Goal: Task Accomplishment & Management: Manage account settings

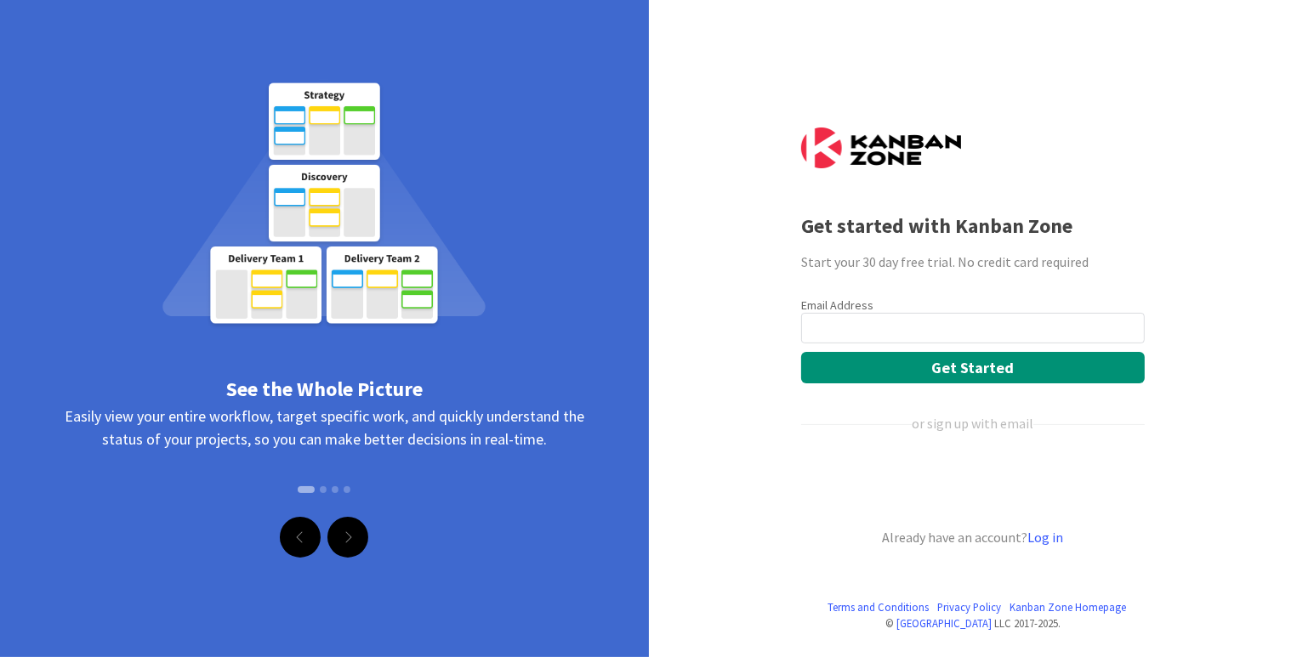
click at [885, 322] on input "email" at bounding box center [973, 328] width 344 height 31
type input "[EMAIL_ADDRESS][DOMAIN_NAME]"
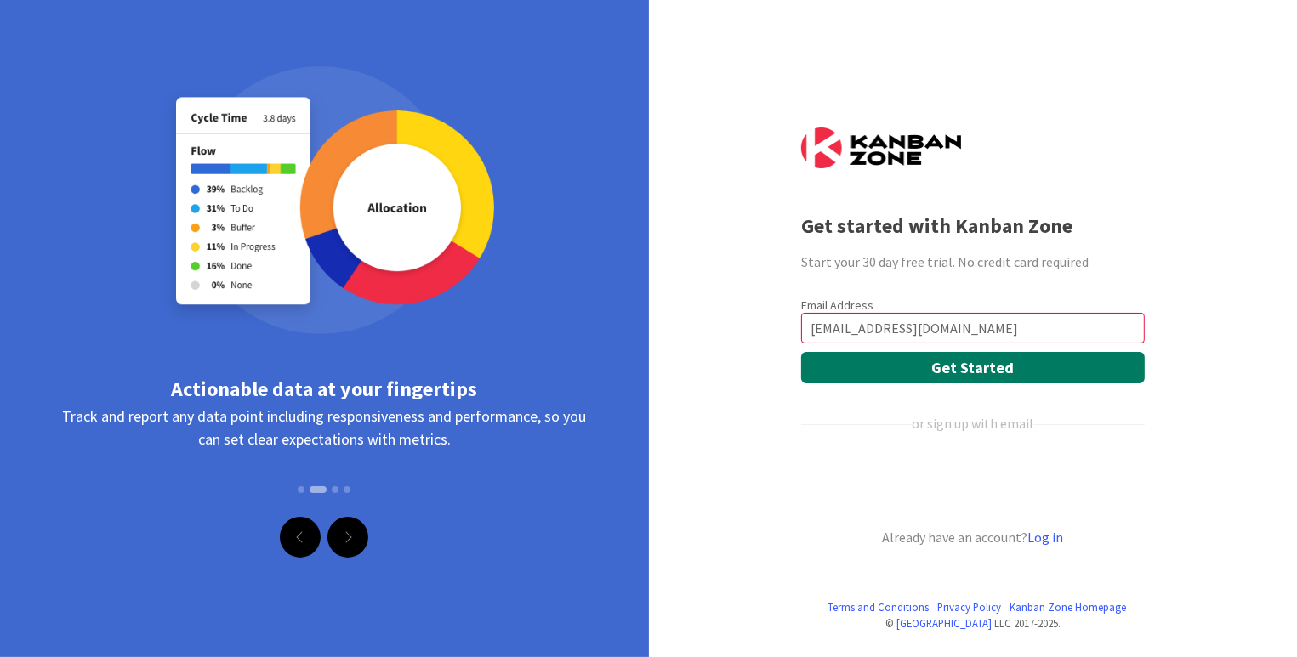
click at [936, 368] on button "Get Started" at bounding box center [973, 367] width 344 height 31
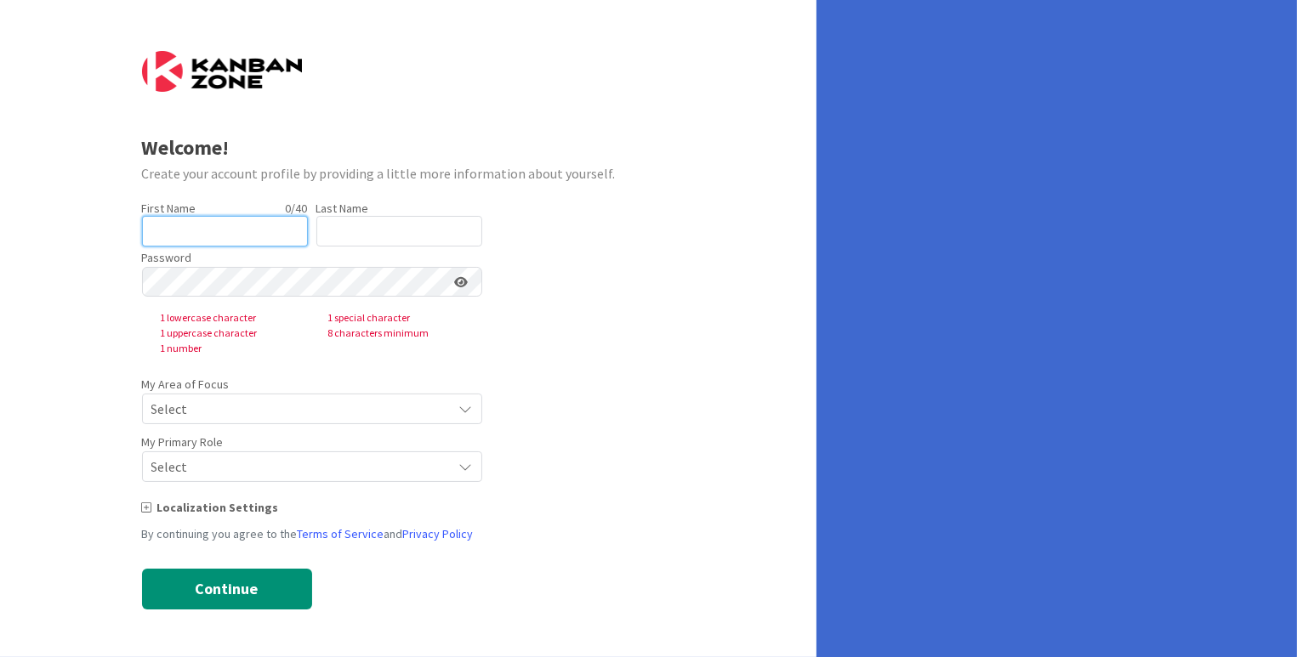
click at [212, 225] on input "text" at bounding box center [225, 231] width 166 height 31
type input "Jocko"
click at [341, 229] on input "text" at bounding box center [399, 231] width 166 height 31
type input "Selberg"
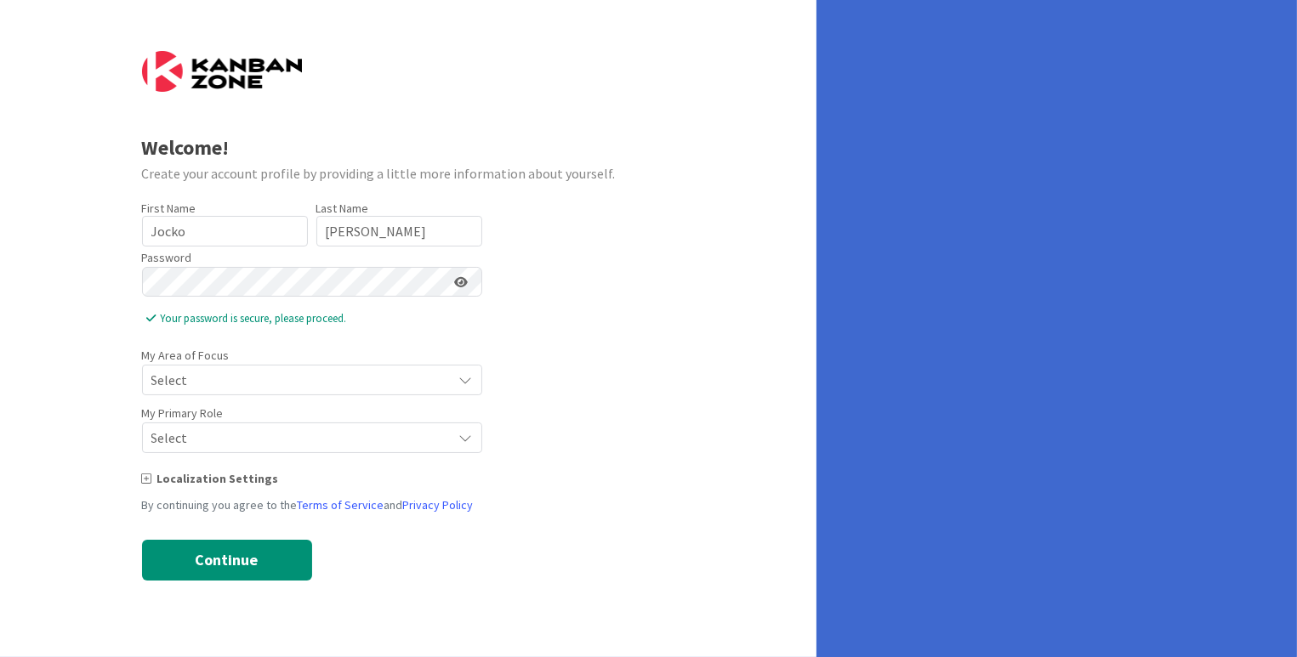
click at [461, 282] on icon at bounding box center [462, 282] width 14 height 12
click at [137, 276] on div "Welcome! Create your account profile by providing a little more information abo…" at bounding box center [408, 328] width 817 height 657
click at [213, 371] on span "Select" at bounding box center [297, 380] width 293 height 24
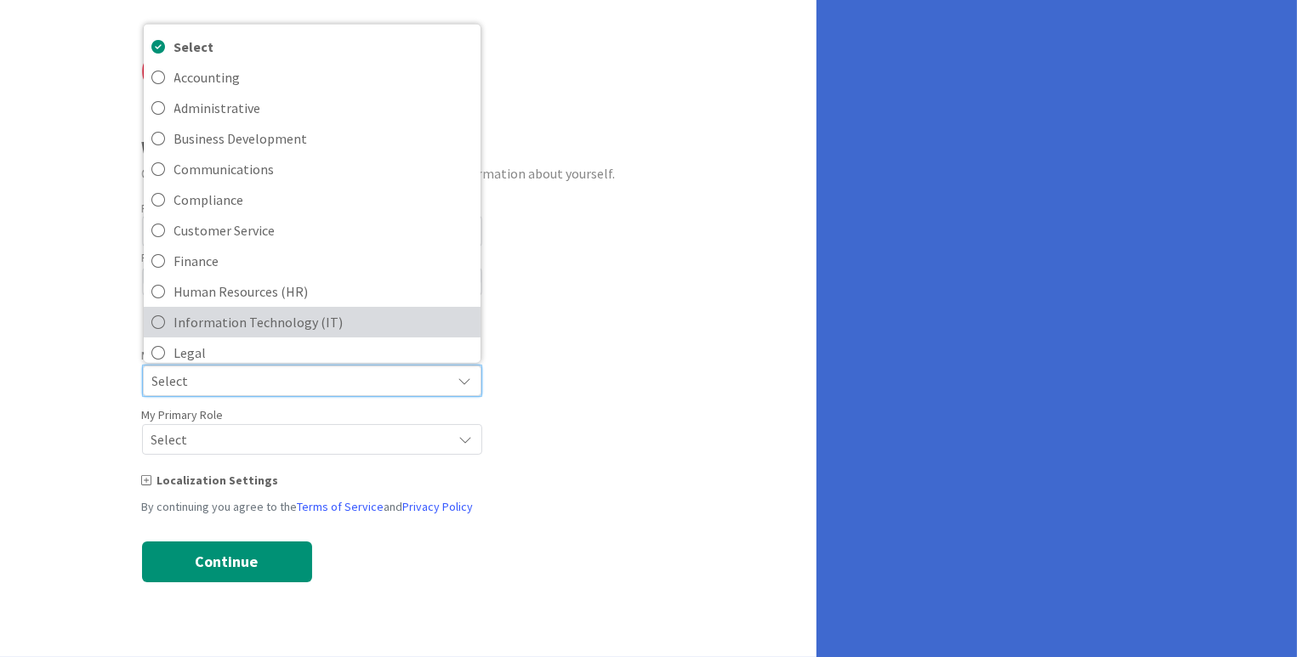
click at [158, 322] on icon at bounding box center [159, 322] width 14 height 26
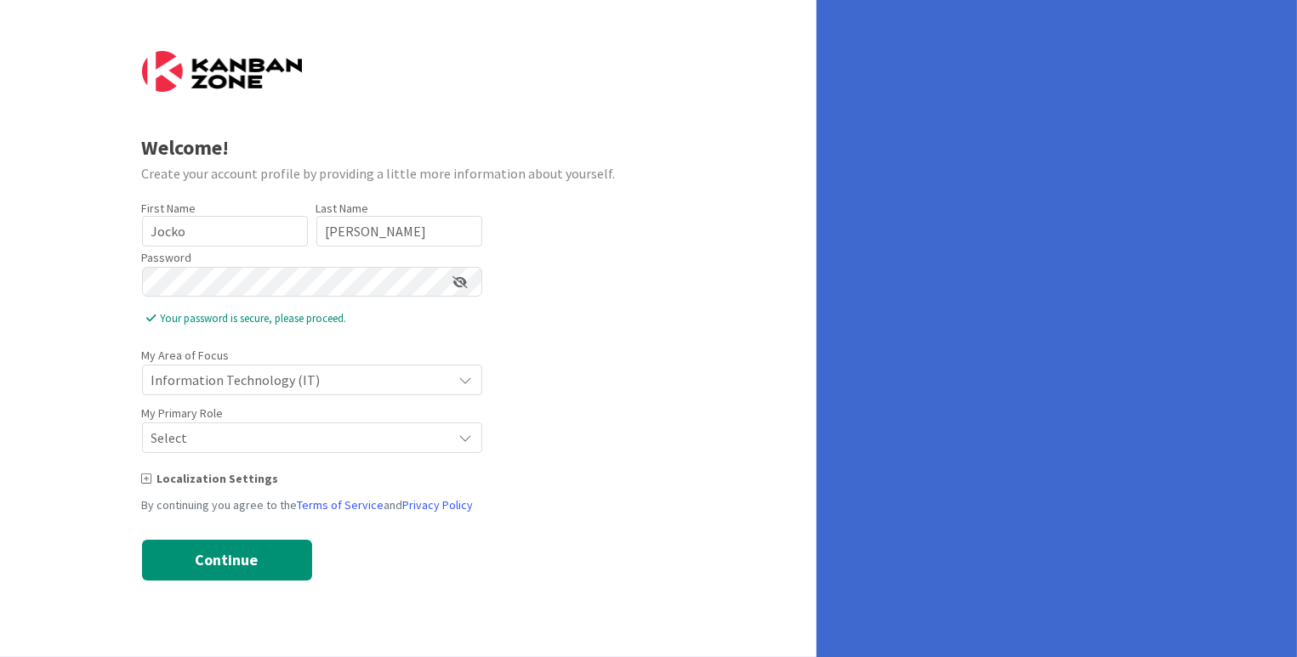
click at [218, 392] on span "Select" at bounding box center [297, 380] width 293 height 24
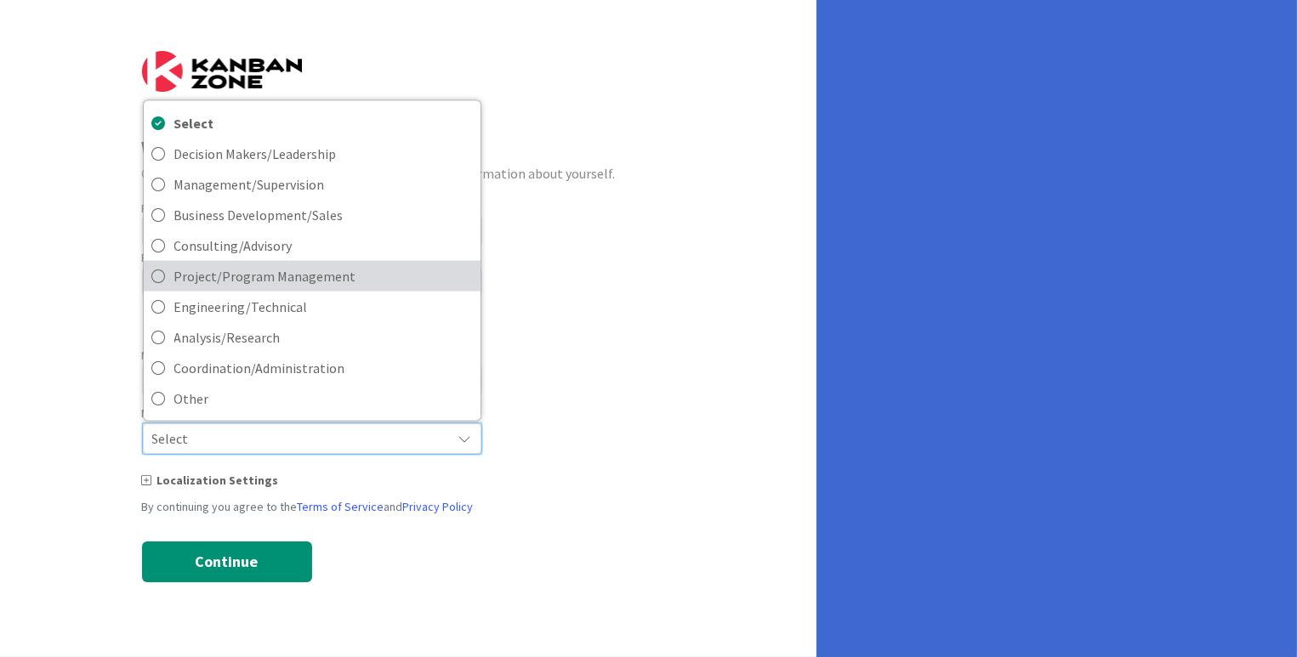
click at [158, 275] on icon at bounding box center [159, 276] width 14 height 26
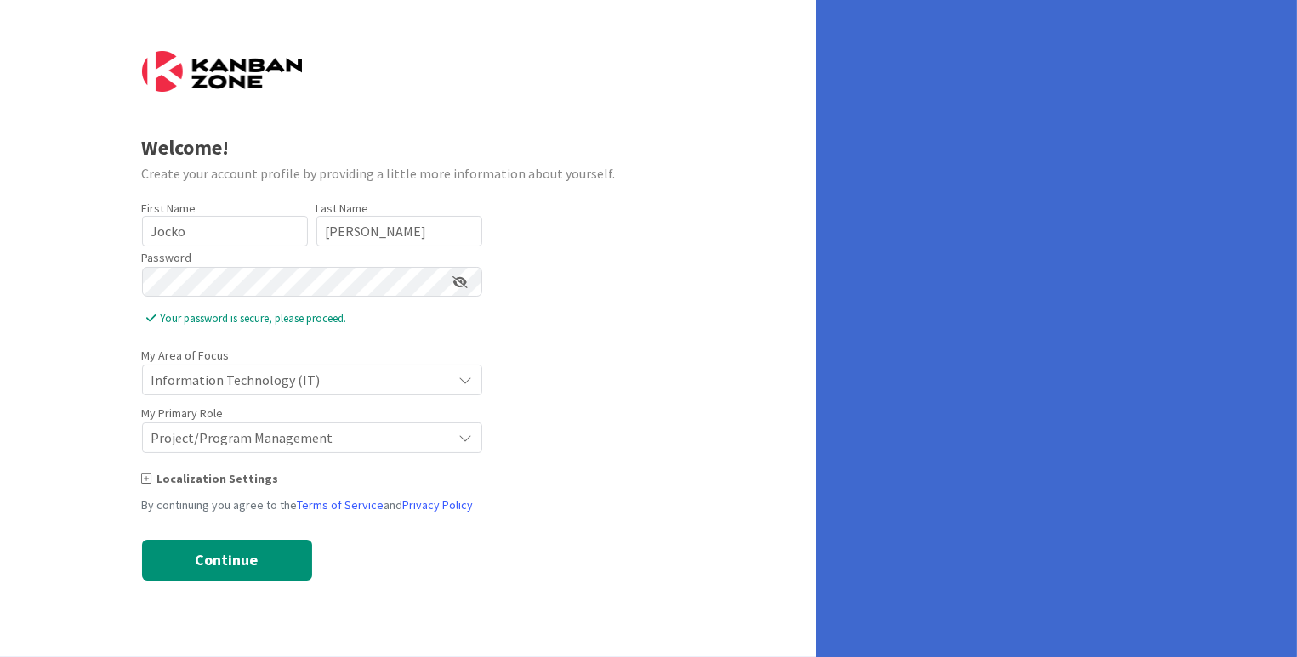
click at [145, 480] on icon at bounding box center [147, 479] width 10 height 12
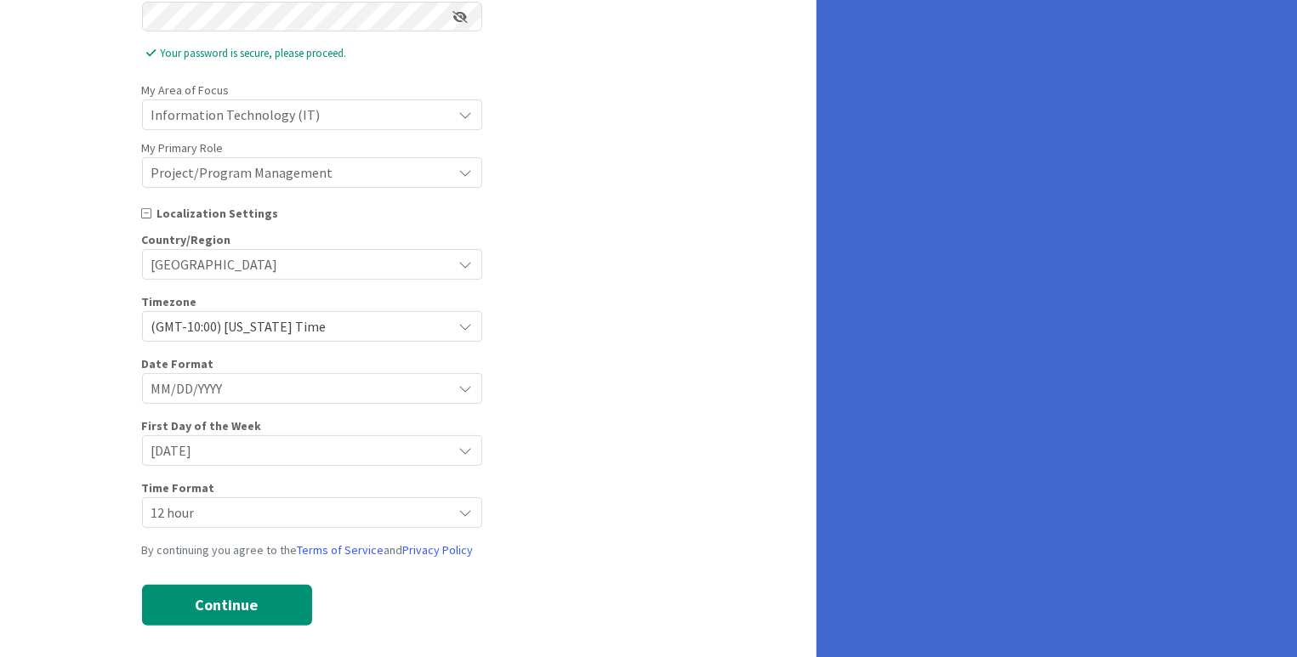
scroll to position [276, 0]
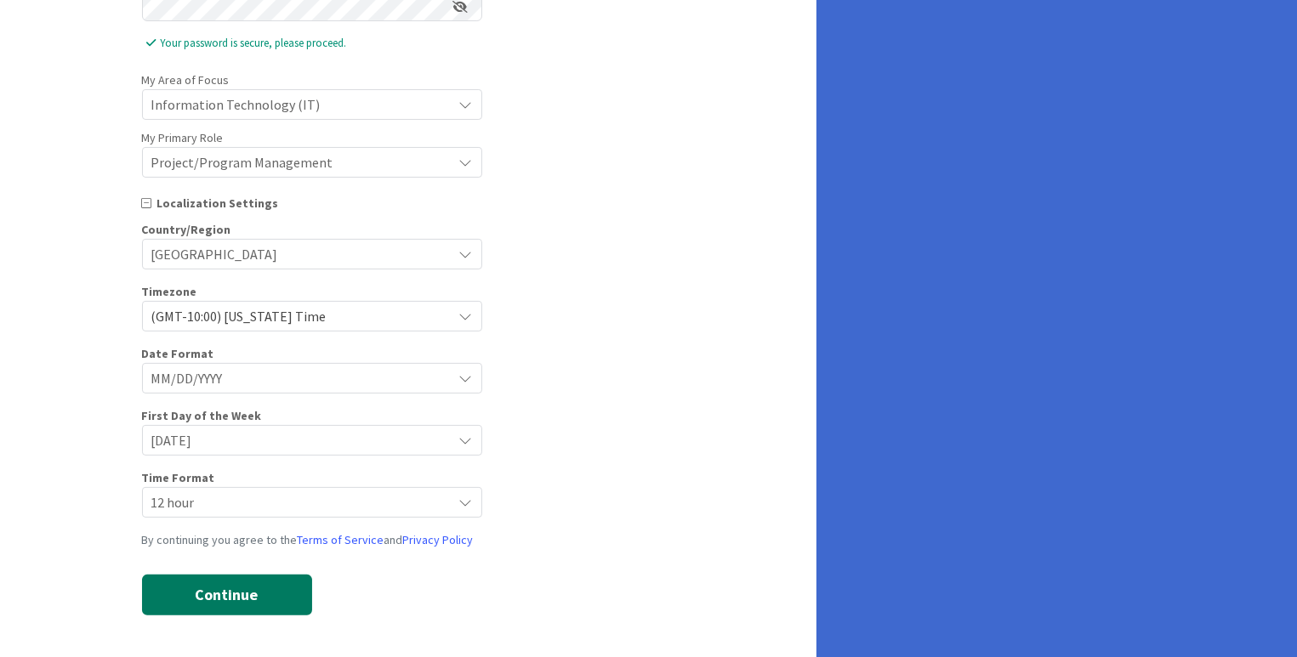
click at [216, 597] on button "Continue" at bounding box center [227, 595] width 170 height 41
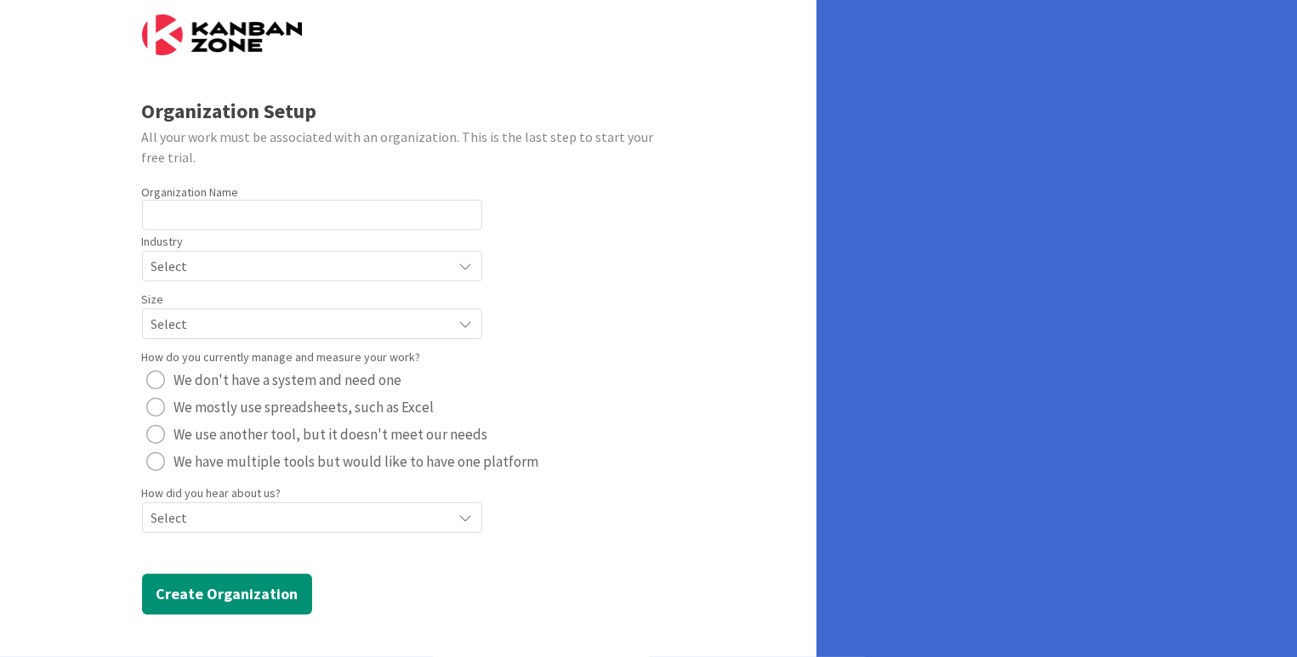
scroll to position [36, 0]
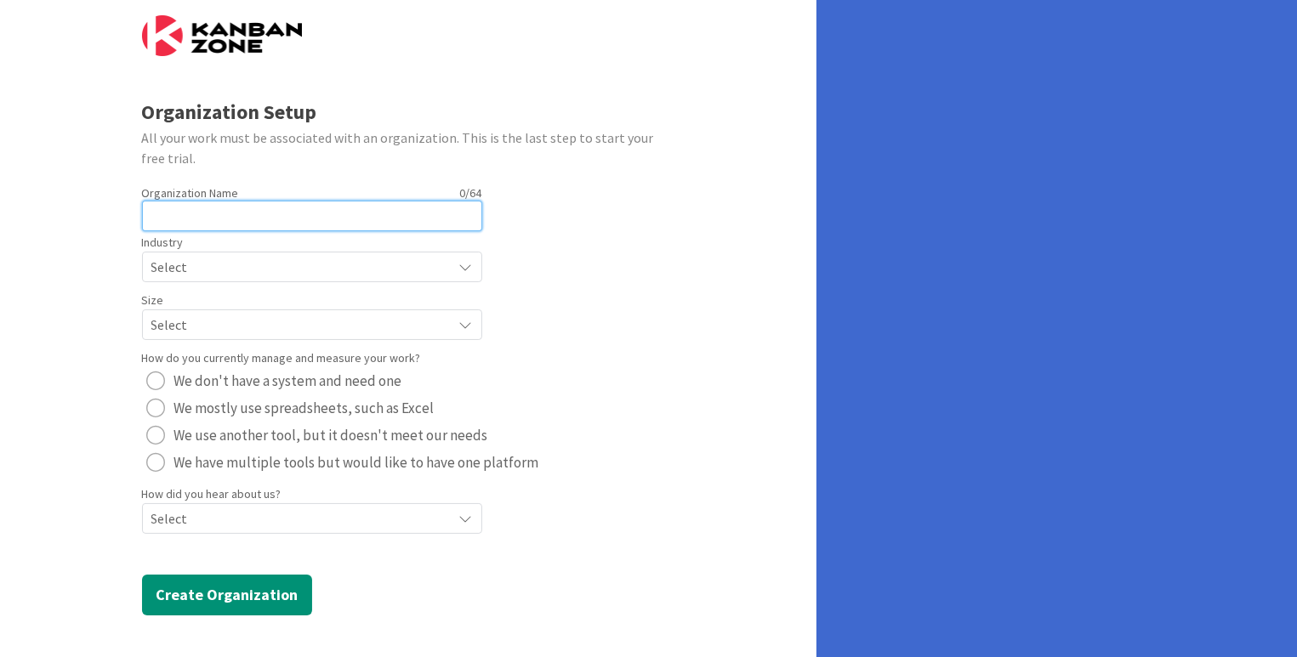
click at [216, 214] on input "text" at bounding box center [312, 216] width 340 height 31
type input "Diatripe"
click at [204, 265] on span "Select" at bounding box center [297, 267] width 293 height 24
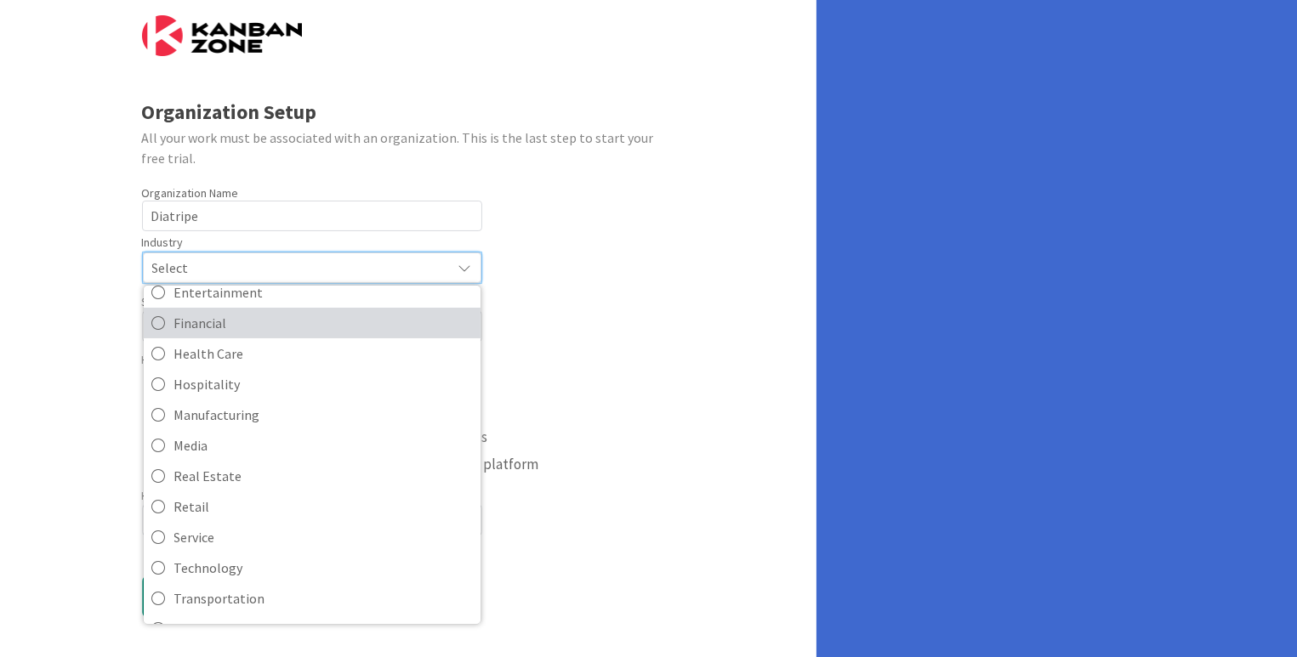
scroll to position [164, 0]
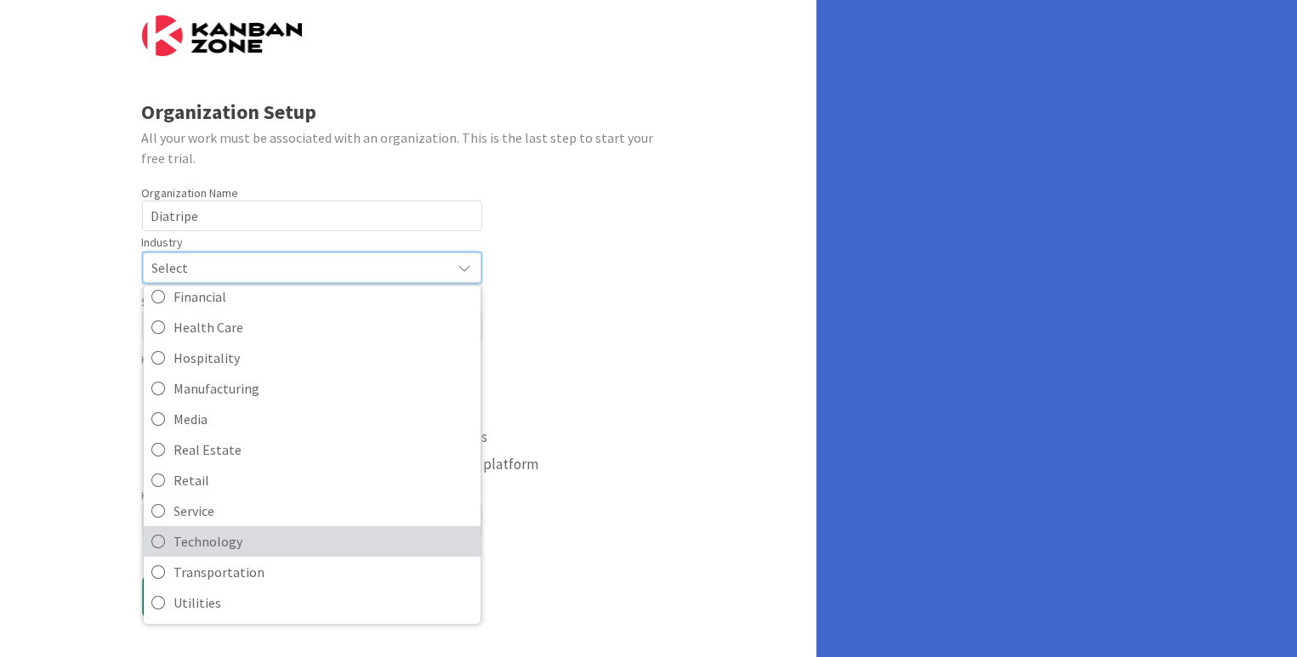
click at [157, 540] on icon at bounding box center [159, 542] width 14 height 26
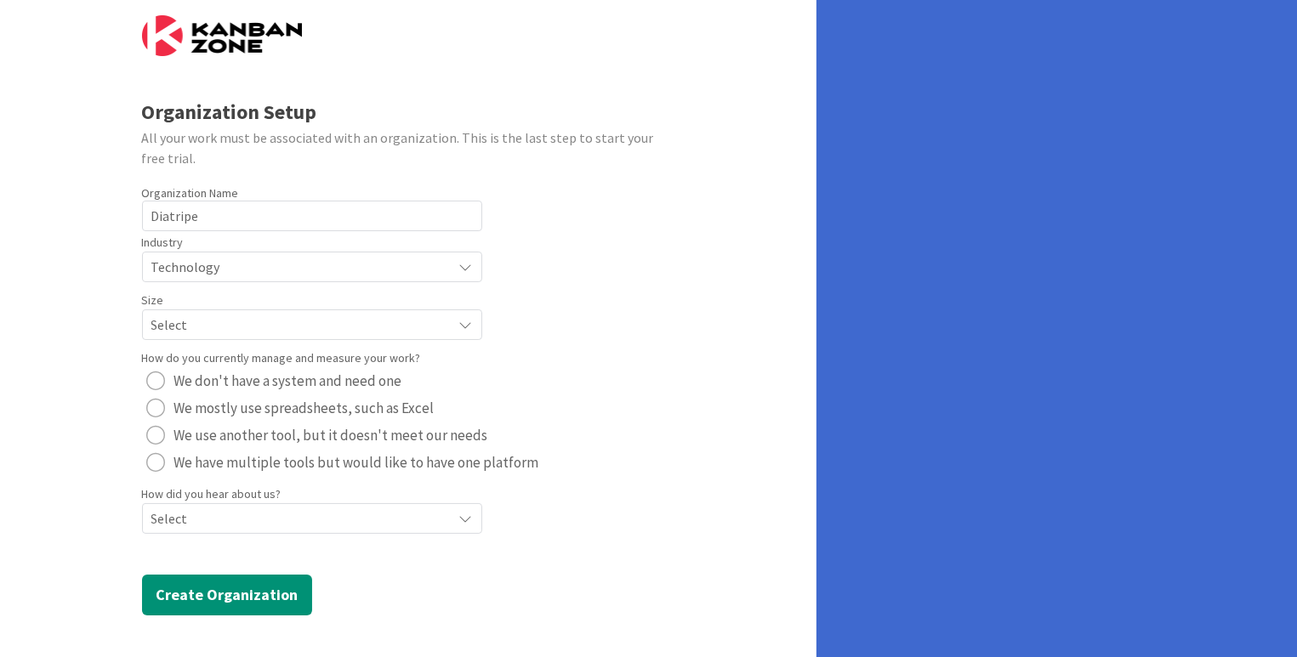
click at [228, 279] on span "Select" at bounding box center [297, 267] width 293 height 24
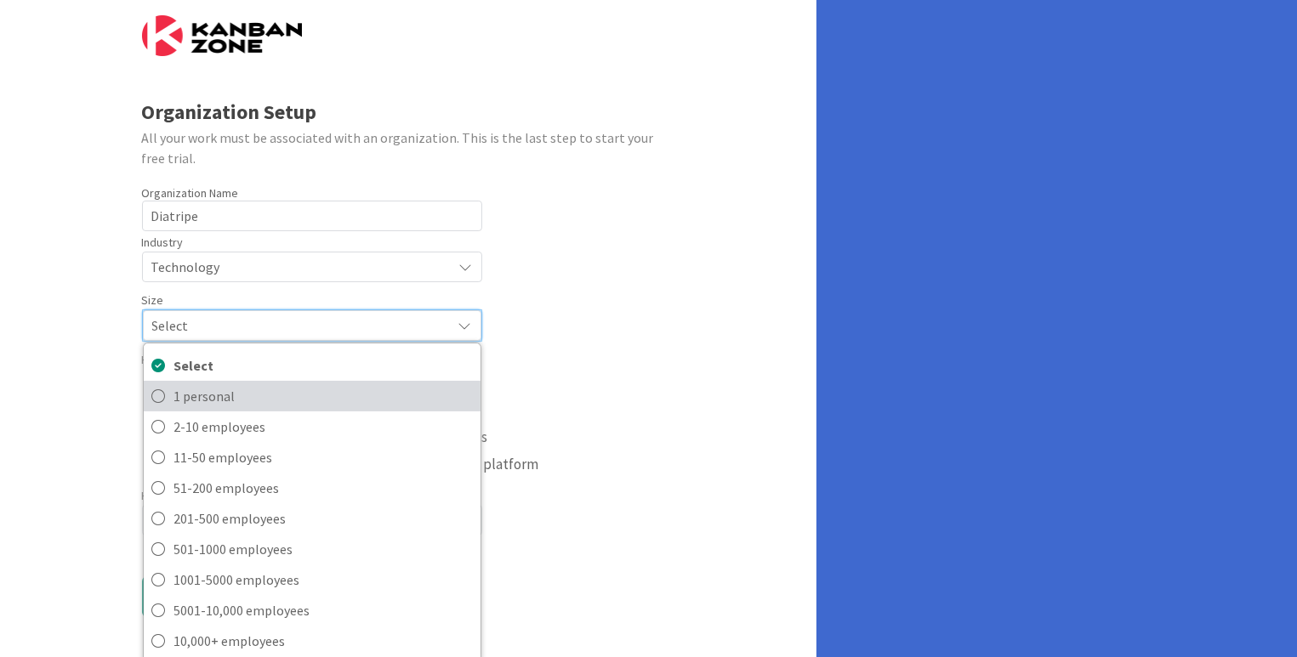
click at [155, 396] on icon at bounding box center [159, 397] width 14 height 26
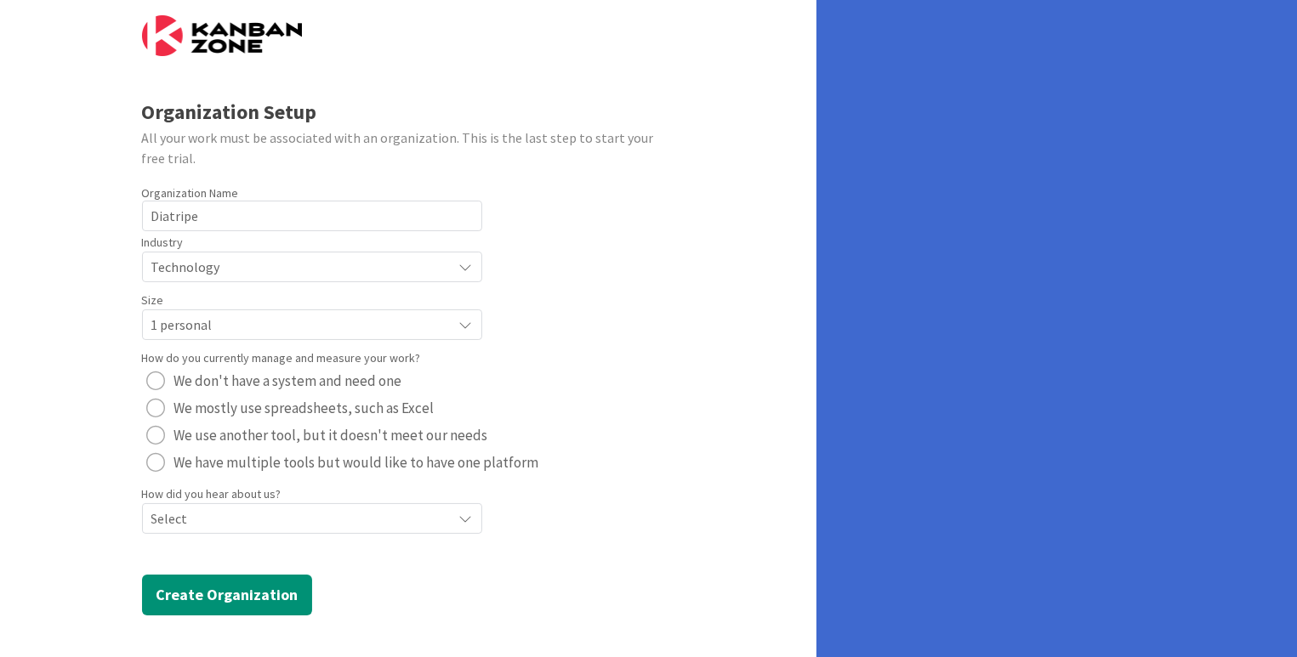
click at [158, 463] on div "radio" at bounding box center [156, 462] width 19 height 19
click at [284, 279] on span "Select" at bounding box center [297, 267] width 293 height 24
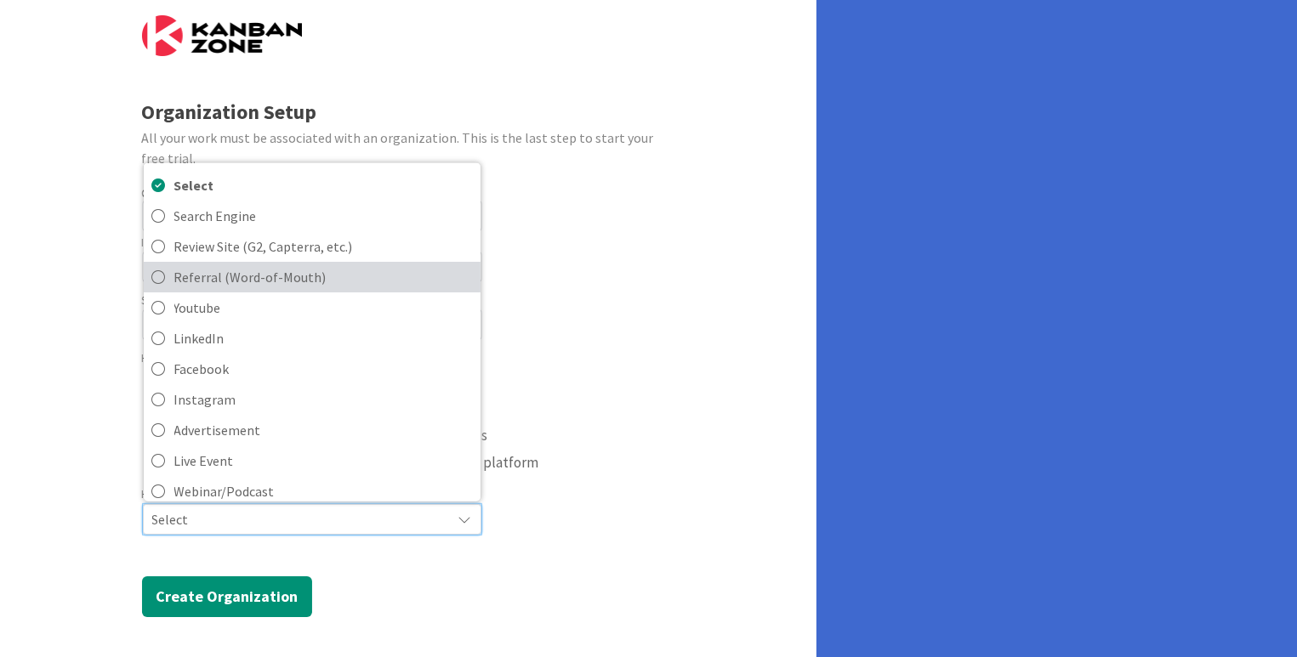
click at [159, 271] on icon at bounding box center [159, 277] width 14 height 26
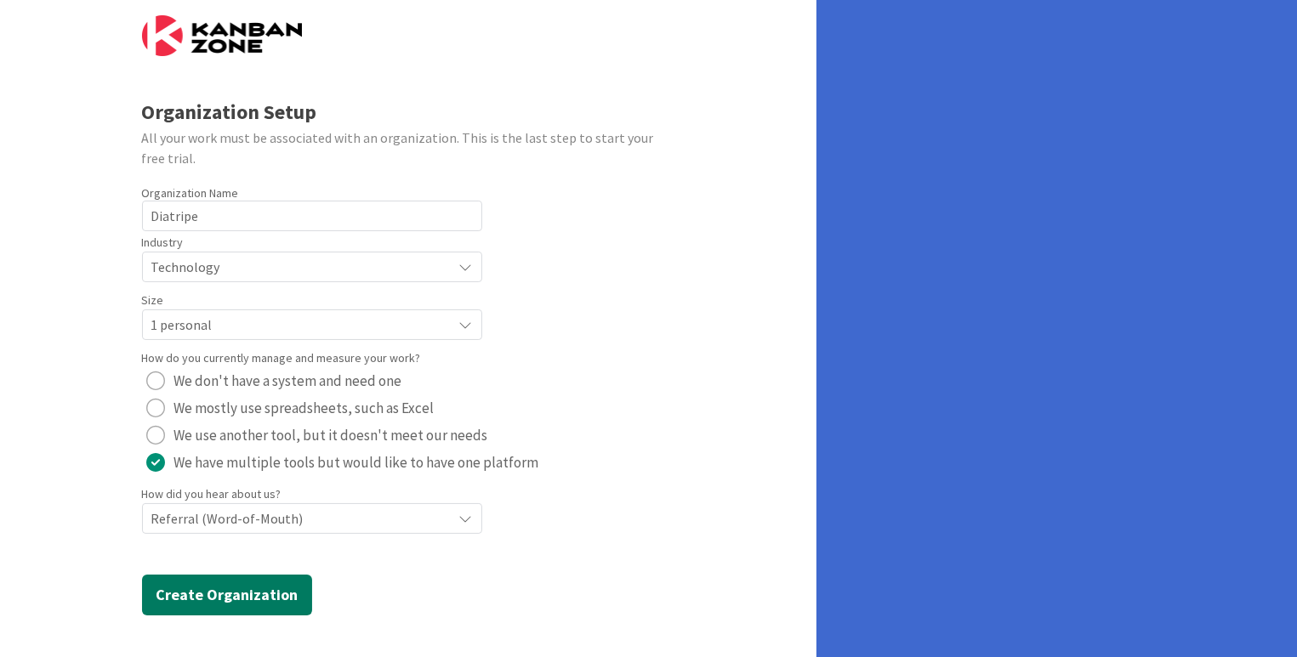
click at [270, 595] on button "Create Organization" at bounding box center [227, 595] width 170 height 41
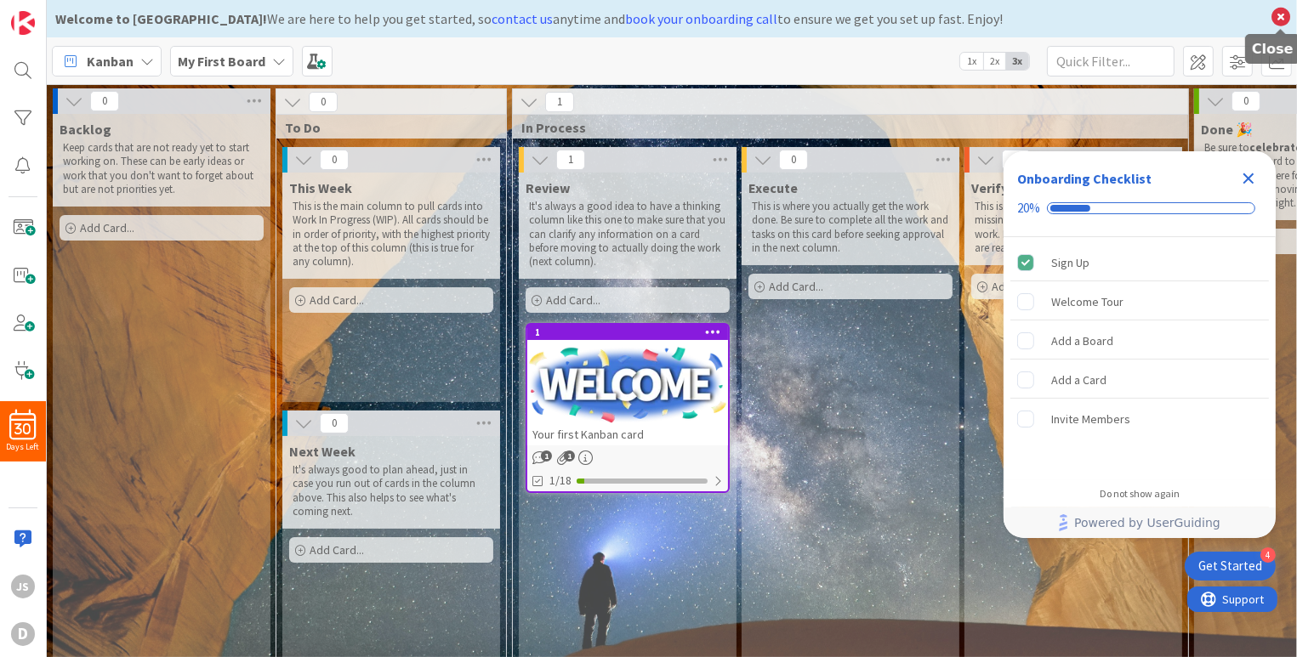
click at [1280, 16] on icon at bounding box center [1281, 17] width 22 height 24
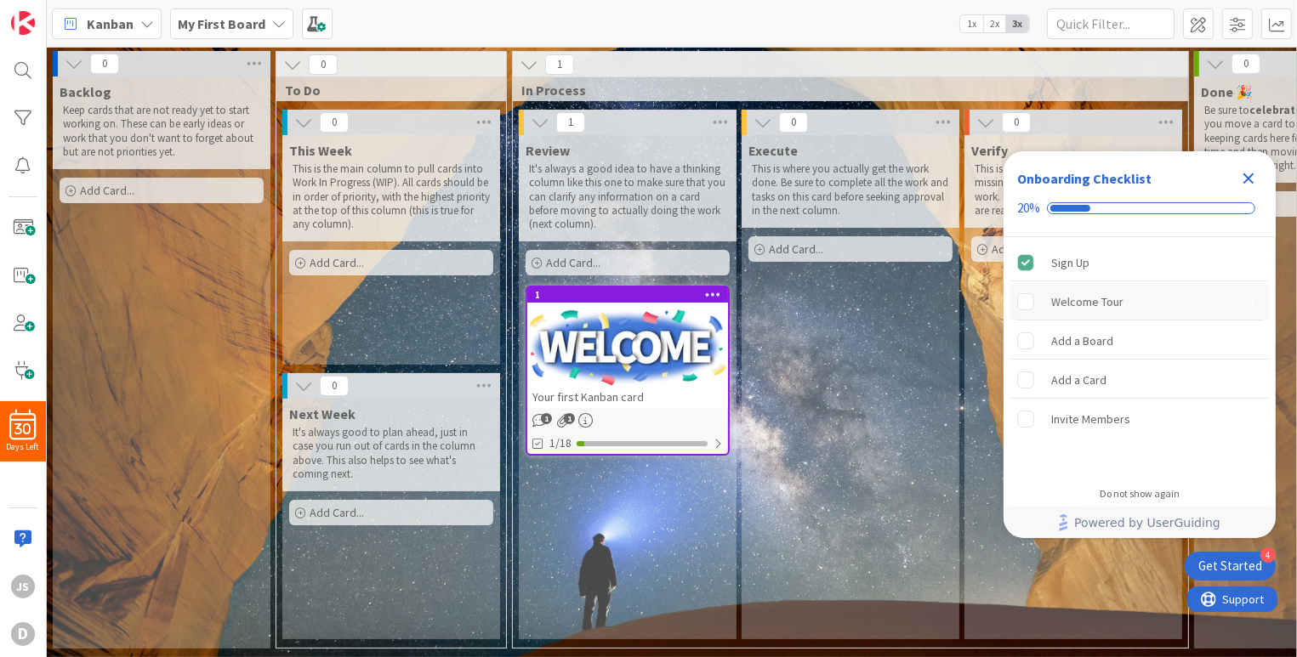
click at [1095, 311] on div "Welcome Tour" at bounding box center [1087, 302] width 72 height 20
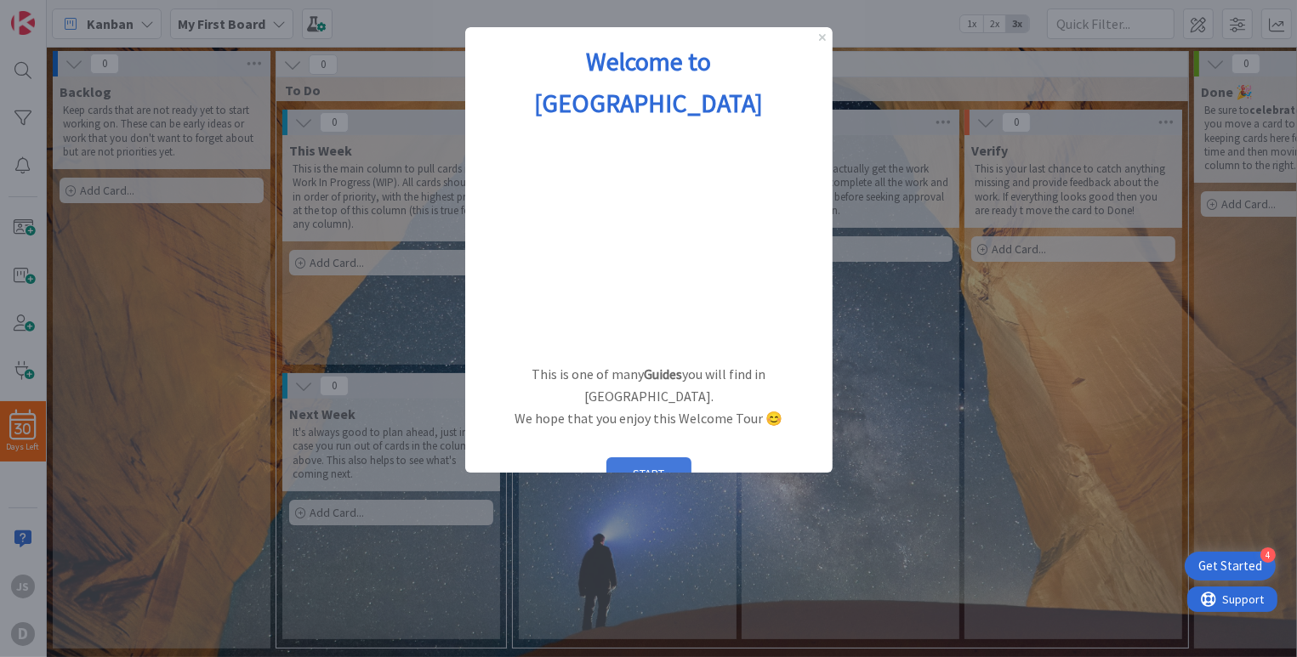
click at [644, 458] on button "START" at bounding box center [648, 474] width 85 height 32
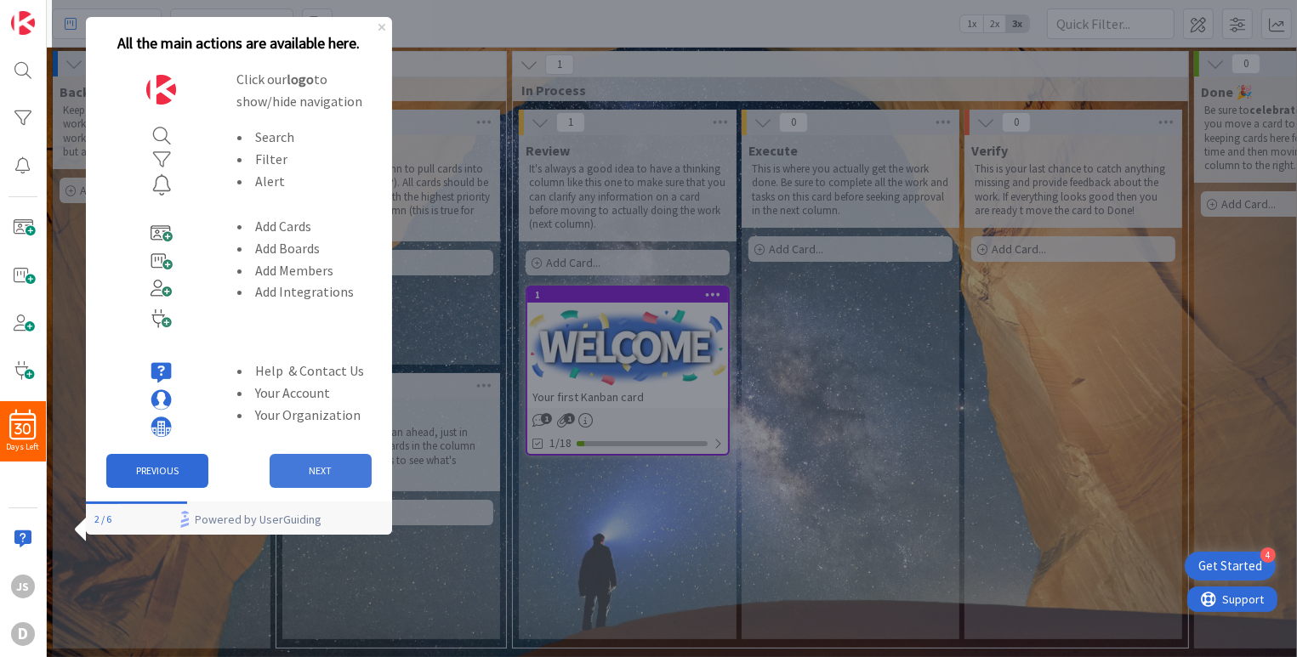
click at [327, 475] on button "NEXT" at bounding box center [320, 471] width 102 height 34
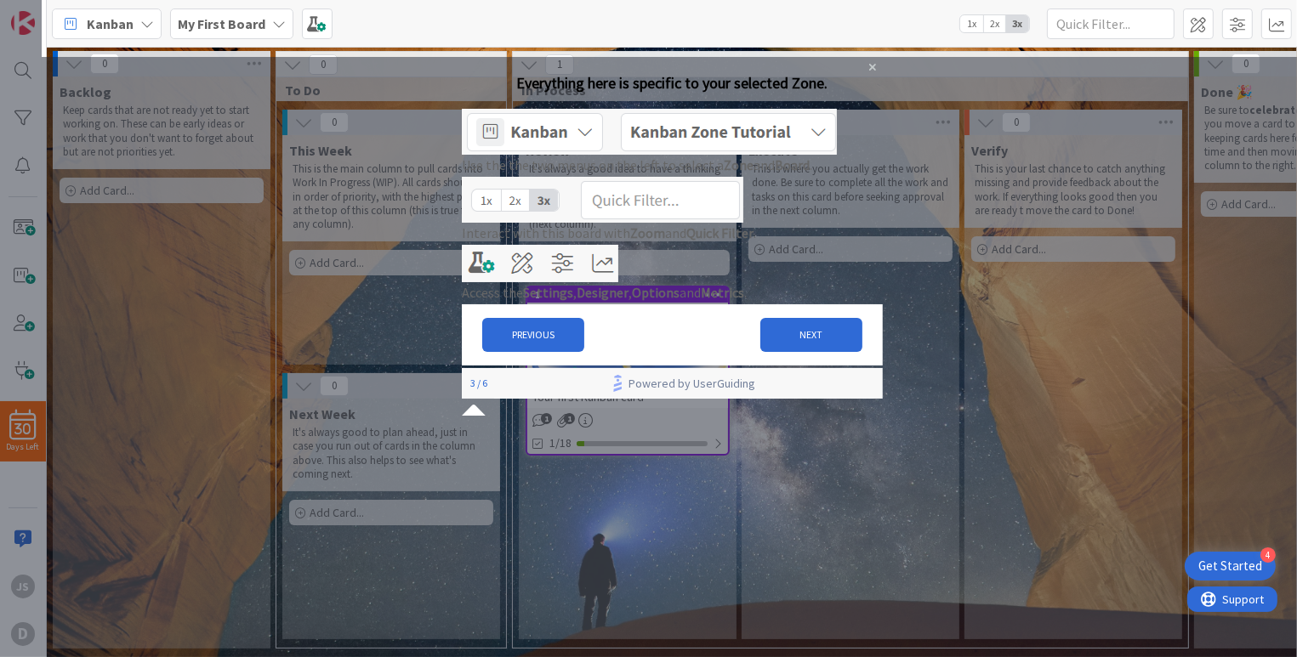
click at [606, 150] on img at bounding box center [648, 131] width 375 height 46
click at [282, 22] on div "Kanban My First Board 1x 2x 3x 0 Backlog Keep cards that are not ready yet to s…" at bounding box center [672, 328] width 1250 height 657
click at [791, 351] on button "NEXT" at bounding box center [811, 334] width 102 height 34
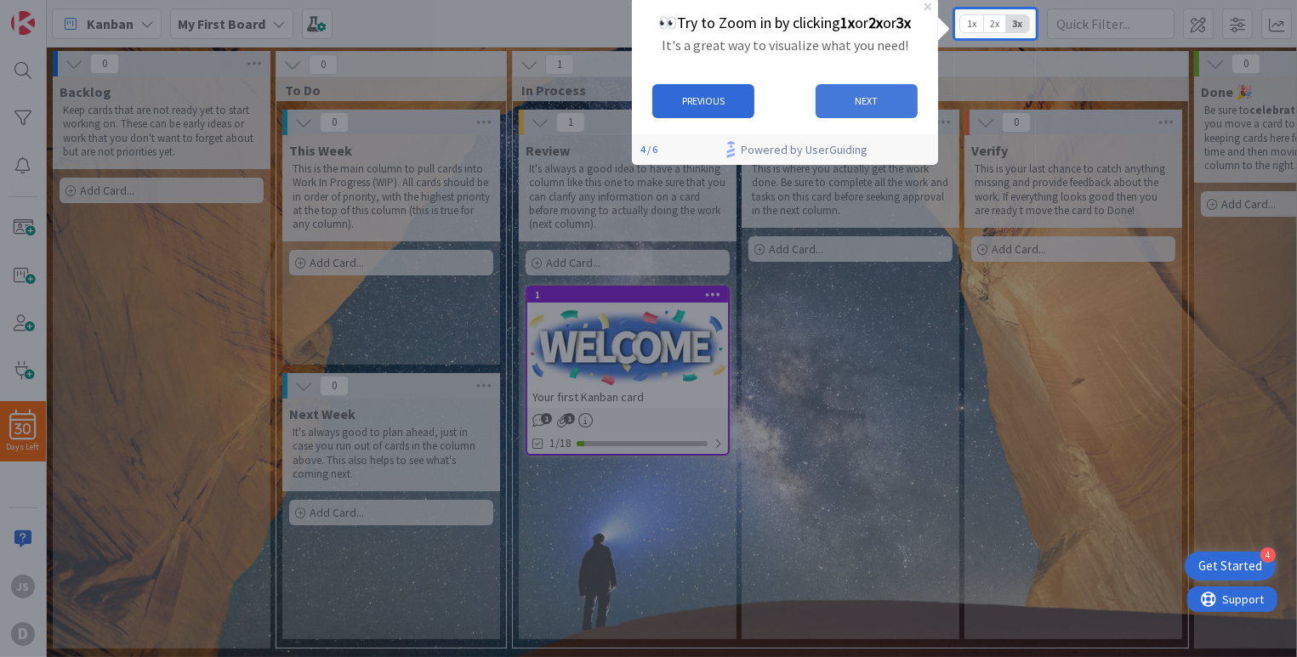
click at [846, 109] on button "NEXT" at bounding box center [866, 101] width 102 height 34
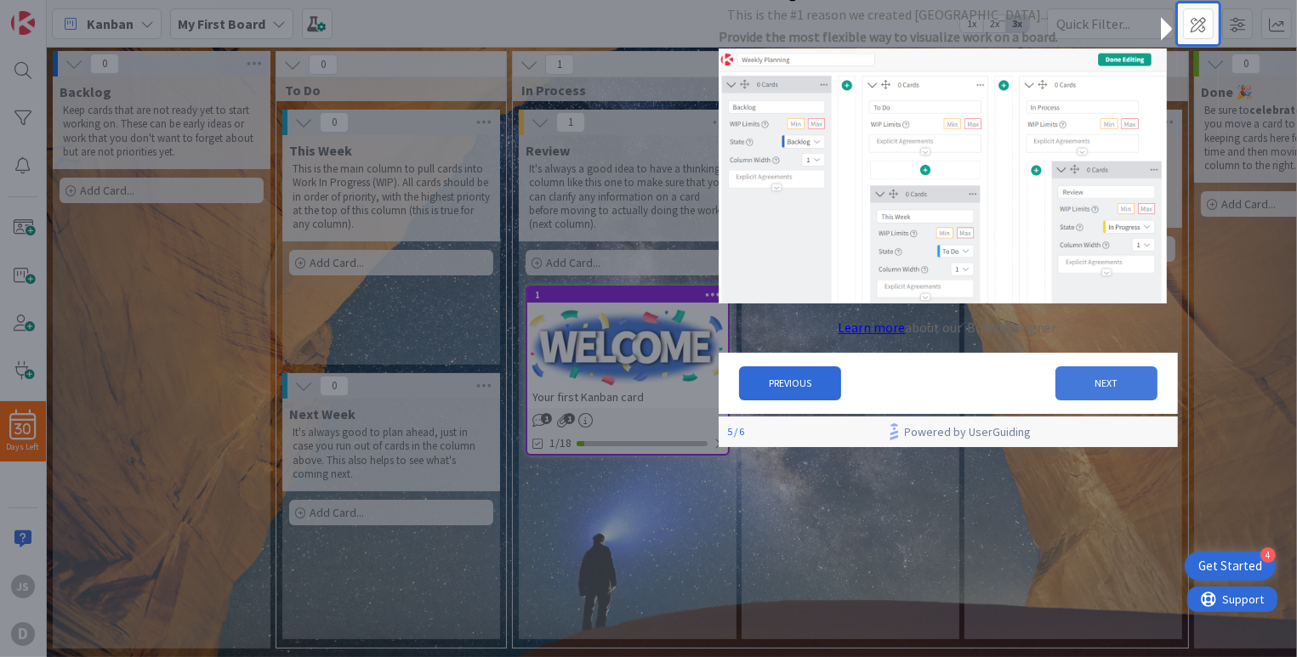
click at [1073, 400] on button "NEXT" at bounding box center [1107, 384] width 102 height 34
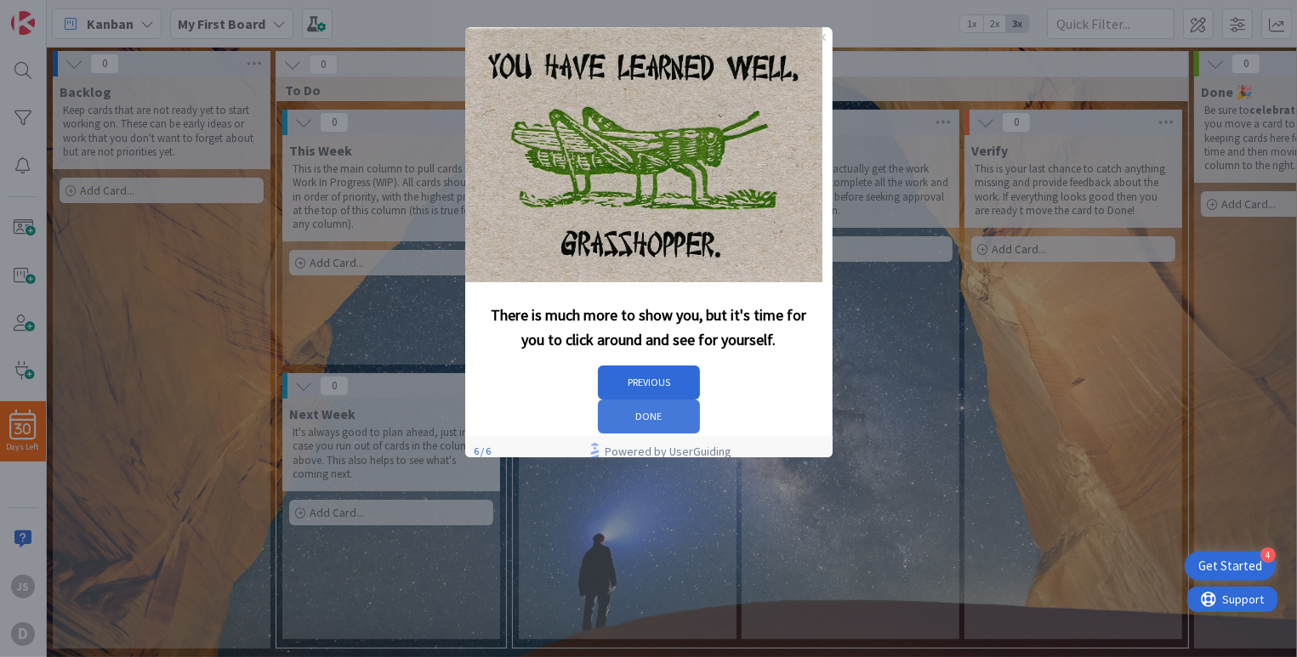
click at [699, 400] on button "DONE" at bounding box center [648, 417] width 102 height 34
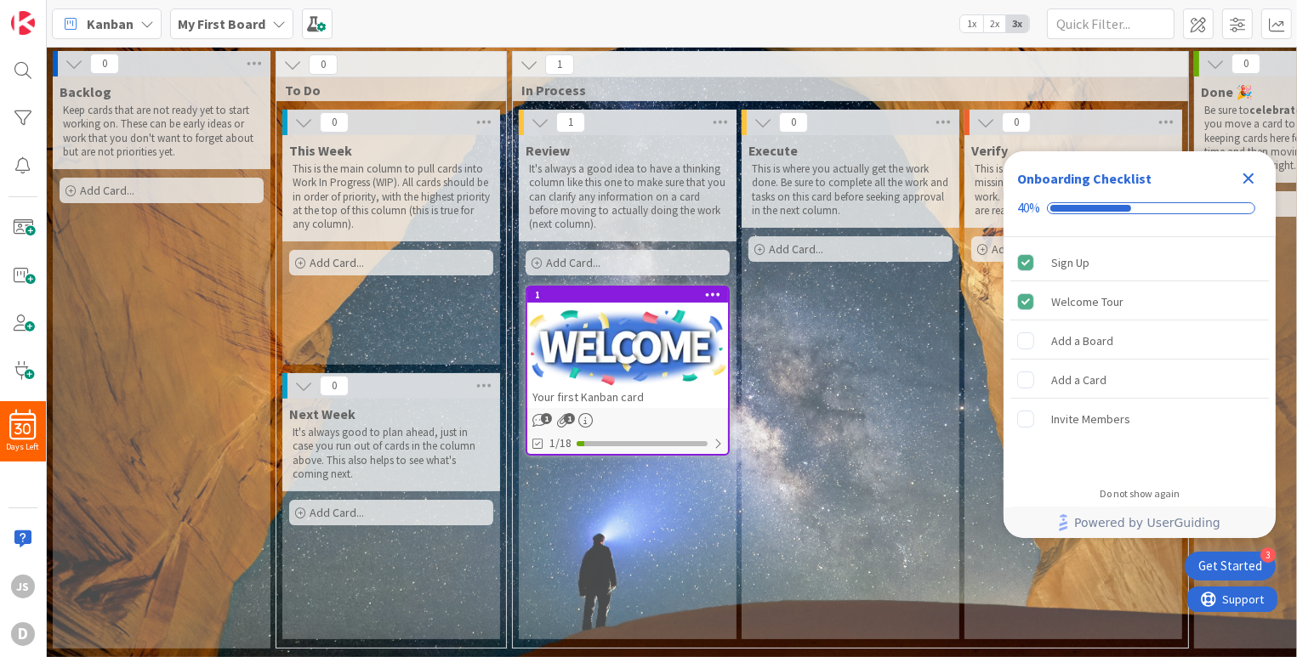
click at [1251, 180] on icon "Close Checklist" at bounding box center [1248, 179] width 11 height 11
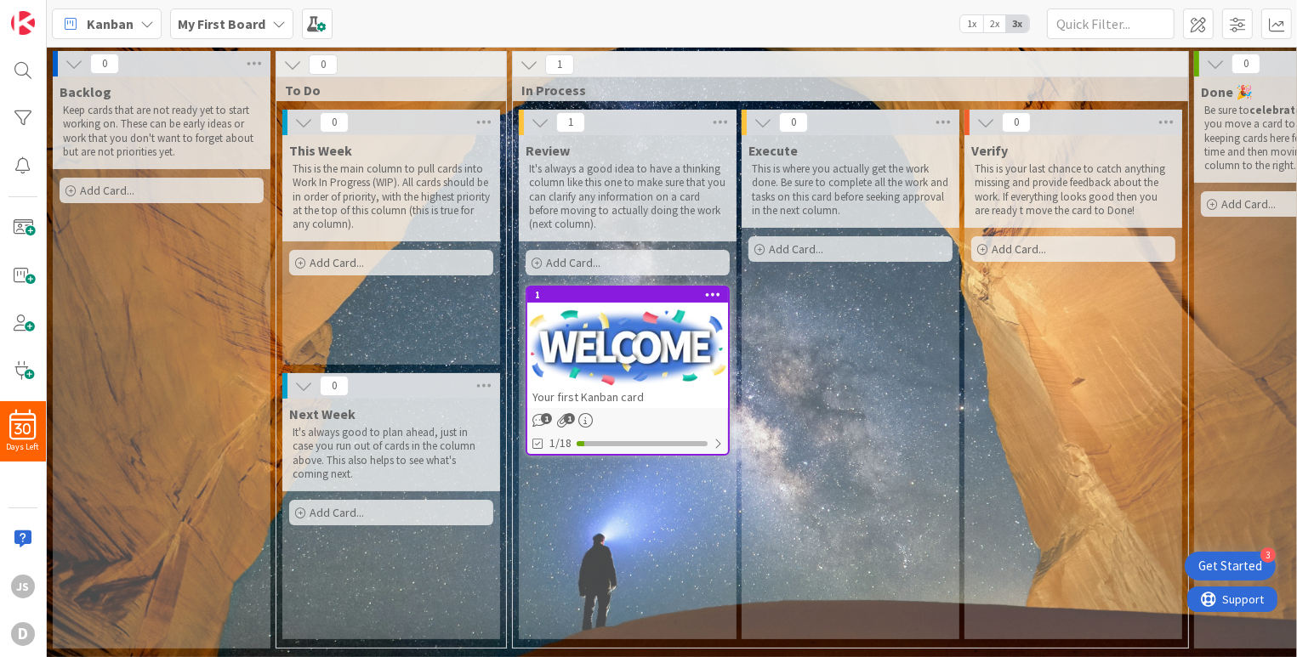
click at [272, 18] on icon at bounding box center [279, 24] width 14 height 14
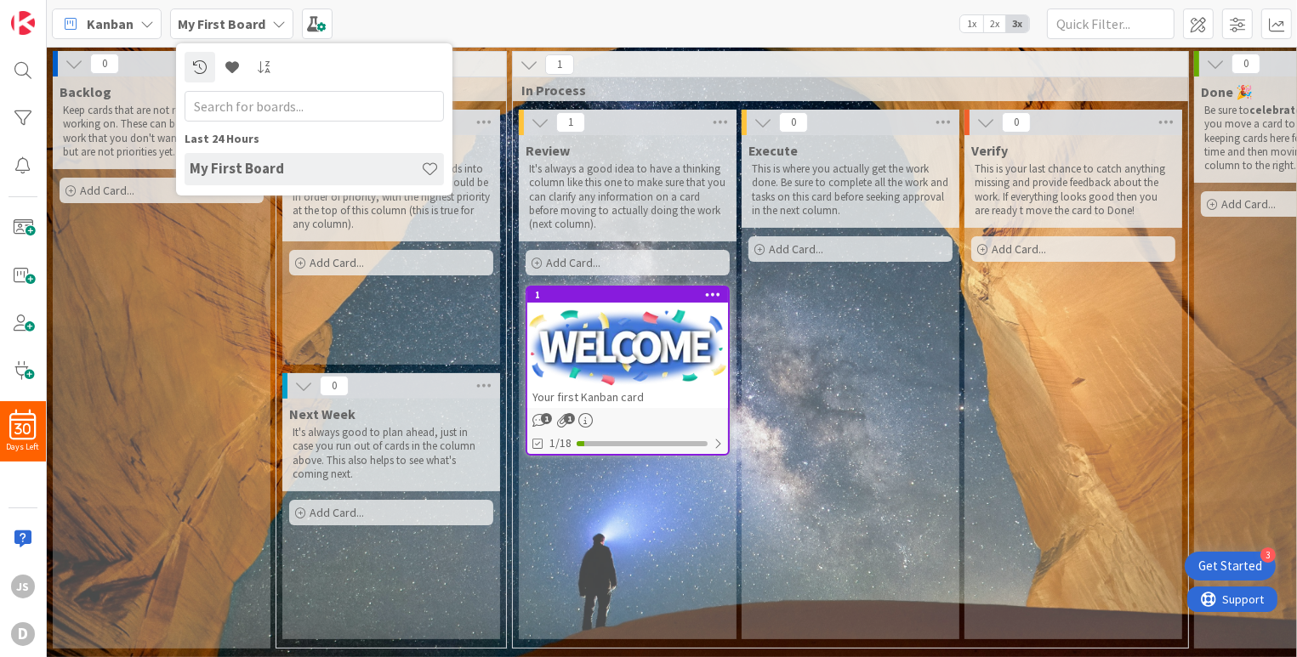
click at [451, 20] on div "Kanban My First Board Last 24 Hours My First Board 1x 2x 3x" at bounding box center [672, 23] width 1250 height 47
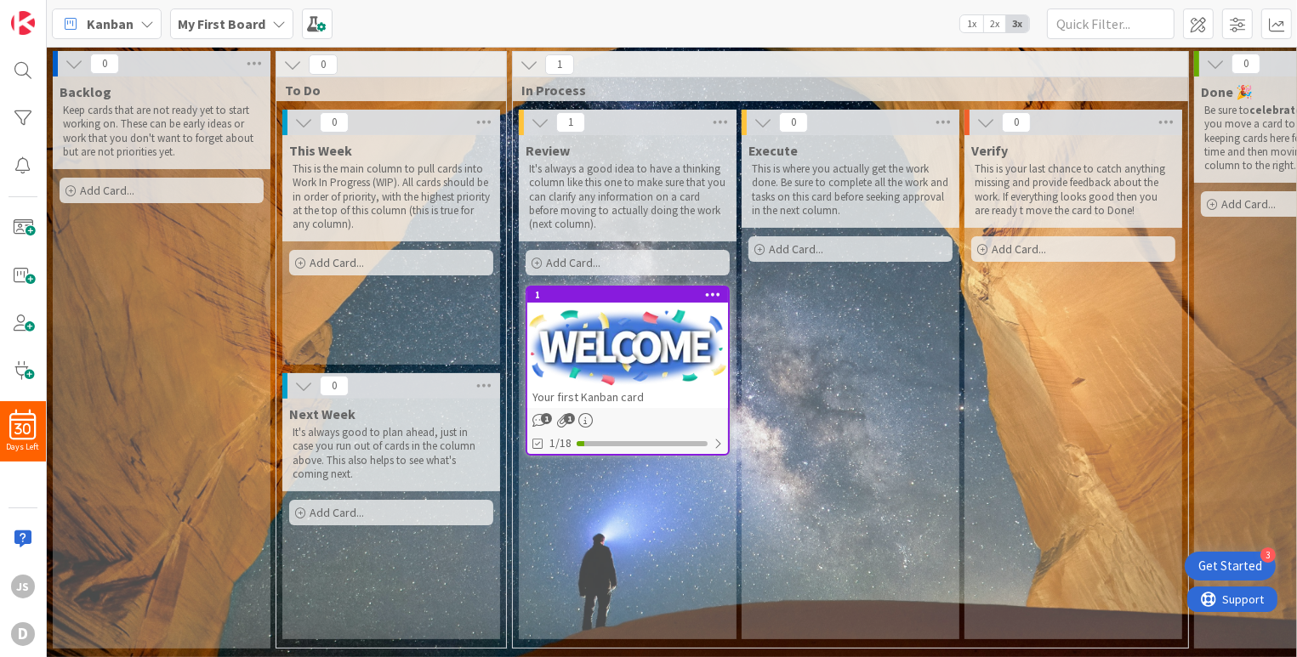
click at [294, 63] on icon at bounding box center [292, 64] width 19 height 19
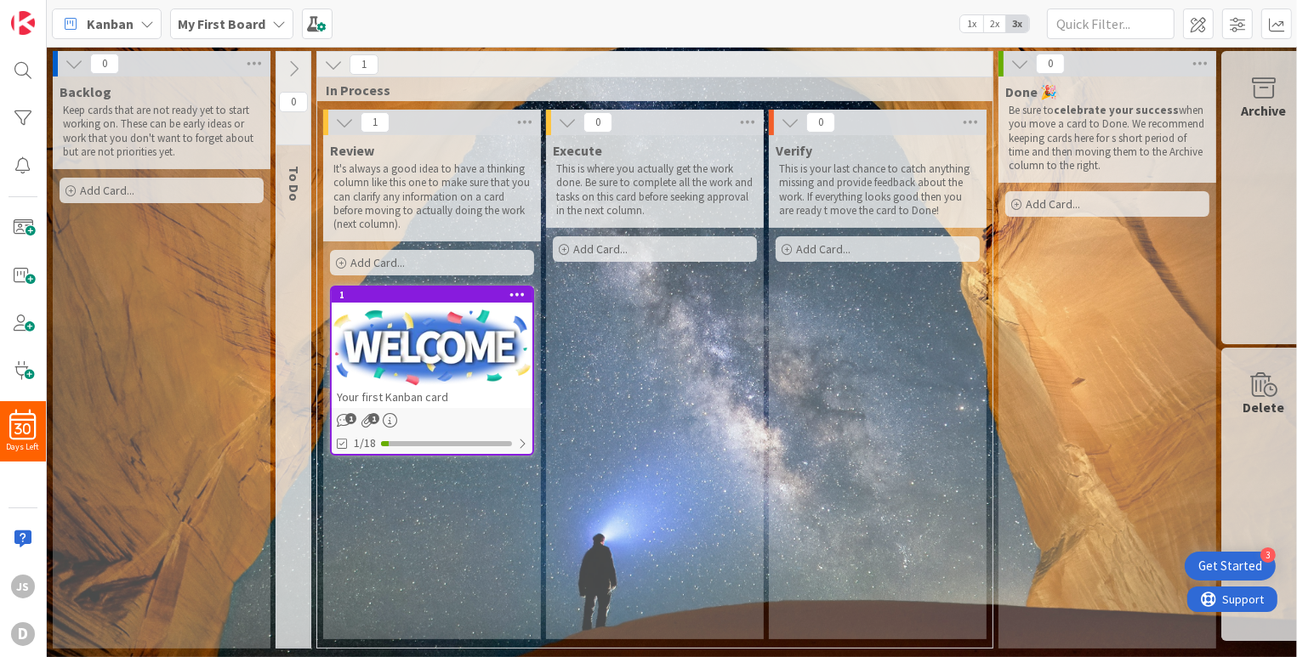
click at [294, 63] on icon at bounding box center [293, 69] width 19 height 19
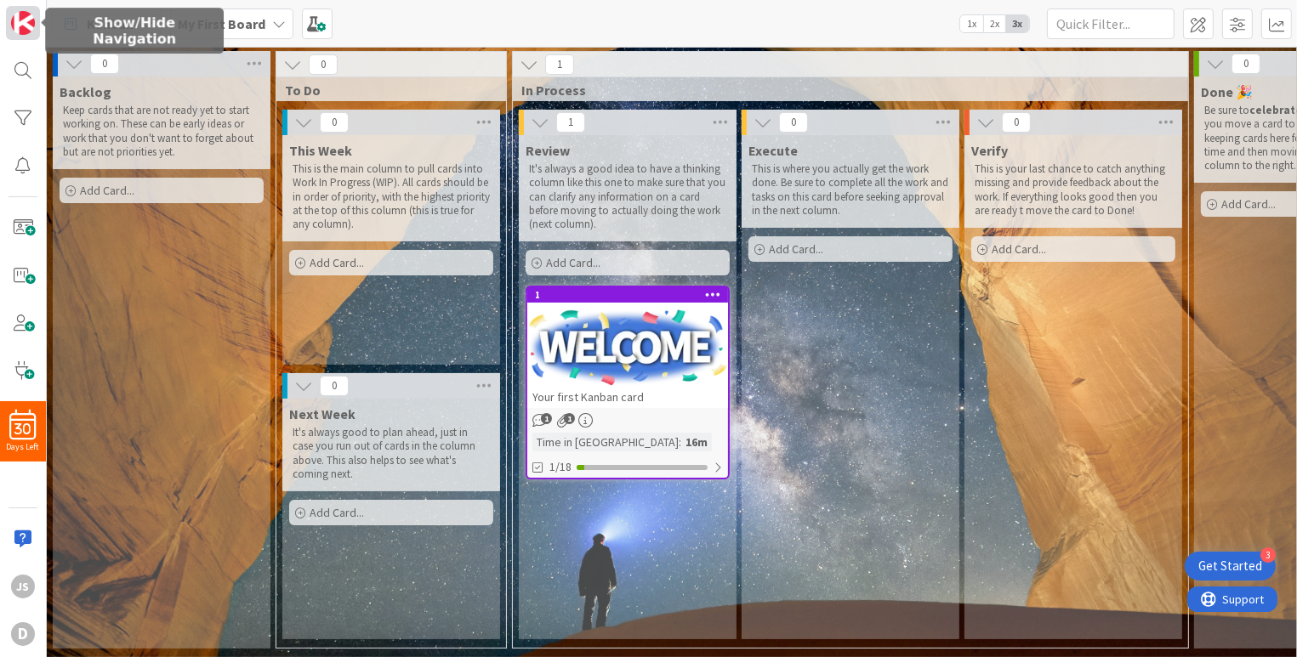
click at [22, 29] on img at bounding box center [23, 23] width 24 height 24
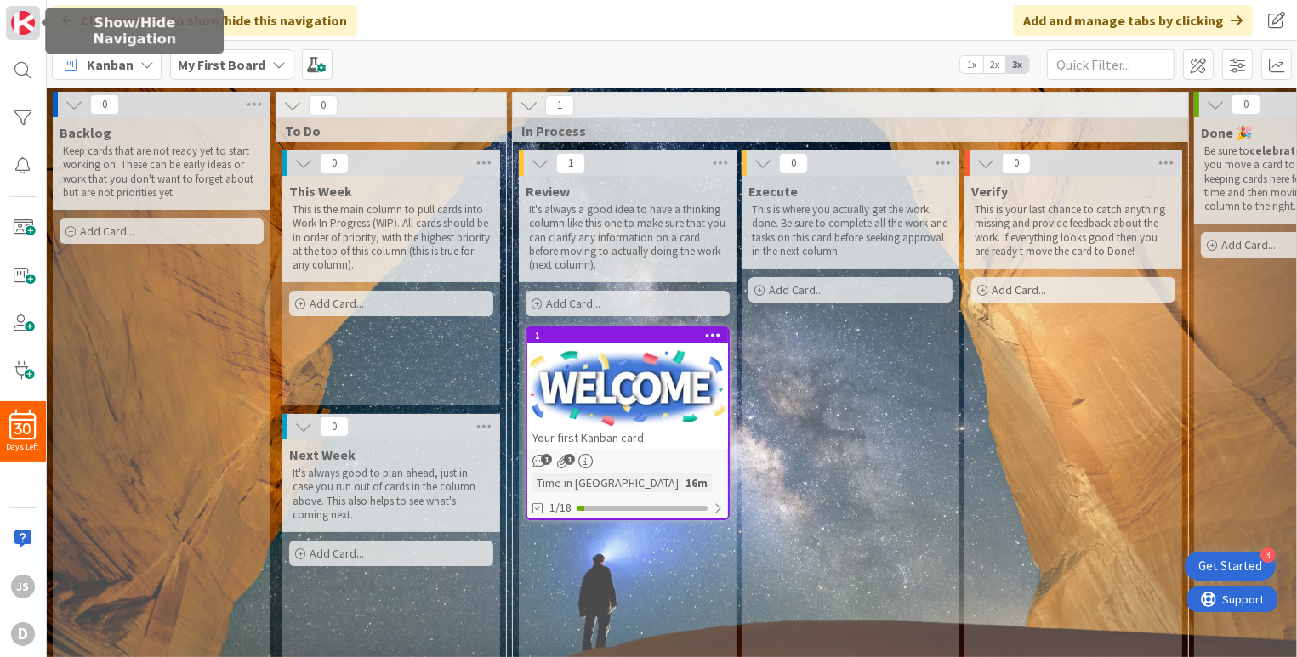
click at [22, 29] on img at bounding box center [23, 23] width 24 height 24
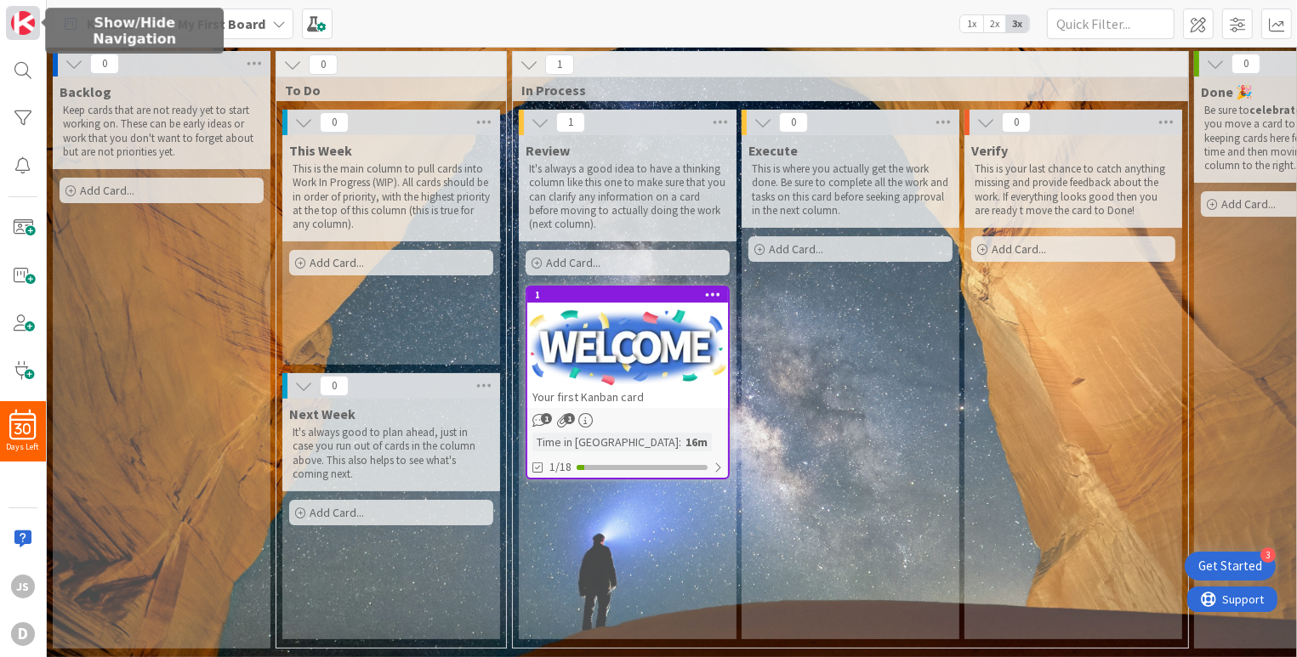
click at [22, 28] on img at bounding box center [23, 23] width 24 height 24
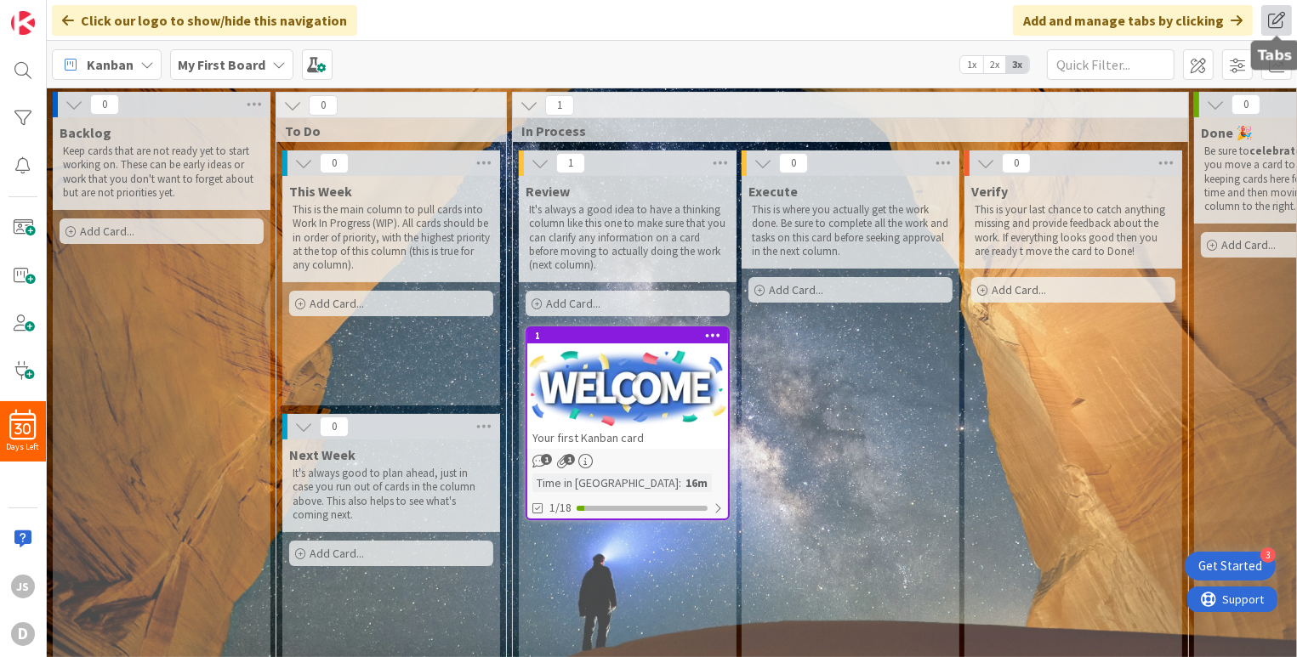
click at [1276, 26] on span at bounding box center [1276, 20] width 31 height 31
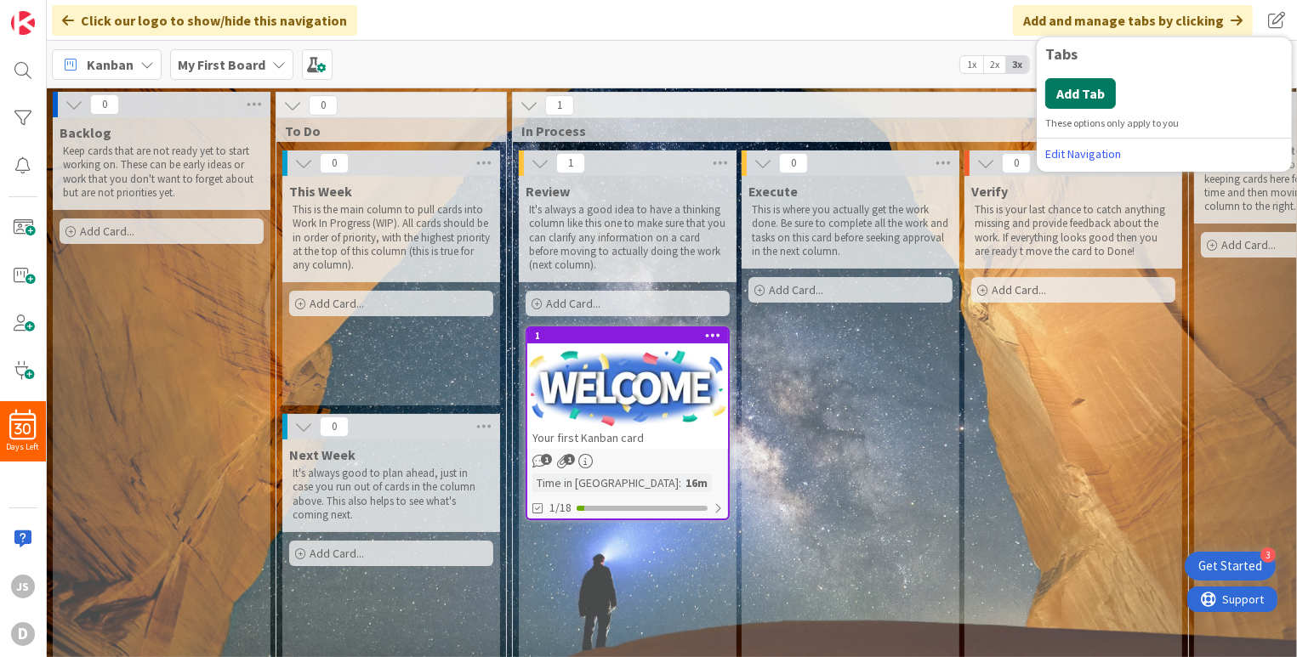
click at [1105, 92] on button "Add Tab" at bounding box center [1080, 93] width 71 height 31
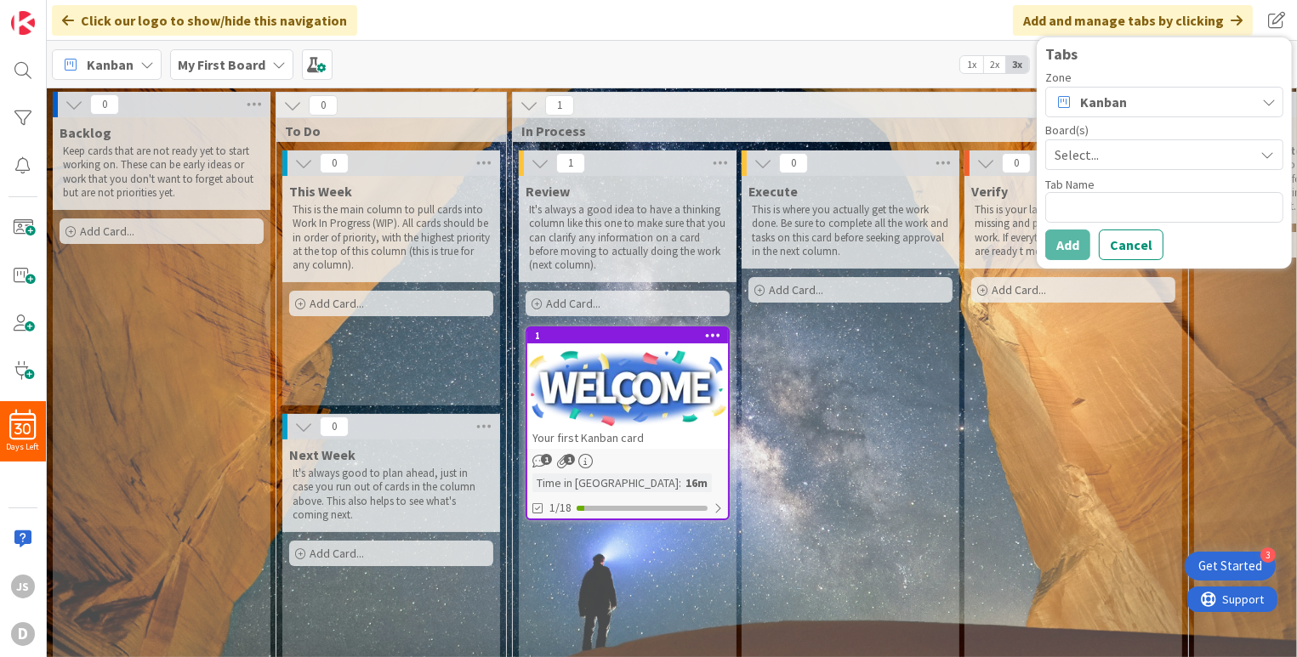
click at [1266, 105] on icon at bounding box center [1269, 102] width 14 height 14
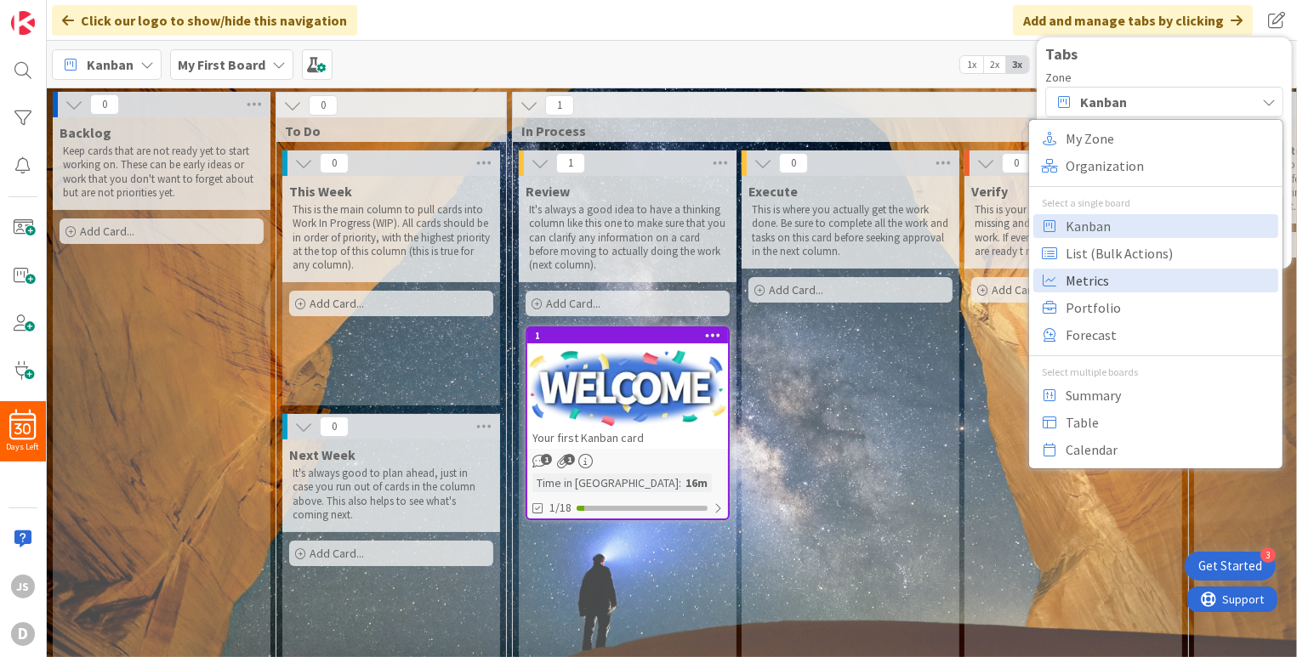
click at [1113, 279] on span "Metrics" at bounding box center [1170, 281] width 208 height 26
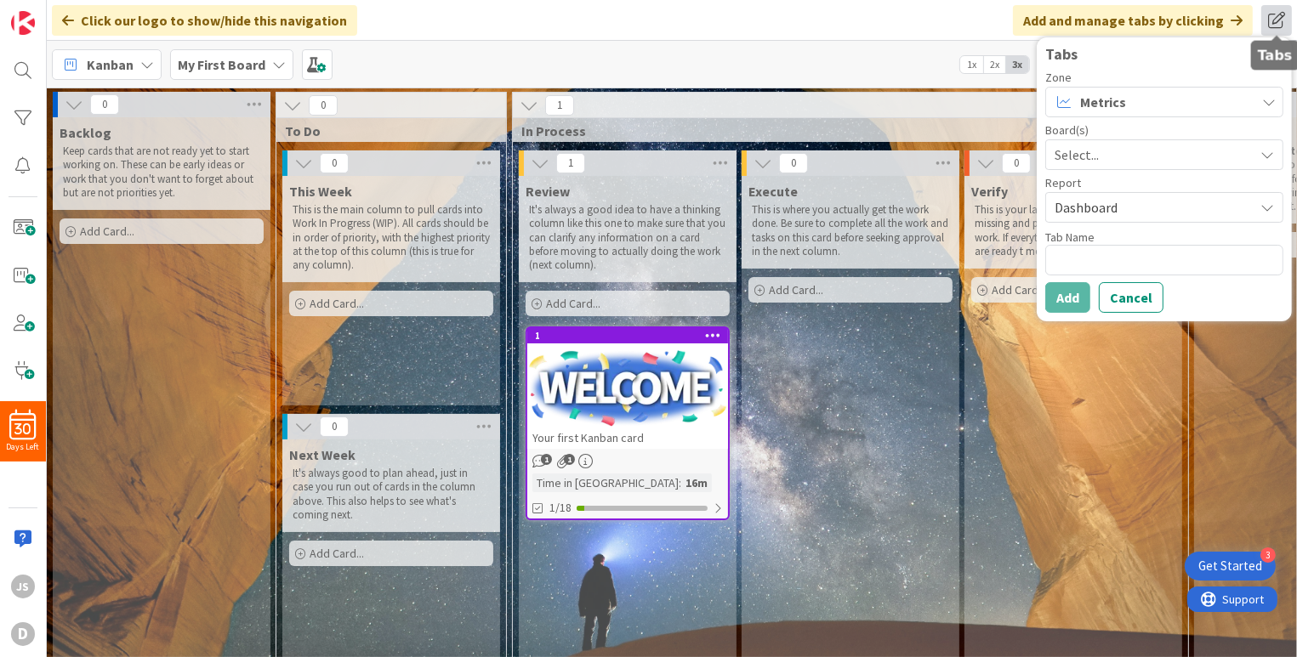
click at [1278, 22] on span at bounding box center [1276, 20] width 31 height 31
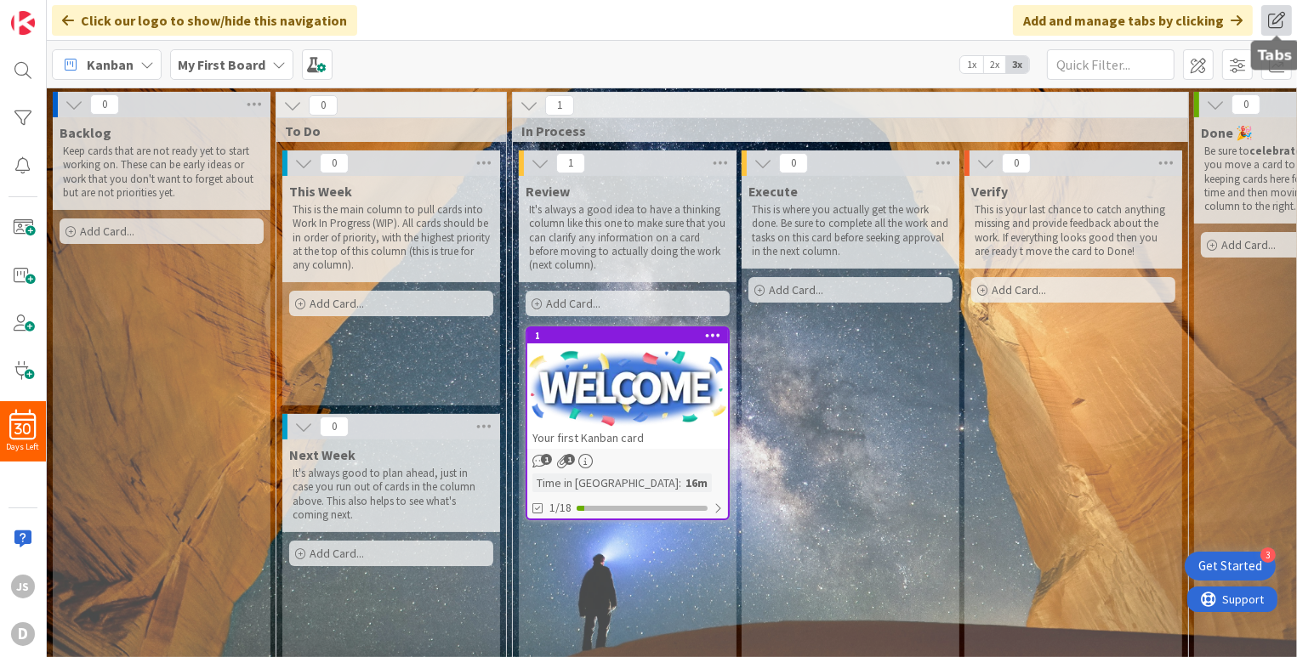
click at [1278, 22] on span at bounding box center [1276, 20] width 31 height 31
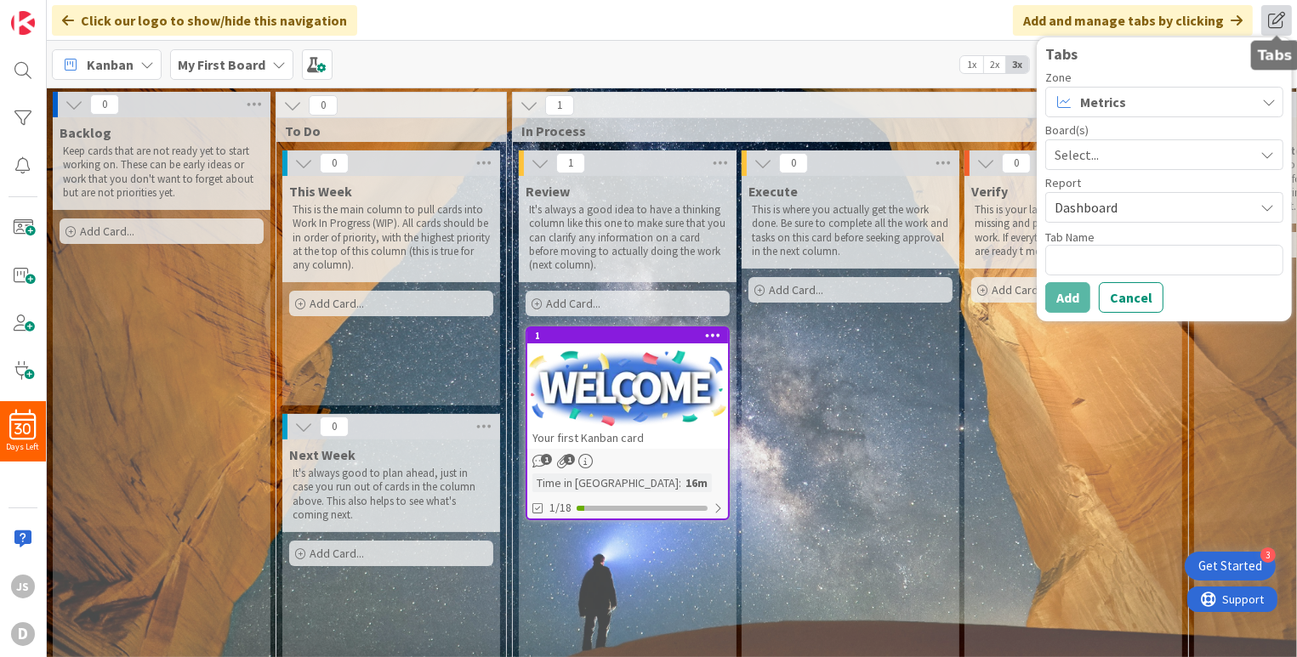
click at [1278, 22] on span at bounding box center [1276, 20] width 31 height 31
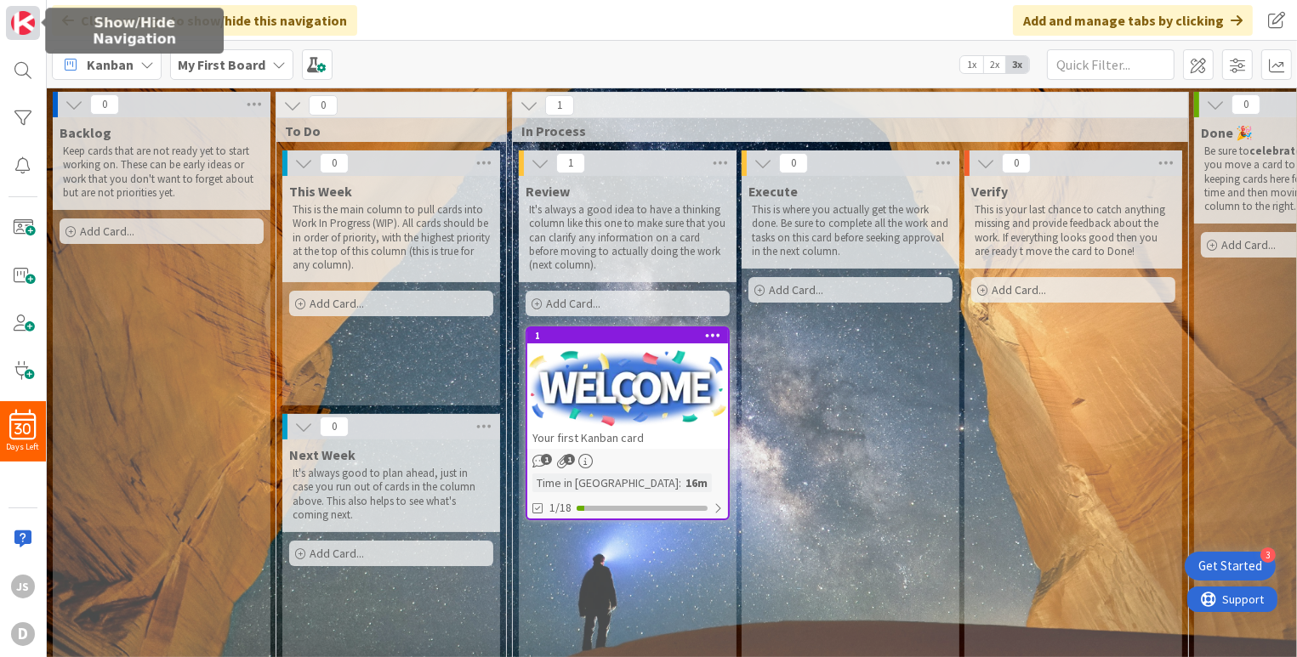
click at [27, 20] on img at bounding box center [23, 23] width 24 height 24
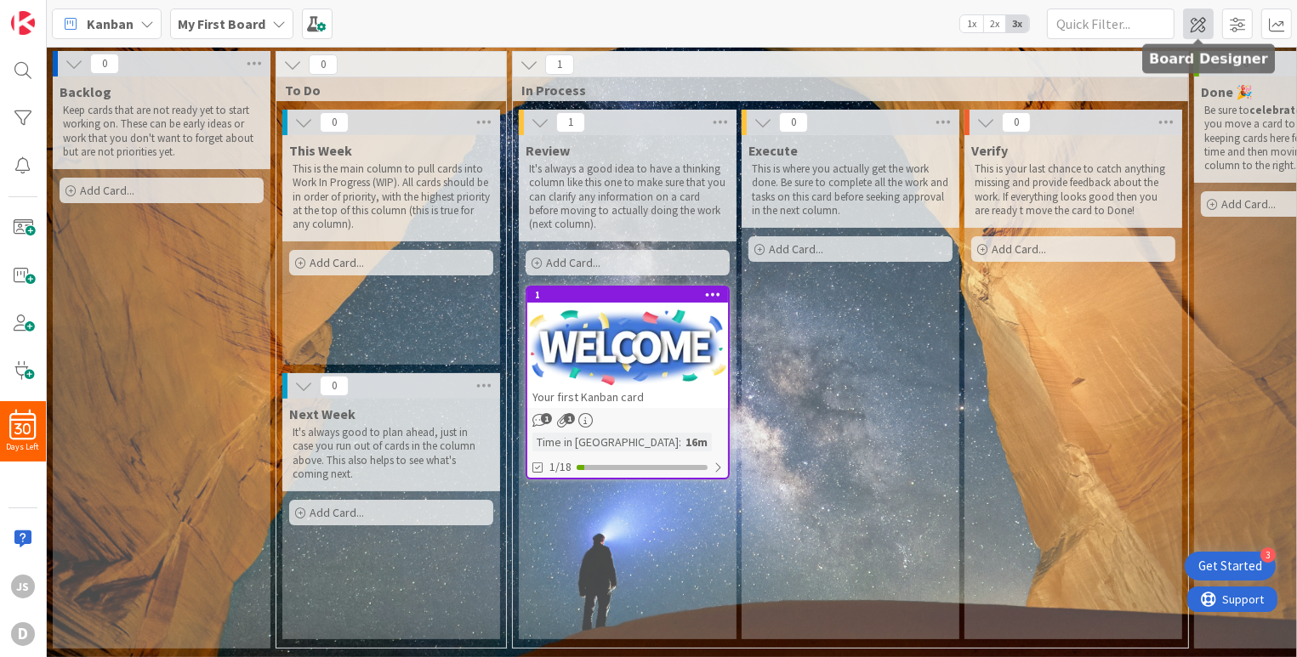
click at [1199, 22] on span at bounding box center [1198, 24] width 31 height 31
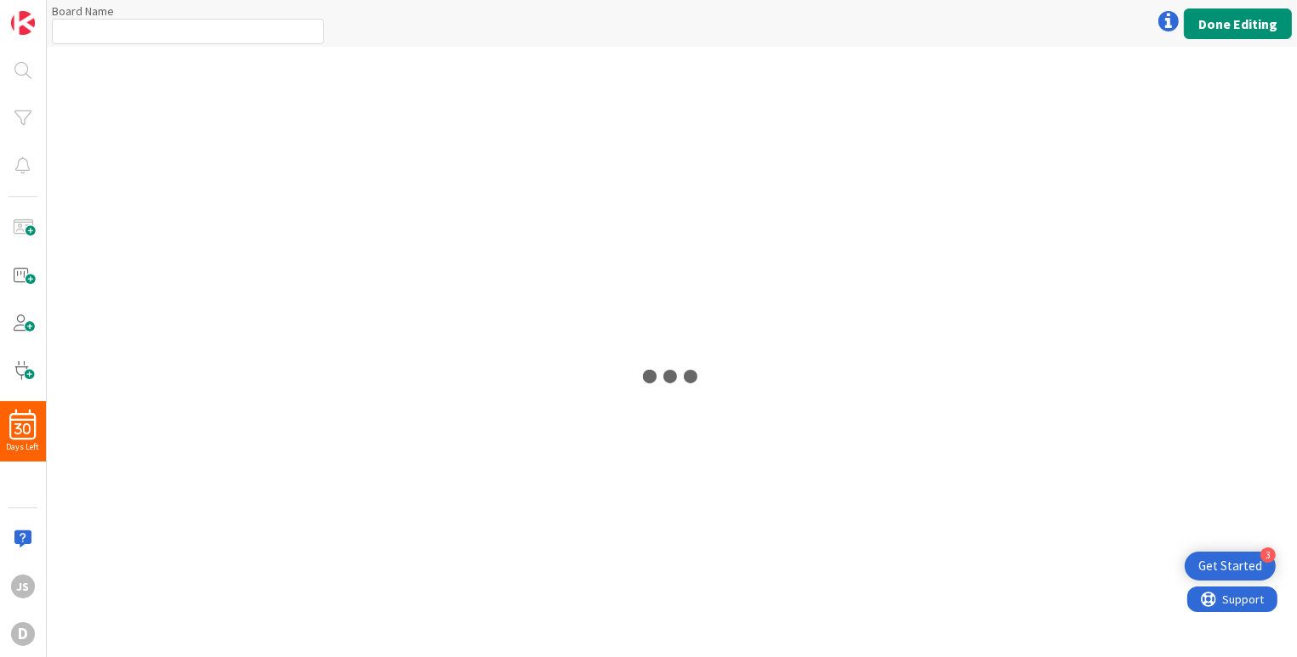
type input "My First Board"
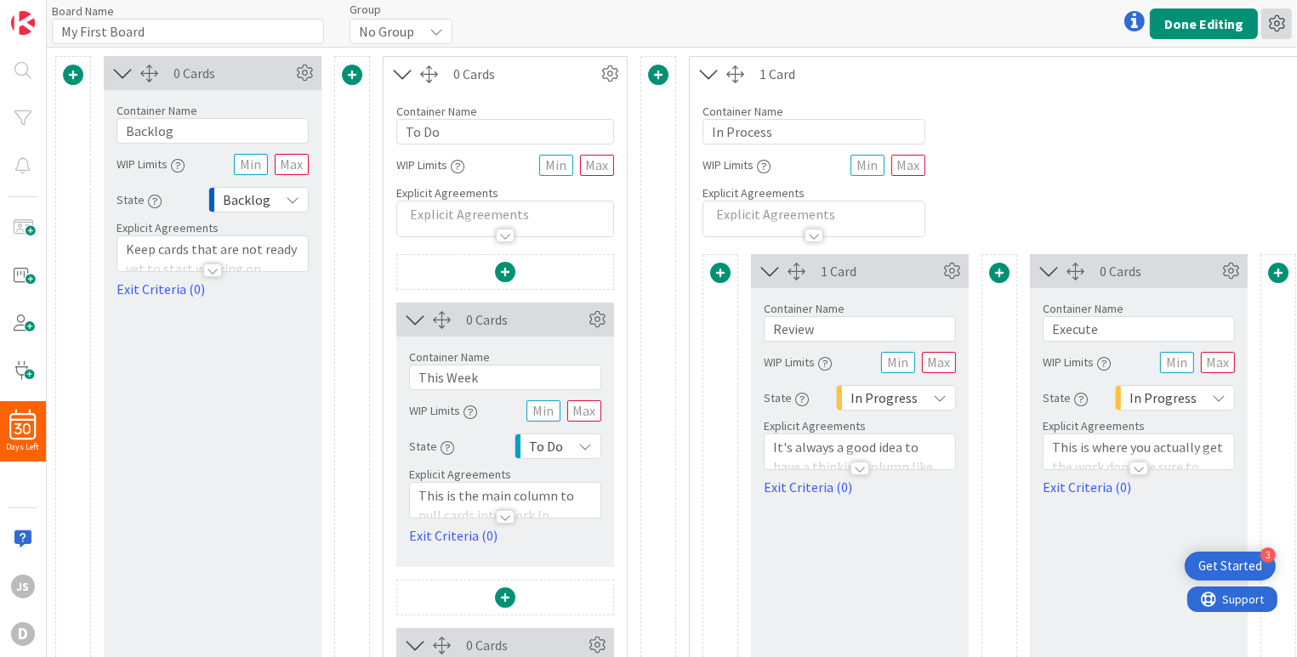
click at [1281, 24] on icon at bounding box center [1276, 24] width 31 height 31
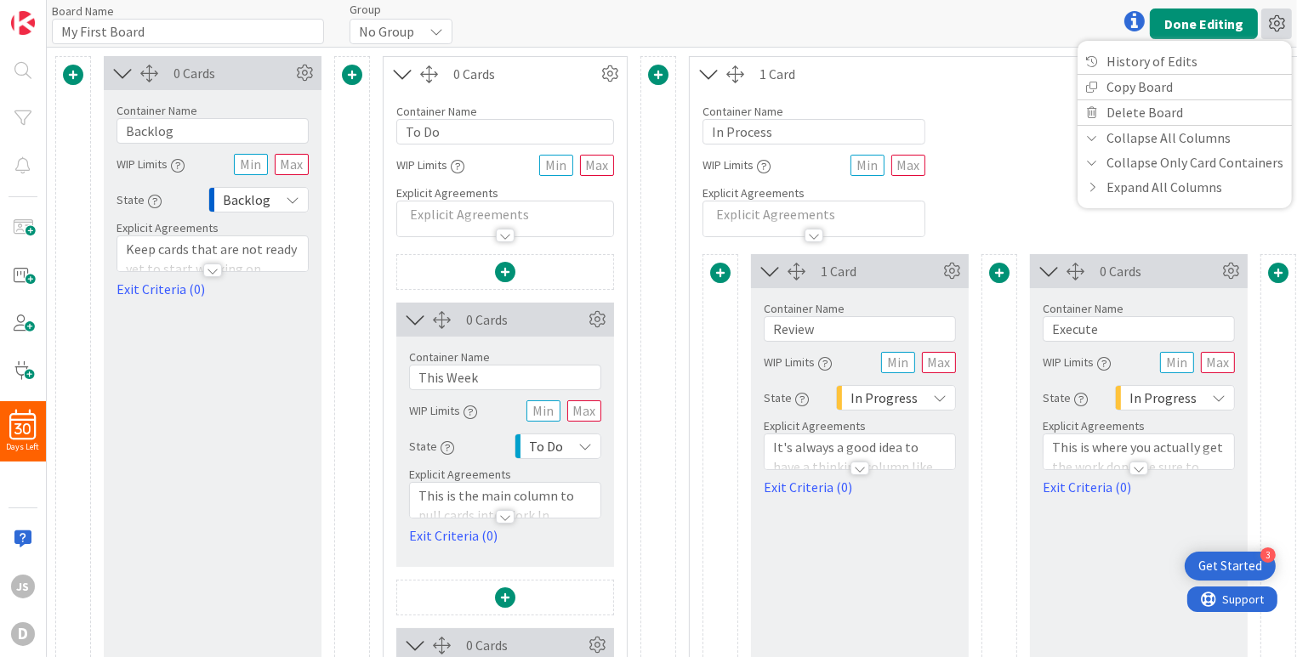
click at [1281, 24] on icon at bounding box center [1276, 24] width 31 height 31
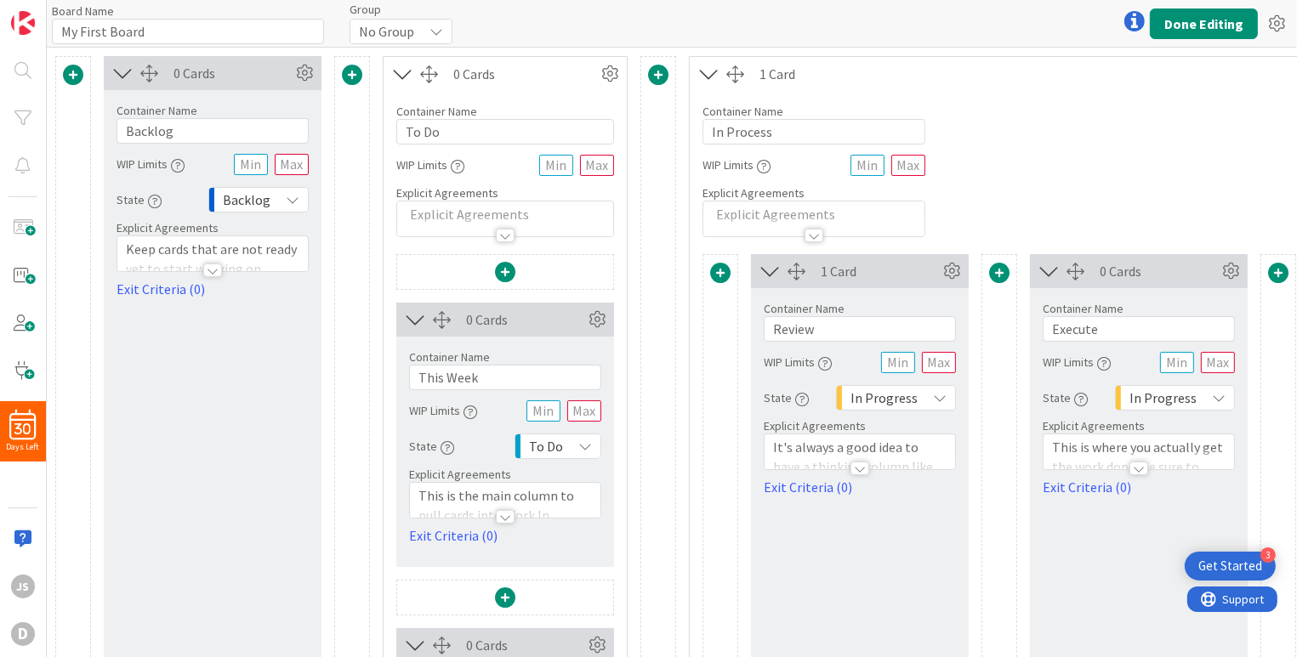
click at [431, 35] on icon at bounding box center [437, 32] width 14 height 14
click at [1276, 19] on icon at bounding box center [1276, 24] width 31 height 31
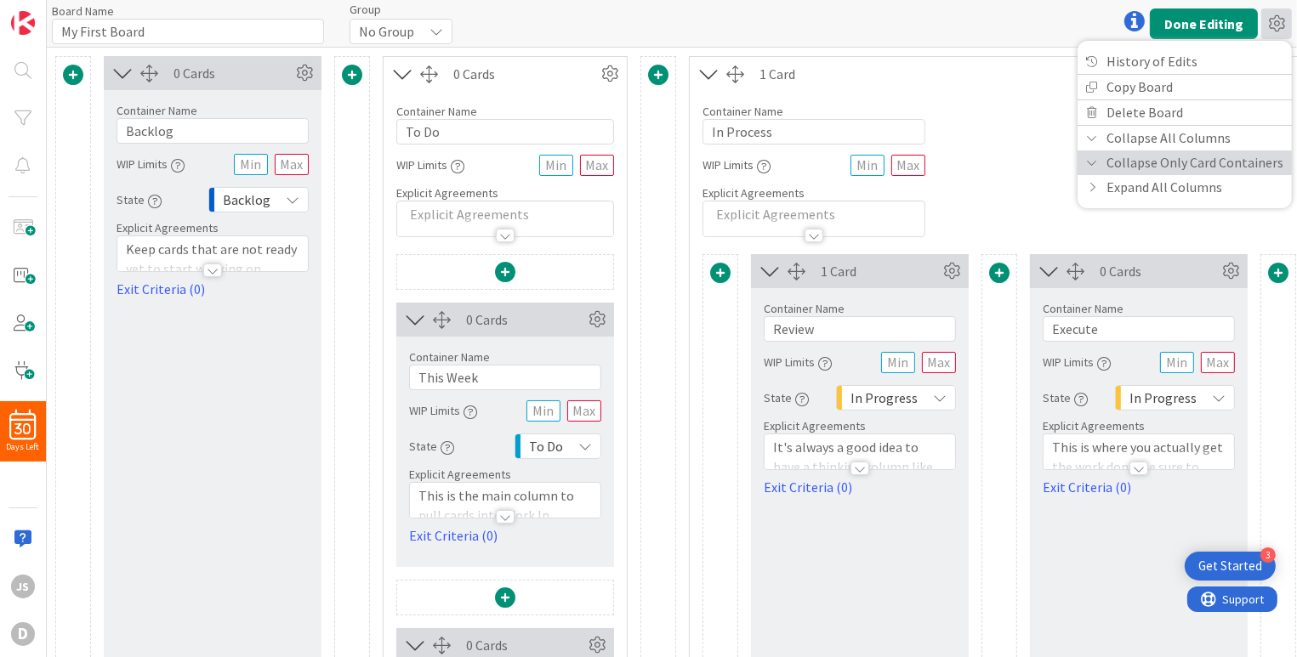
click at [1094, 160] on icon at bounding box center [1092, 162] width 12 height 10
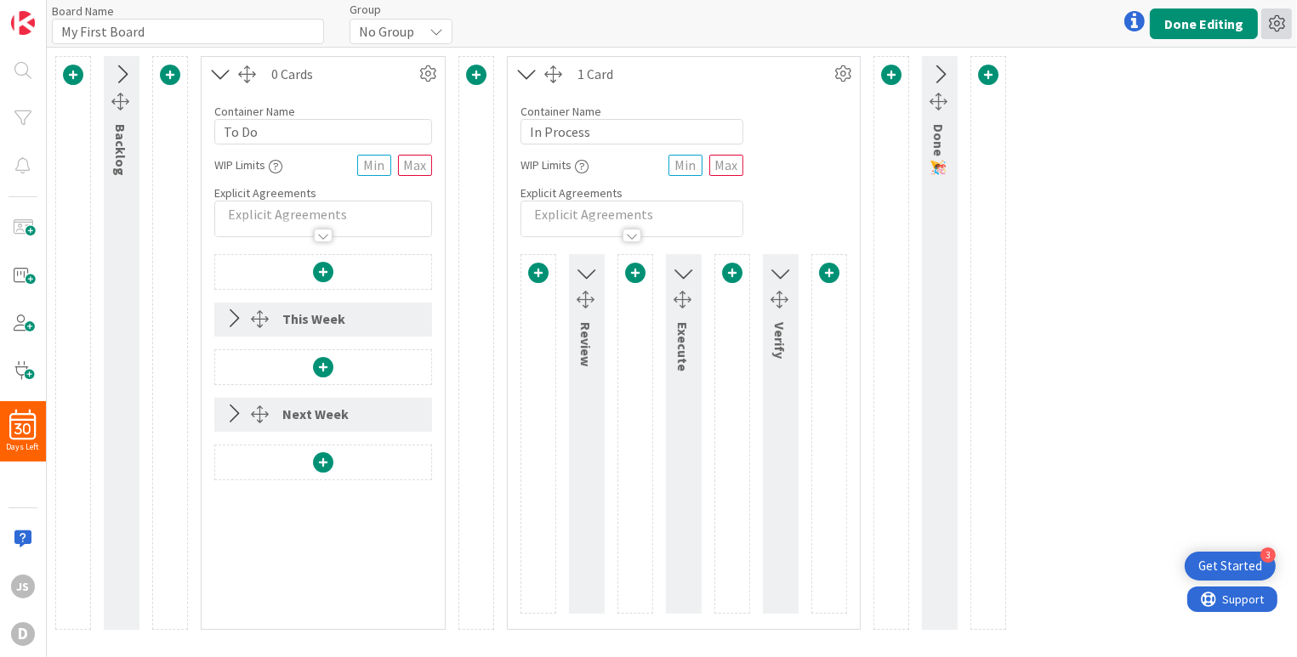
click at [1274, 20] on icon at bounding box center [1276, 24] width 31 height 31
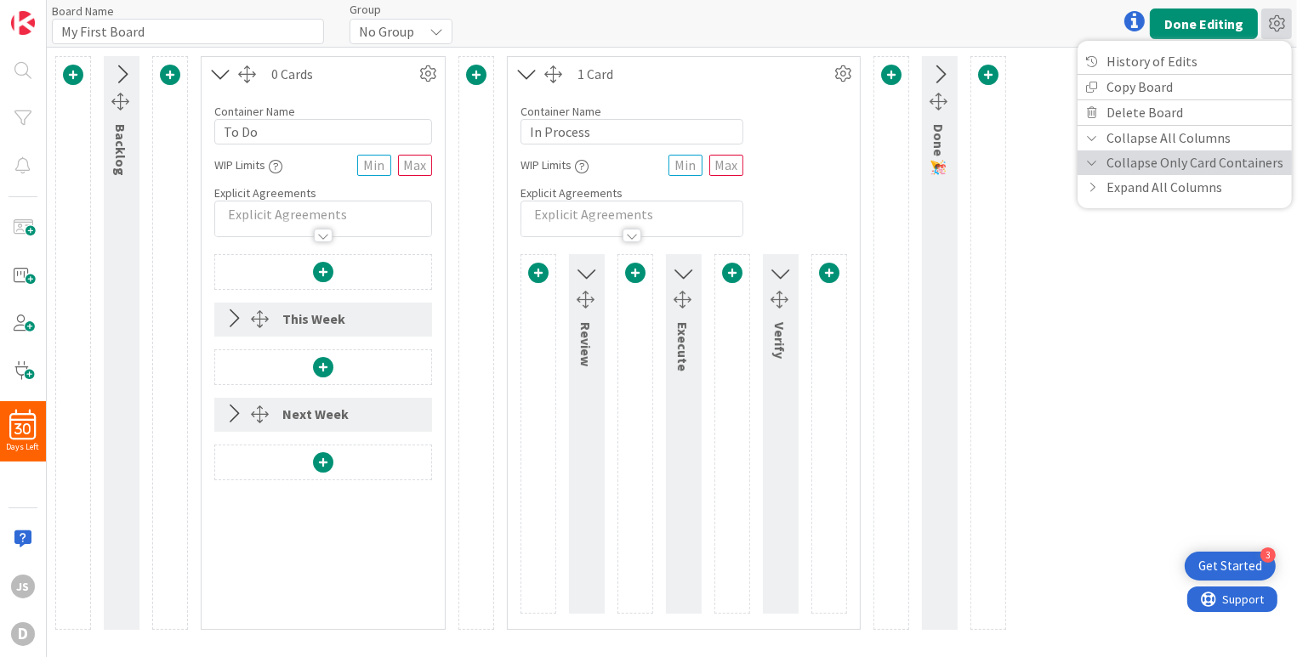
click at [1097, 160] on icon at bounding box center [1092, 162] width 12 height 10
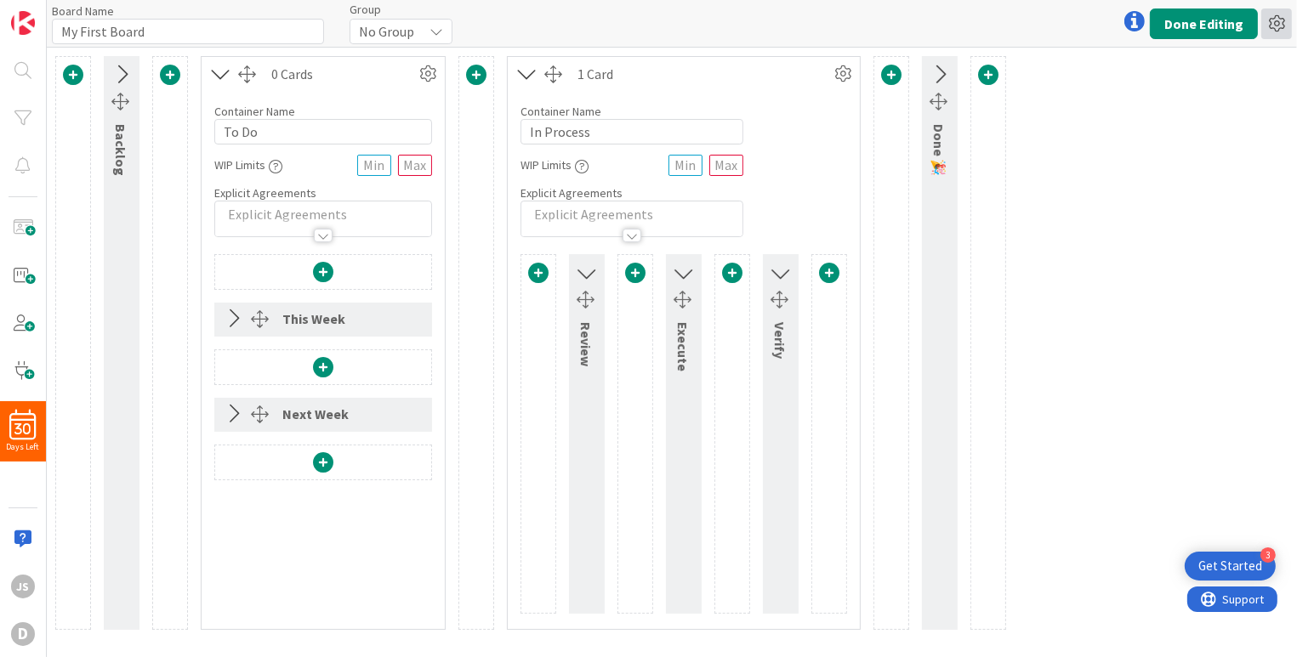
click at [1283, 25] on icon at bounding box center [1276, 24] width 31 height 31
click at [1280, 27] on icon at bounding box center [1276, 24] width 31 height 31
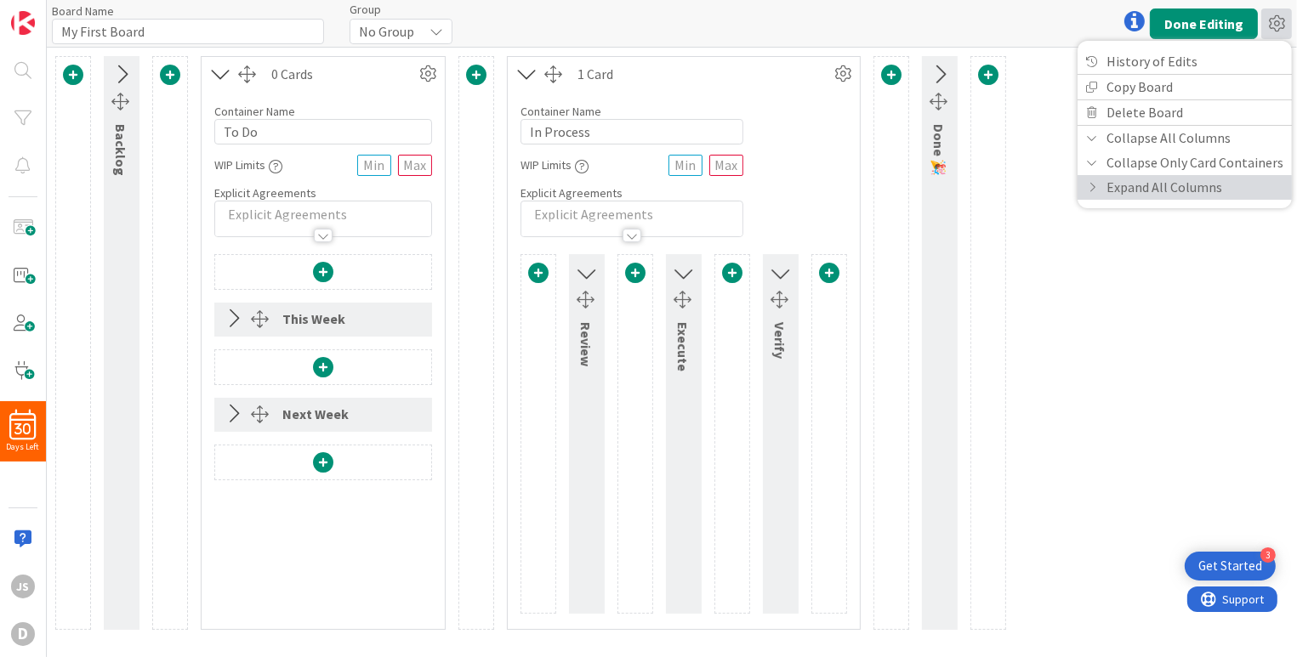
click at [1124, 182] on link "Expand All Columns" at bounding box center [1185, 187] width 214 height 25
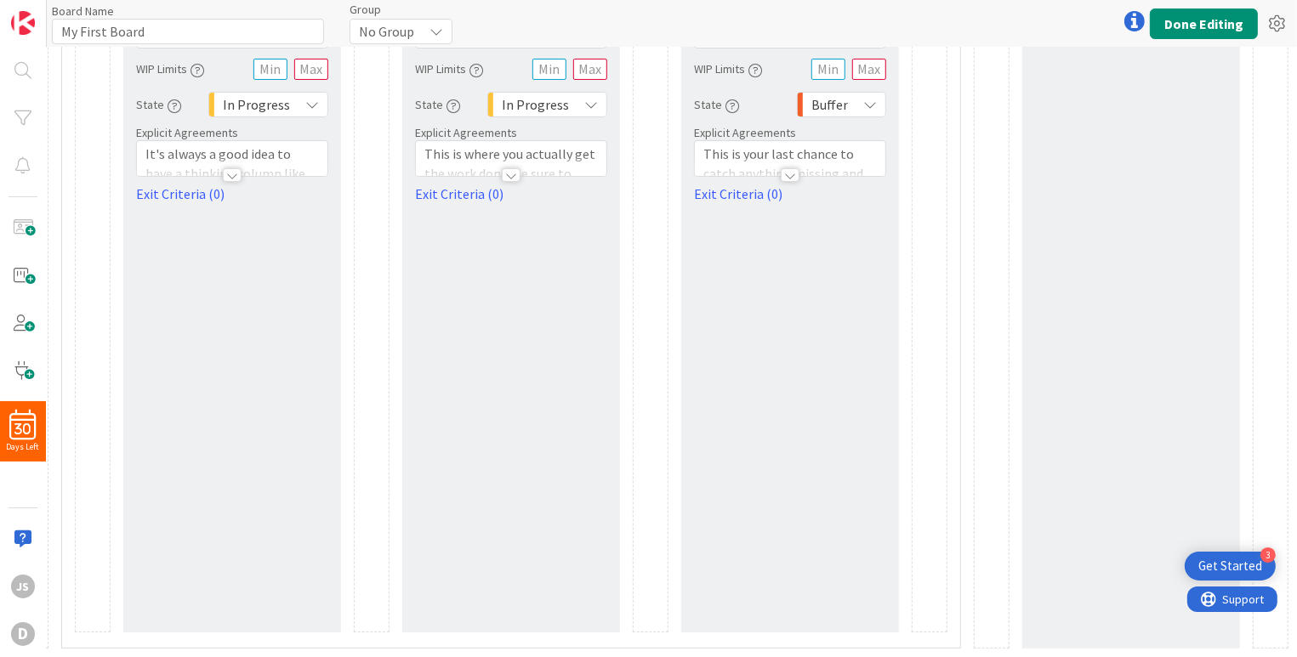
scroll to position [0, 640]
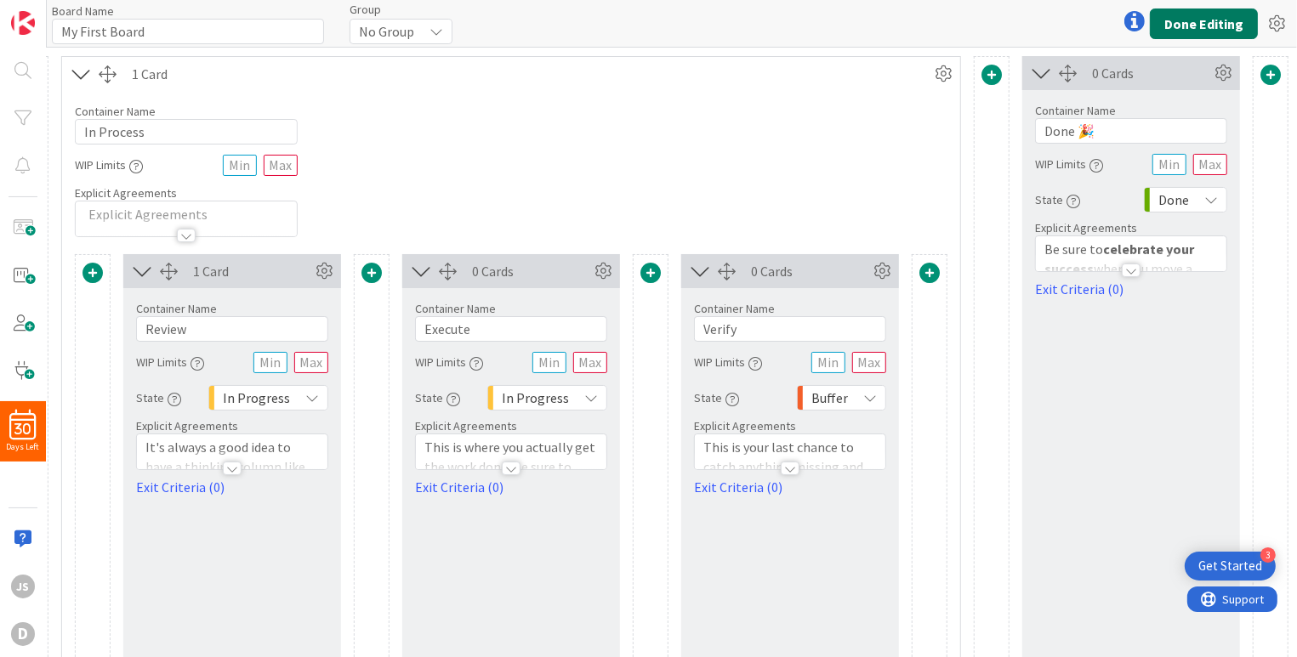
click at [1200, 24] on button "Done Editing" at bounding box center [1204, 24] width 108 height 31
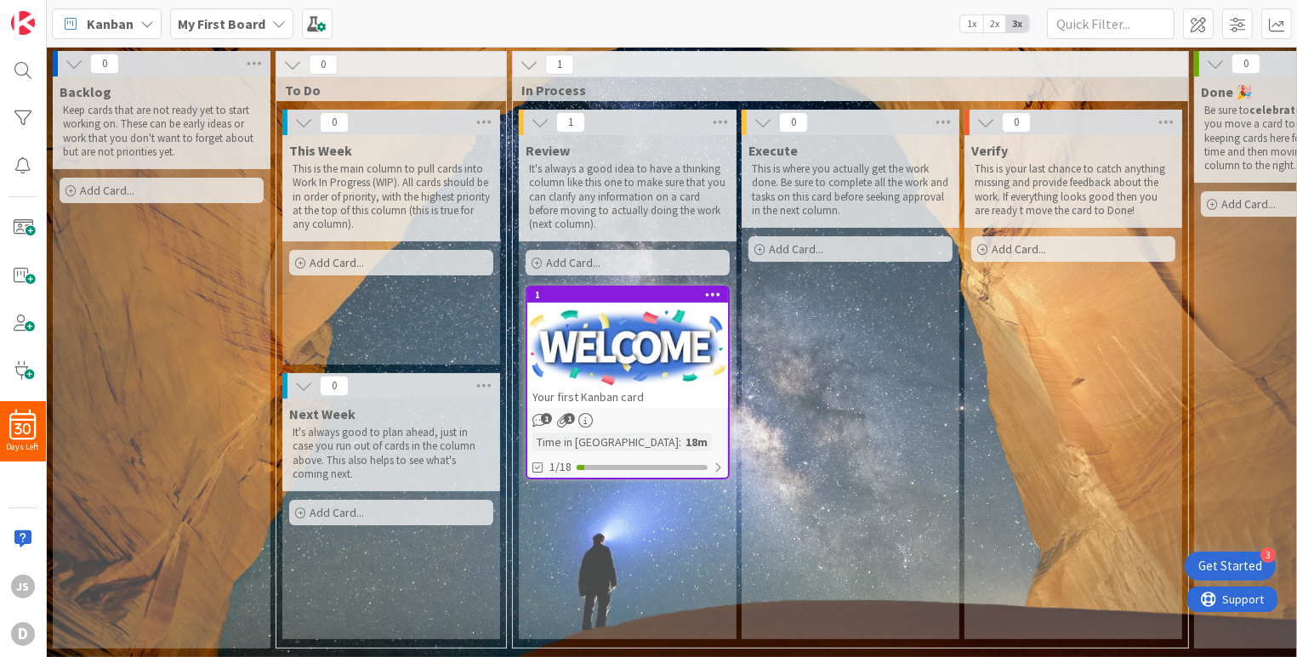
drag, startPoint x: 819, startPoint y: 356, endPoint x: 819, endPoint y: 379, distance: 23.8
click at [819, 379] on div "Execute This is where you actually get the work done. Be sure to complete all t…" at bounding box center [851, 387] width 218 height 504
click at [1240, 19] on span at bounding box center [1237, 24] width 31 height 31
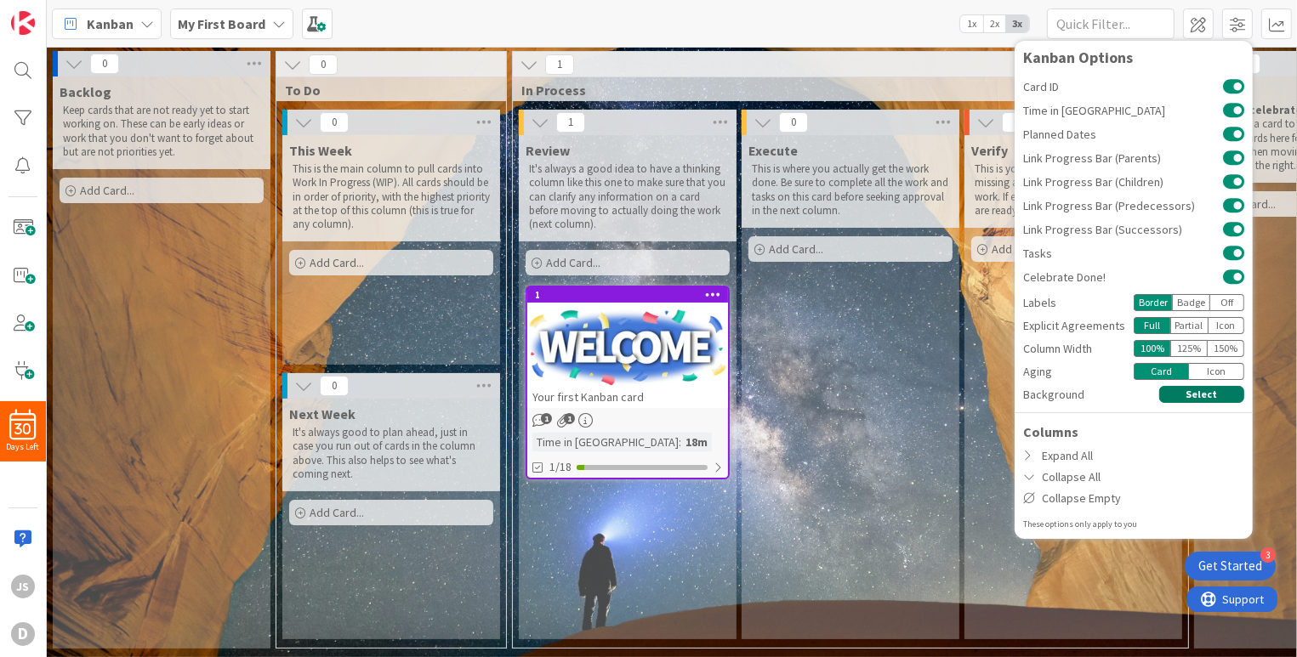
click at [1223, 392] on button "Select" at bounding box center [1201, 394] width 85 height 17
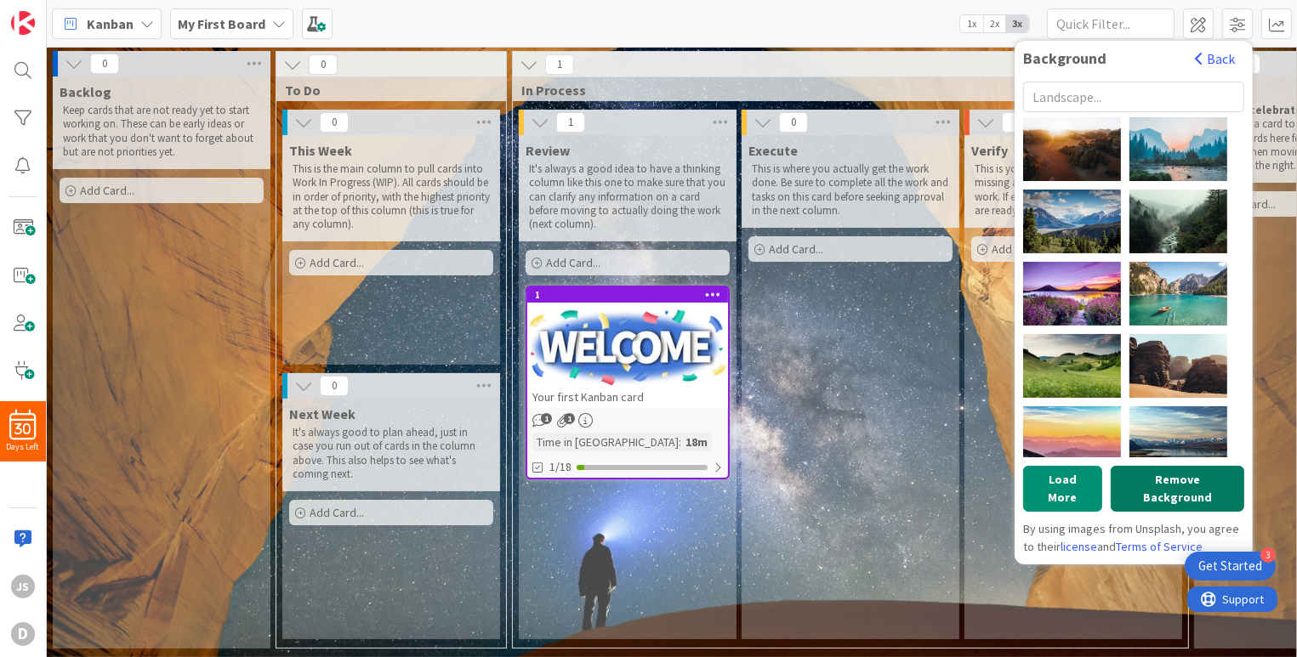
click at [1160, 474] on button "Remove Background" at bounding box center [1178, 489] width 134 height 46
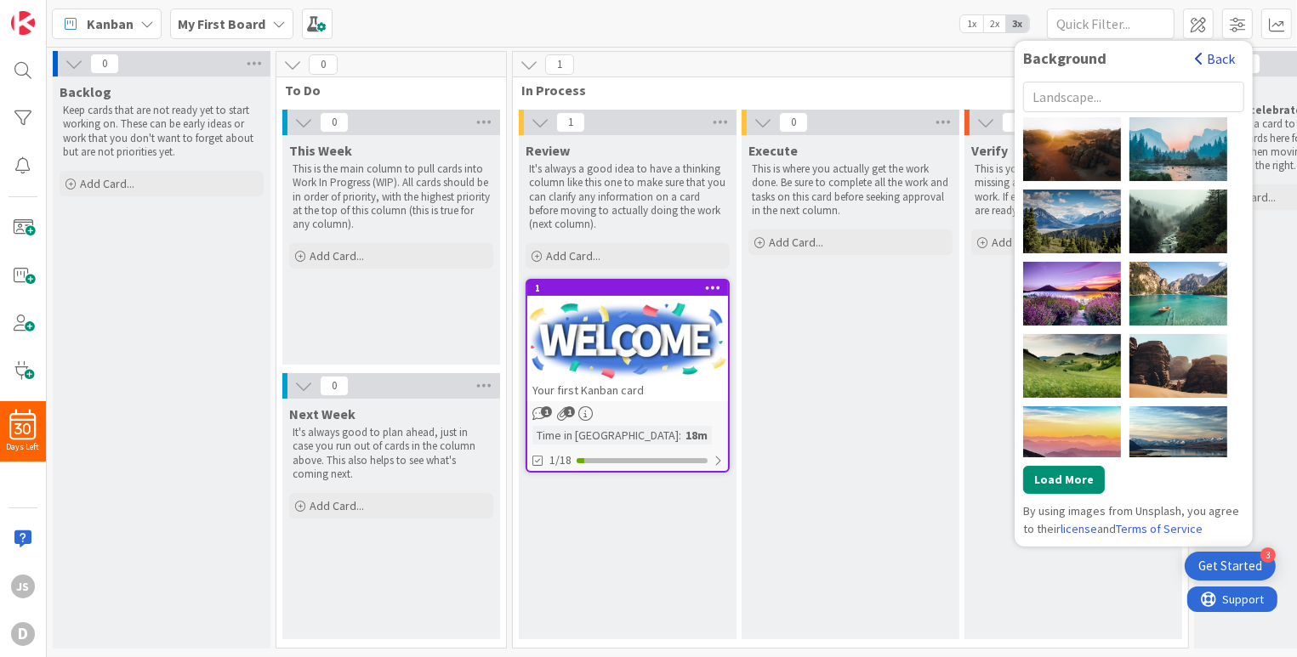
click at [1217, 61] on button "Back" at bounding box center [1215, 58] width 42 height 19
click at [1186, 61] on div "Background" at bounding box center [1104, 58] width 162 height 19
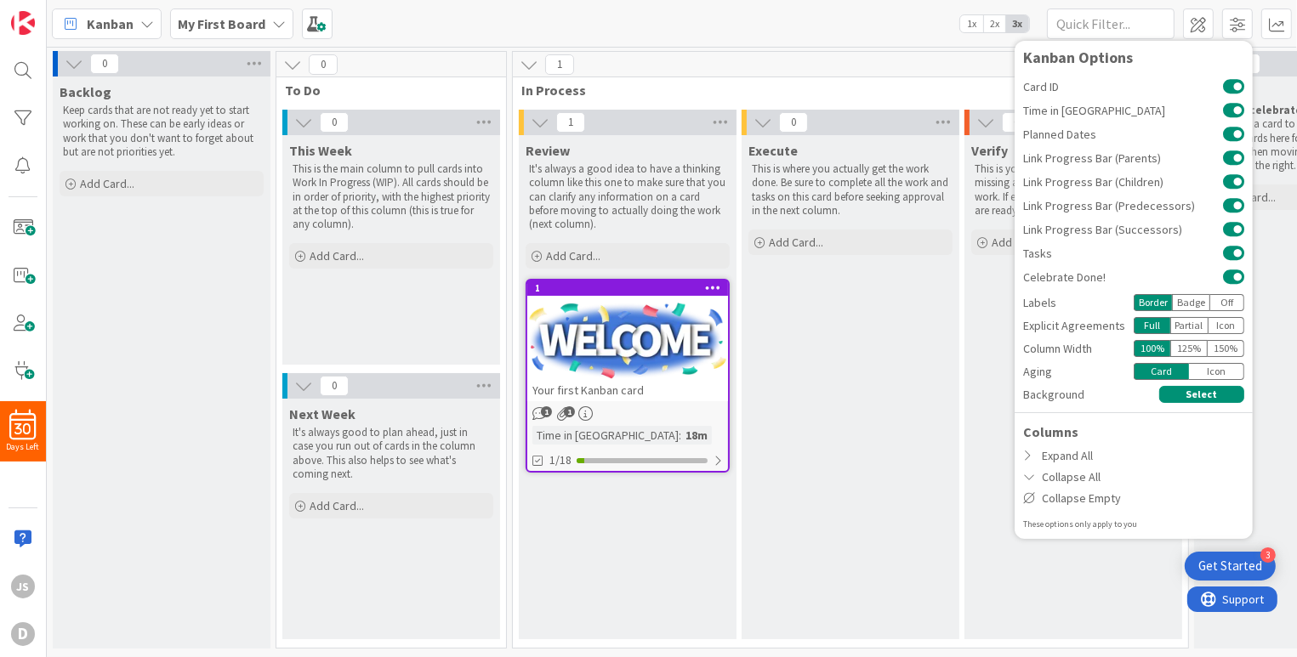
click at [1189, 302] on div "Badge" at bounding box center [1191, 302] width 38 height 17
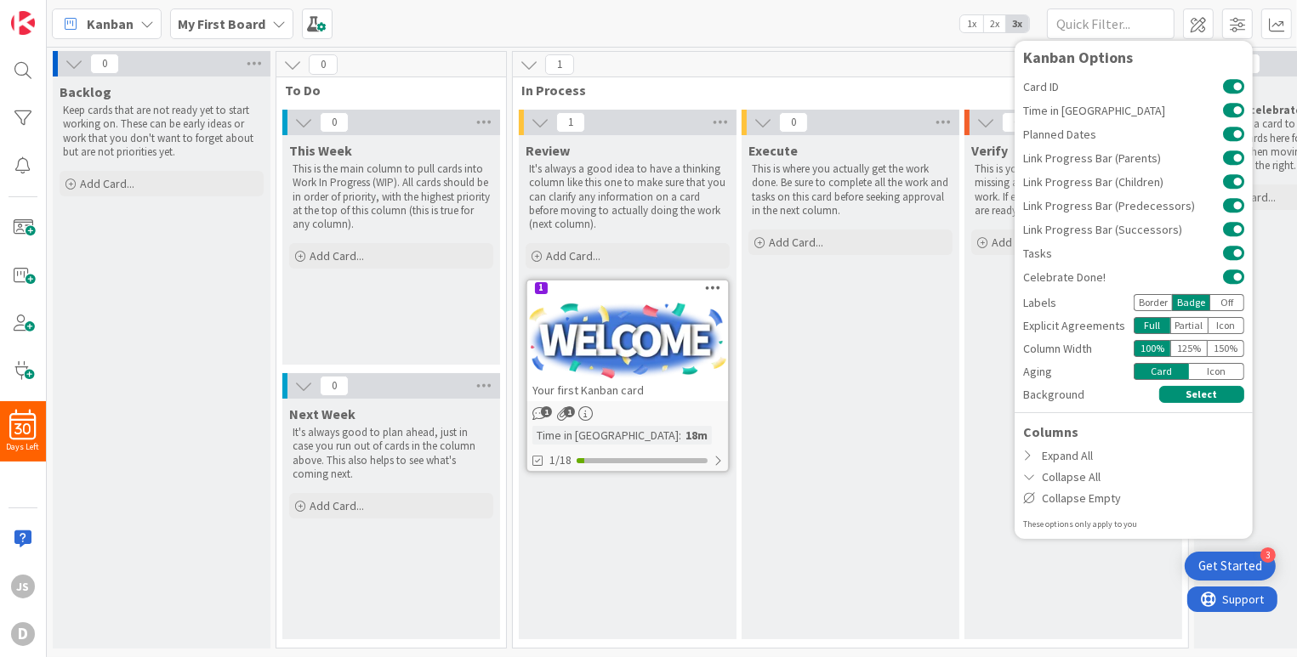
click at [1159, 304] on div "Border" at bounding box center [1153, 302] width 38 height 17
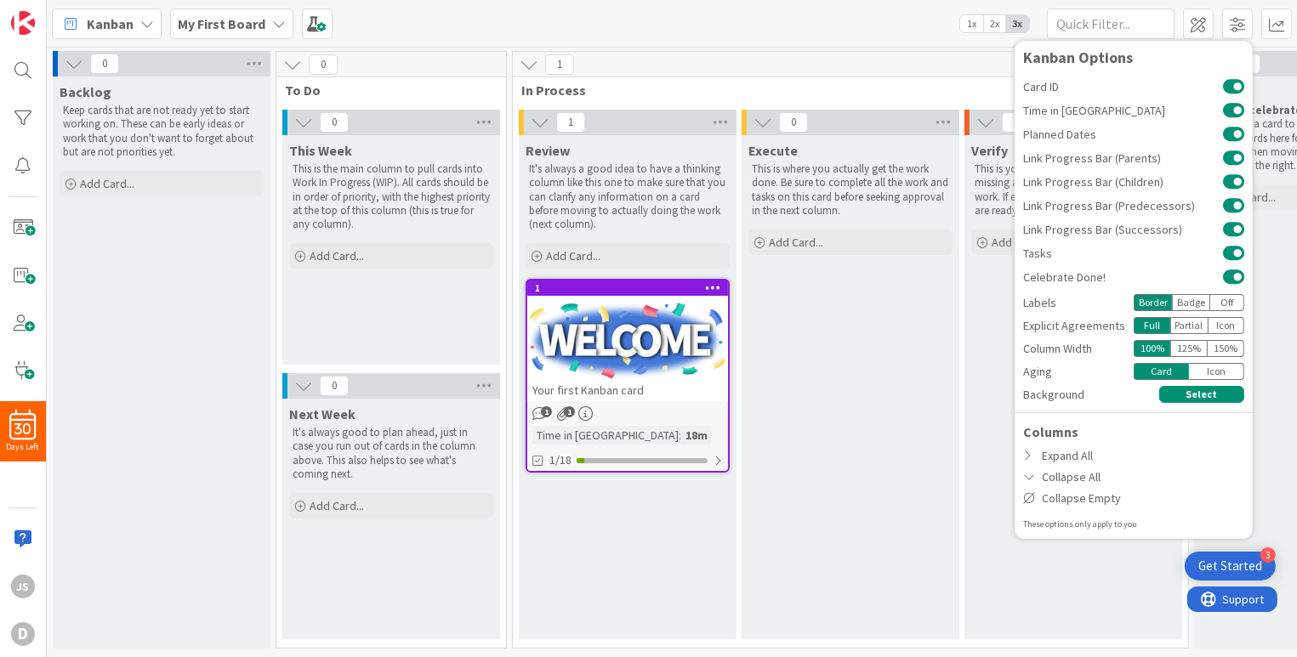
click at [1184, 327] on div "Partial" at bounding box center [1189, 325] width 38 height 17
click at [1147, 327] on div "Full" at bounding box center [1152, 325] width 37 height 17
click at [885, 88] on span "In Process" at bounding box center [844, 90] width 646 height 17
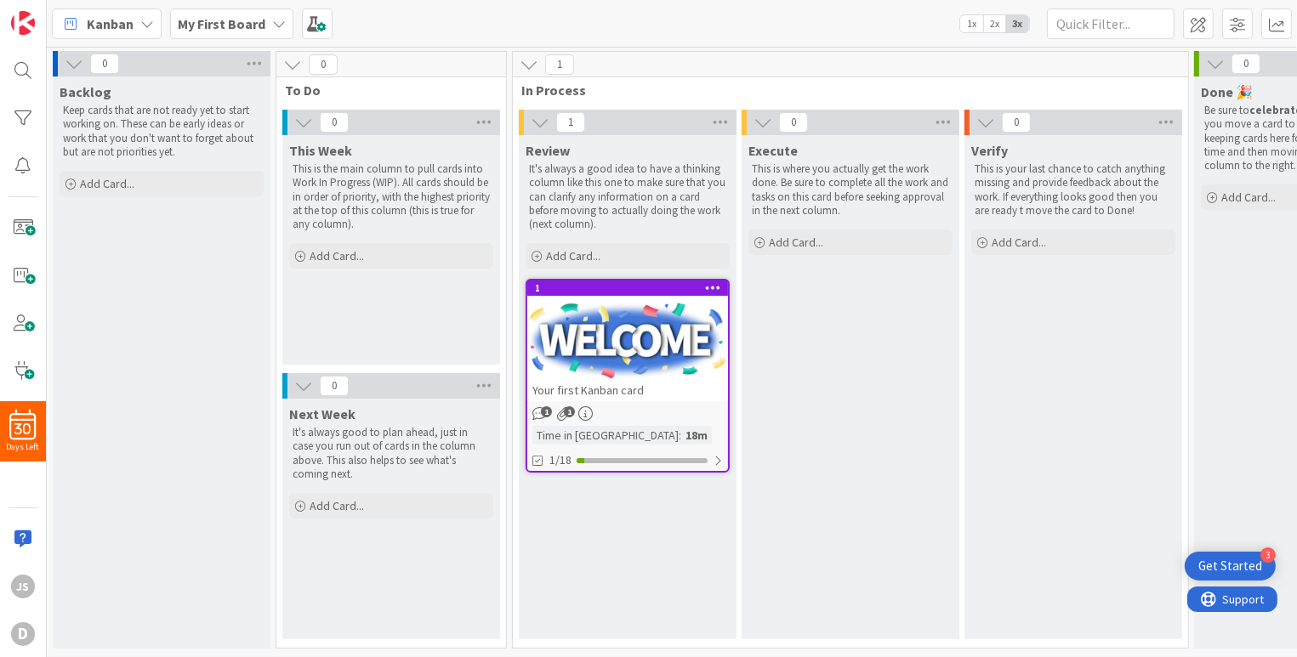
click at [593, 413] on div "1 1" at bounding box center [627, 414] width 201 height 14
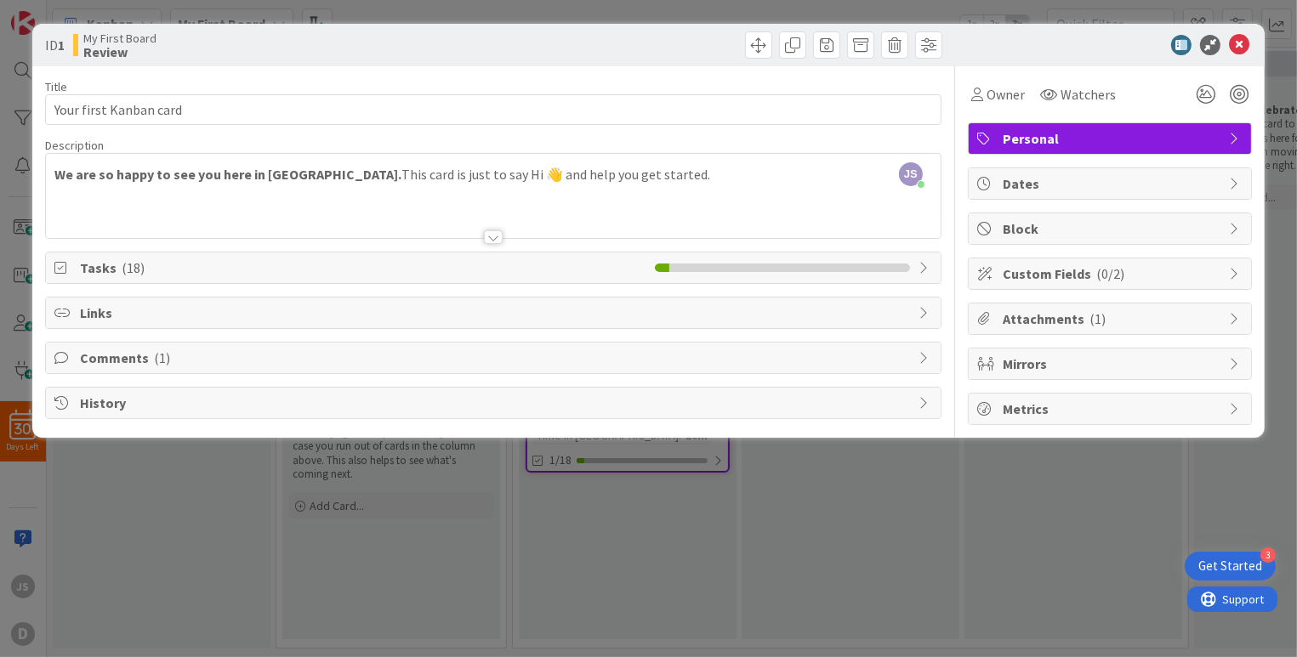
click at [1129, 276] on span "Custom Fields ( 0/2 )" at bounding box center [1112, 274] width 218 height 20
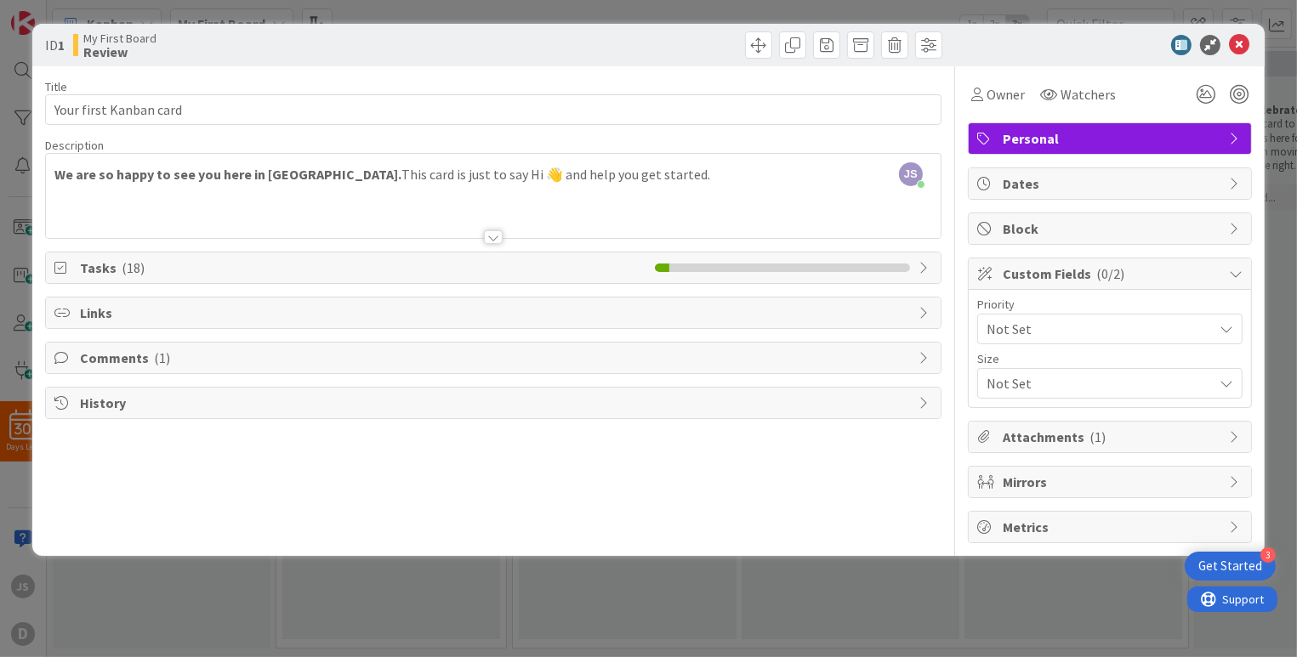
click at [1225, 330] on icon at bounding box center [1227, 329] width 14 height 14
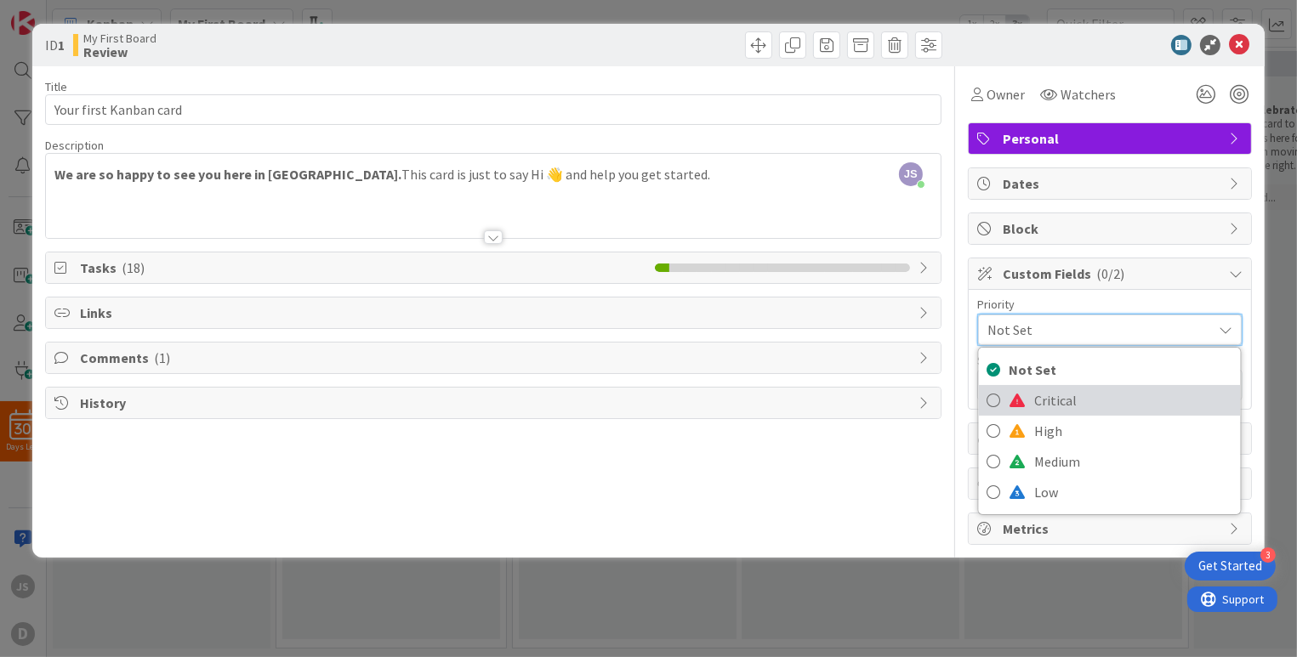
click at [1100, 397] on span "Critical" at bounding box center [1132, 401] width 197 height 26
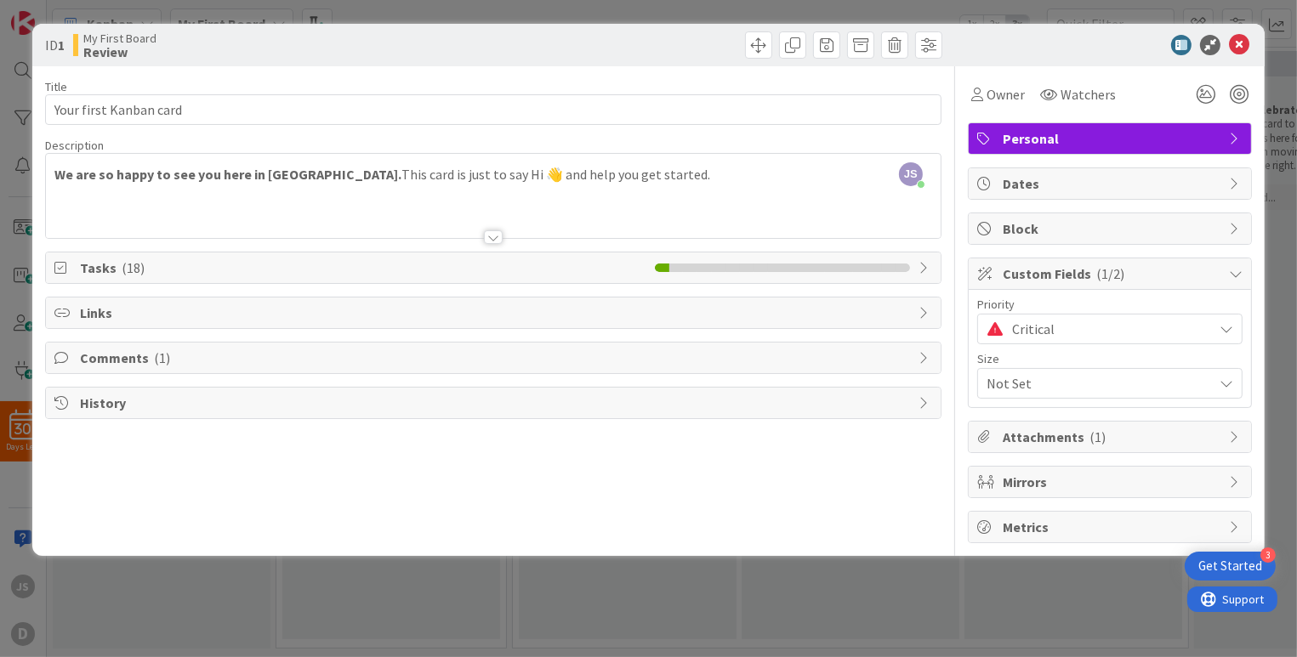
click at [1113, 385] on span "Not Set" at bounding box center [1096, 384] width 218 height 24
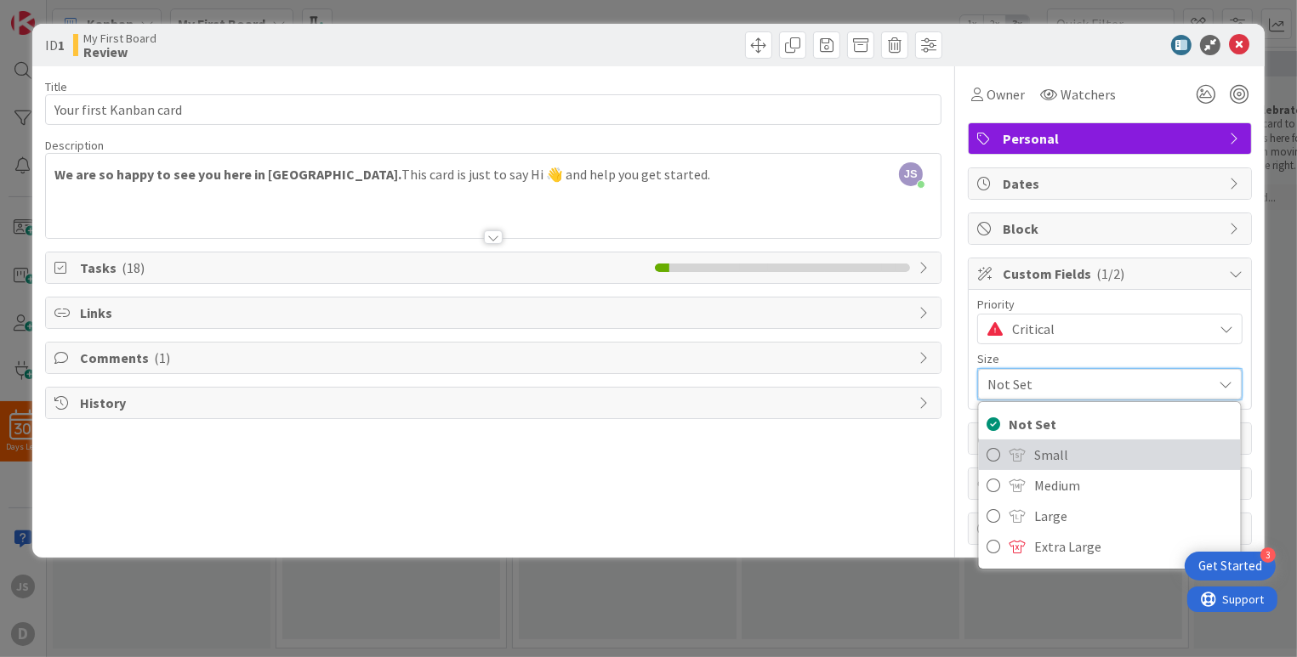
click at [1085, 464] on span "Small" at bounding box center [1132, 455] width 197 height 26
click at [1085, 468] on div "Mirrors" at bounding box center [1110, 484] width 284 height 32
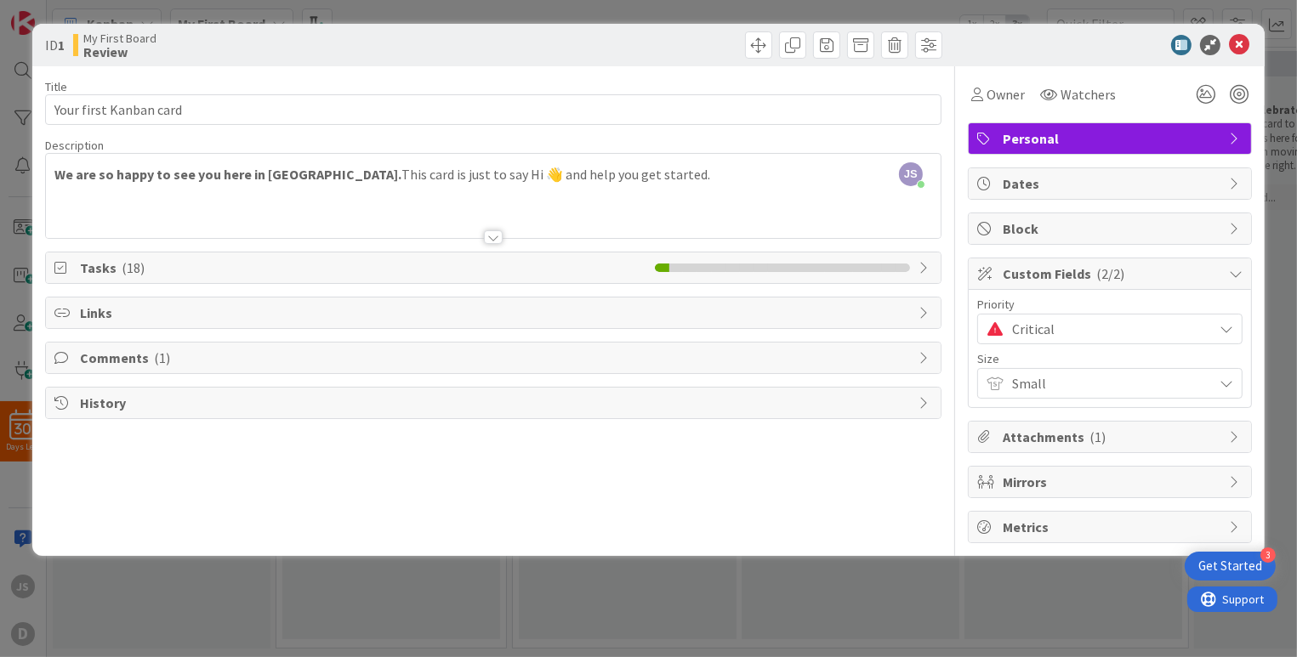
click at [253, 267] on span "Tasks ( 18 )" at bounding box center [363, 268] width 566 height 20
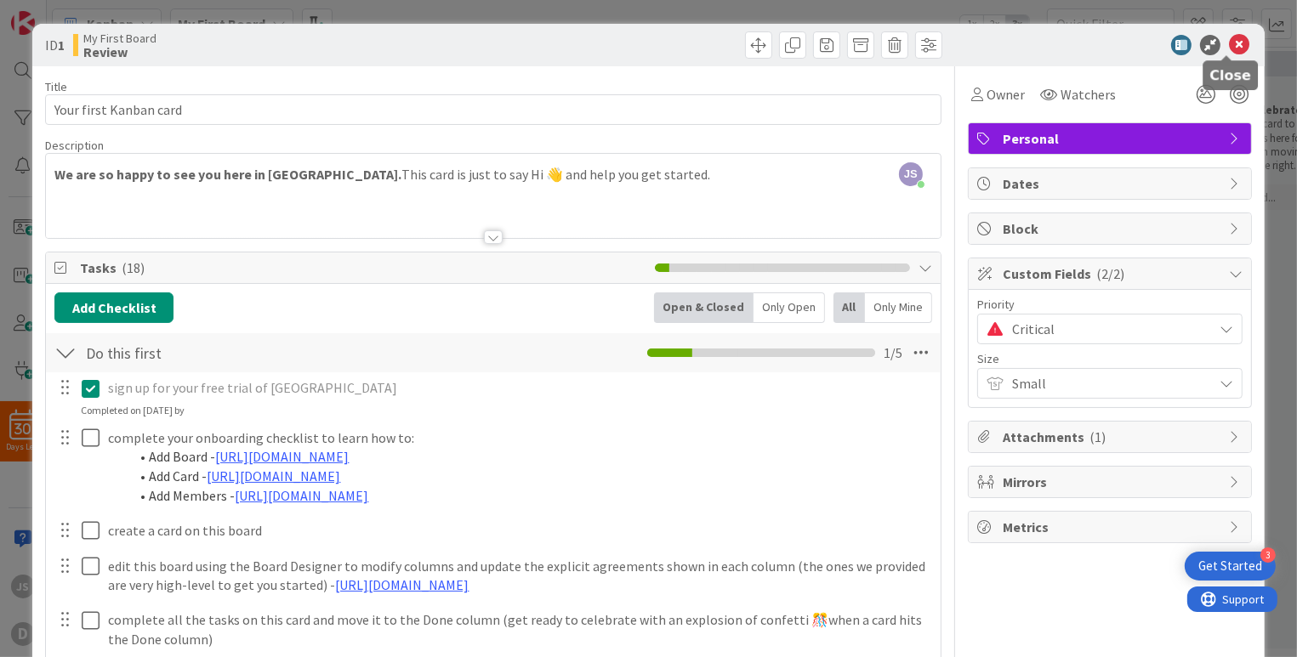
click at [1229, 43] on icon at bounding box center [1239, 45] width 20 height 20
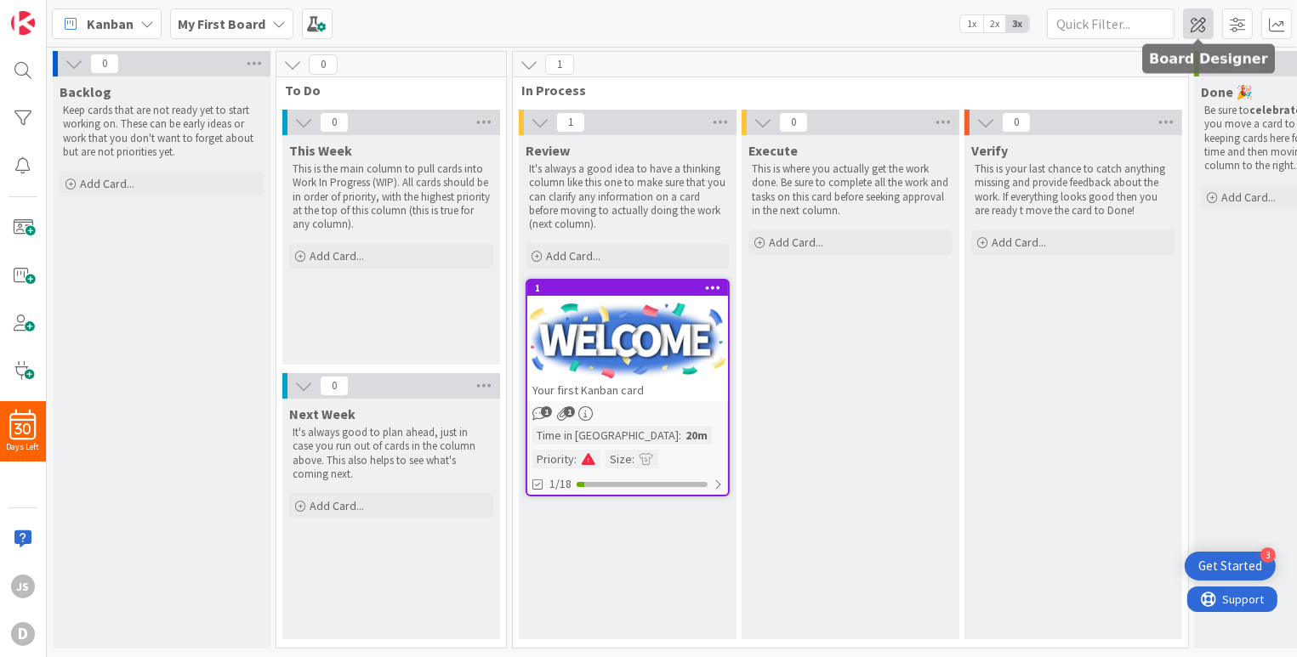
click at [1199, 22] on span at bounding box center [1198, 24] width 31 height 31
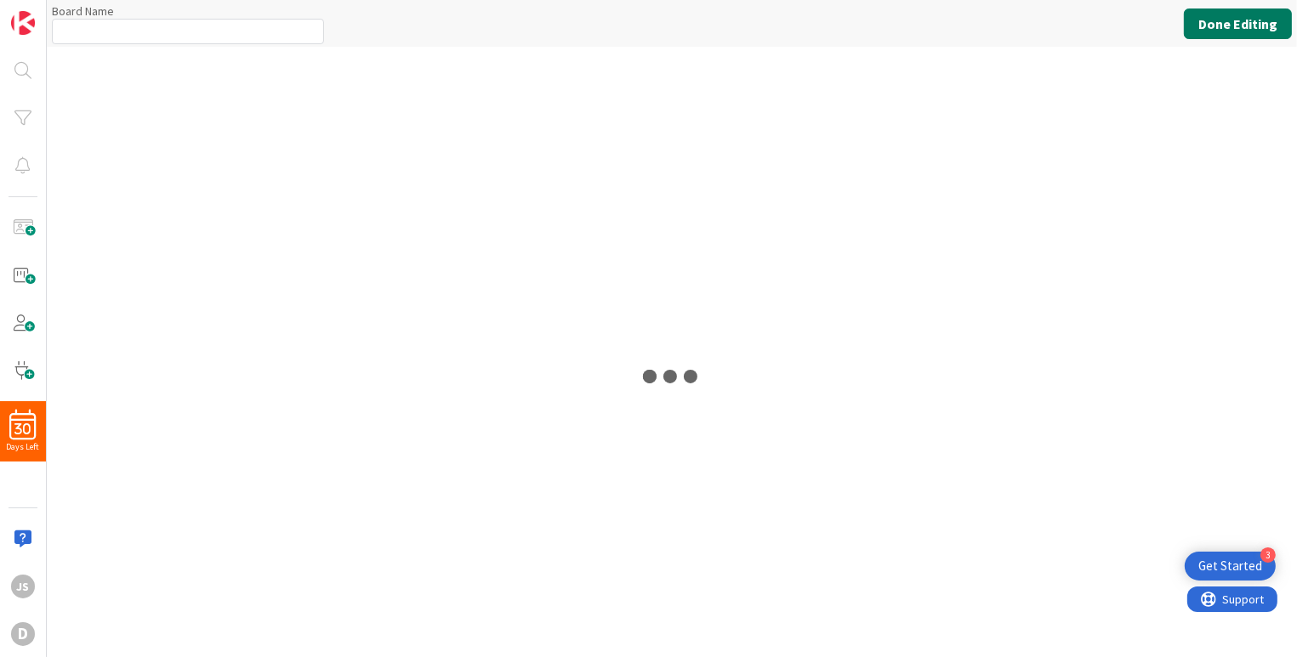
type input "My First Board"
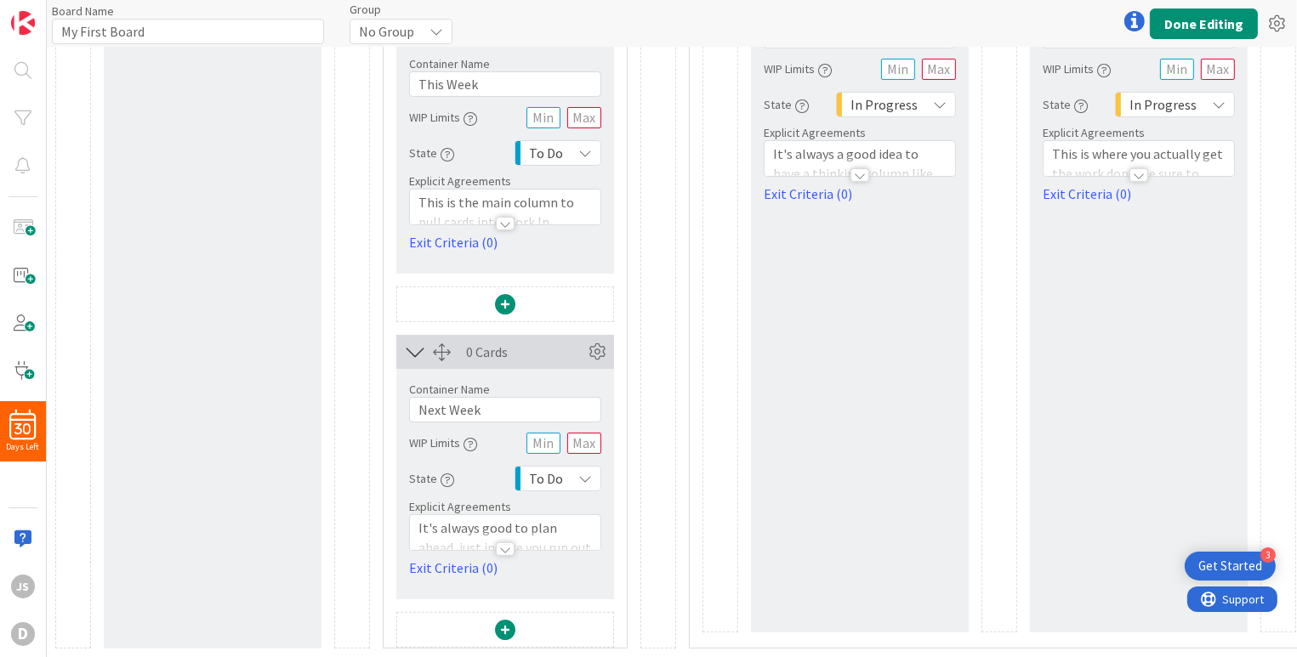
scroll to position [304, 0]
click at [597, 339] on icon at bounding box center [597, 352] width 26 height 26
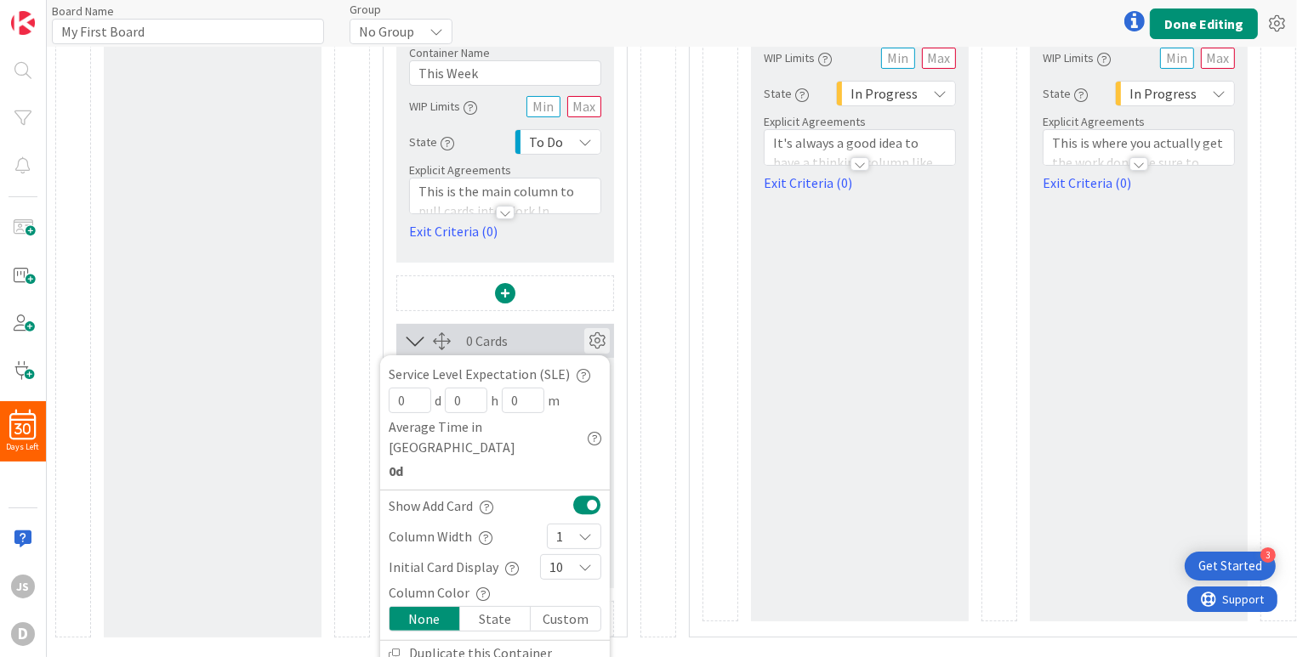
click at [597, 337] on icon at bounding box center [597, 341] width 26 height 26
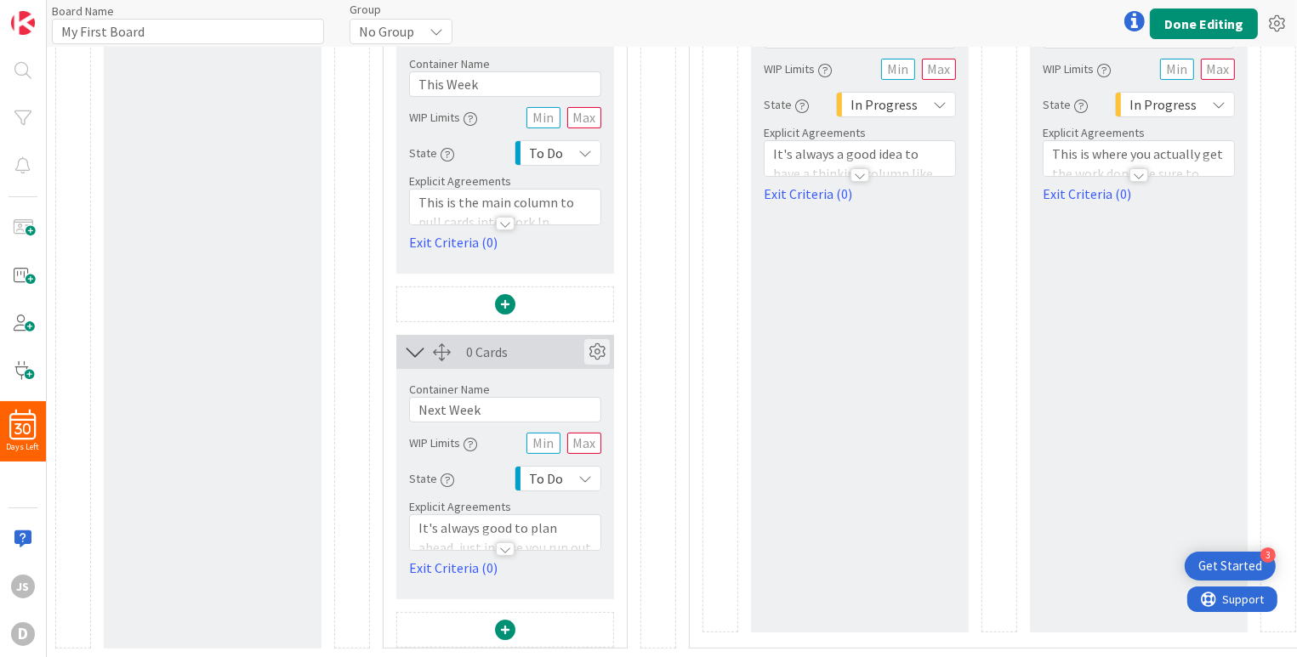
click at [597, 339] on icon at bounding box center [597, 352] width 26 height 26
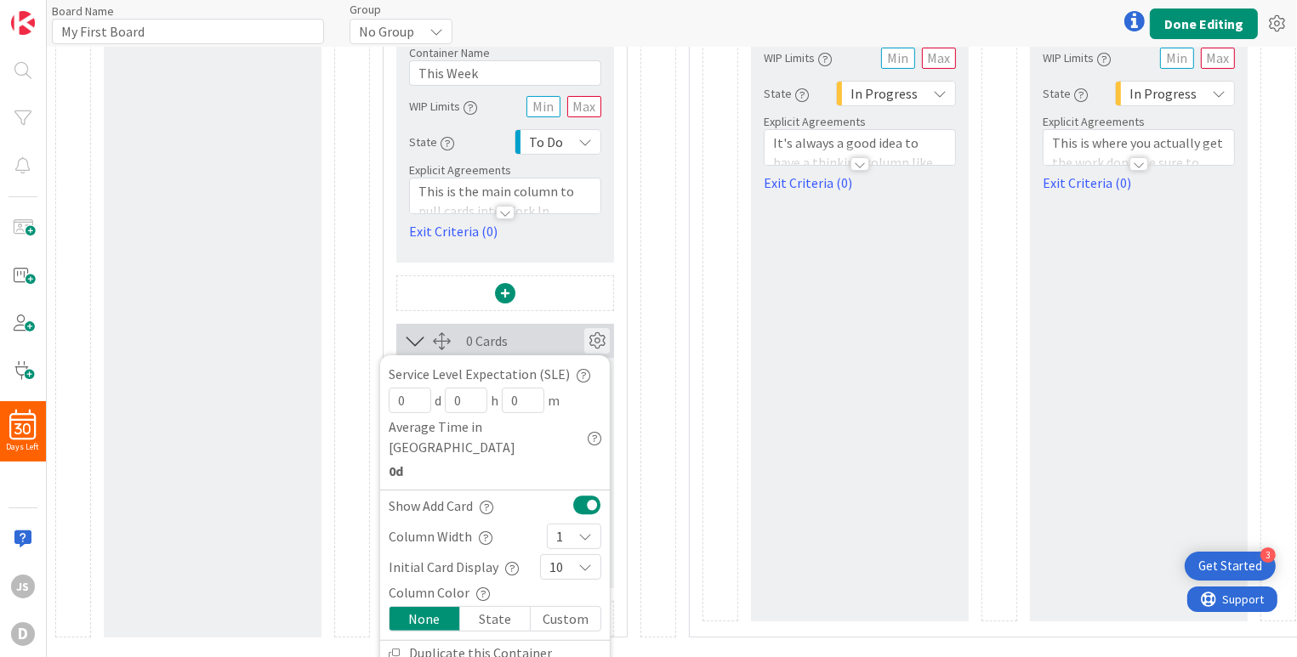
click at [585, 530] on icon at bounding box center [585, 537] width 14 height 14
click at [567, 242] on icon at bounding box center [563, 255] width 14 height 26
click at [1187, 29] on button "Done Editing" at bounding box center [1204, 24] width 108 height 31
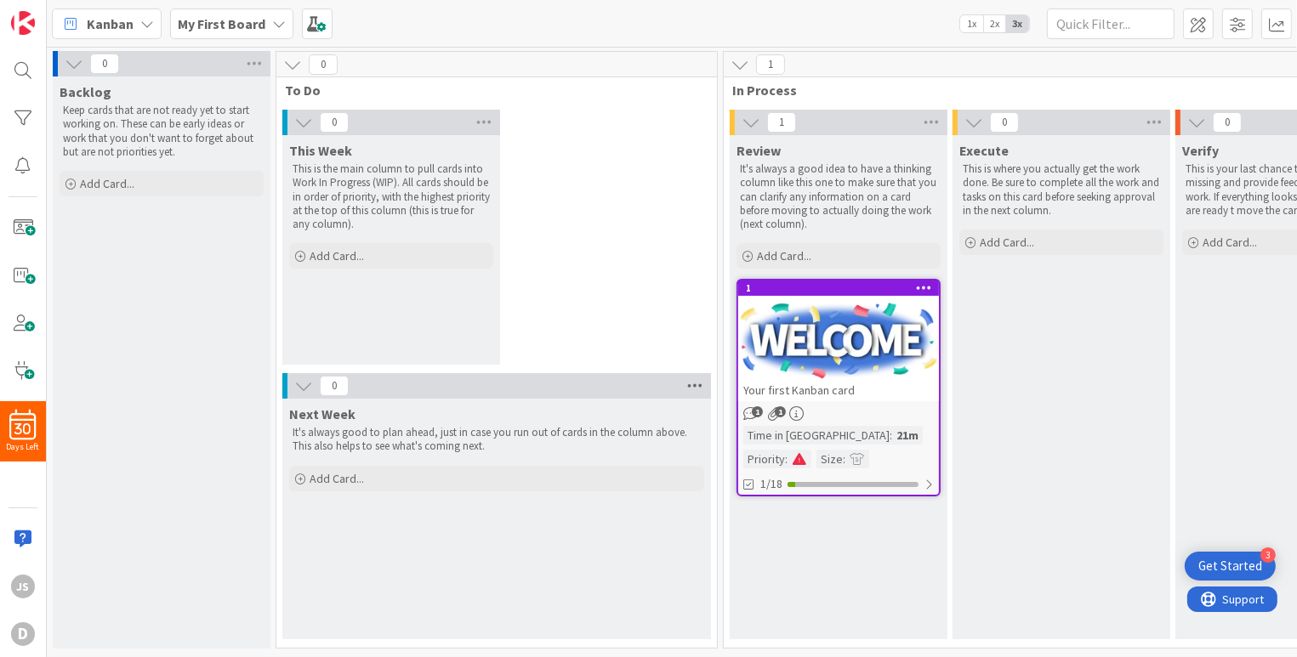
click at [697, 384] on icon at bounding box center [695, 386] width 22 height 26
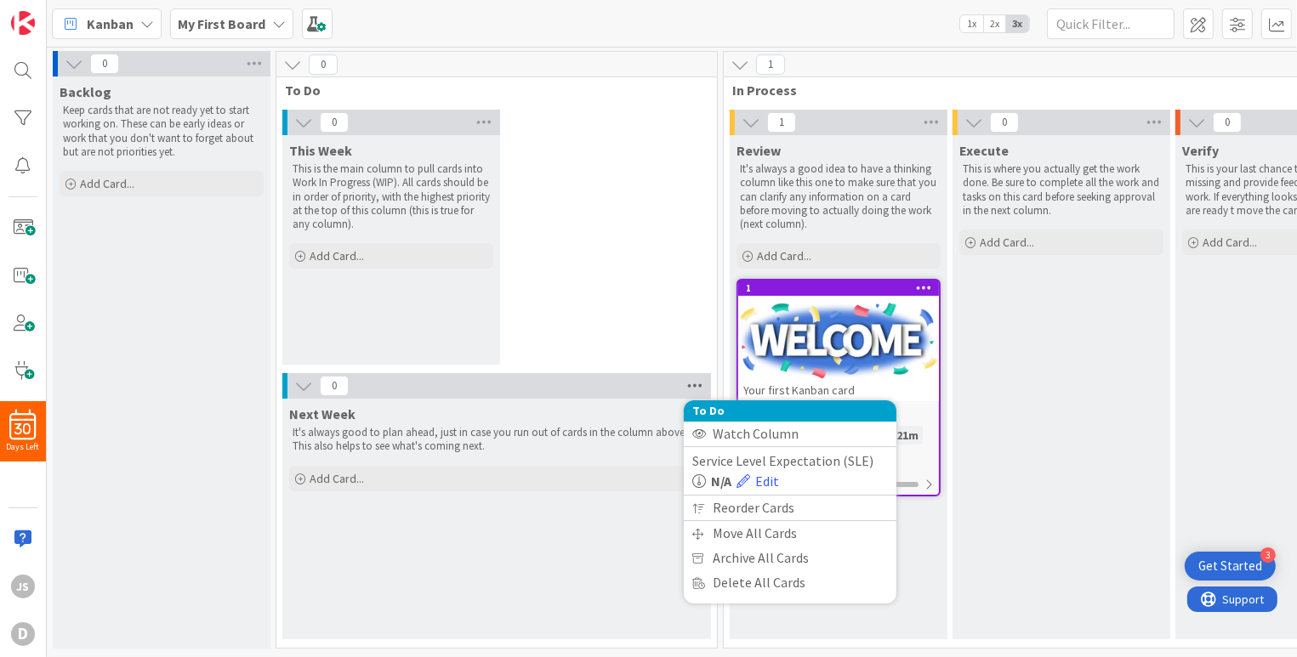
click at [697, 383] on icon at bounding box center [695, 386] width 22 height 26
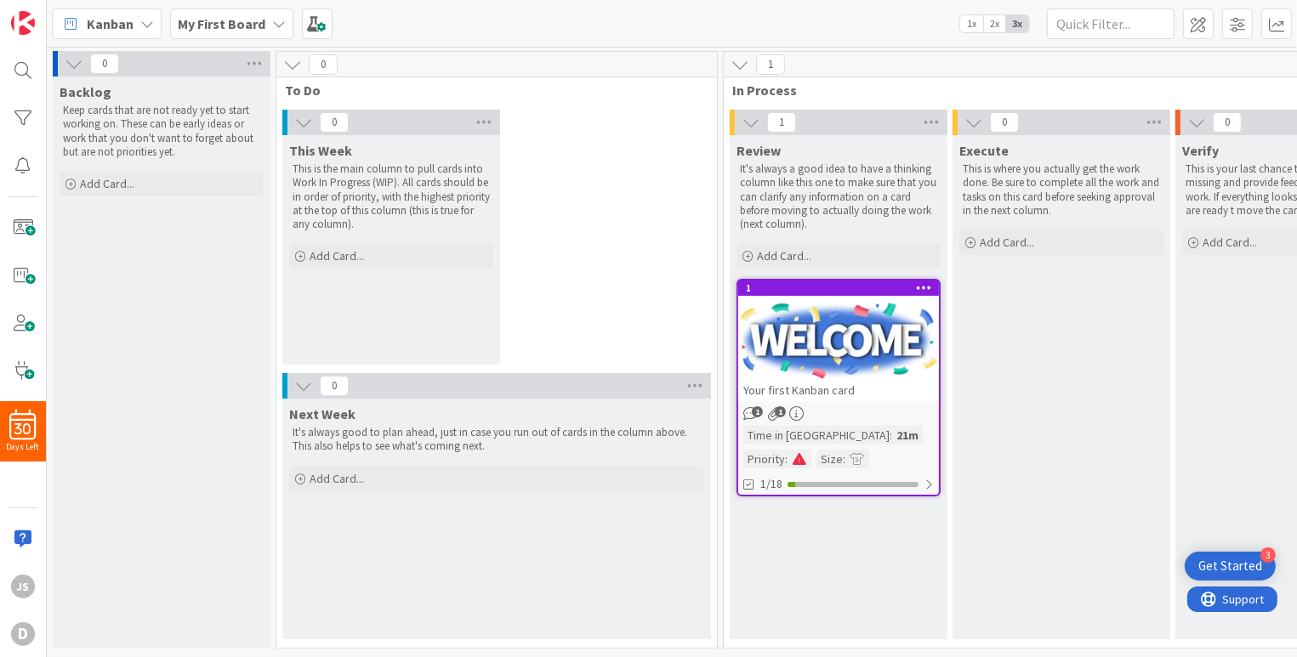
click at [631, 384] on div "0" at bounding box center [496, 386] width 429 height 26
click at [1201, 26] on span at bounding box center [1198, 24] width 31 height 31
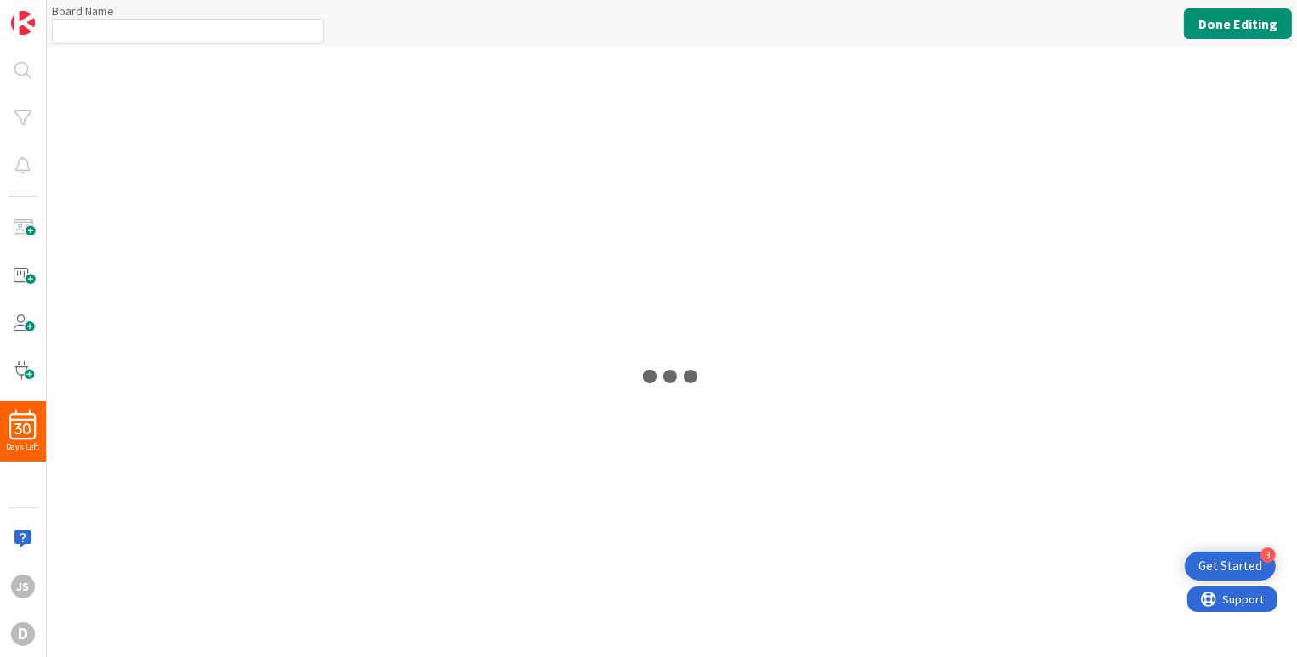
type input "My First Board"
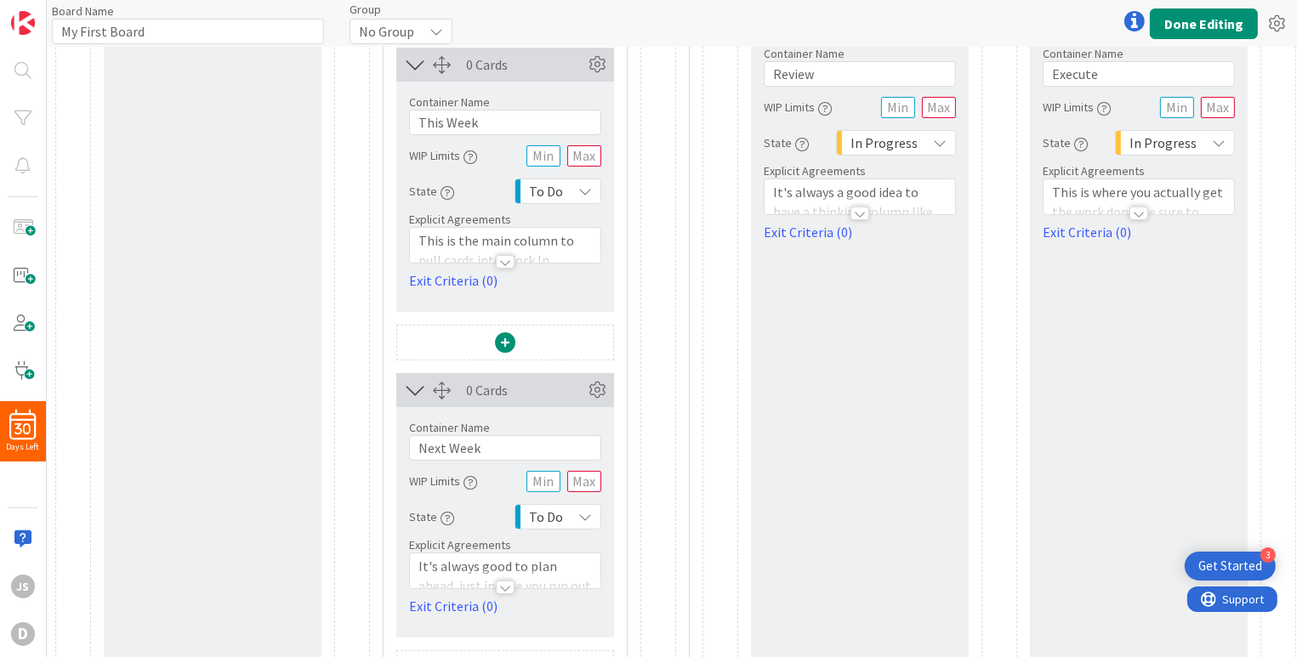
scroll to position [304, 0]
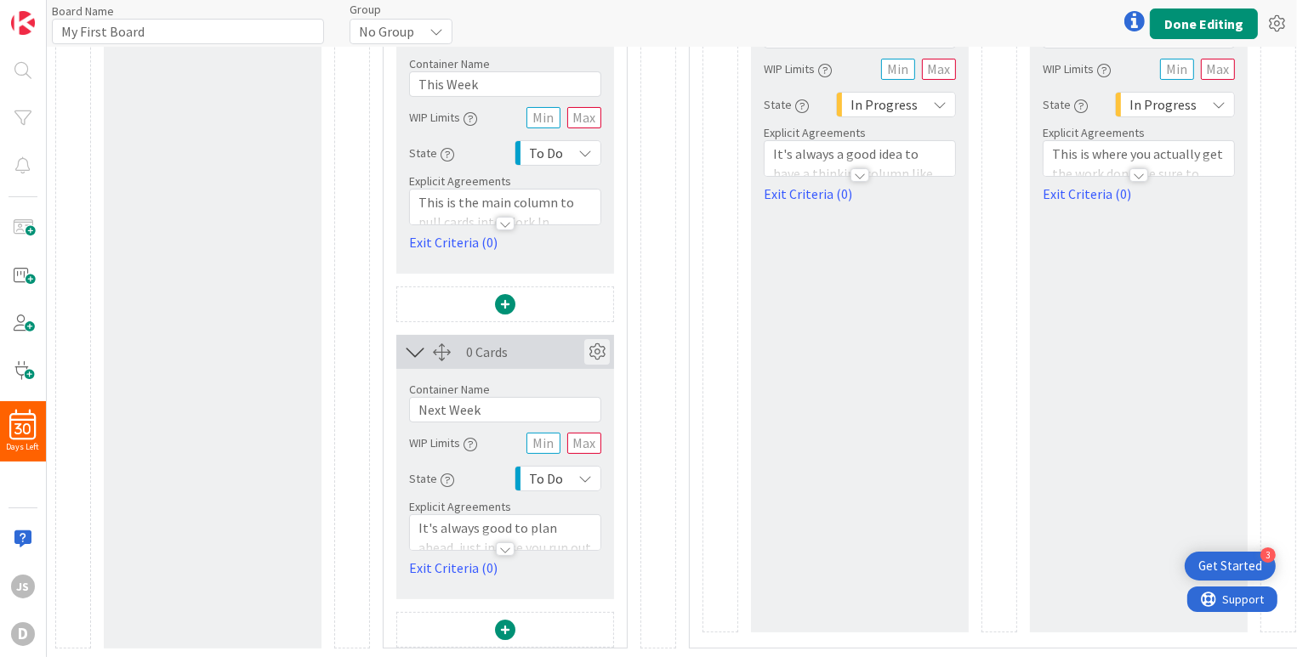
click at [608, 339] on icon at bounding box center [597, 352] width 26 height 26
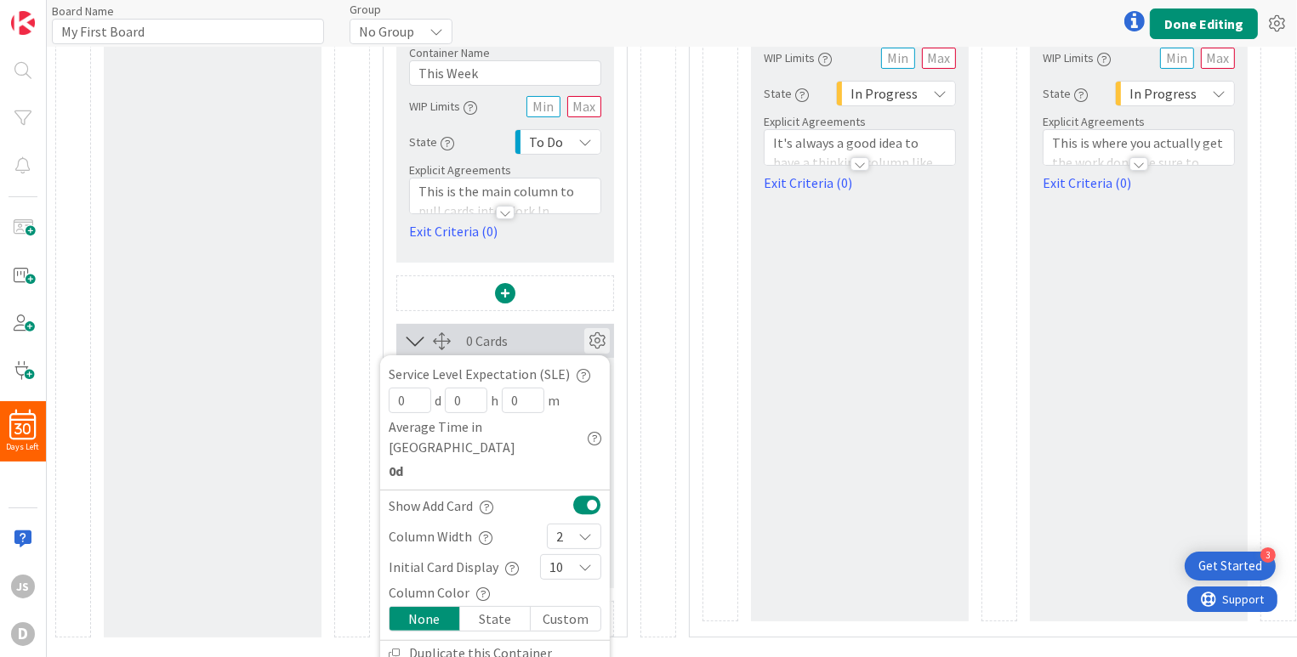
click at [589, 530] on icon at bounding box center [585, 537] width 14 height 14
click at [558, 211] on icon at bounding box center [563, 224] width 14 height 26
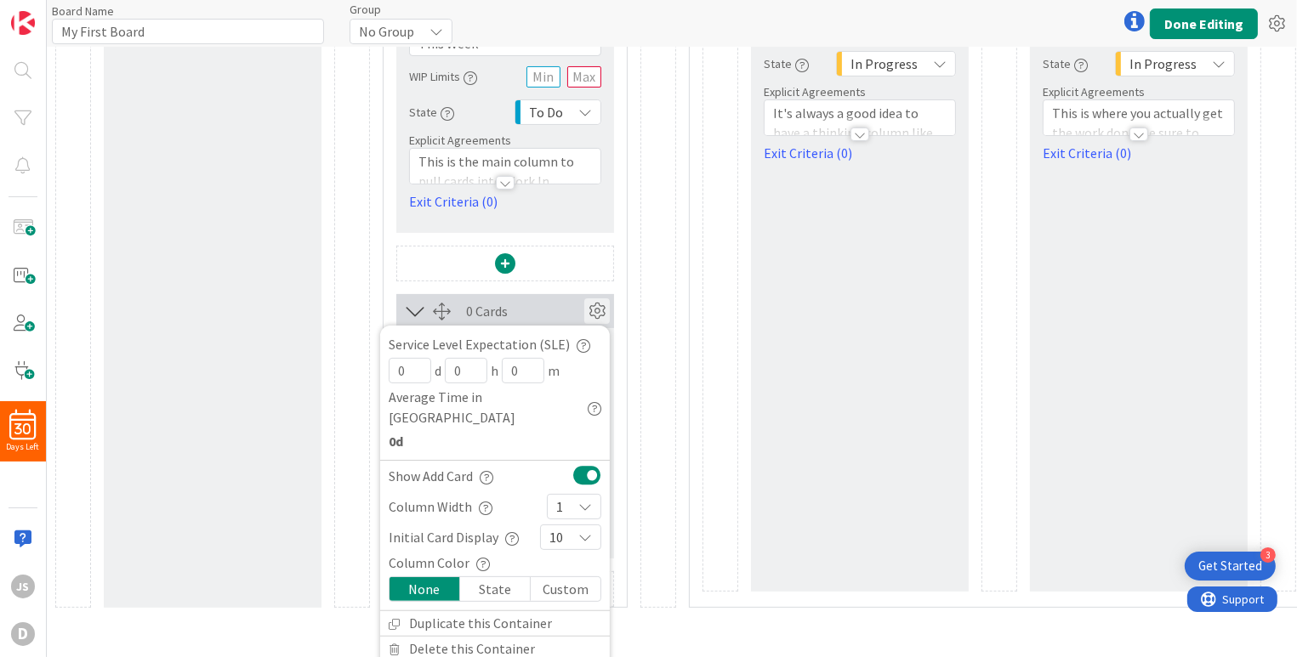
scroll to position [350, 0]
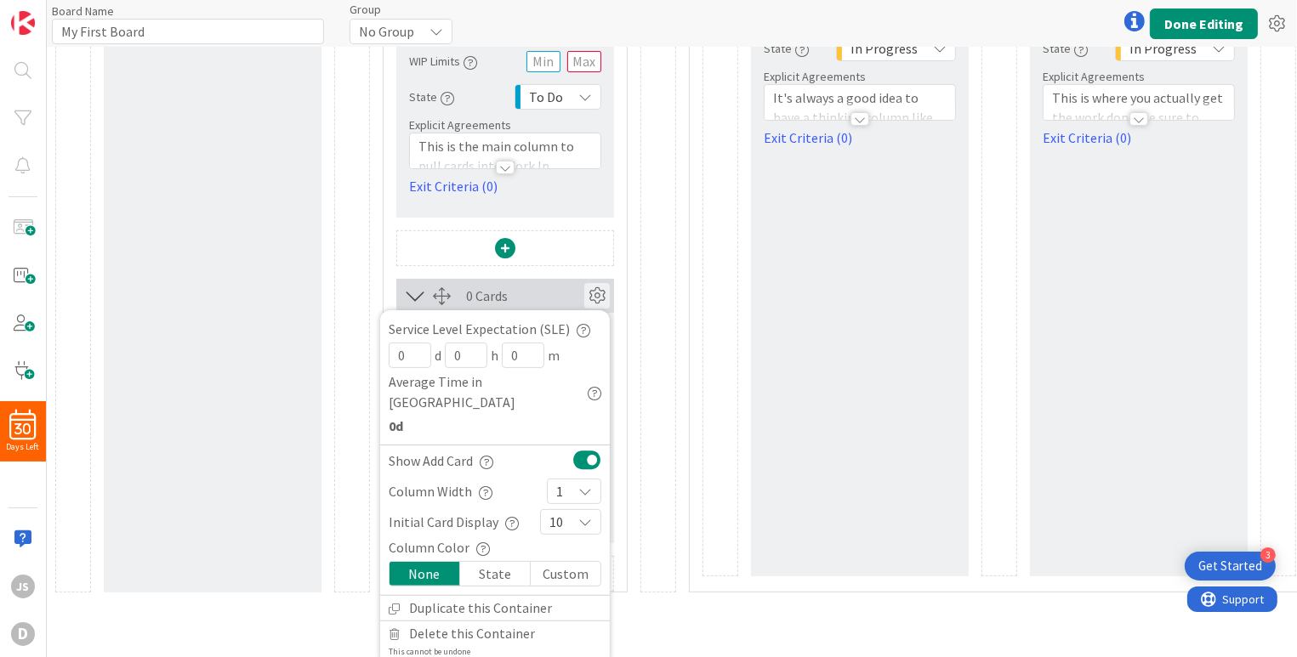
click at [604, 293] on icon at bounding box center [597, 296] width 26 height 26
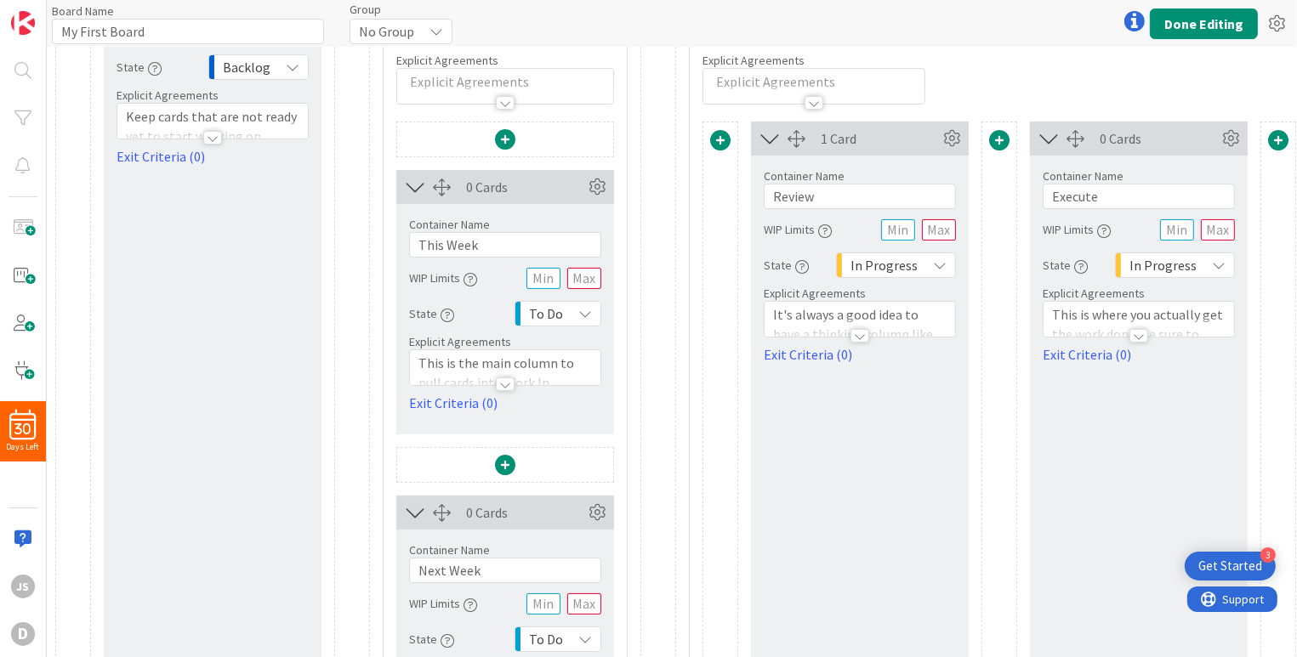
scroll to position [0, 0]
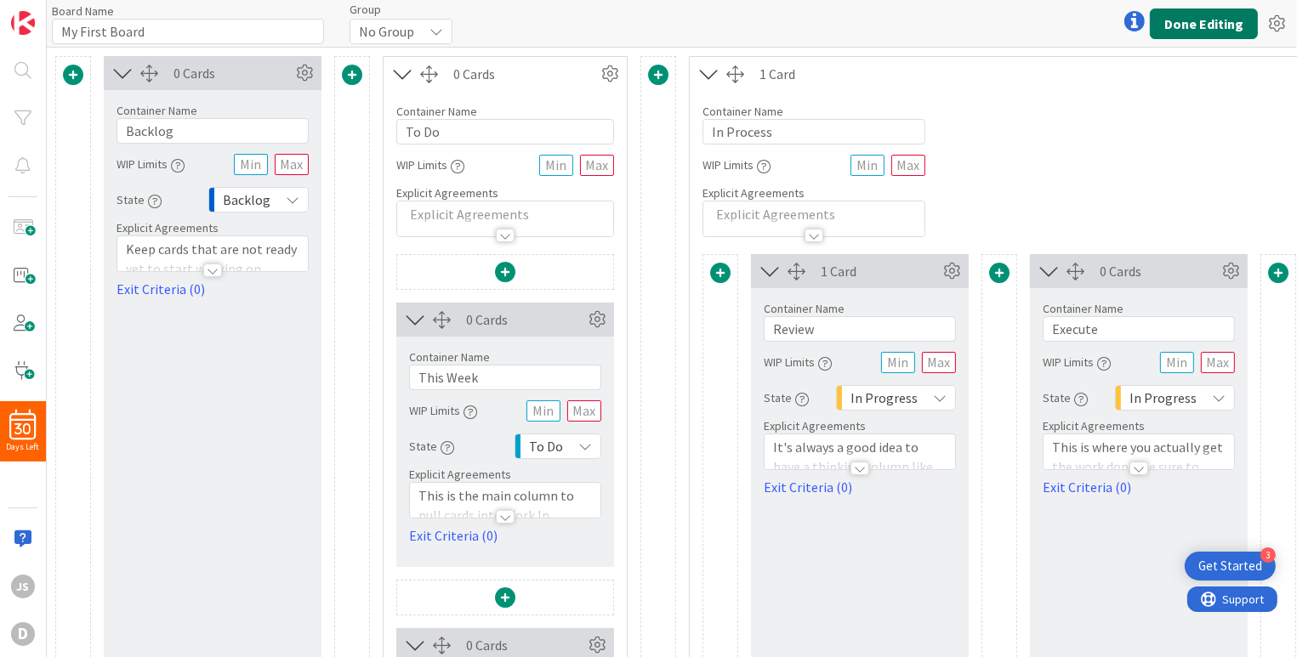
click at [1221, 25] on button "Done Editing" at bounding box center [1204, 24] width 108 height 31
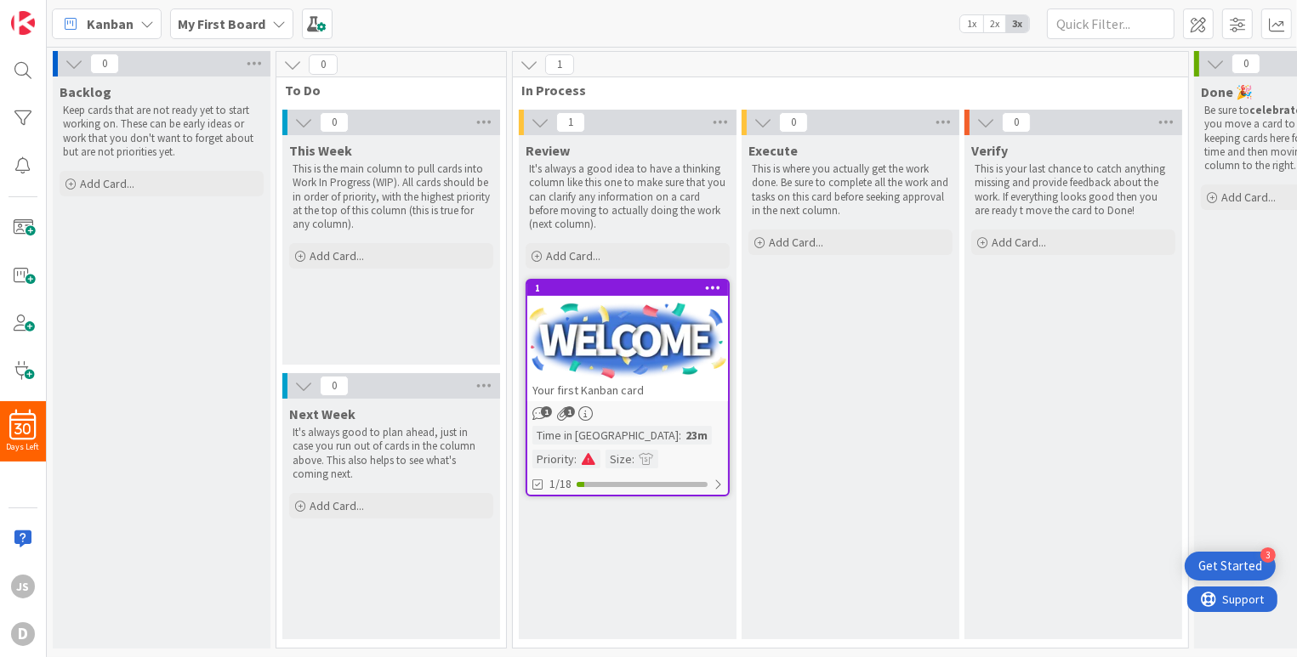
scroll to position [4, 0]
click at [711, 282] on icon at bounding box center [713, 288] width 16 height 12
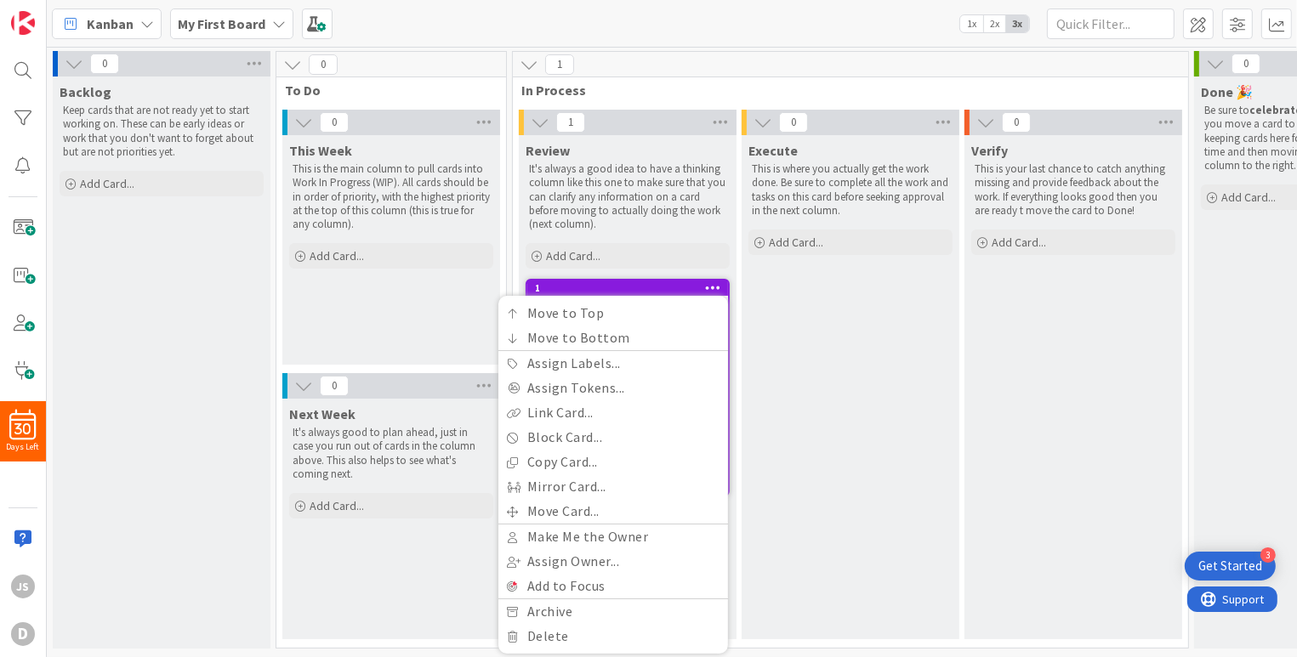
click at [711, 282] on icon at bounding box center [713, 288] width 16 height 12
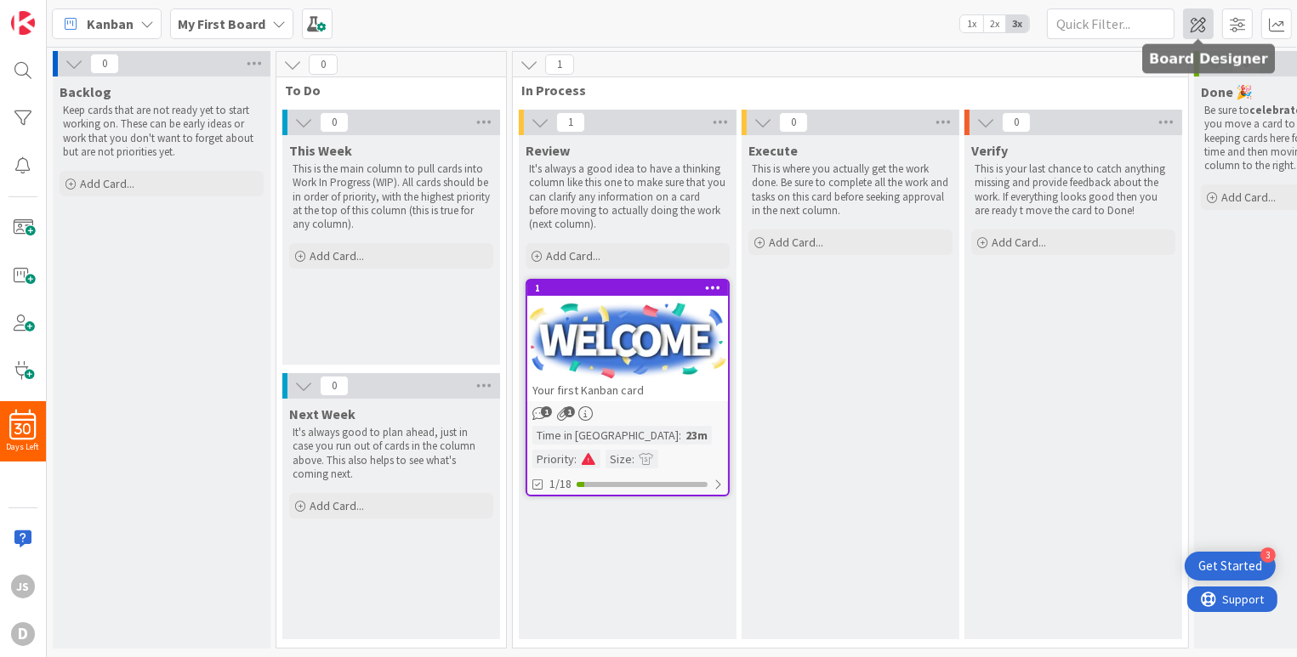
click at [1198, 22] on span at bounding box center [1198, 24] width 31 height 31
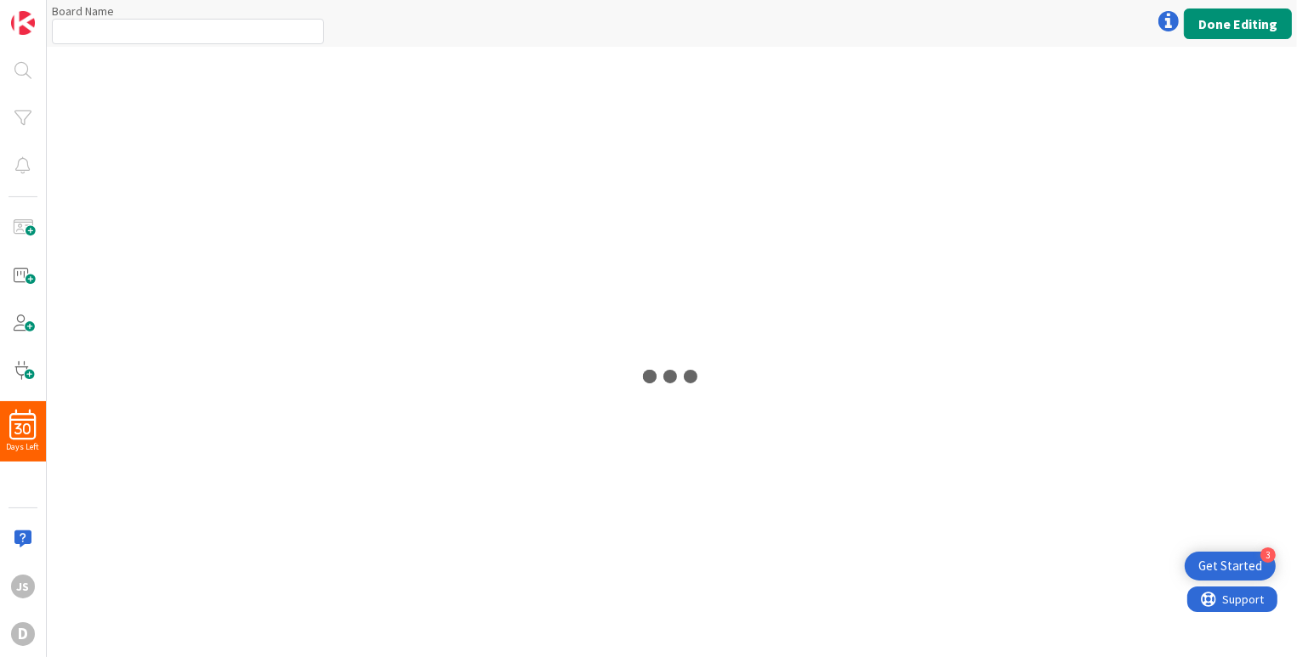
type input "My First Board"
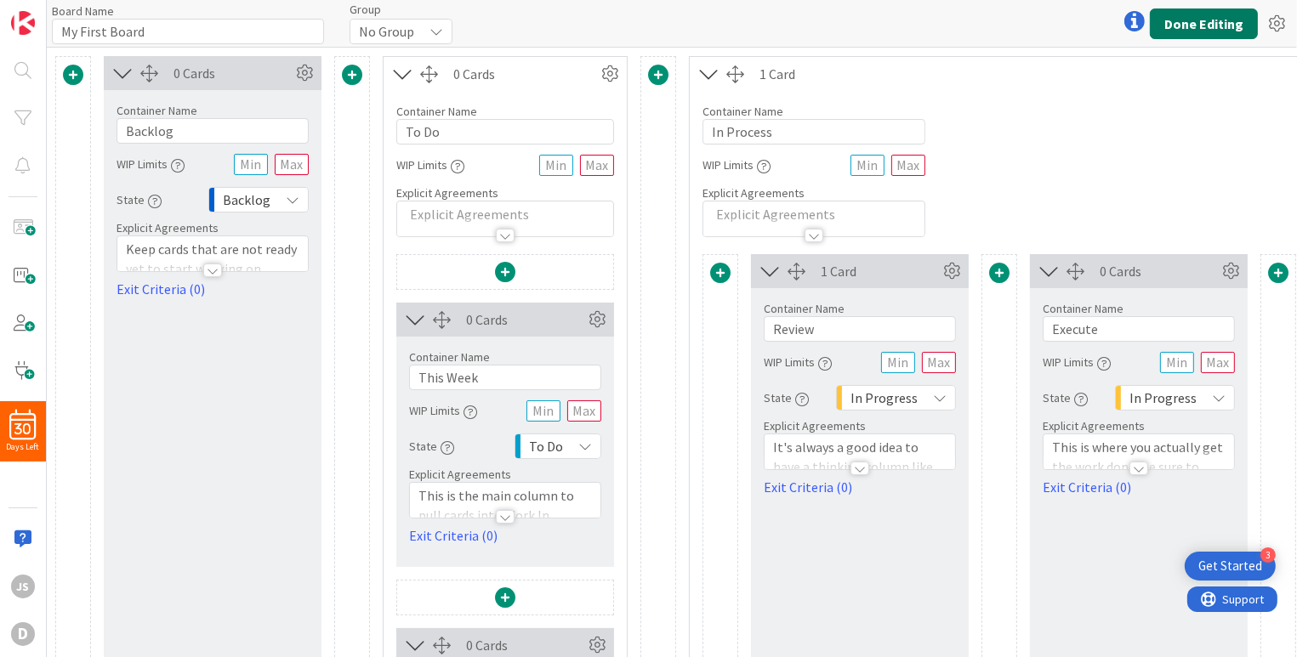
click at [1196, 24] on button "Done Editing" at bounding box center [1204, 24] width 108 height 31
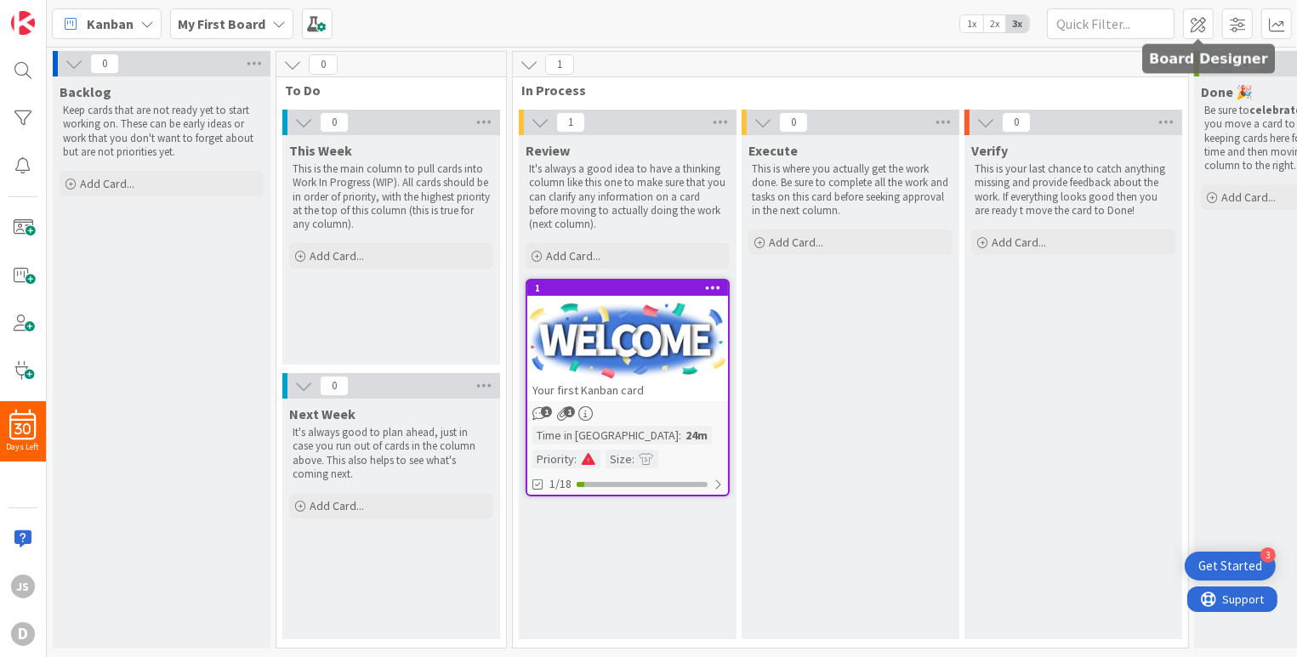
click at [1196, 24] on span at bounding box center [1198, 24] width 31 height 31
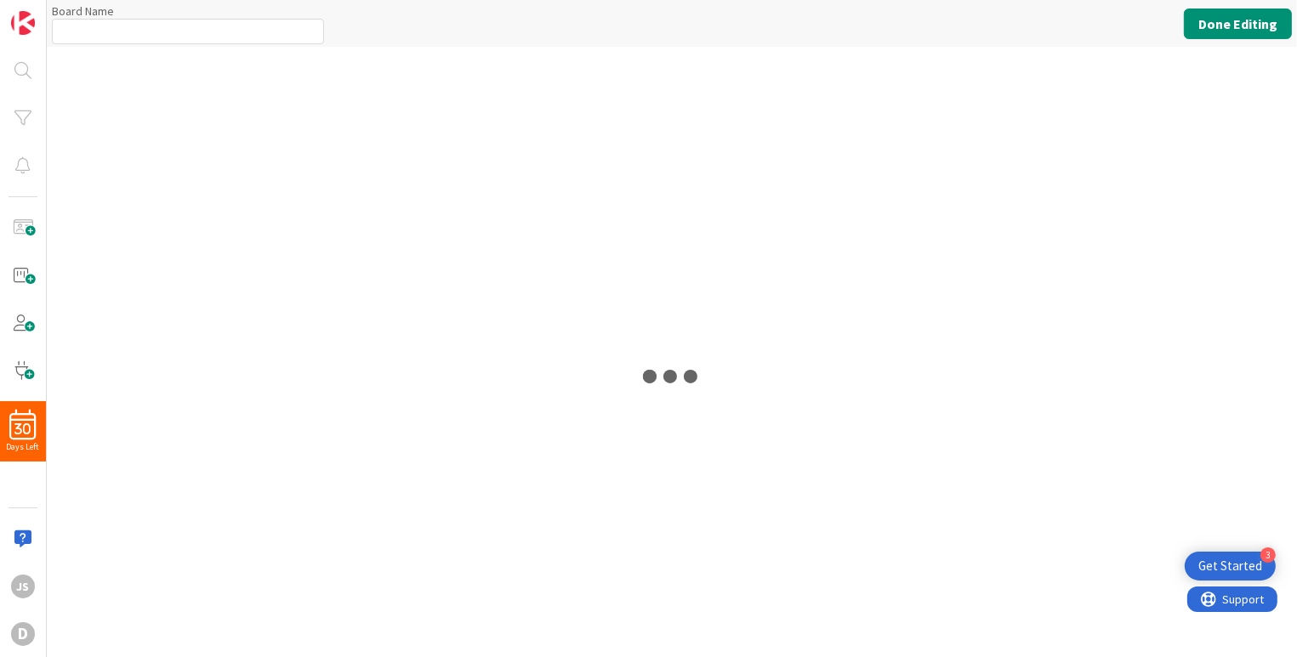
type input "My First Board"
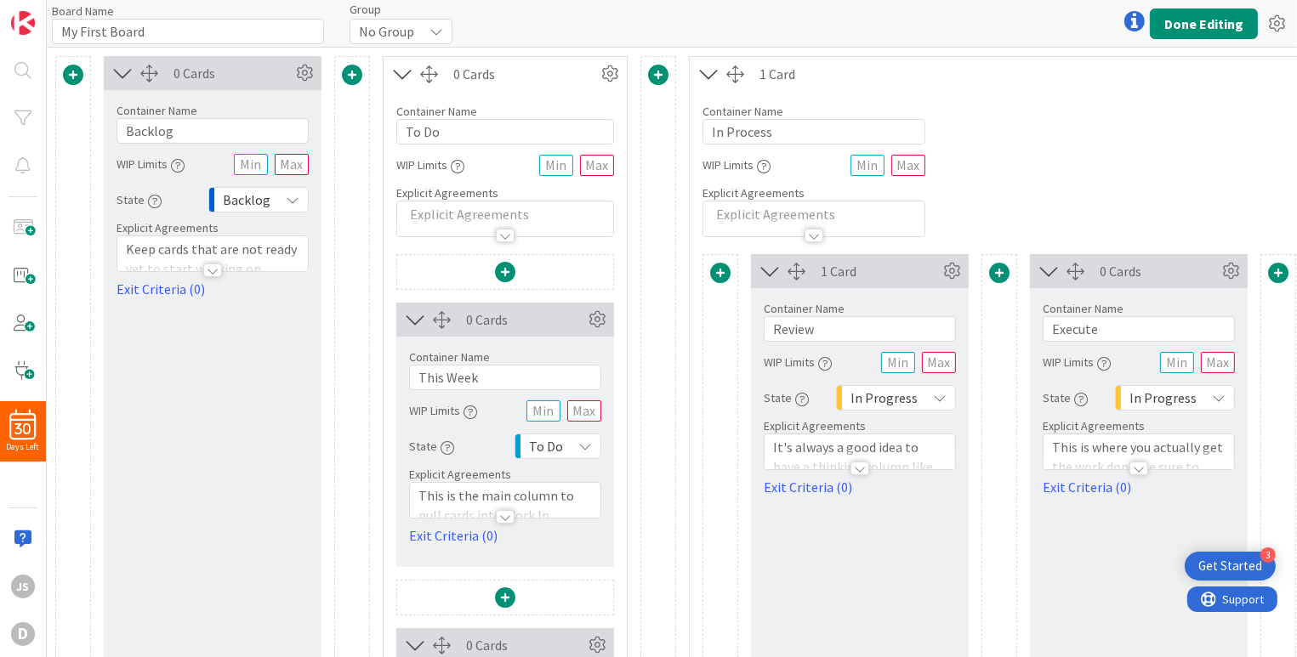
click at [500, 239] on div at bounding box center [505, 236] width 19 height 14
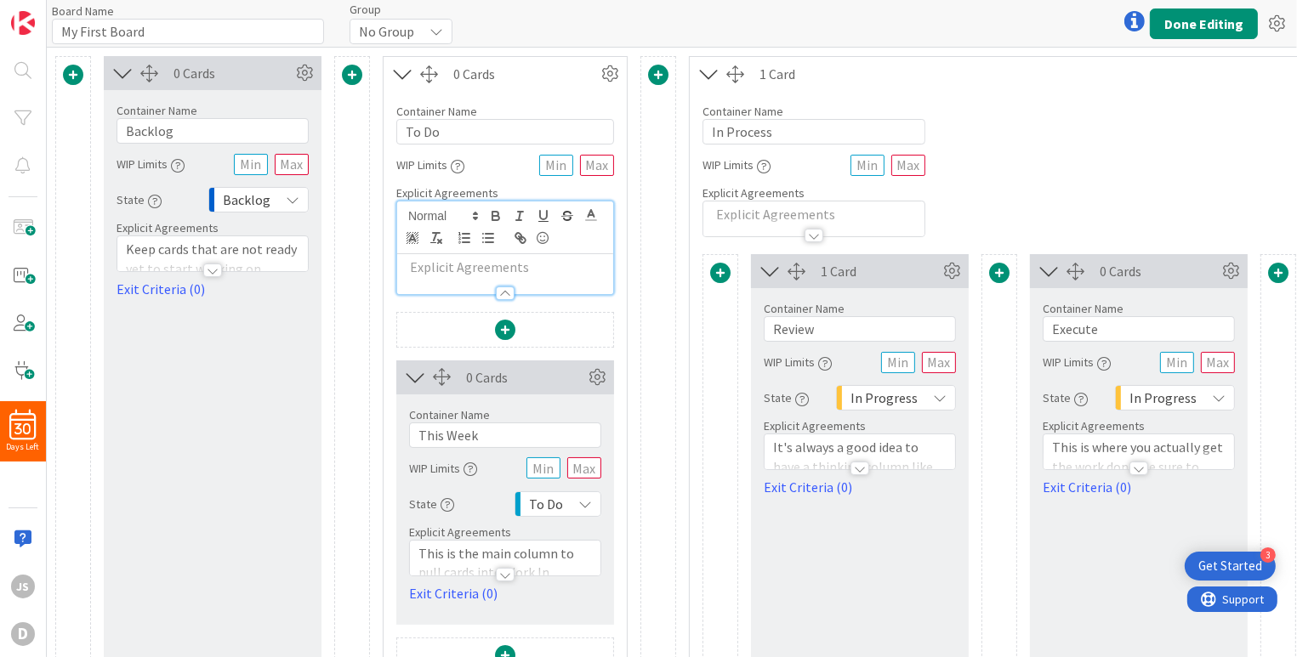
click at [468, 269] on p at bounding box center [505, 268] width 199 height 20
click at [489, 240] on icon "button" at bounding box center [488, 237] width 15 height 15
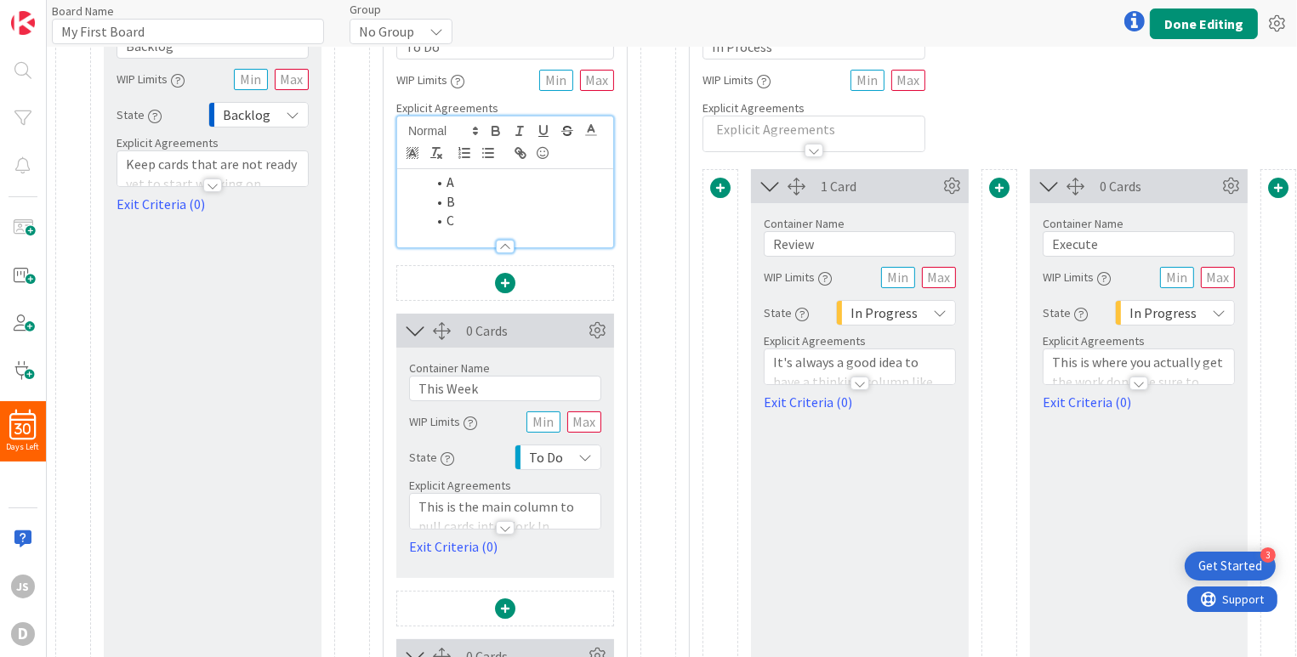
scroll to position [170, 0]
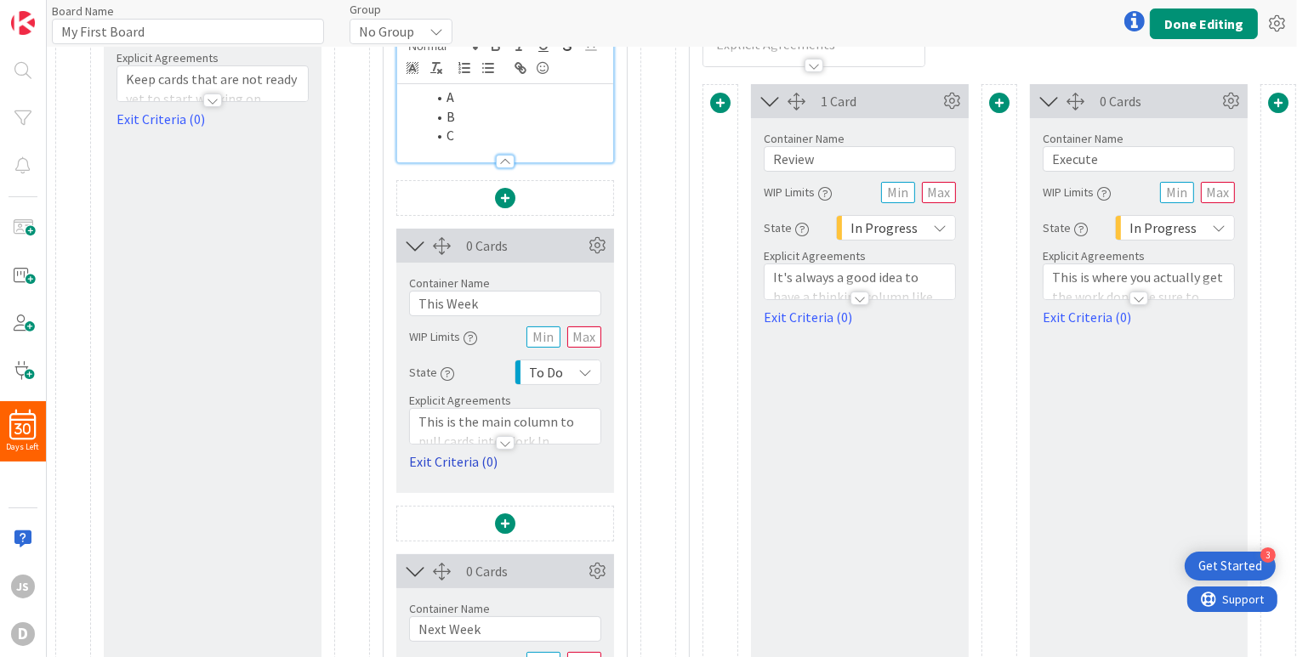
click at [424, 463] on link "Exit Criteria (0)" at bounding box center [505, 462] width 192 height 20
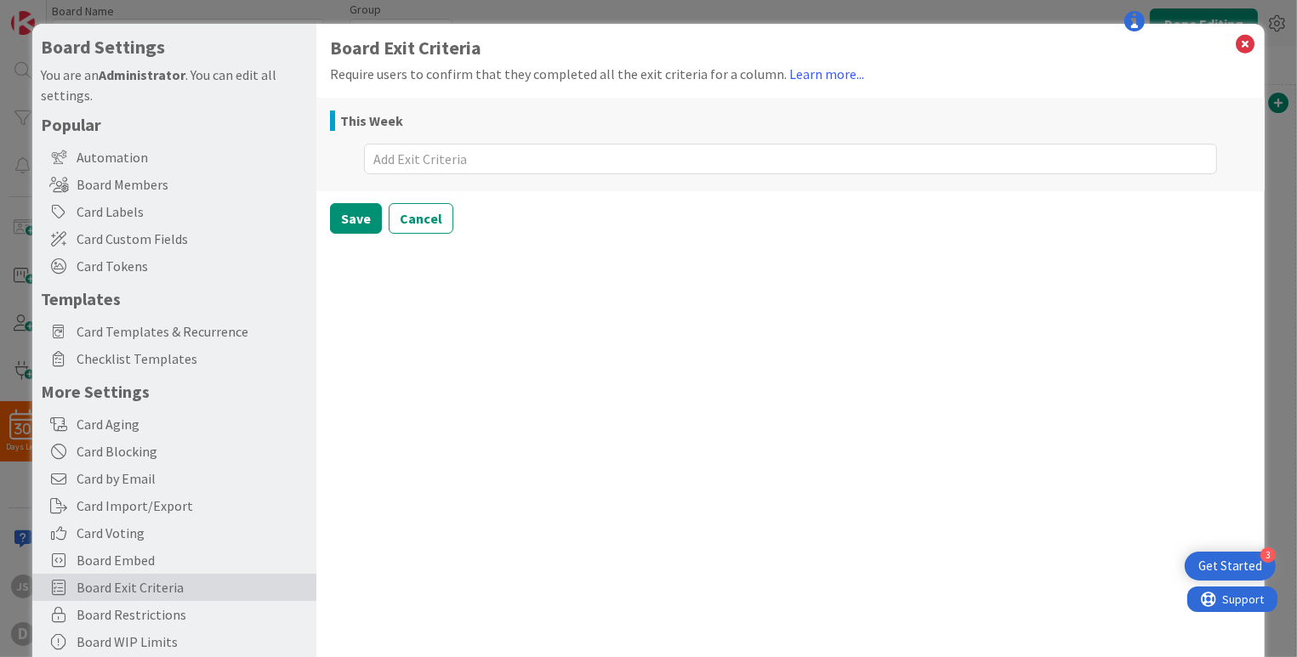
click at [414, 158] on textarea at bounding box center [790, 159] width 853 height 31
type textarea "x"
type textarea "a"
type textarea "x"
type textarea "a"
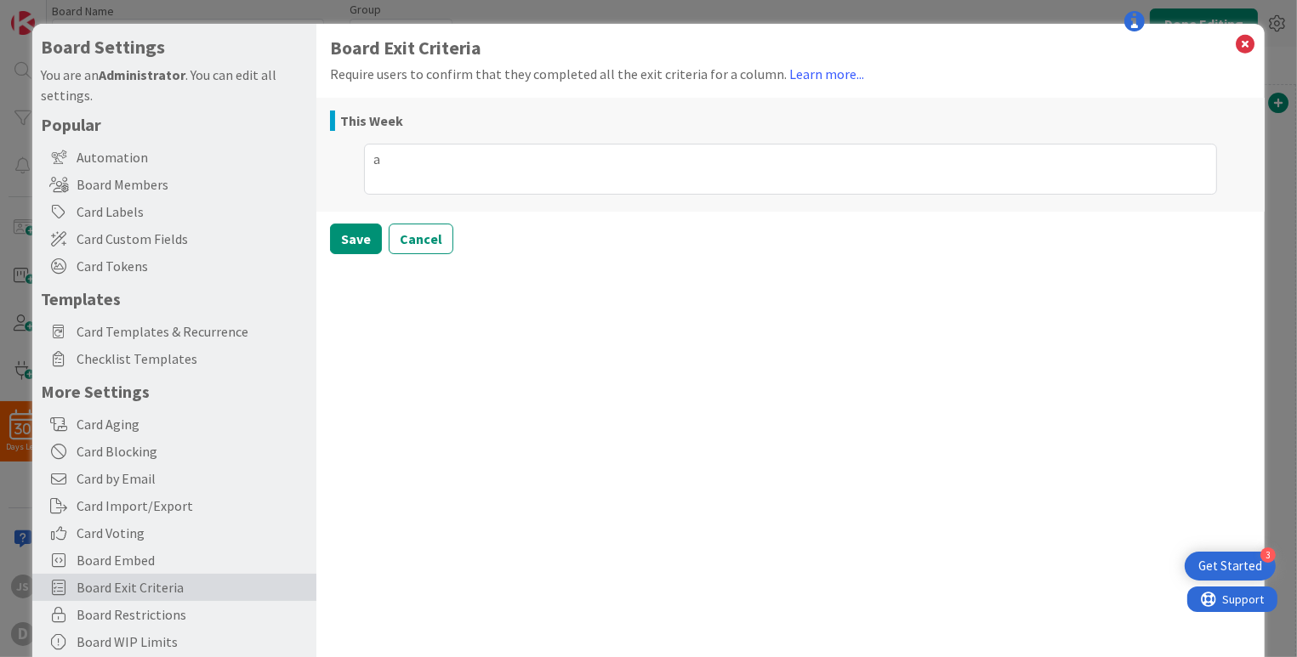
type textarea "x"
type textarea "a b"
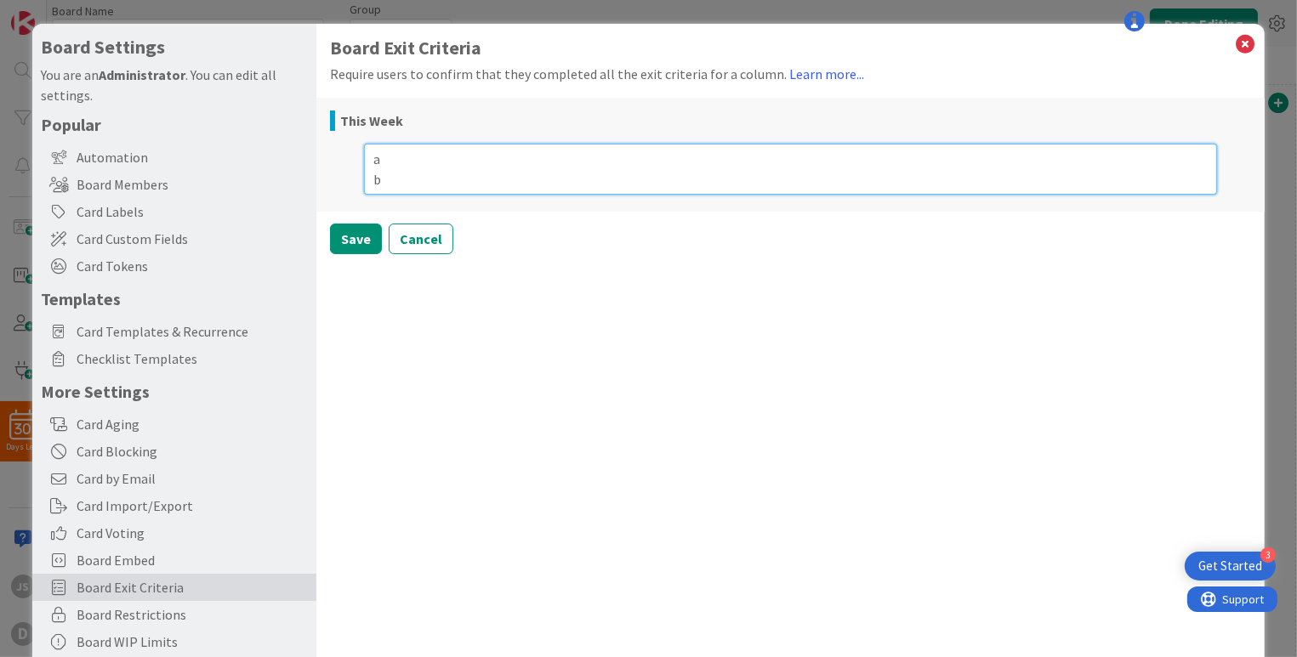
type textarea "x"
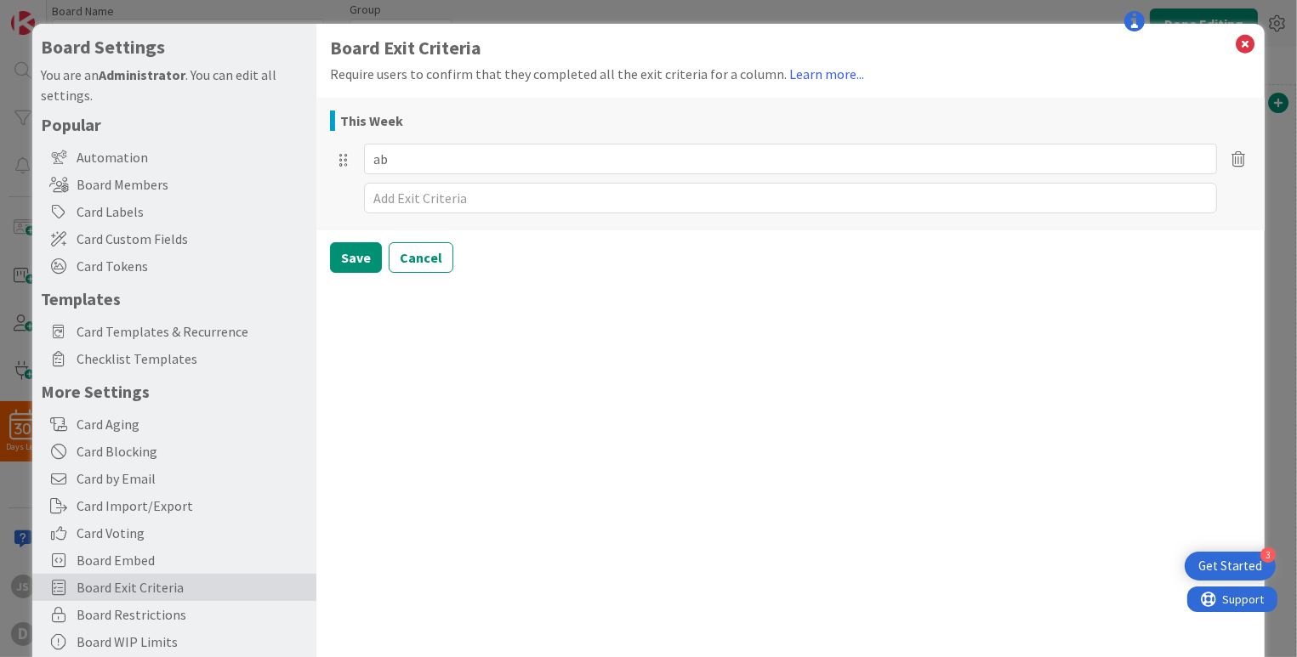
click at [1226, 157] on icon at bounding box center [1239, 158] width 26 height 20
click at [1056, 242] on button "Delete" at bounding box center [1079, 240] width 64 height 31
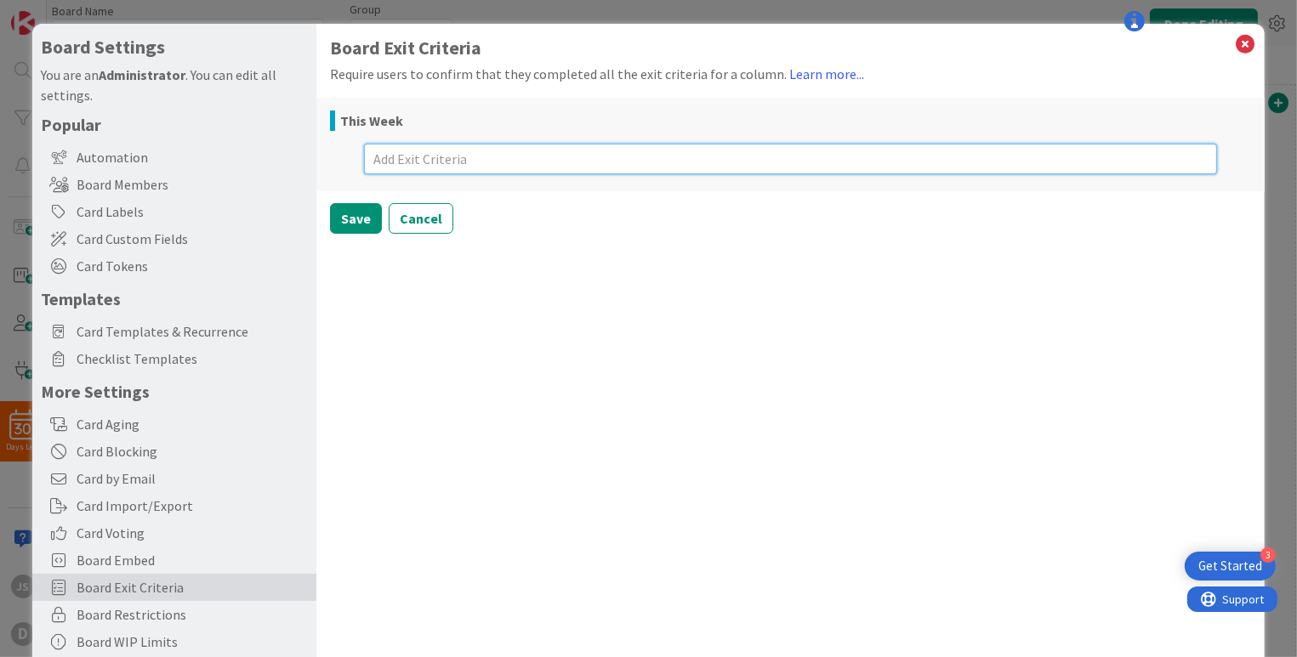
click at [514, 160] on textarea at bounding box center [790, 159] width 853 height 31
type textarea "x"
type textarea "a"
type textarea "x"
type textarea "aa"
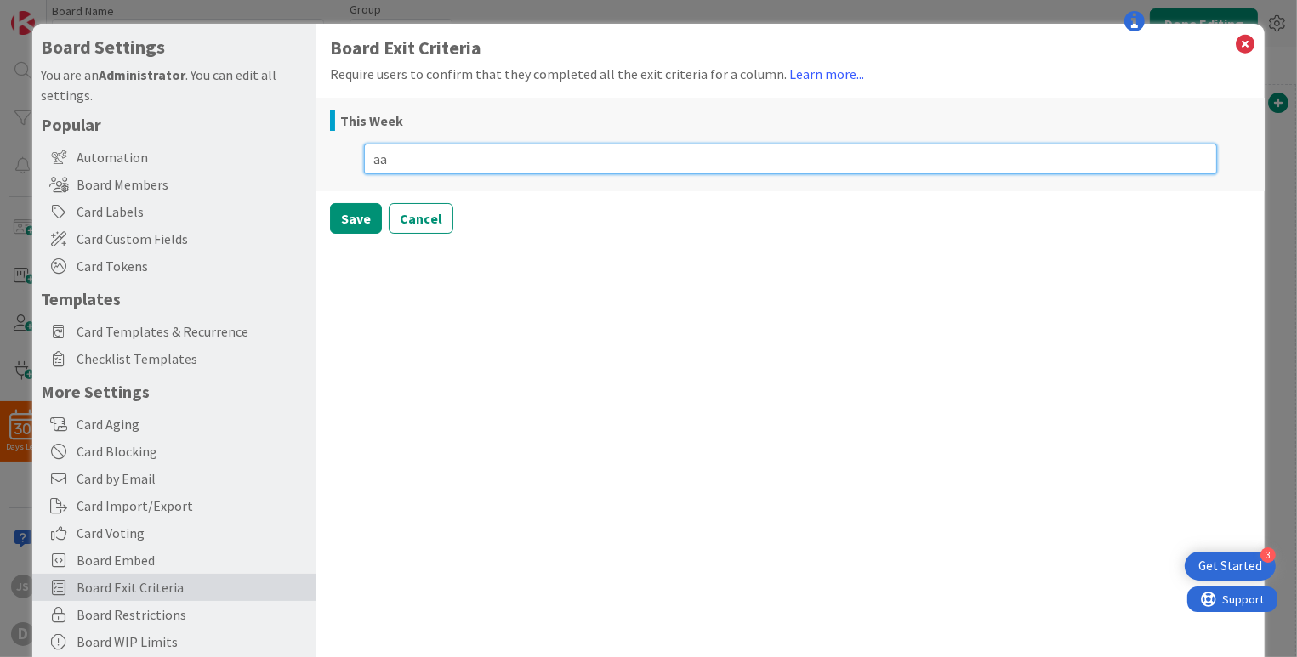
type textarea "x"
type textarea "aaa"
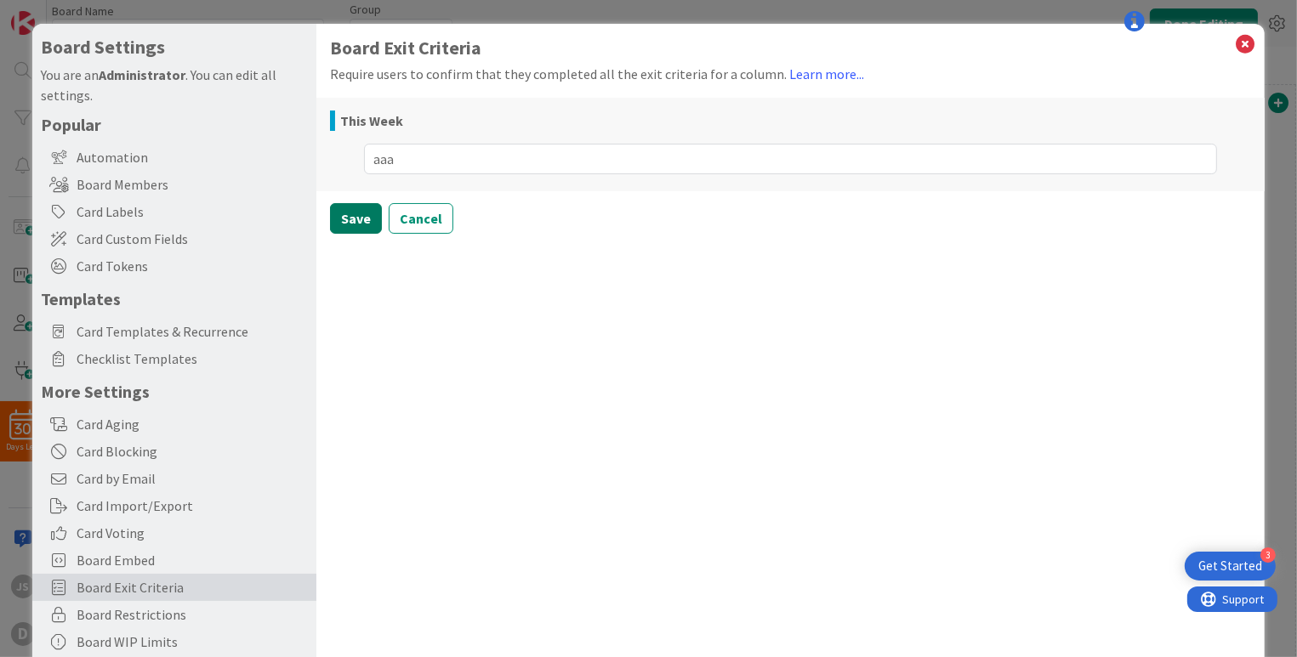
click at [363, 219] on button "Save" at bounding box center [356, 218] width 52 height 31
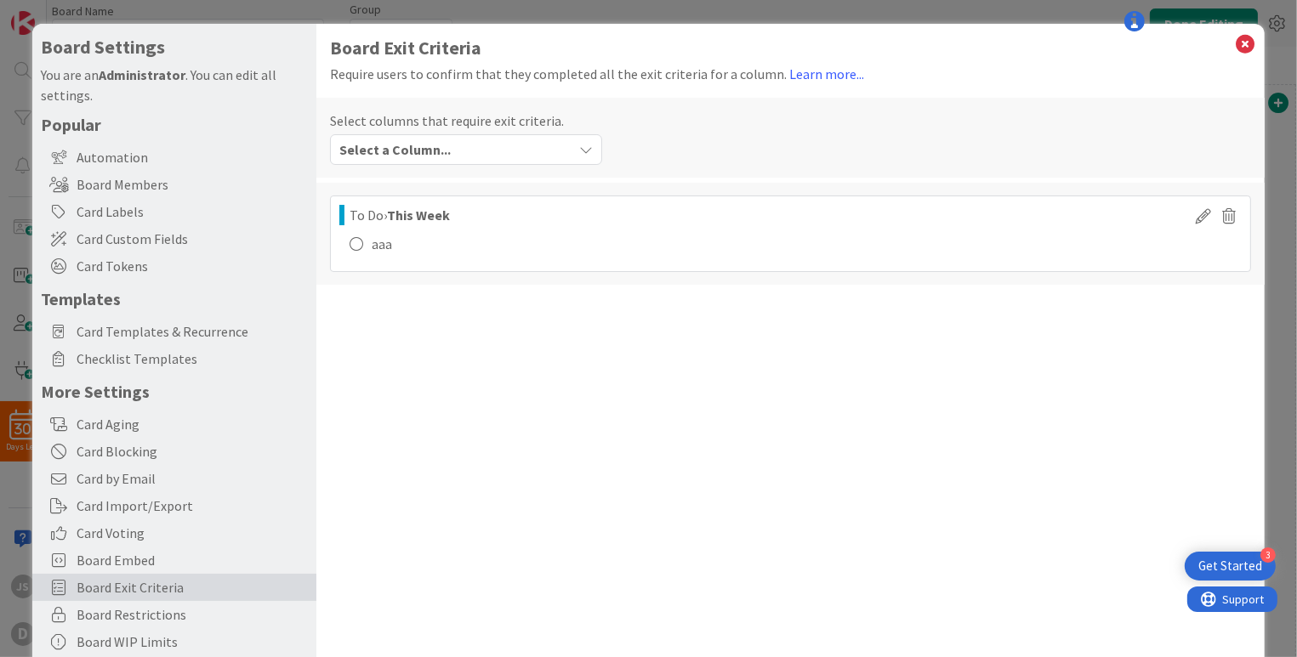
click at [588, 150] on icon "button" at bounding box center [586, 150] width 14 height 14
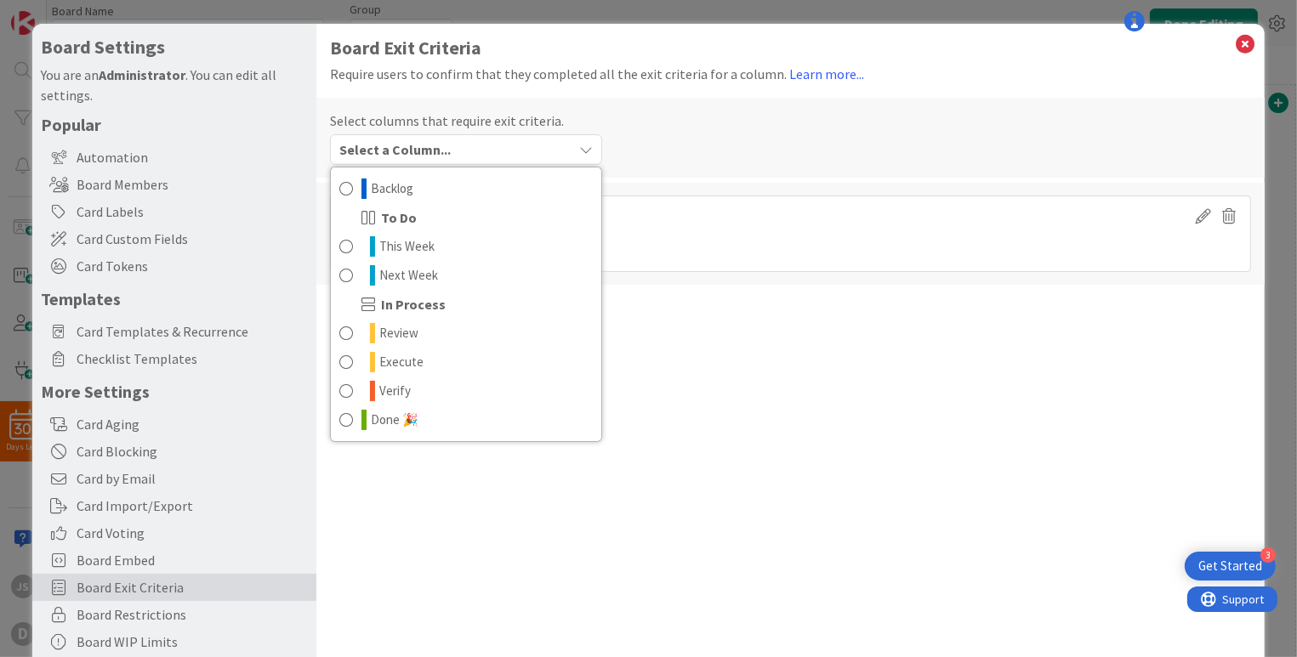
click at [588, 150] on icon "button" at bounding box center [586, 150] width 14 height 14
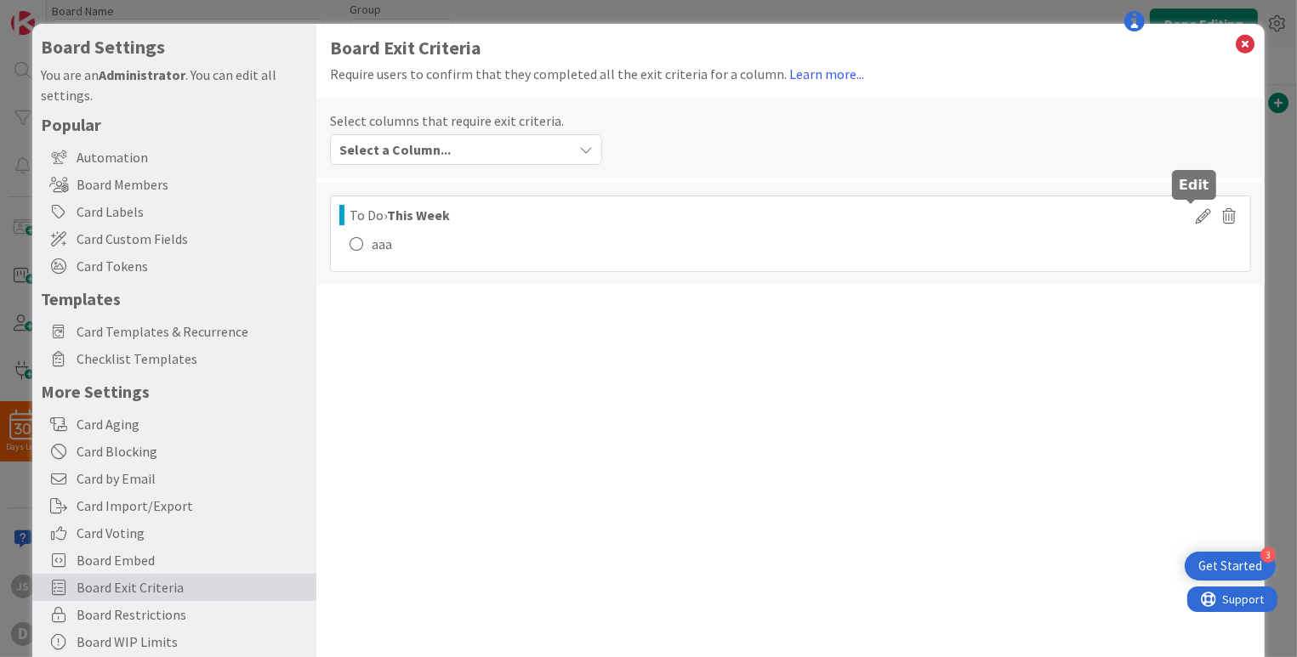
click at [1191, 219] on icon at bounding box center [1204, 215] width 26 height 20
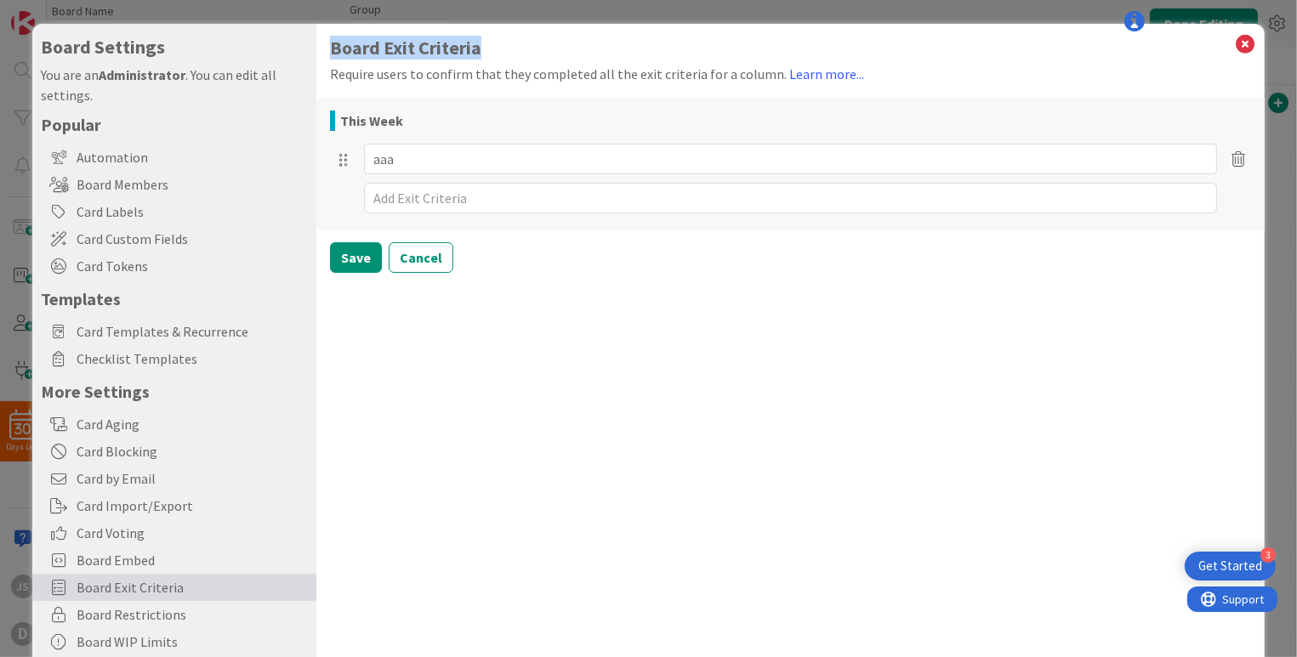
click at [453, 203] on textarea at bounding box center [790, 198] width 853 height 31
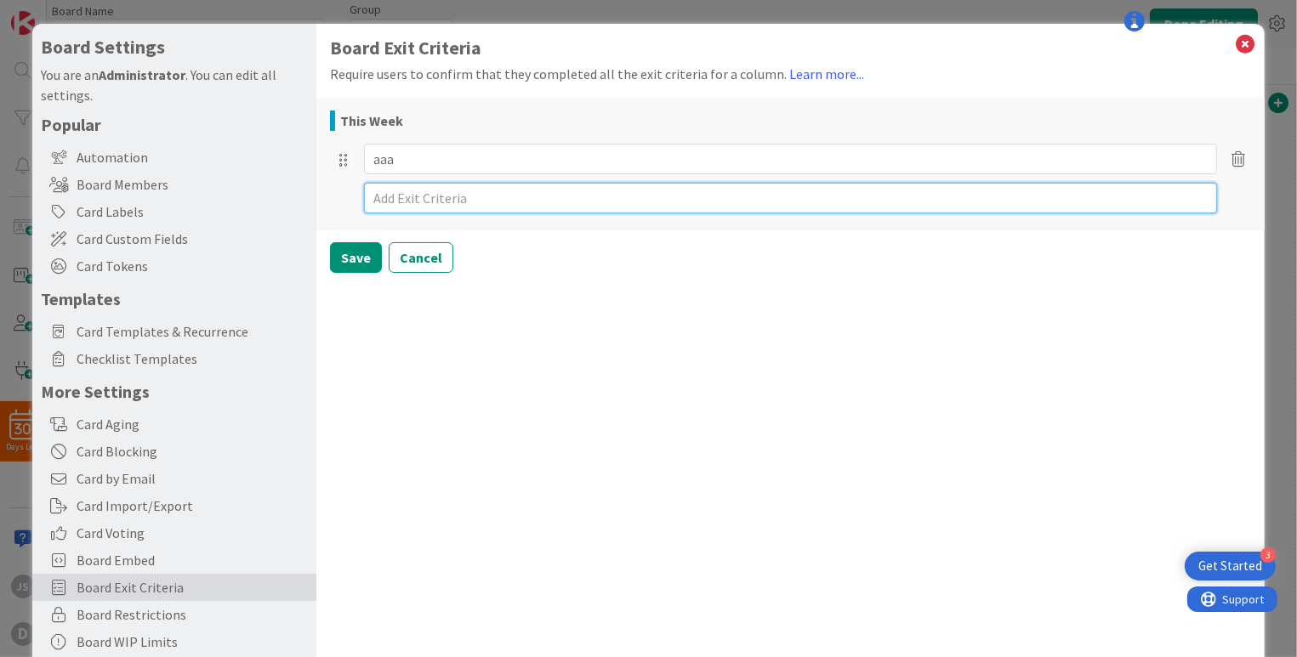
click at [453, 202] on textarea at bounding box center [790, 198] width 853 height 31
type textarea "x"
type textarea "b"
type textarea "x"
type textarea "bb"
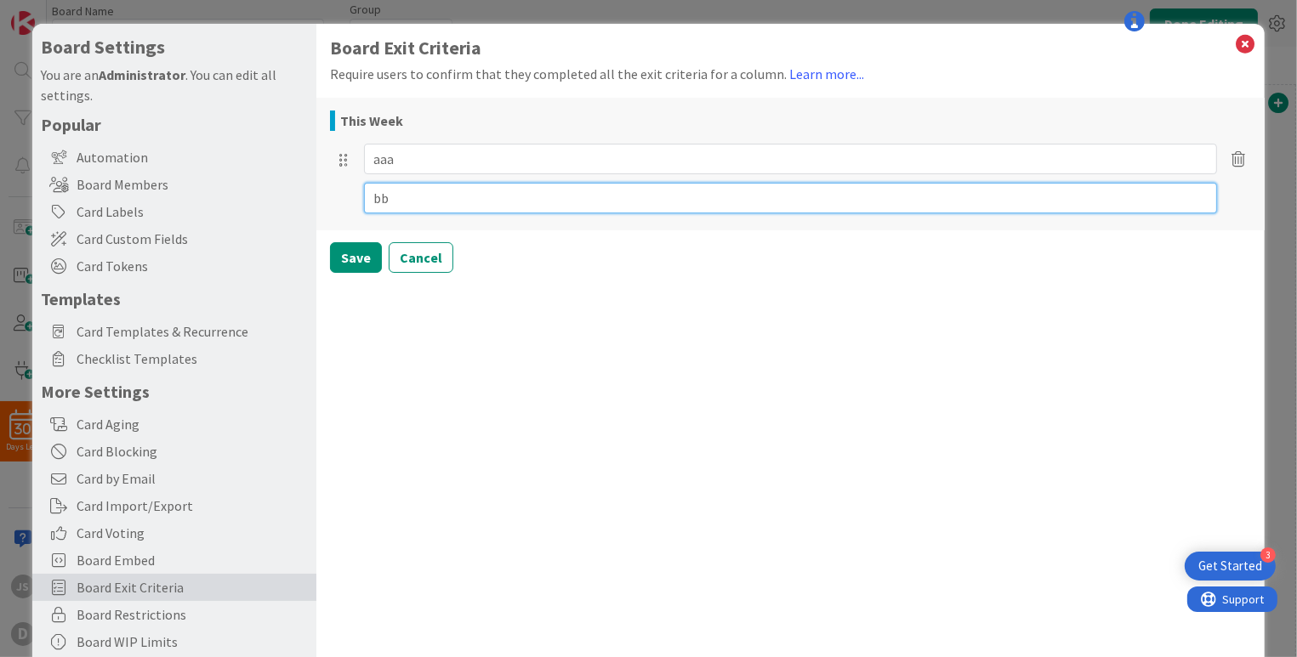
type textarea "x"
type textarea "bbb"
type textarea "x"
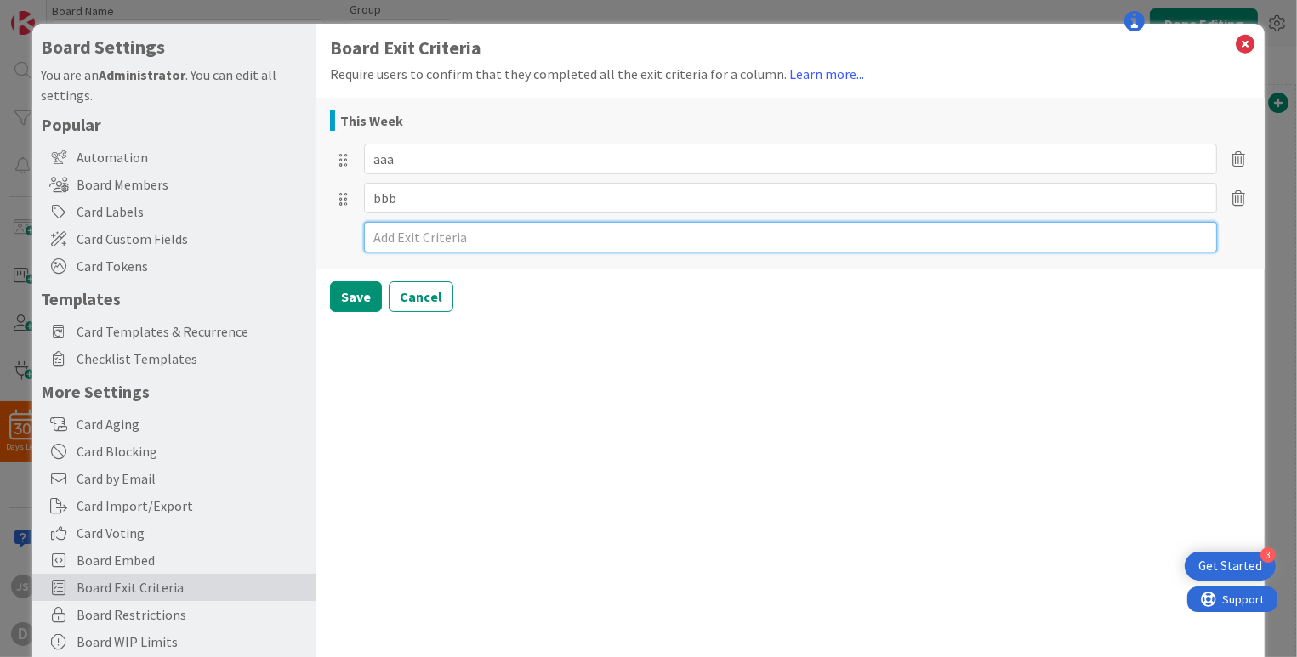
type textarea "x"
type textarea "C"
type textarea "x"
type textarea "CC"
type textarea "x"
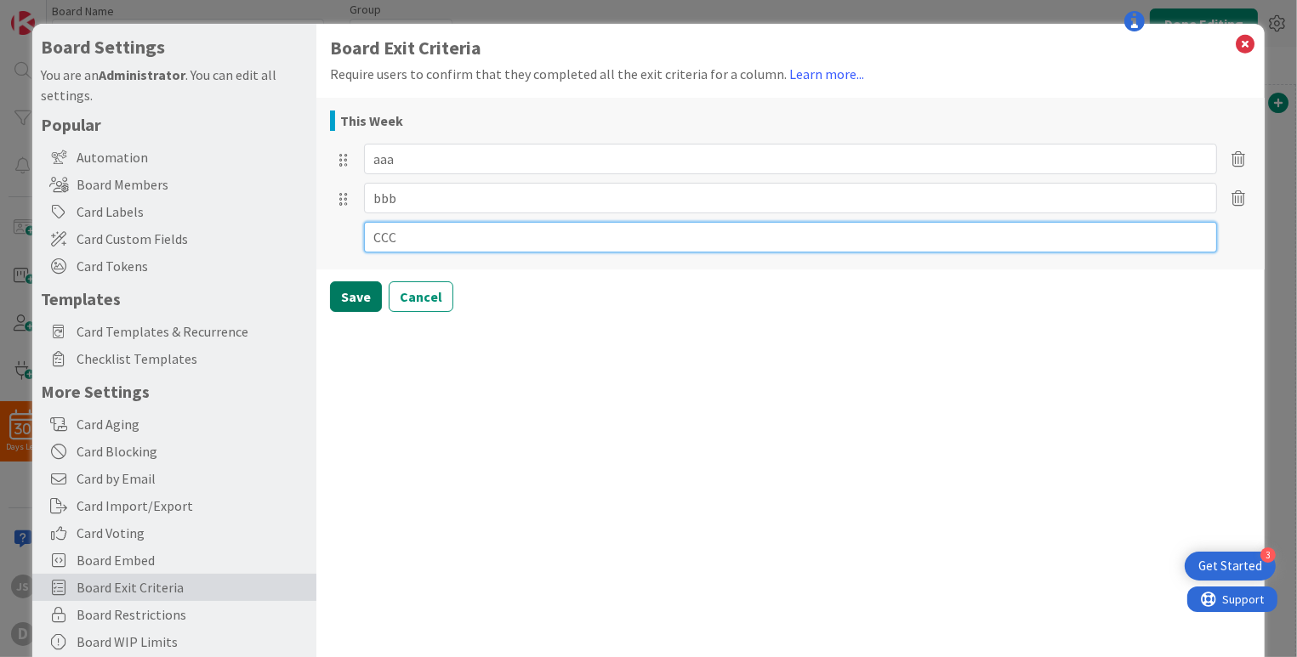
type textarea "CCC"
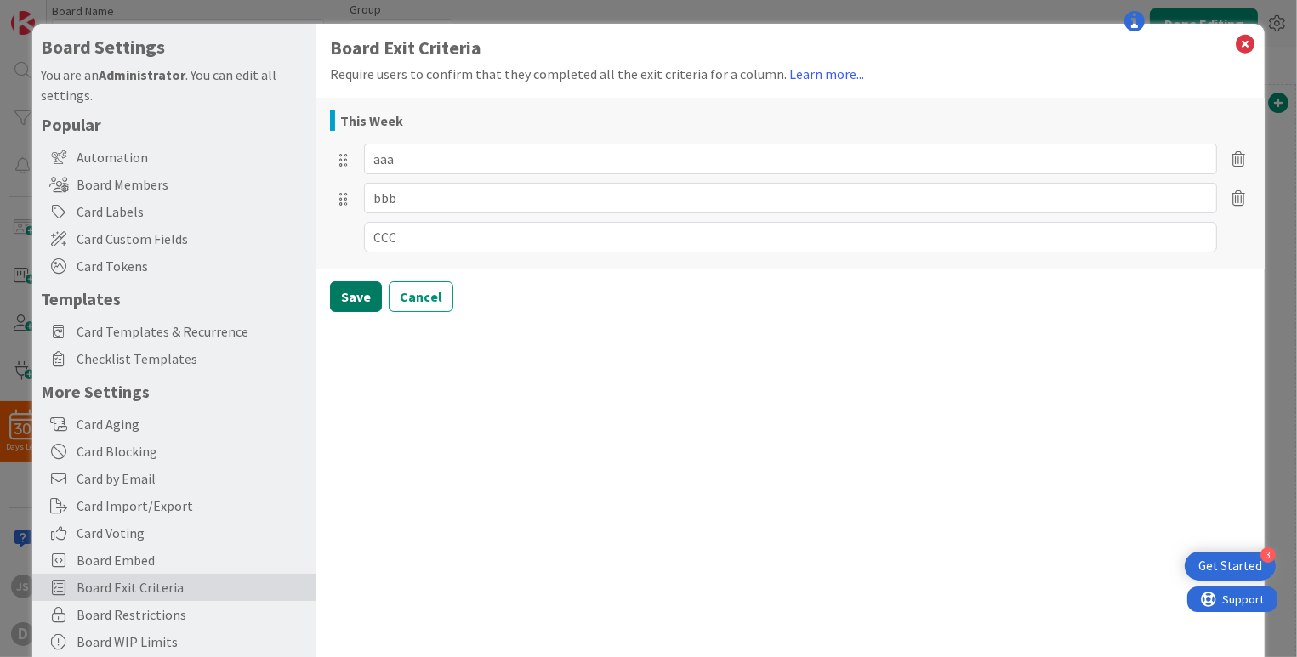
click at [363, 298] on button "Save" at bounding box center [356, 297] width 52 height 31
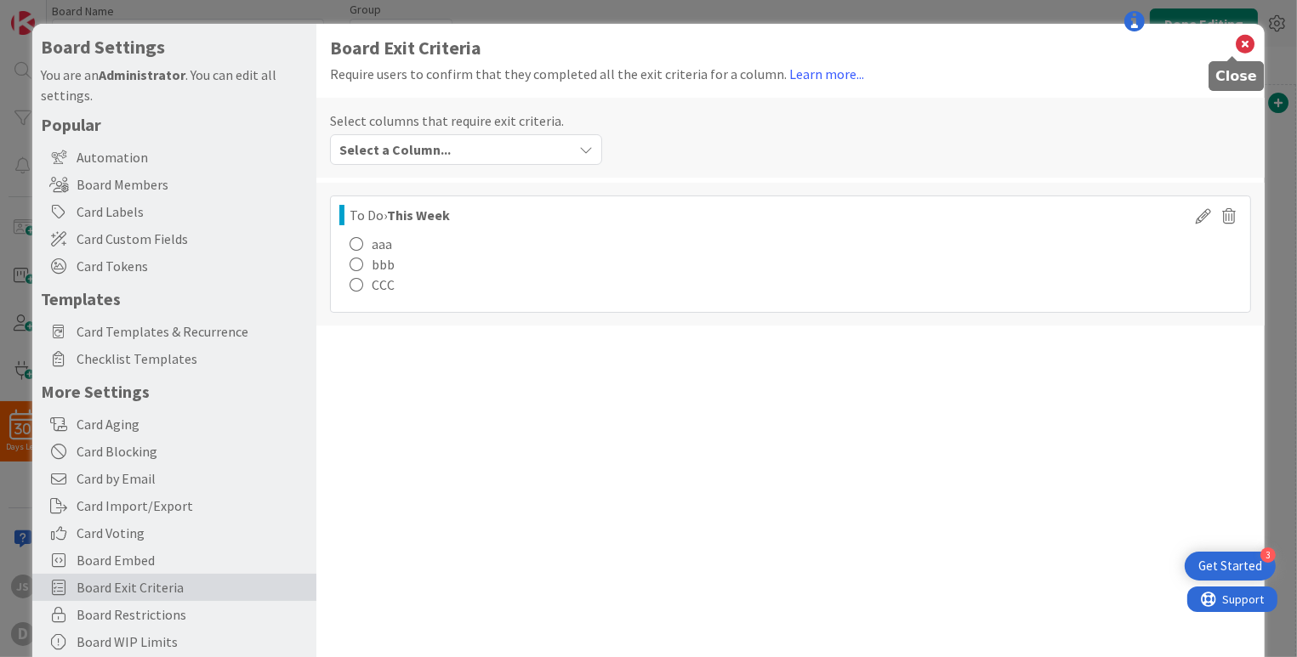
click at [1234, 48] on icon at bounding box center [1245, 44] width 22 height 24
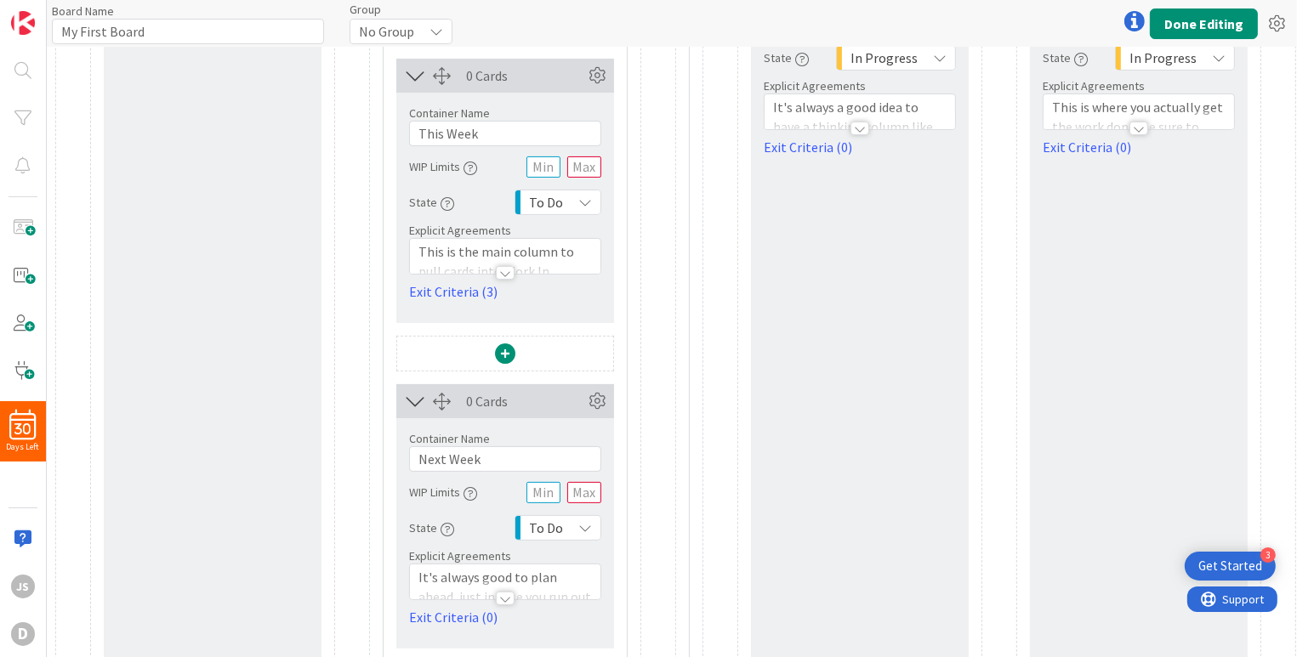
scroll to position [400, 0]
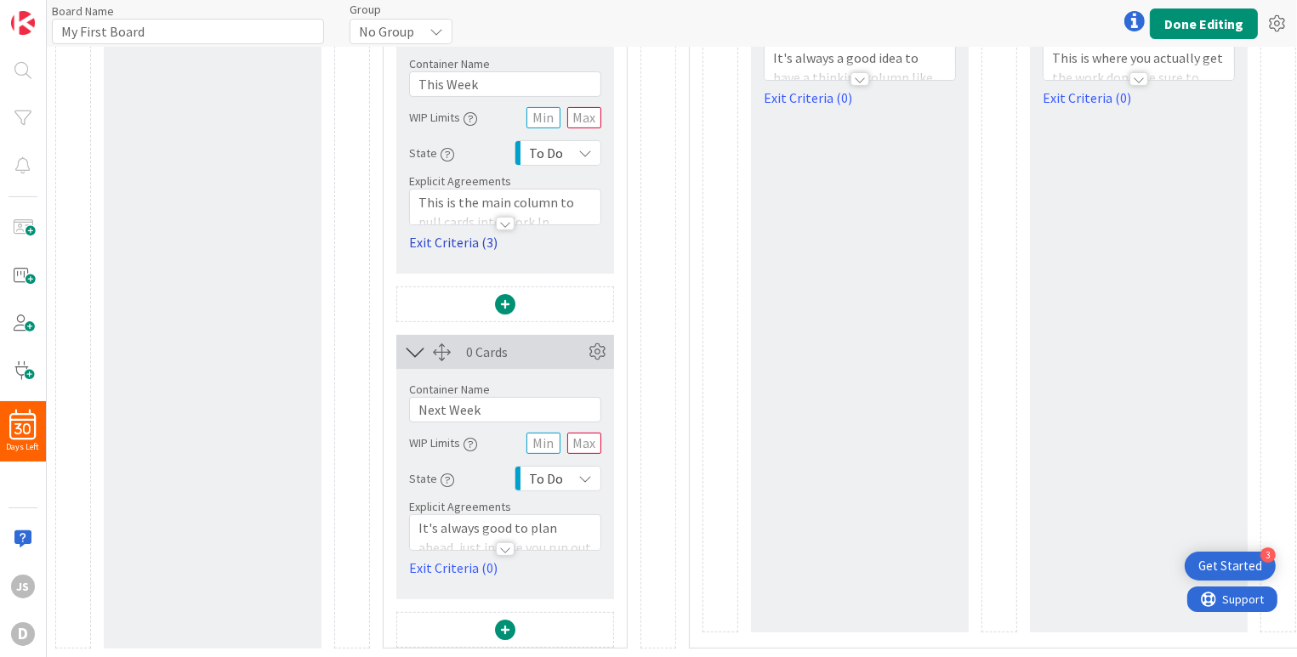
click at [449, 232] on link "Exit Criteria (3)" at bounding box center [505, 242] width 192 height 20
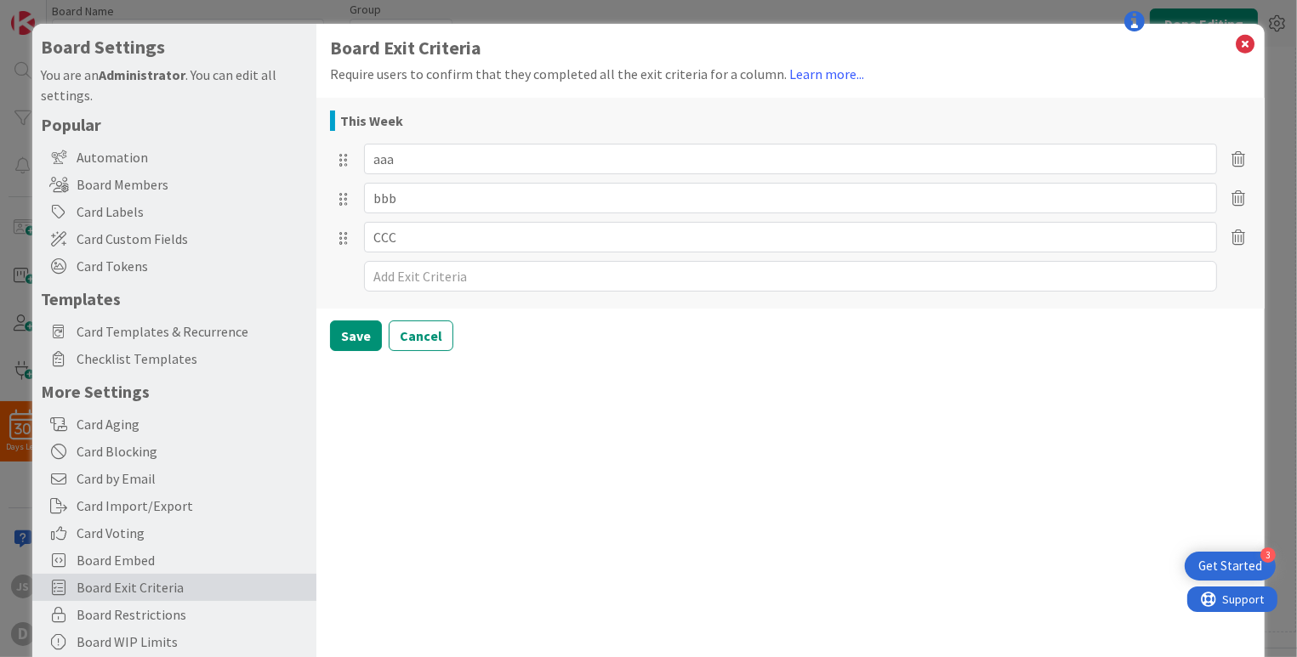
type textarea "x"
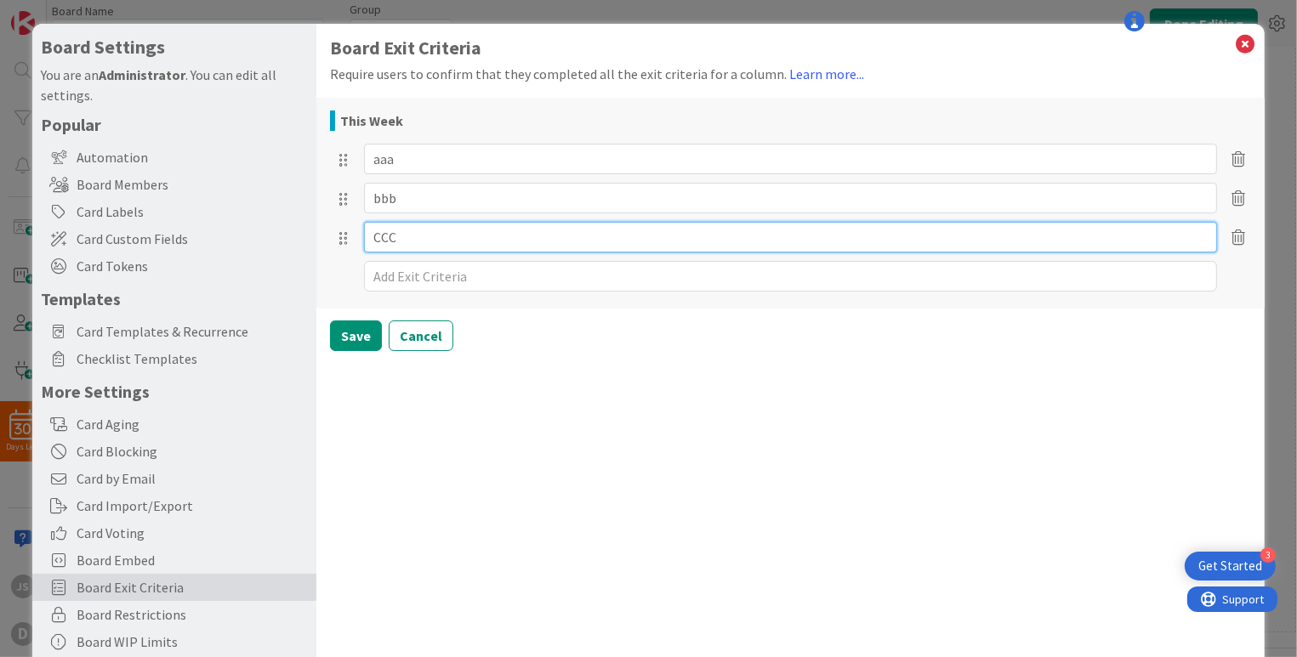
click at [449, 230] on input "CCC" at bounding box center [790, 237] width 853 height 31
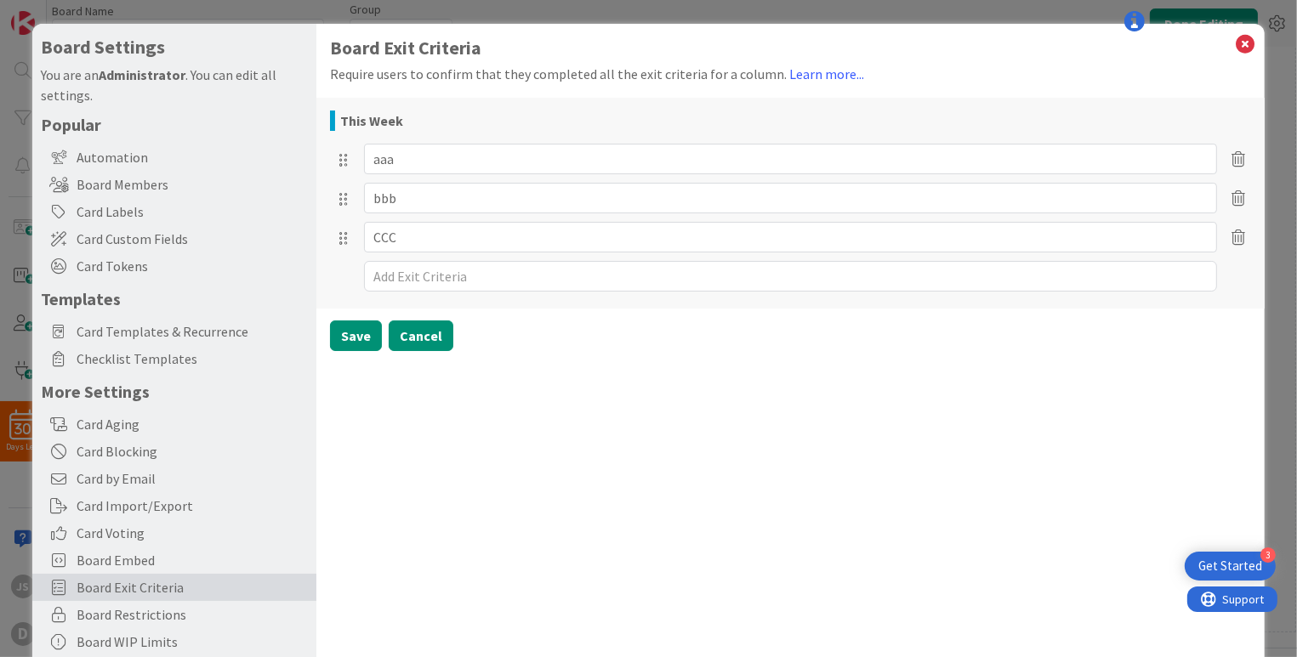
click at [432, 338] on button "Cancel" at bounding box center [421, 336] width 65 height 31
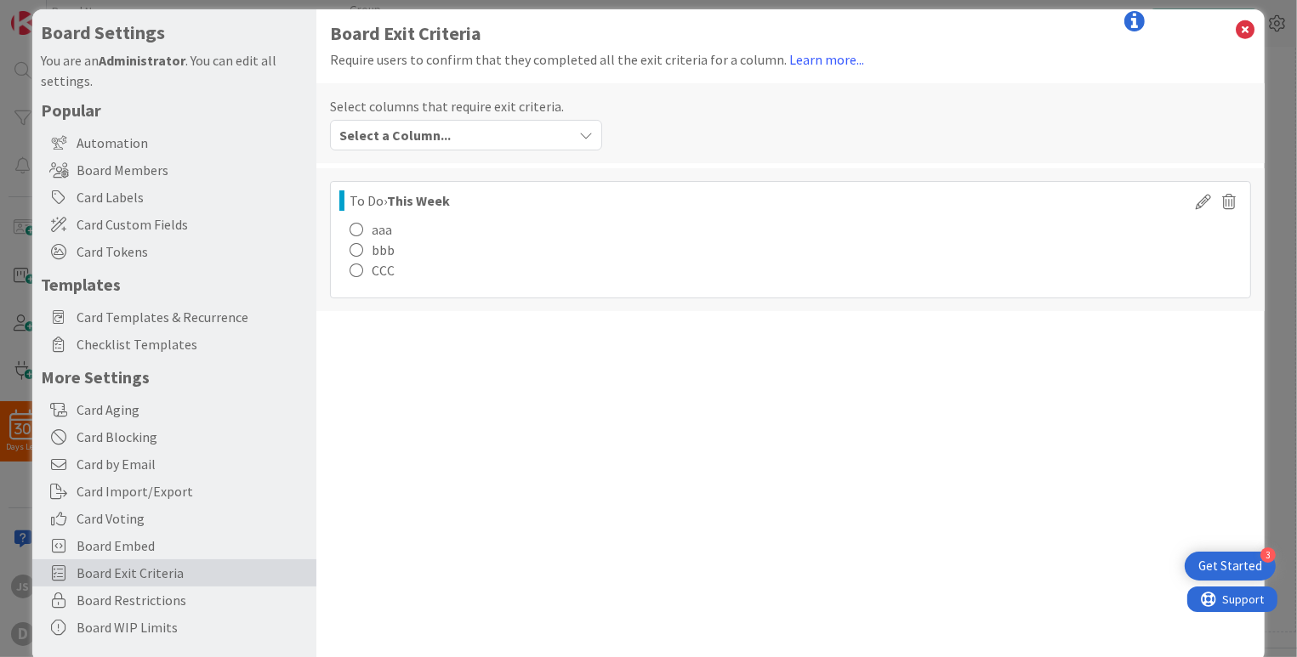
scroll to position [0, 0]
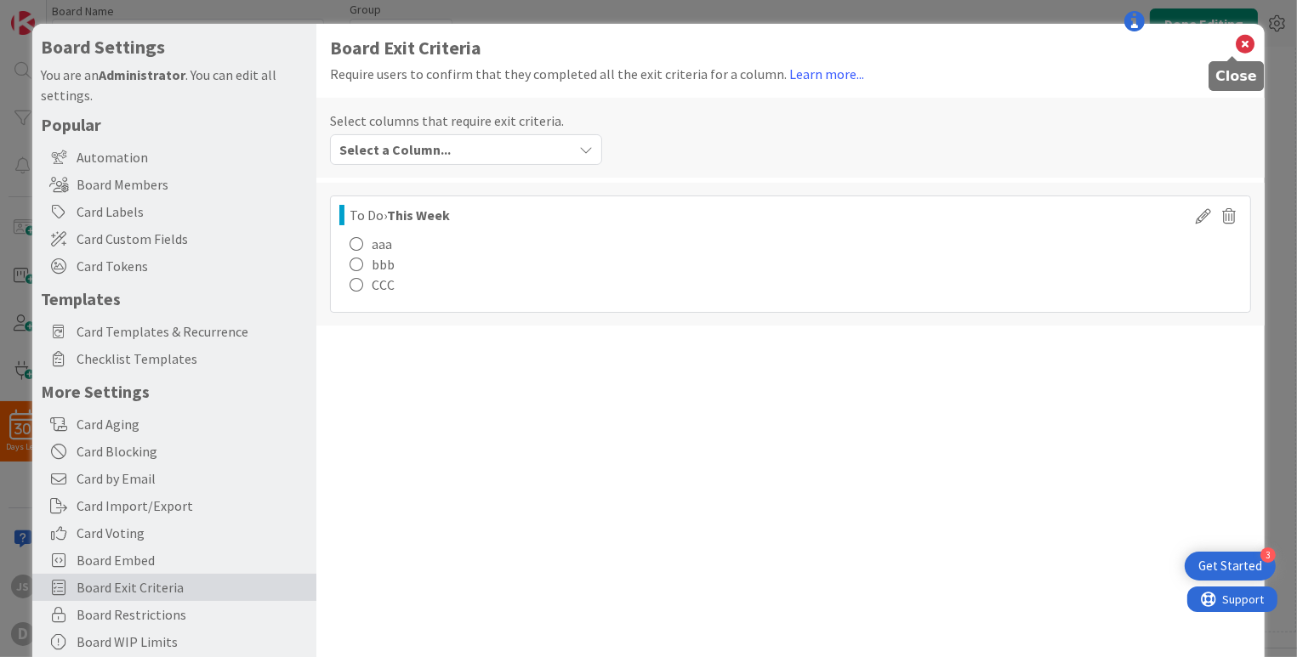
click at [1234, 45] on icon at bounding box center [1245, 44] width 22 height 24
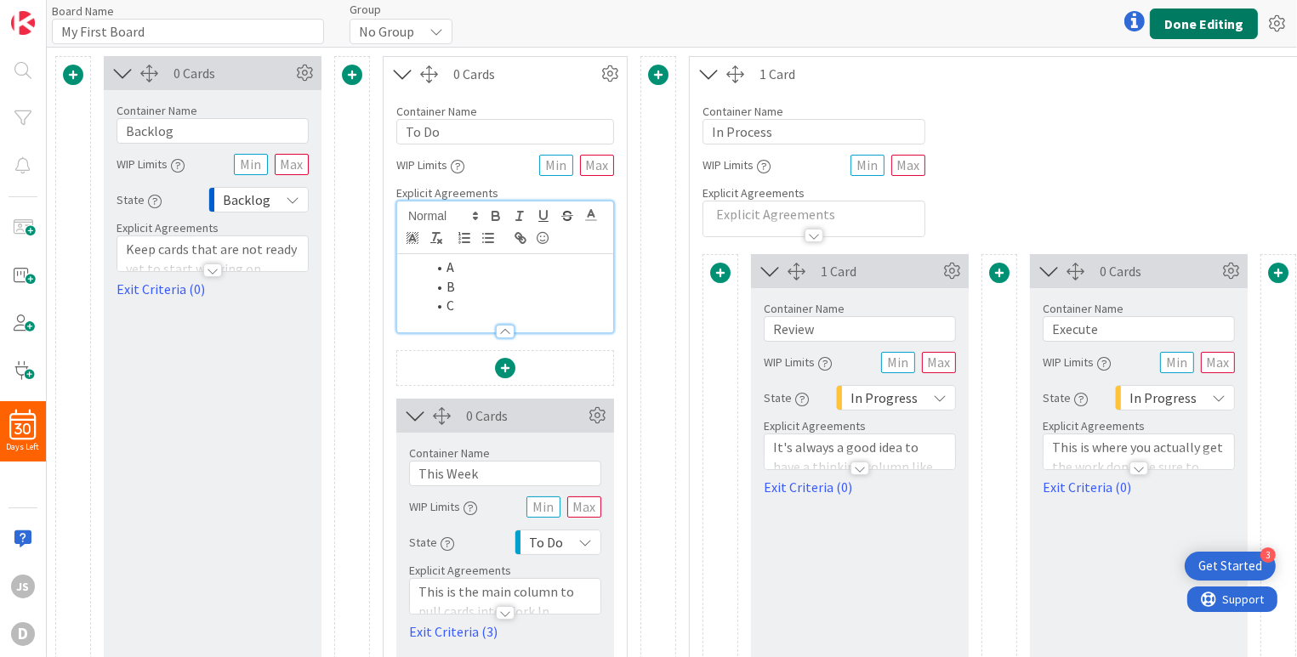
click at [1198, 18] on button "Done Editing" at bounding box center [1204, 24] width 108 height 31
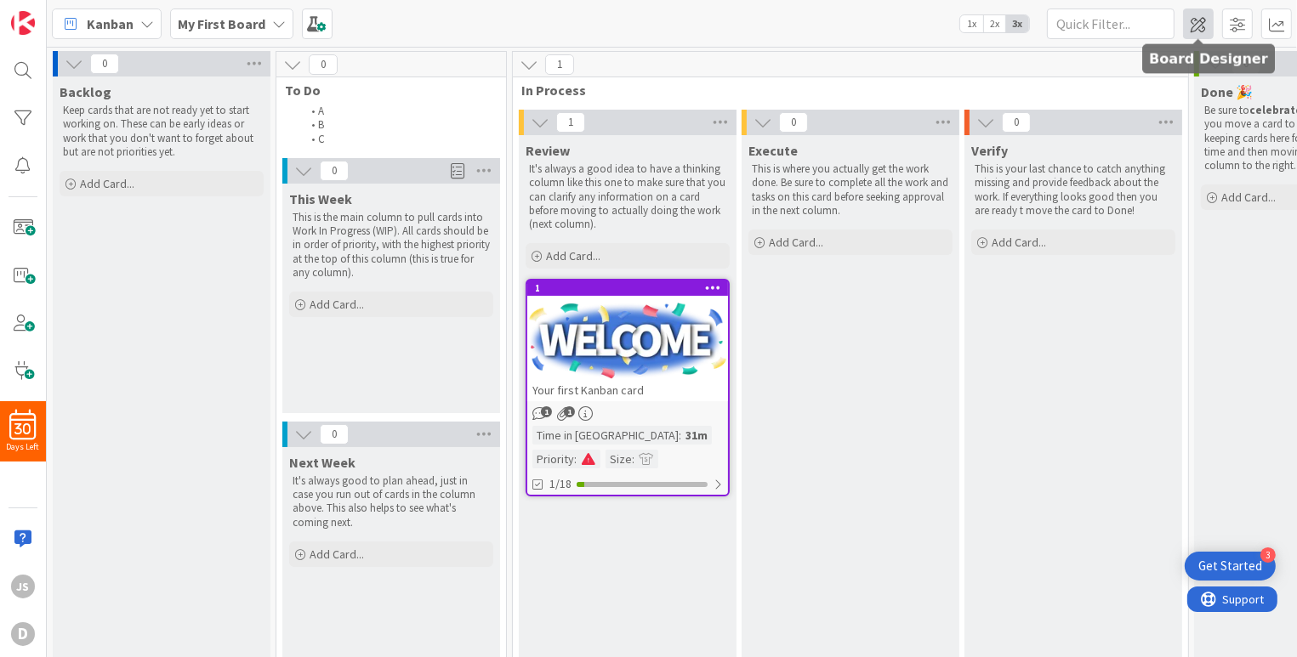
click at [1196, 26] on span at bounding box center [1198, 24] width 31 height 31
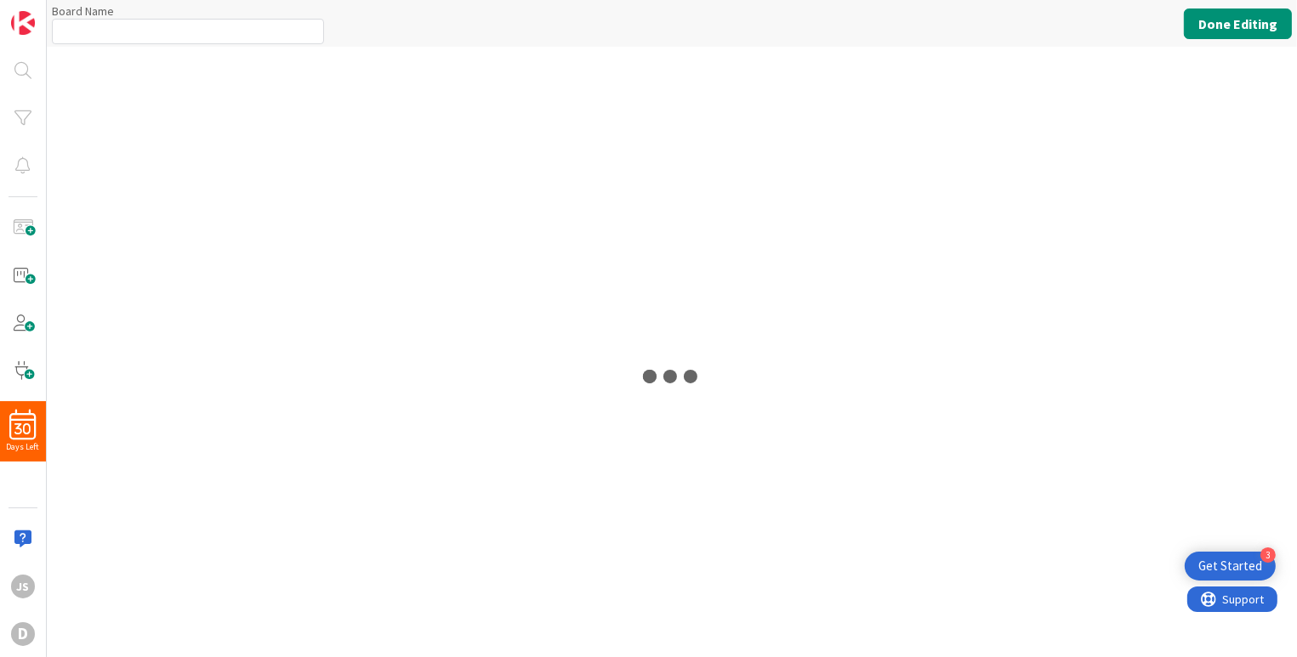
type input "My First Board"
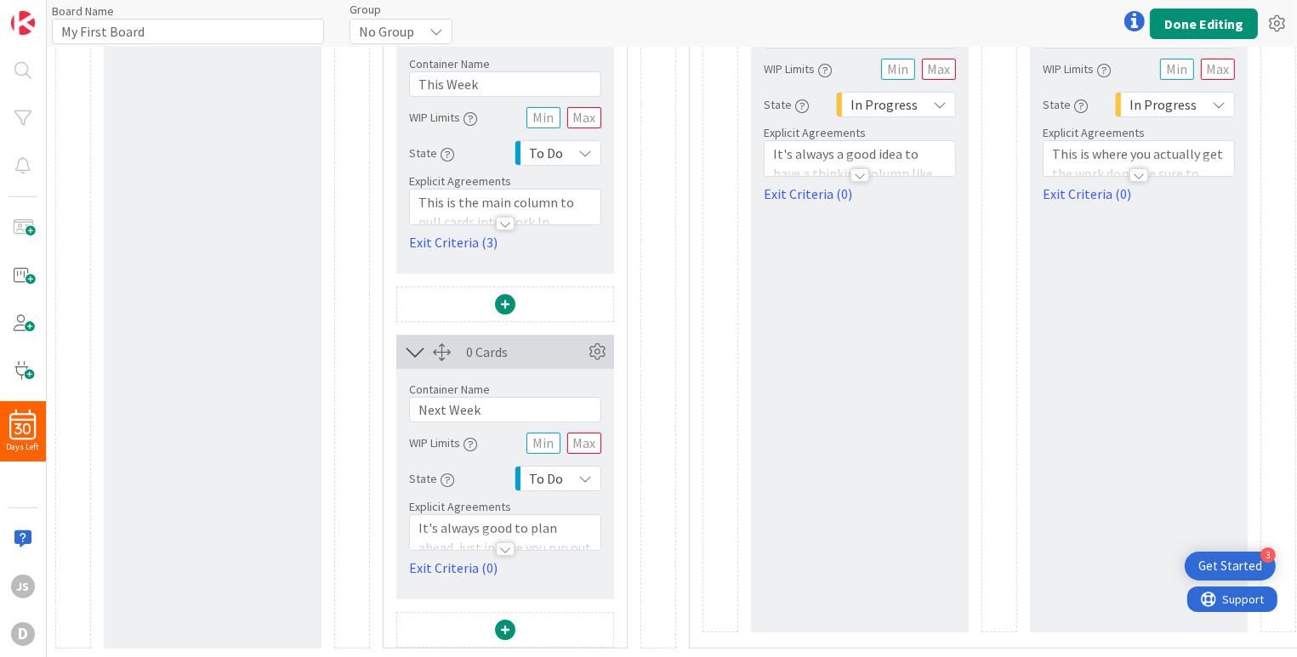
scroll to position [304, 0]
click at [500, 620] on span at bounding box center [505, 630] width 20 height 20
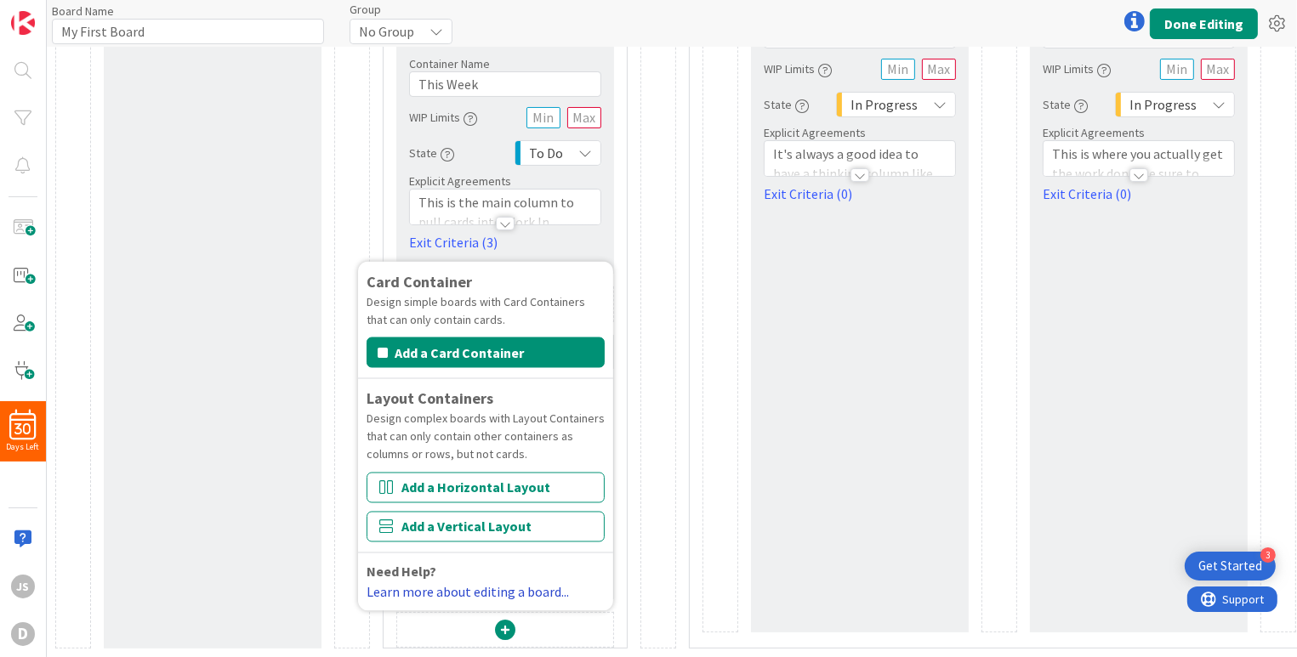
click at [492, 584] on link "Learn more about editing a board..." at bounding box center [468, 592] width 202 height 17
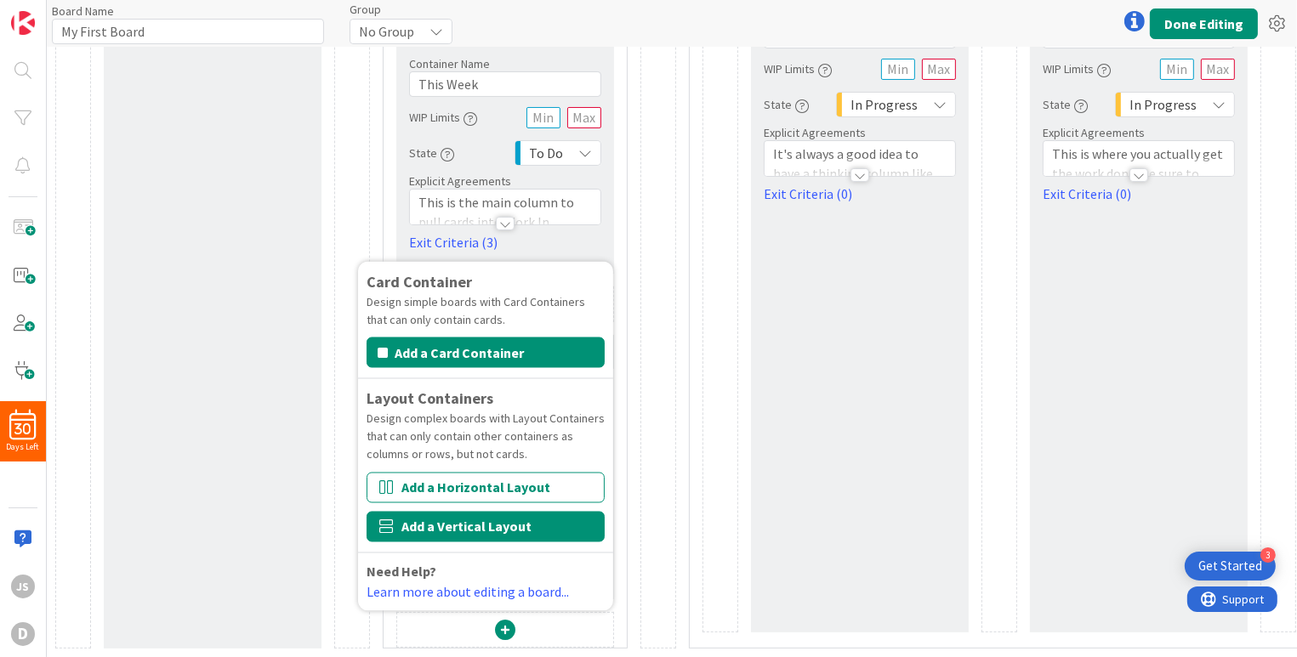
click at [460, 514] on button "Add a Vertical Layout" at bounding box center [486, 527] width 238 height 31
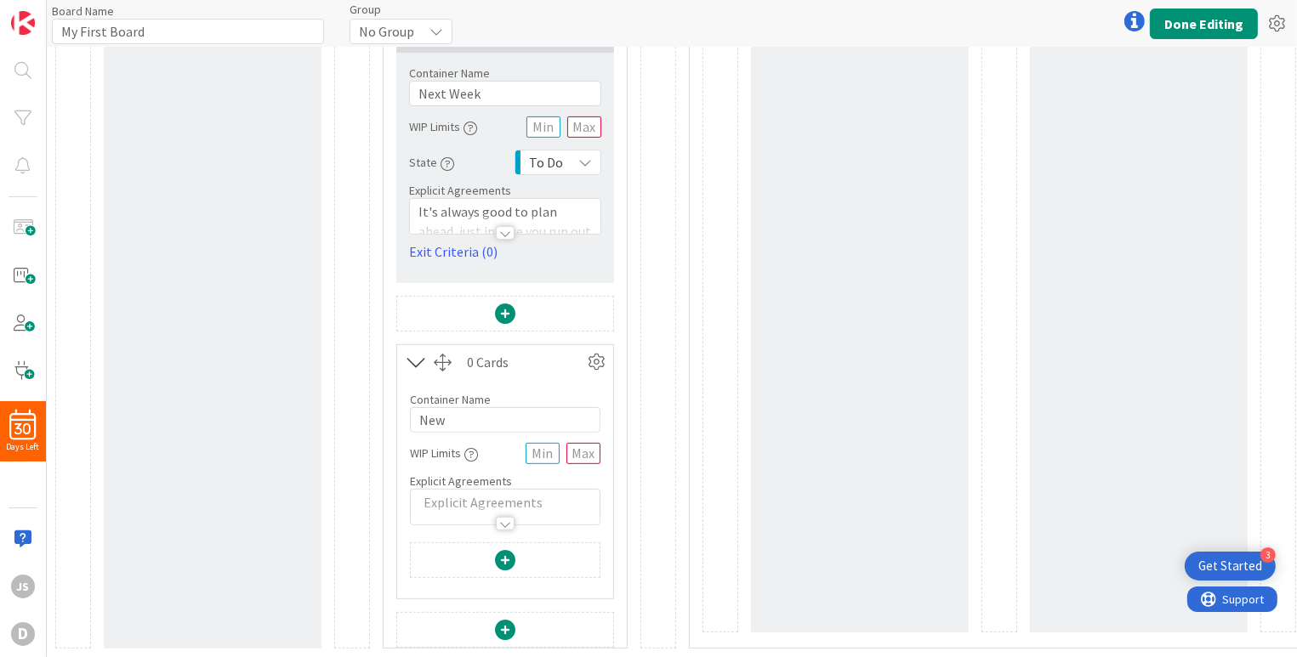
scroll to position [621, 0]
click at [1213, 20] on button "Done Editing" at bounding box center [1204, 24] width 108 height 31
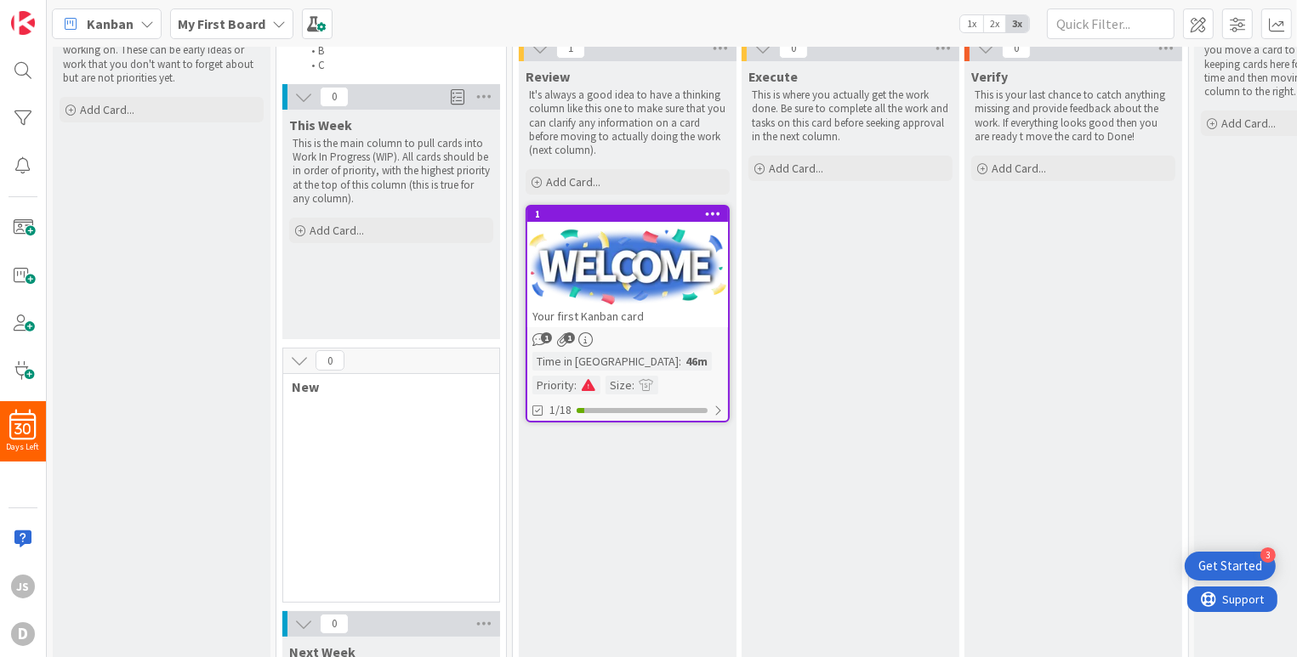
scroll to position [85, 0]
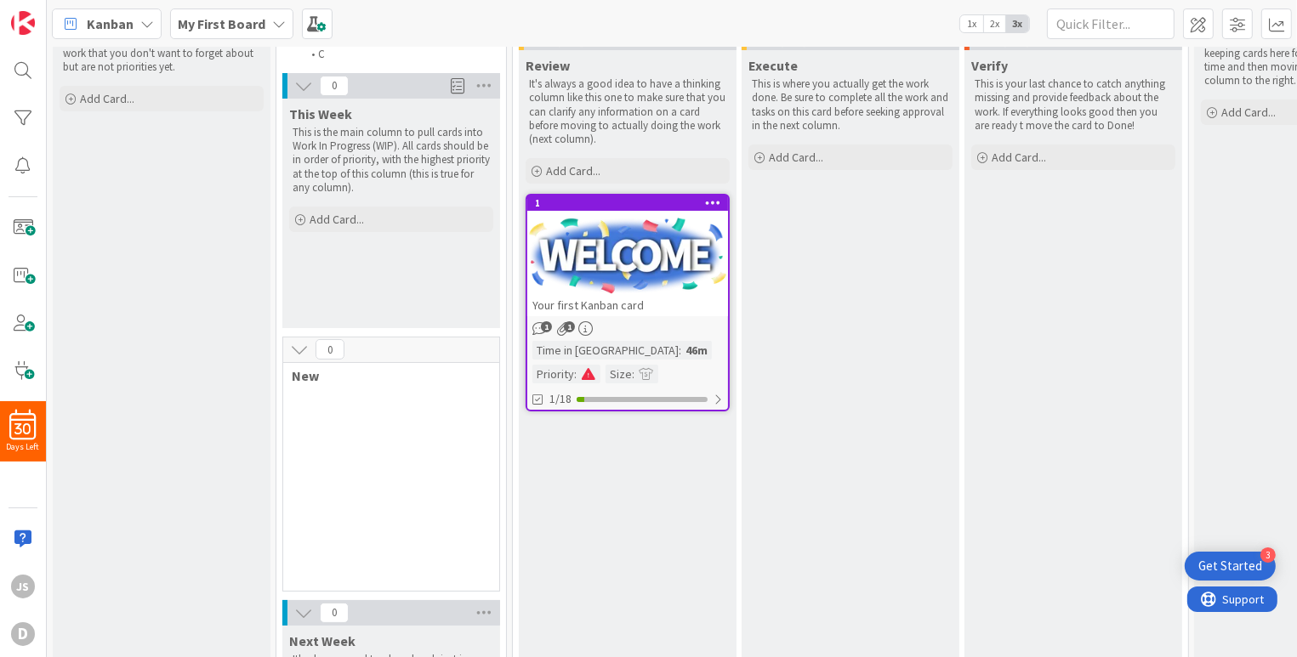
click at [413, 349] on div "0" at bounding box center [391, 351] width 216 height 26
click at [300, 349] on icon at bounding box center [299, 349] width 19 height 19
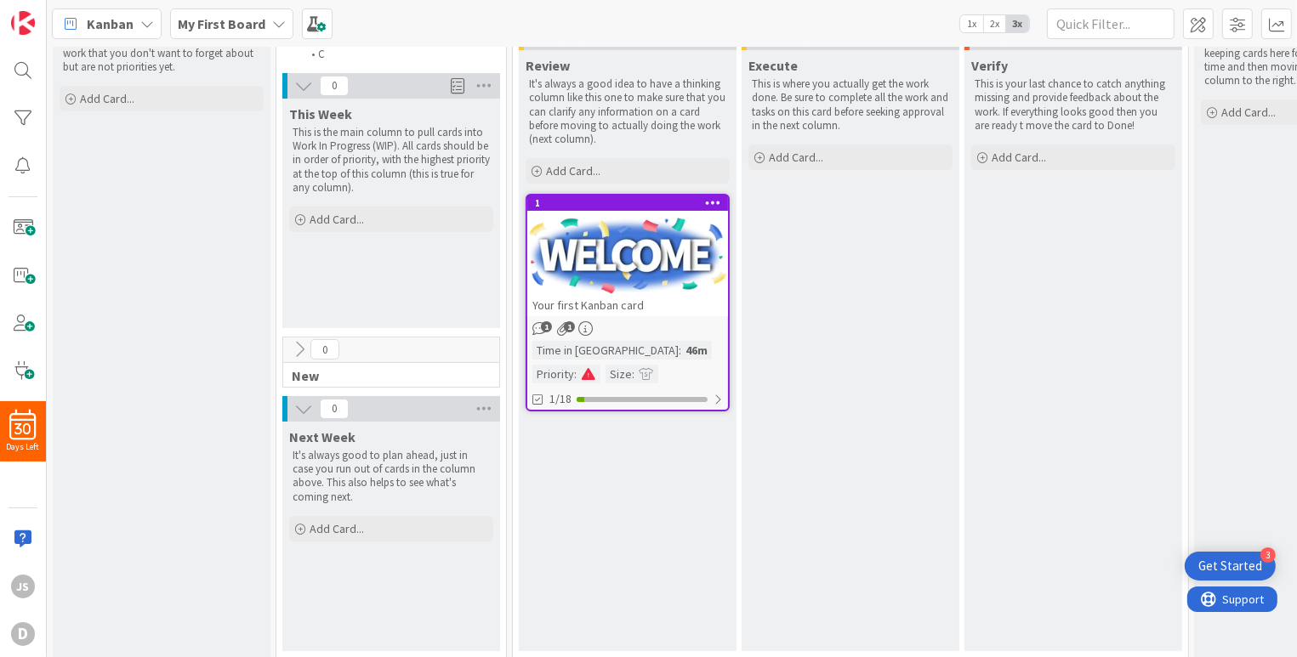
click at [300, 349] on icon at bounding box center [299, 349] width 19 height 19
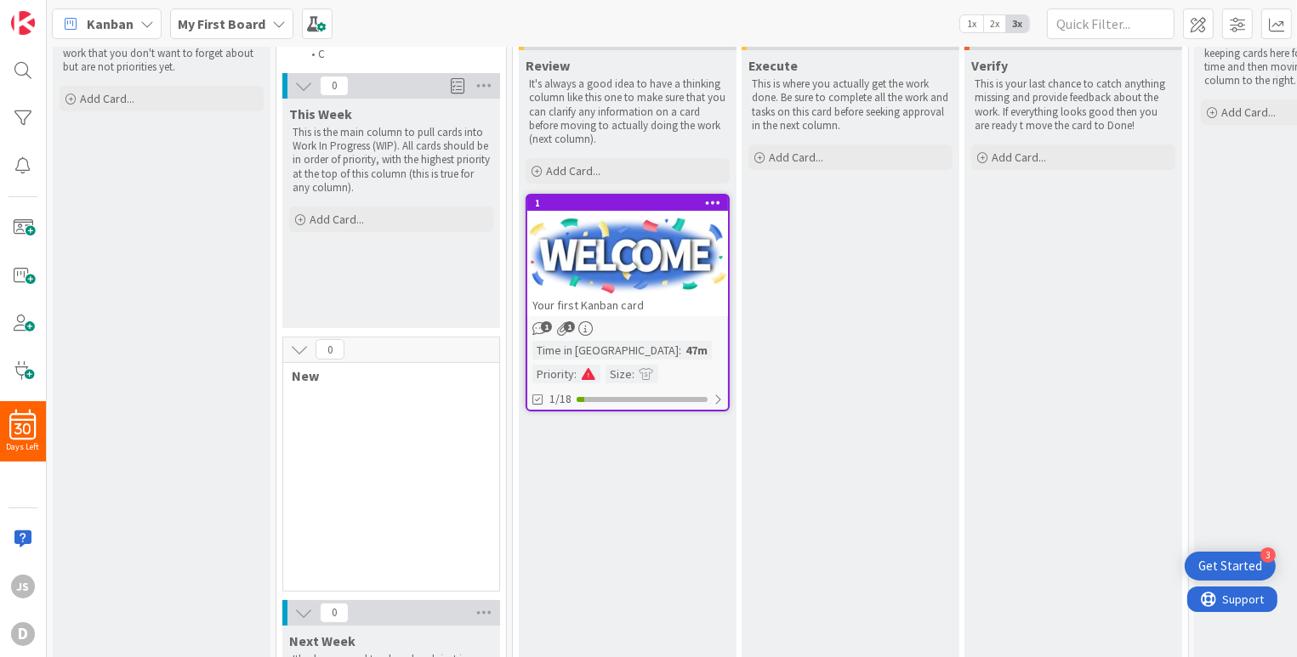
click at [298, 347] on icon at bounding box center [299, 349] width 19 height 19
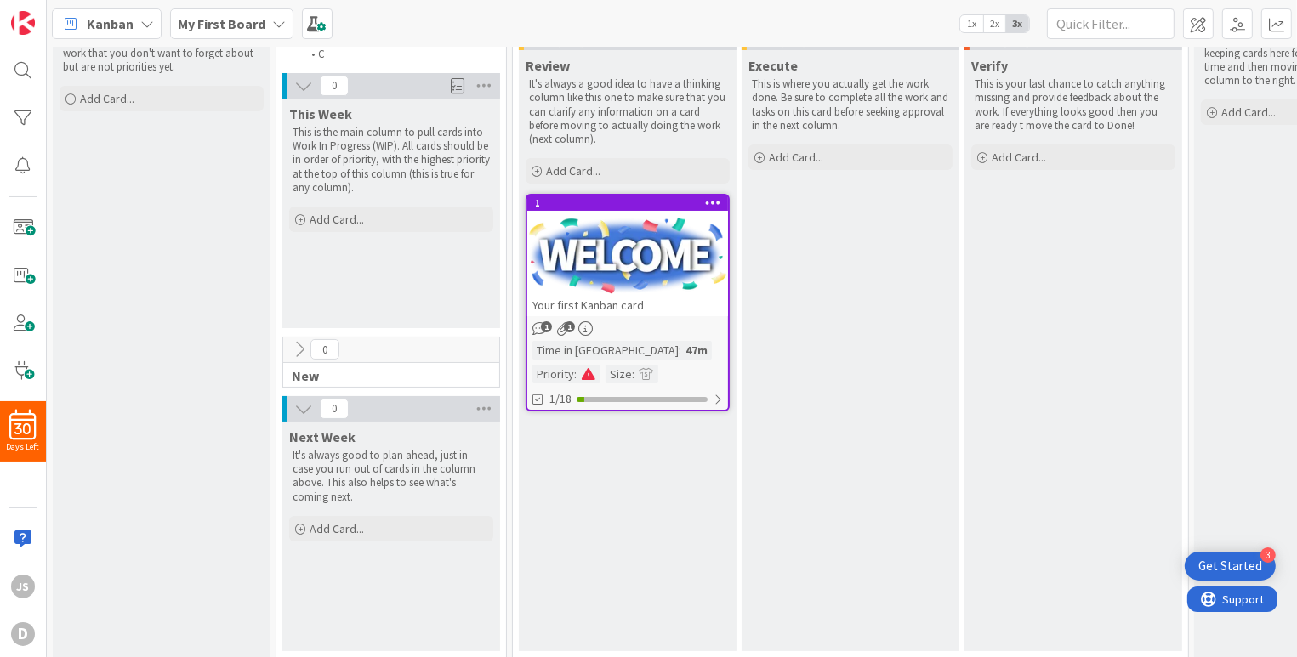
click at [297, 344] on icon at bounding box center [299, 349] width 19 height 19
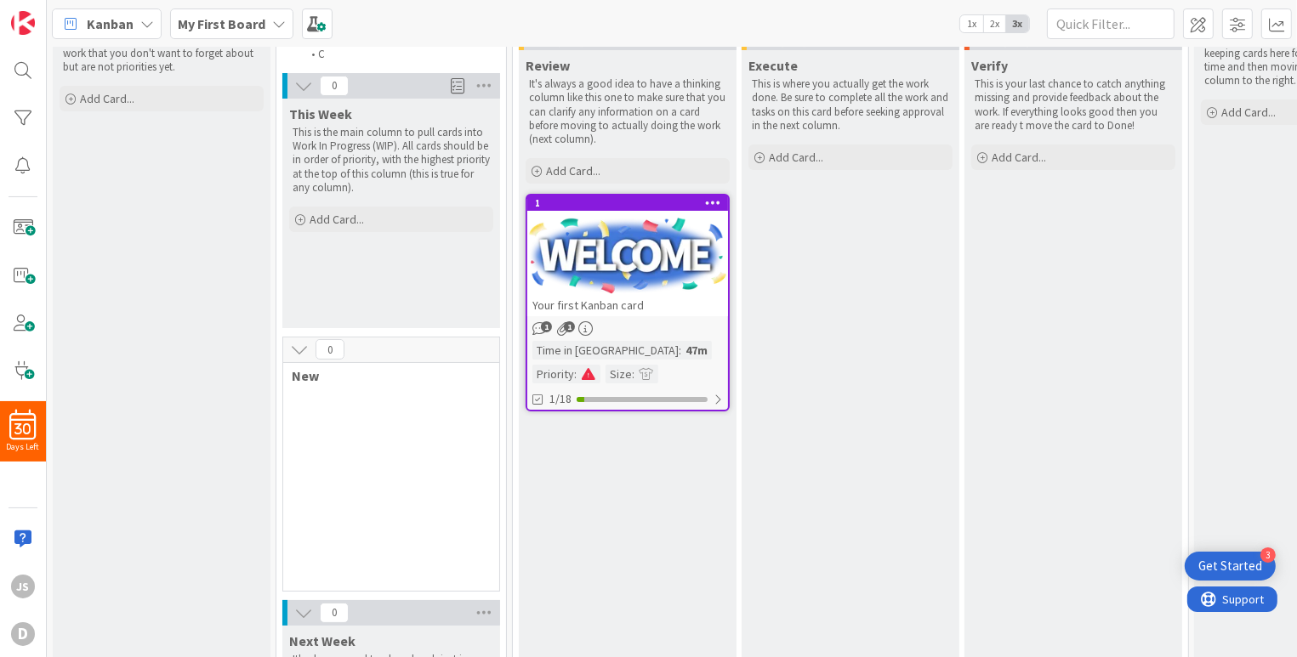
click at [338, 435] on div "0 New" at bounding box center [391, 464] width 218 height 255
click at [300, 376] on span "New" at bounding box center [385, 375] width 186 height 17
click at [325, 394] on div "0 New" at bounding box center [391, 464] width 218 height 255
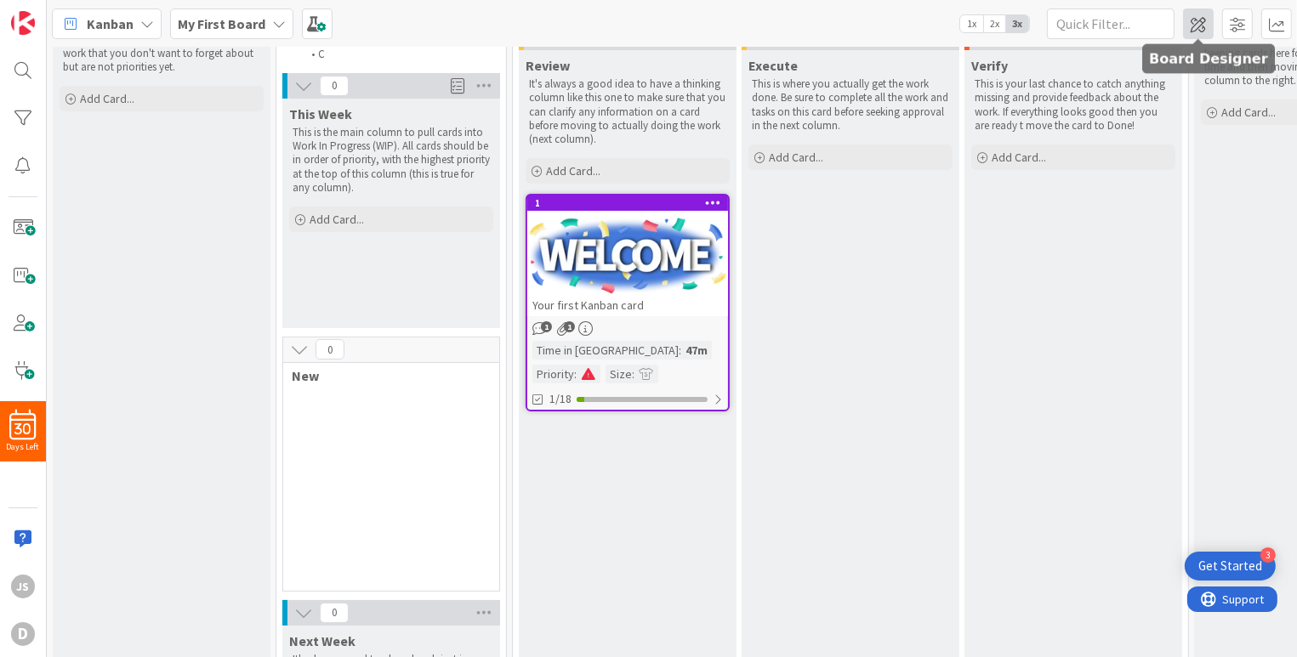
click at [1203, 21] on span at bounding box center [1198, 24] width 31 height 31
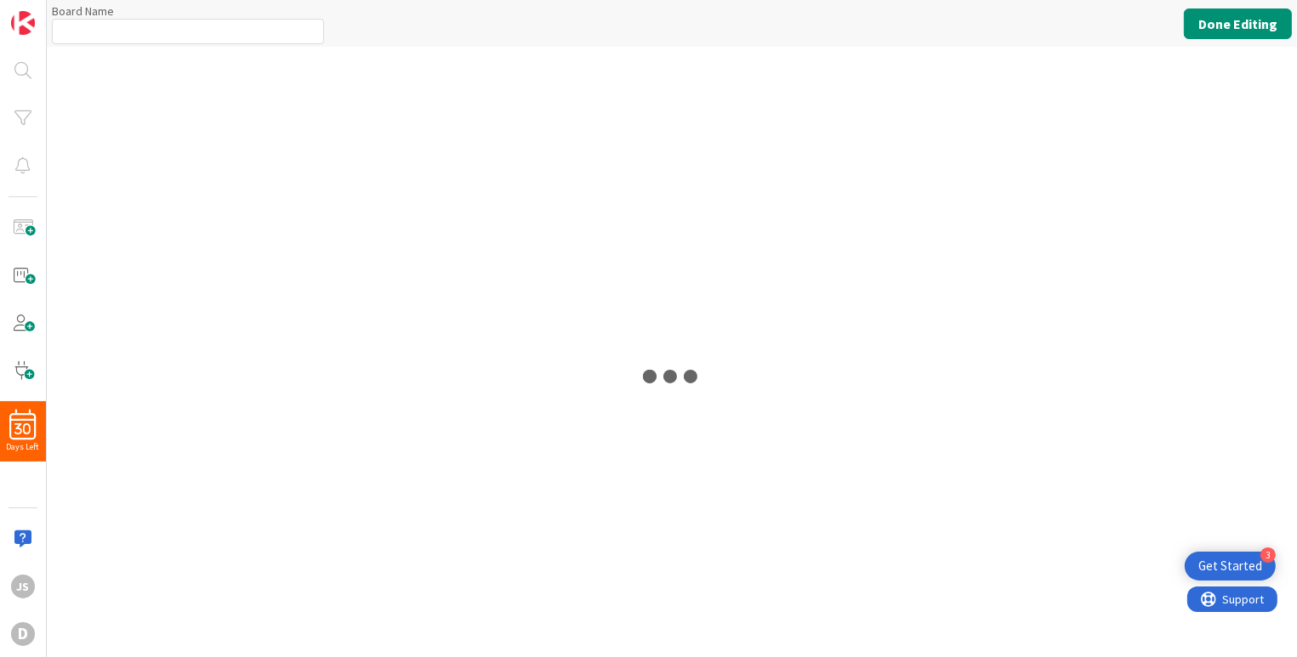
type input "My First Board"
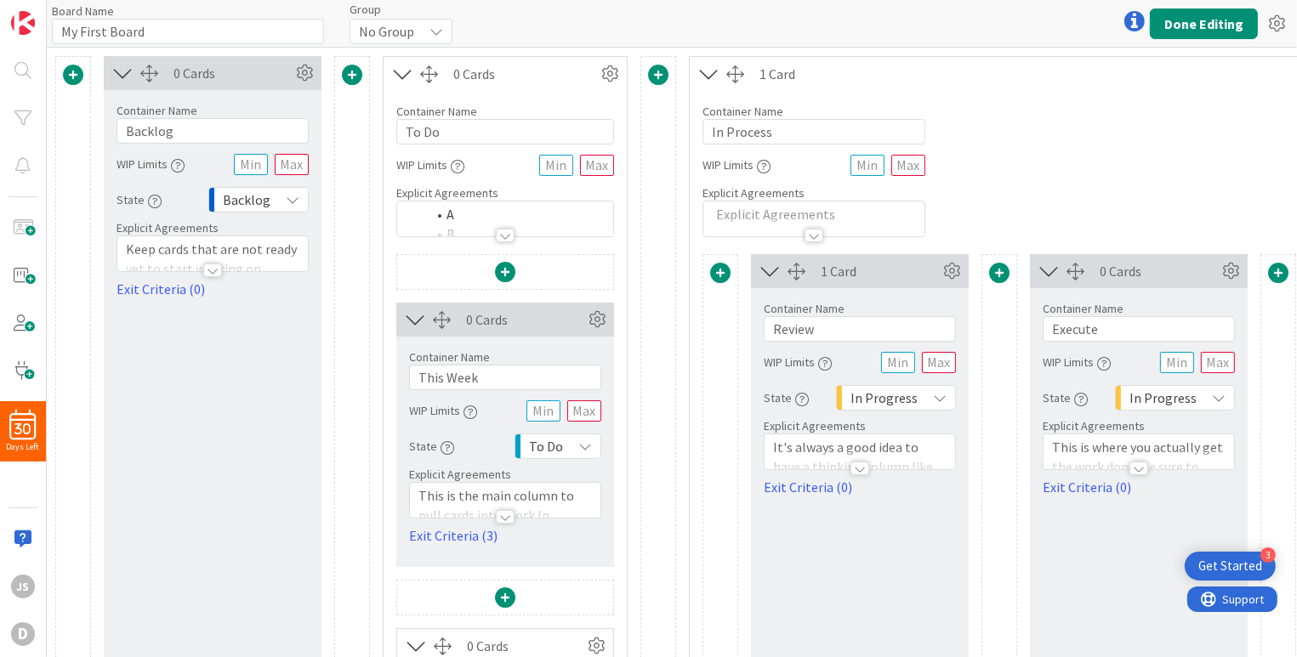
click at [74, 77] on span at bounding box center [73, 75] width 20 height 20
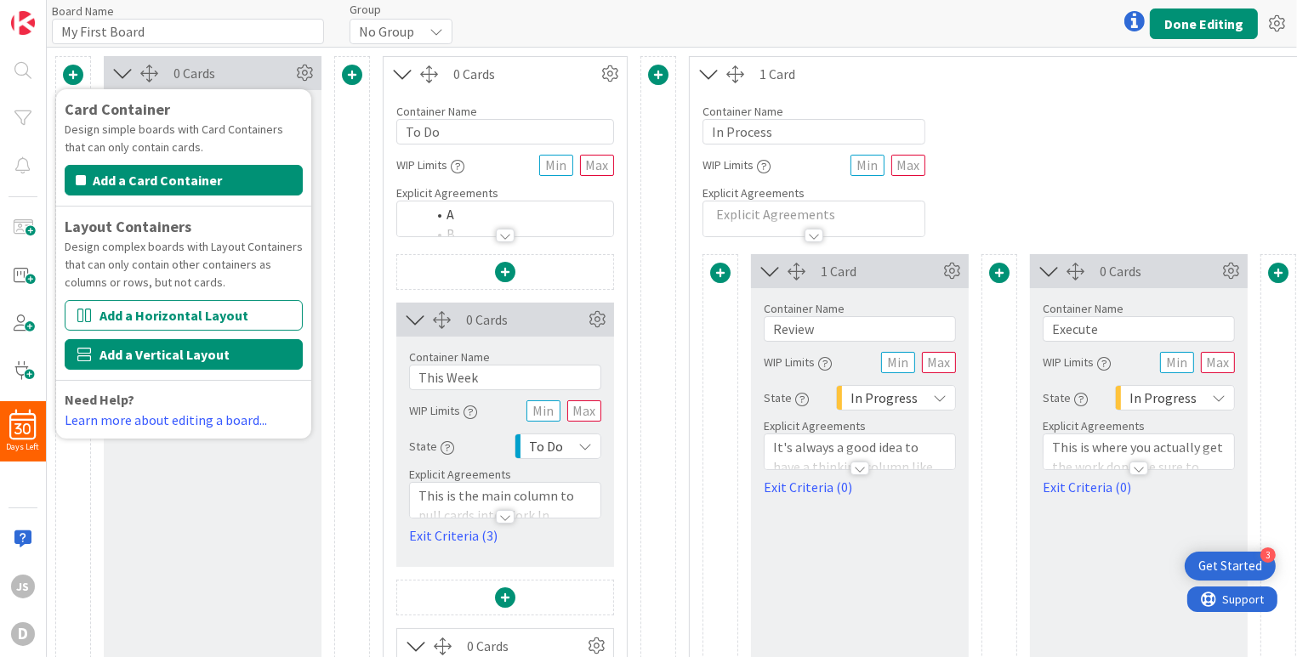
click at [155, 359] on button "Add a Vertical Layout" at bounding box center [184, 354] width 238 height 31
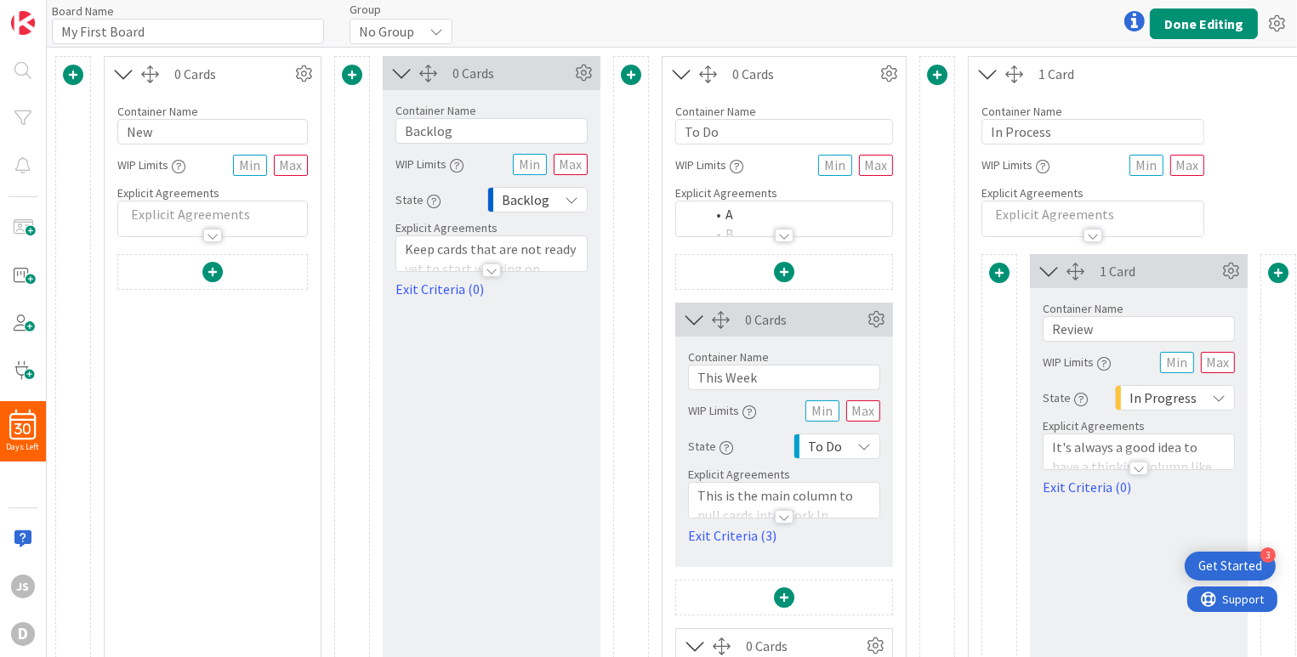
click at [437, 31] on icon at bounding box center [437, 32] width 14 height 14
click at [437, 32] on icon at bounding box center [437, 32] width 14 height 14
click at [1135, 20] on div at bounding box center [1135, 21] width 34 height 34
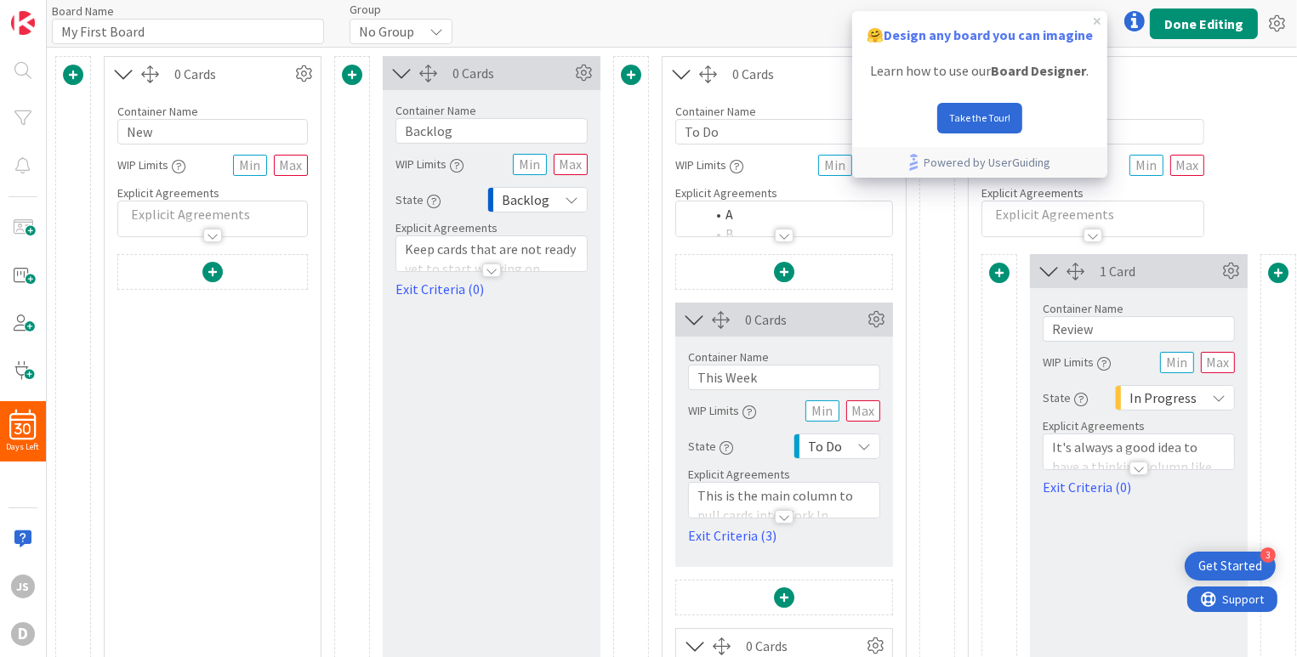
click at [1135, 20] on icon at bounding box center [1134, 21] width 20 height 20
click at [1036, 39] on span "Design any board you can imagine" at bounding box center [988, 34] width 209 height 17
click at [987, 113] on button "Take the Tour!" at bounding box center [979, 118] width 85 height 31
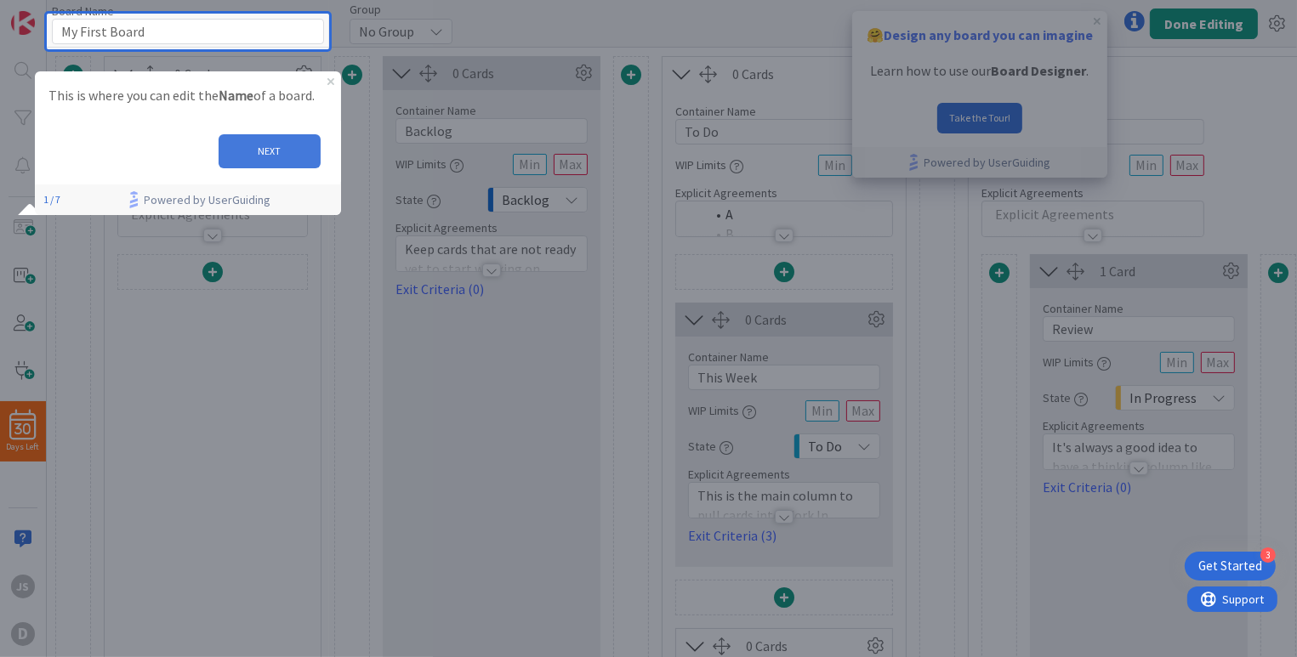
click at [282, 148] on button "NEXT" at bounding box center [270, 151] width 102 height 34
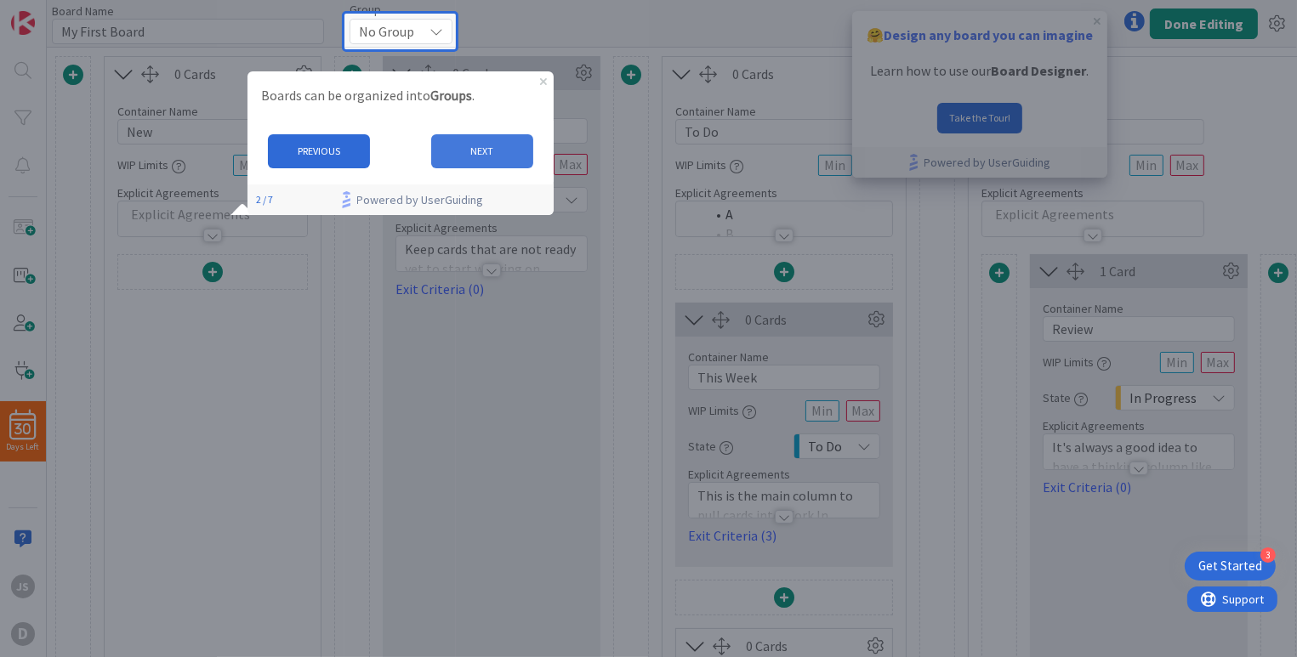
click at [503, 153] on button "NEXT" at bounding box center [481, 151] width 102 height 34
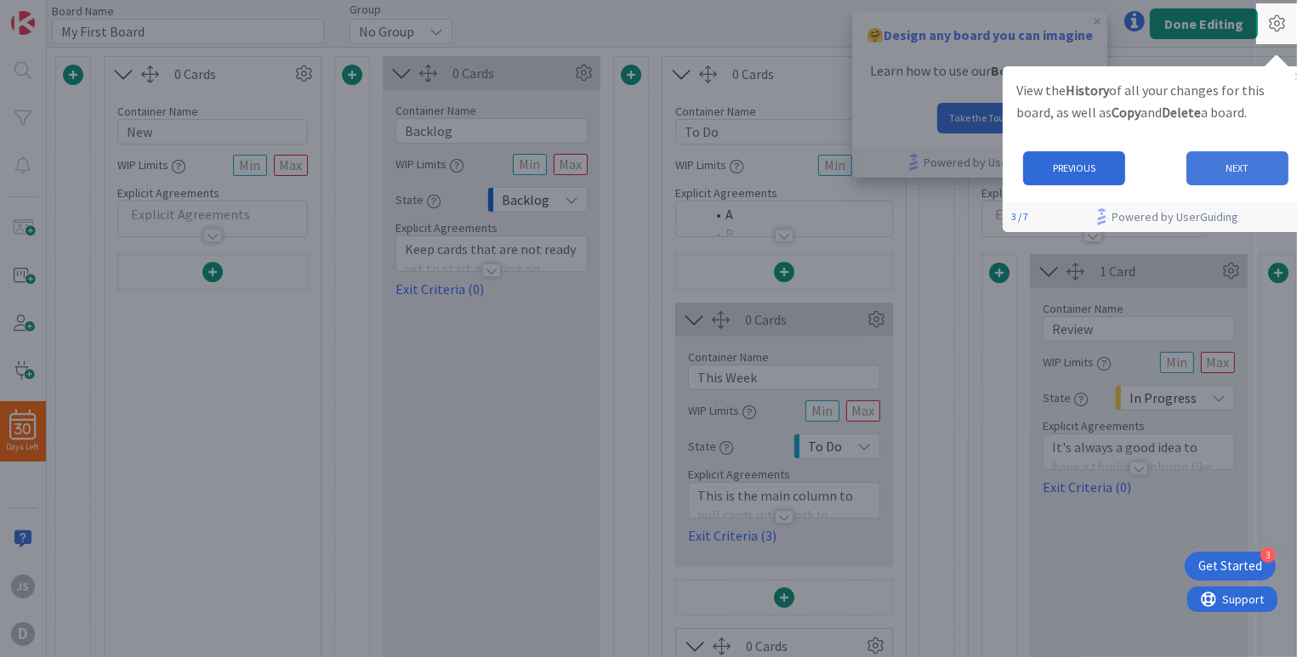
click at [1248, 171] on button "NEXT" at bounding box center [1238, 168] width 102 height 34
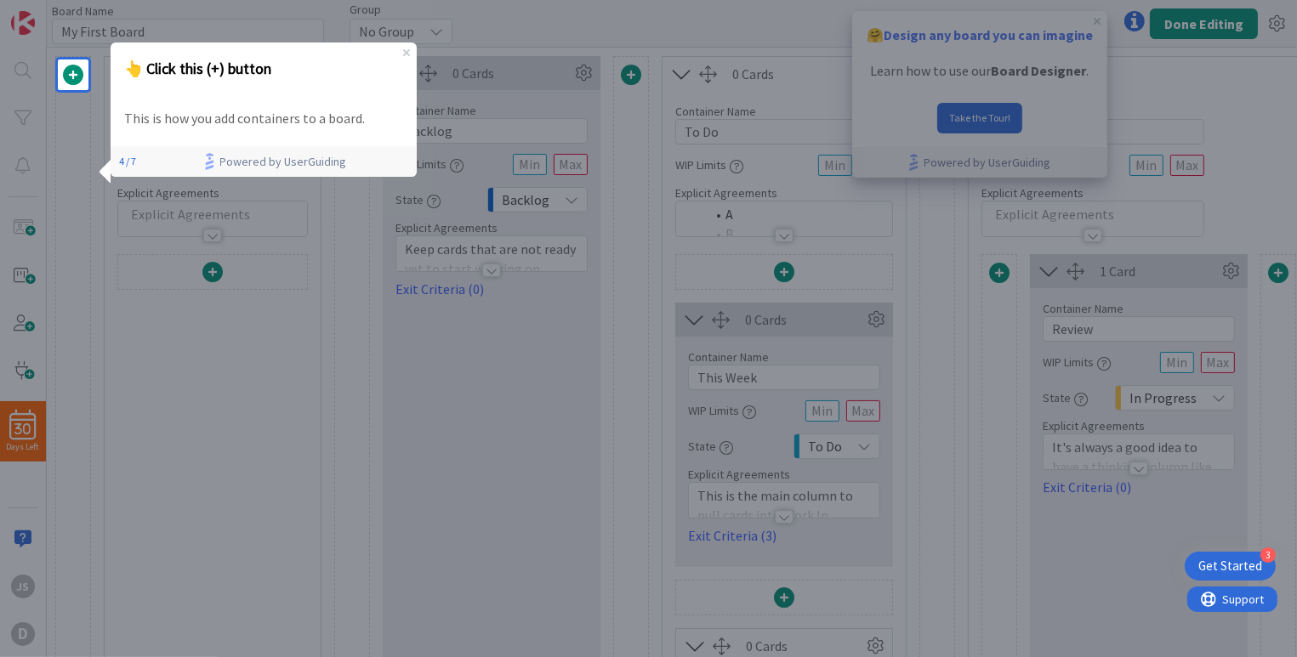
click at [256, 125] on p "This is how you add containers to a board." at bounding box center [262, 118] width 279 height 22
click at [70, 77] on span at bounding box center [73, 75] width 20 height 20
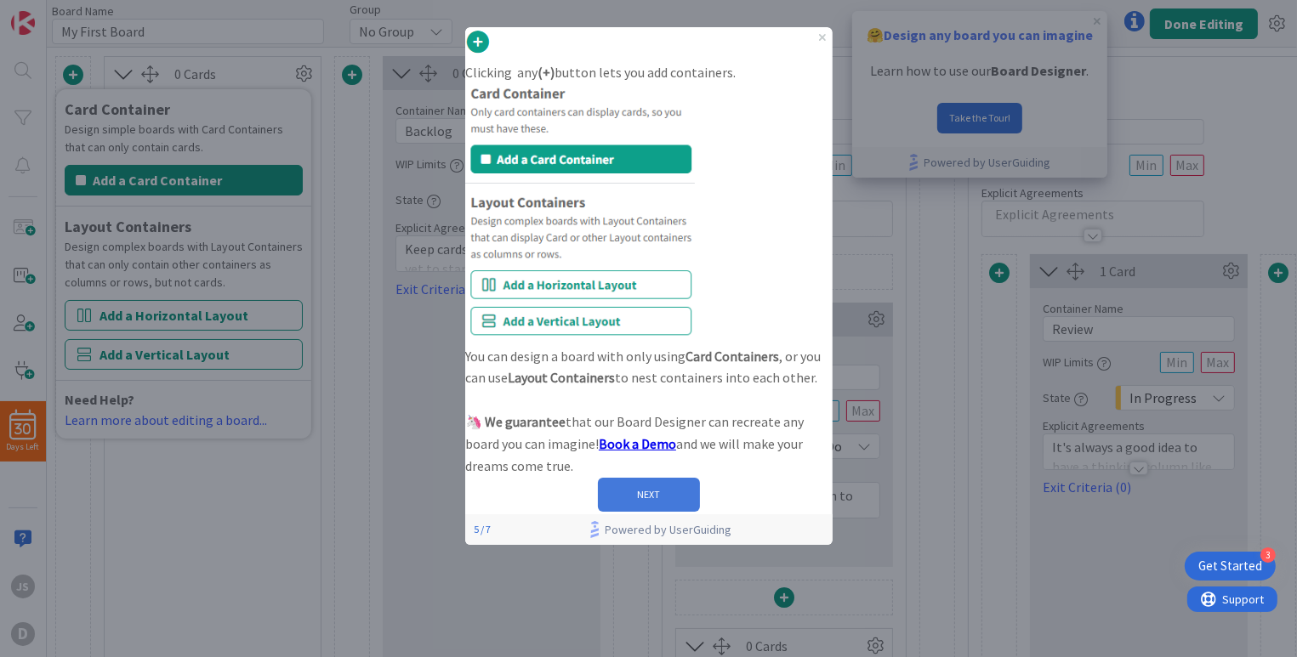
click at [699, 512] on button "NEXT" at bounding box center [648, 495] width 102 height 34
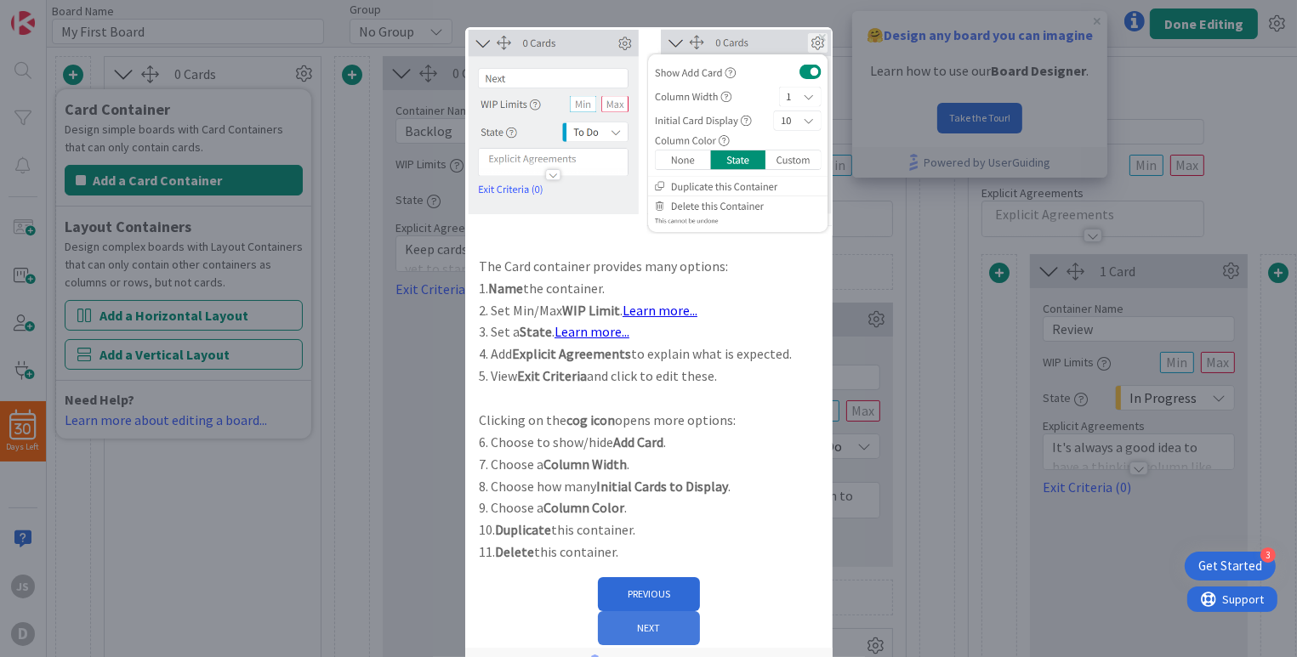
click at [699, 612] on button "NEXT" at bounding box center [648, 629] width 102 height 34
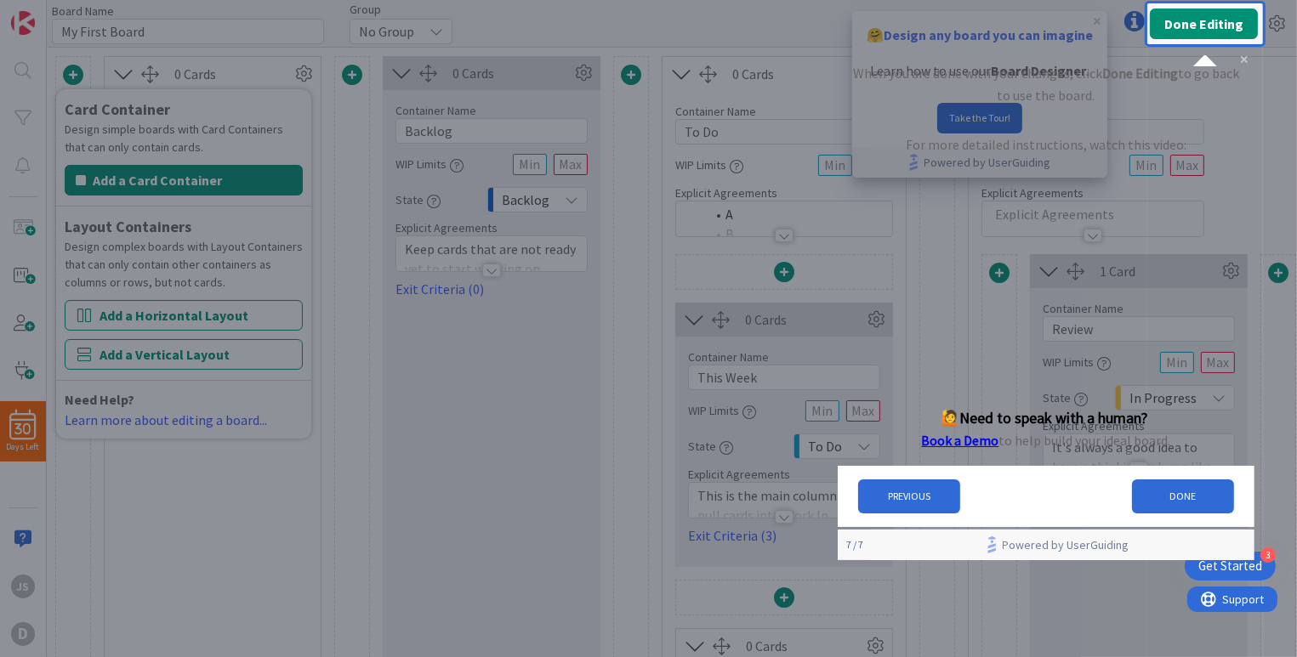
click at [1217, 26] on div "Board Name 14 / 64 My First Board Group No Group No Group Done Editing" at bounding box center [672, 23] width 1250 height 47
click at [1178, 513] on button "DONE" at bounding box center [1183, 496] width 102 height 34
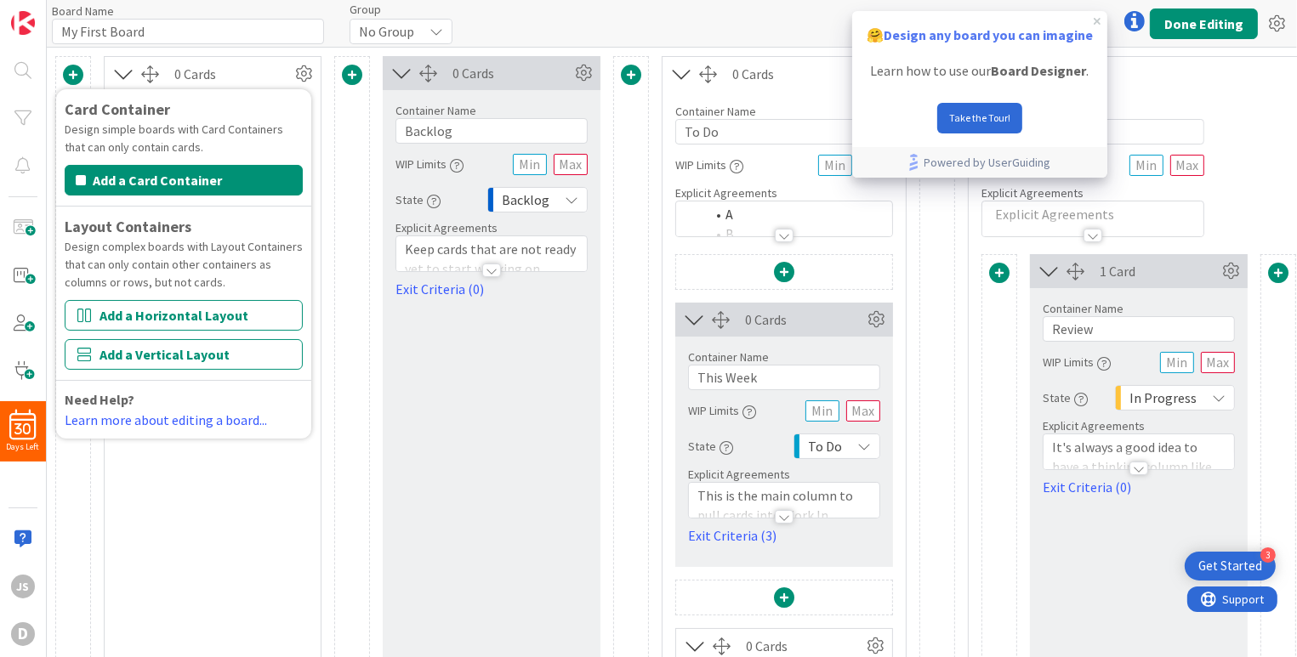
click at [1135, 27] on icon at bounding box center [1134, 21] width 20 height 20
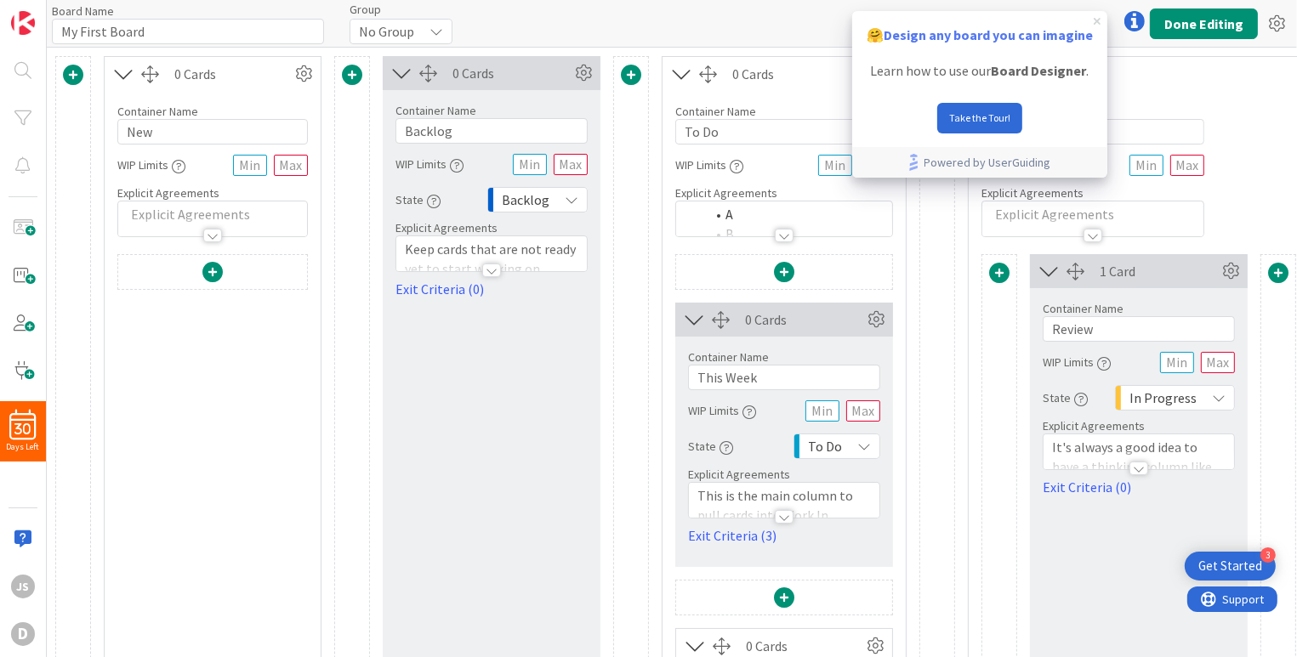
click at [1100, 24] on icon "close tooltip" at bounding box center [1097, 21] width 7 height 7
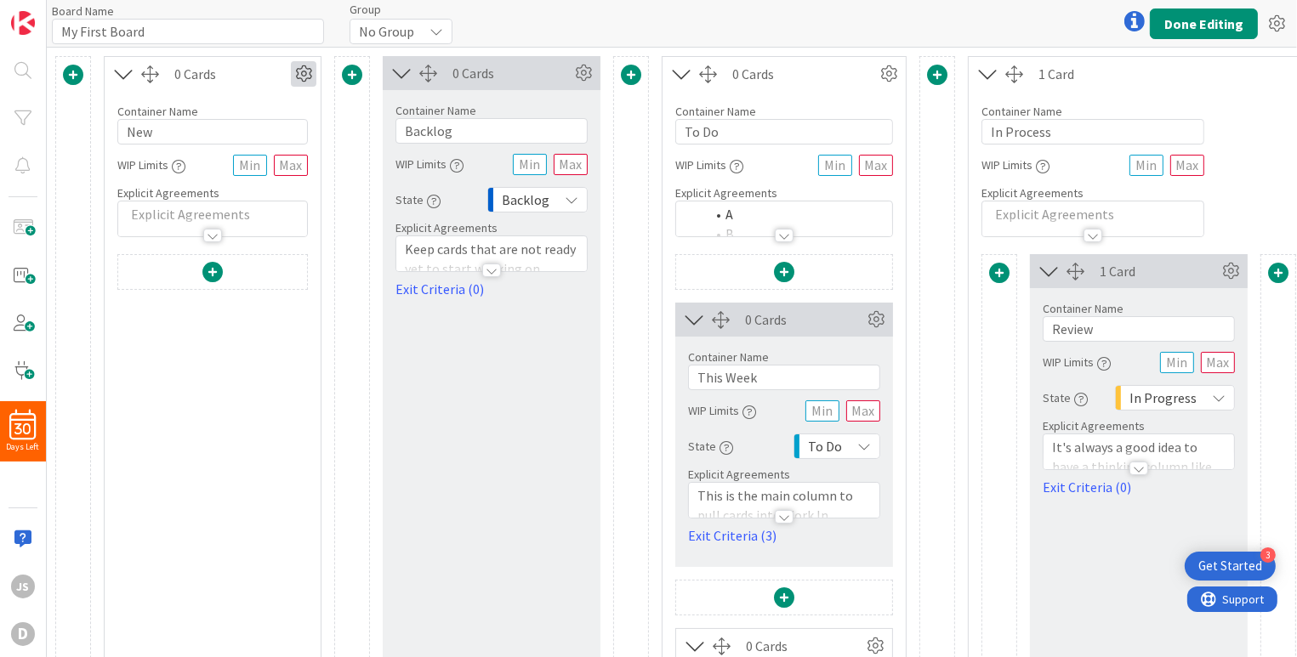
click at [306, 77] on icon at bounding box center [304, 74] width 26 height 26
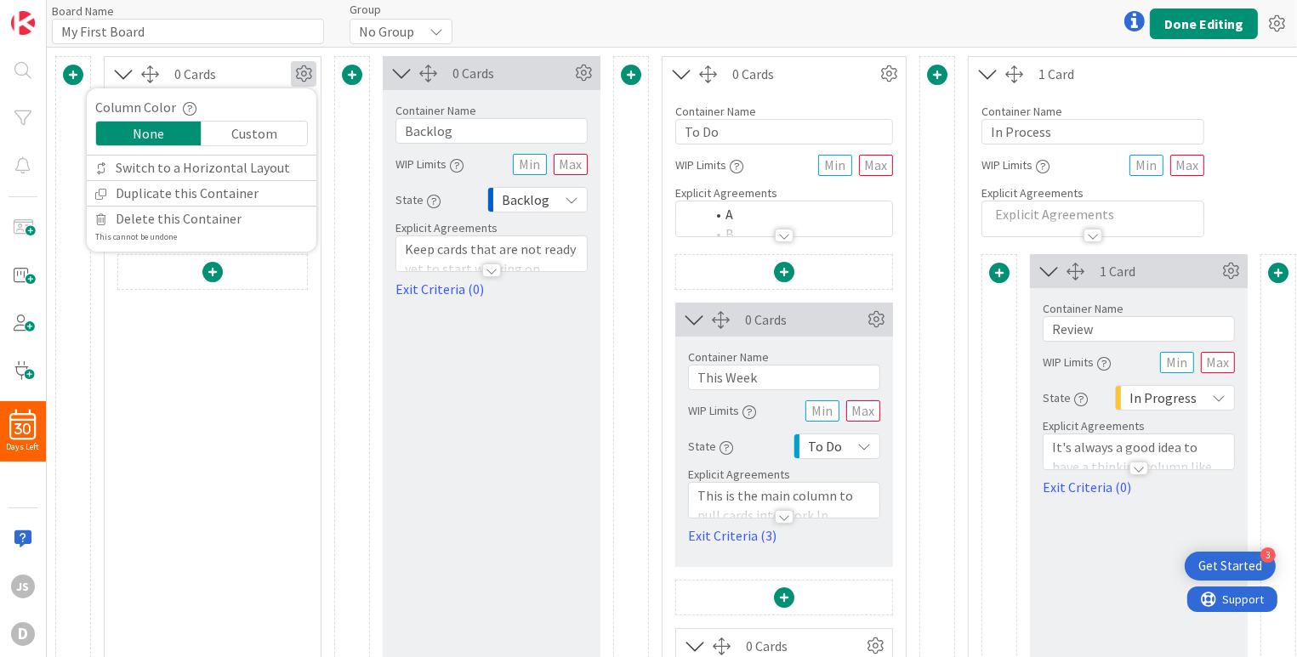
click at [257, 132] on div "Custom" at bounding box center [254, 134] width 105 height 24
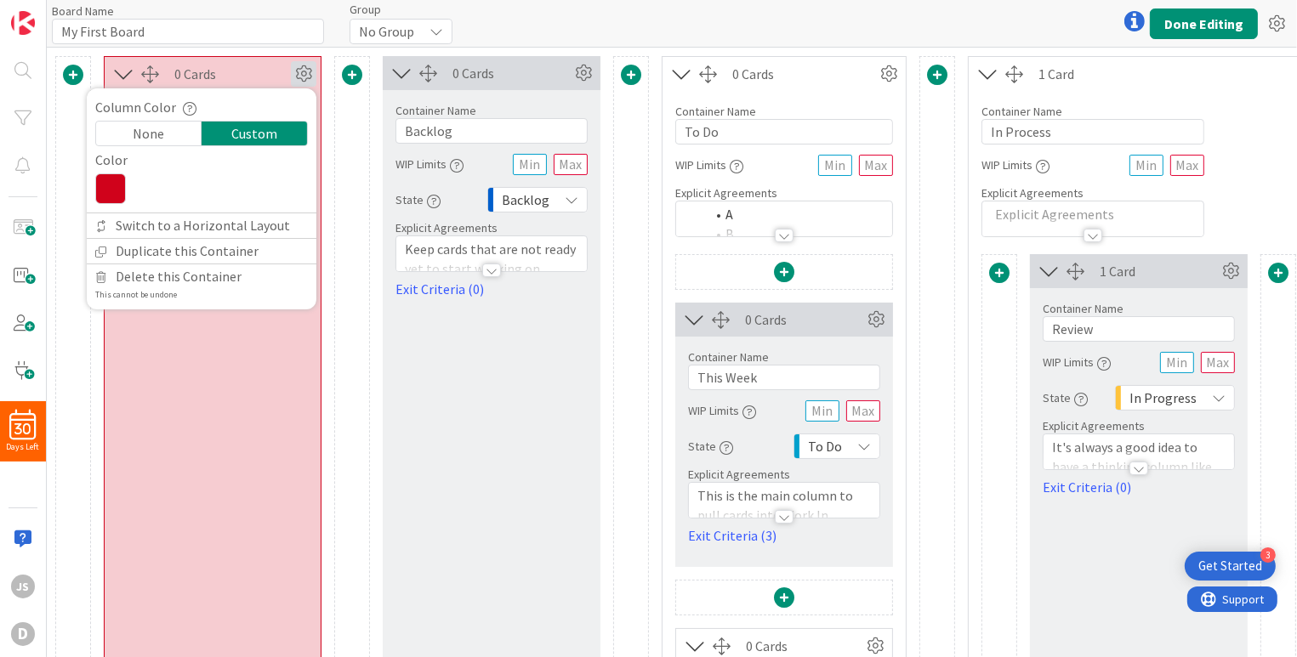
click at [257, 132] on div "Custom" at bounding box center [254, 134] width 105 height 24
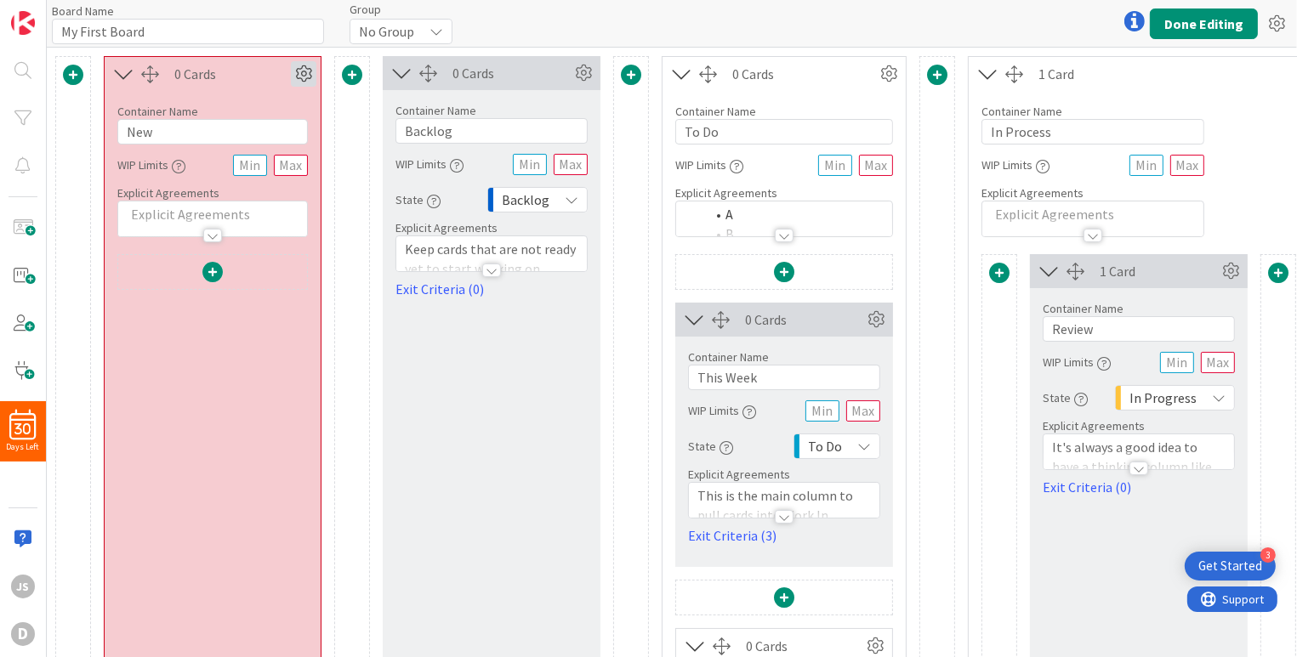
click at [310, 76] on icon at bounding box center [304, 74] width 26 height 26
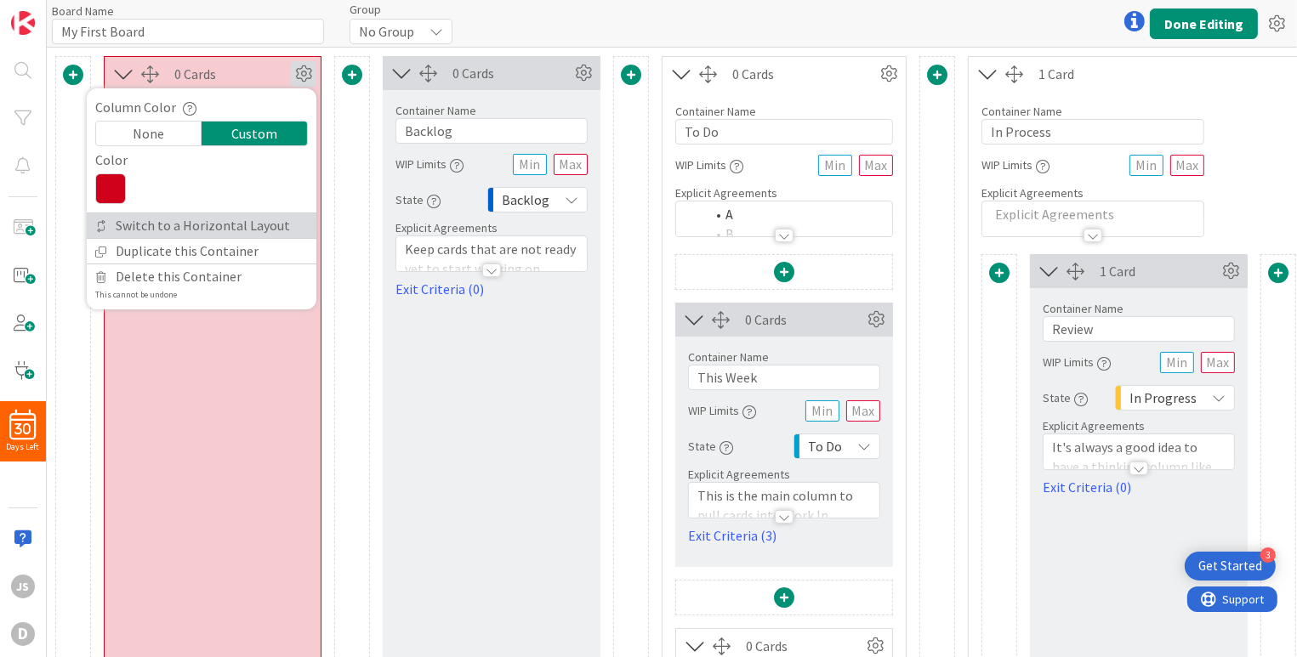
click at [219, 225] on link "Switch to a Horizontal Layout" at bounding box center [202, 225] width 230 height 25
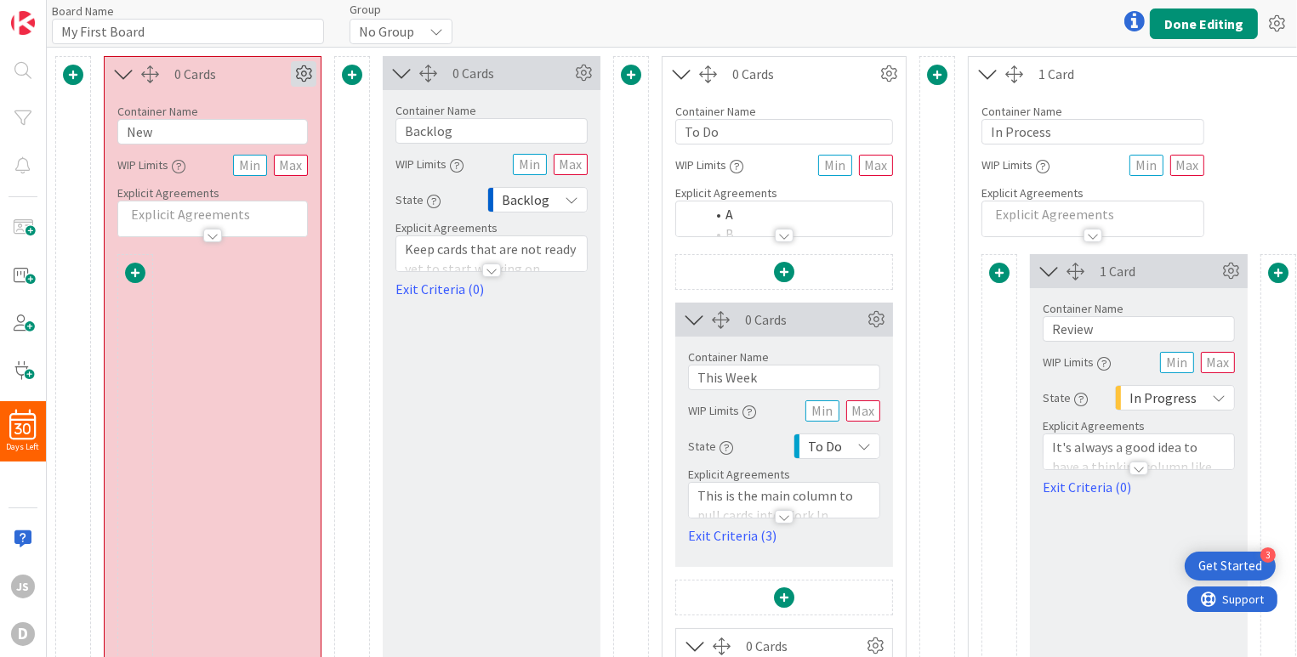
click at [304, 73] on icon at bounding box center [304, 74] width 26 height 26
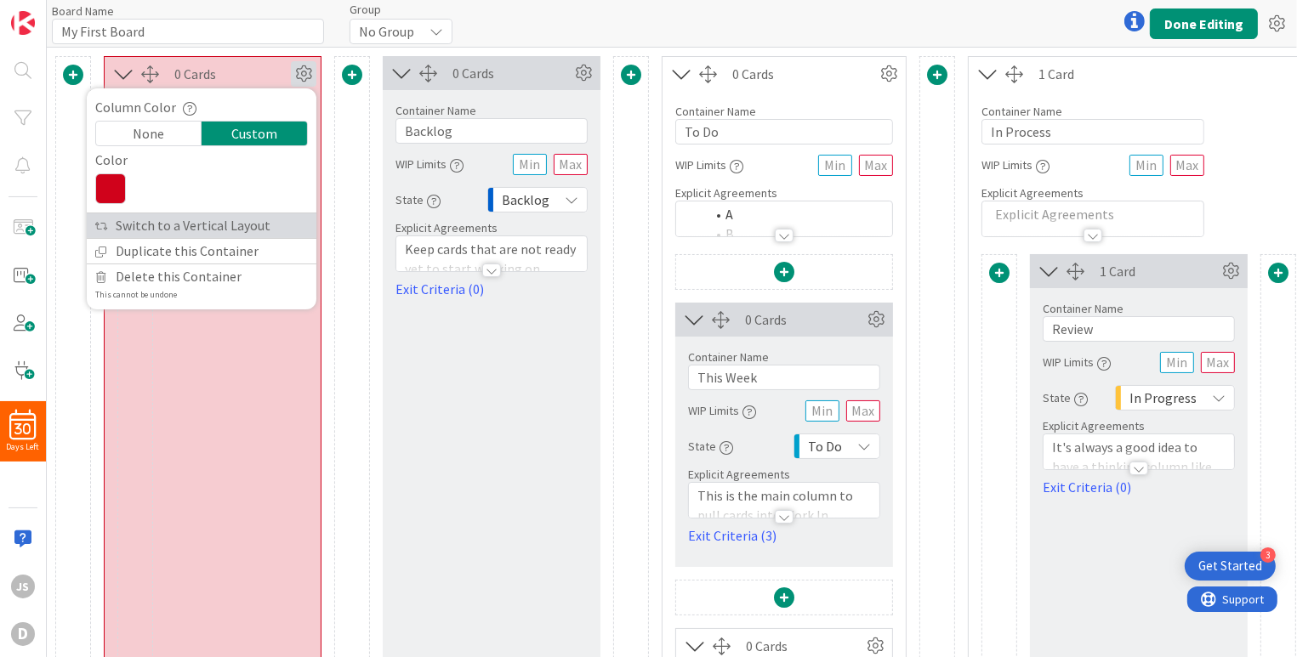
click at [217, 222] on link "Switch to a Vertical Layout" at bounding box center [202, 225] width 230 height 25
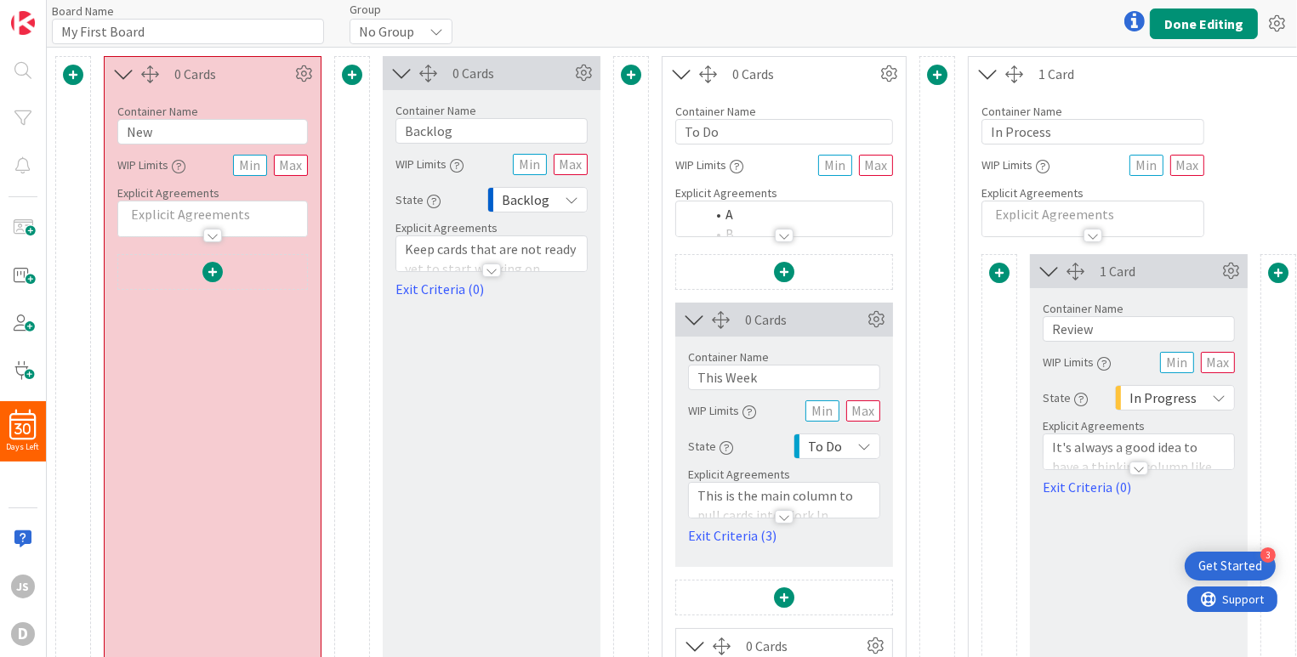
click at [124, 73] on icon at bounding box center [124, 74] width 28 height 22
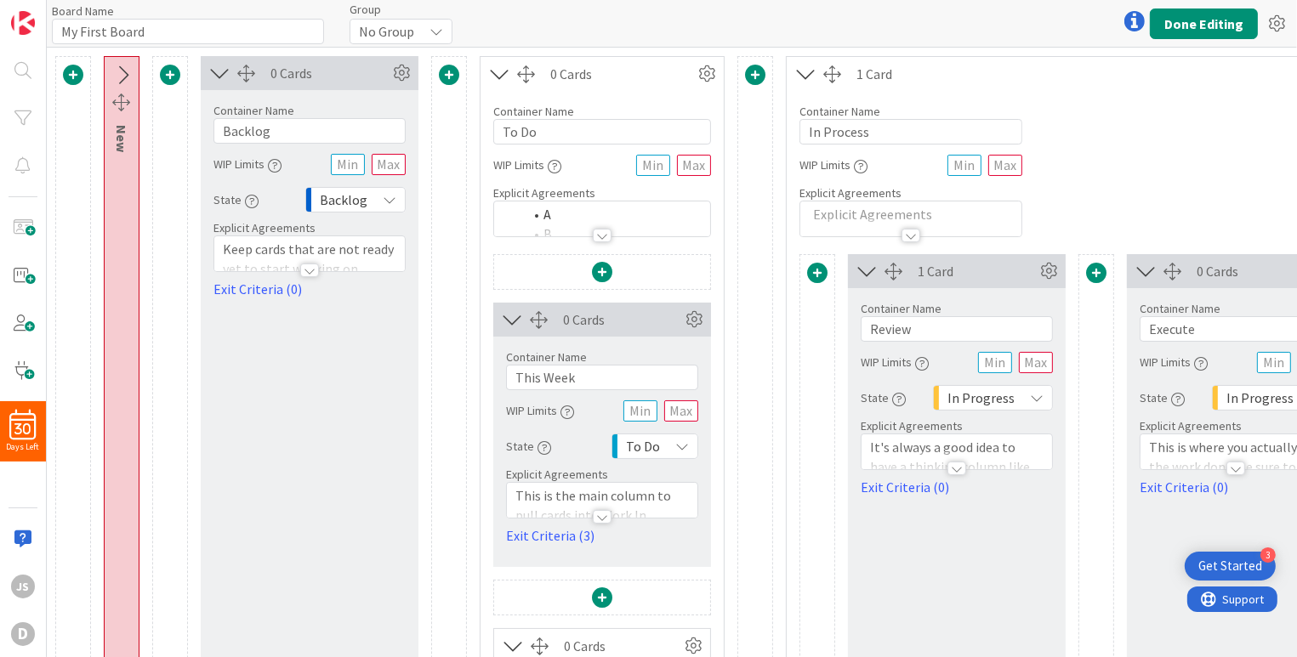
click at [124, 73] on icon at bounding box center [122, 76] width 28 height 22
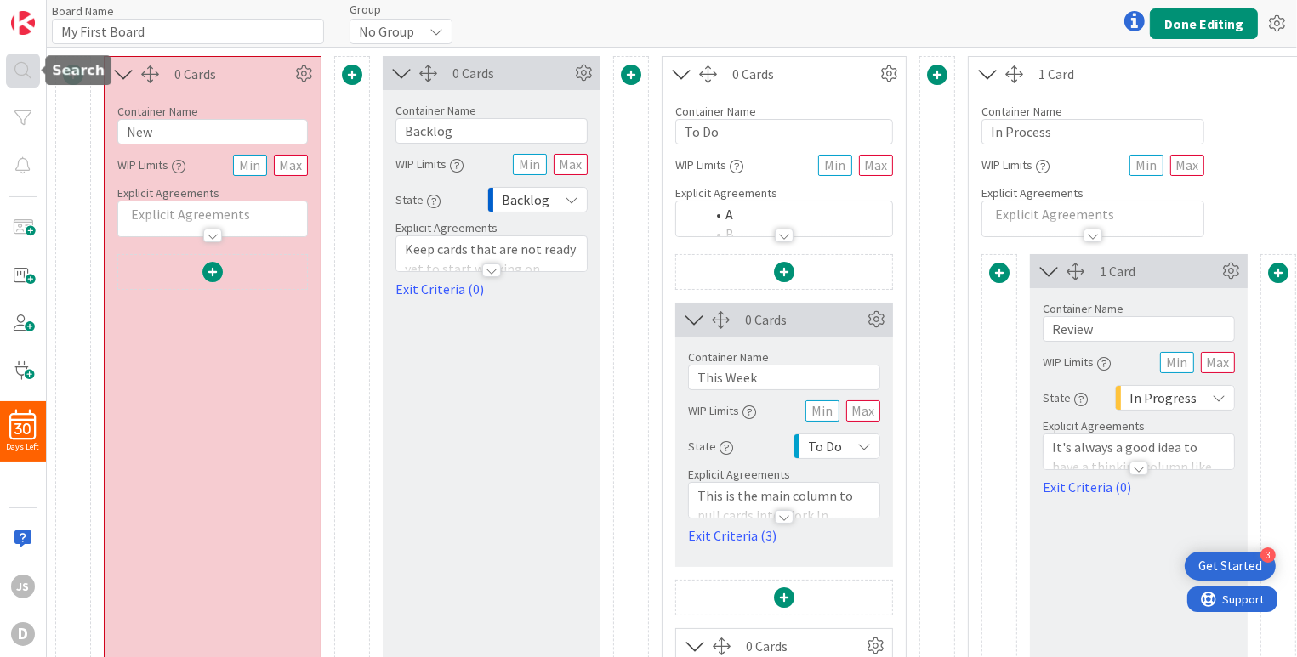
click at [23, 70] on div at bounding box center [23, 71] width 34 height 34
click at [26, 120] on div at bounding box center [23, 118] width 34 height 34
click at [31, 281] on span at bounding box center [23, 276] width 34 height 34
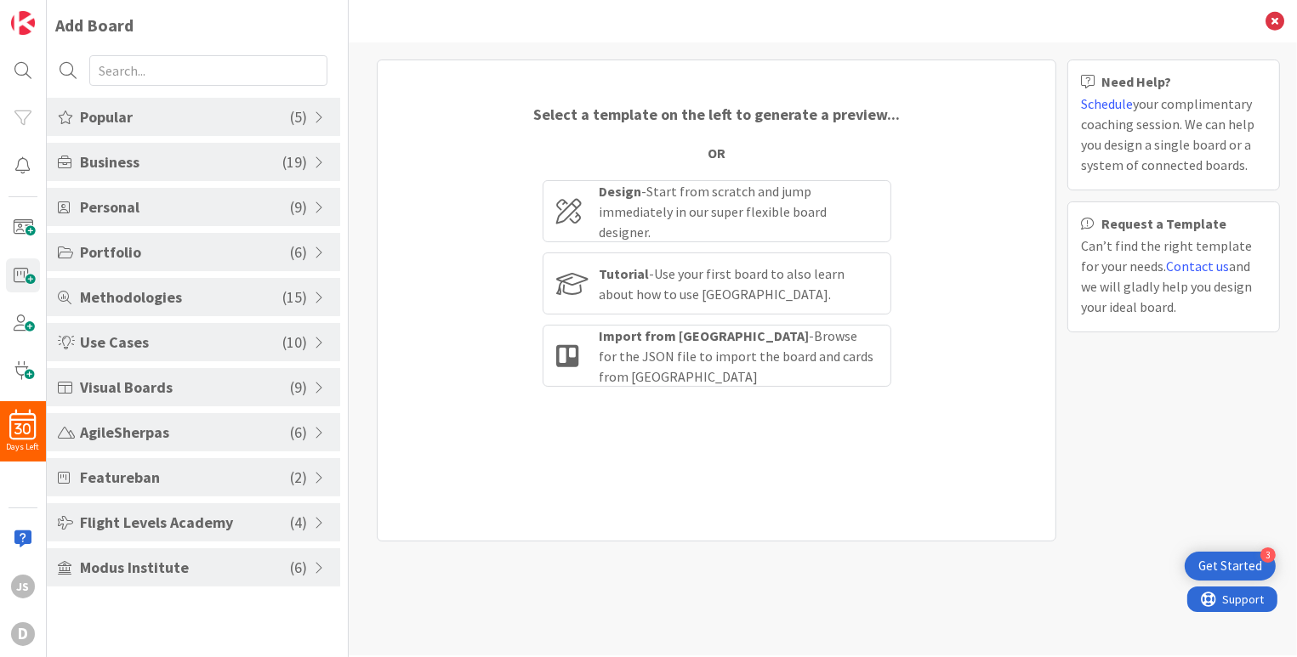
click at [167, 126] on span "Popular" at bounding box center [185, 116] width 210 height 23
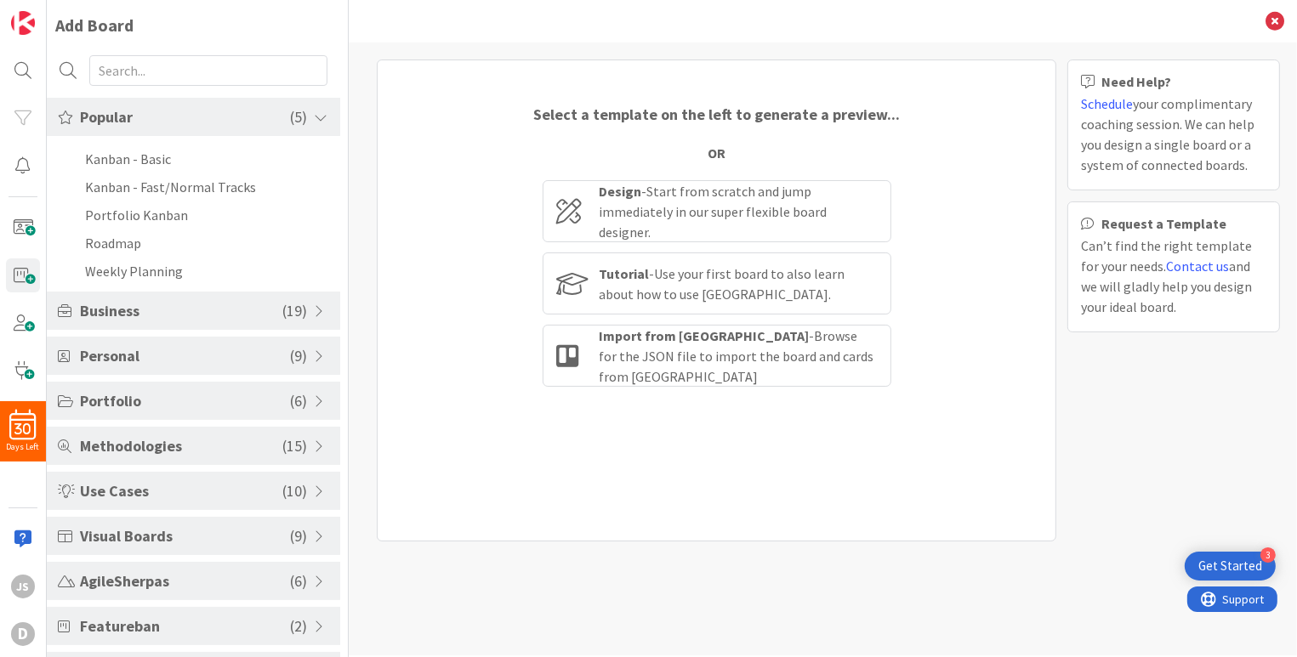
click at [167, 126] on span "Popular" at bounding box center [185, 116] width 210 height 23
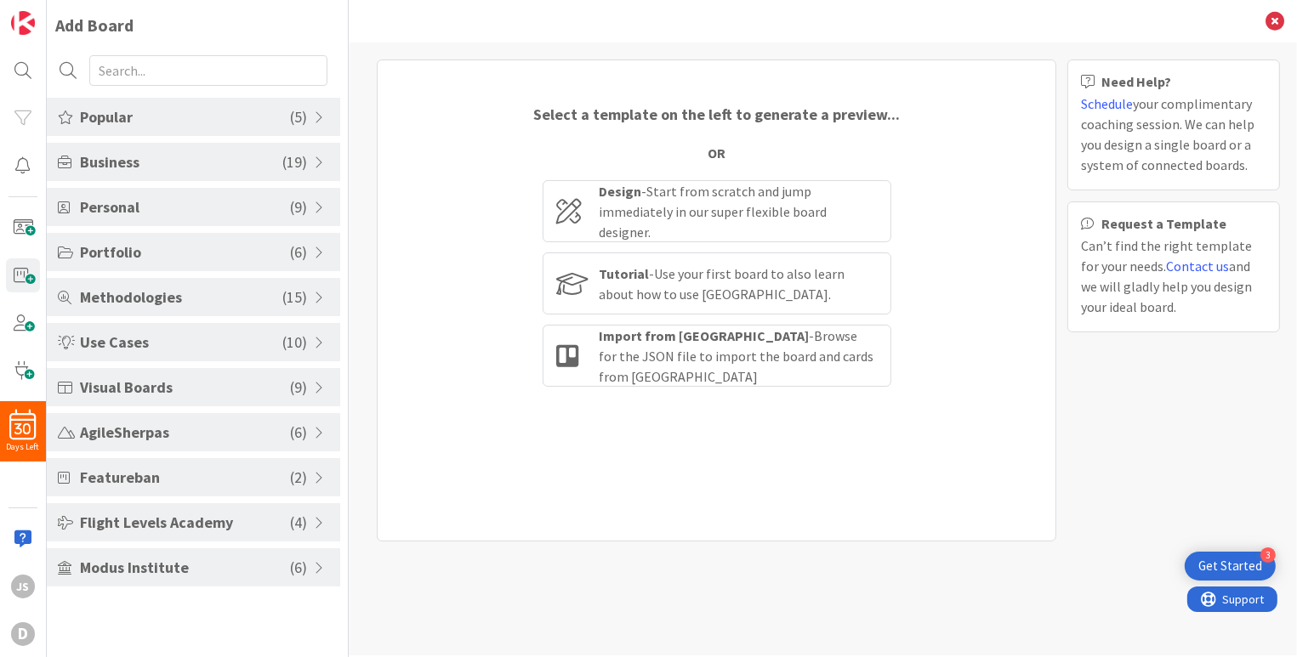
click at [167, 126] on span "Popular" at bounding box center [185, 116] width 210 height 23
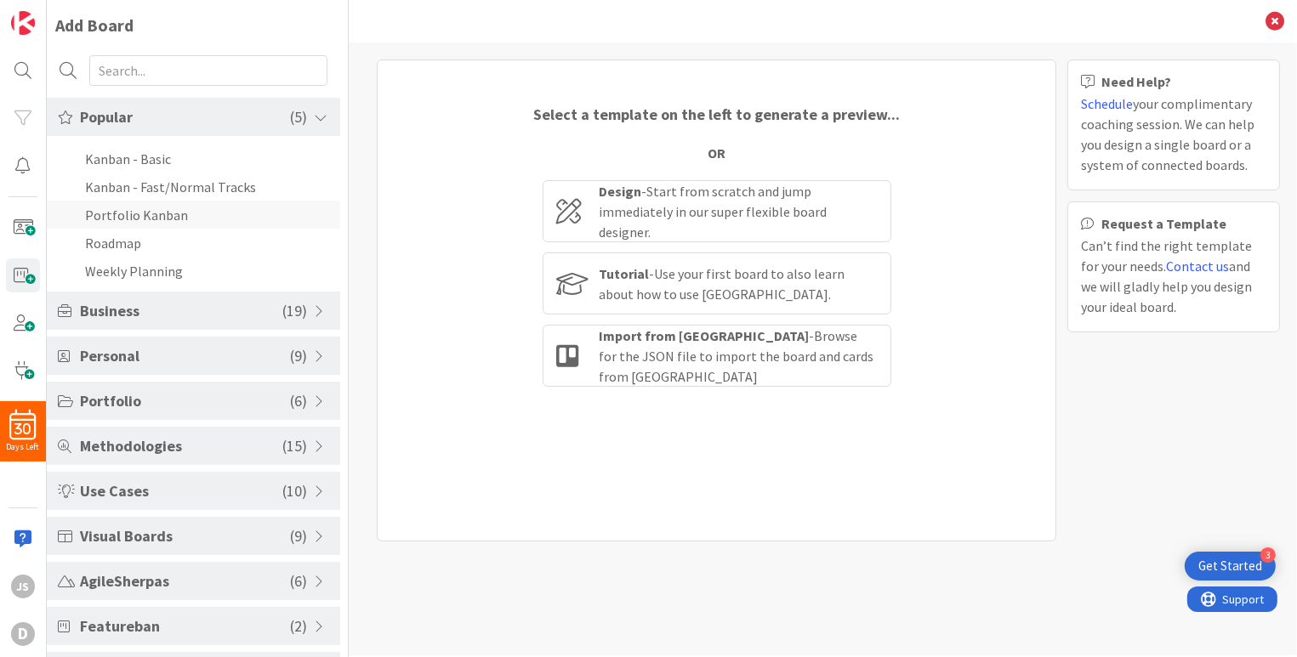
click at [109, 211] on li "Portfolio Kanban" at bounding box center [193, 215] width 293 height 28
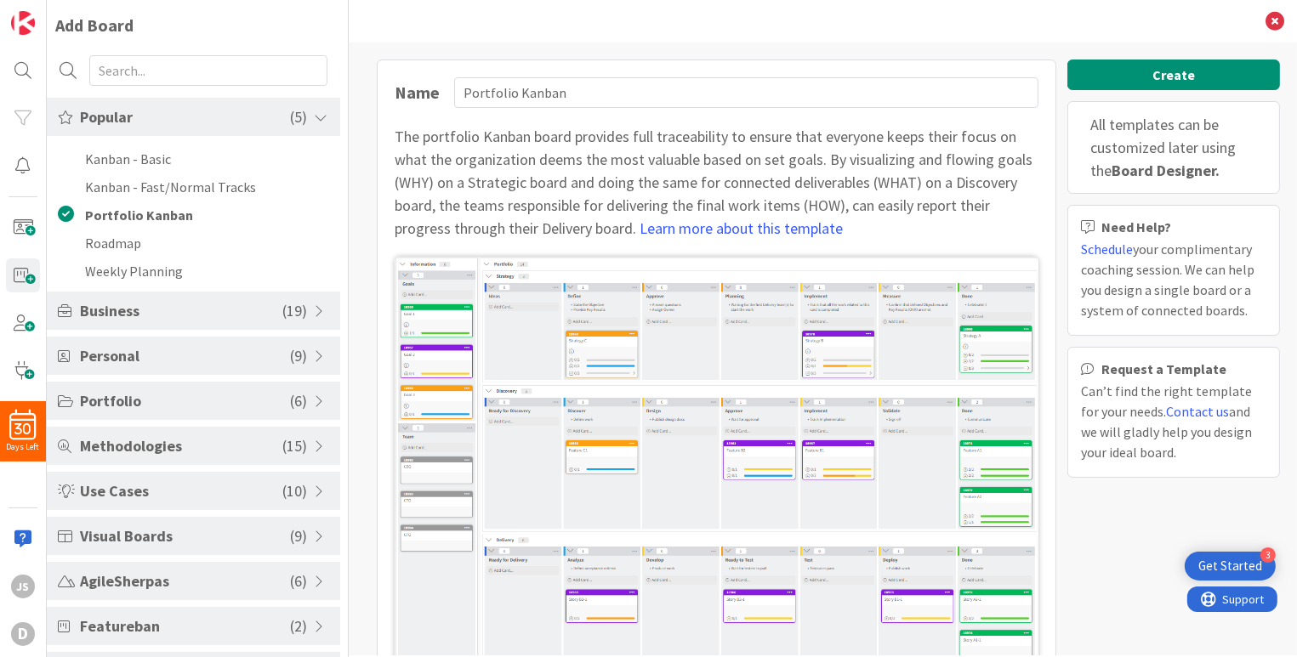
click at [159, 407] on span "Portfolio" at bounding box center [185, 401] width 210 height 23
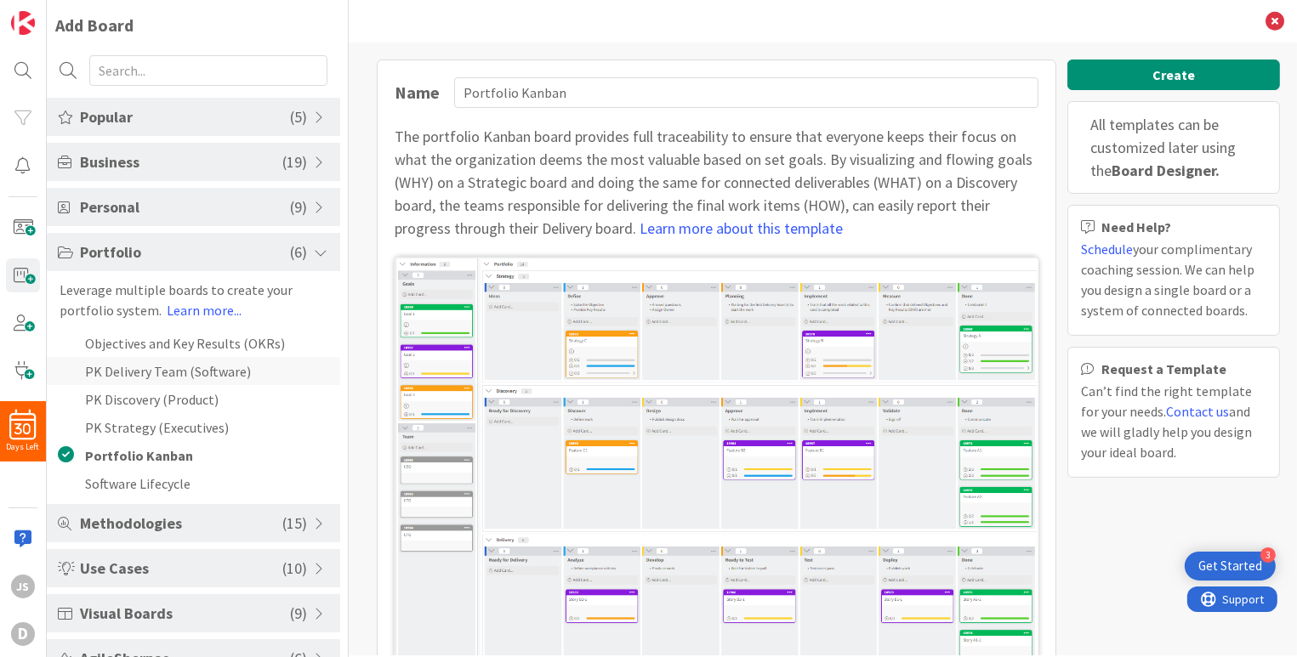
click at [152, 373] on li "PK Delivery Team (Software)" at bounding box center [193, 371] width 293 height 28
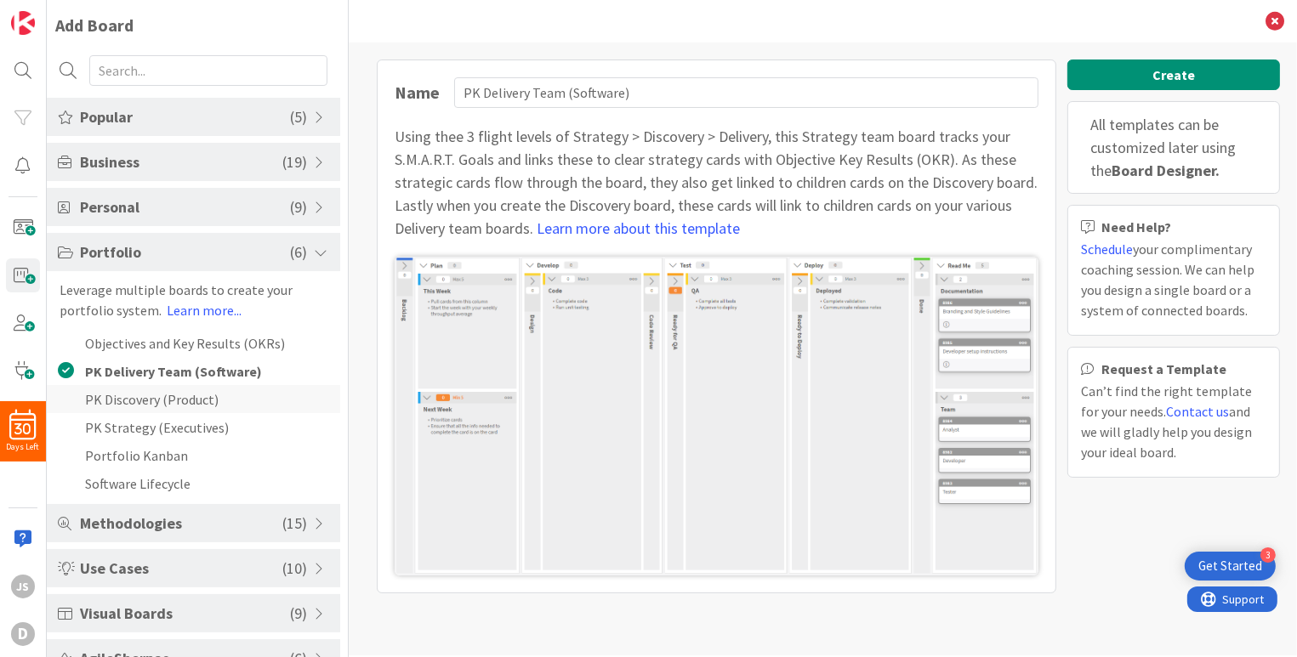
click at [150, 393] on li "PK Discovery (Product)" at bounding box center [193, 399] width 293 height 28
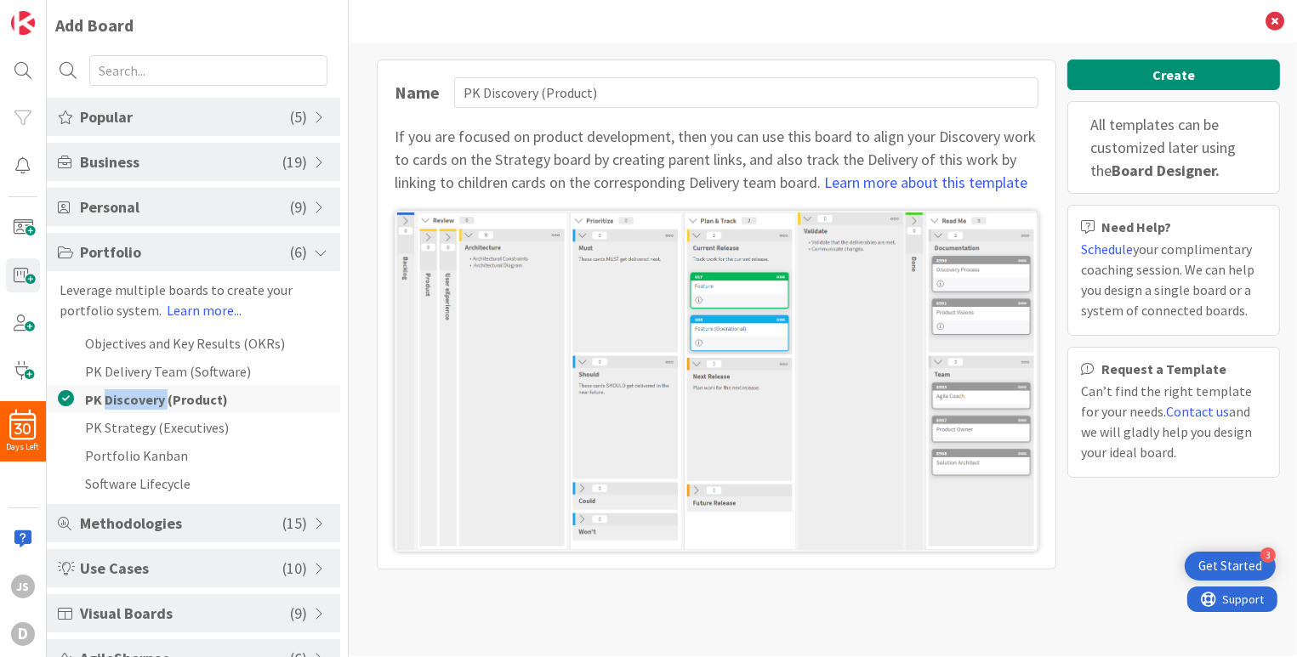
click at [150, 393] on li "PK Discovery (Product)" at bounding box center [193, 399] width 293 height 28
click at [140, 418] on li "PK Strategy (Executives)" at bounding box center [193, 427] width 293 height 28
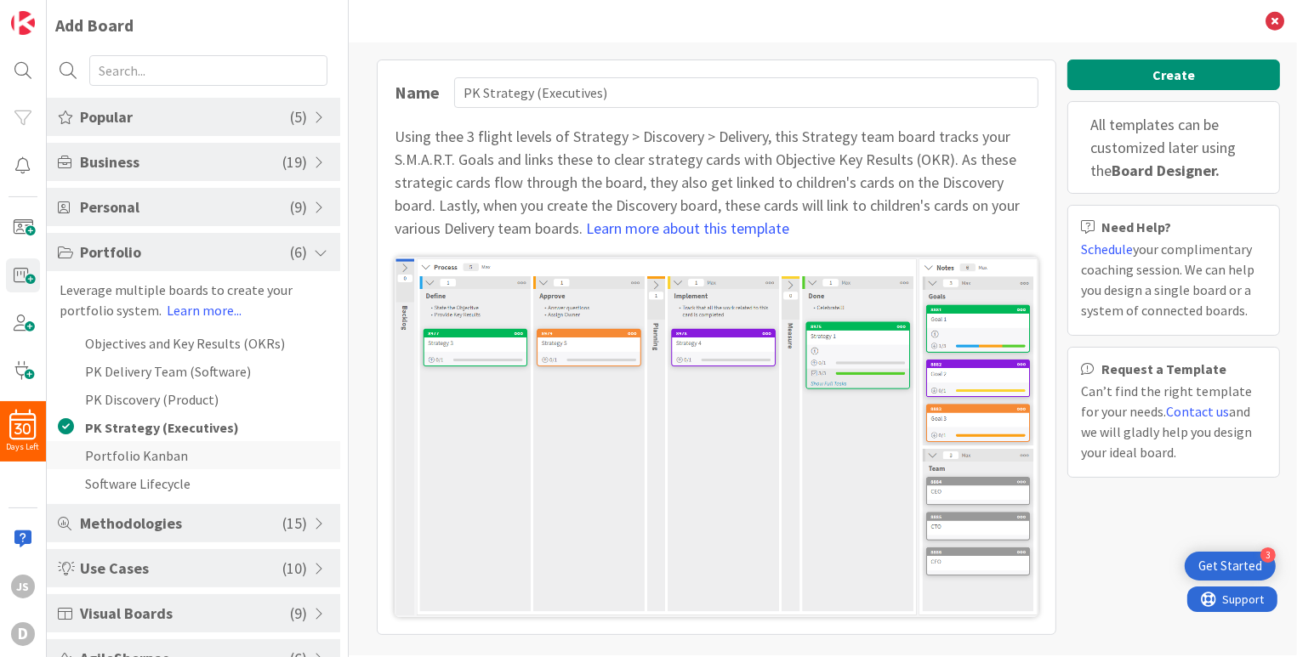
click at [141, 455] on li "Portfolio Kanban" at bounding box center [193, 455] width 293 height 28
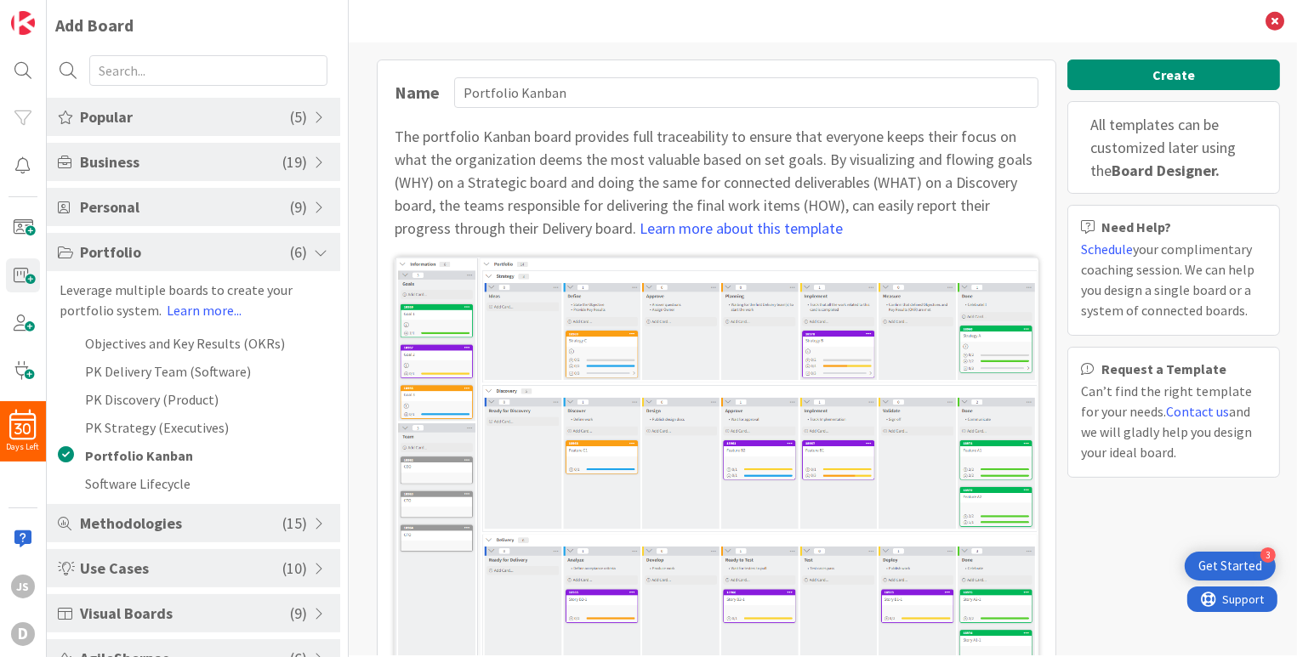
click at [134, 525] on span "Methodologies" at bounding box center [181, 523] width 202 height 23
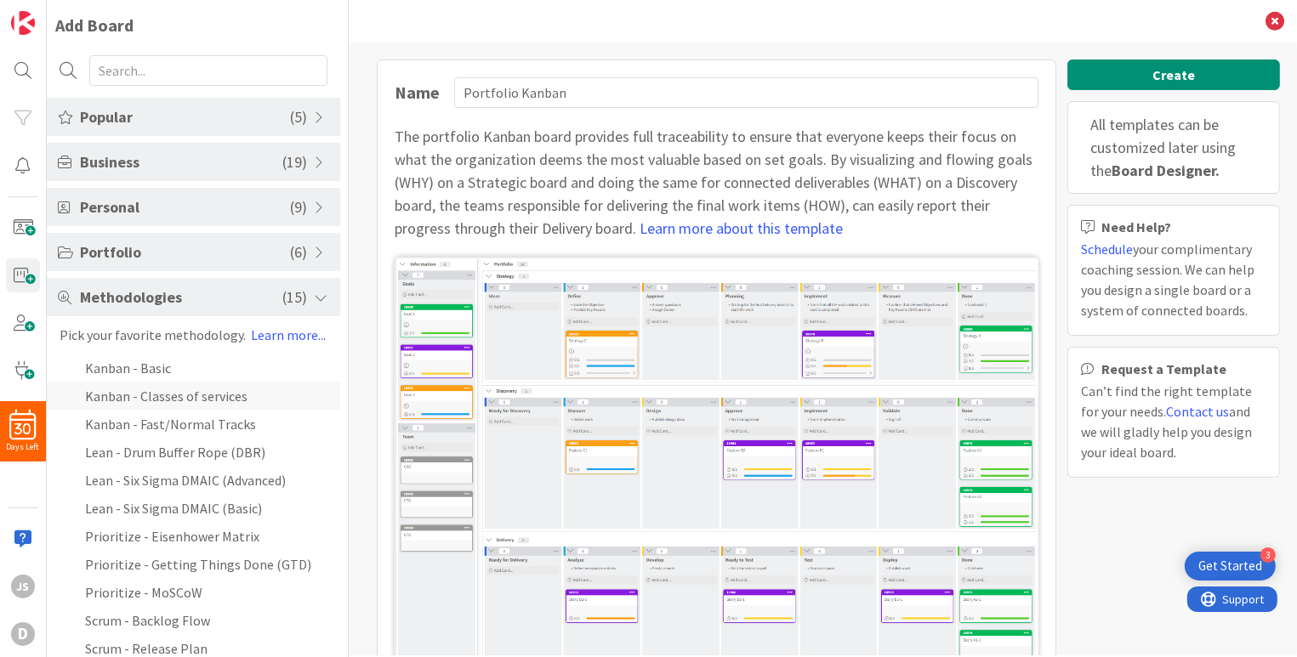
click at [148, 395] on li "Kanban - Classes of services" at bounding box center [193, 396] width 293 height 28
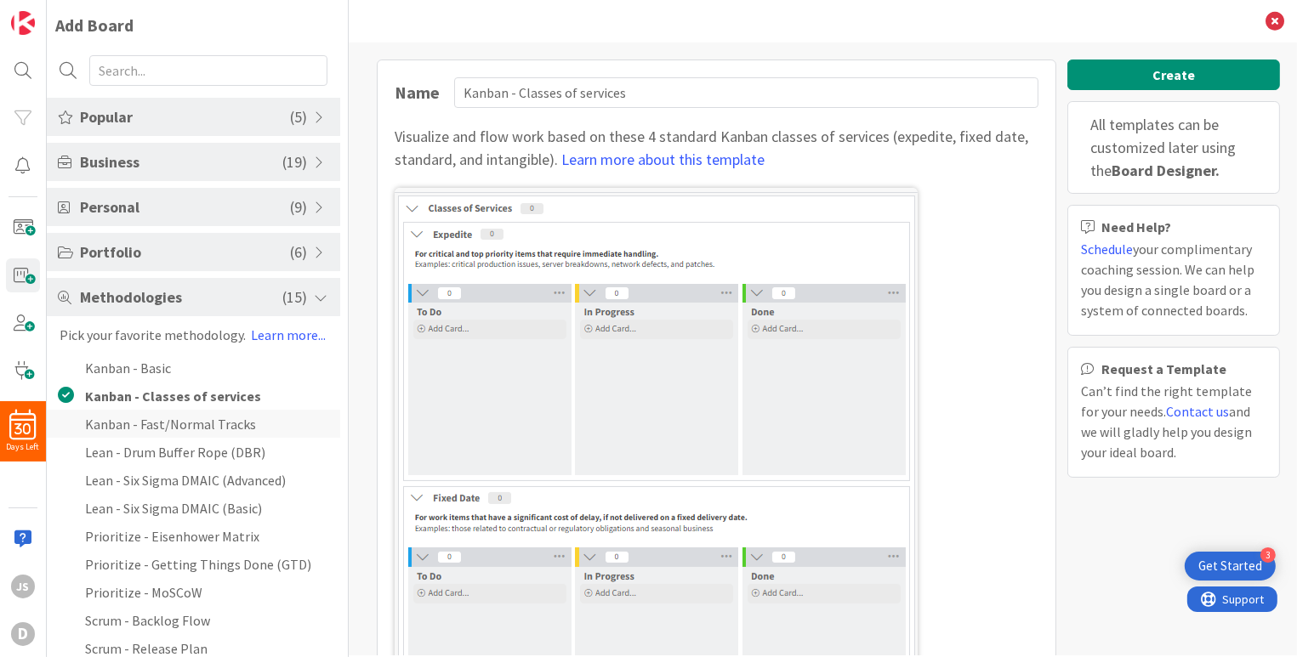
click at [151, 426] on li "Kanban - Fast/Normal Tracks" at bounding box center [193, 424] width 293 height 28
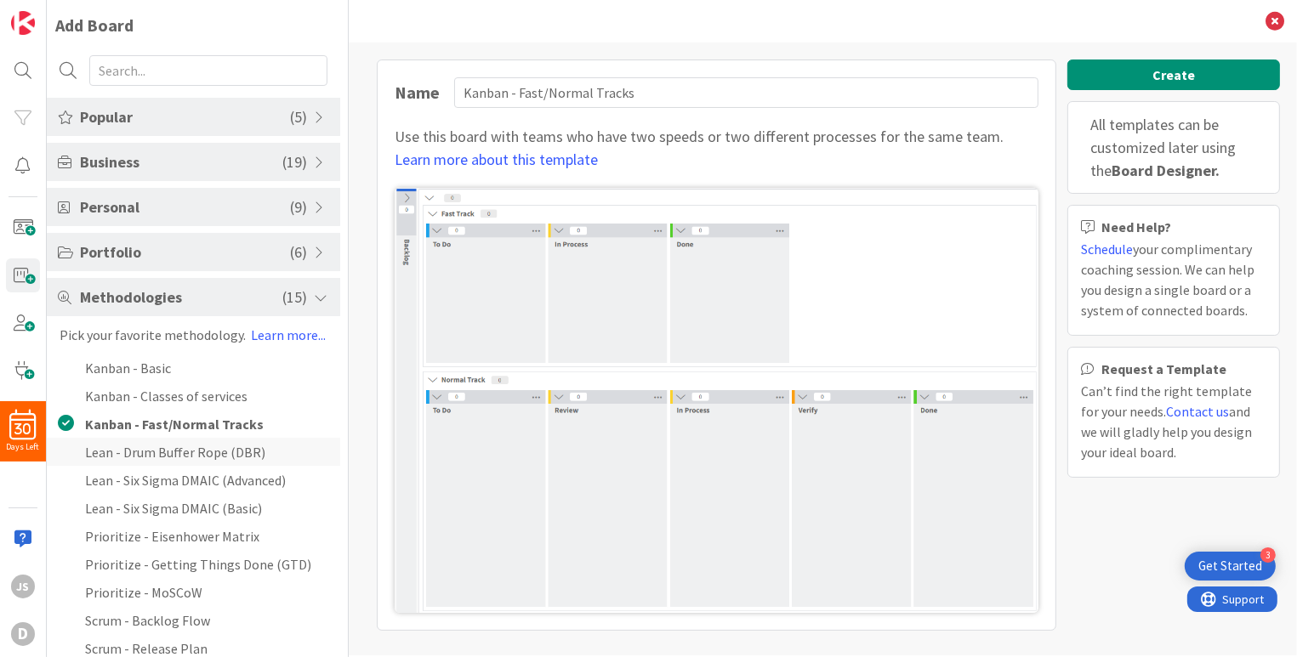
click at [155, 447] on li "Lean - Drum Buffer Rope (DBR)" at bounding box center [193, 452] width 293 height 28
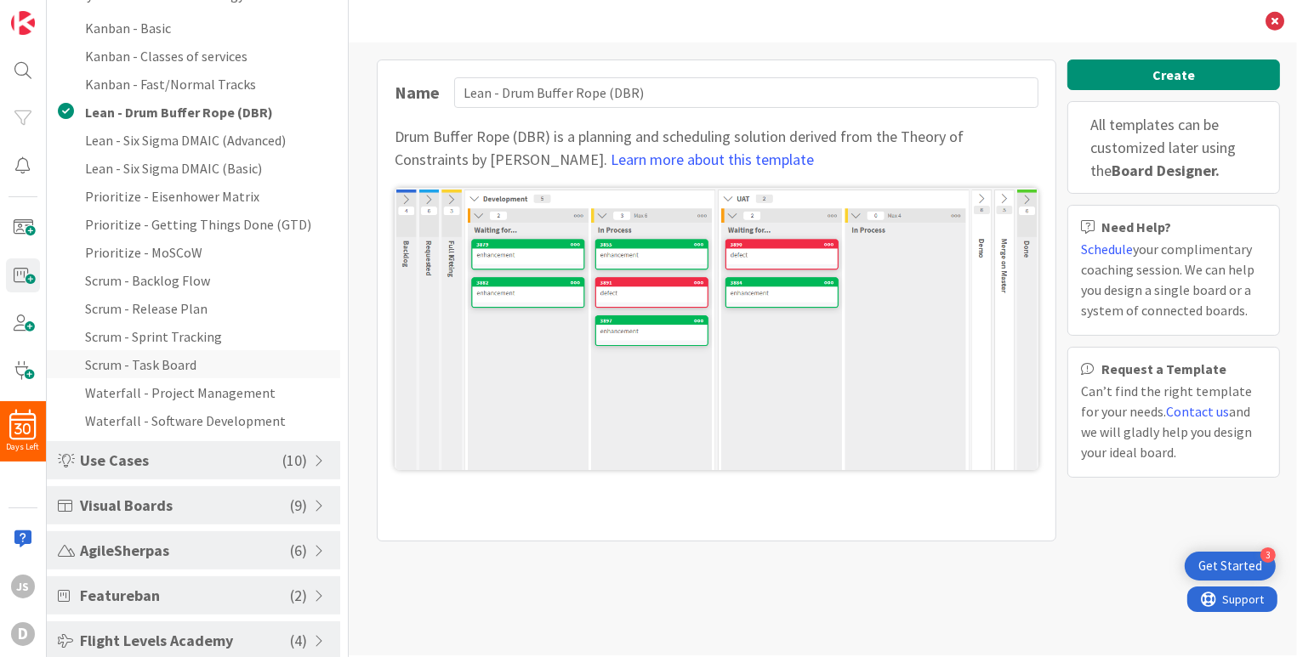
scroll to position [400, 0]
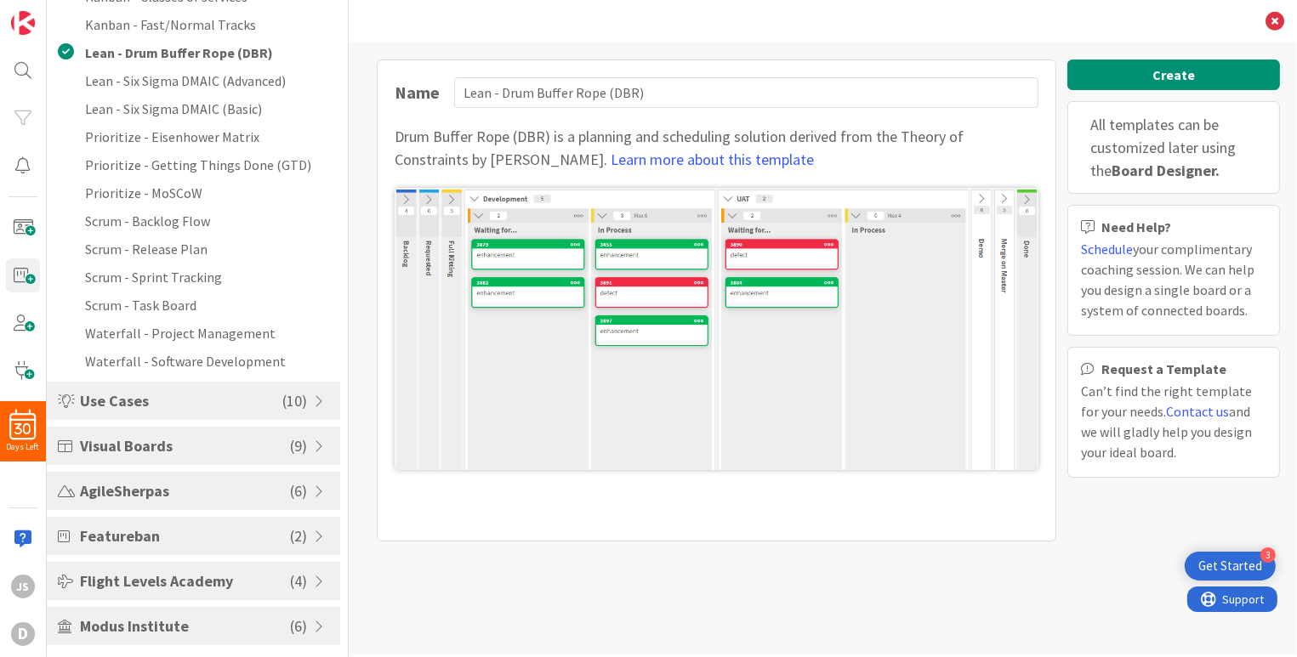
click at [147, 442] on span "Visual Boards" at bounding box center [185, 446] width 210 height 23
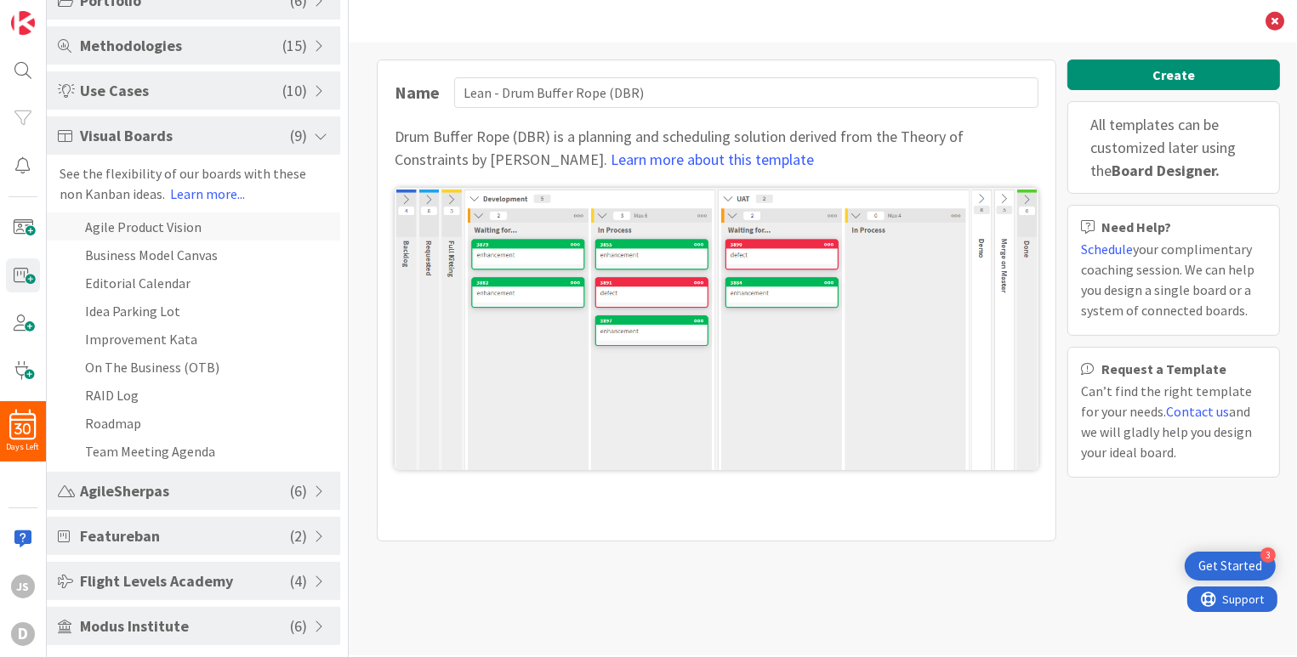
click at [110, 226] on li "Agile Product Vision" at bounding box center [193, 227] width 293 height 28
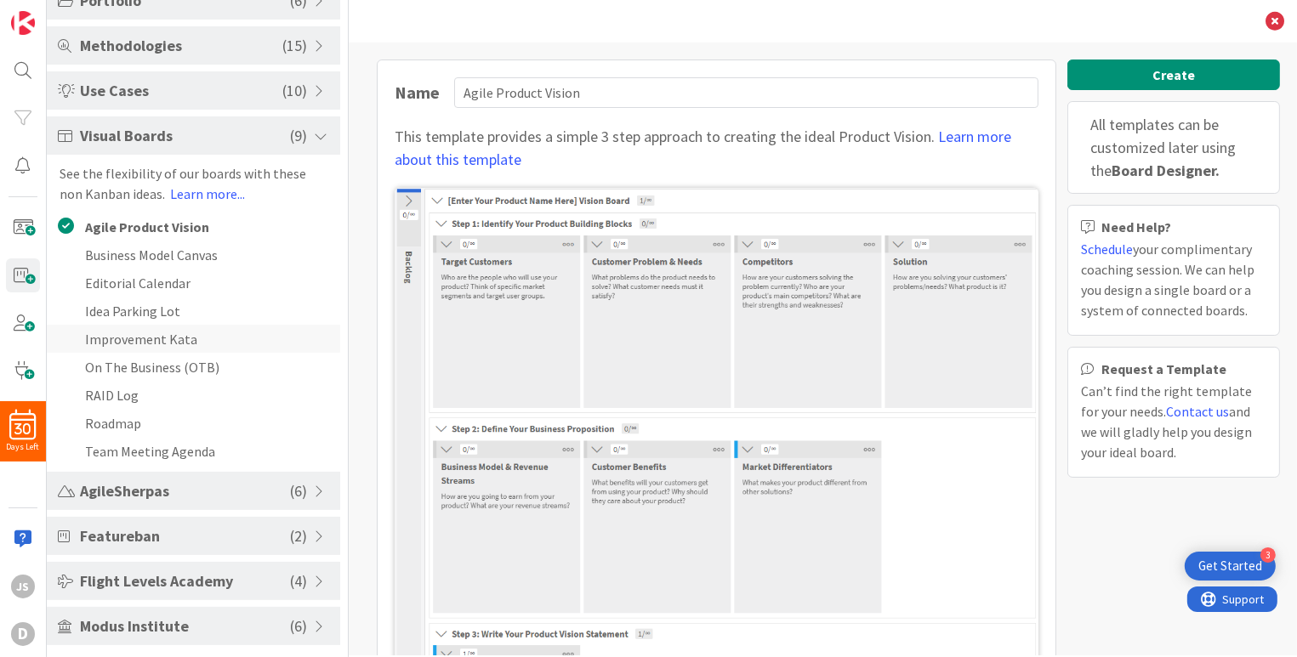
click at [118, 339] on li "Improvement Kata" at bounding box center [193, 339] width 293 height 28
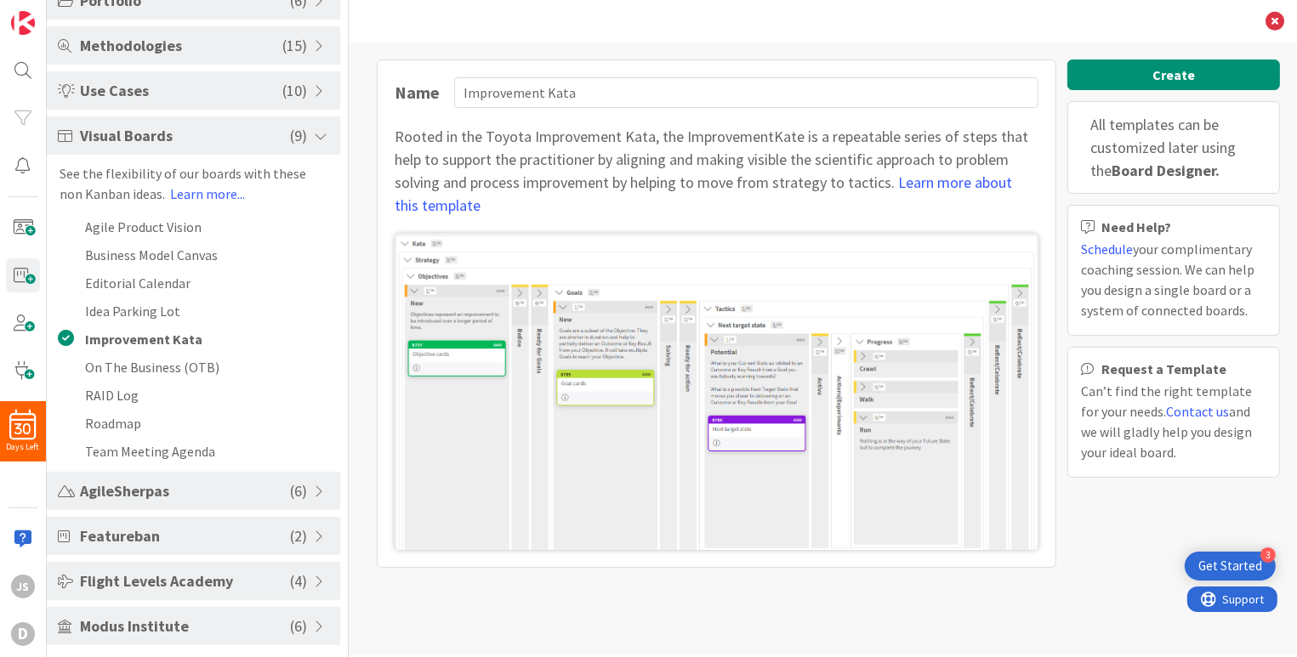
click at [128, 485] on span "AgileSherpas" at bounding box center [185, 491] width 210 height 23
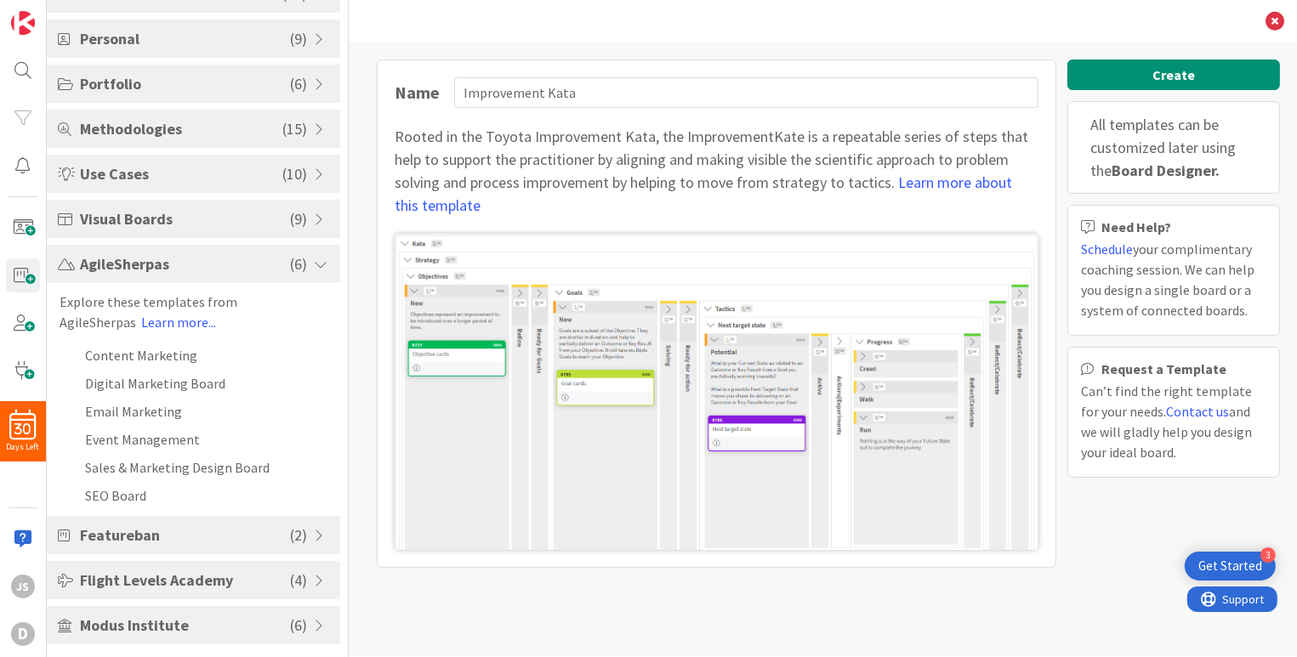
scroll to position [168, 0]
click at [88, 529] on span "Featureban" at bounding box center [185, 536] width 210 height 23
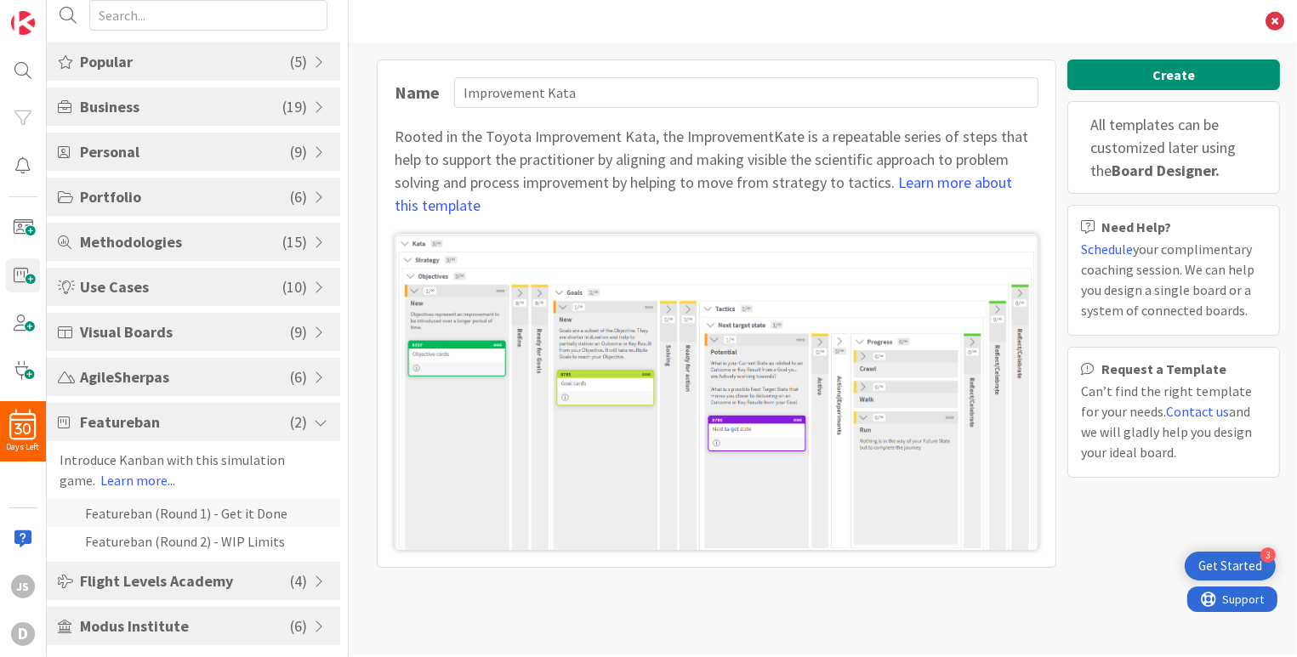
click at [126, 505] on li "Featureban (Round 1) - Get it Done" at bounding box center [193, 513] width 293 height 28
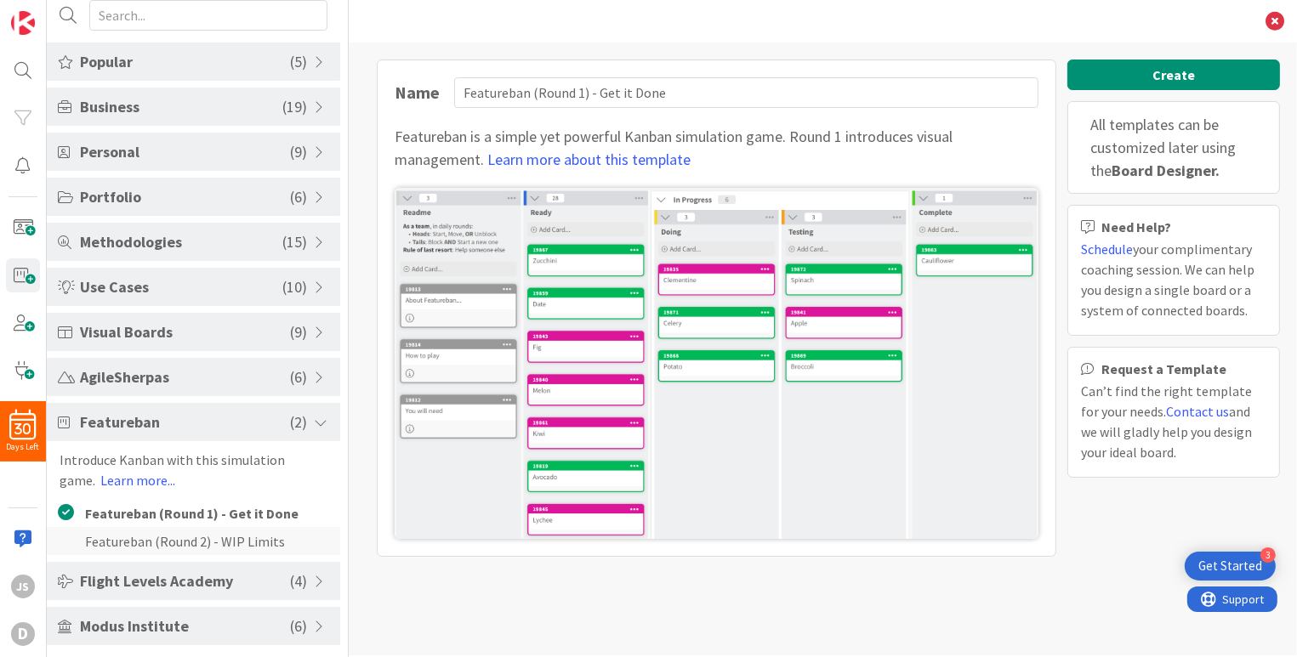
click at [133, 537] on li "Featureban (Round 2) - WIP Limits" at bounding box center [193, 541] width 293 height 28
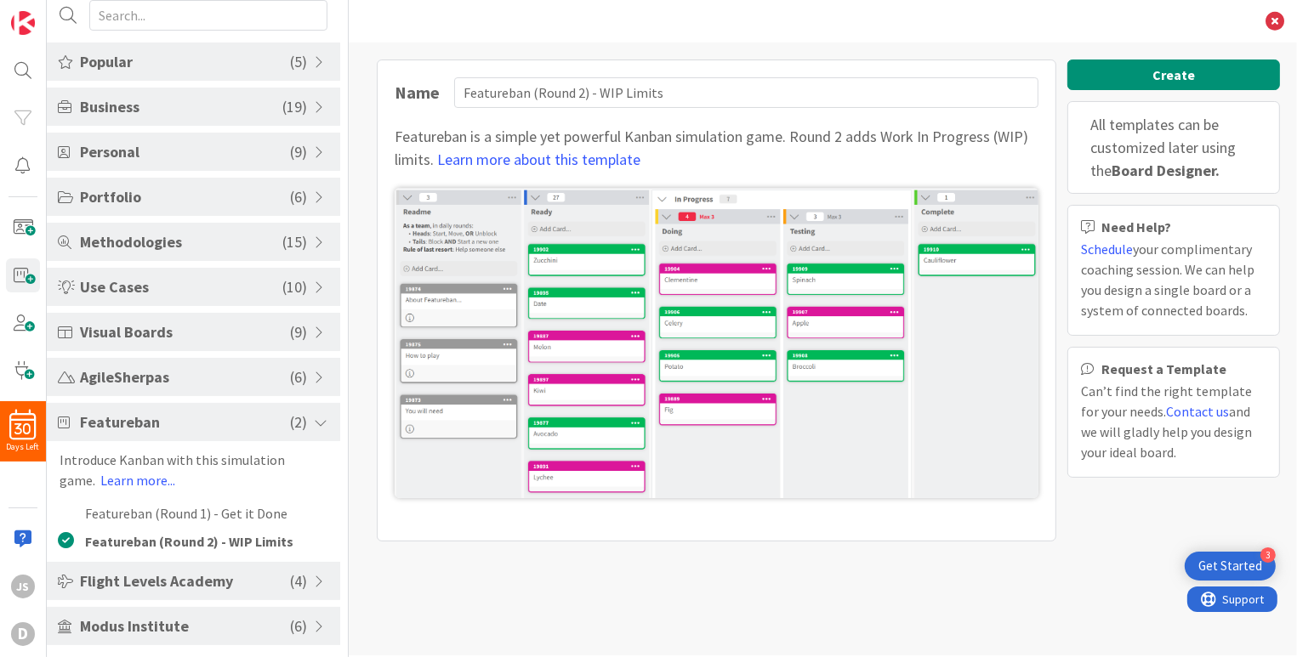
click at [128, 583] on span "Flight Levels Academy" at bounding box center [185, 581] width 210 height 23
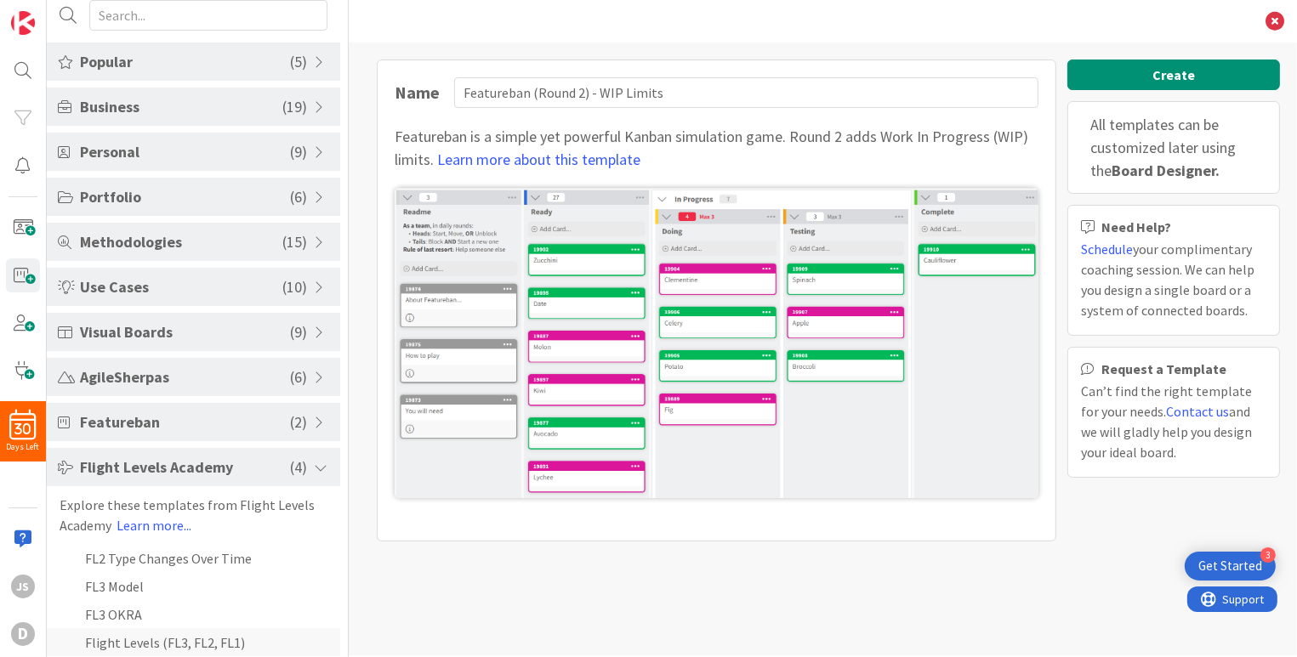
scroll to position [111, 0]
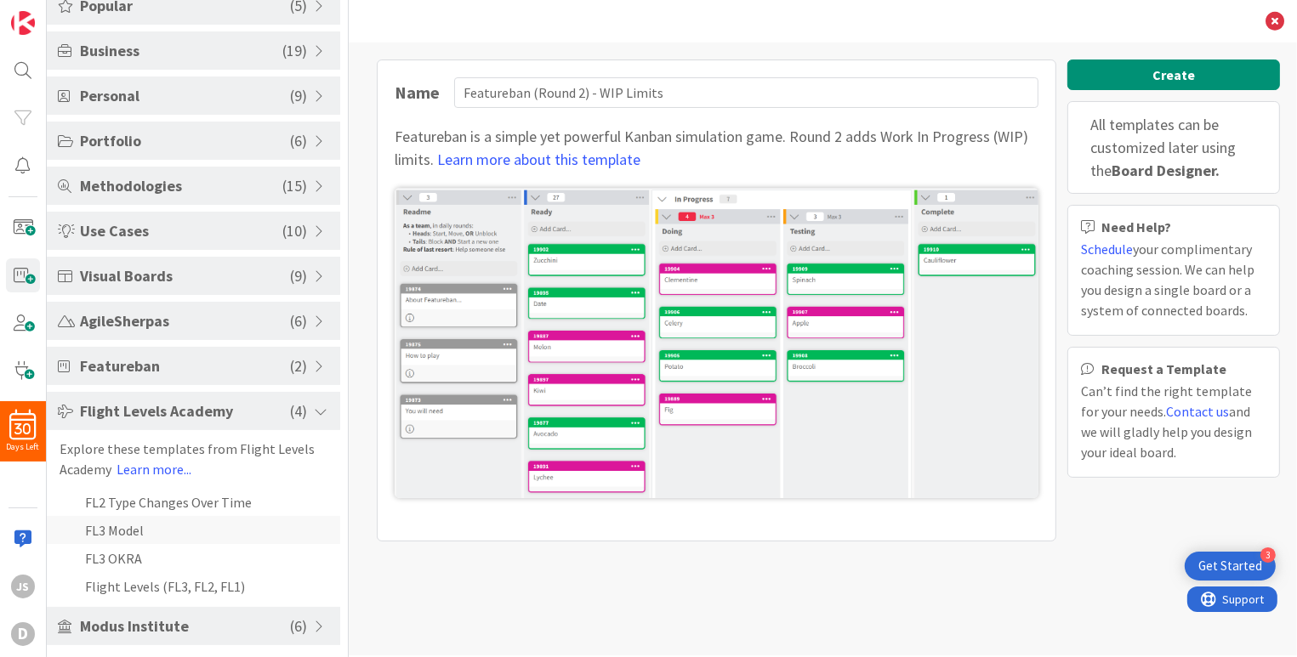
click at [133, 524] on li "FL3 Model" at bounding box center [193, 530] width 293 height 28
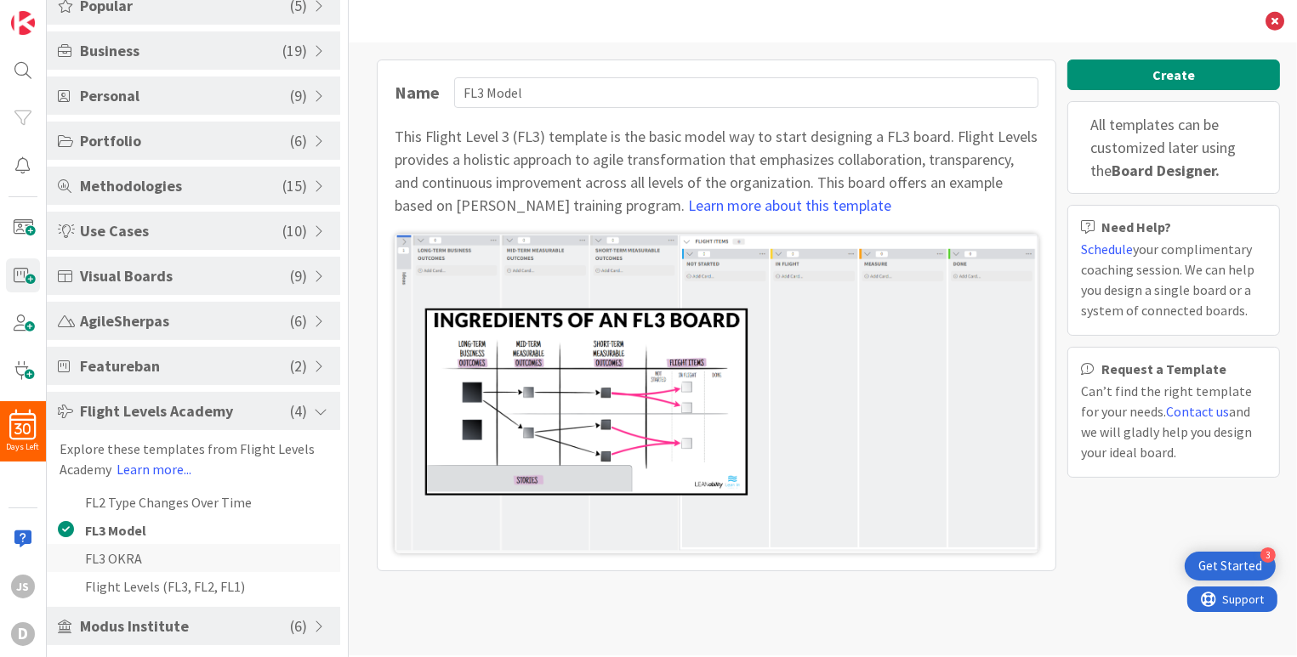
click at [130, 558] on li "FL3 OKRA" at bounding box center [193, 558] width 293 height 28
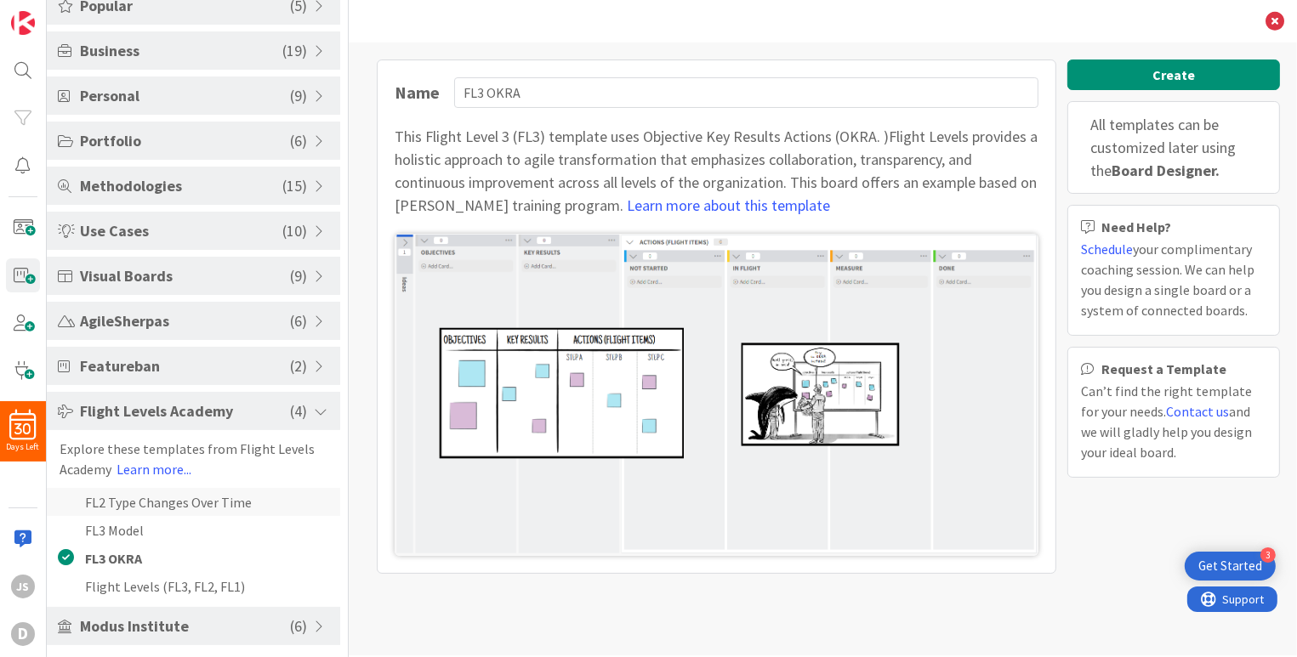
click at [157, 492] on li "FL2 Type Changes Over Time" at bounding box center [193, 502] width 293 height 28
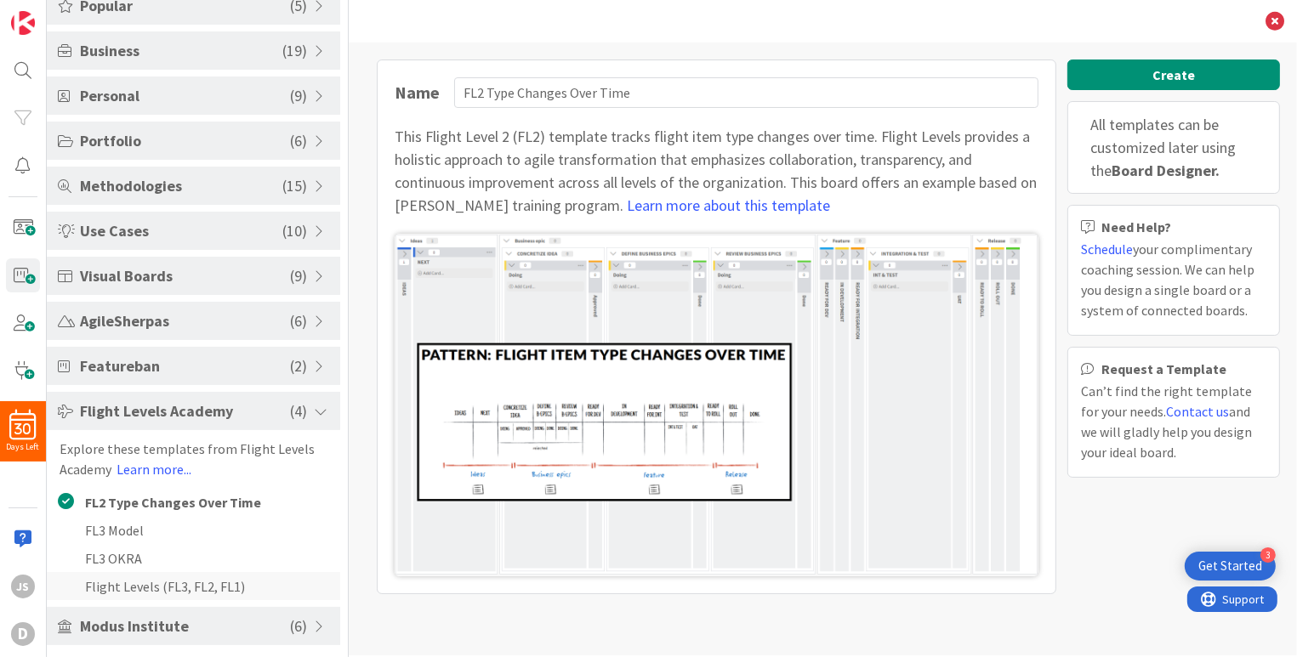
click at [114, 587] on li "Flight Levels (FL3, FL2, FL1)" at bounding box center [193, 586] width 293 height 28
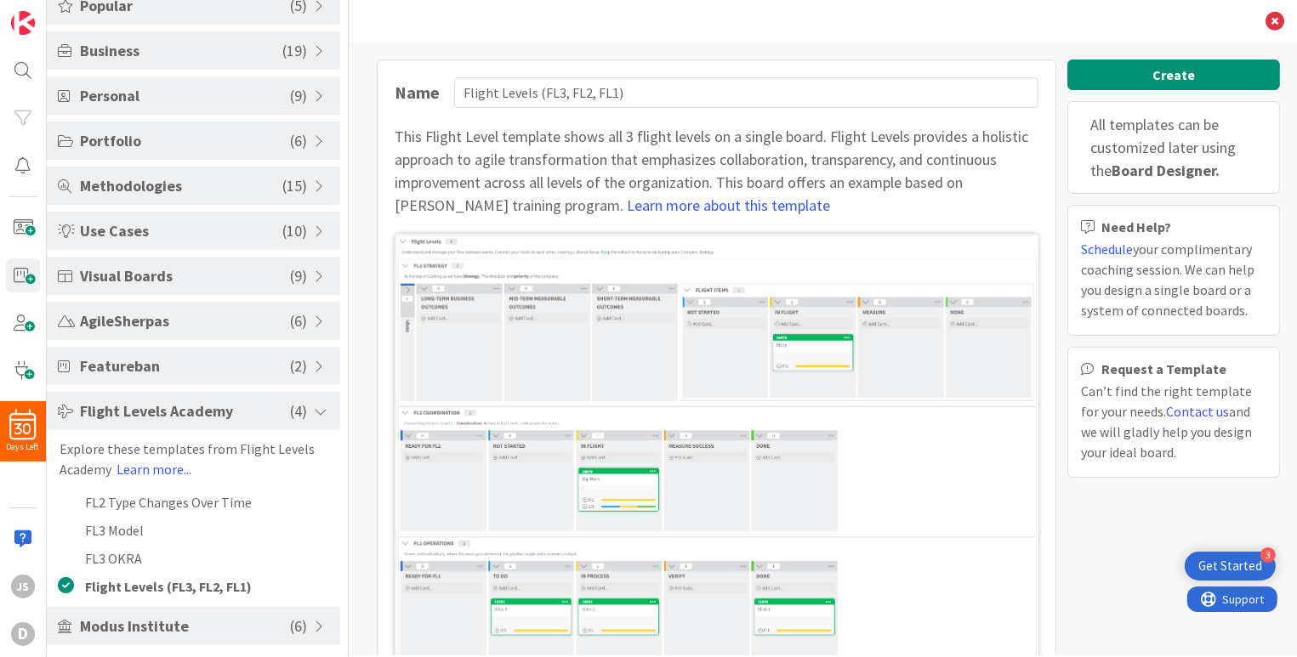
scroll to position [36, 0]
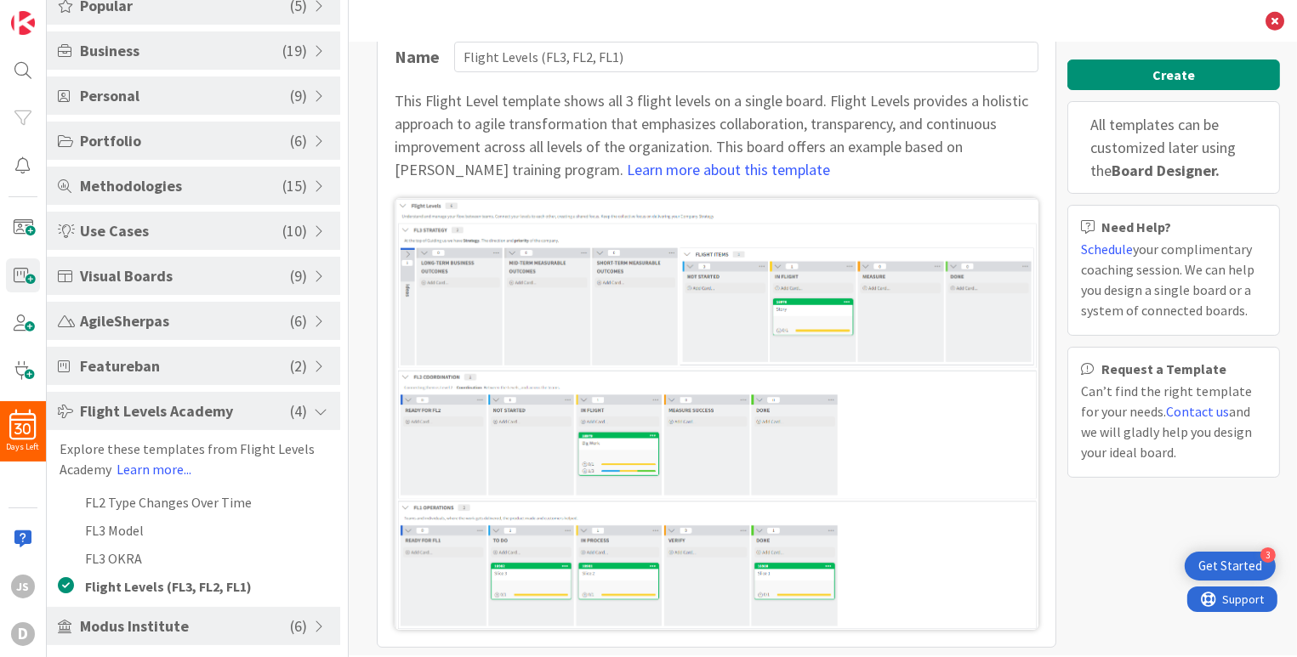
click at [133, 616] on span "Modus Institute" at bounding box center [185, 626] width 210 height 23
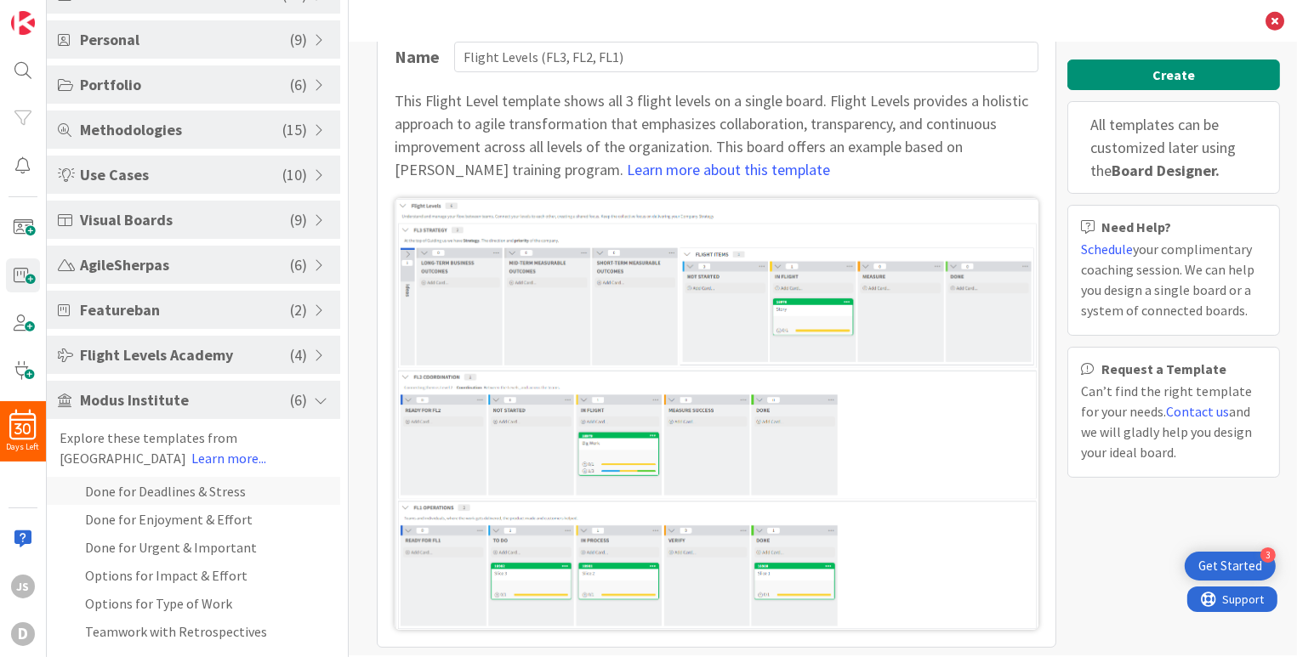
click at [162, 492] on li "Done for Deadlines & Stress" at bounding box center [193, 491] width 293 height 28
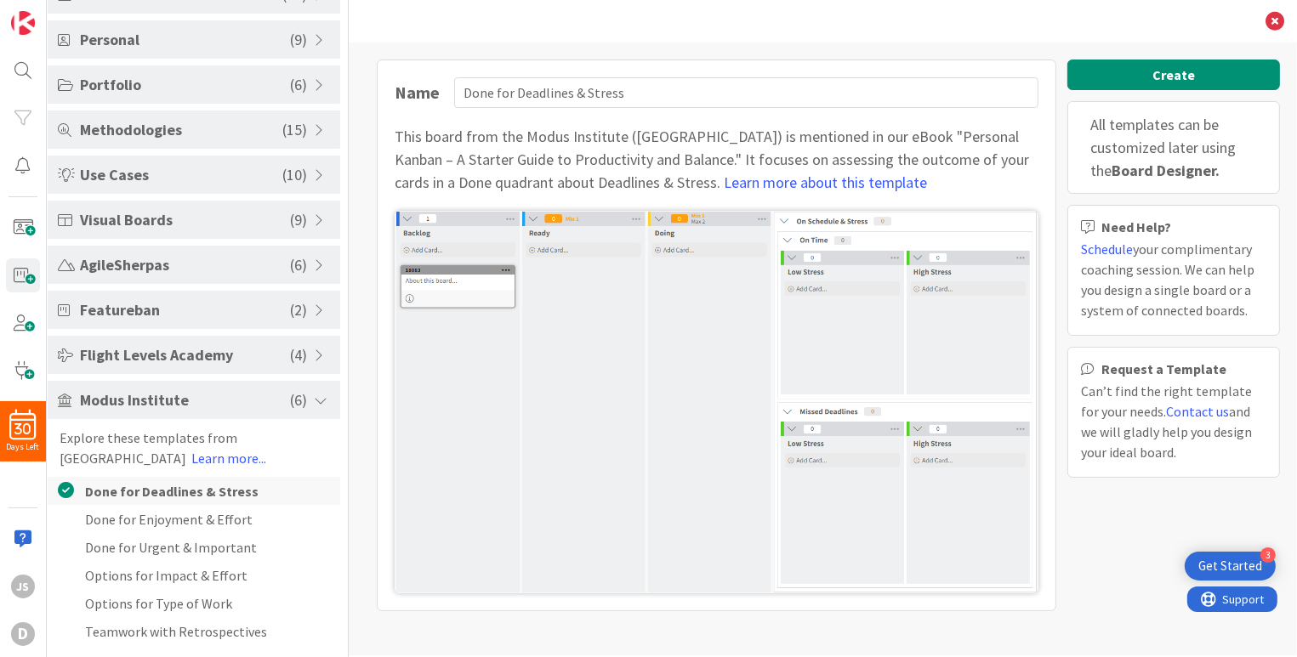
scroll to position [0, 0]
click at [156, 517] on li "Done for Enjoyment & Effort" at bounding box center [193, 519] width 293 height 28
click at [148, 546] on li "Done for Urgent & Important" at bounding box center [193, 547] width 293 height 28
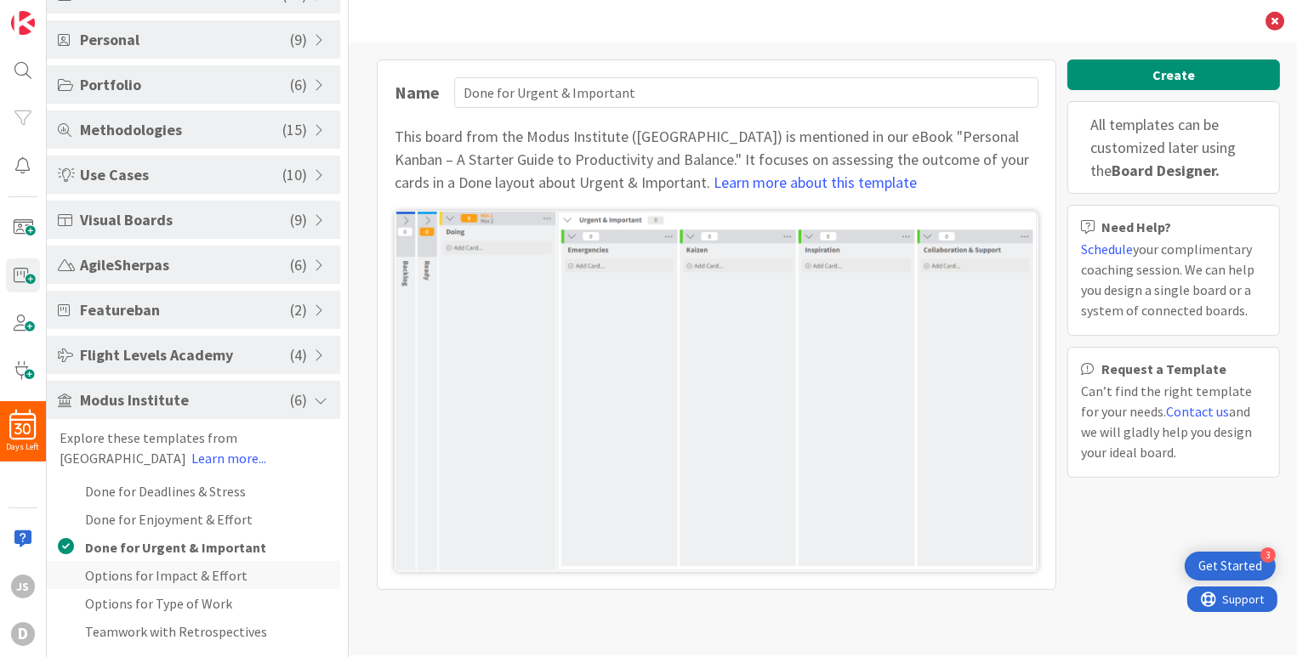
click at [124, 573] on li "Options for Impact & Effort" at bounding box center [193, 575] width 293 height 28
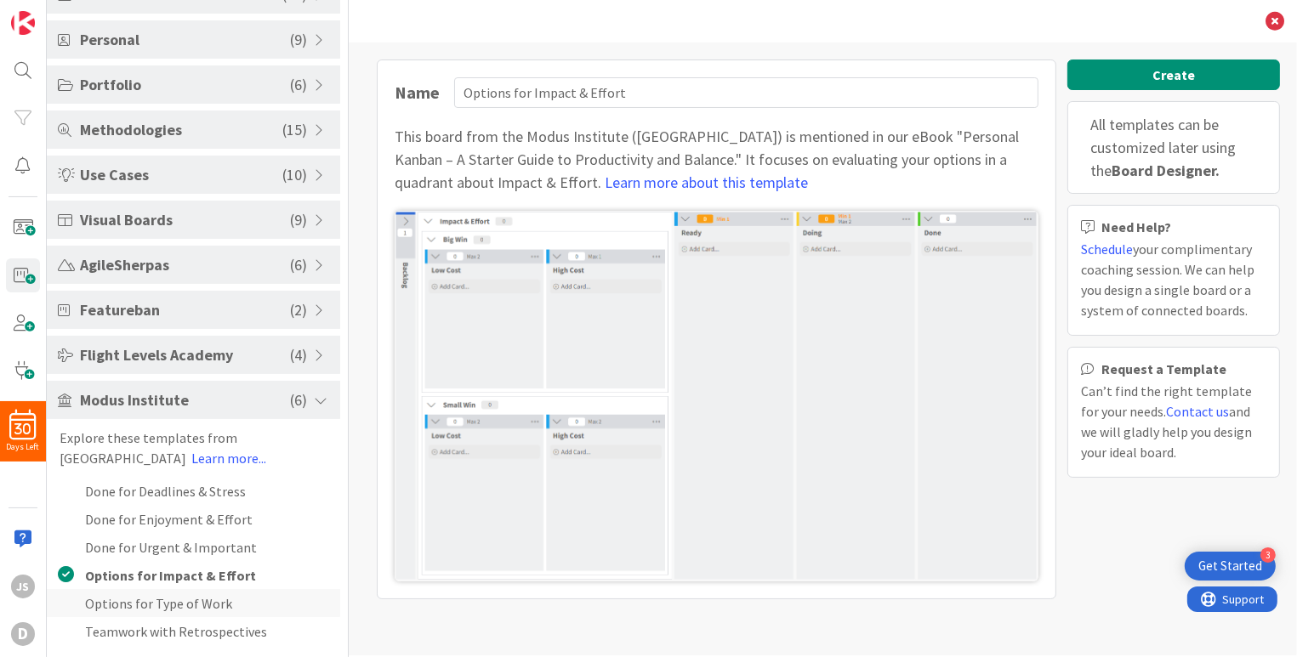
click at [116, 601] on li "Options for Type of Work" at bounding box center [193, 603] width 293 height 28
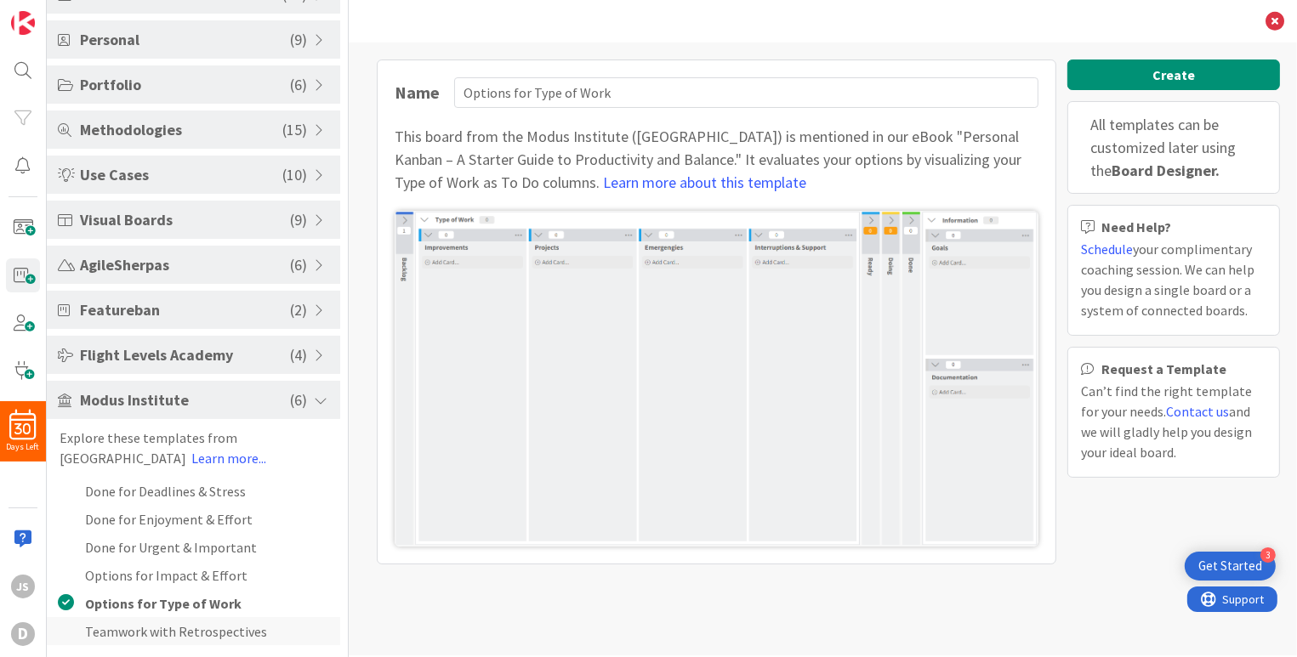
click at [113, 629] on li "Teamwork with Retrospectives" at bounding box center [193, 631] width 293 height 28
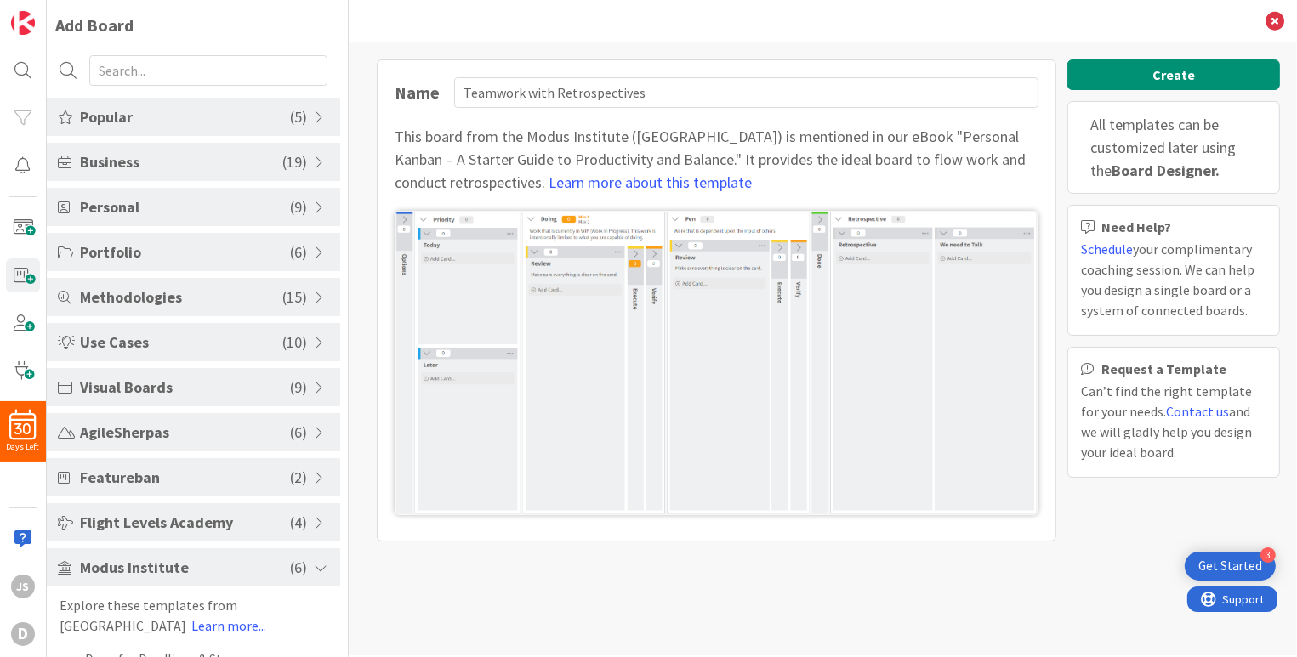
click at [117, 209] on span "Personal" at bounding box center [185, 207] width 210 height 23
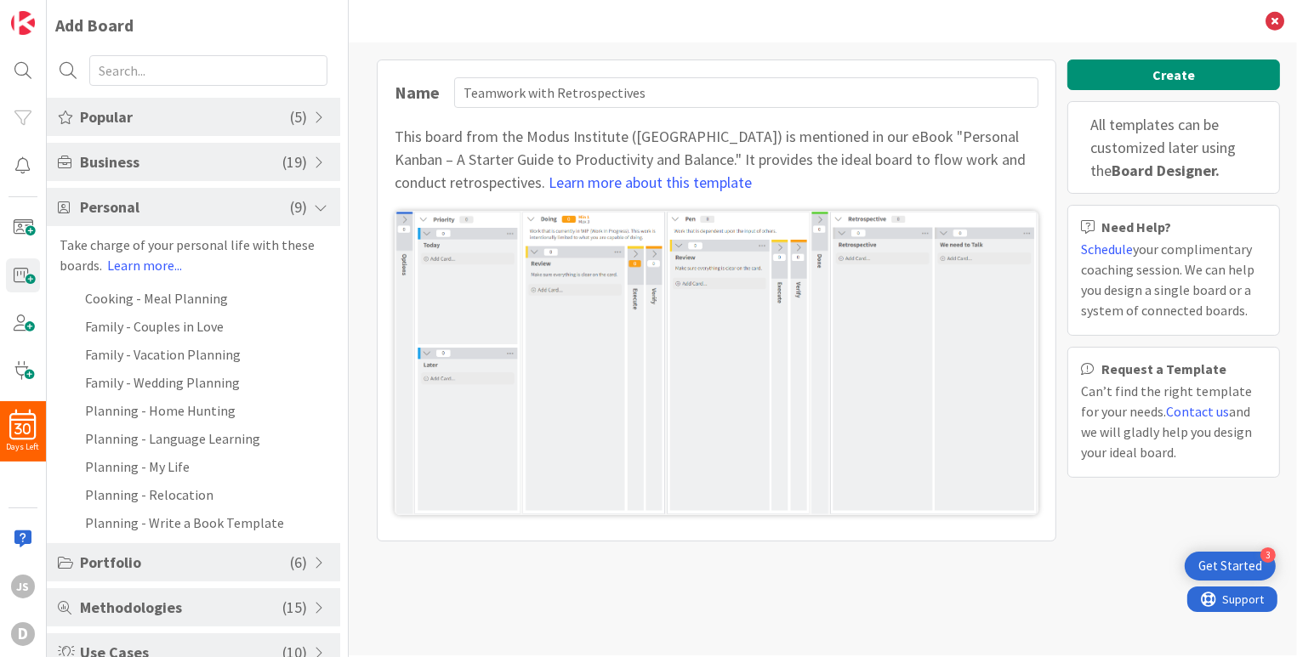
click at [117, 209] on span "Personal" at bounding box center [185, 207] width 210 height 23
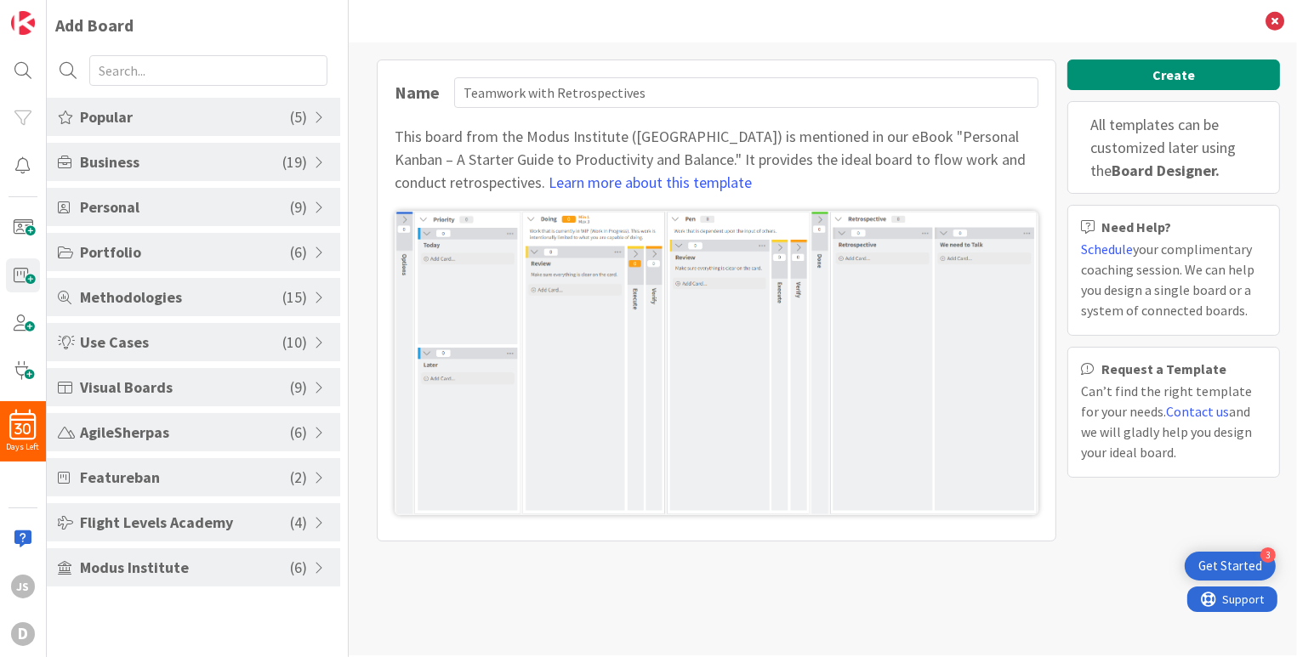
click at [113, 166] on span "Business" at bounding box center [181, 162] width 202 height 23
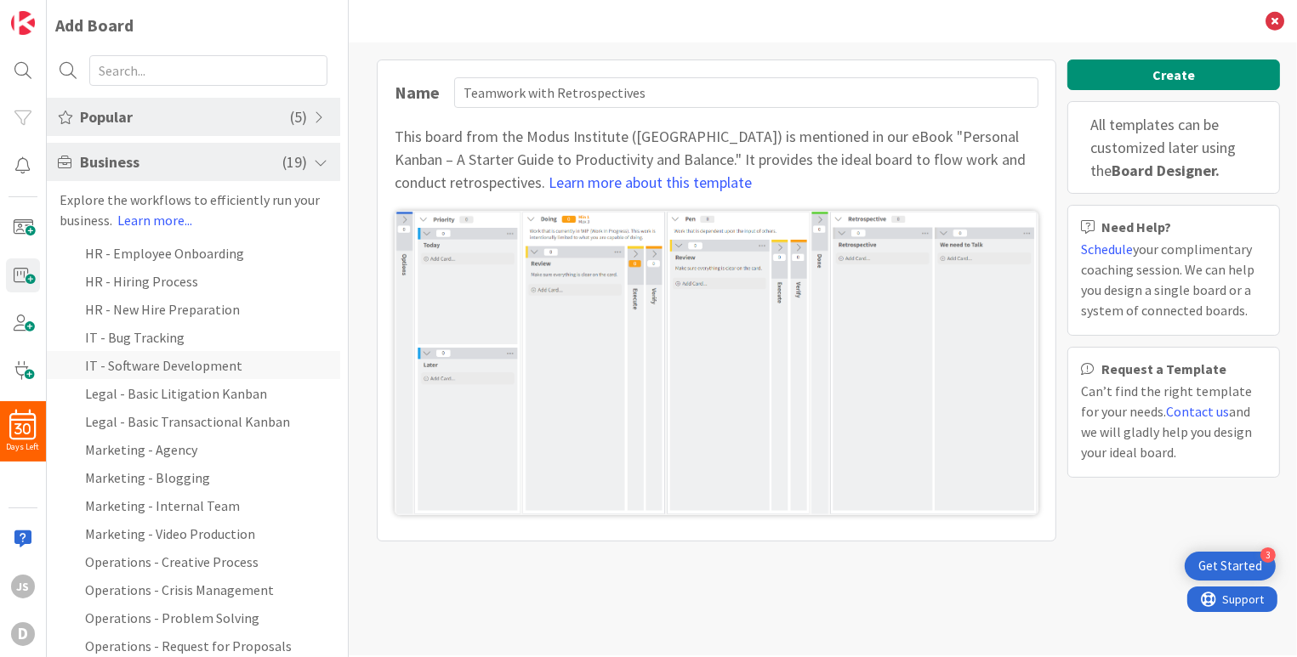
click at [120, 370] on li "IT - Software Development" at bounding box center [193, 365] width 293 height 28
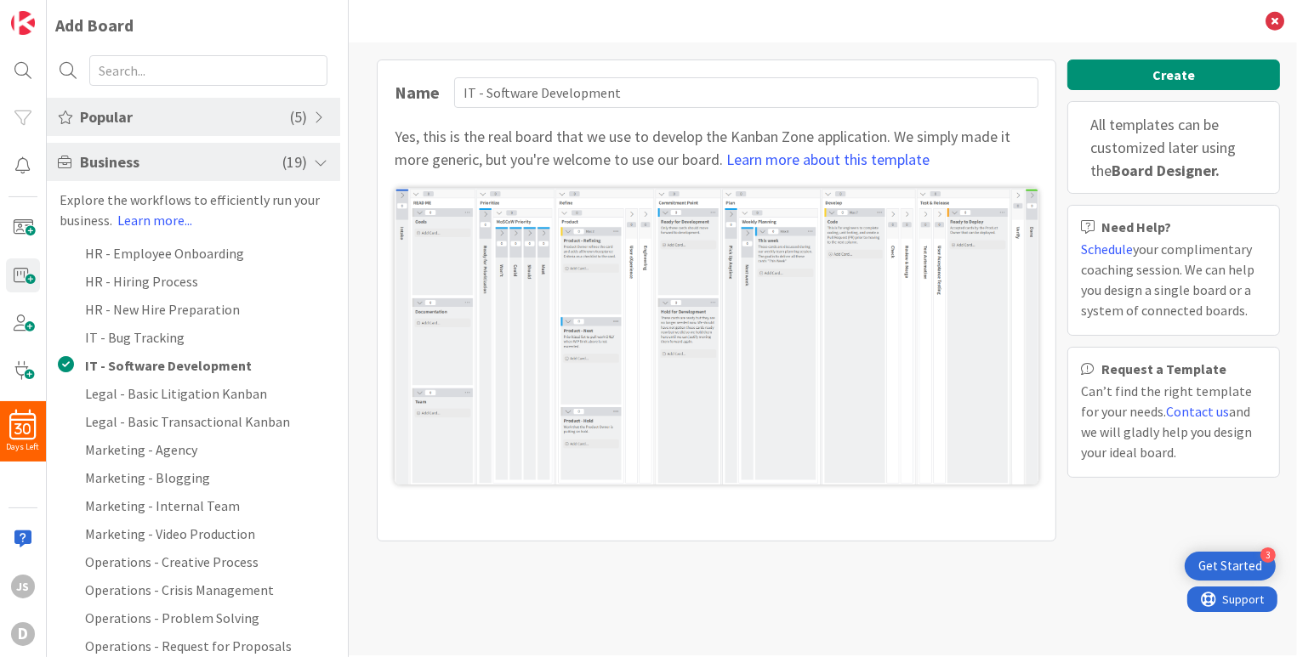
click at [130, 168] on span "Business" at bounding box center [181, 162] width 202 height 23
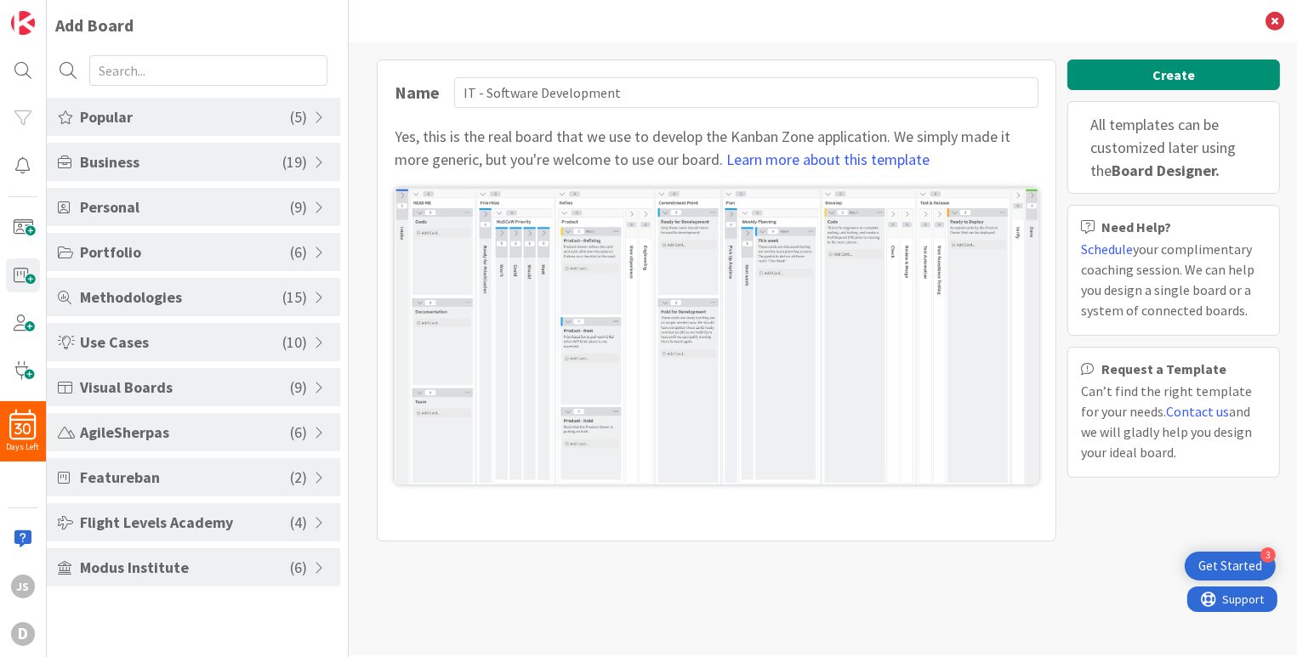
click at [114, 258] on span "Portfolio" at bounding box center [185, 252] width 210 height 23
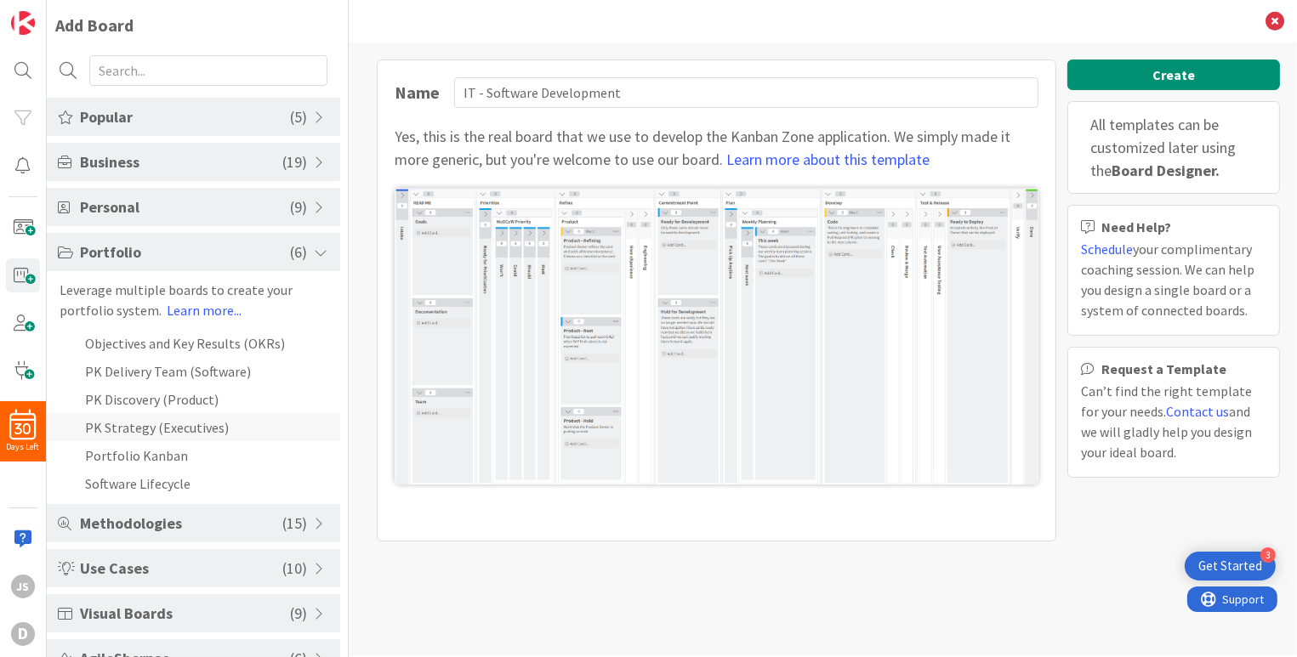
click at [122, 427] on li "PK Strategy (Executives)" at bounding box center [193, 427] width 293 height 28
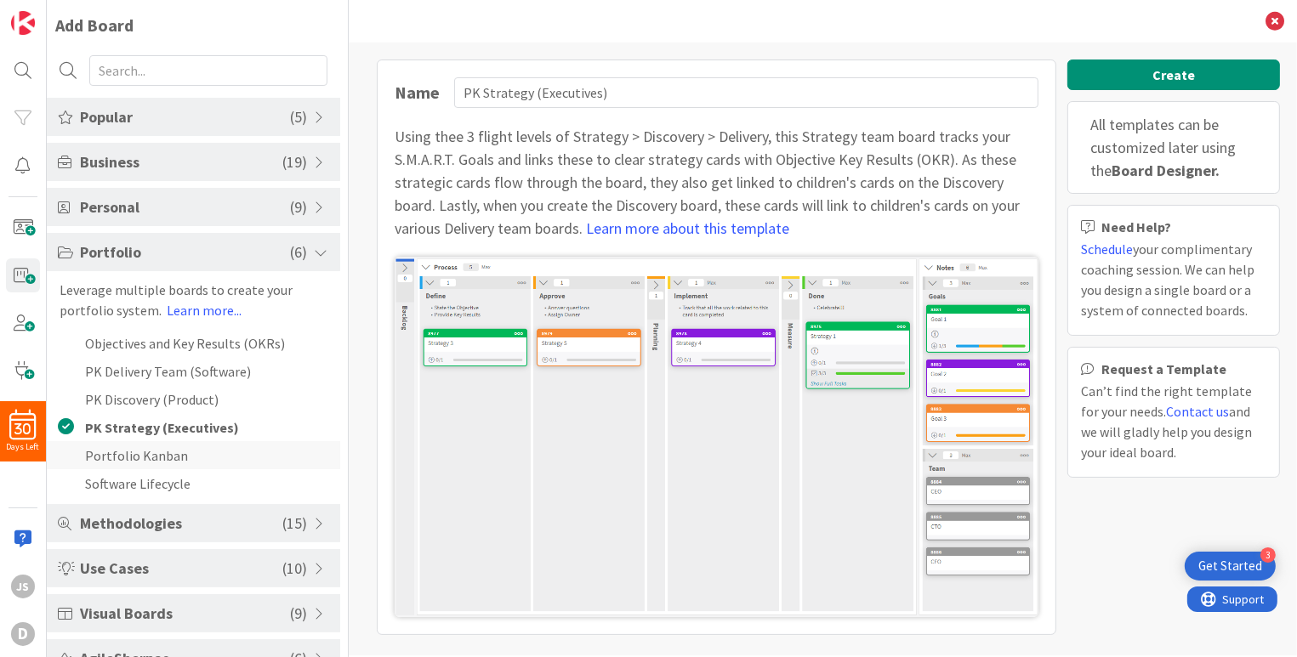
click at [111, 452] on li "Portfolio Kanban" at bounding box center [193, 455] width 293 height 28
type input "Portfolio Kanban"
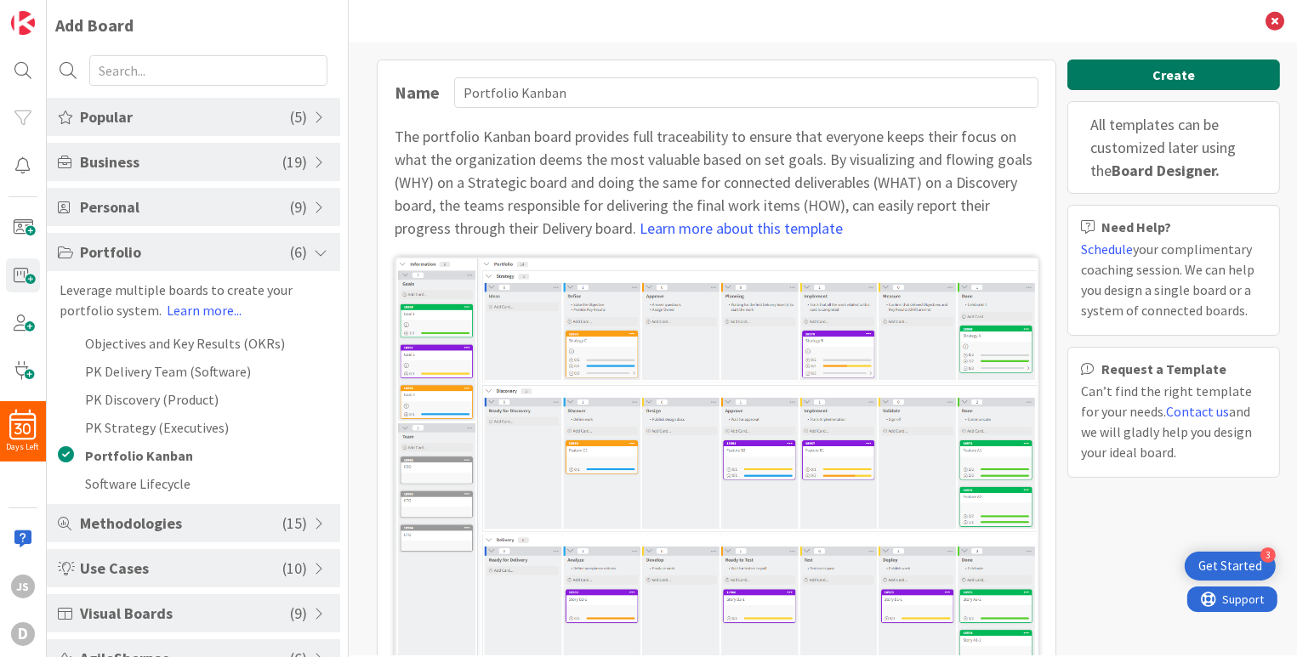
click at [1136, 81] on button "Create" at bounding box center [1173, 75] width 213 height 31
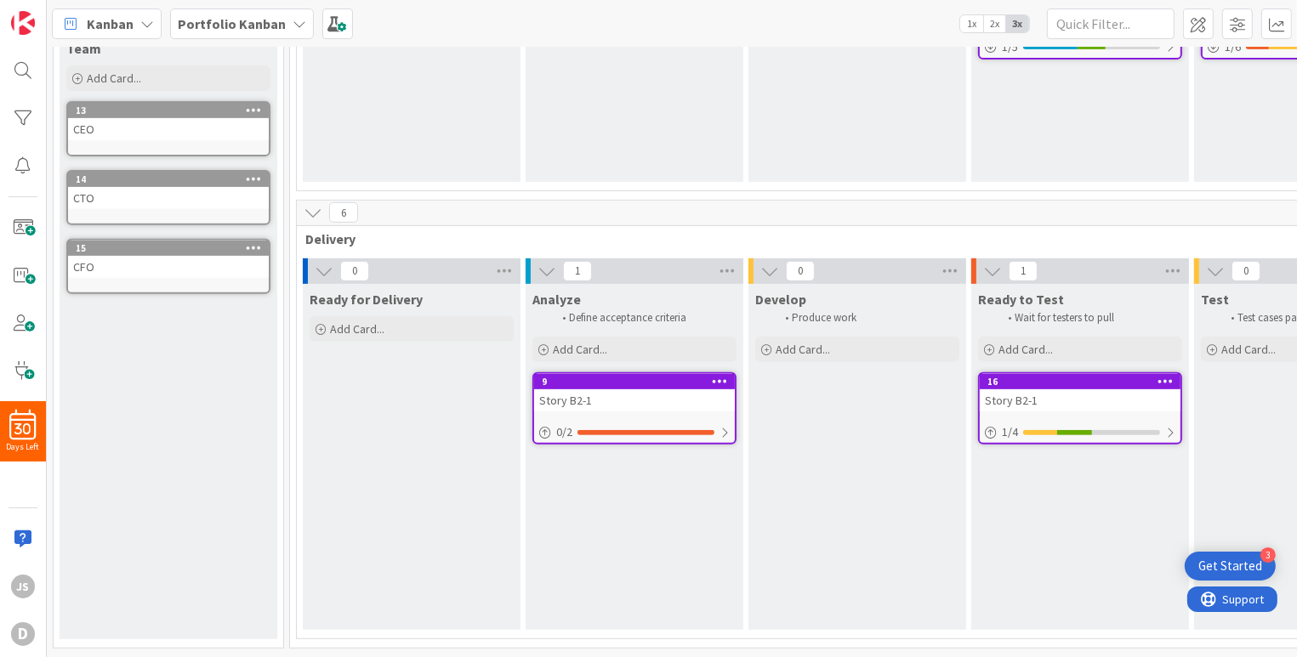
scroll to position [679, 0]
click at [595, 311] on li "Define acceptance criteria" at bounding box center [643, 318] width 181 height 14
click at [633, 311] on li "Define acceptance criteria" at bounding box center [643, 318] width 181 height 14
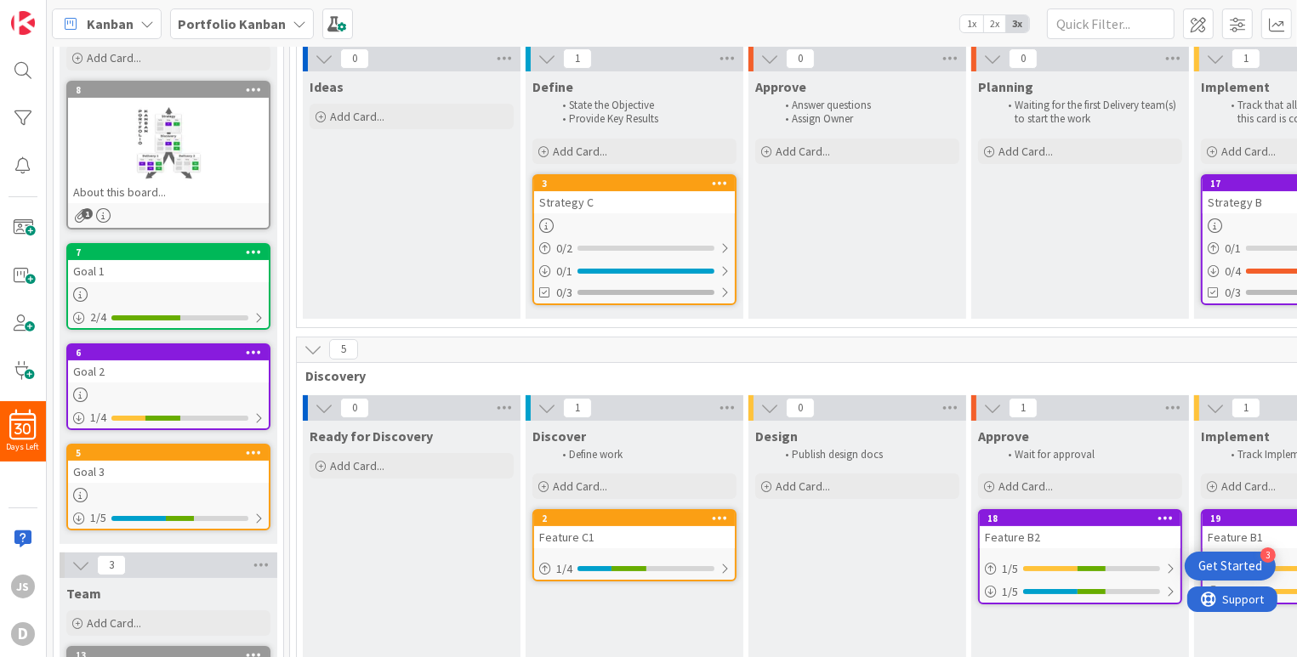
scroll to position [0, 0]
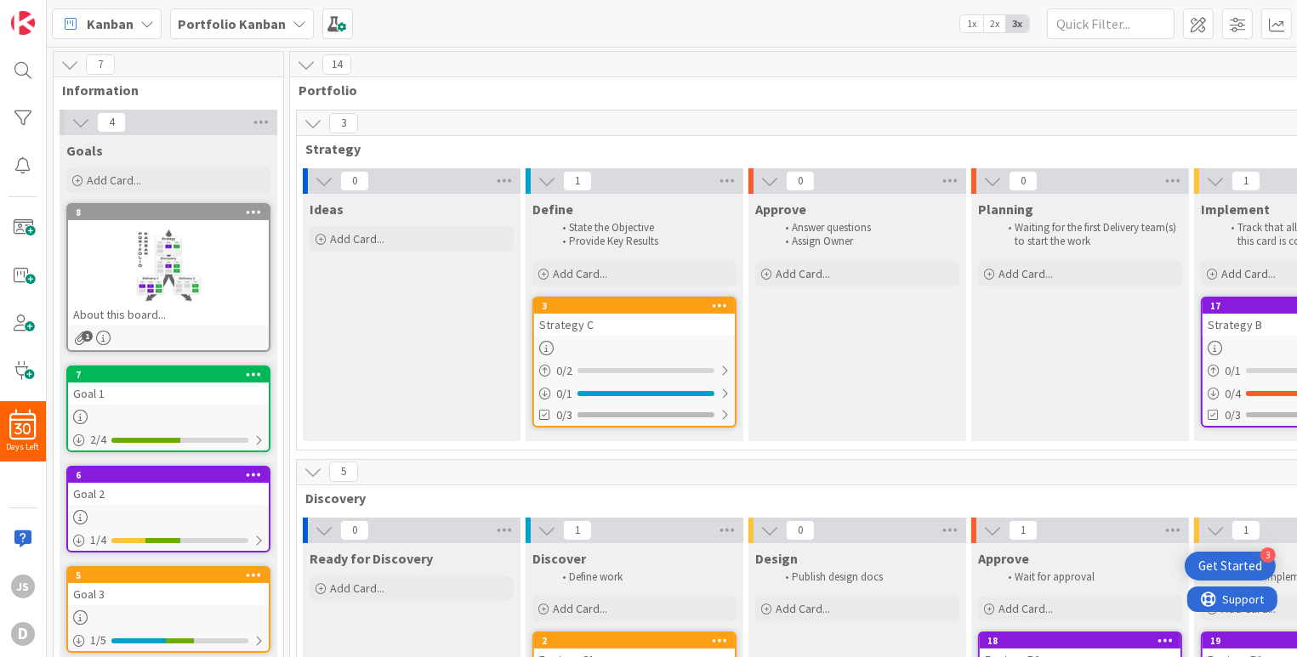
click at [577, 179] on span "1" at bounding box center [577, 181] width 29 height 20
click at [574, 183] on span "1" at bounding box center [577, 181] width 29 height 20
click at [726, 181] on icon at bounding box center [727, 181] width 22 height 26
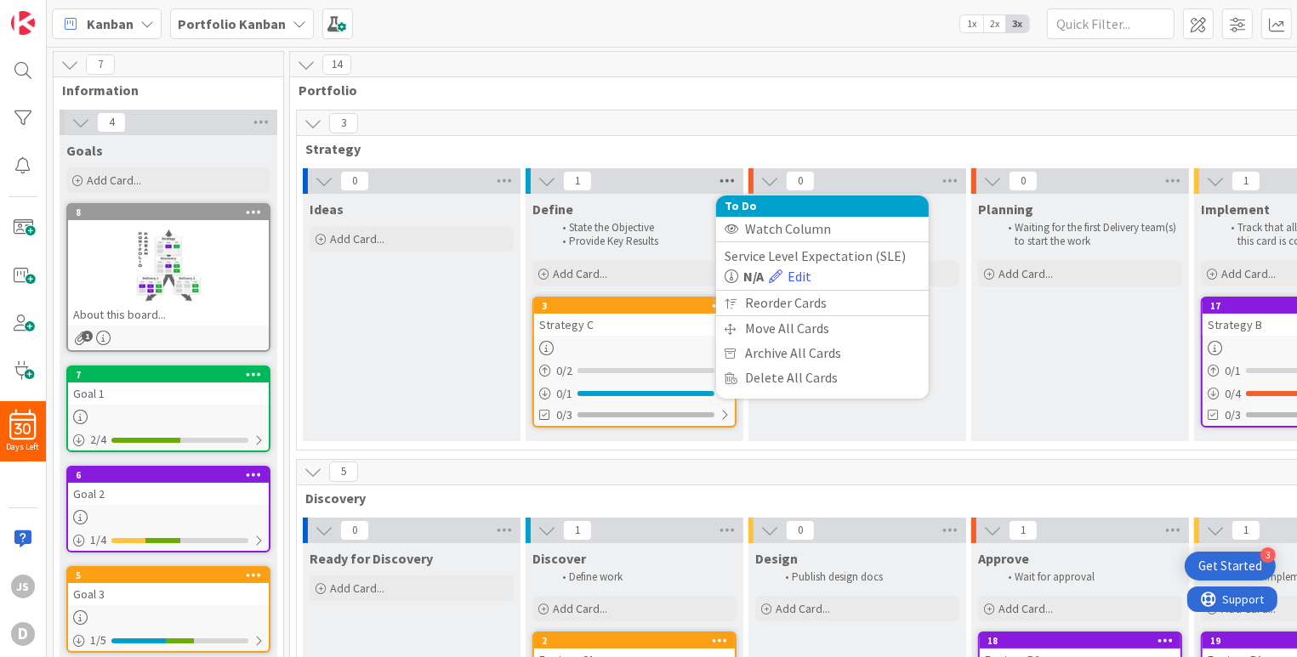
click at [726, 177] on icon at bounding box center [727, 181] width 22 height 26
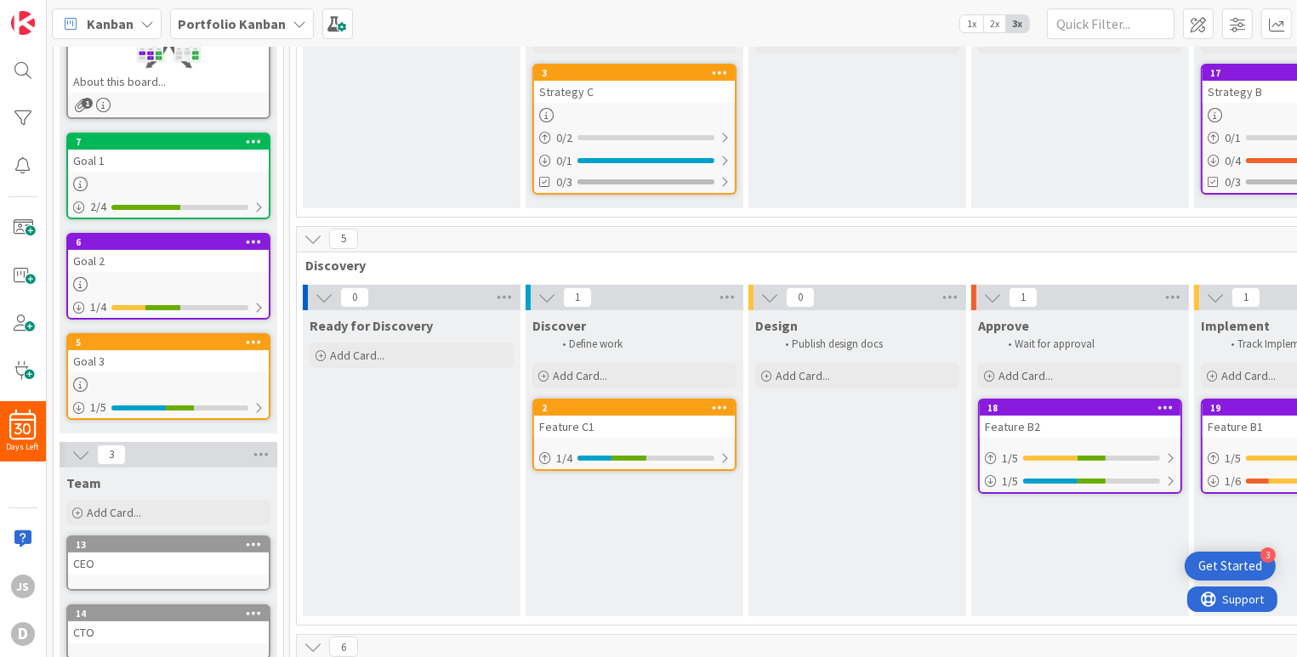
scroll to position [255, 0]
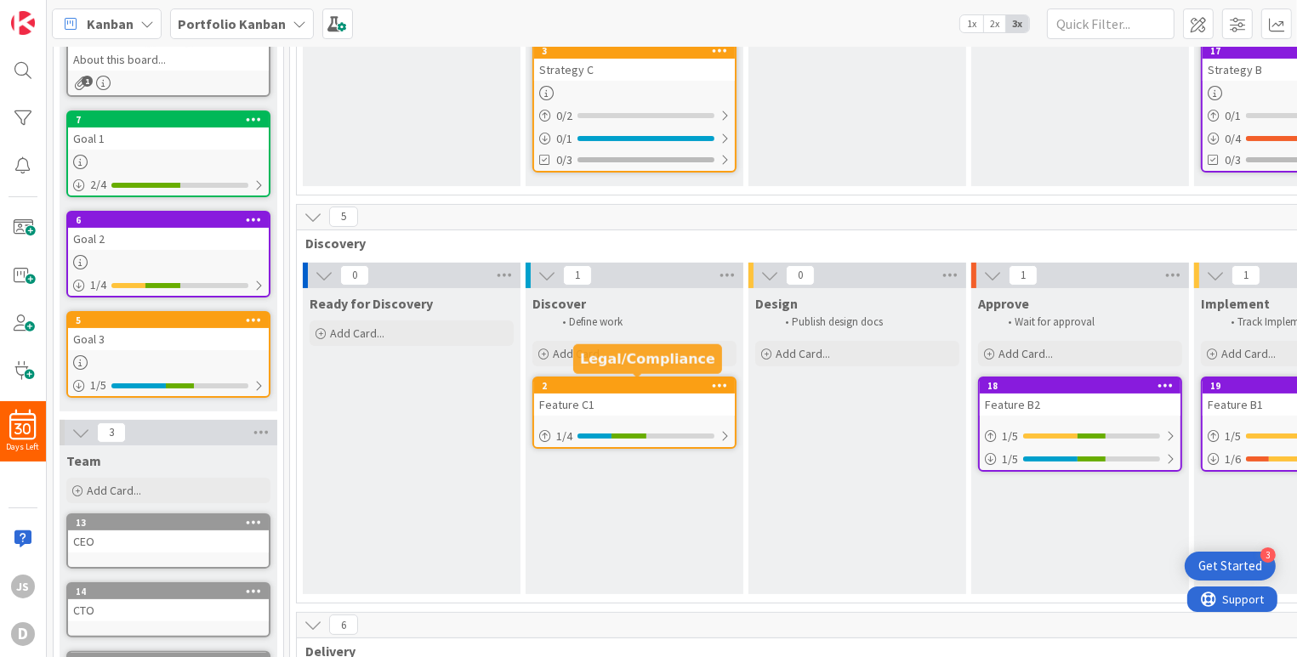
click at [599, 380] on div "2" at bounding box center [638, 386] width 193 height 12
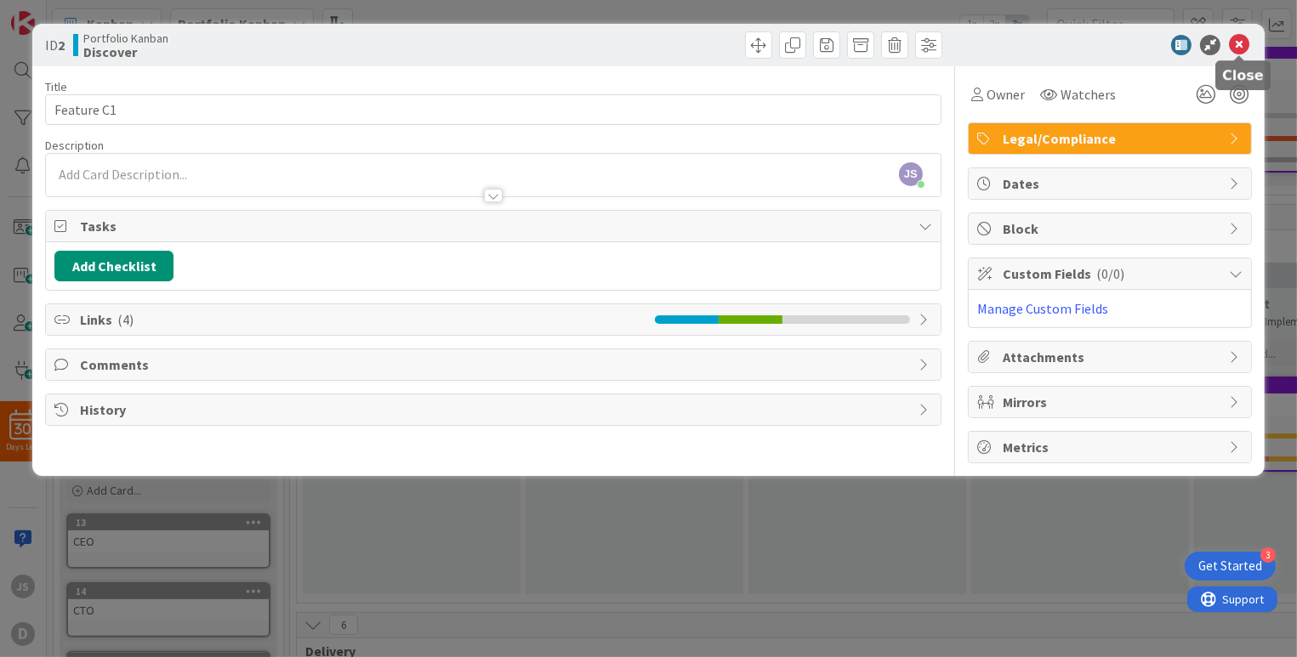
click at [1240, 45] on icon at bounding box center [1239, 45] width 20 height 20
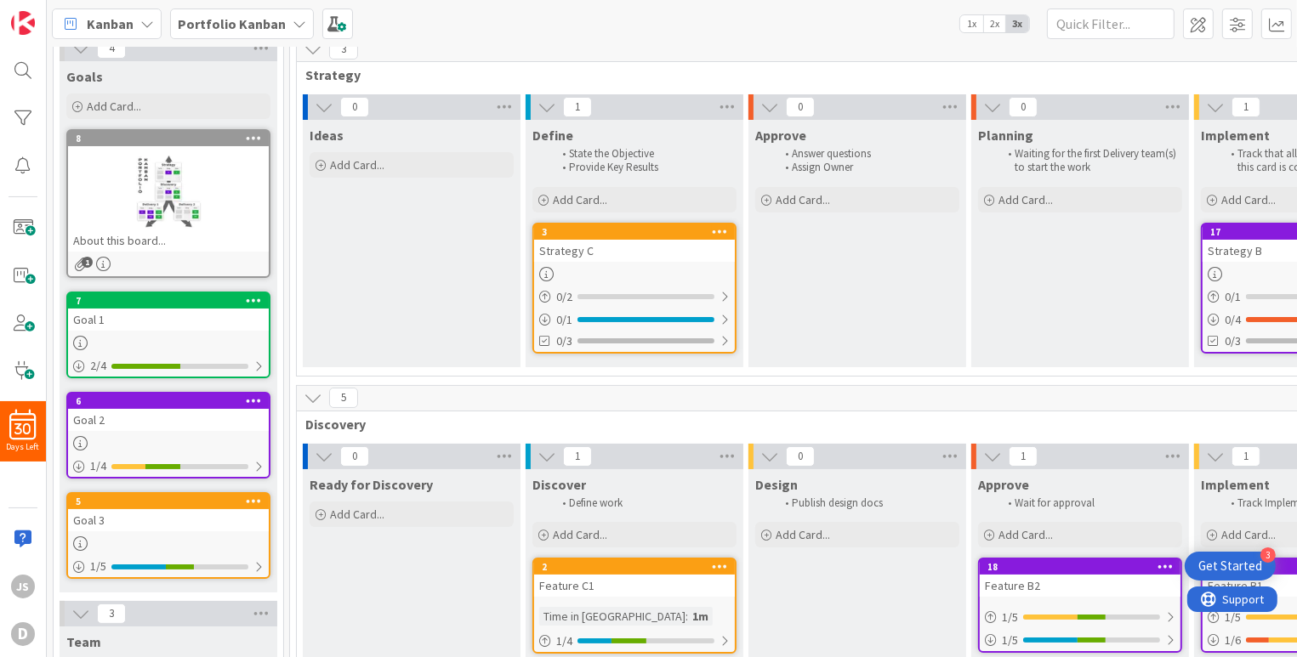
scroll to position [85, 0]
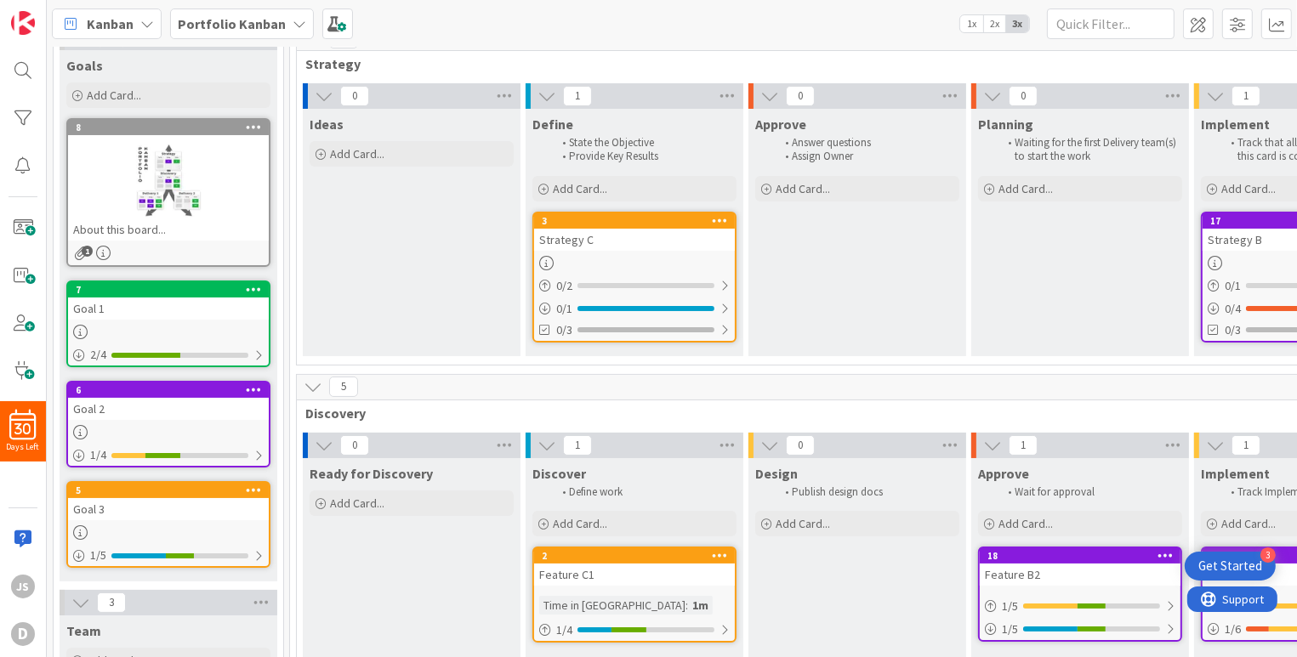
click at [238, 175] on div at bounding box center [168, 180] width 201 height 77
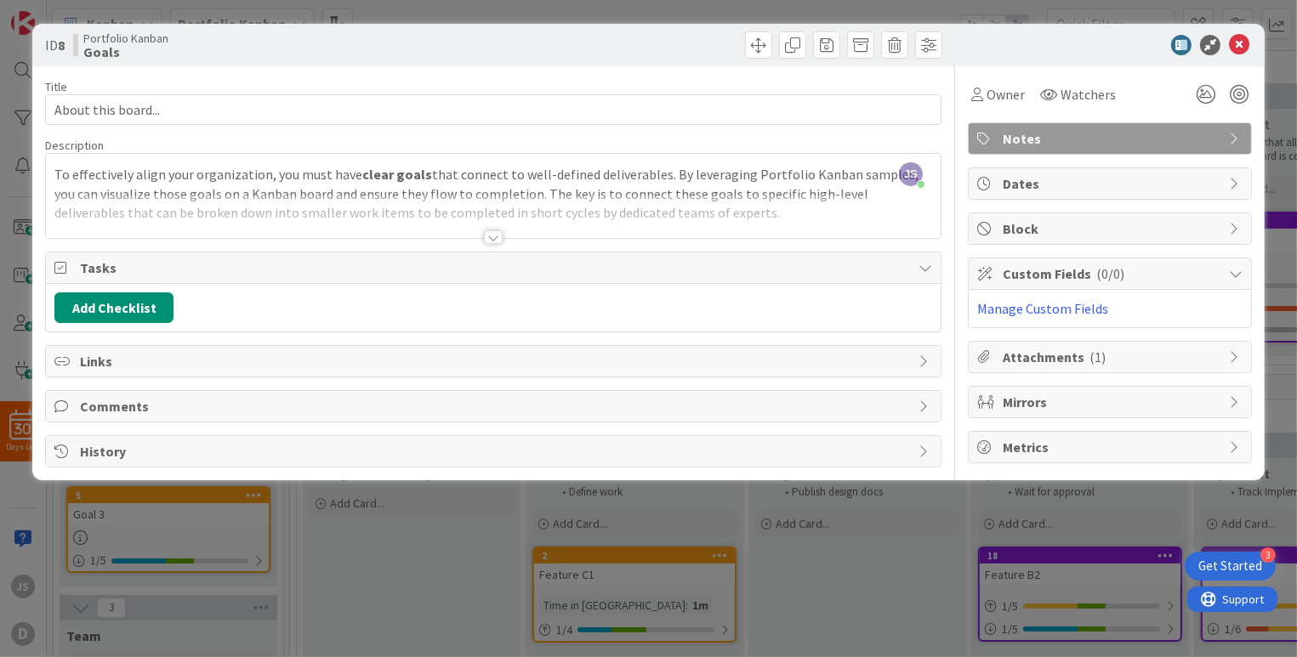
click at [490, 236] on div at bounding box center [493, 237] width 19 height 14
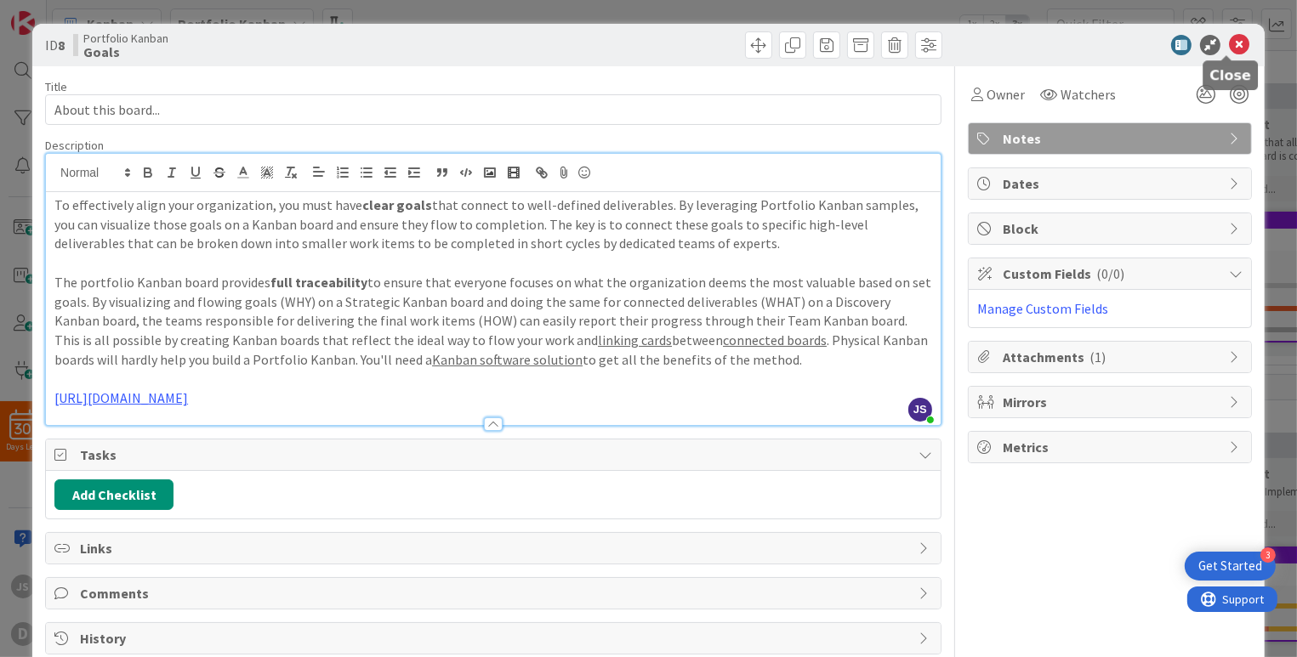
click at [1229, 44] on icon at bounding box center [1239, 45] width 20 height 20
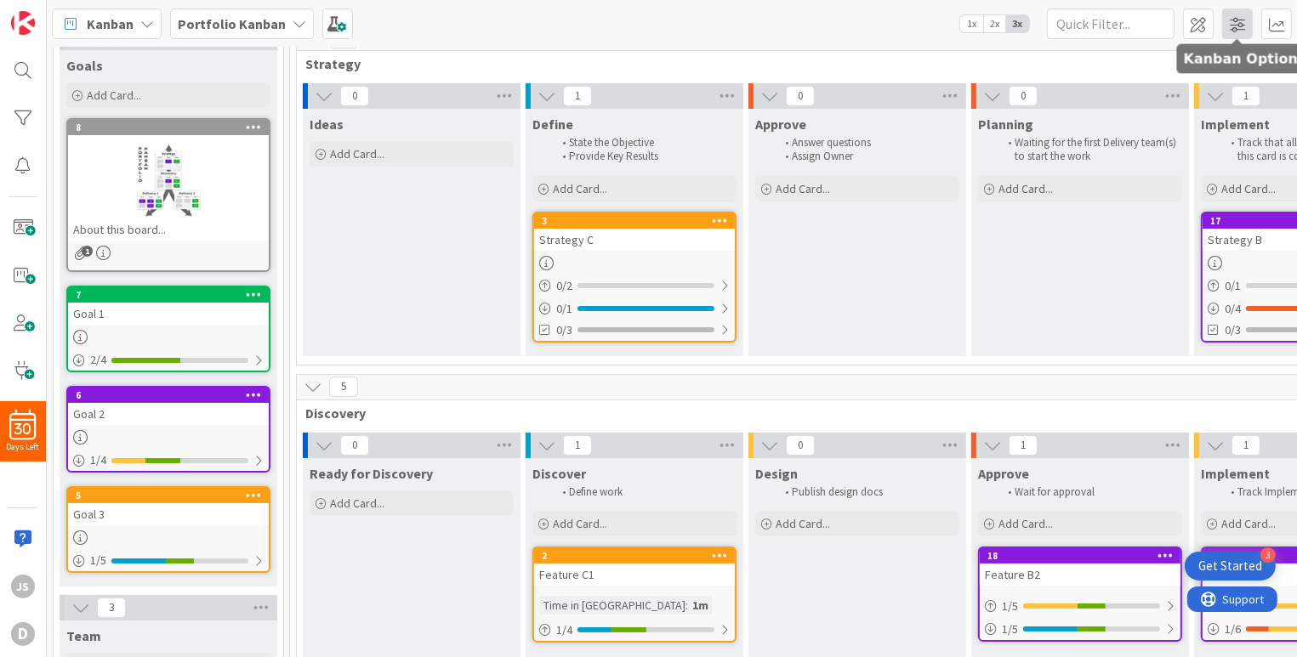
click at [1239, 25] on span at bounding box center [1237, 24] width 31 height 31
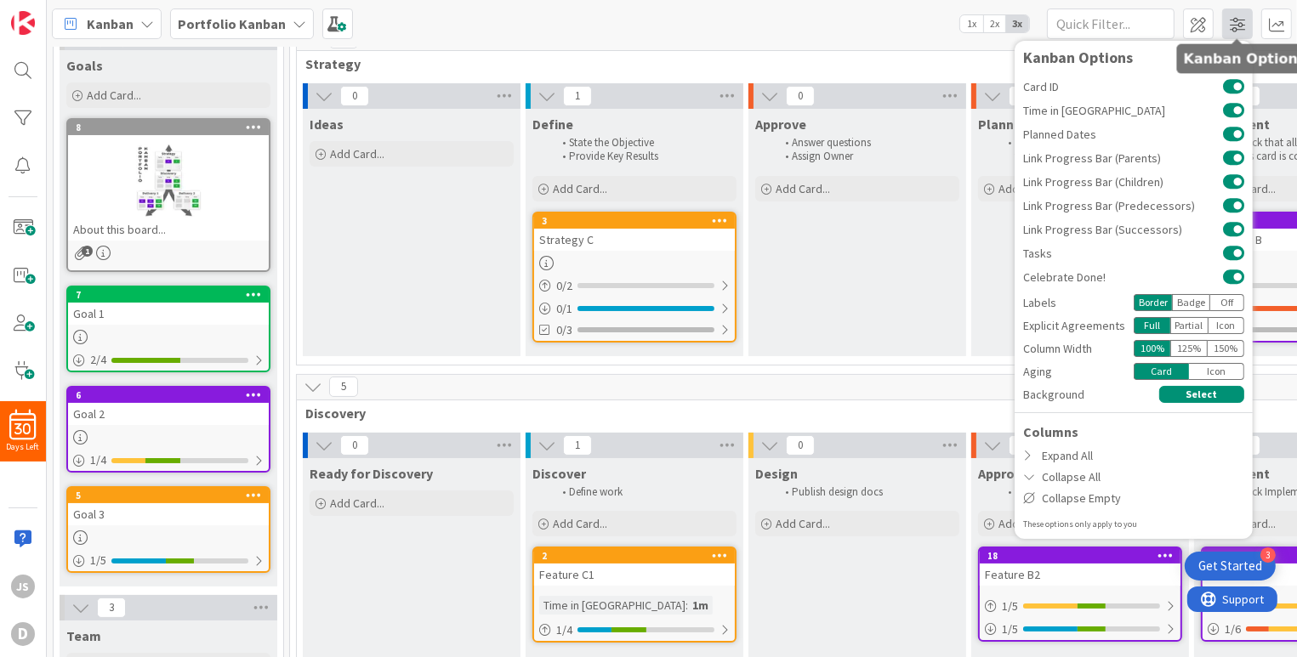
click at [1239, 25] on span at bounding box center [1237, 24] width 31 height 31
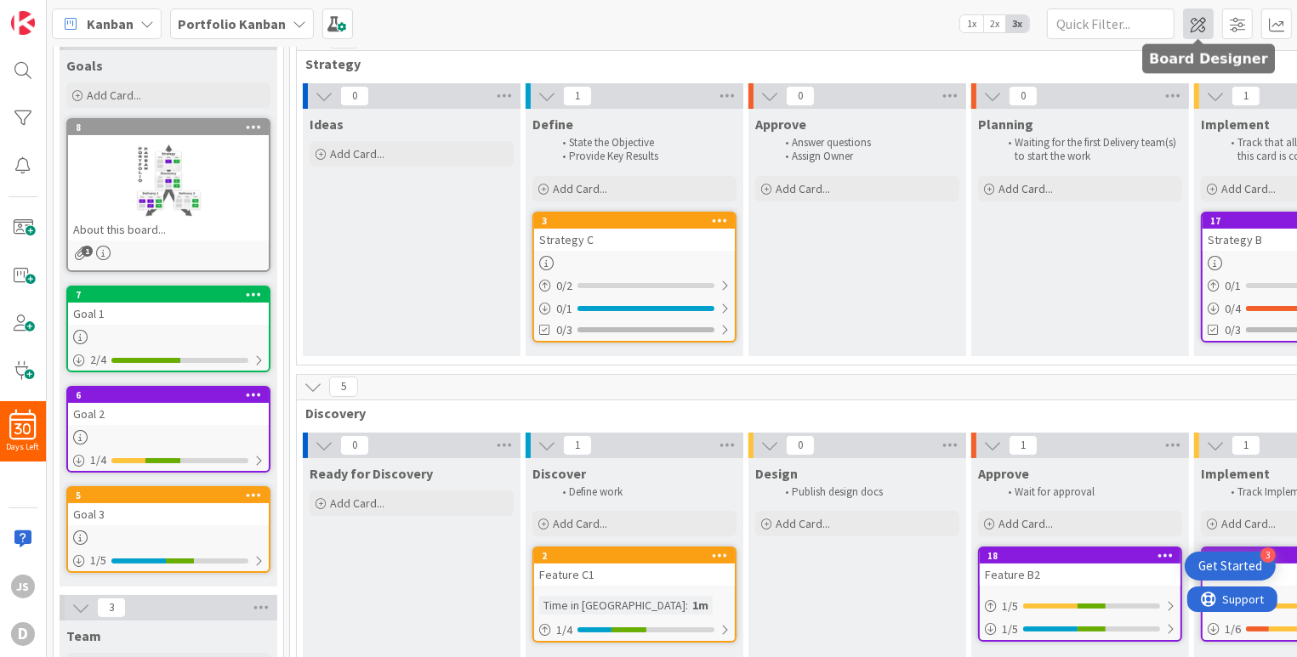
click at [1194, 19] on span at bounding box center [1198, 24] width 31 height 31
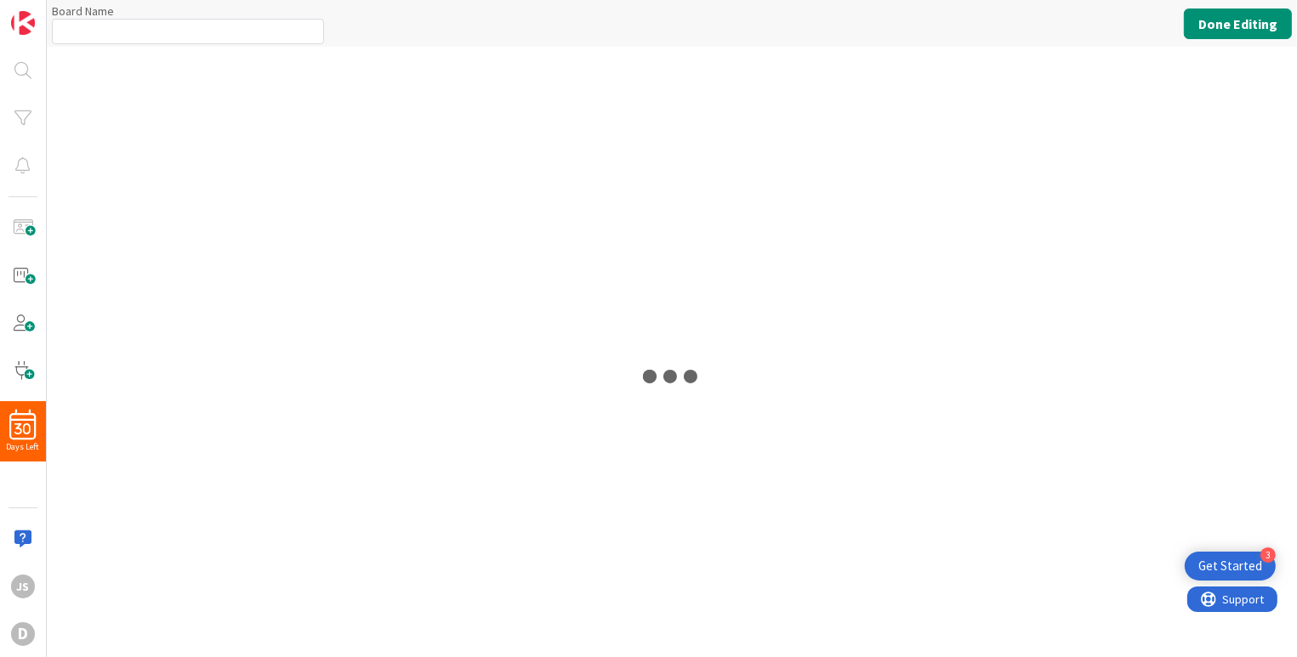
type input "Portfolio Kanban"
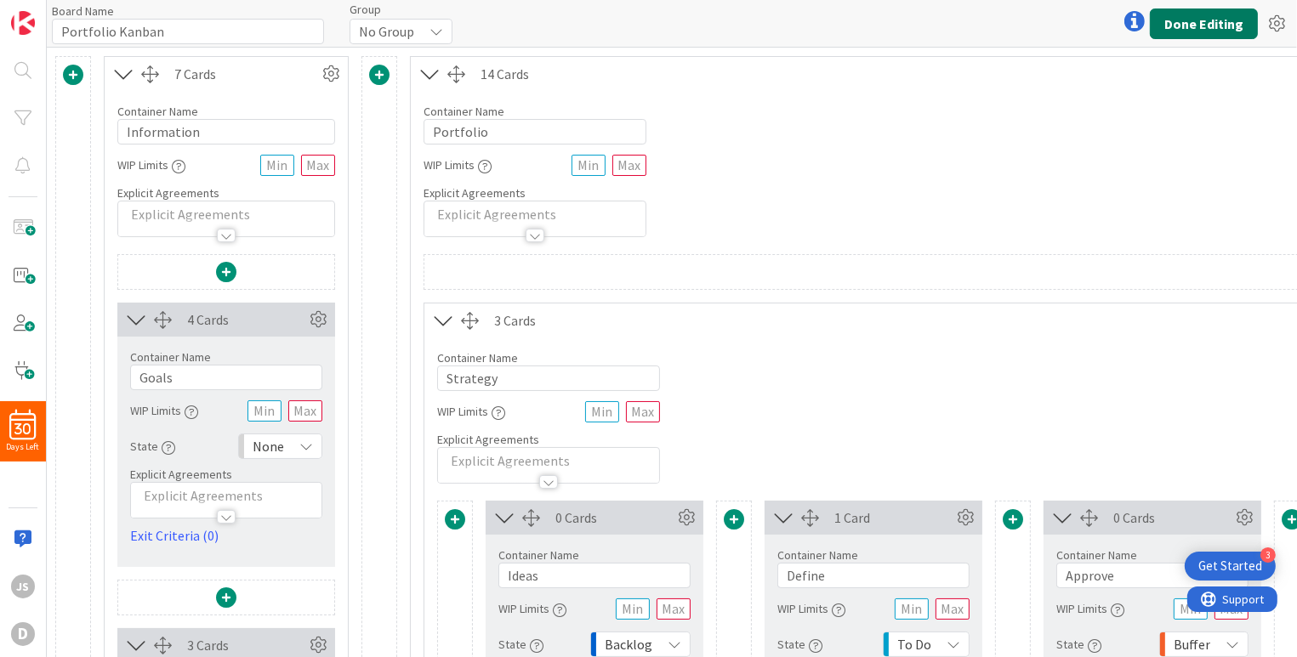
click at [1204, 19] on button "Done Editing" at bounding box center [1204, 24] width 108 height 31
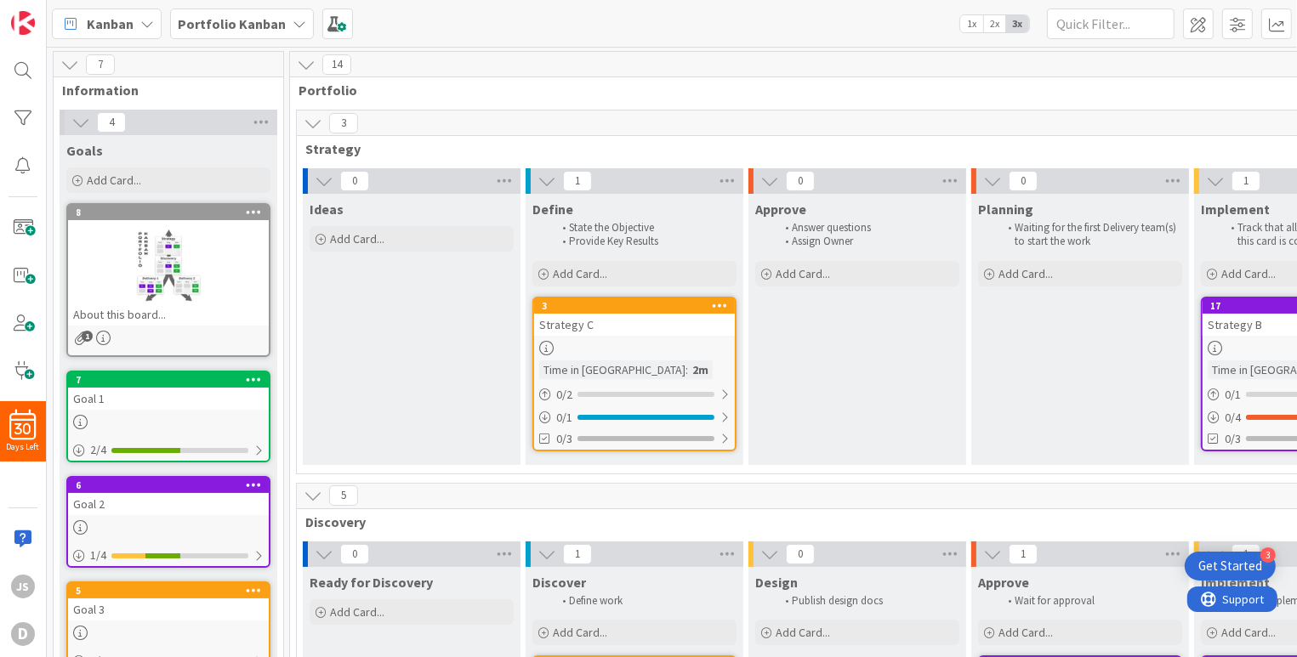
click at [141, 65] on div "7" at bounding box center [169, 65] width 230 height 26
click at [150, 94] on span "Information" at bounding box center [162, 90] width 200 height 17
click at [145, 145] on div "Goals" at bounding box center [168, 150] width 204 height 17
click at [301, 64] on icon at bounding box center [306, 64] width 19 height 19
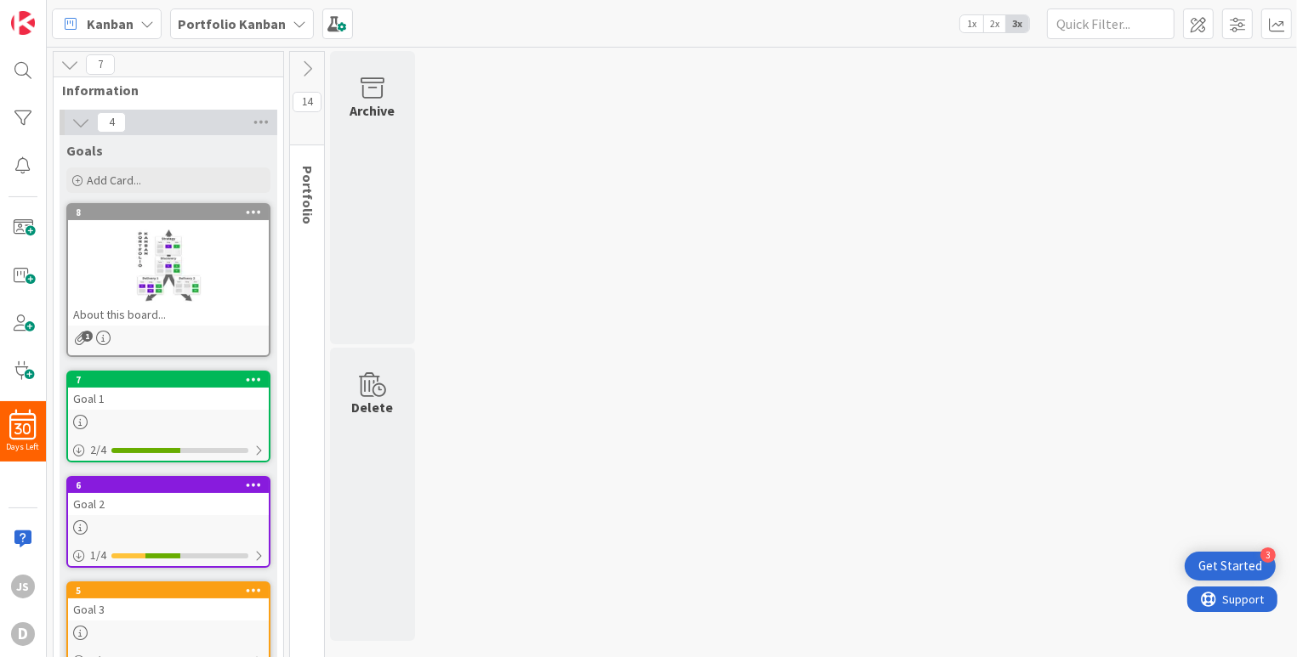
click at [301, 64] on icon at bounding box center [307, 69] width 19 height 19
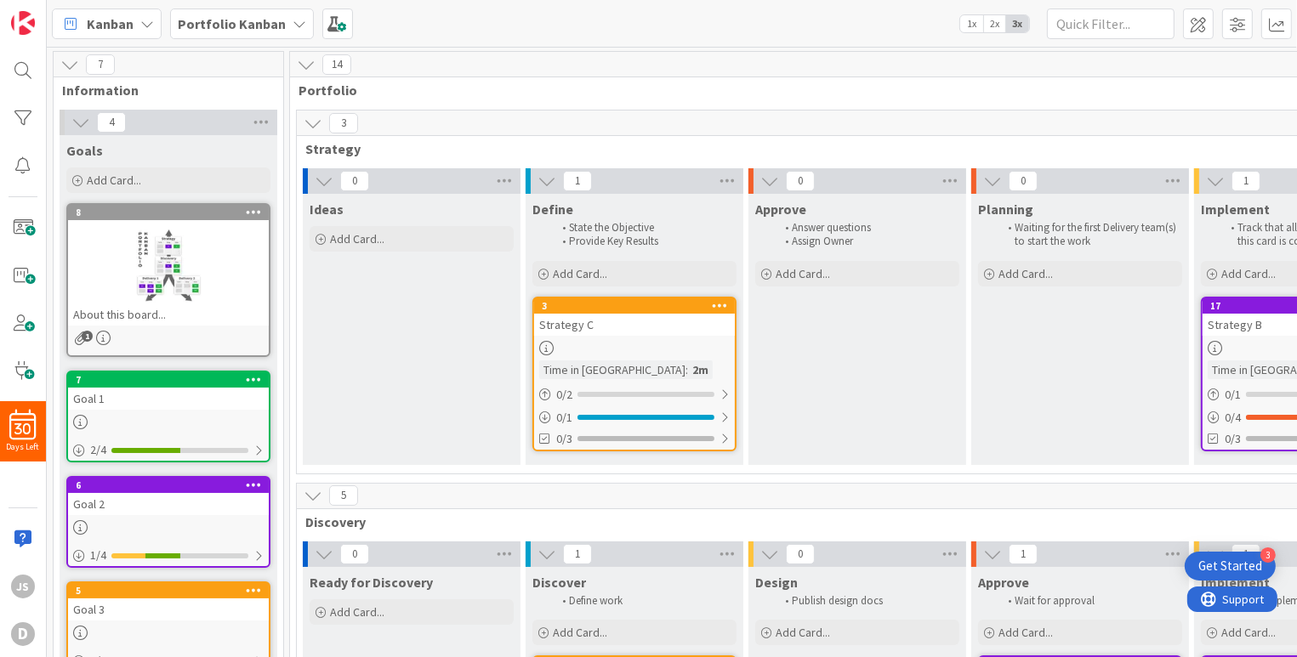
click at [68, 60] on icon at bounding box center [69, 64] width 19 height 19
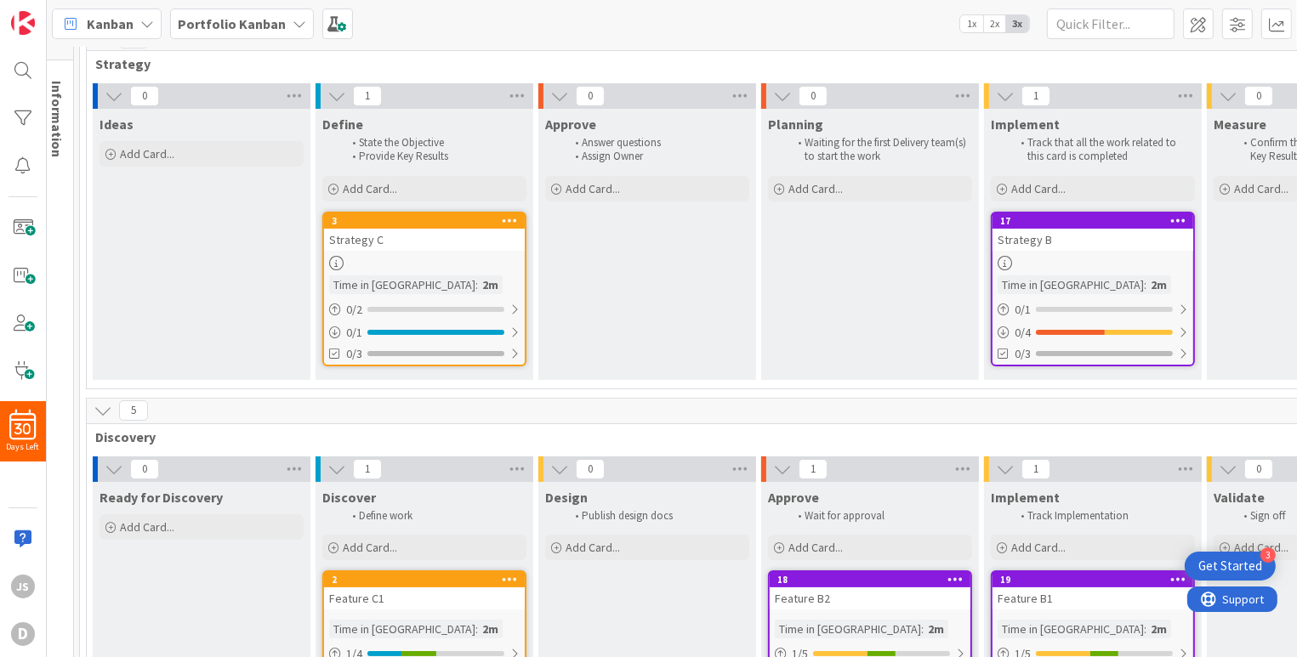
scroll to position [85, 0]
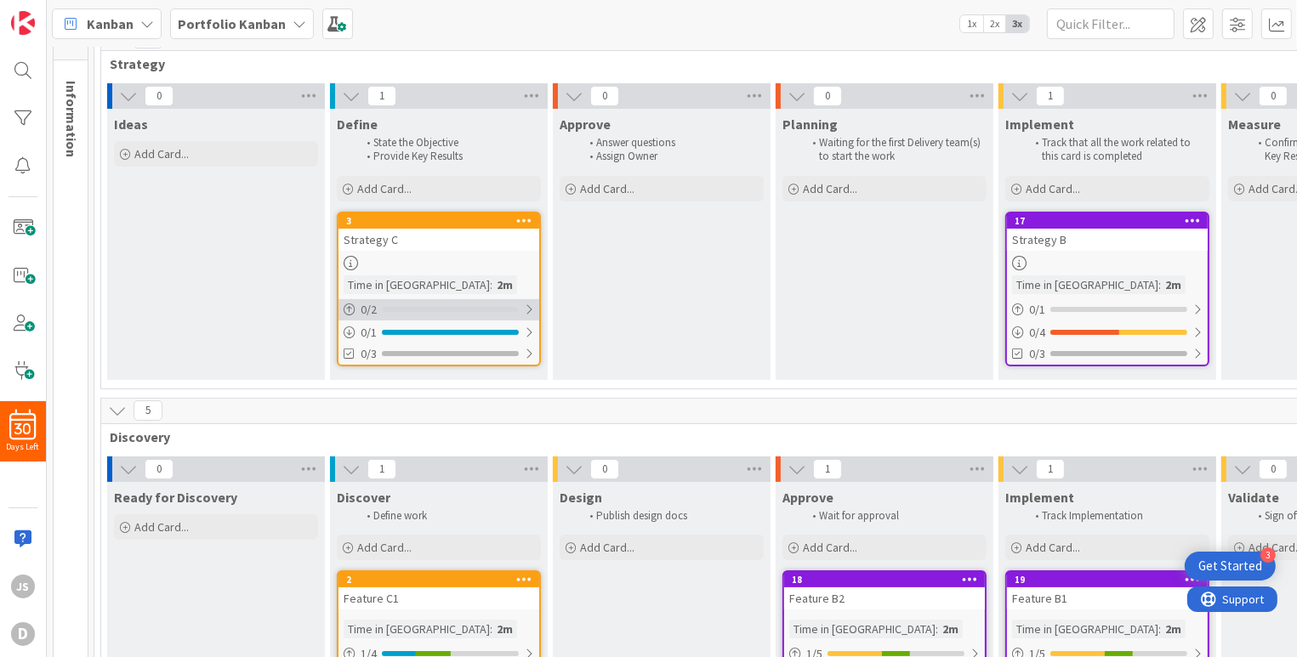
click at [432, 312] on div "0 / 2" at bounding box center [439, 309] width 201 height 21
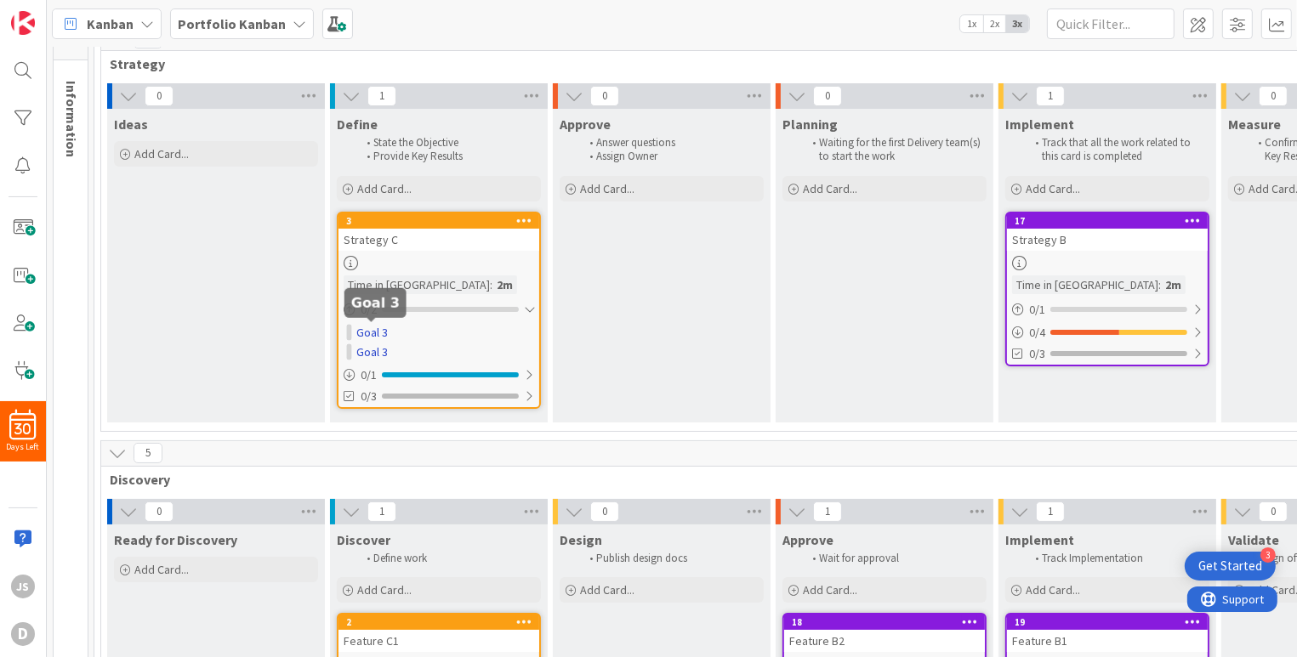
click at [374, 334] on link "Goal 3" at bounding box center [371, 333] width 31 height 18
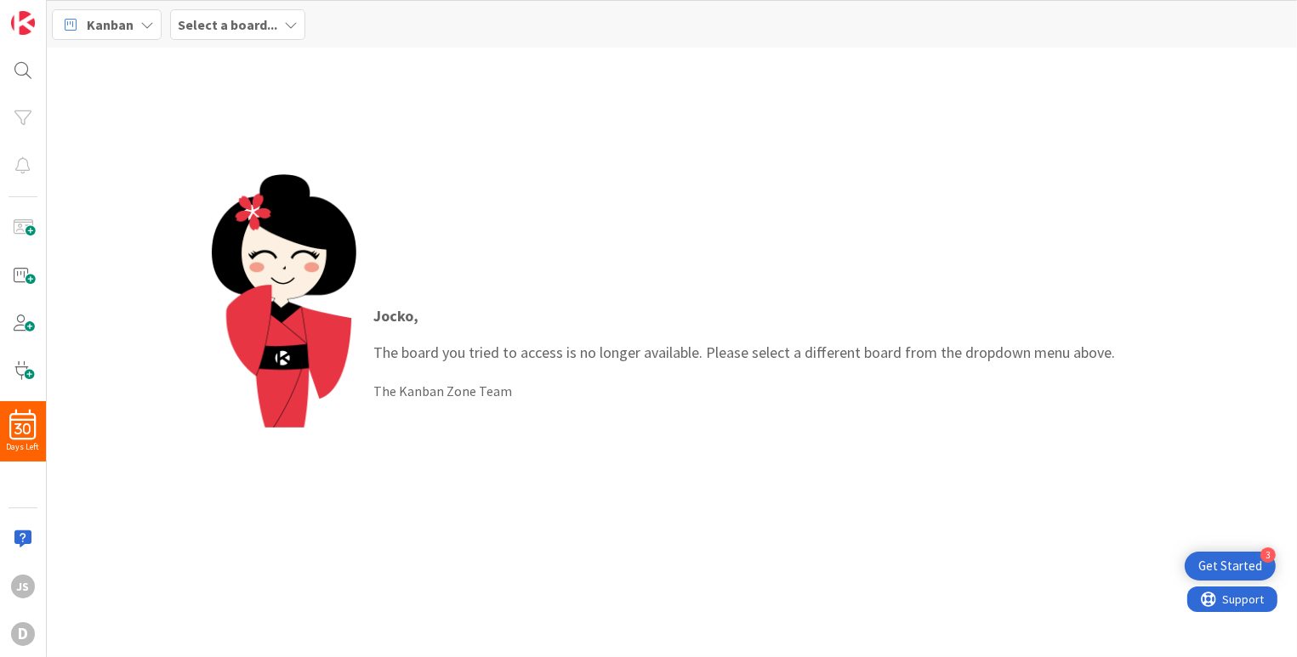
click at [476, 374] on div "Jocko , The board you tried to access is no longer available. Please select a d…" at bounding box center [744, 352] width 776 height 131
click at [287, 27] on icon at bounding box center [291, 25] width 14 height 14
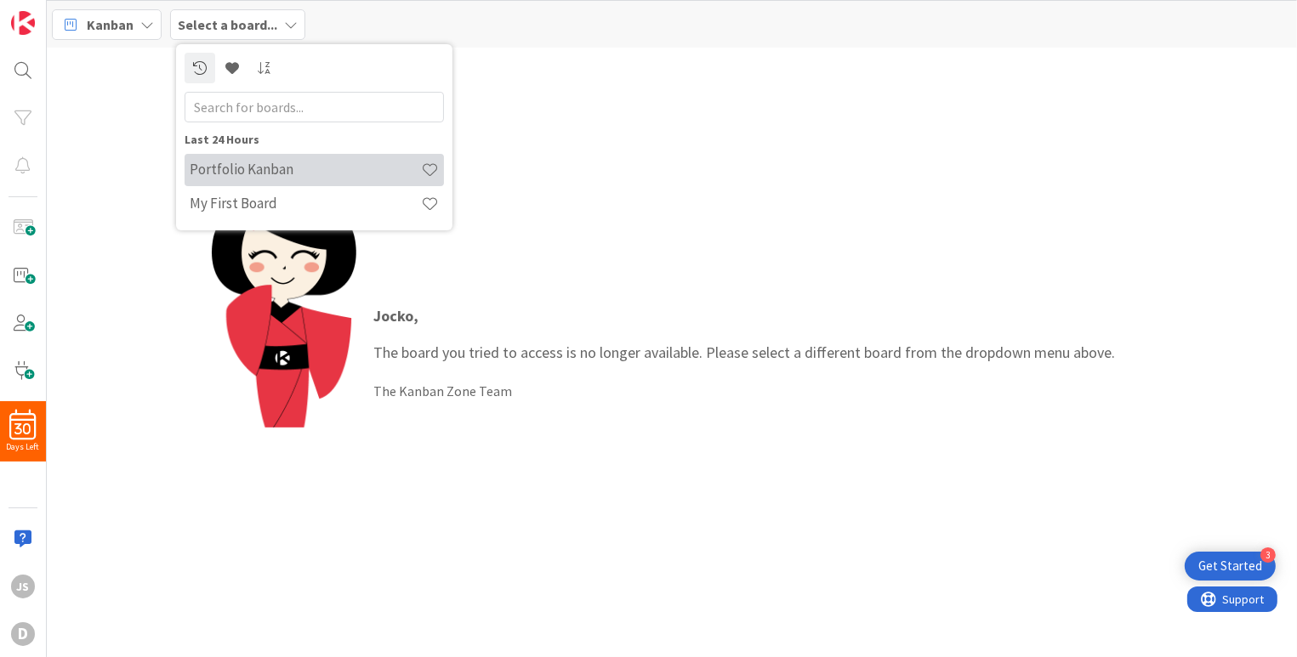
click at [236, 170] on h4 "Portfolio Kanban" at bounding box center [305, 169] width 231 height 17
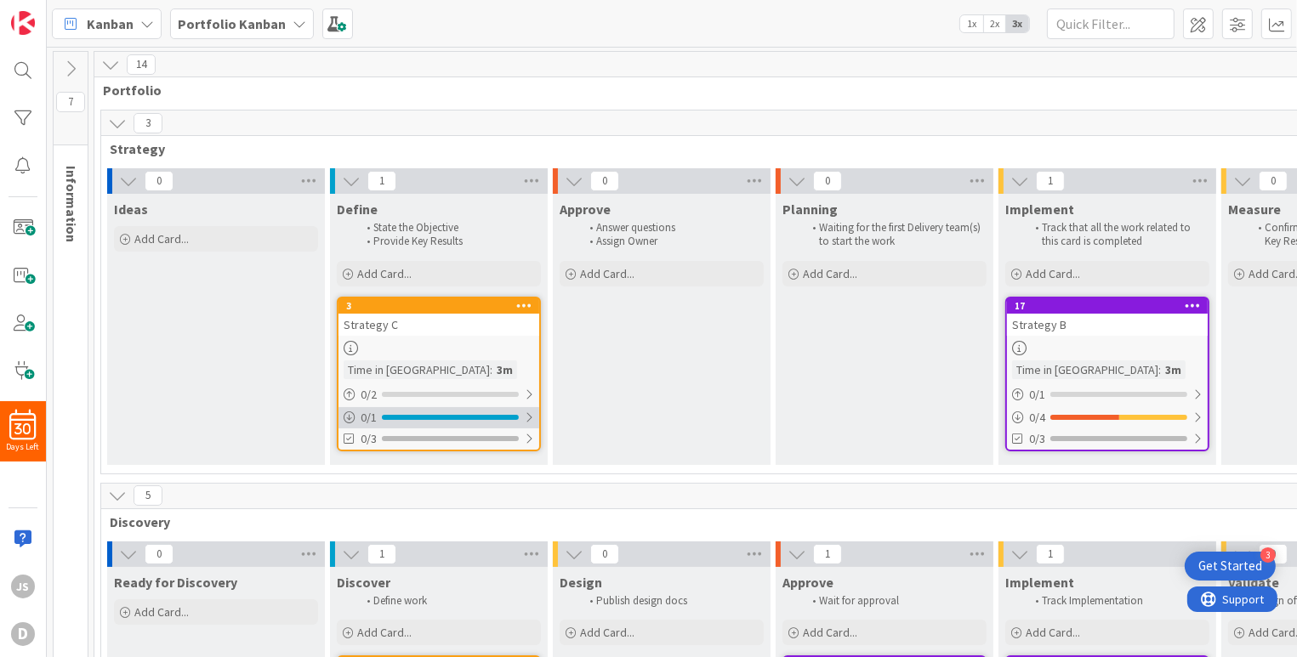
click at [439, 412] on div "0 / 1" at bounding box center [439, 417] width 201 height 21
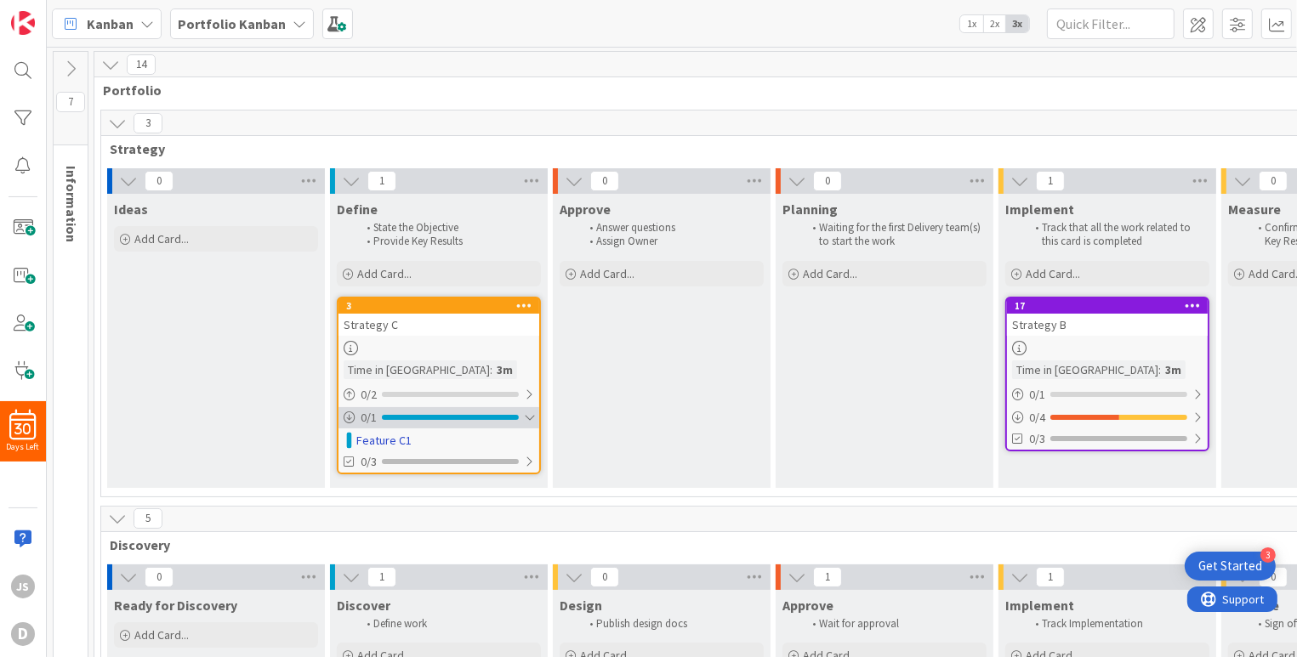
click at [439, 412] on div "0 / 1" at bounding box center [439, 417] width 201 height 21
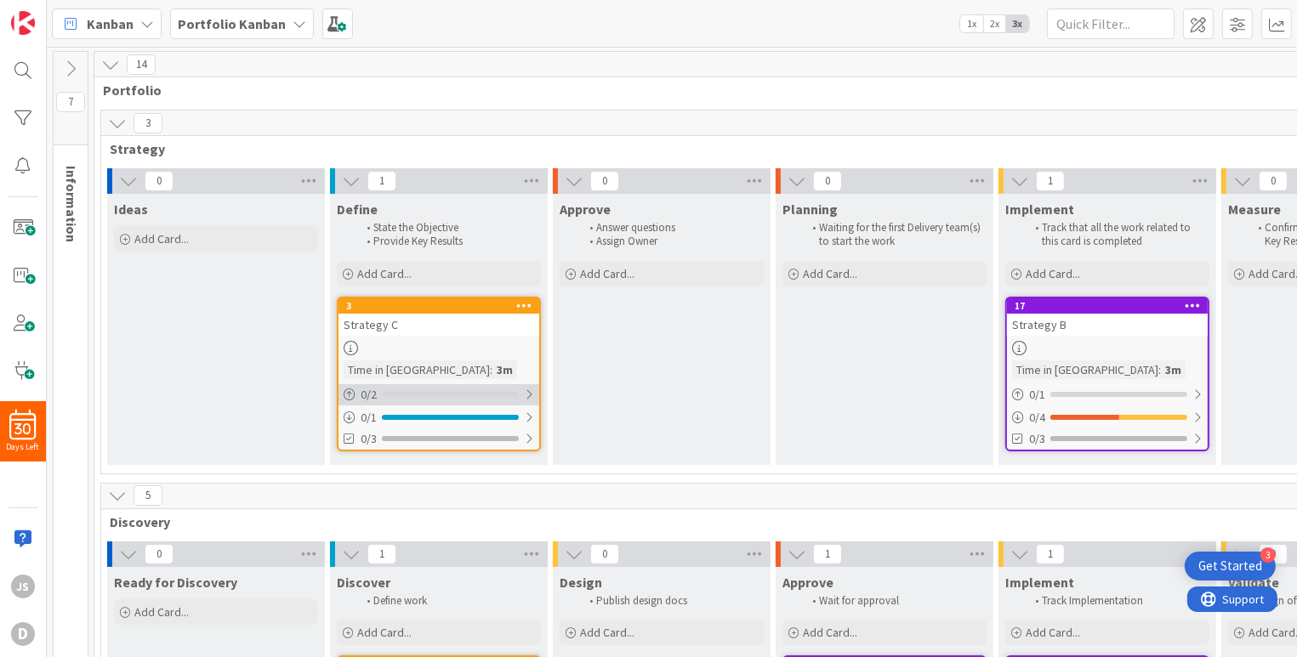
click at [437, 399] on div "0 / 2" at bounding box center [439, 394] width 201 height 21
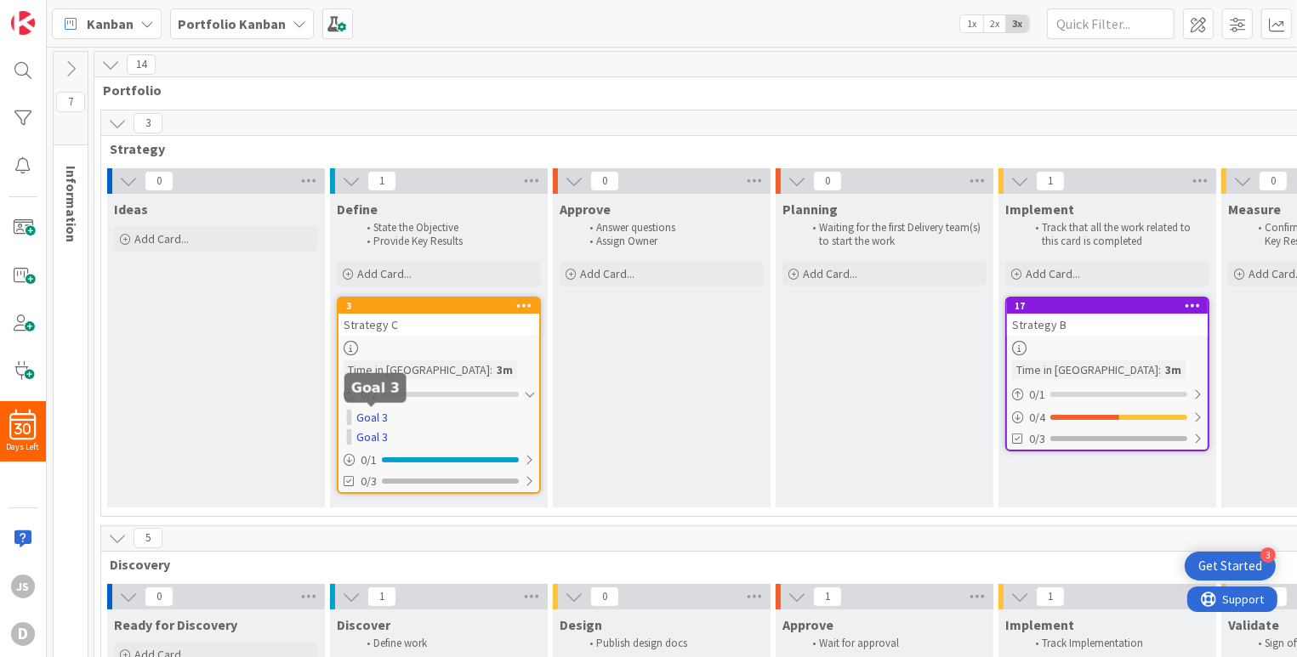
click at [369, 419] on link "Goal 3" at bounding box center [371, 418] width 31 height 18
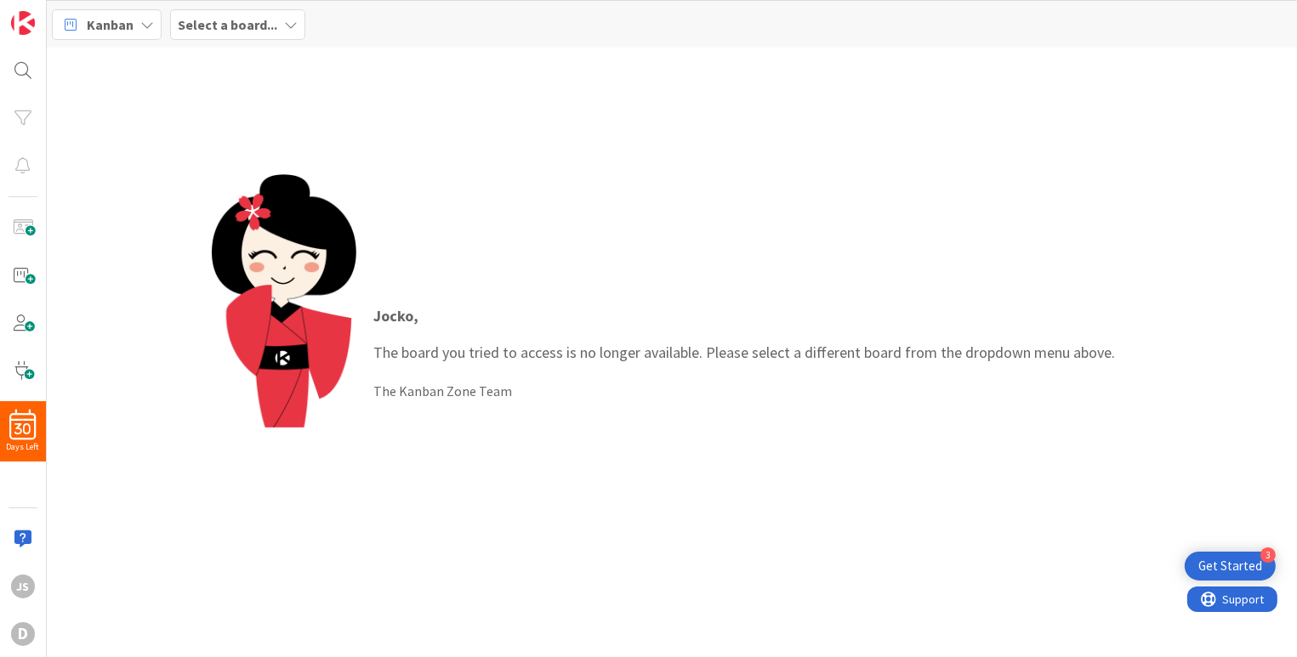
click at [287, 28] on icon at bounding box center [291, 25] width 14 height 14
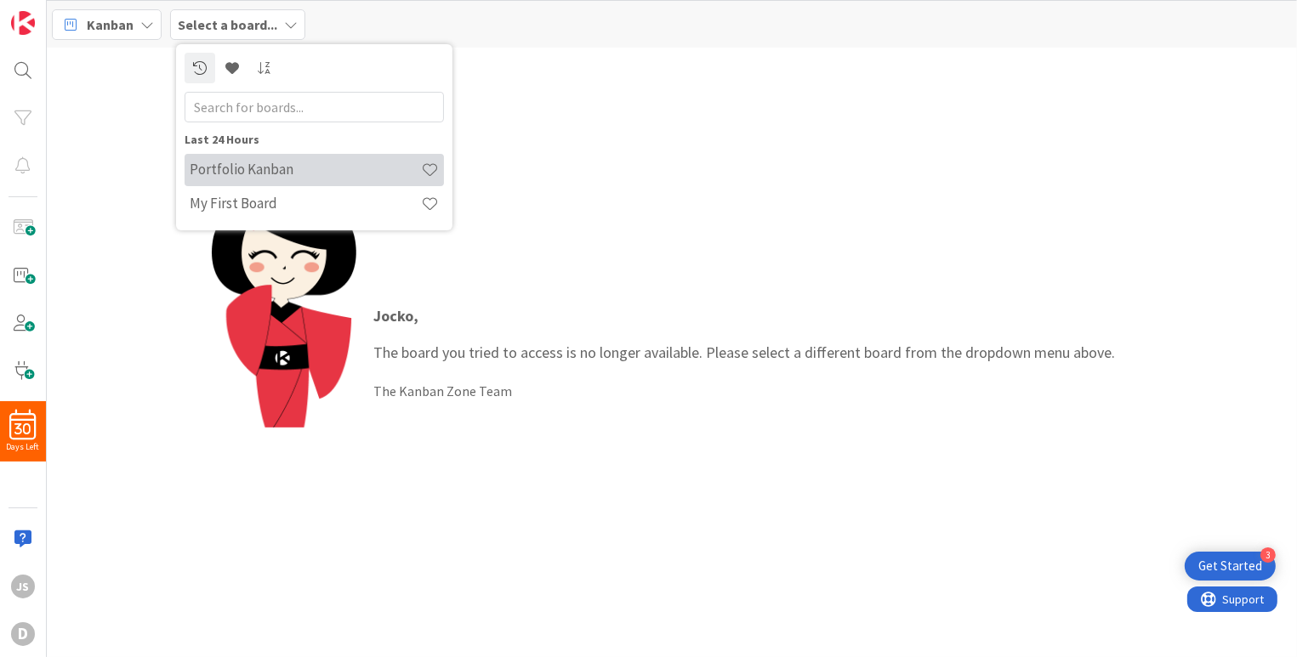
click at [253, 167] on h4 "Portfolio Kanban" at bounding box center [305, 169] width 231 height 17
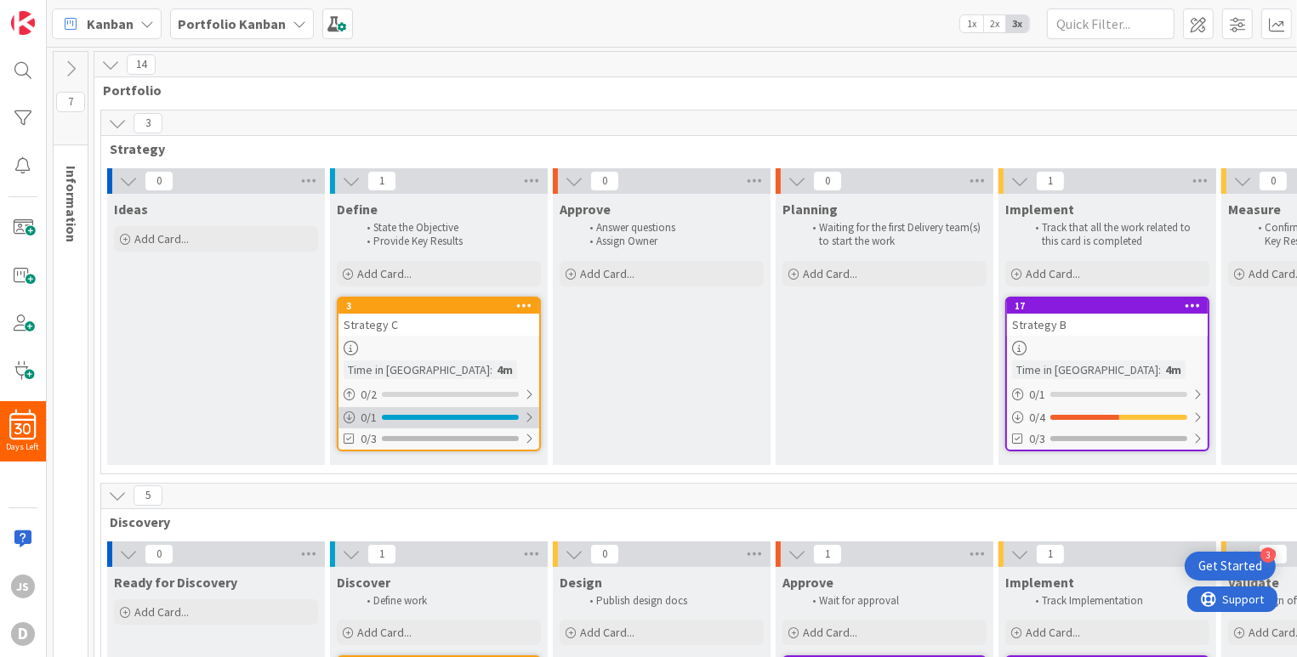
click at [348, 413] on icon at bounding box center [350, 418] width 12 height 12
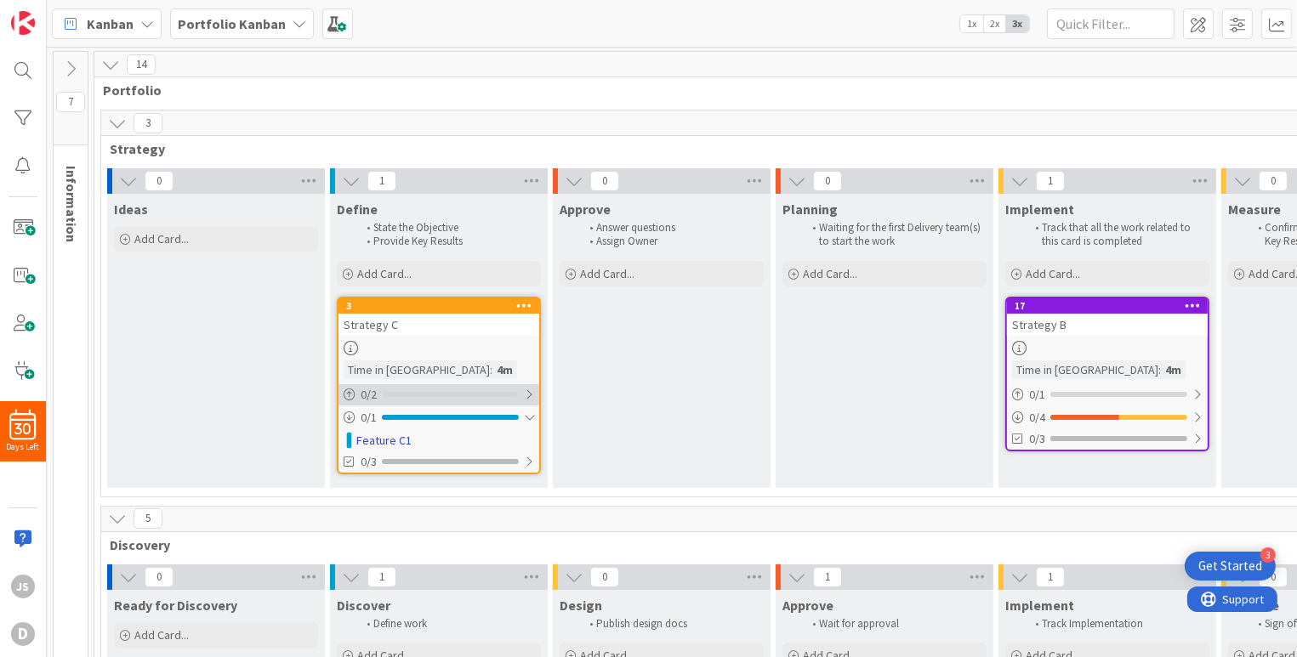
click at [351, 395] on icon at bounding box center [350, 395] width 12 height 12
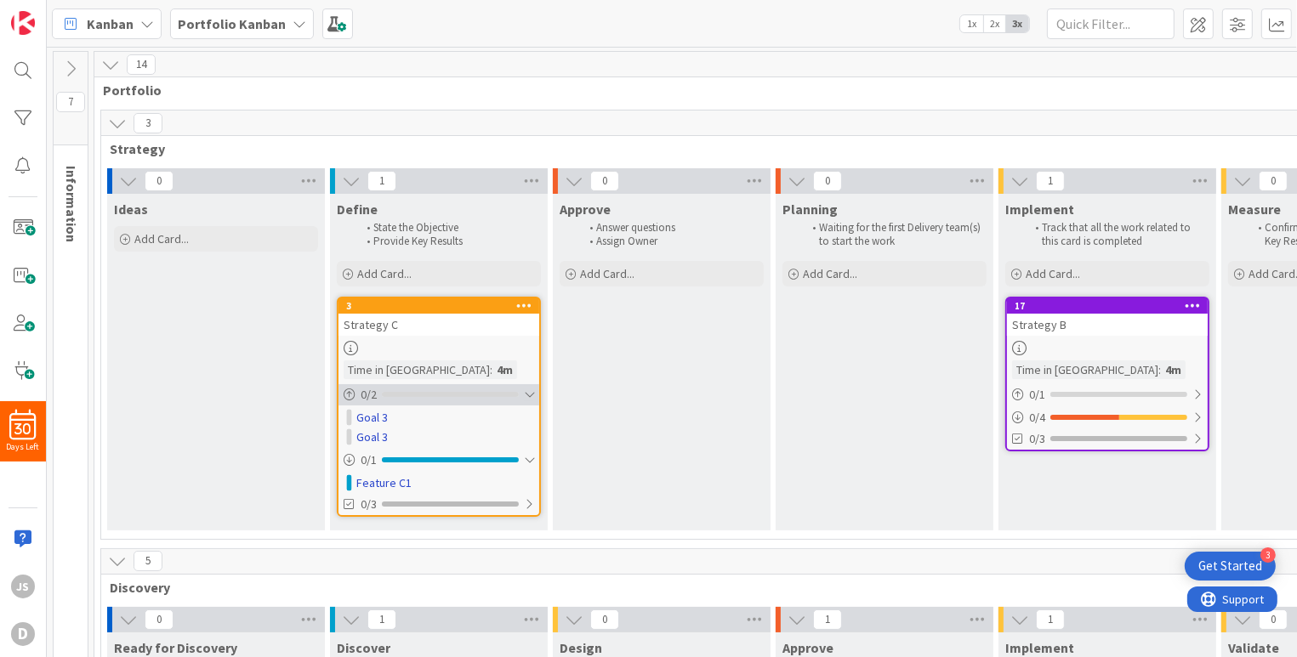
click at [351, 395] on icon at bounding box center [350, 395] width 12 height 12
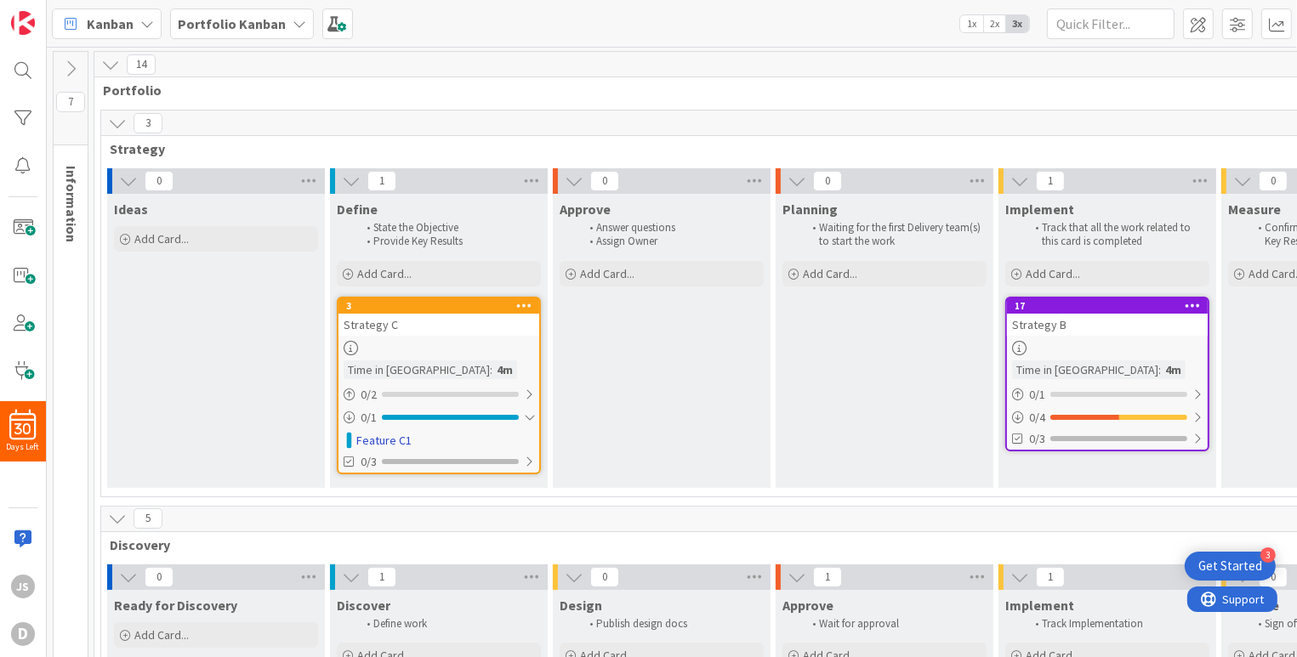
click at [352, 348] on icon at bounding box center [351, 348] width 14 height 14
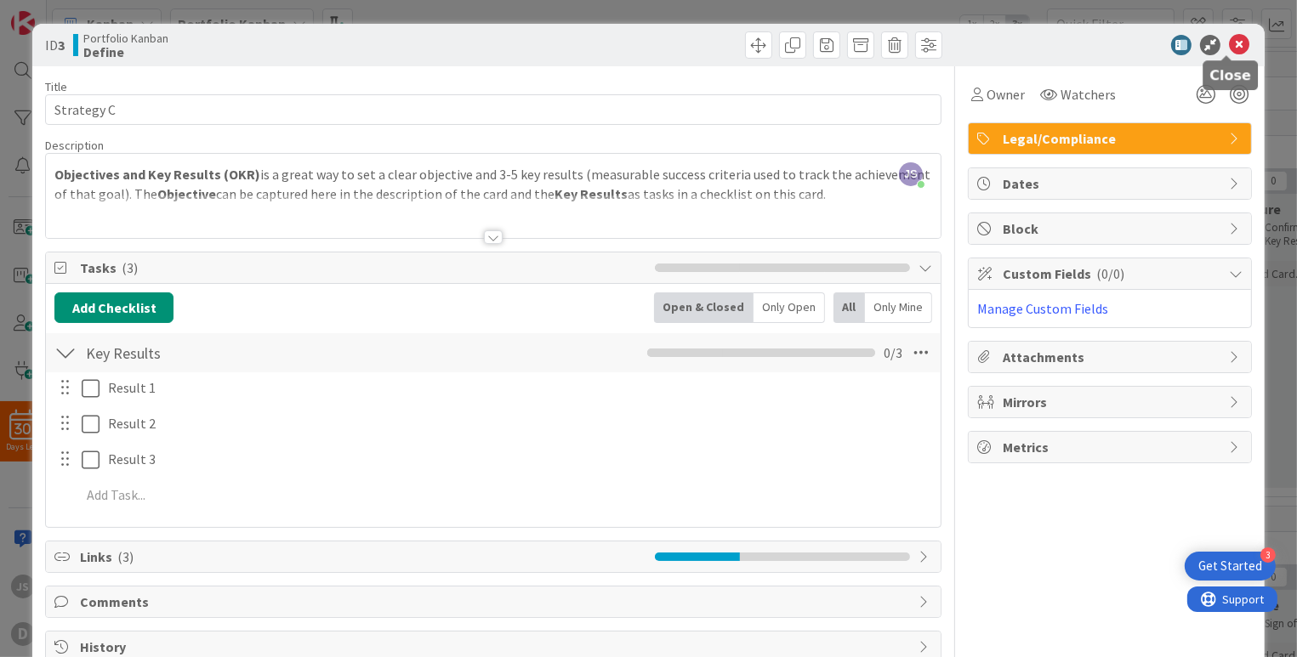
click at [1231, 48] on icon at bounding box center [1239, 45] width 20 height 20
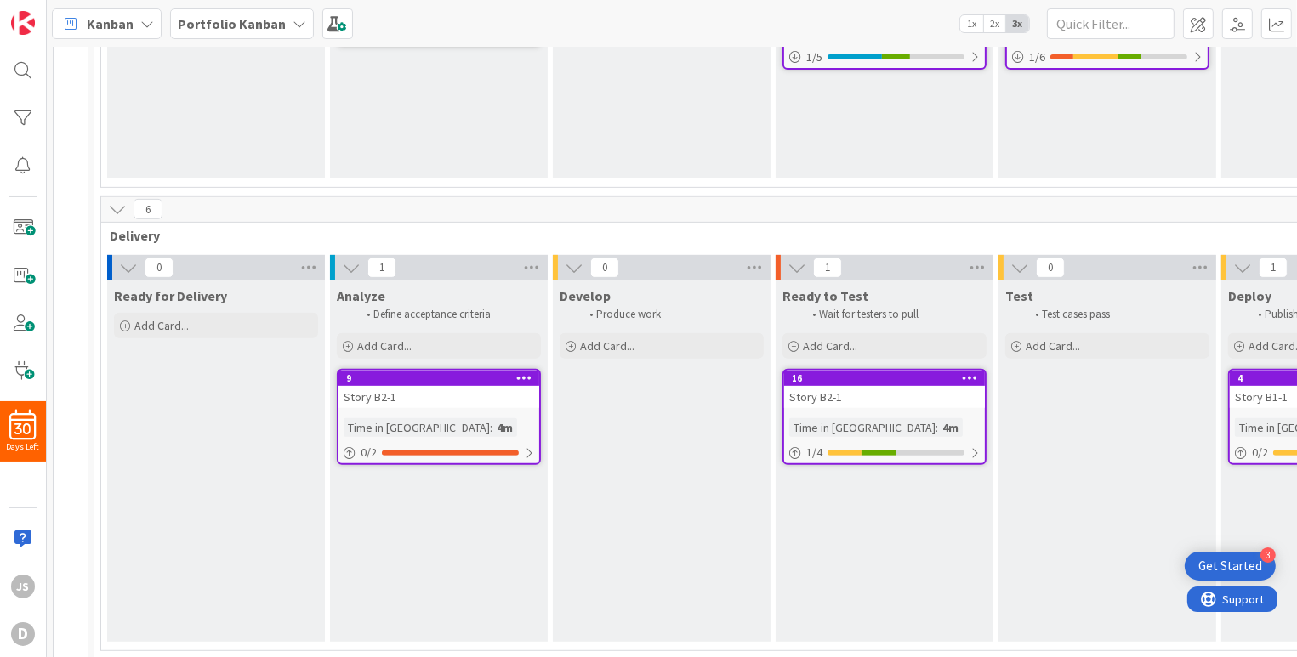
scroll to position [751, 0]
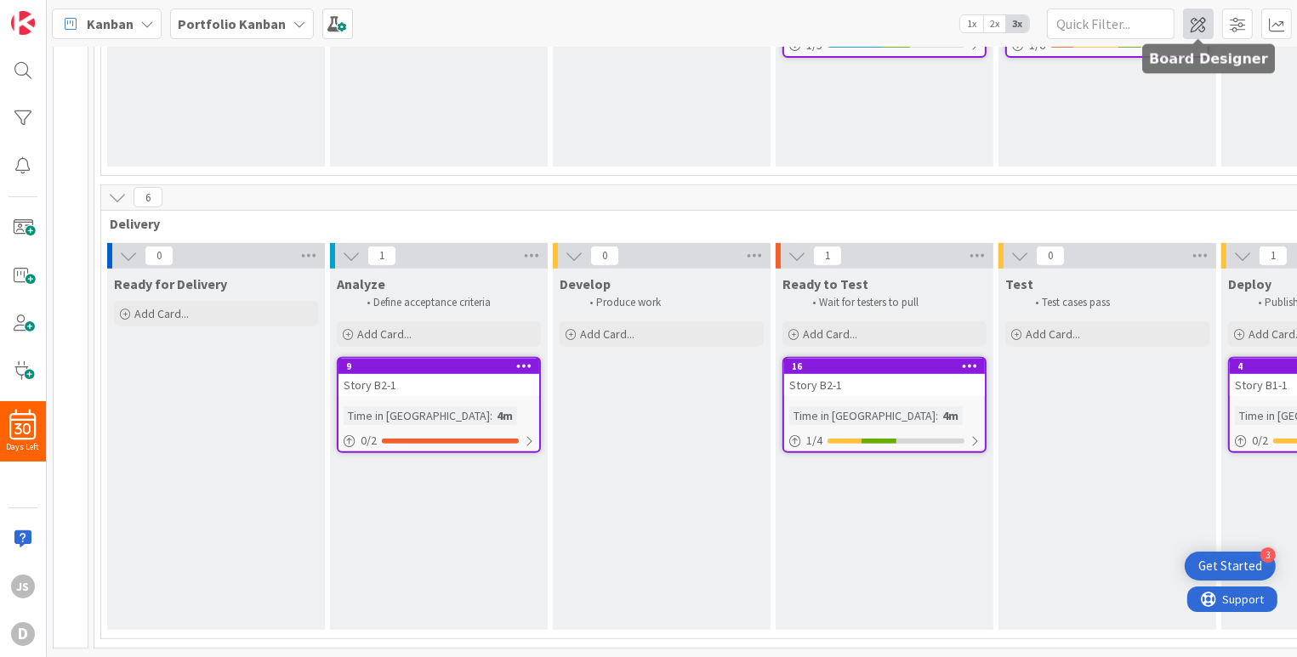
click at [1204, 18] on span at bounding box center [1198, 24] width 31 height 31
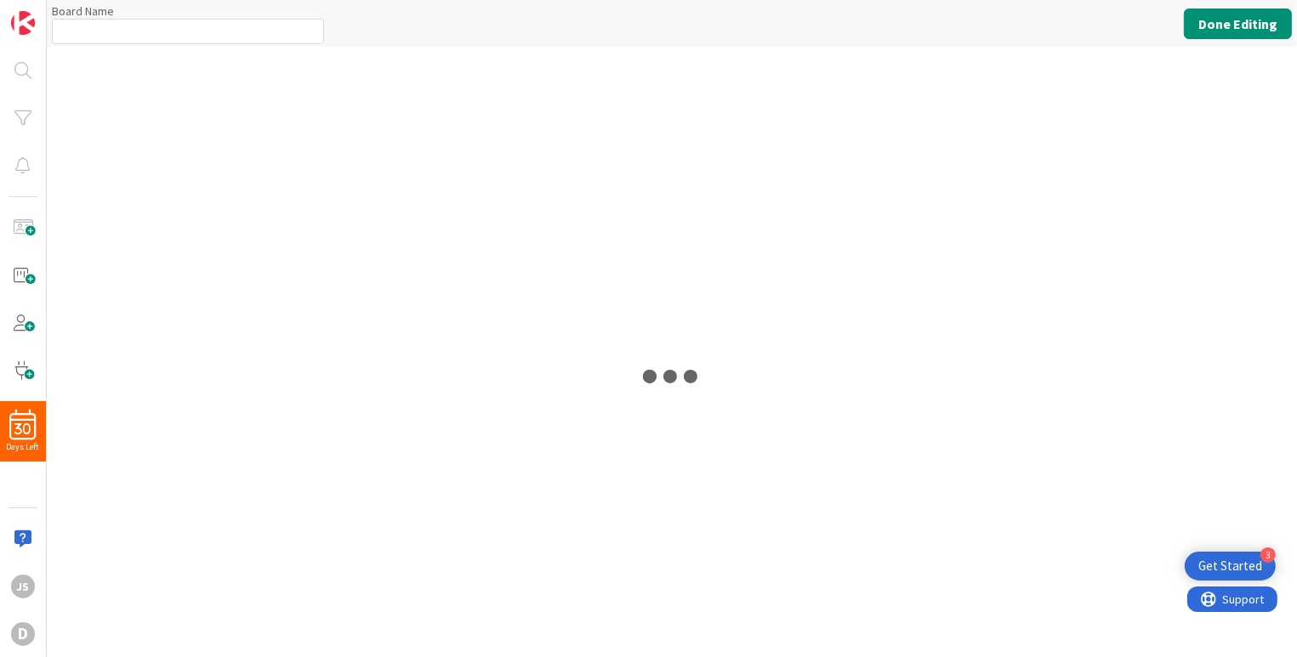
type input "Portfolio Kanban"
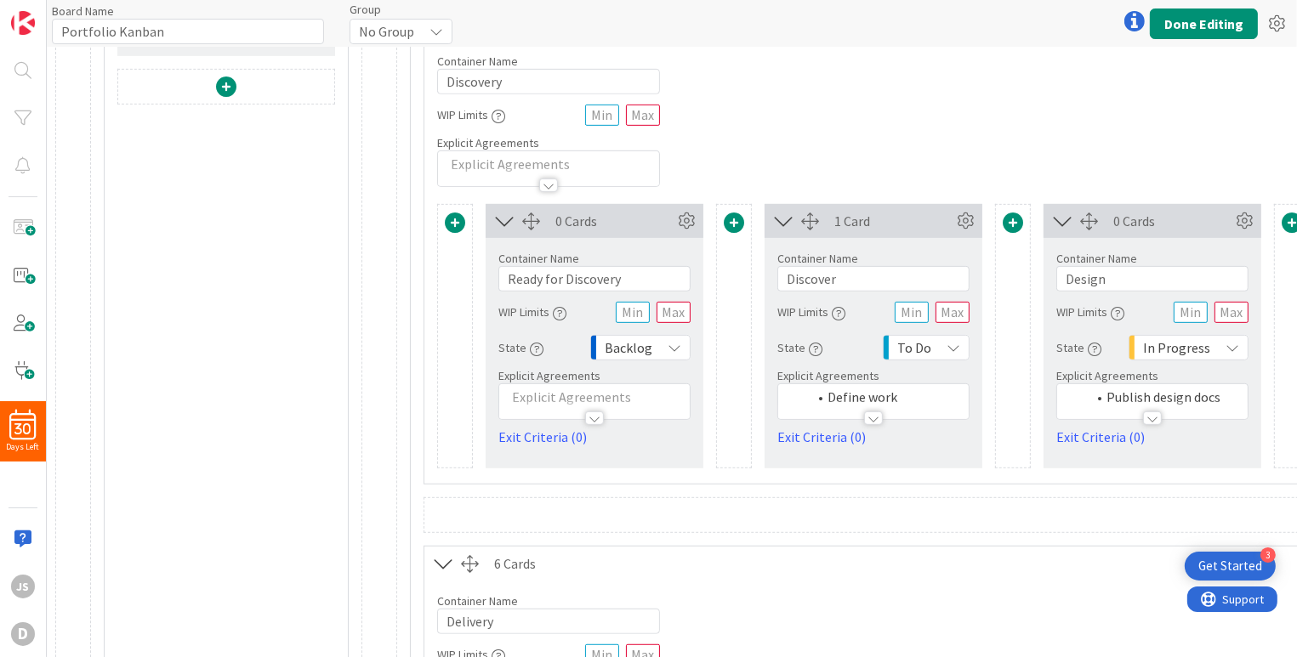
scroll to position [851, 0]
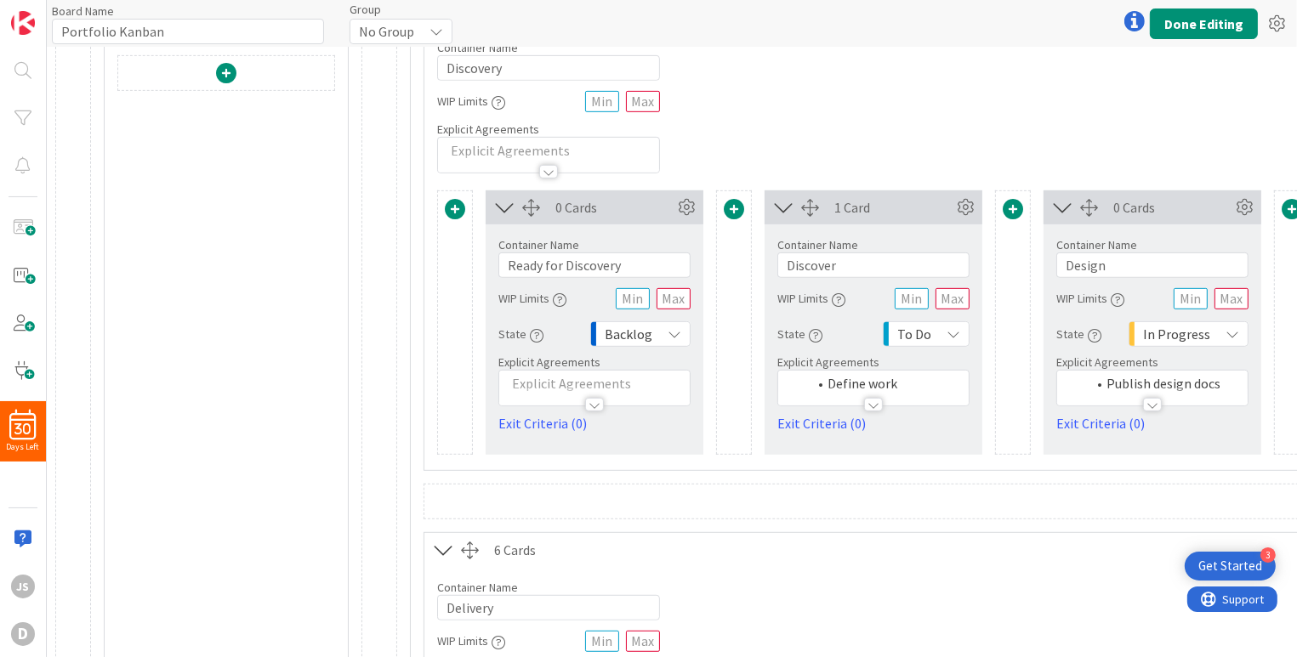
click at [452, 202] on span at bounding box center [455, 209] width 20 height 20
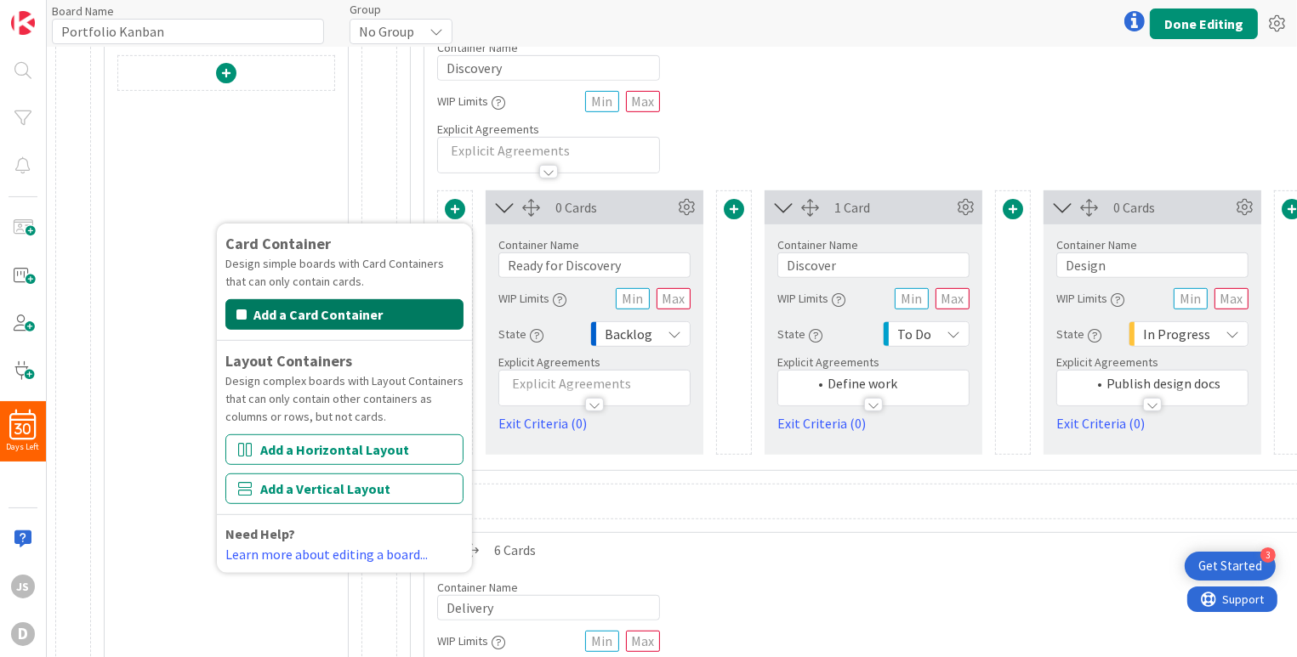
click at [350, 312] on button "Add a Card Container" at bounding box center [344, 314] width 238 height 31
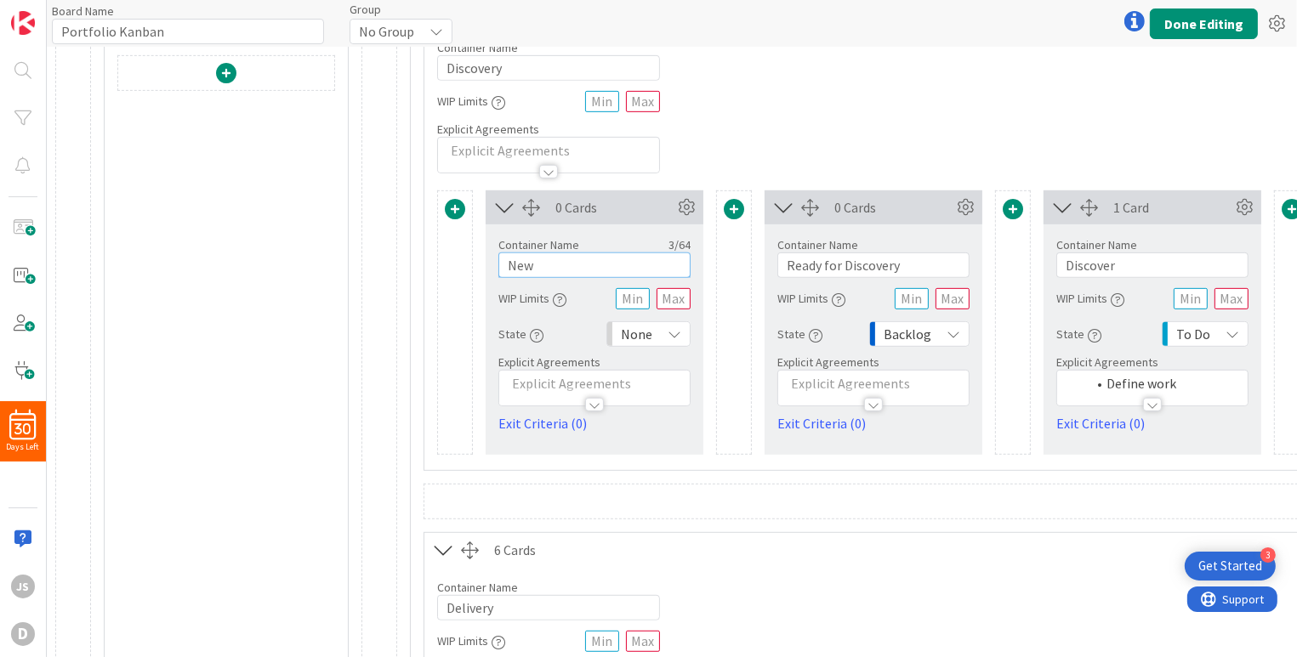
click at [521, 262] on input "New" at bounding box center [594, 266] width 192 height 26
type input "Backlog test"
click at [1200, 19] on button "Done Editing" at bounding box center [1204, 24] width 108 height 31
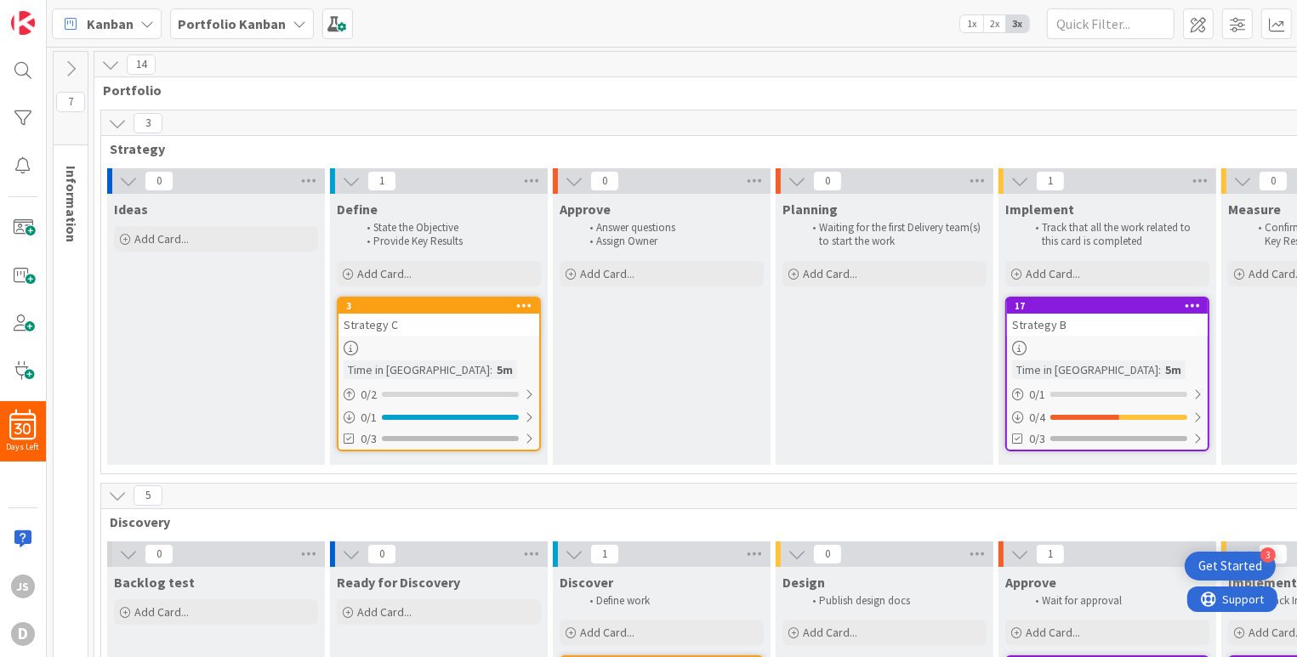
click at [434, 238] on li "Provide Key Results" at bounding box center [447, 242] width 181 height 14
click at [528, 178] on icon at bounding box center [532, 181] width 22 height 26
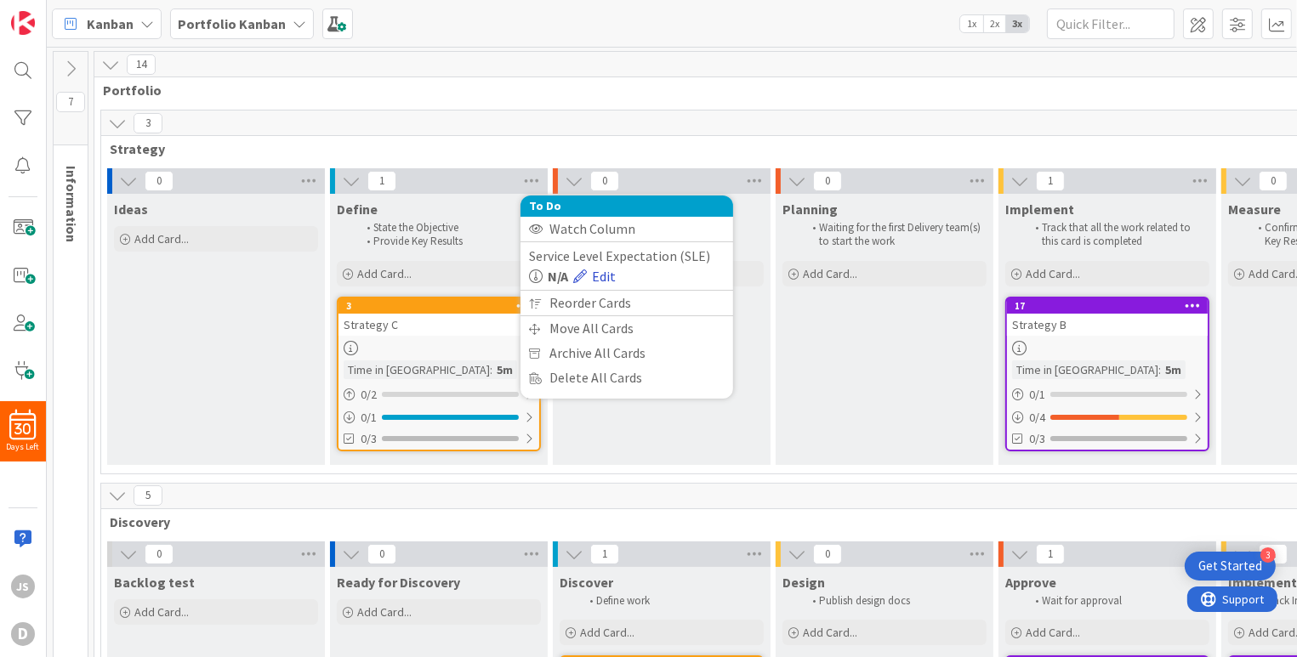
click at [609, 279] on link "Edit" at bounding box center [594, 276] width 43 height 20
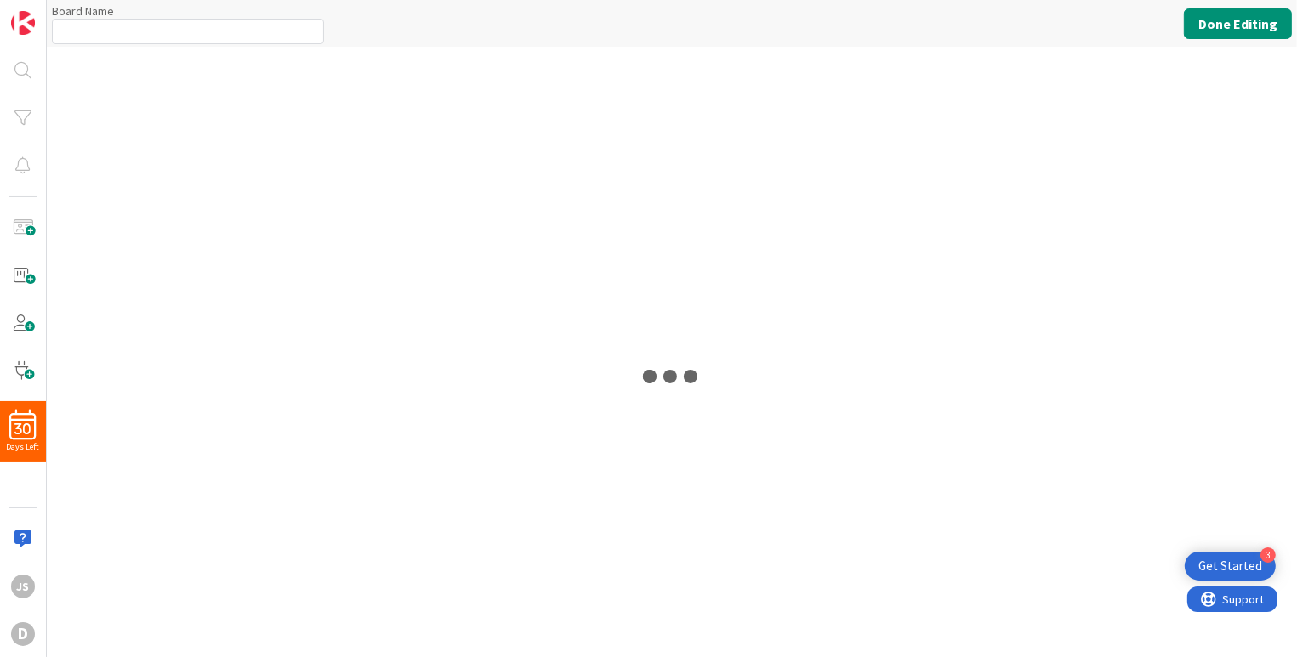
type input "Portfolio Kanban"
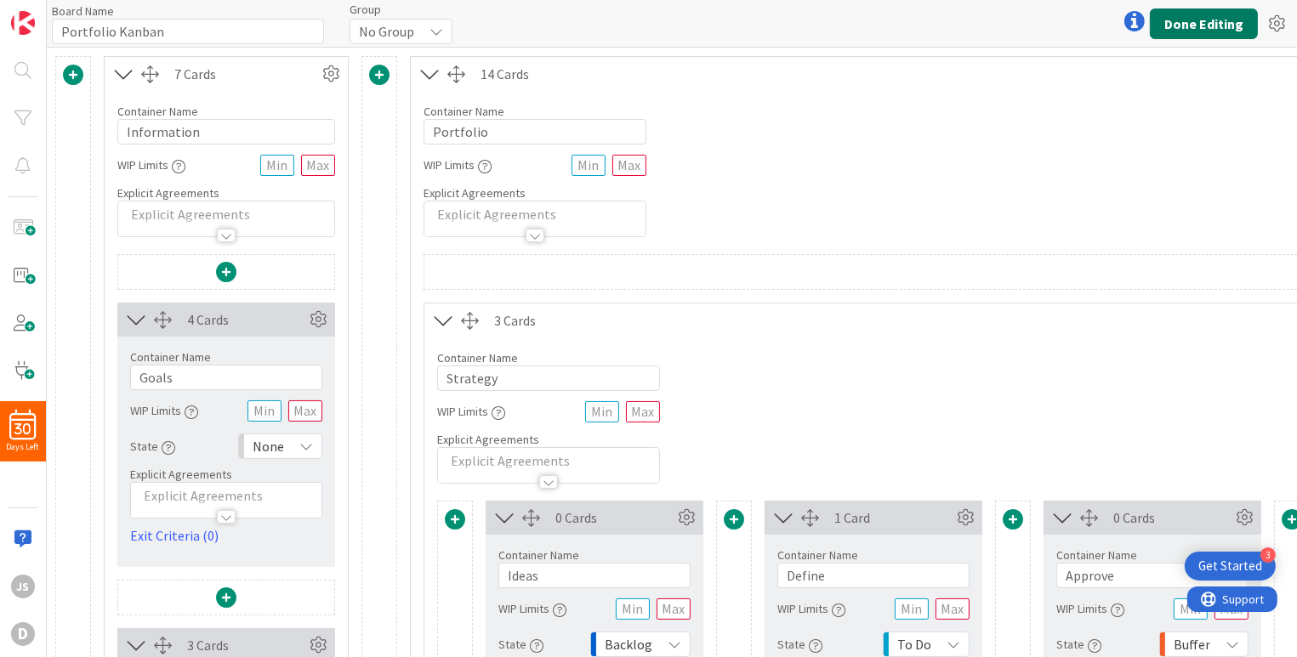
click at [1208, 26] on button "Done Editing" at bounding box center [1204, 24] width 108 height 31
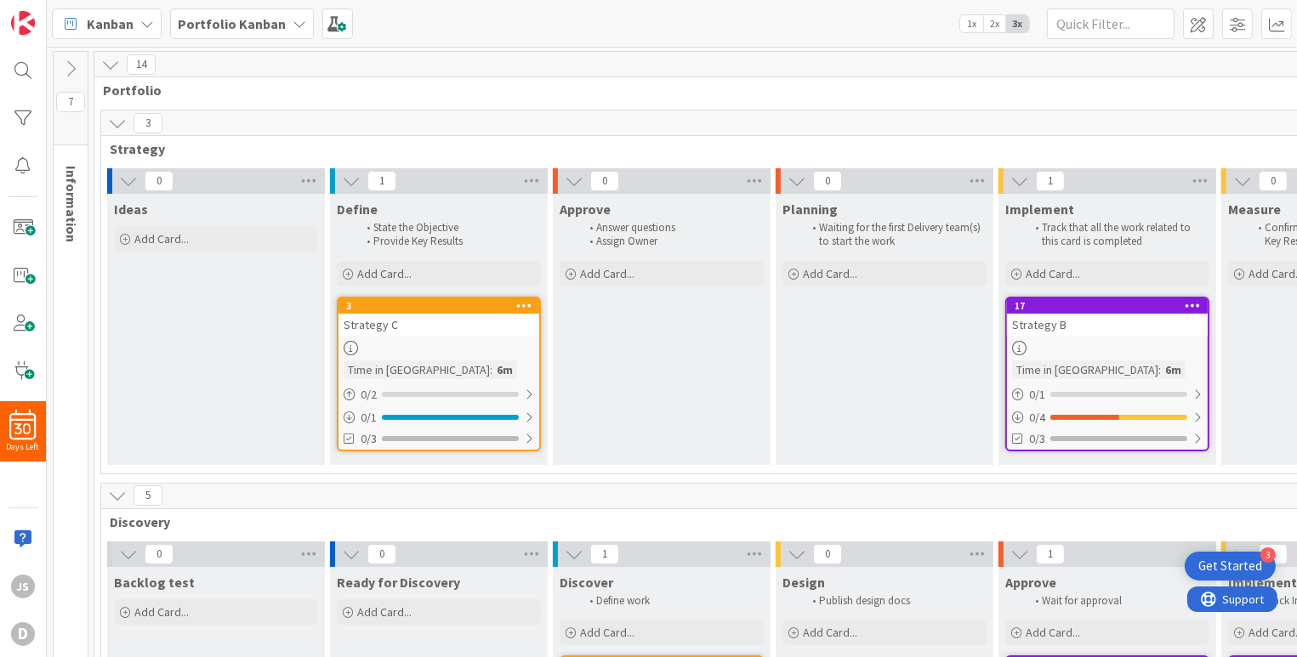
click at [885, 240] on li "Waiting for the first Delivery team(s) to start the work" at bounding box center [893, 235] width 181 height 28
click at [822, 216] on span "Planning" at bounding box center [809, 209] width 55 height 17
click at [820, 214] on span "Planning" at bounding box center [809, 209] width 55 height 17
click at [842, 236] on li "Waiting for the first Delivery team(s) to start the work" at bounding box center [893, 235] width 181 height 28
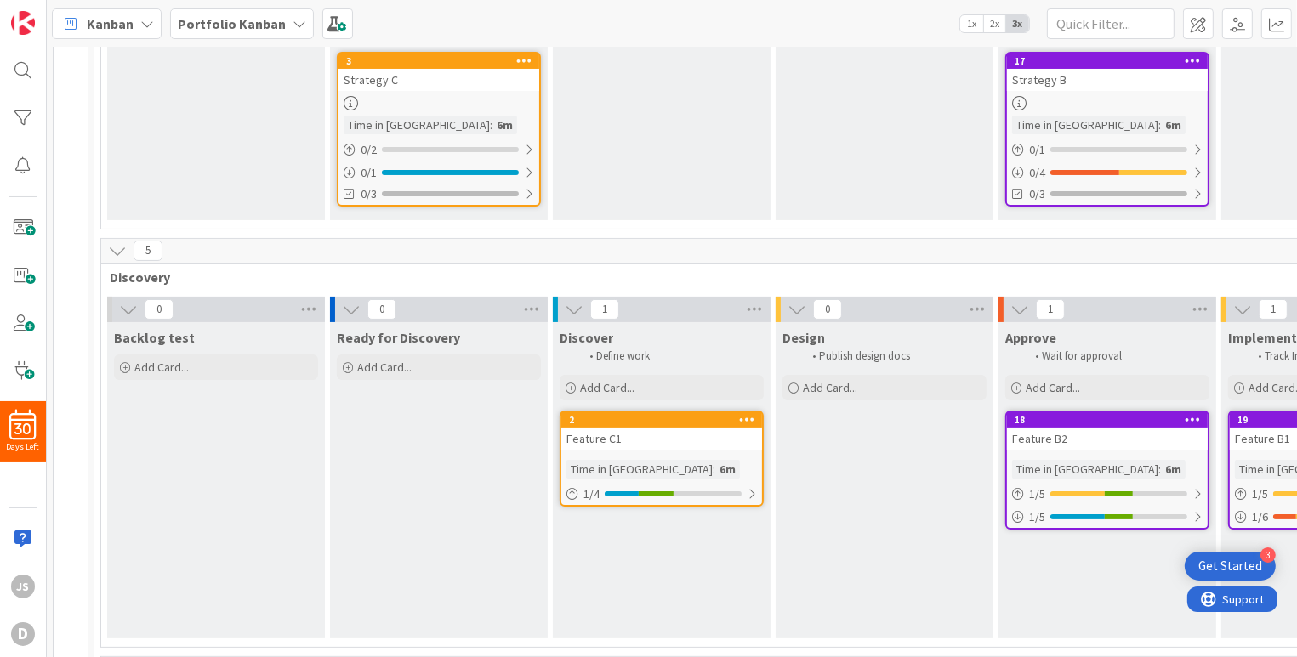
scroll to position [255, 0]
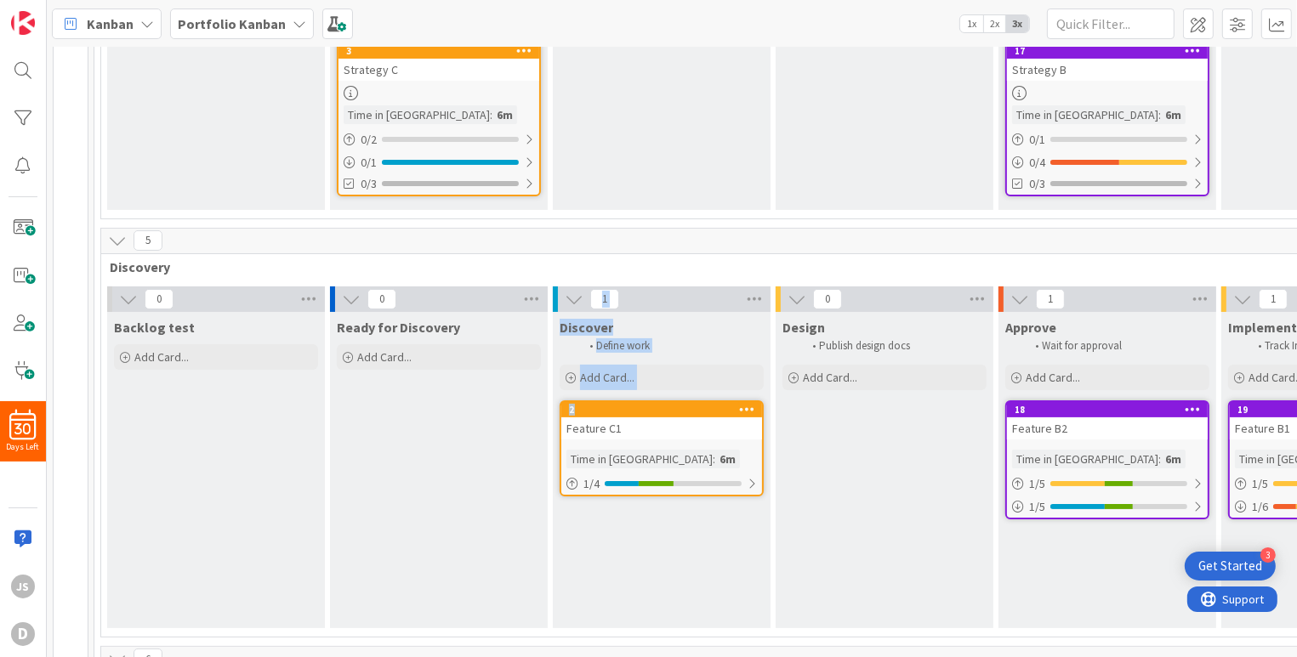
drag, startPoint x: 638, startPoint y: 406, endPoint x: 459, endPoint y: 401, distance: 178.7
click at [458, 403] on div "0 Backlog test Add Card... 0 Ready for Discovery Add Card... 1 Discover Define …" at bounding box center [996, 462] width 1783 height 350
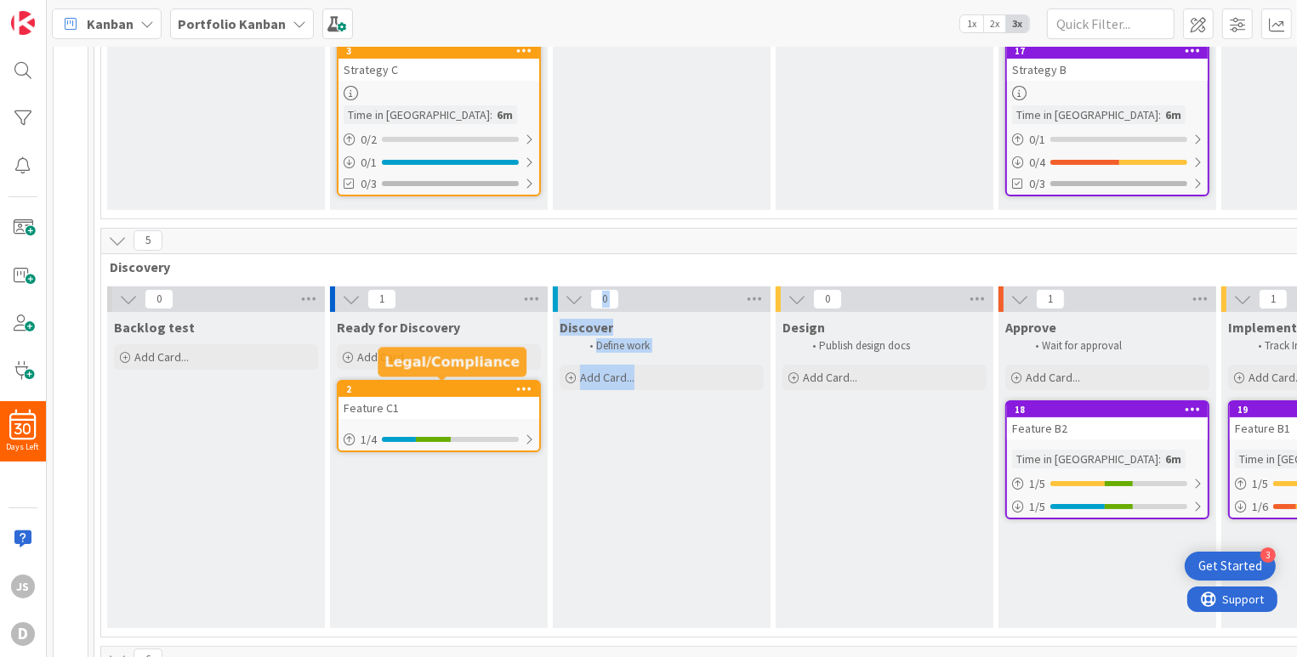
click at [440, 384] on div "2" at bounding box center [442, 390] width 193 height 12
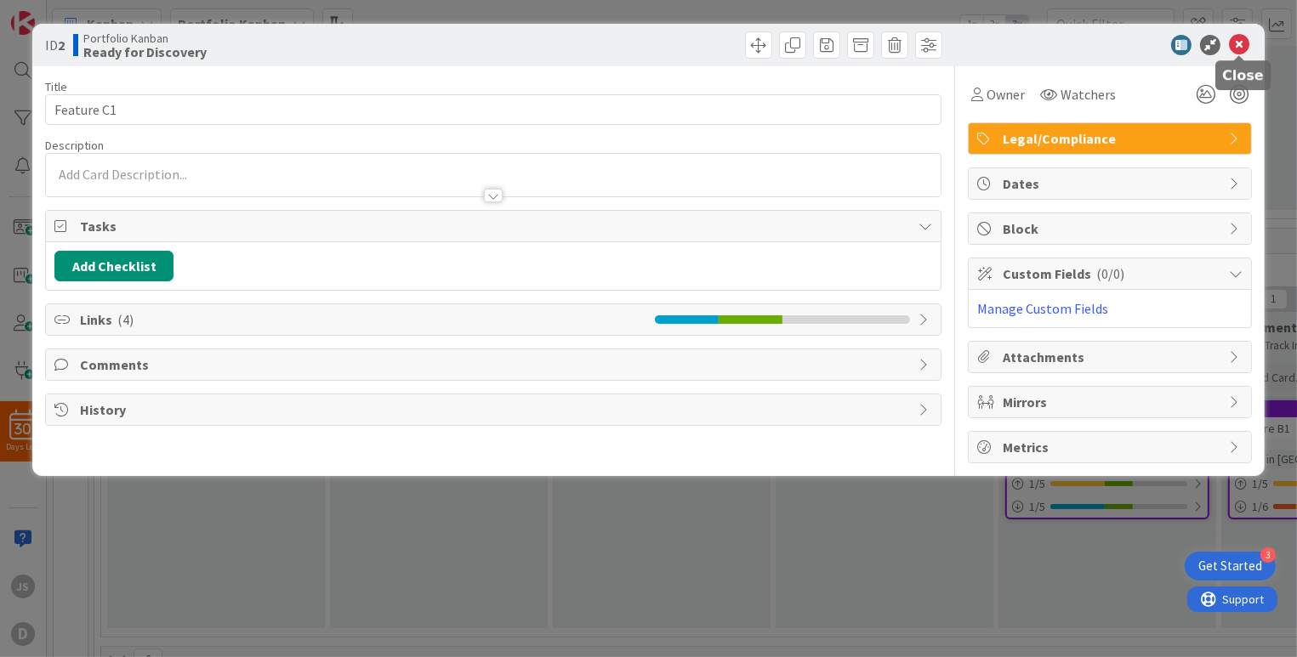
click at [1235, 46] on icon at bounding box center [1239, 45] width 20 height 20
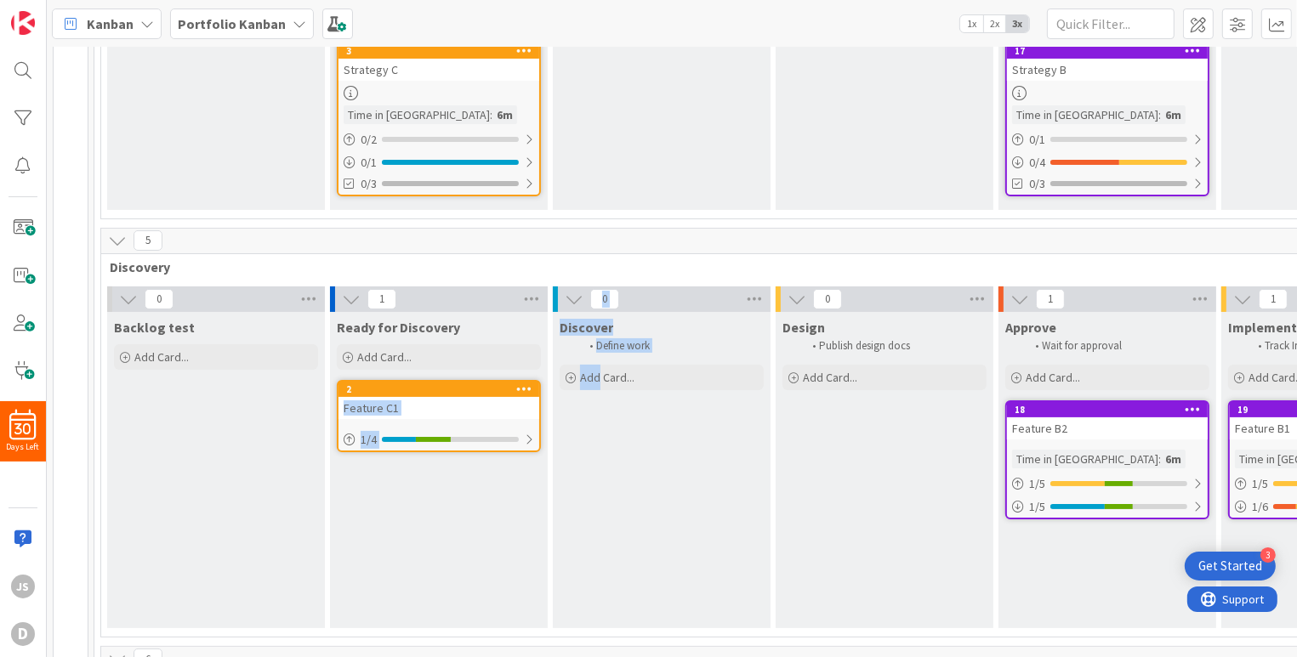
drag, startPoint x: 436, startPoint y: 386, endPoint x: 599, endPoint y: 403, distance: 163.3
click at [599, 403] on div "0 Backlog test Add Card... 1 Ready for Discovery Add Card... 2 Feature C1 1 / 4…" at bounding box center [996, 462] width 1783 height 350
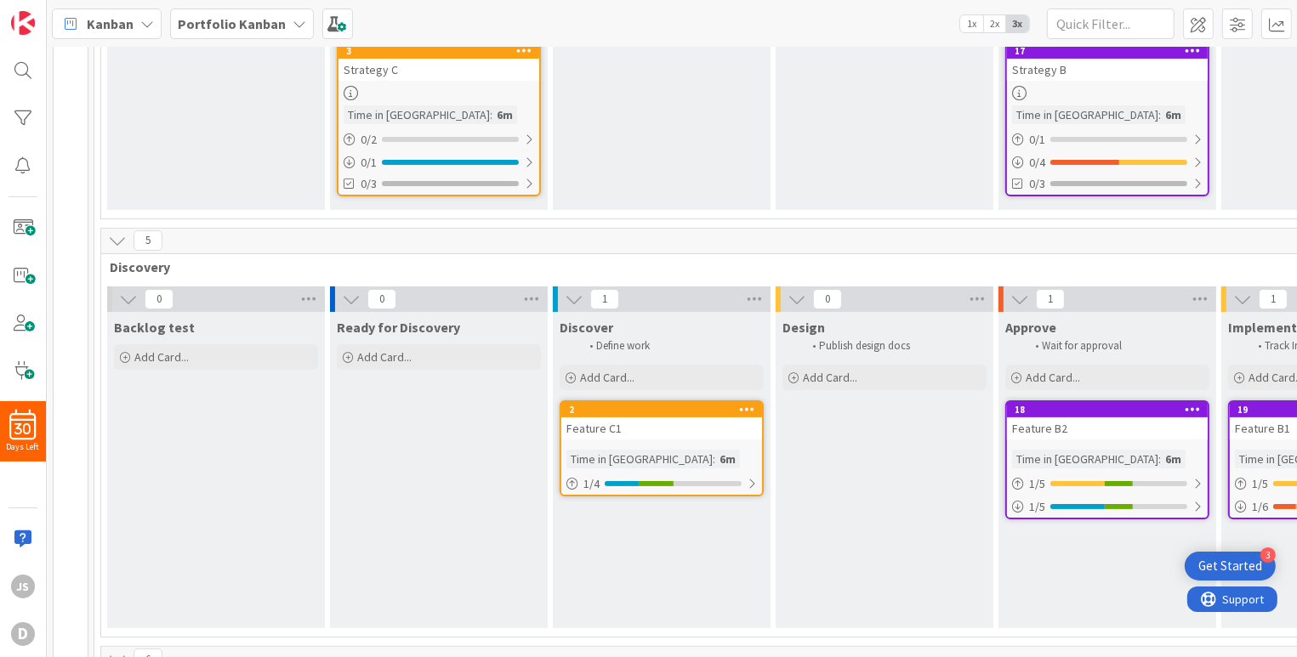
click at [396, 440] on div "Ready for Discovery Add Card..." at bounding box center [439, 470] width 218 height 316
drag, startPoint x: 607, startPoint y: 407, endPoint x: 576, endPoint y: 408, distance: 31.5
click at [576, 408] on div "2" at bounding box center [665, 410] width 193 height 12
drag, startPoint x: 593, startPoint y: 407, endPoint x: 538, endPoint y: 423, distance: 57.6
click at [538, 423] on div "0 Backlog test Add Card... 0 Ready for Discovery Add Card... 1 Discover Define …" at bounding box center [996, 462] width 1783 height 350
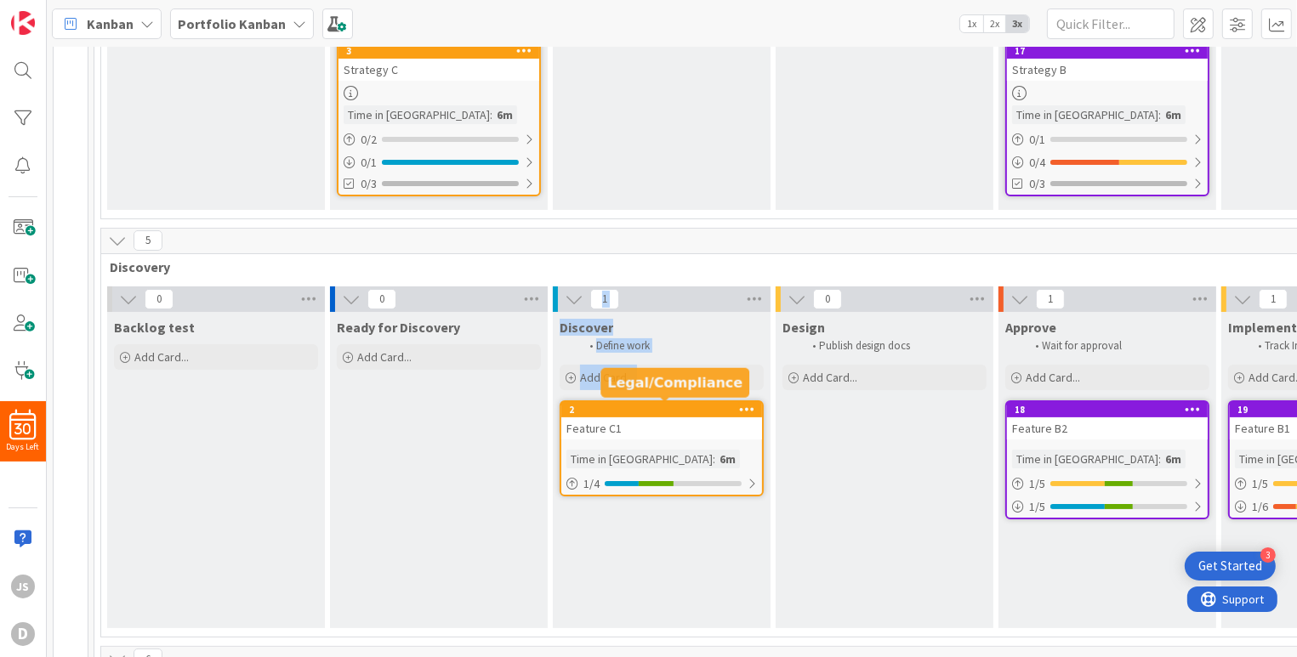
click at [623, 410] on div "2" at bounding box center [665, 410] width 193 height 12
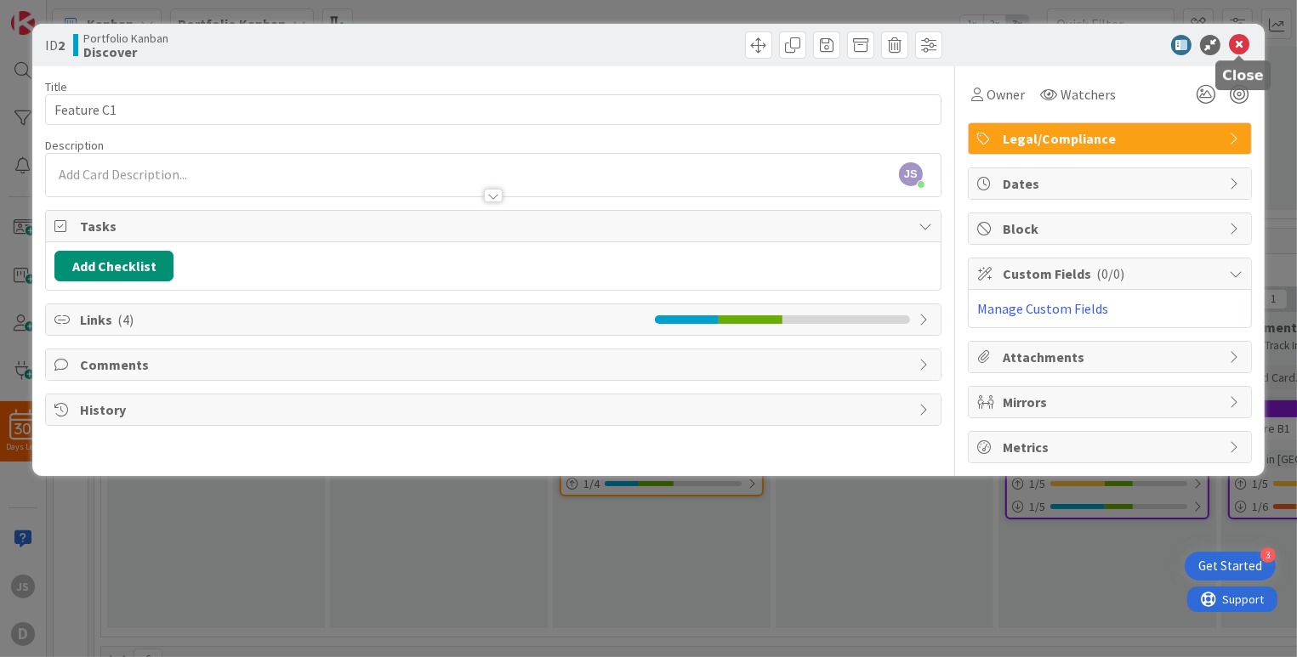
click at [1239, 41] on icon at bounding box center [1239, 45] width 20 height 20
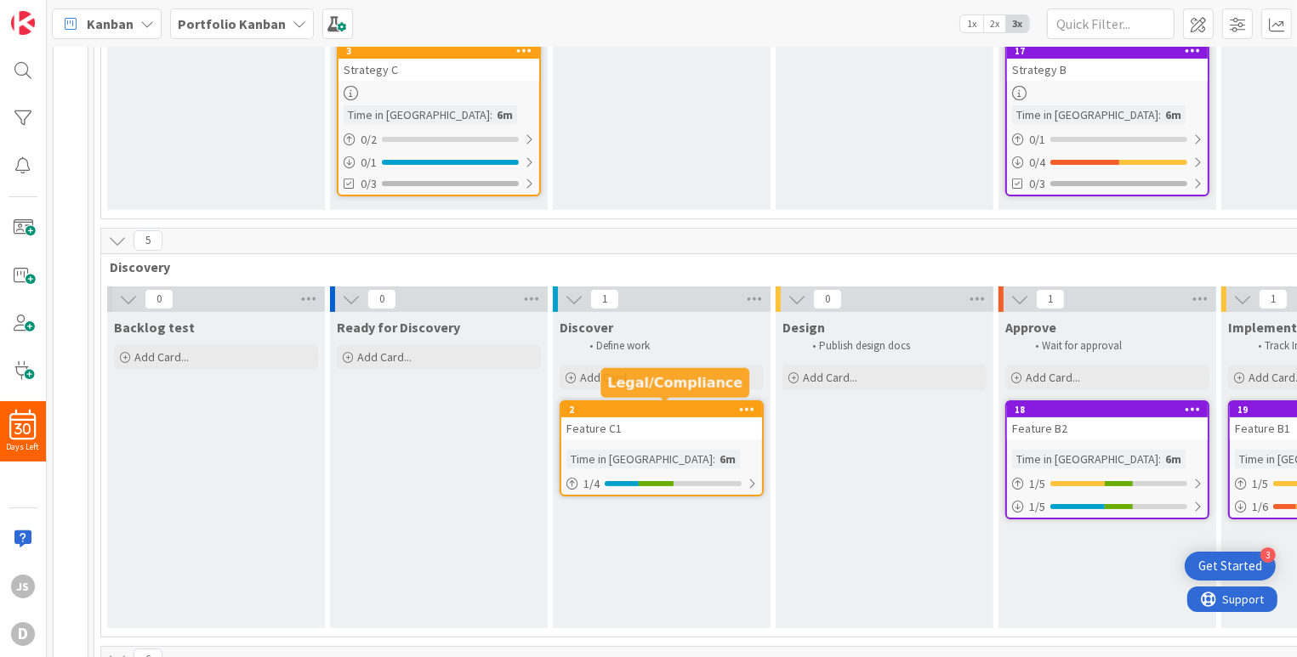
drag, startPoint x: 708, startPoint y: 407, endPoint x: 576, endPoint y: 410, distance: 131.9
click at [576, 410] on div "2" at bounding box center [665, 410] width 193 height 12
drag, startPoint x: 572, startPoint y: 407, endPoint x: 518, endPoint y: 408, distance: 53.6
click at [518, 408] on div "0 Backlog test Add Card... 0 Ready for Discovery Add Card... 1 Discover Define …" at bounding box center [996, 462] width 1783 height 350
drag, startPoint x: 709, startPoint y: 429, endPoint x: 647, endPoint y: 434, distance: 62.3
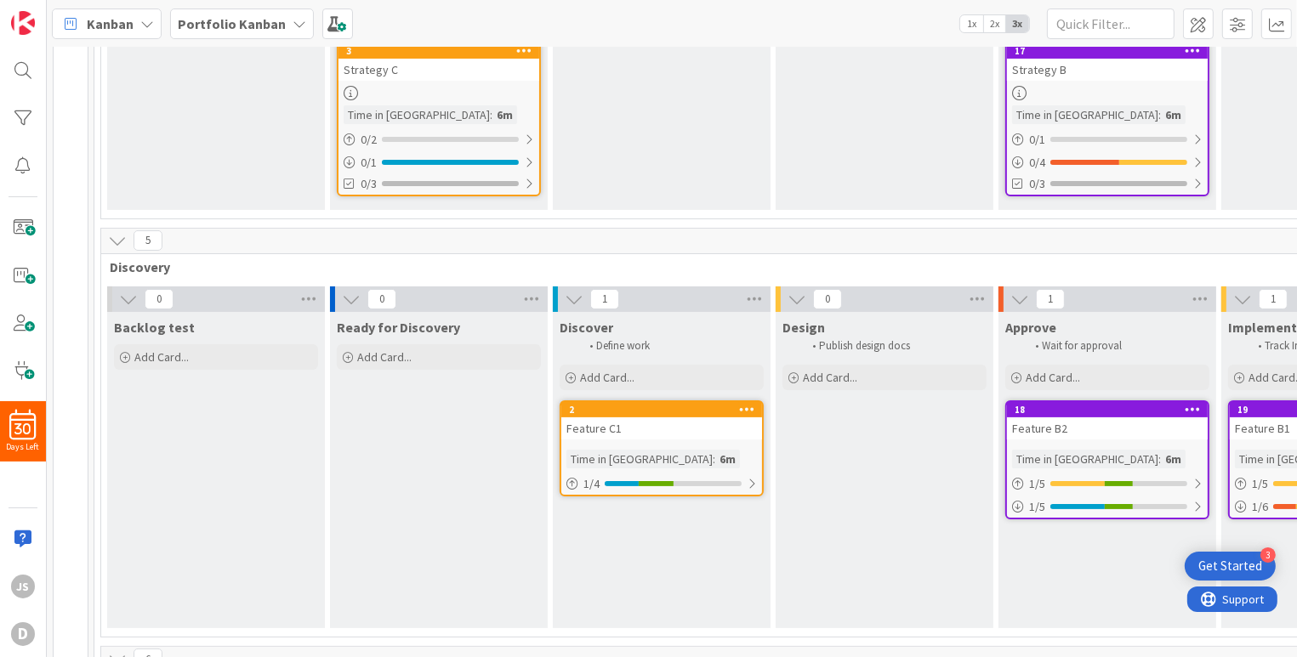
click at [647, 434] on div "Feature C1" at bounding box center [661, 429] width 201 height 22
drag, startPoint x: 726, startPoint y: 400, endPoint x: 657, endPoint y: 415, distance: 70.6
click at [657, 415] on link "2 Feature C1 Time in Column : 6m 1 / 4" at bounding box center [662, 449] width 204 height 96
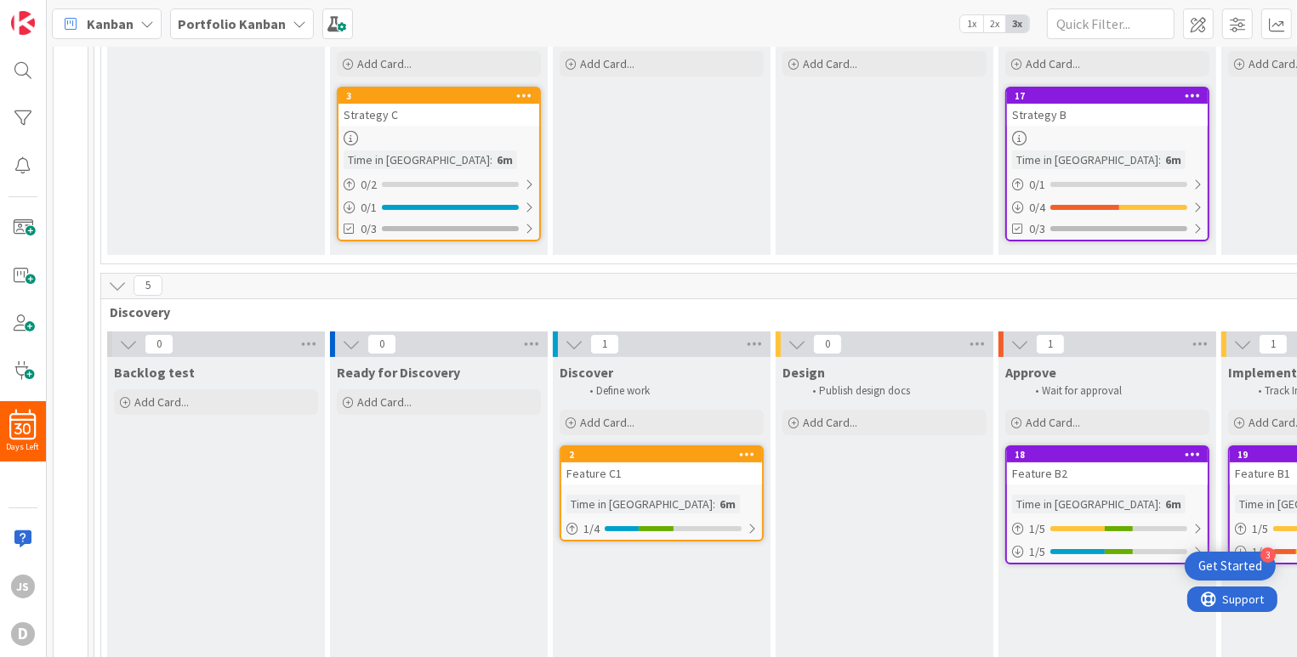
scroll to position [255, 0]
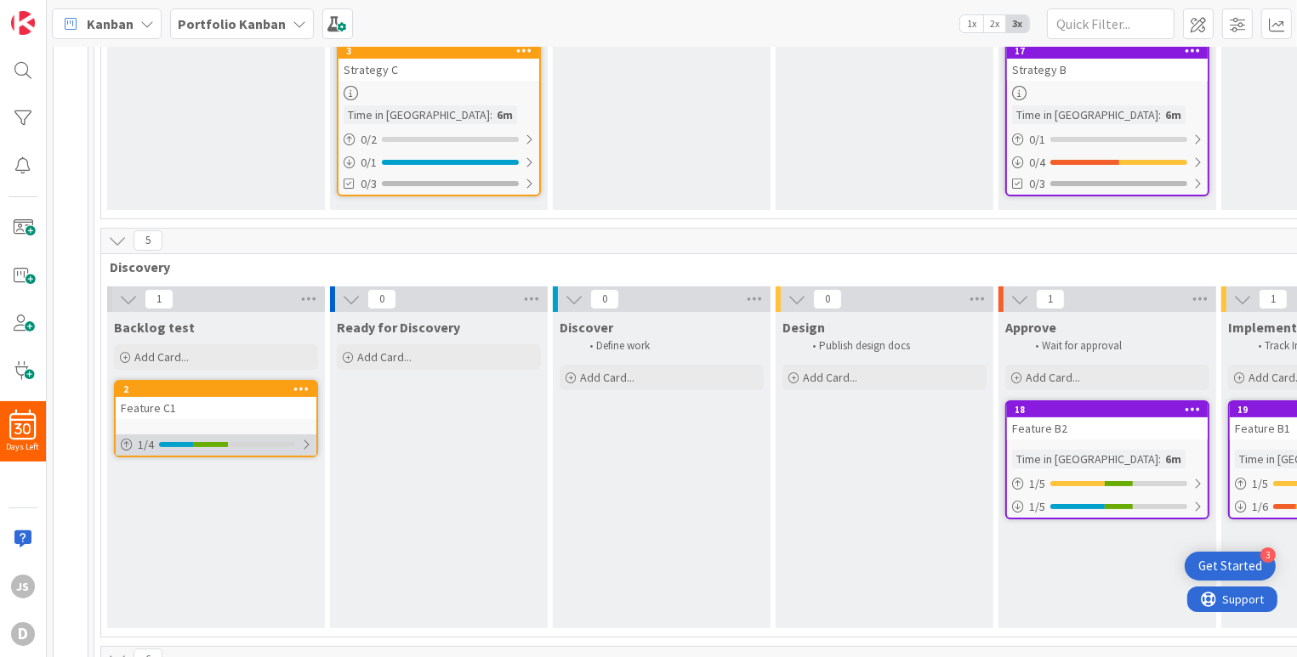
click at [236, 442] on div at bounding box center [262, 444] width 69 height 5
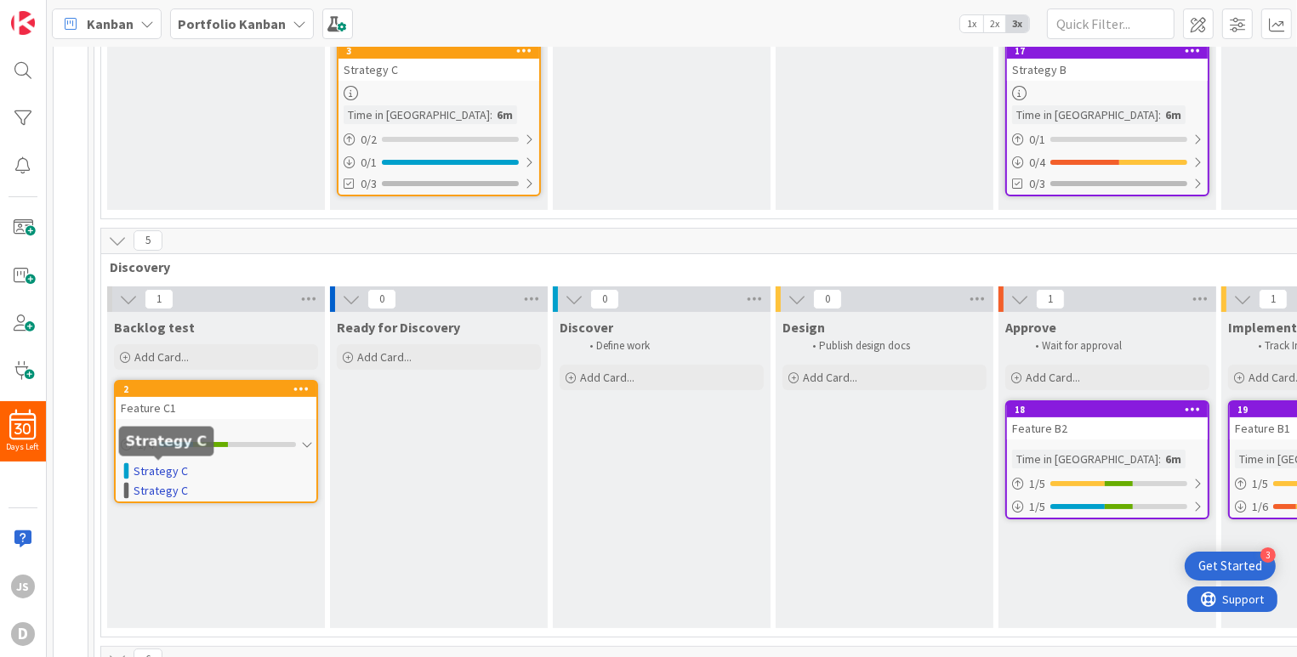
click at [163, 466] on link "Strategy C" at bounding box center [161, 472] width 54 height 18
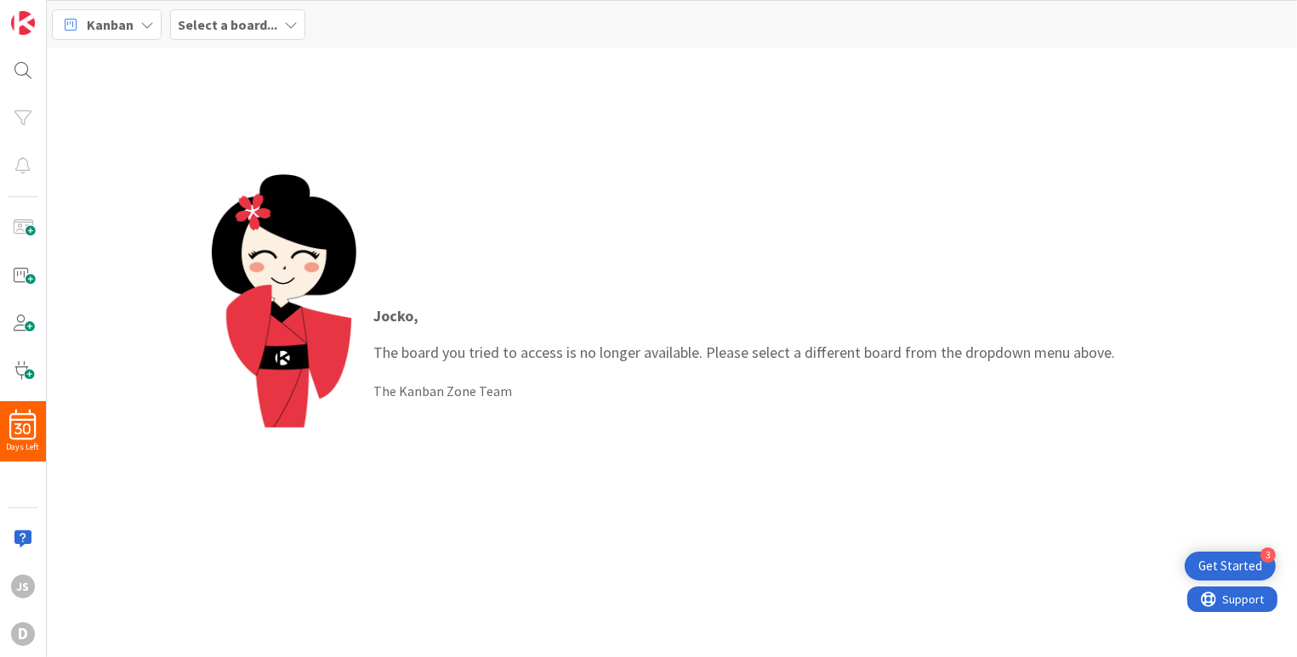
click at [202, 31] on b "Select a board..." at bounding box center [228, 24] width 100 height 17
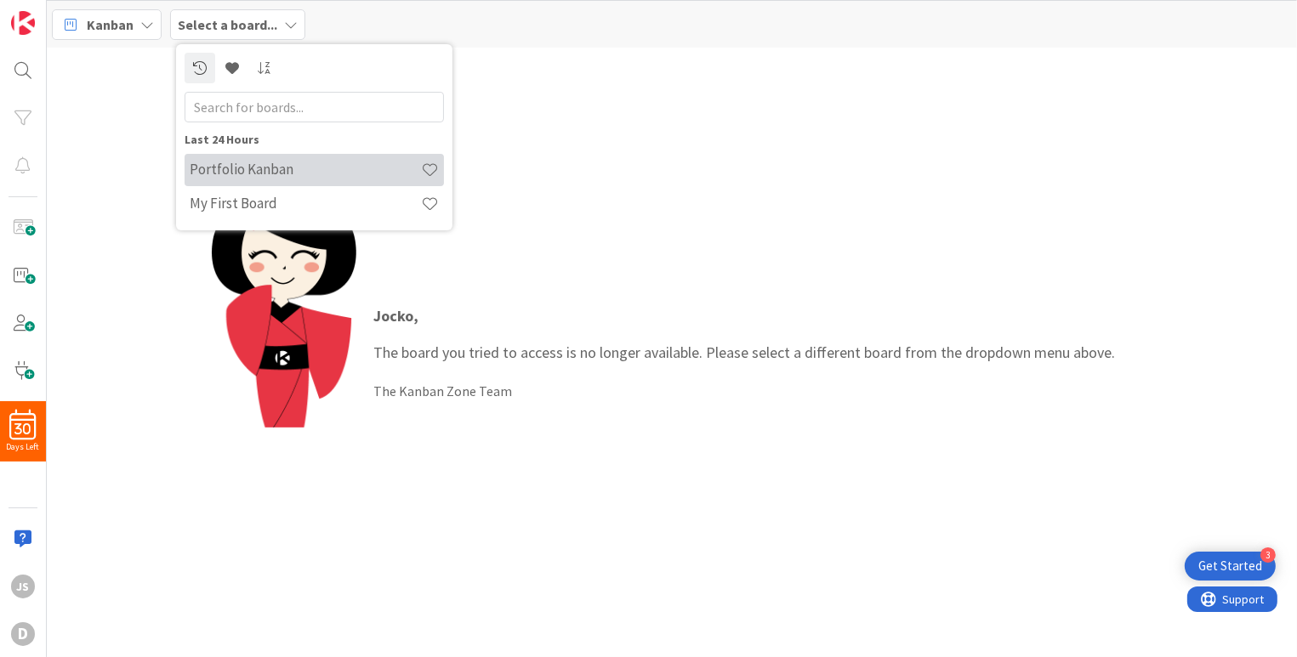
click at [207, 169] on h4 "Portfolio Kanban" at bounding box center [305, 169] width 231 height 17
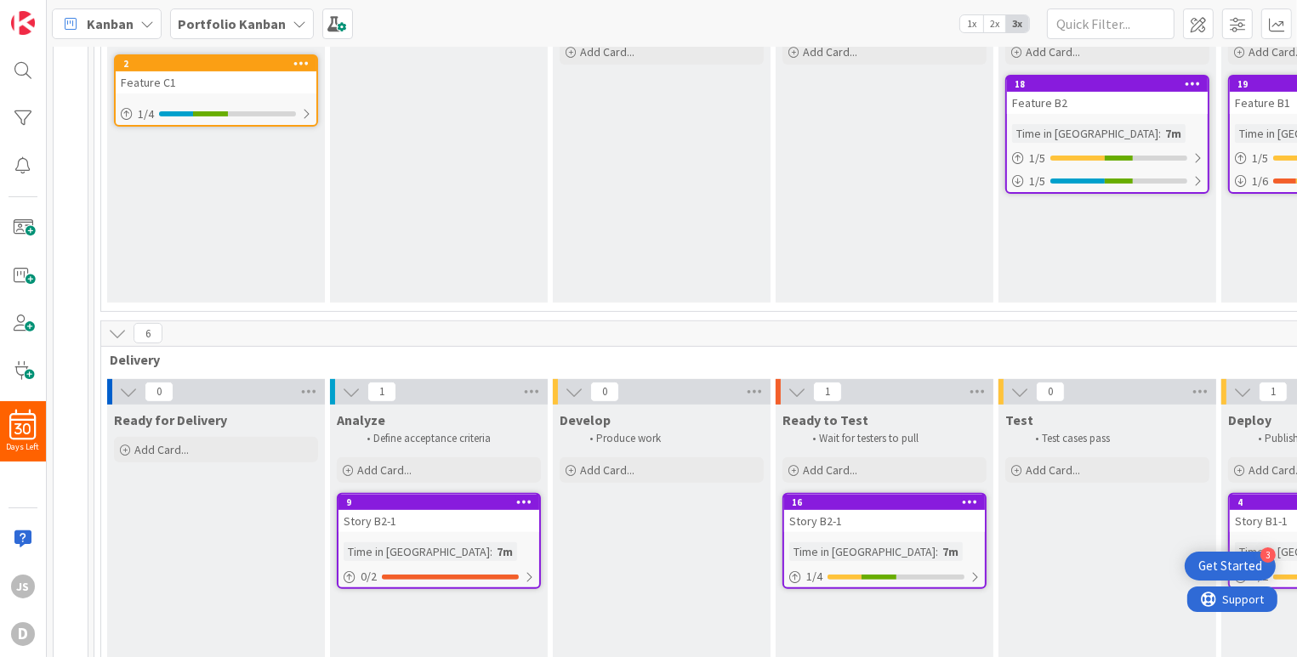
scroll to position [680, 0]
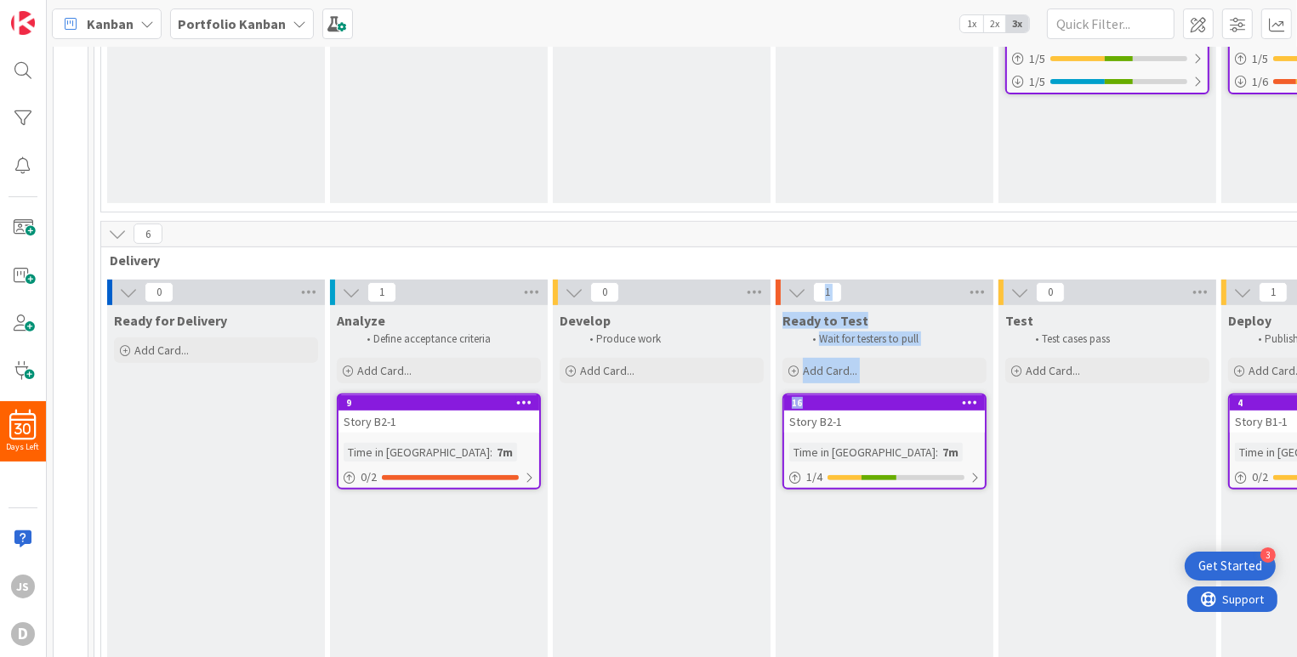
drag, startPoint x: 831, startPoint y: 398, endPoint x: 752, endPoint y: 401, distance: 79.1
click at [752, 401] on div "0 Ready for Delivery Add Card... 1 Analyze Define acceptance criteria Add Card.…" at bounding box center [885, 478] width 1560 height 396
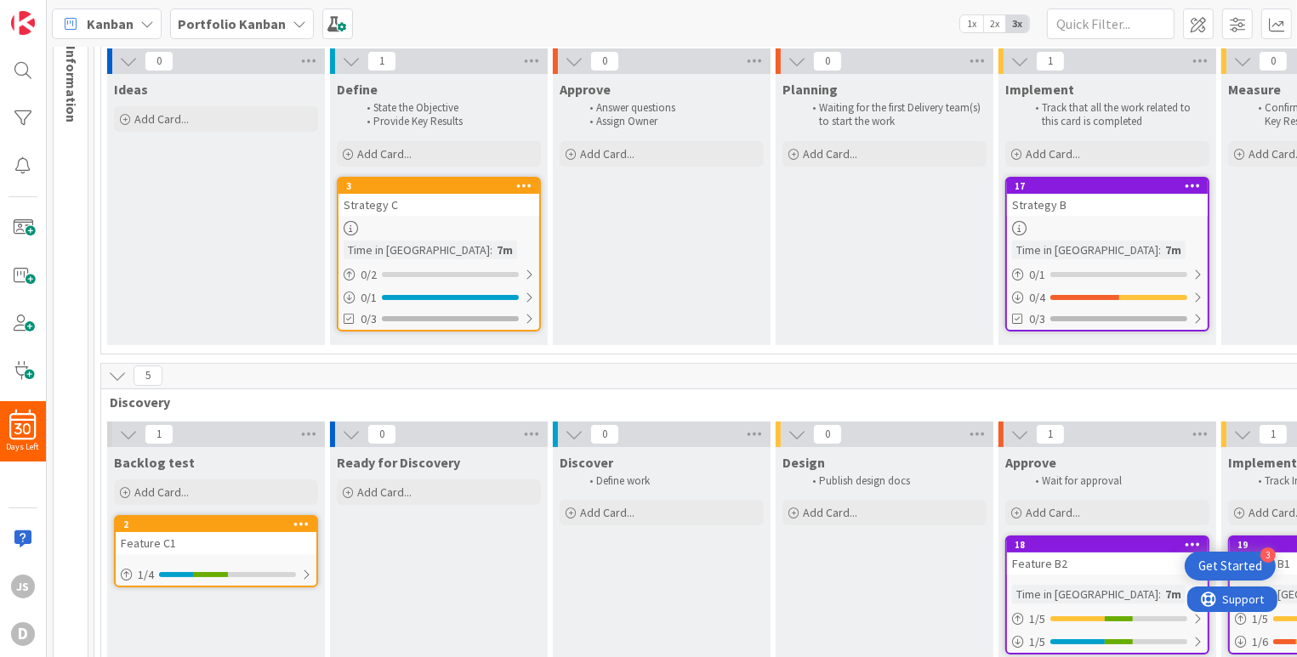
scroll to position [0, 0]
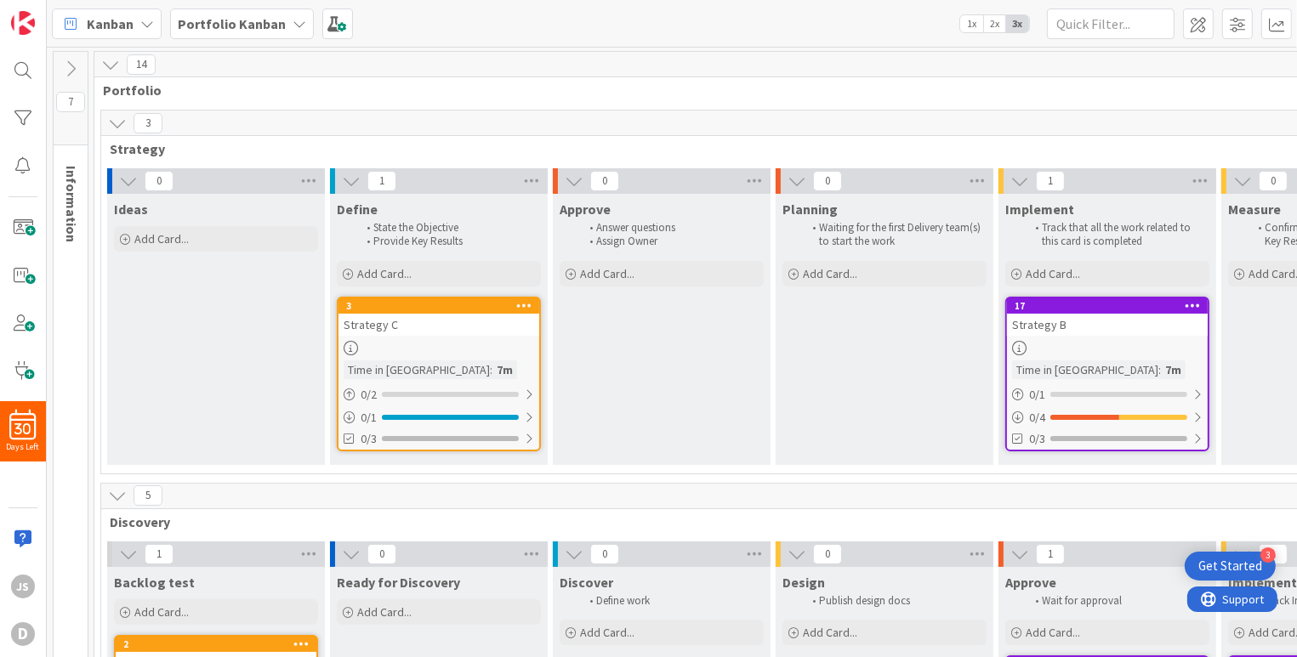
click at [782, 365] on div "Planning Waiting for the first Delivery team(s) to start the work Add Card..." at bounding box center [885, 329] width 218 height 271
click at [487, 306] on div "3" at bounding box center [442, 306] width 193 height 12
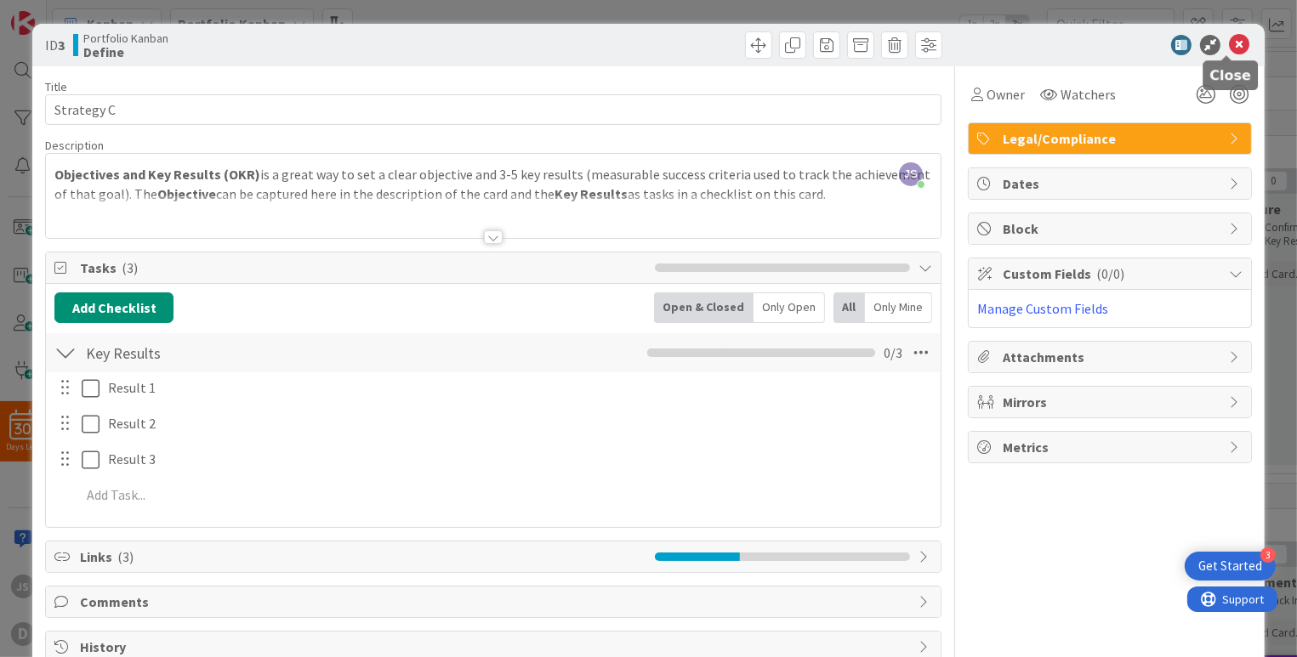
click at [1229, 44] on icon at bounding box center [1239, 45] width 20 height 20
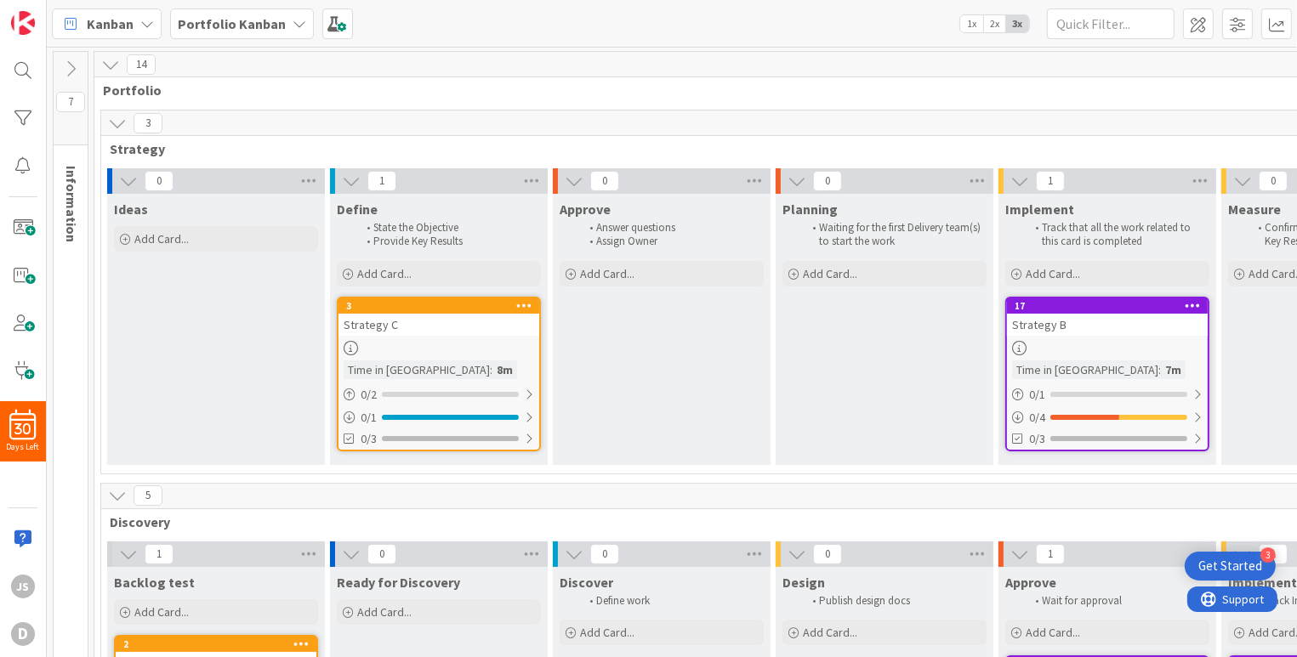
click at [998, 22] on span "2x" at bounding box center [994, 23] width 23 height 17
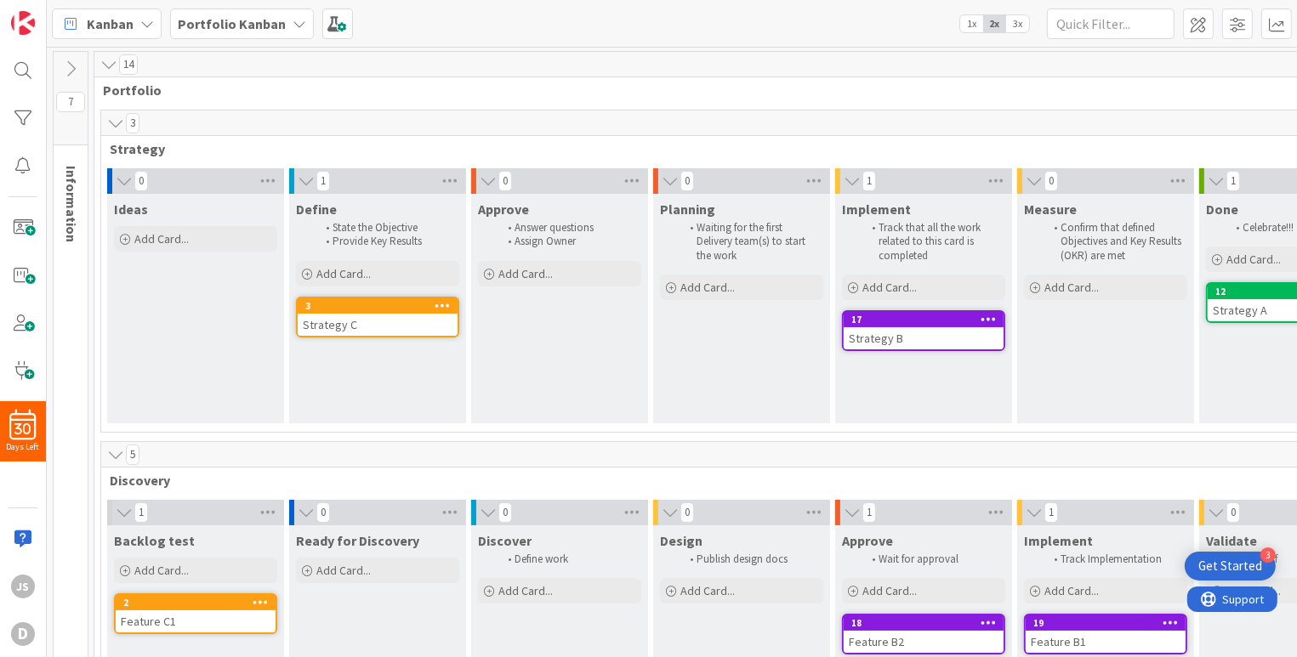
click at [972, 24] on span "1x" at bounding box center [971, 23] width 23 height 17
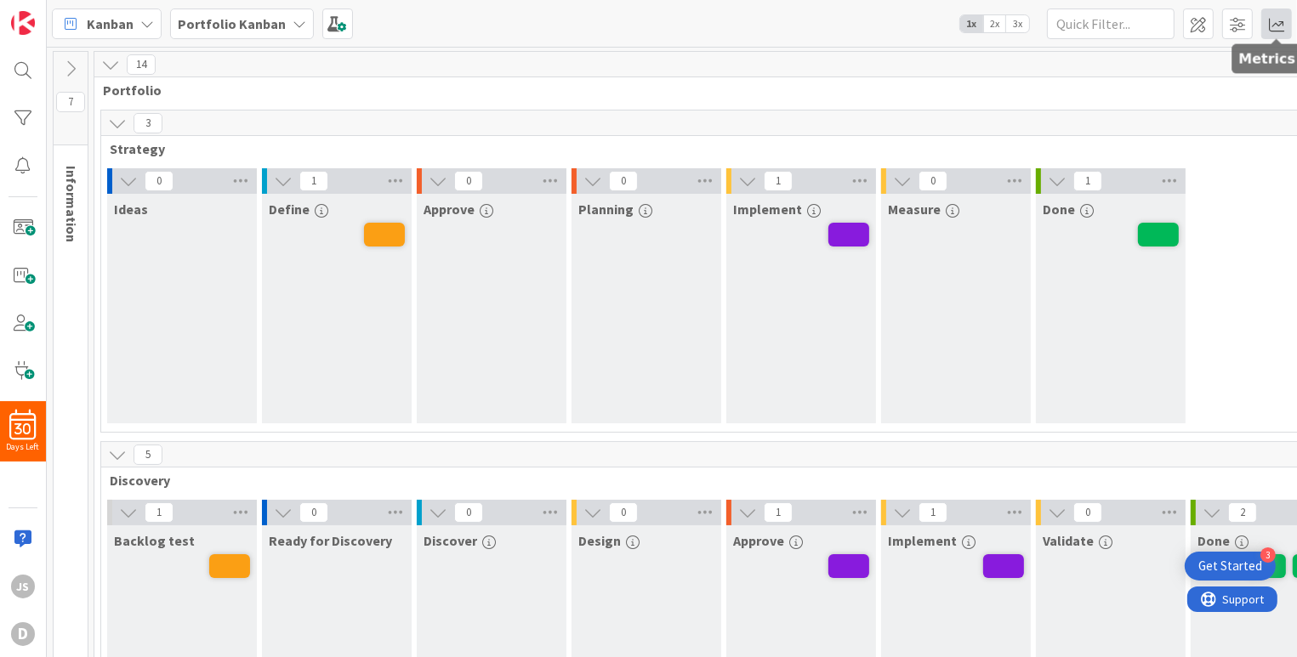
click at [1272, 25] on span at bounding box center [1276, 24] width 31 height 31
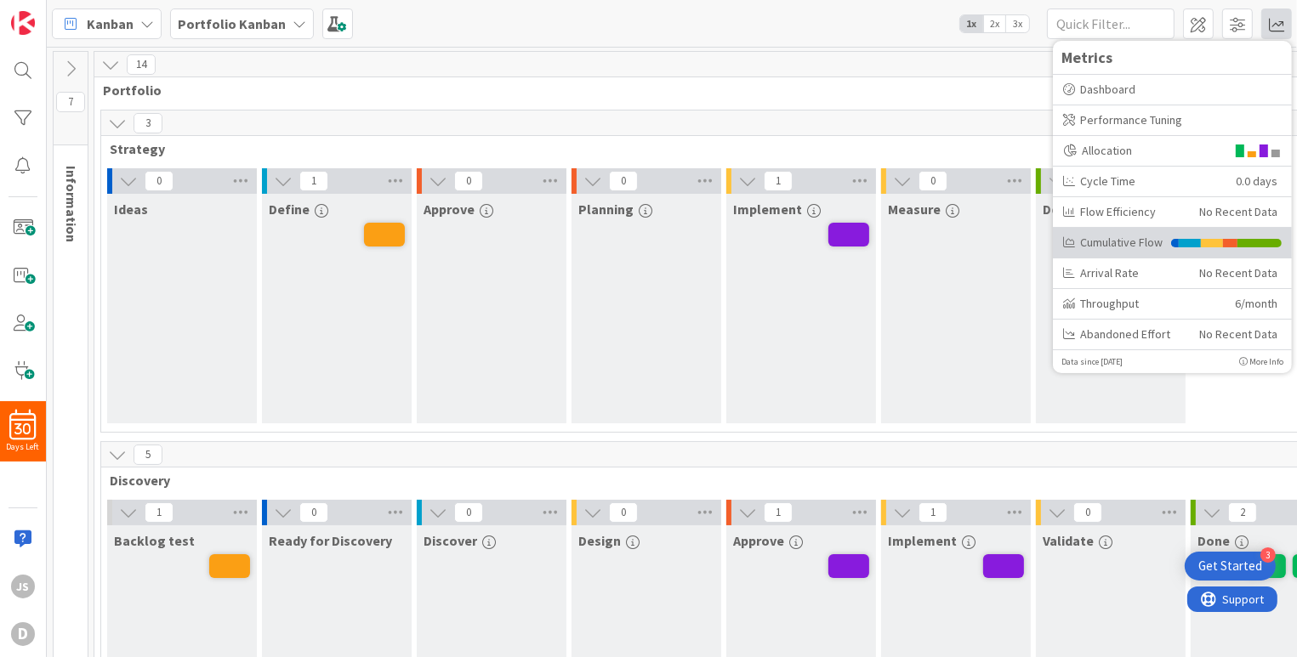
click at [1114, 236] on div "Cumulative Flow" at bounding box center [1113, 243] width 100 height 18
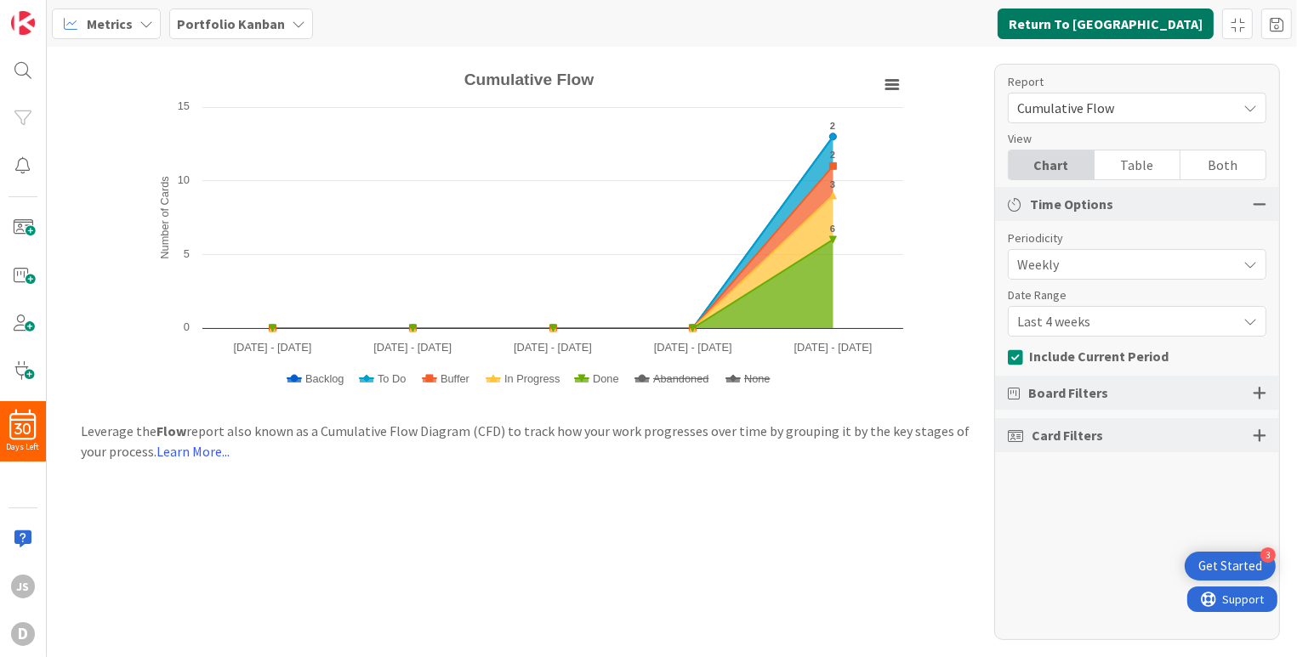
click at [1141, 26] on button "Return To Kanban" at bounding box center [1106, 24] width 216 height 31
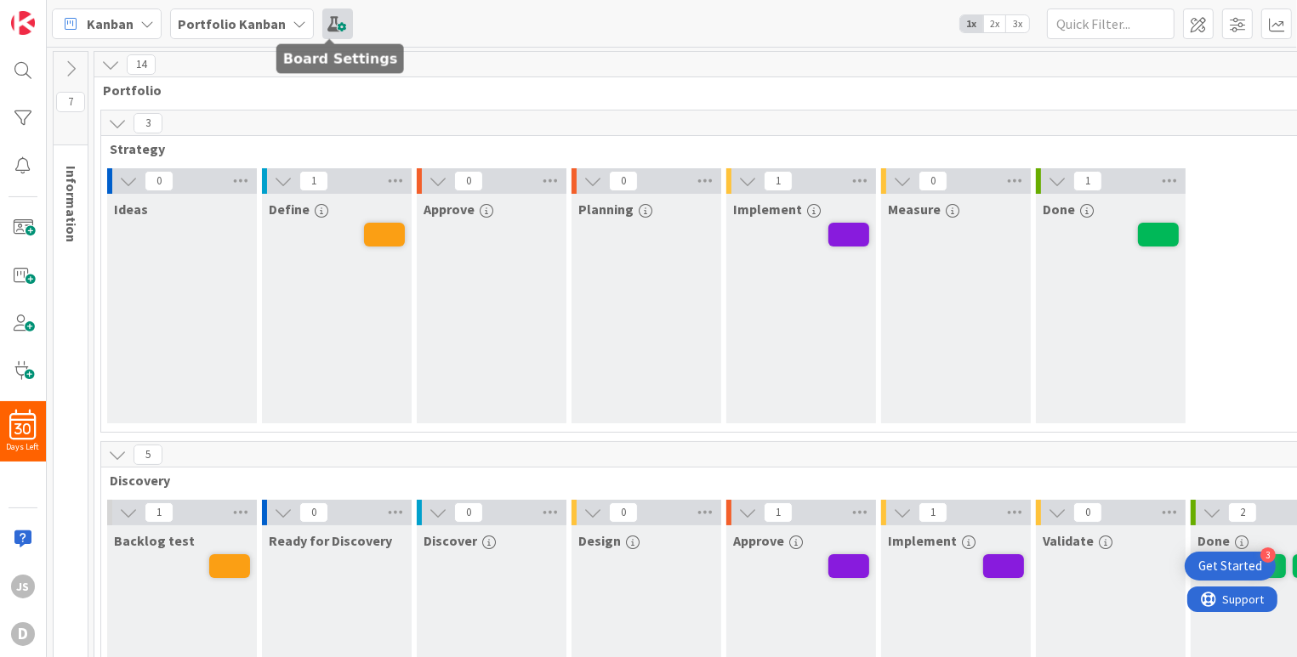
click at [328, 27] on span at bounding box center [337, 24] width 31 height 31
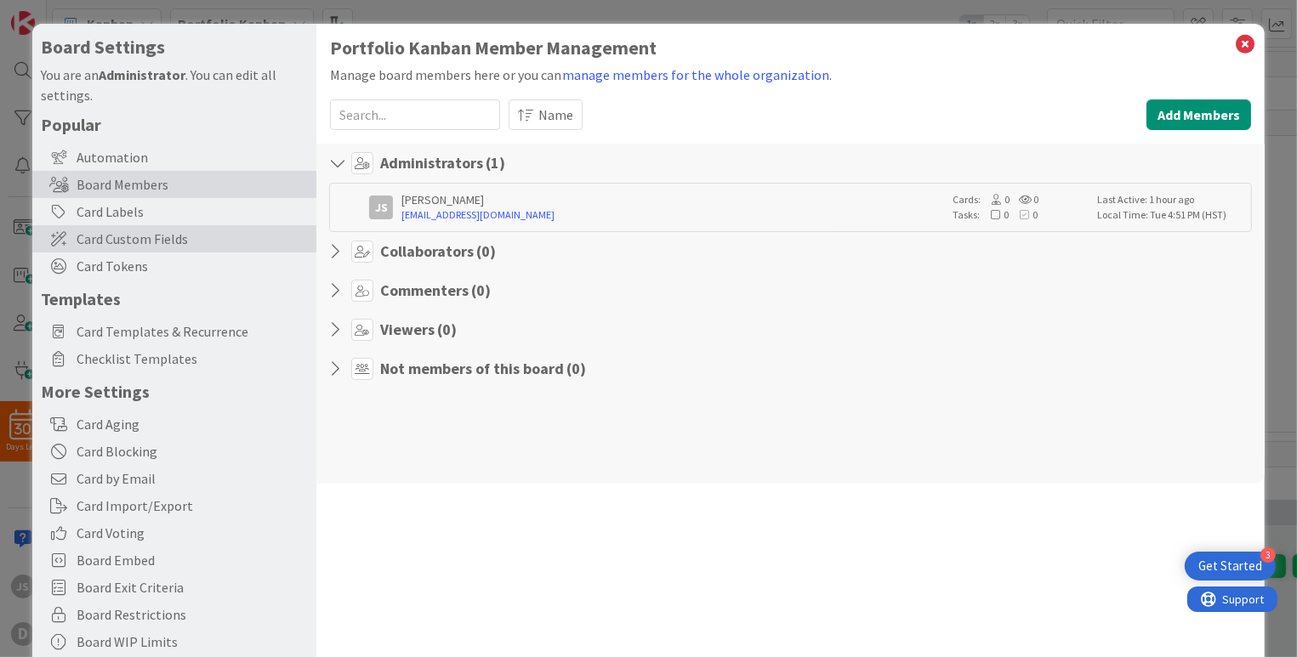
click at [101, 242] on span "Card Custom Fields" at bounding box center [192, 239] width 231 height 20
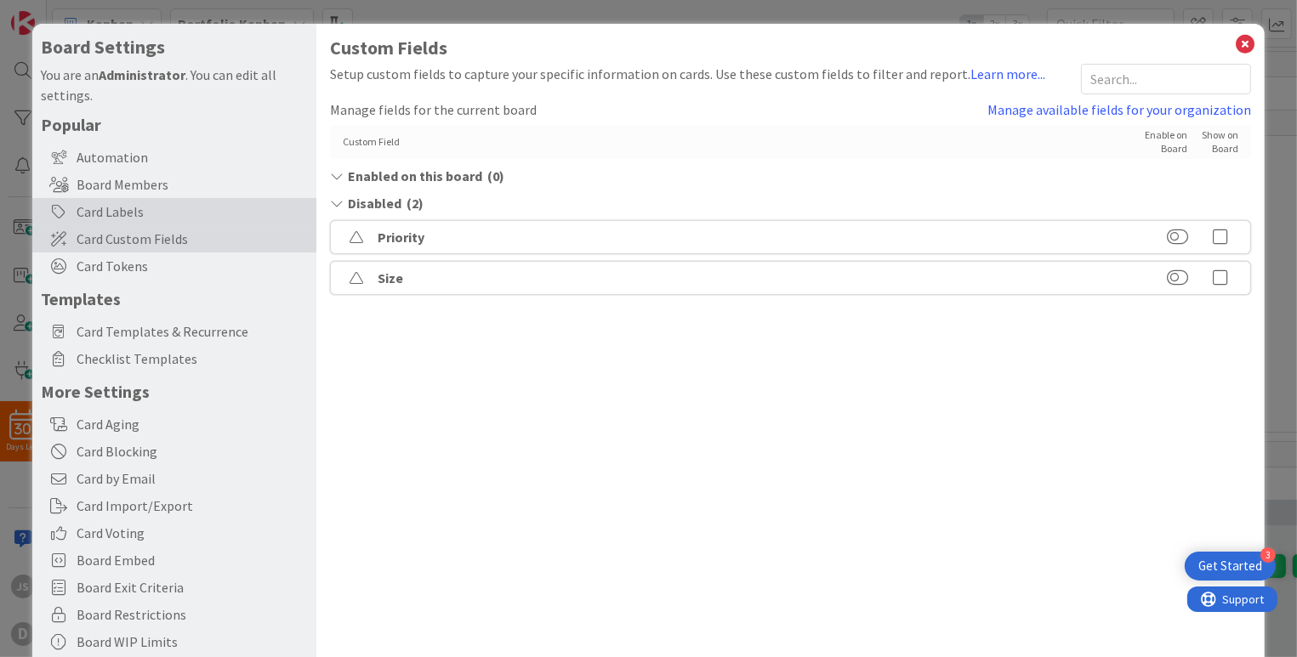
click at [103, 209] on div "Card Labels" at bounding box center [174, 211] width 284 height 27
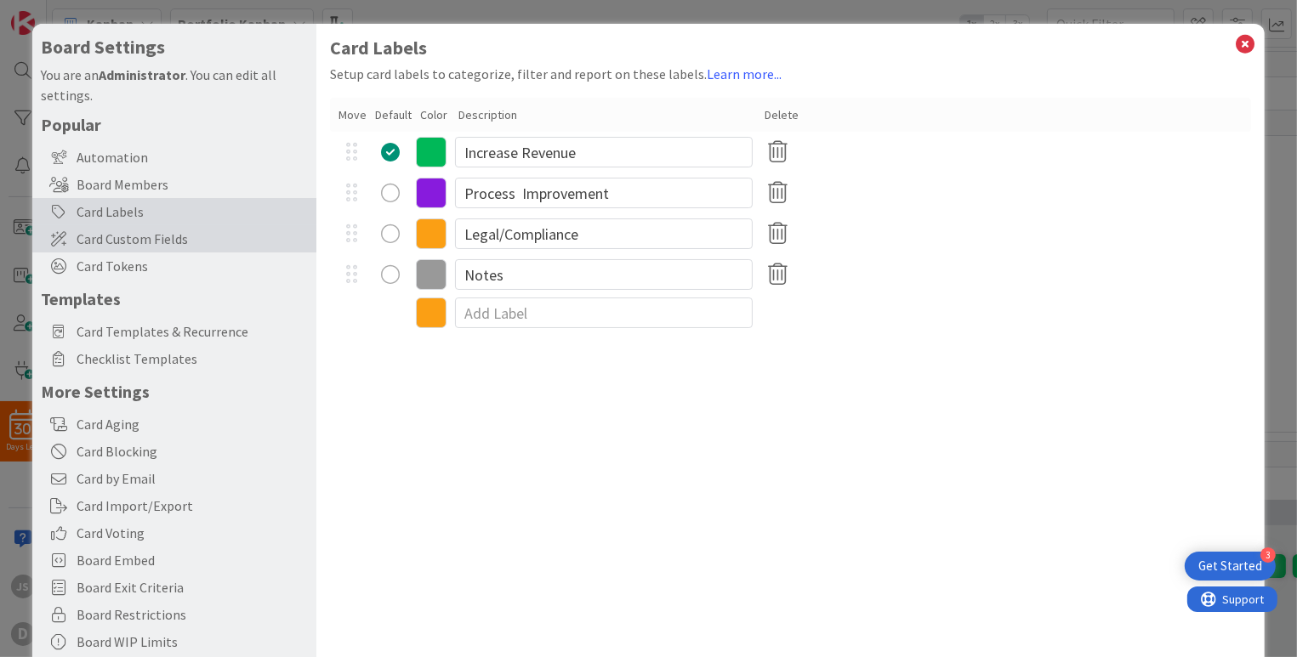
click at [104, 241] on span "Card Custom Fields" at bounding box center [192, 239] width 231 height 20
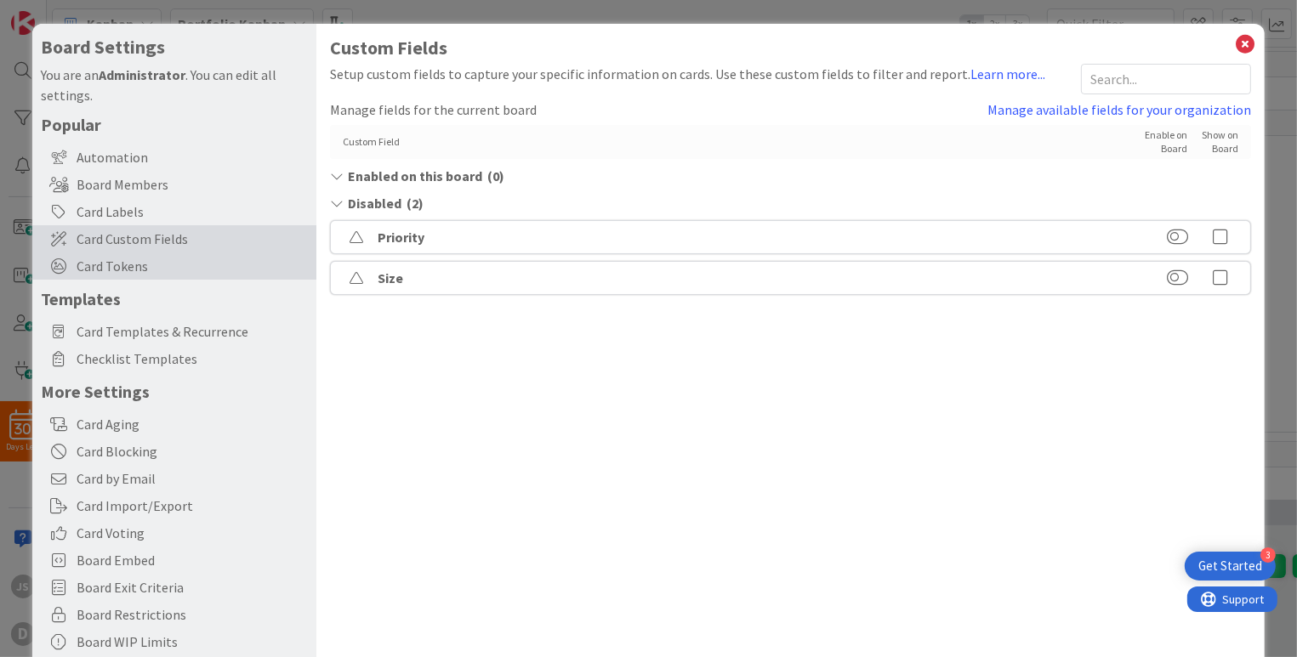
click at [99, 265] on span "Card Tokens" at bounding box center [192, 266] width 231 height 20
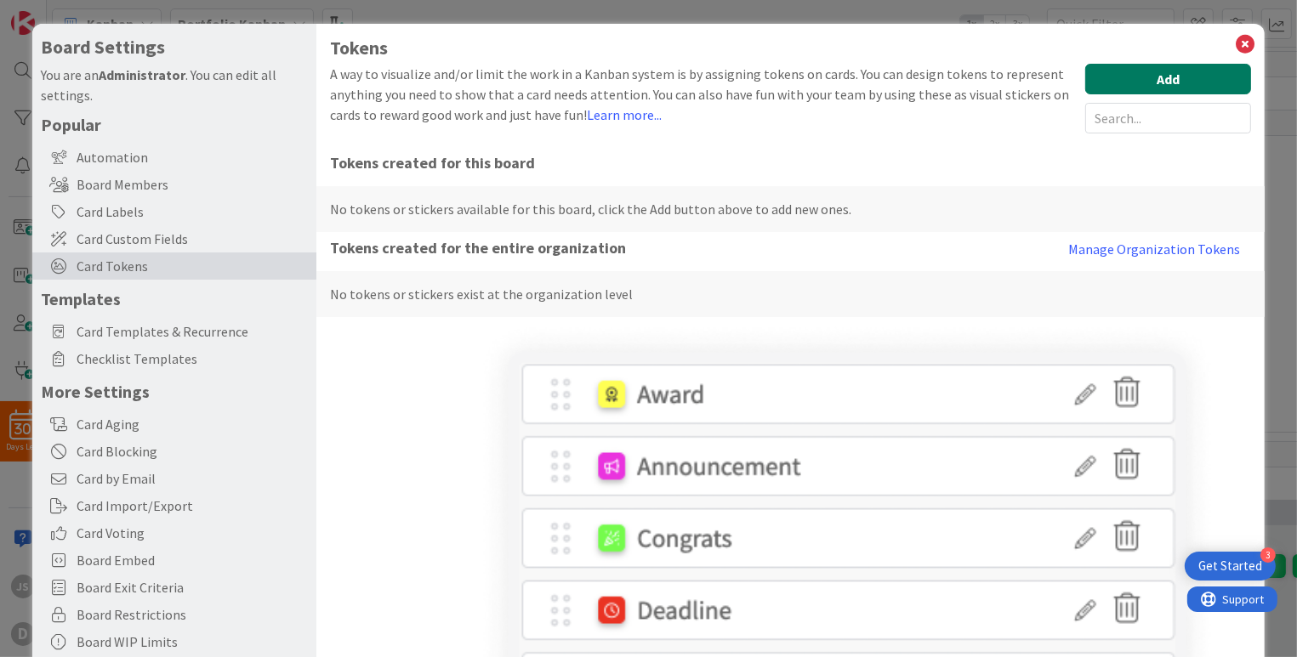
click at [1136, 81] on button "Add" at bounding box center [1168, 79] width 166 height 31
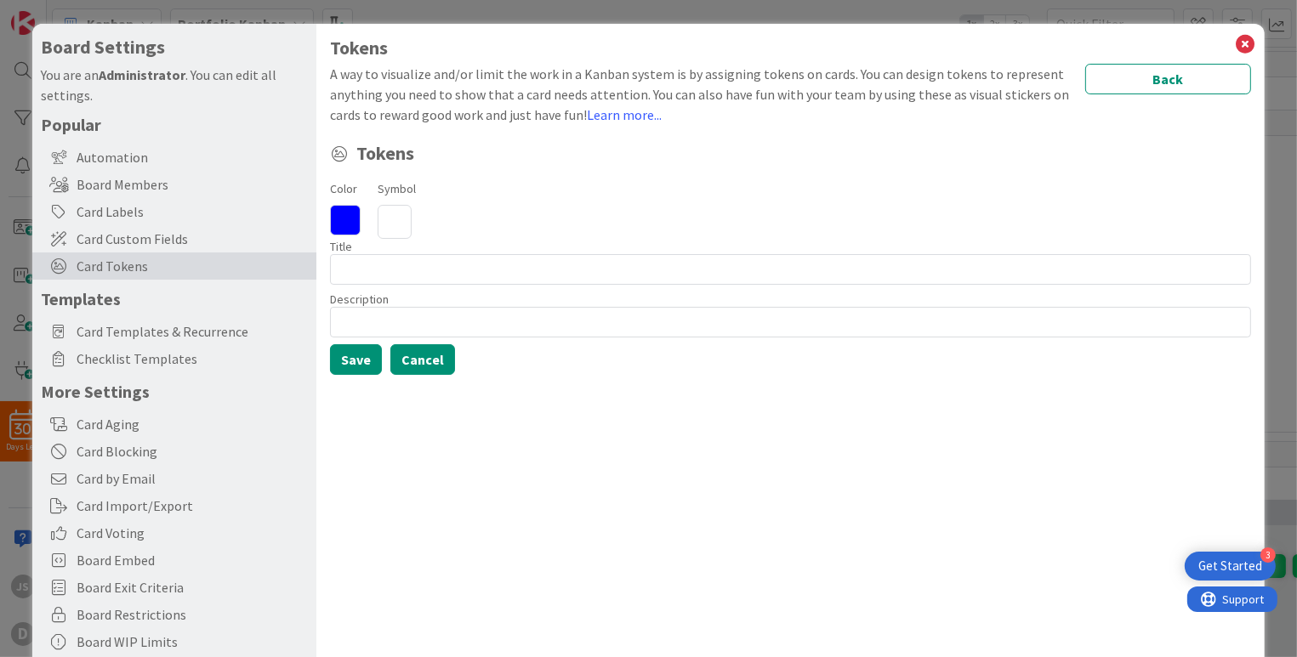
click at [432, 357] on button "Cancel" at bounding box center [422, 359] width 65 height 31
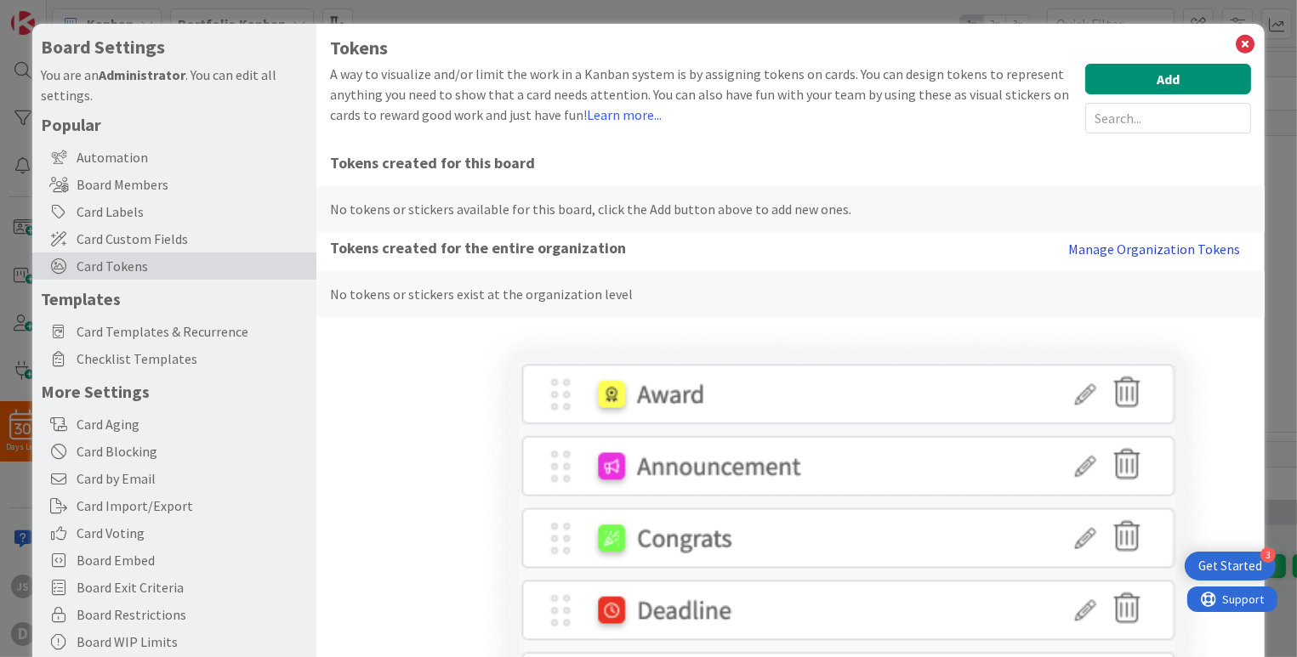
click at [1093, 253] on button "Manage Organization Tokens" at bounding box center [1154, 249] width 194 height 34
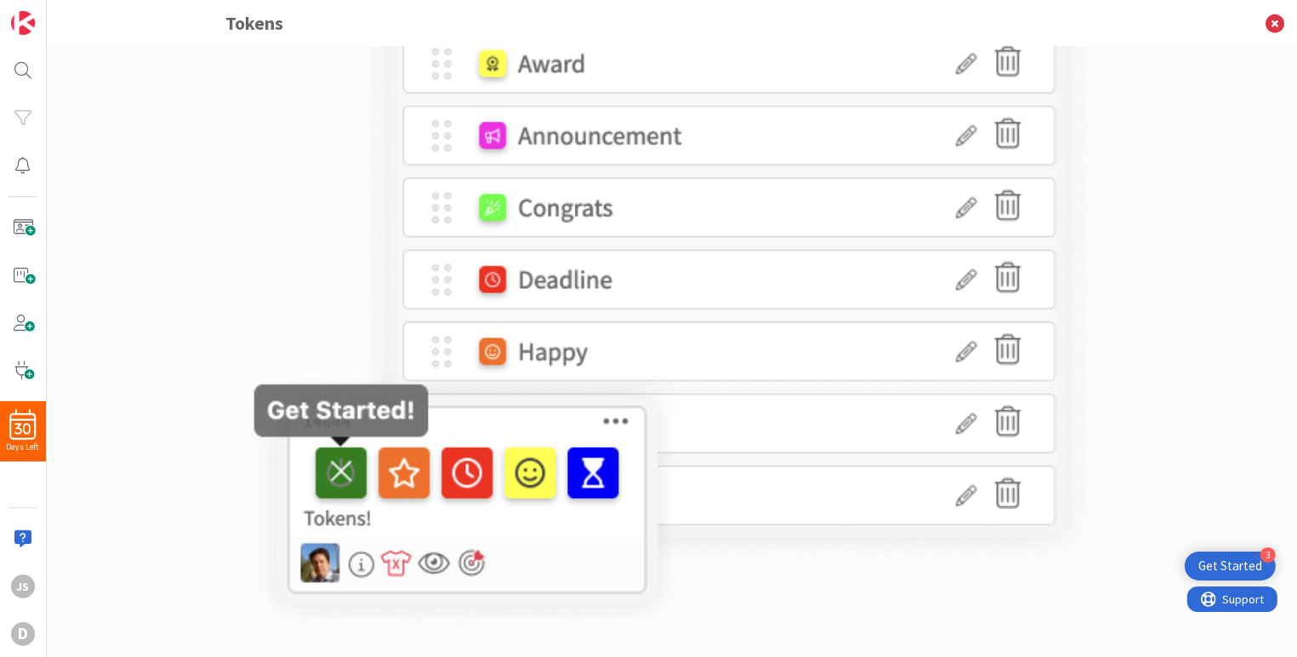
scroll to position [185, 0]
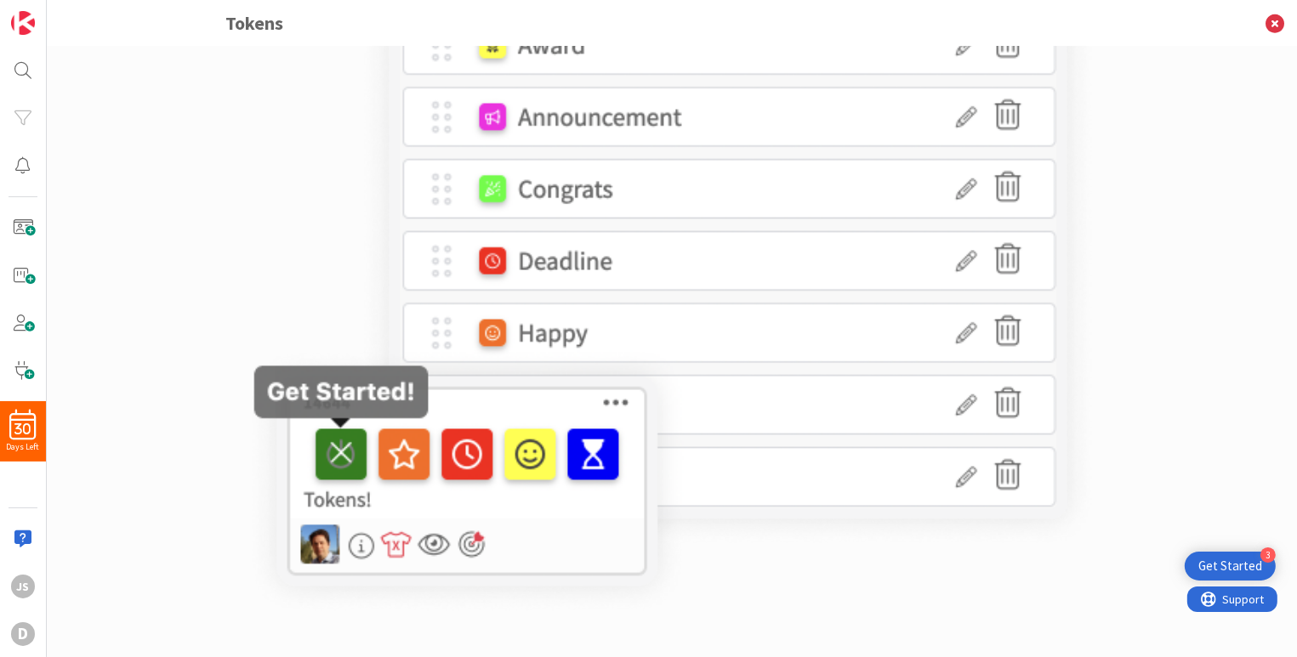
click at [345, 437] on img at bounding box center [672, 295] width 851 height 644
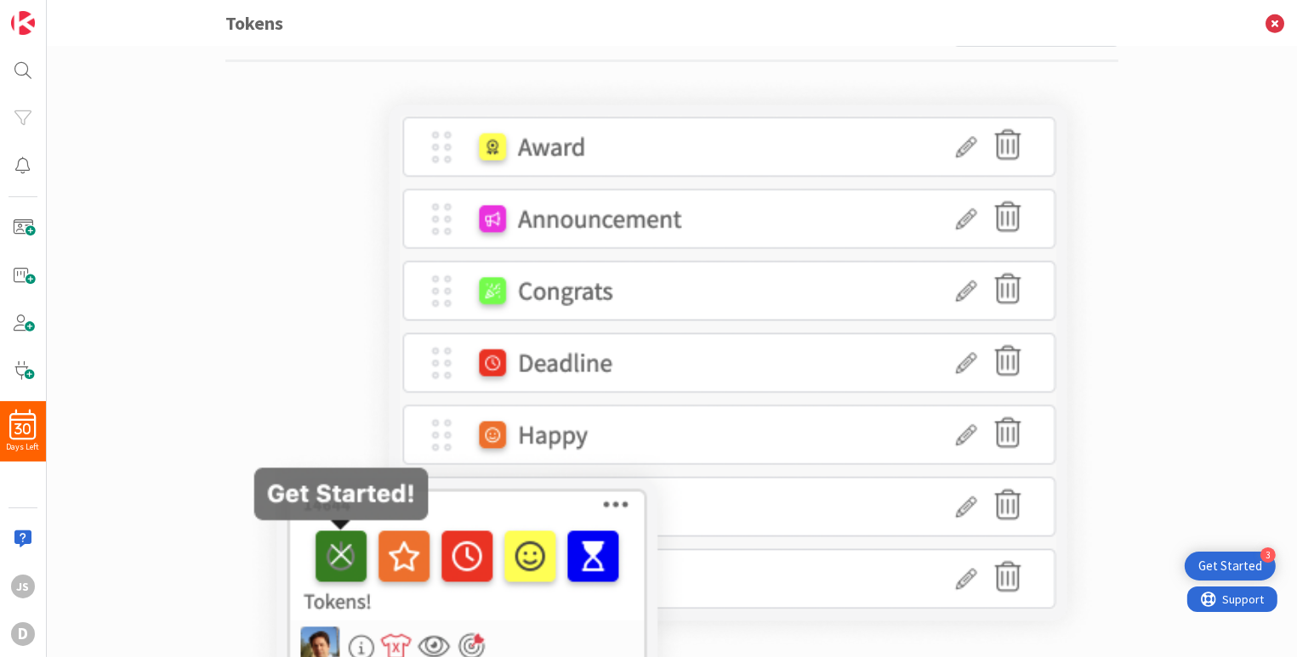
scroll to position [0, 0]
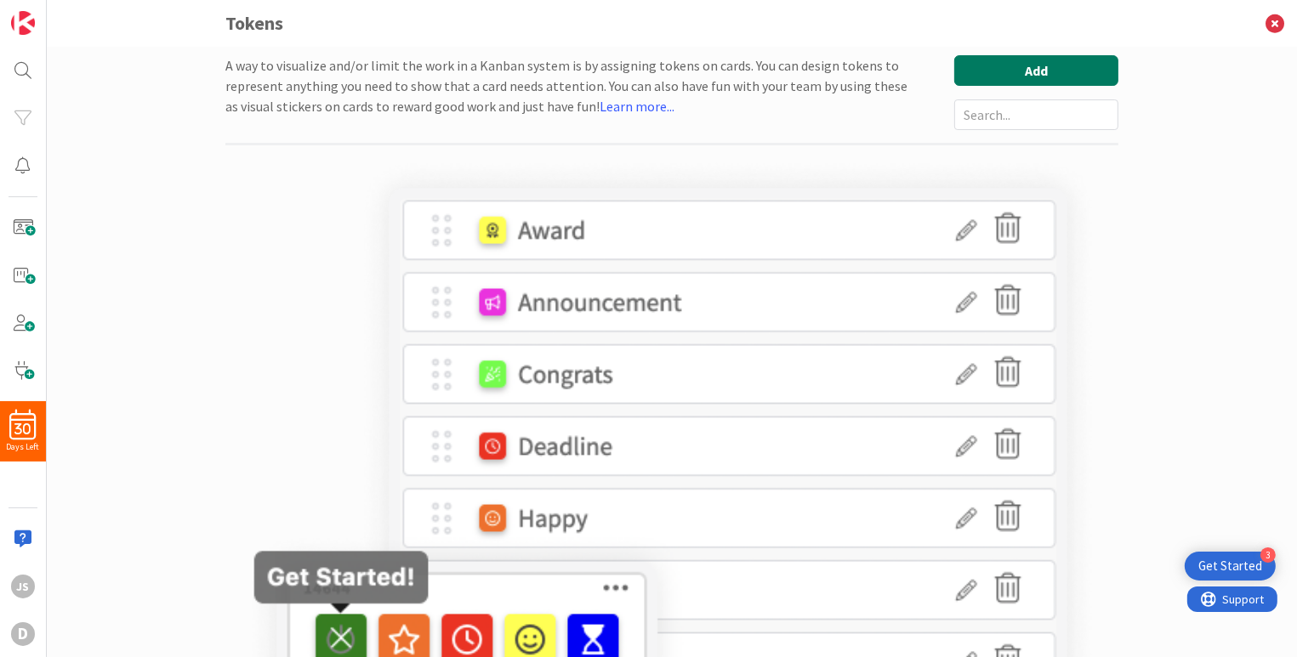
click at [1007, 75] on button "Add" at bounding box center [1036, 70] width 164 height 31
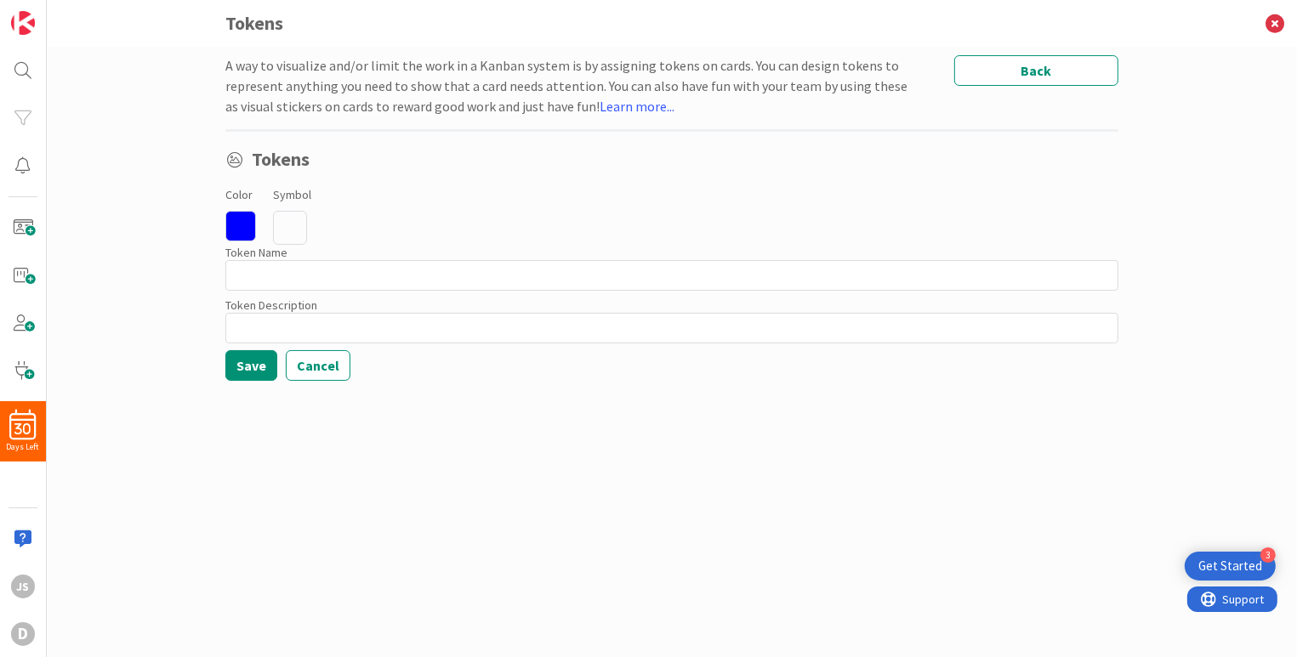
click at [293, 230] on icon at bounding box center [290, 228] width 34 height 34
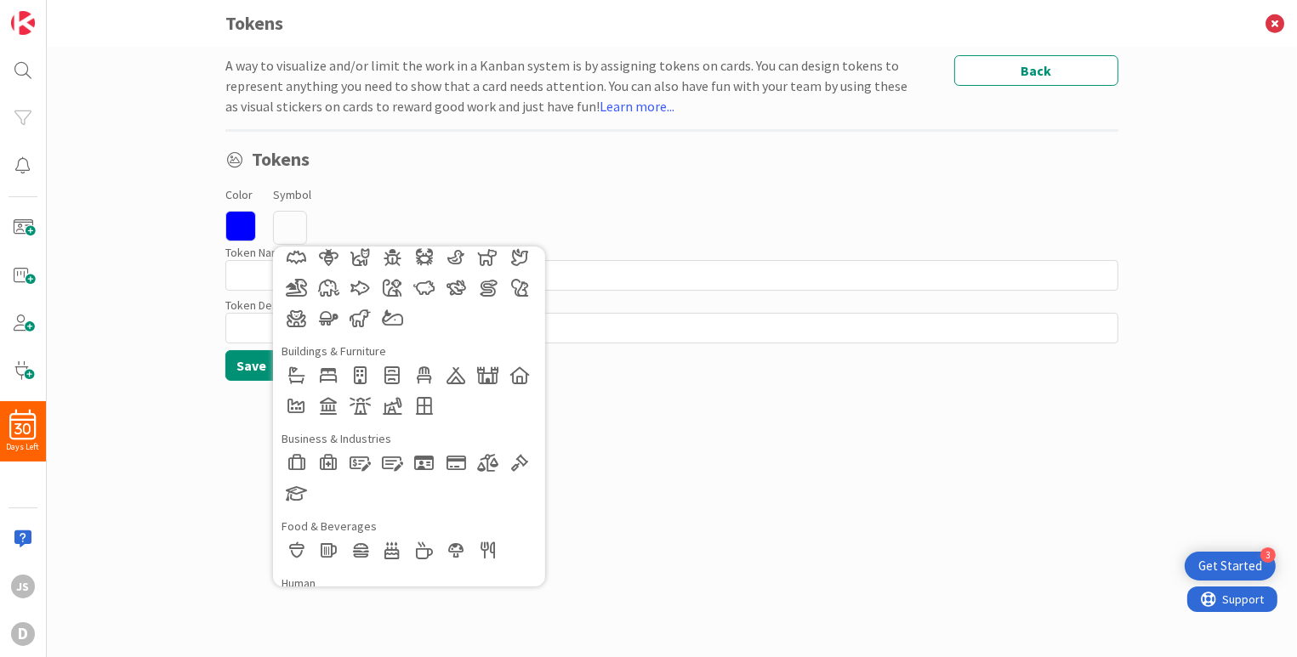
scroll to position [85, 0]
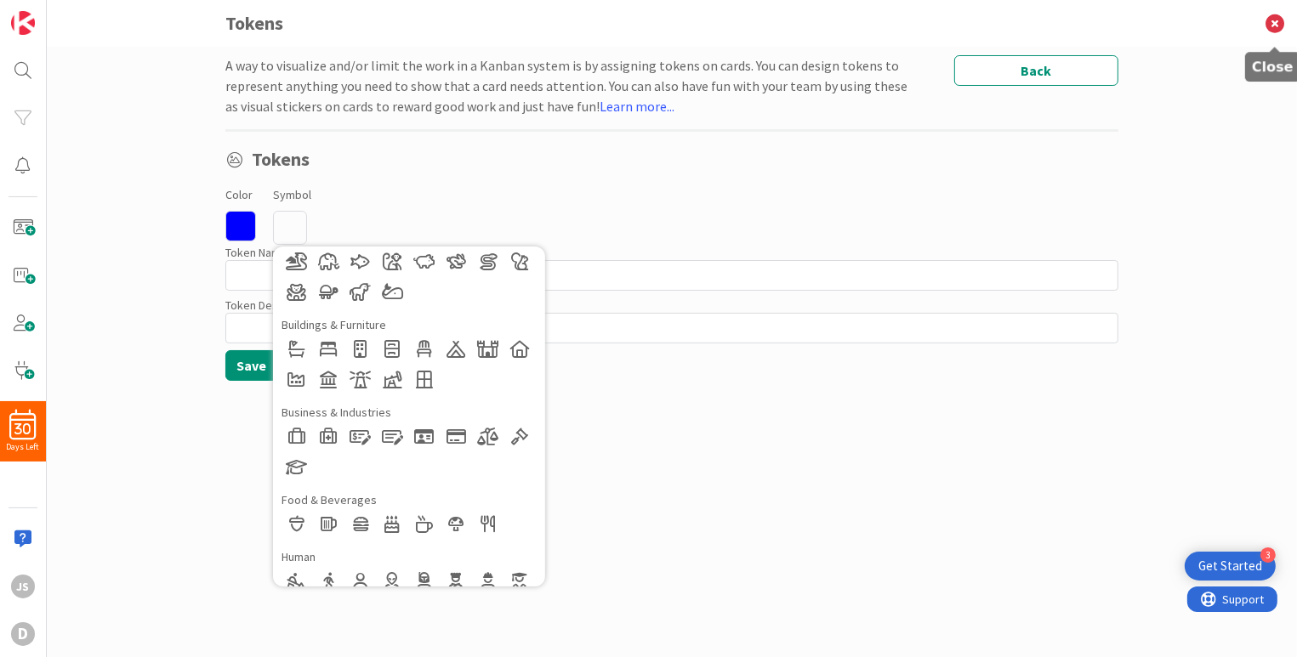
click at [1274, 22] on icon at bounding box center [1275, 23] width 44 height 47
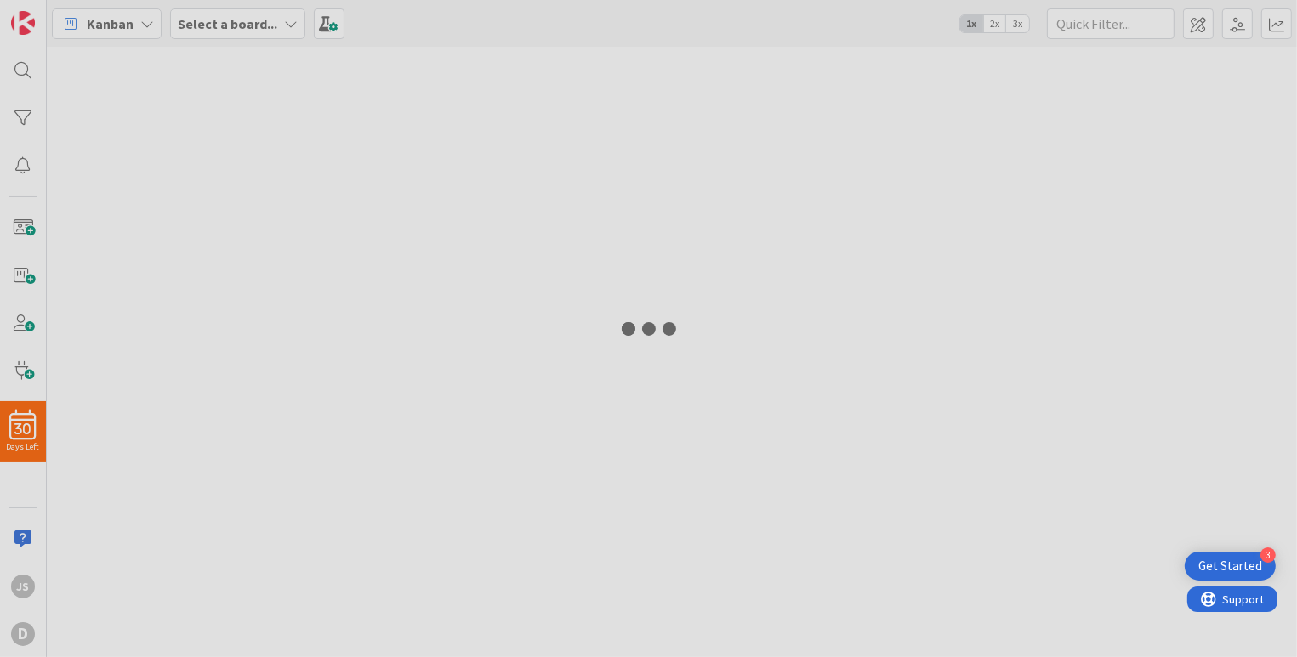
click at [1274, 22] on div at bounding box center [648, 328] width 1297 height 657
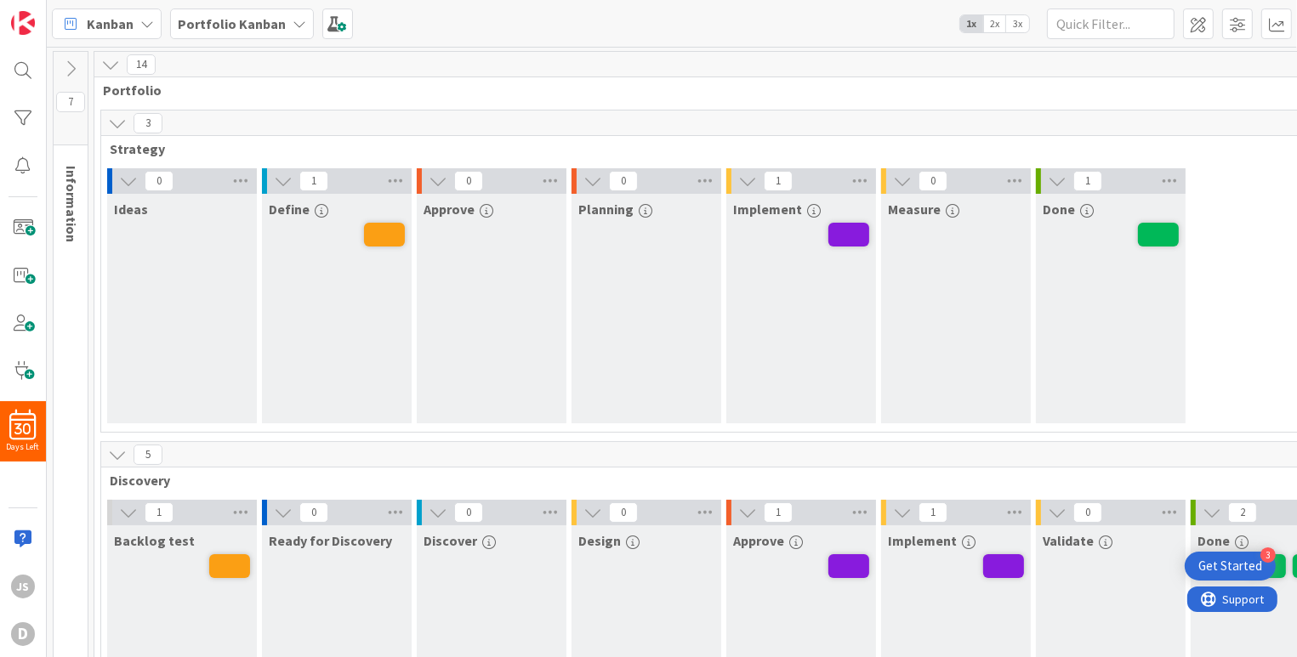
click at [999, 20] on span "2x" at bounding box center [994, 23] width 23 height 17
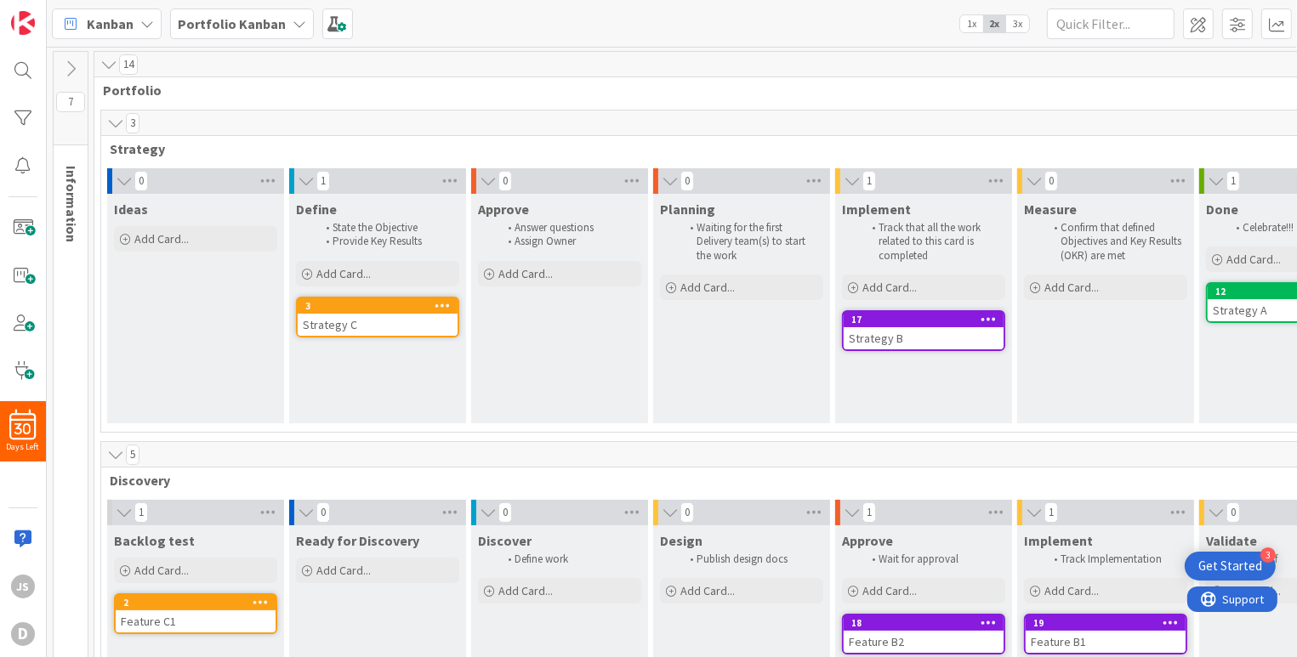
click at [1020, 22] on span "3x" at bounding box center [1017, 23] width 23 height 17
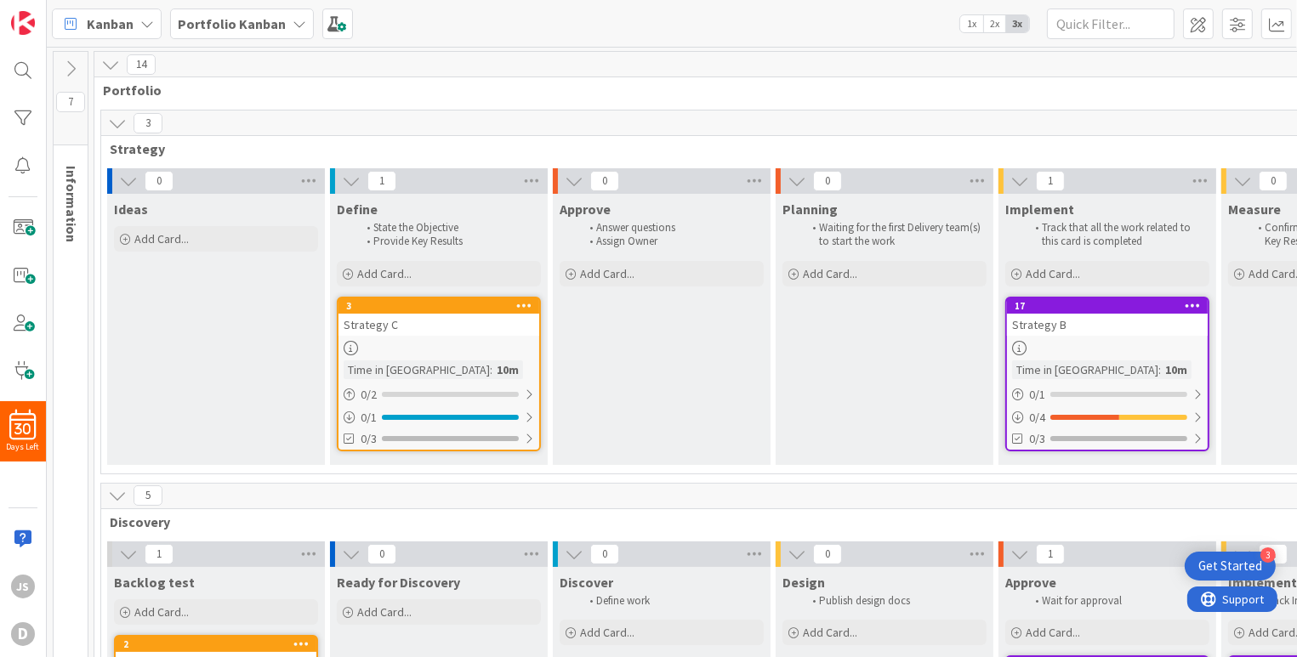
click at [993, 25] on span "2x" at bounding box center [994, 23] width 23 height 17
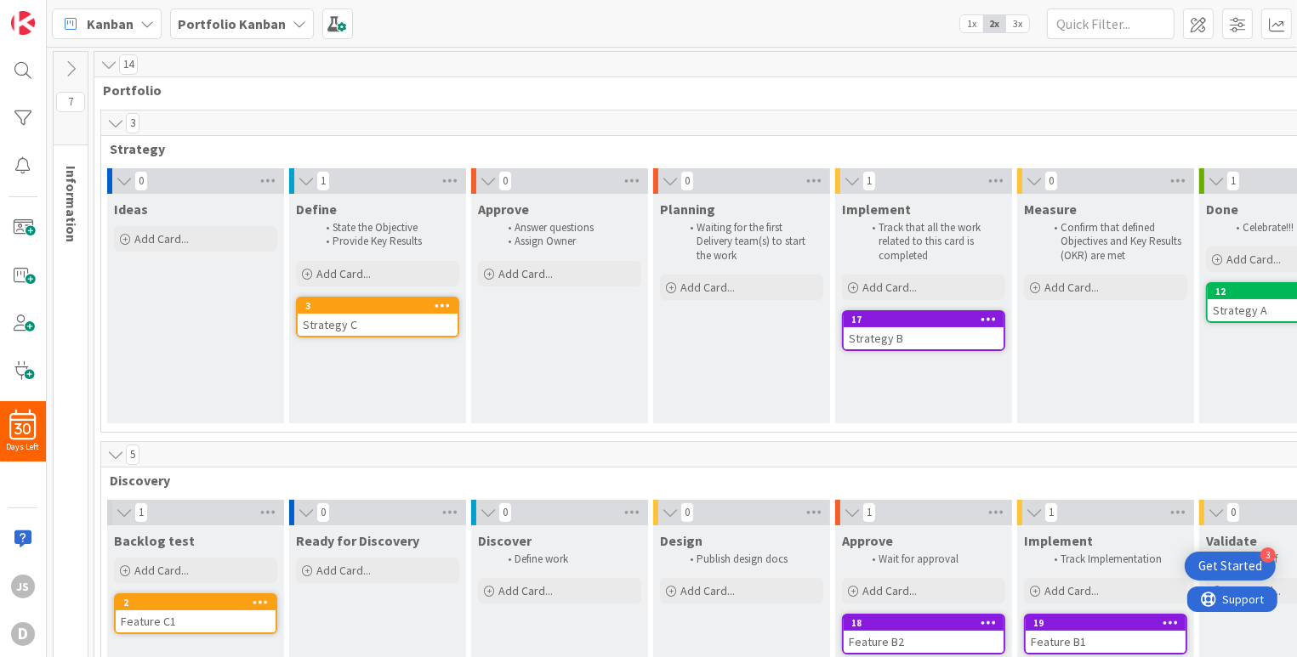
click at [296, 21] on icon at bounding box center [300, 24] width 14 height 14
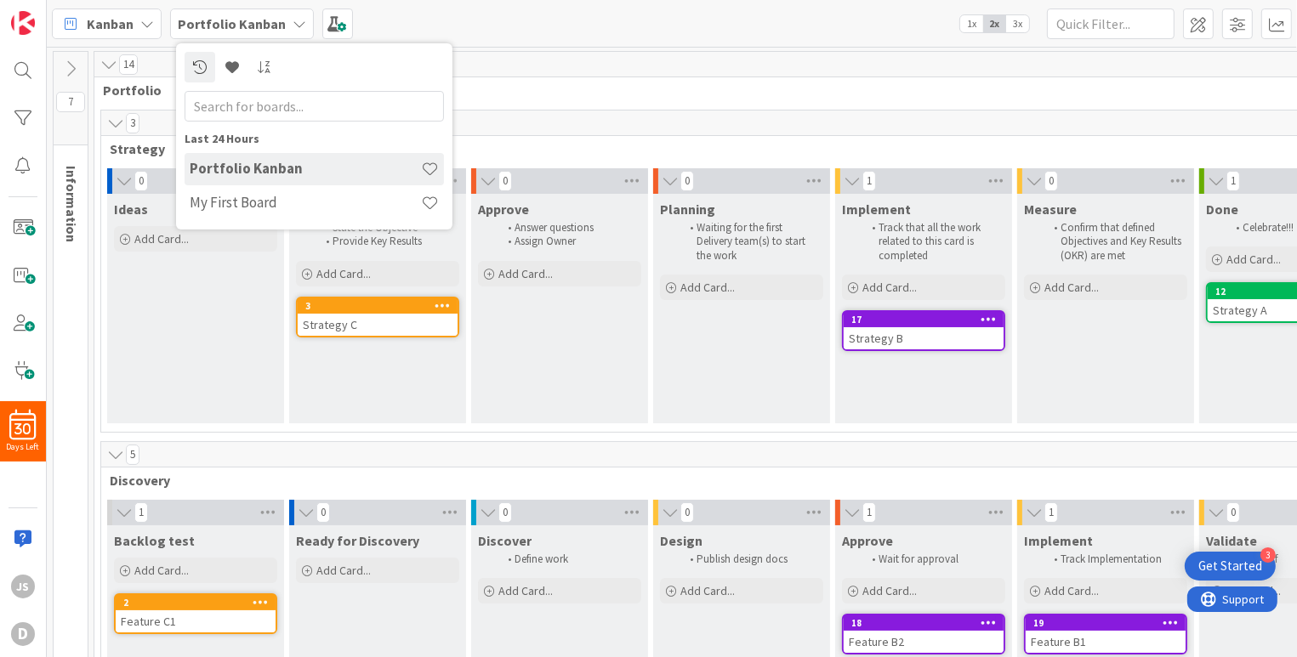
click at [267, 24] on b "Portfolio Kanban" at bounding box center [232, 23] width 108 height 17
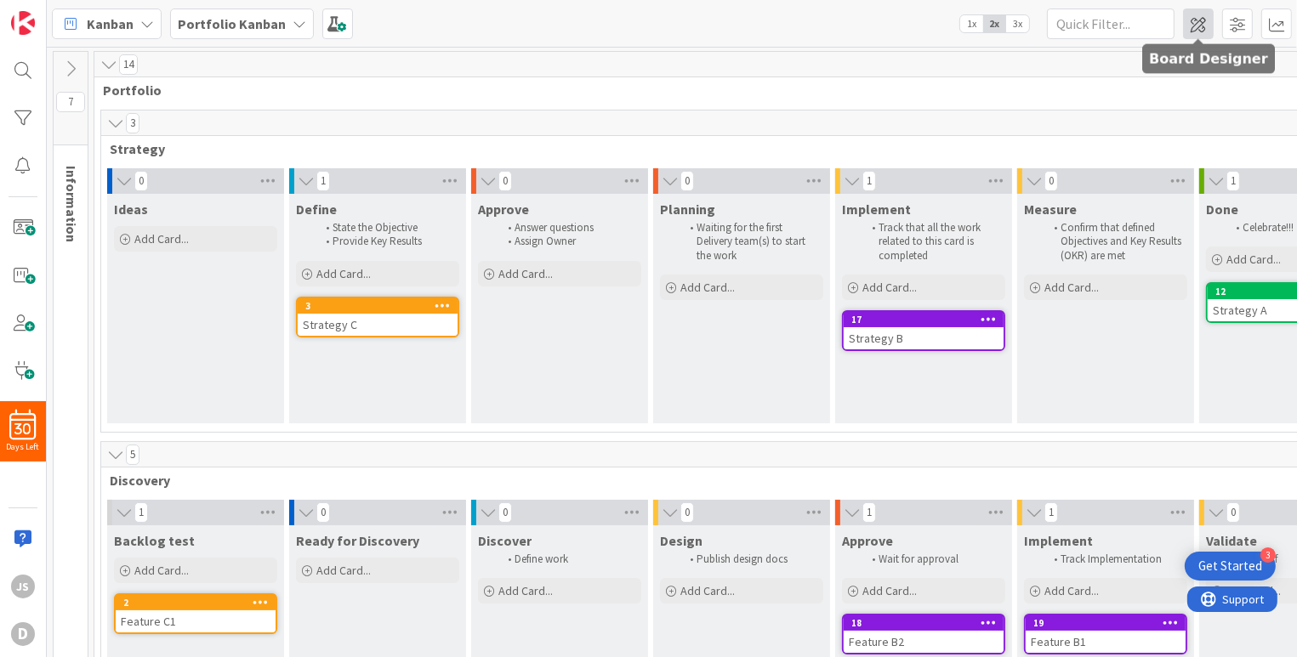
click at [1194, 25] on span at bounding box center [1198, 24] width 31 height 31
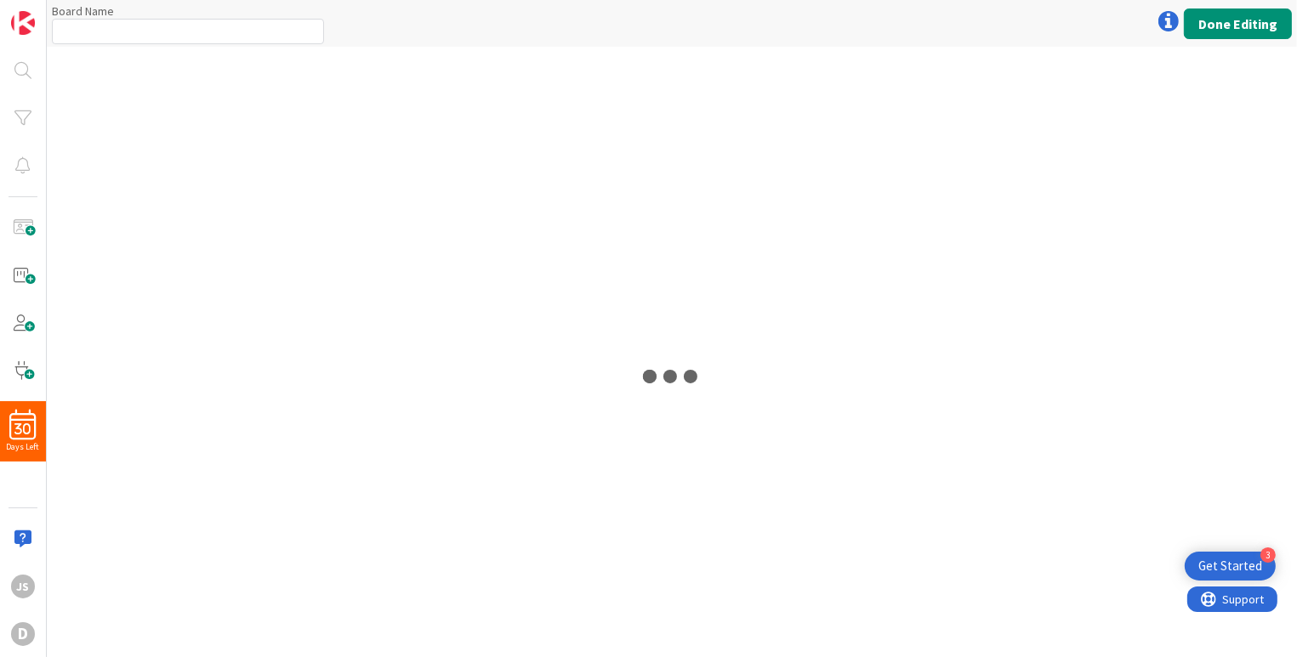
type input "Portfolio Kanban"
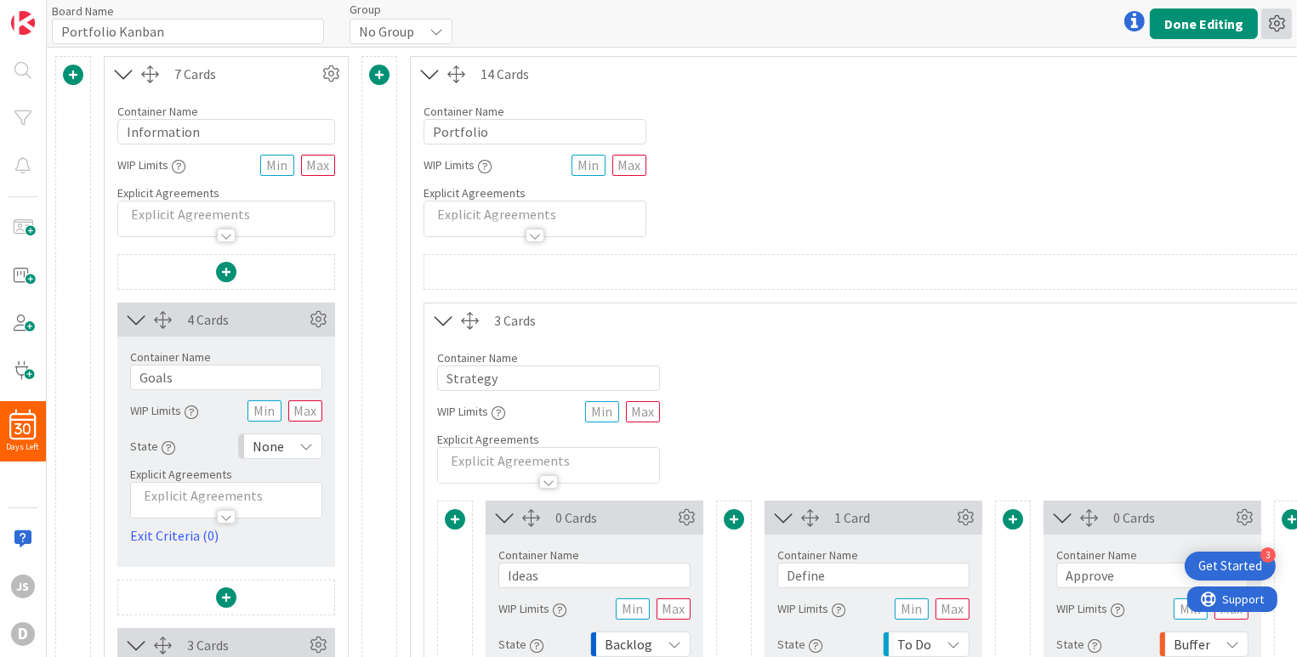
click at [1276, 24] on icon at bounding box center [1276, 24] width 31 height 31
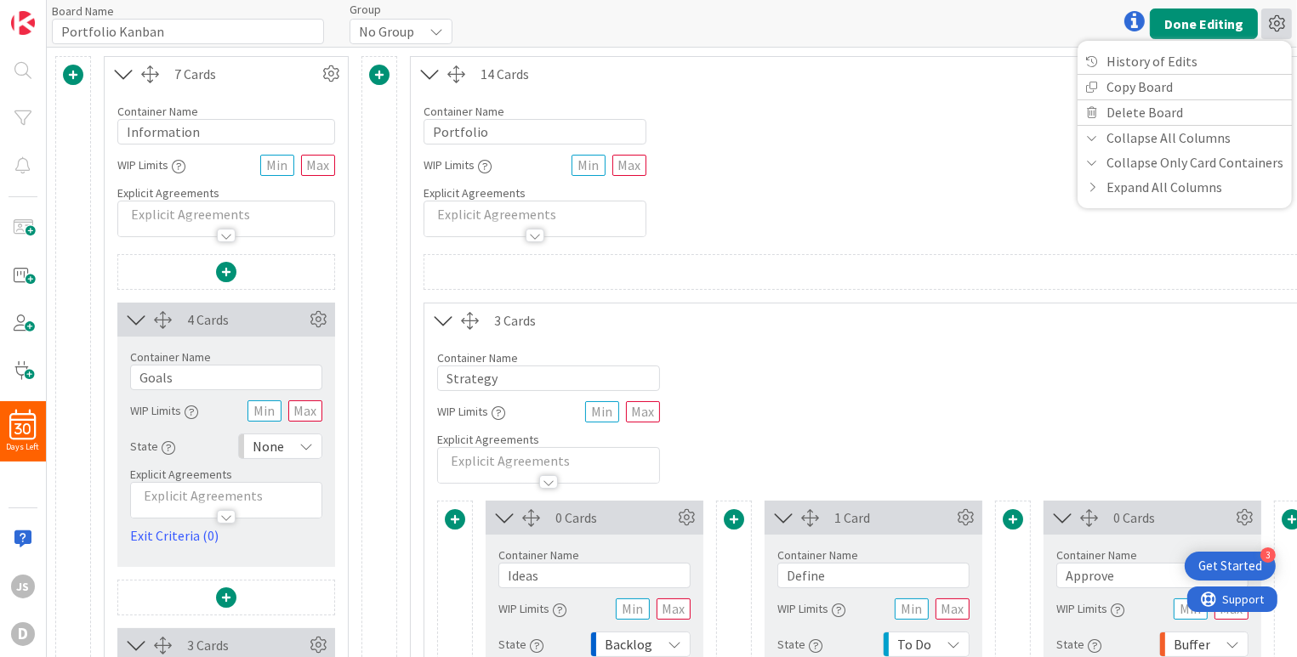
click at [1274, 25] on icon at bounding box center [1276, 24] width 31 height 31
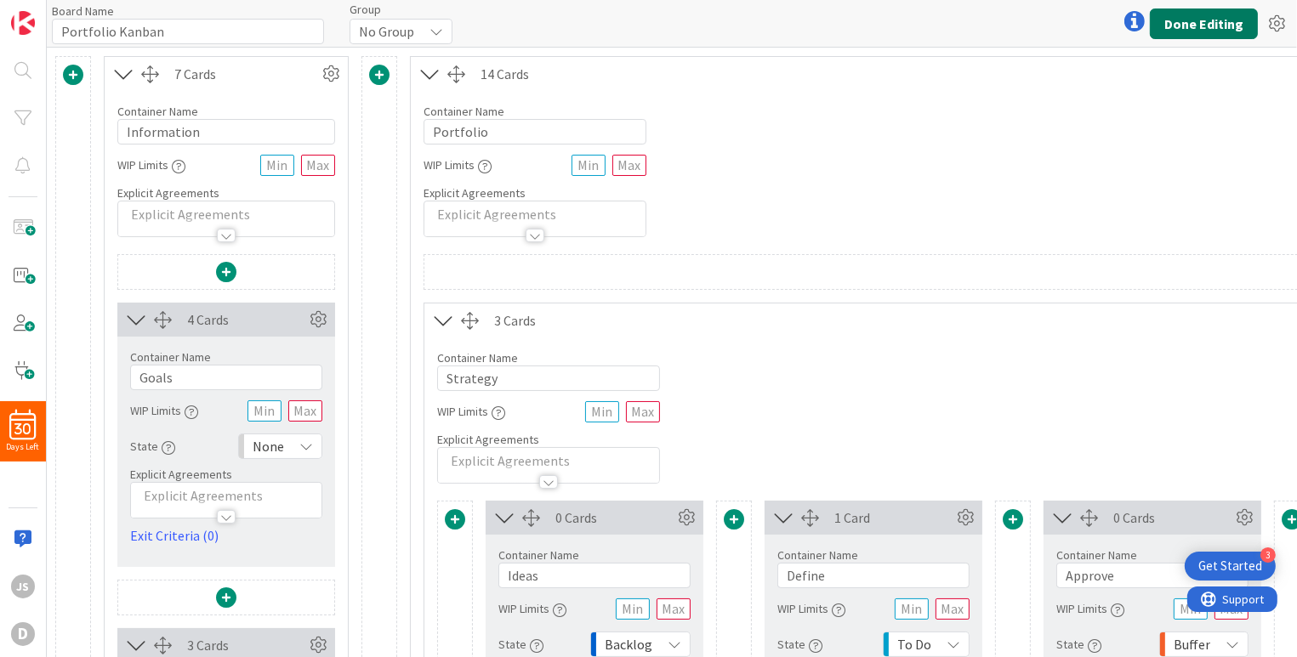
click at [1214, 24] on button "Done Editing" at bounding box center [1204, 24] width 108 height 31
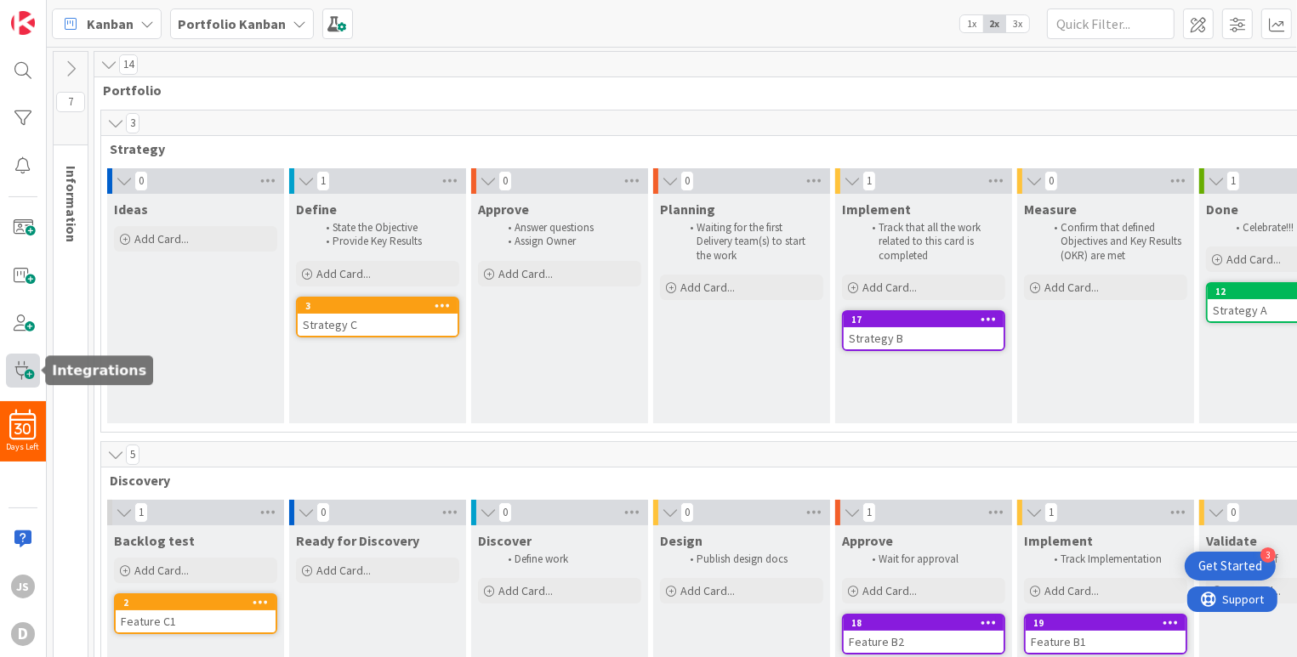
click at [26, 373] on span at bounding box center [23, 371] width 34 height 34
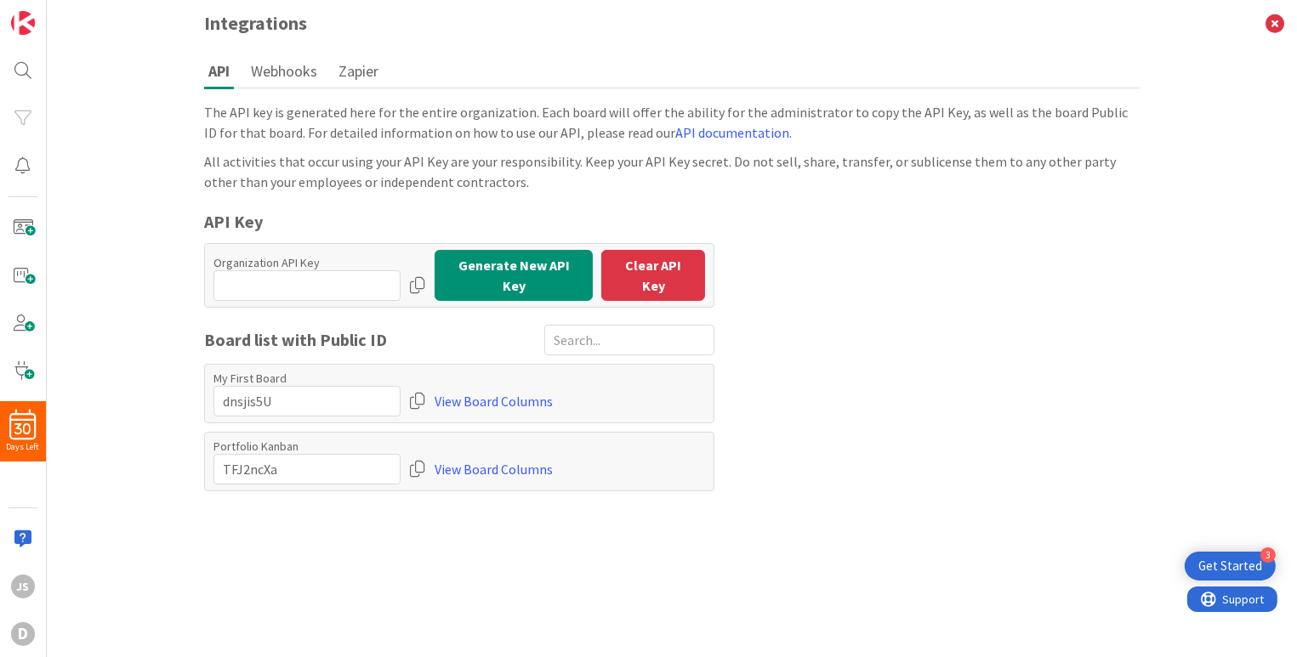
click at [303, 71] on button "Webhooks" at bounding box center [284, 70] width 75 height 31
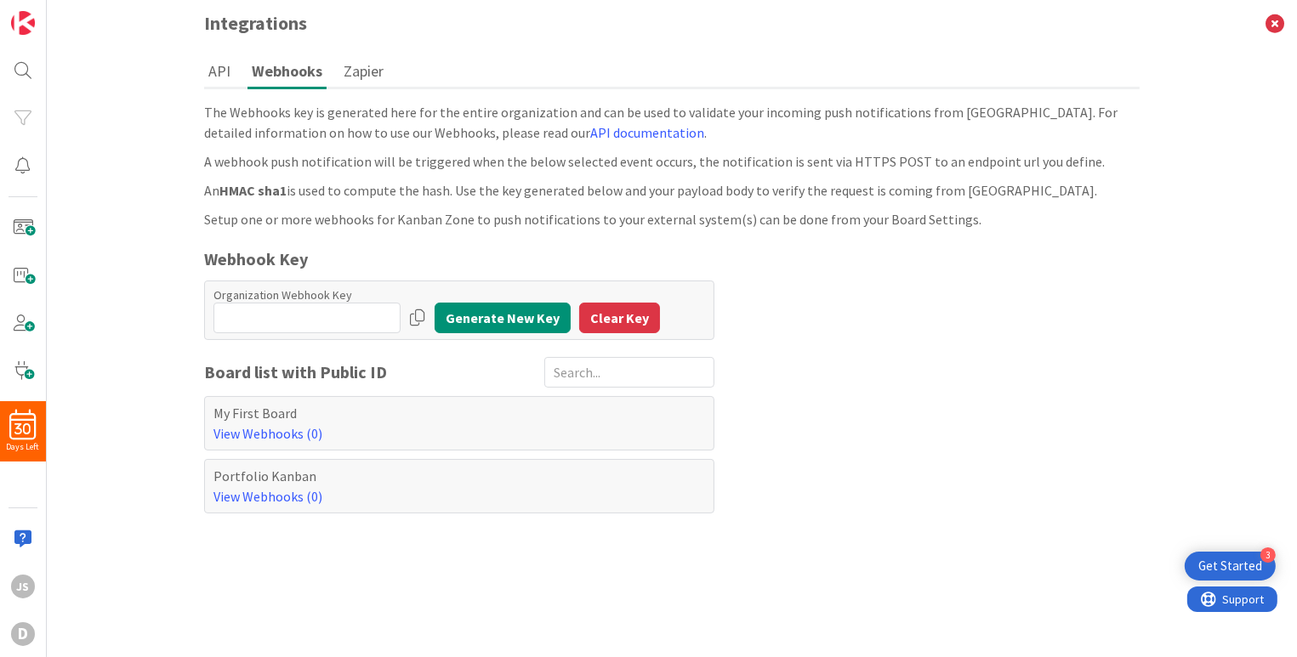
click at [367, 70] on button "Zapier" at bounding box center [363, 70] width 48 height 31
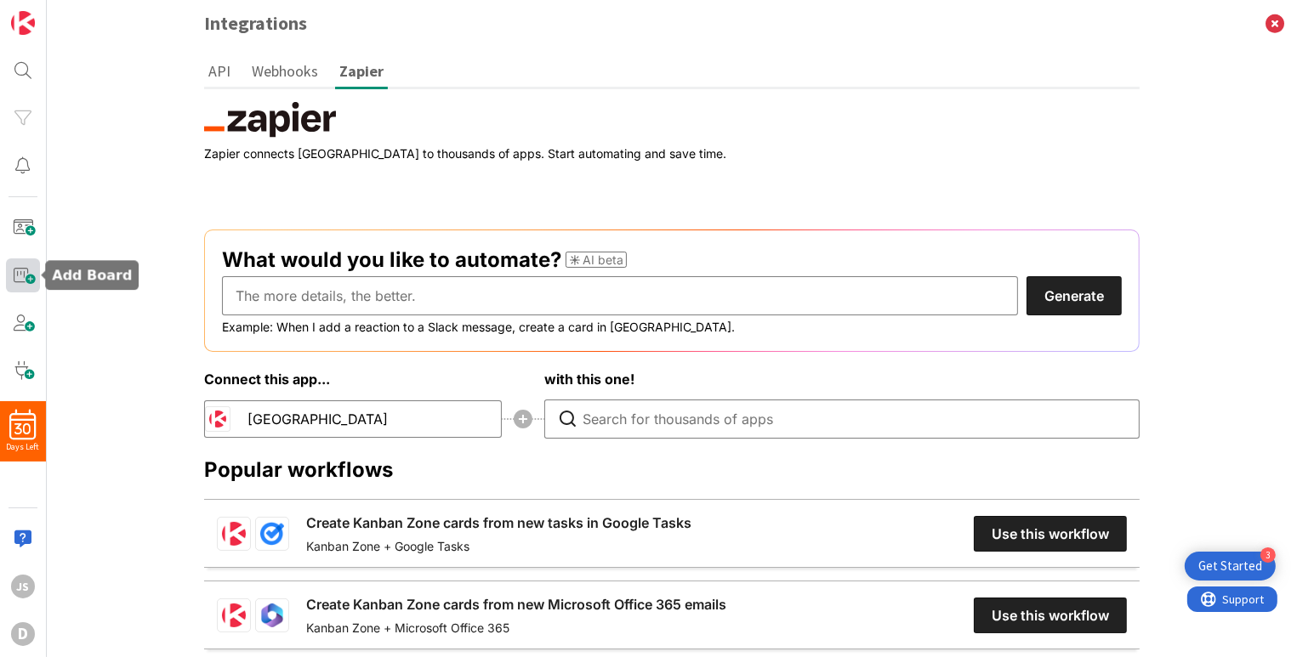
click at [24, 272] on span at bounding box center [23, 276] width 34 height 34
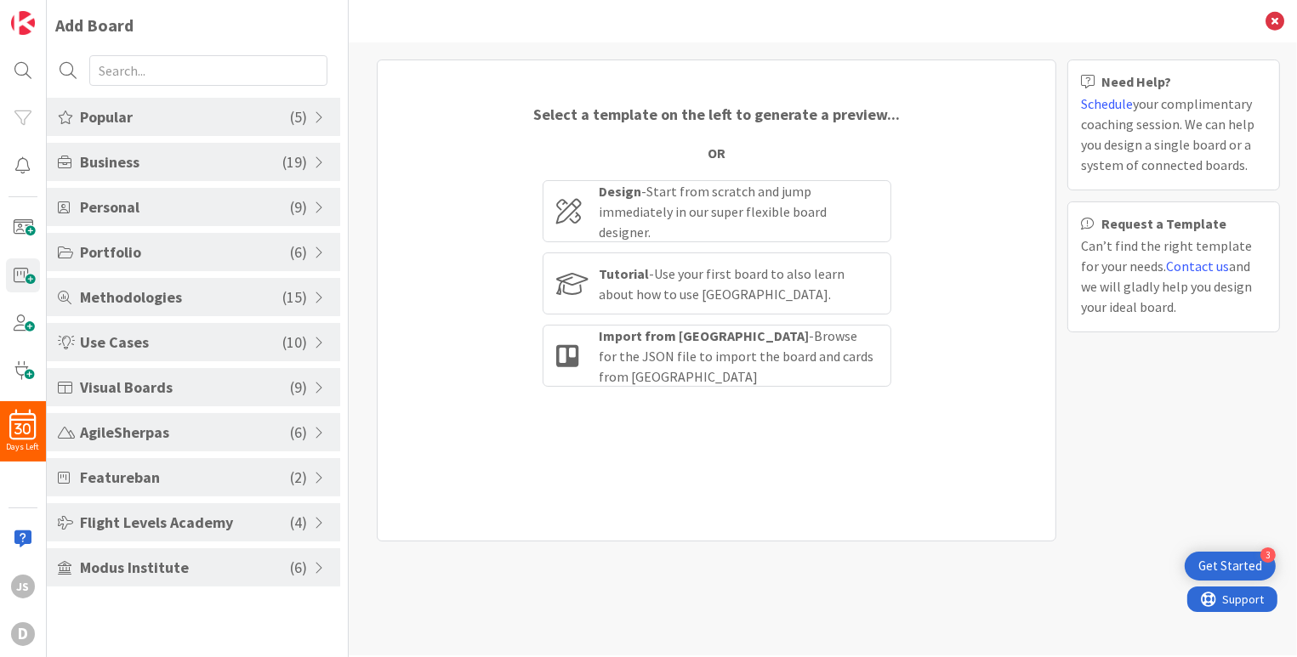
click at [204, 113] on span "Popular" at bounding box center [185, 116] width 210 height 23
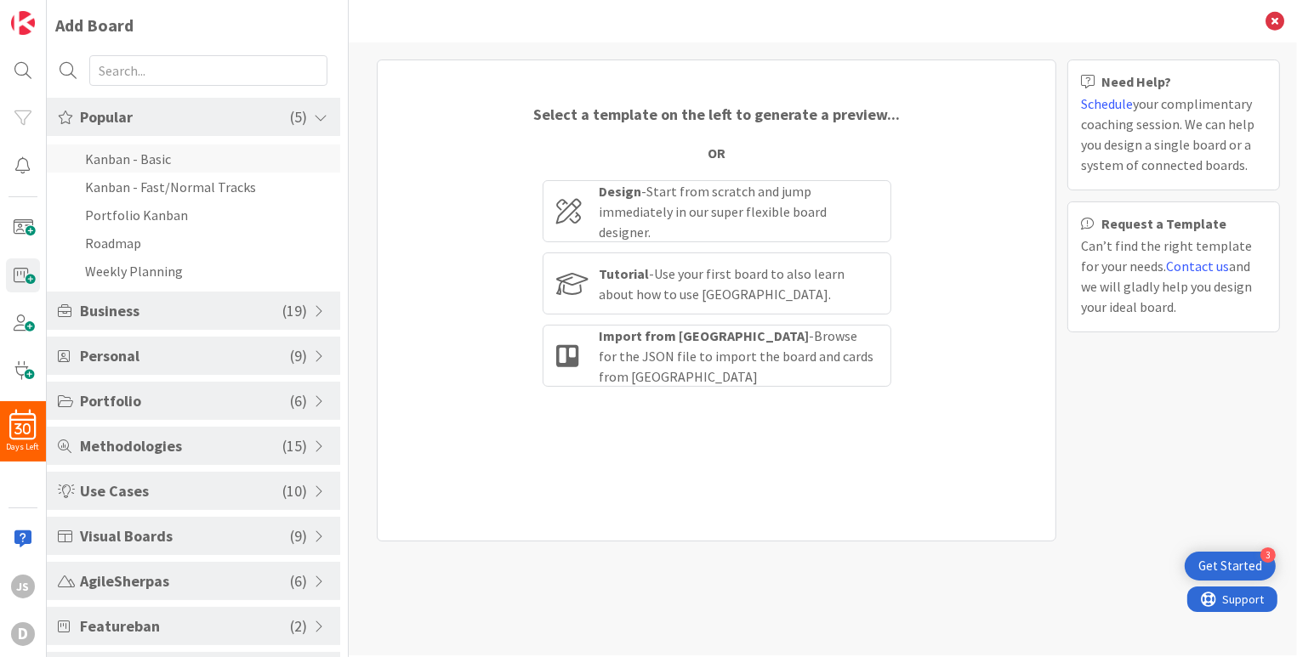
click at [133, 163] on li "Kanban - Basic" at bounding box center [193, 159] width 293 height 28
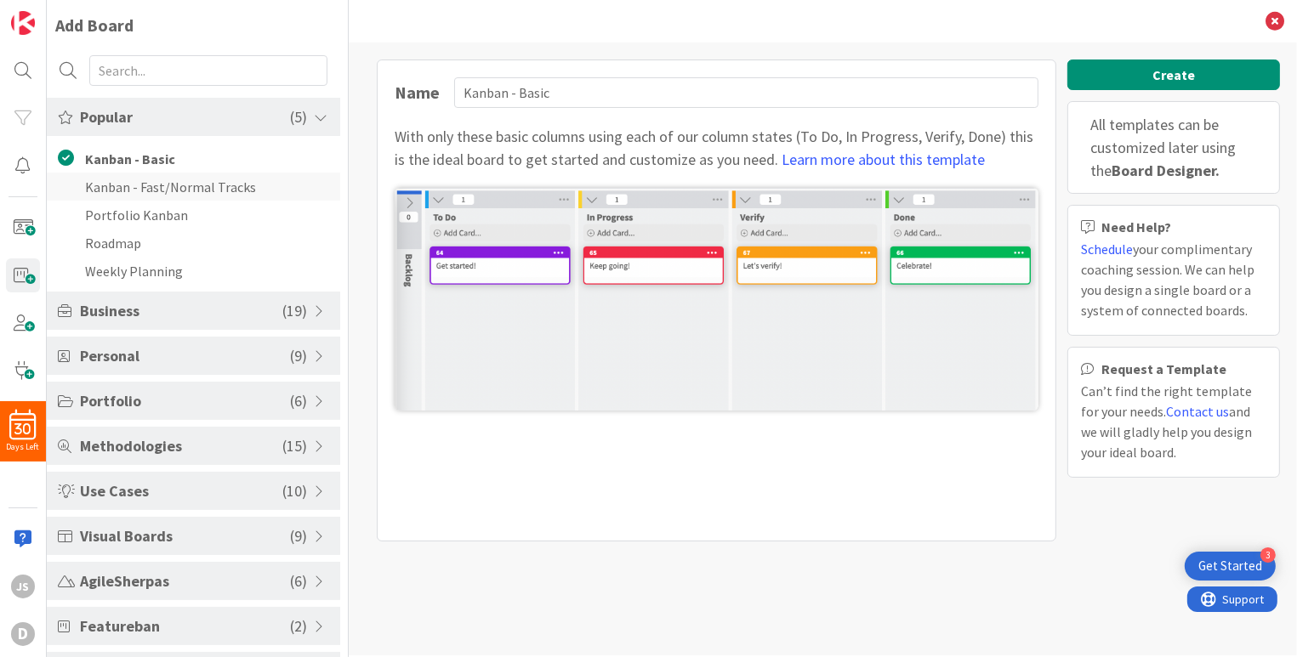
click at [122, 184] on li "Kanban - Fast/Normal Tracks" at bounding box center [193, 187] width 293 height 28
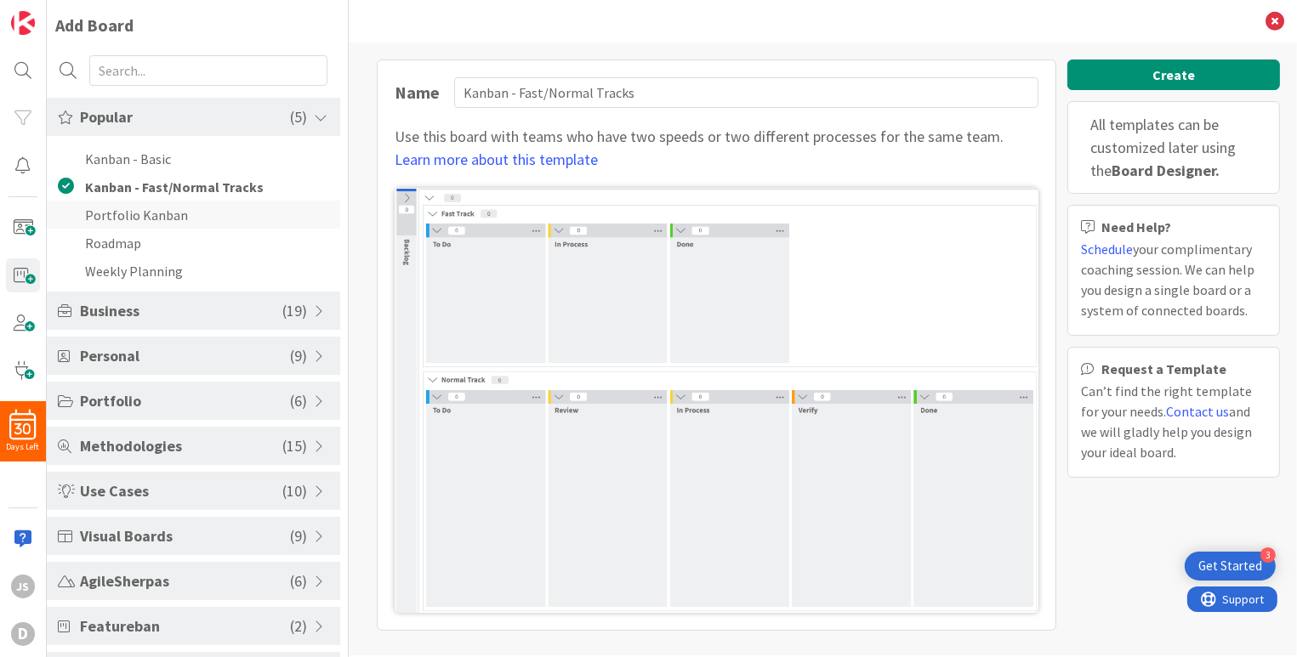
click at [111, 212] on li "Portfolio Kanban" at bounding box center [193, 215] width 293 height 28
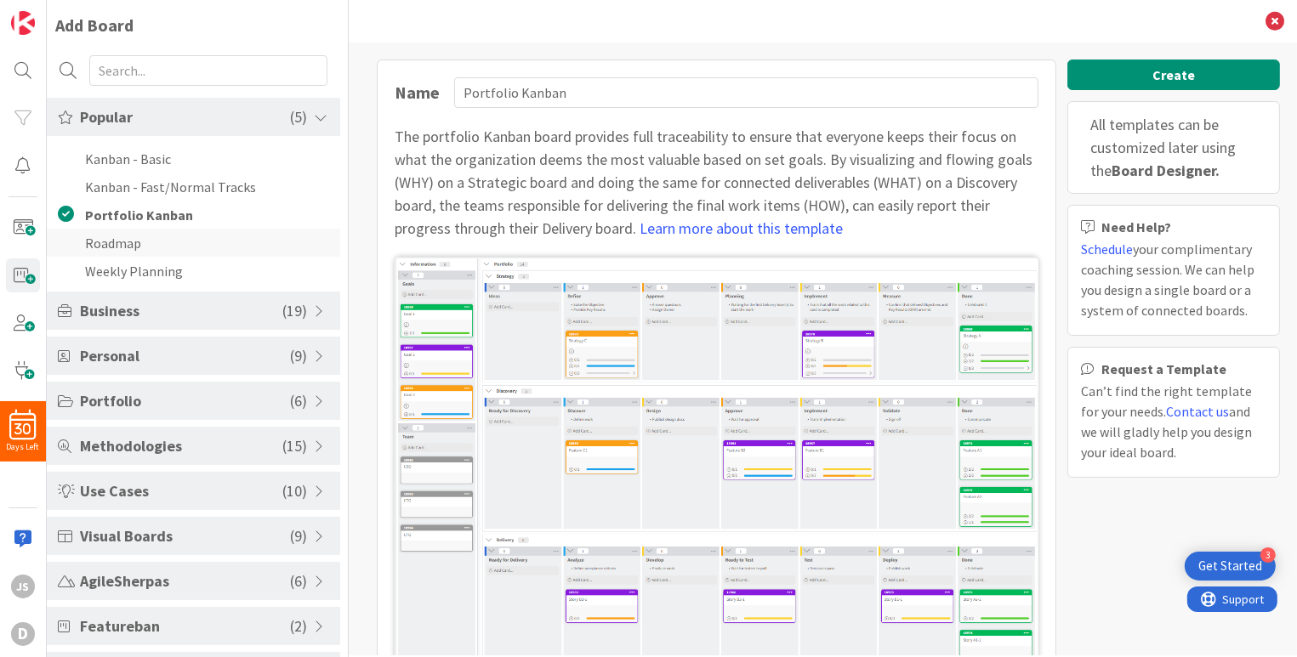
click at [103, 238] on li "Roadmap" at bounding box center [193, 243] width 293 height 28
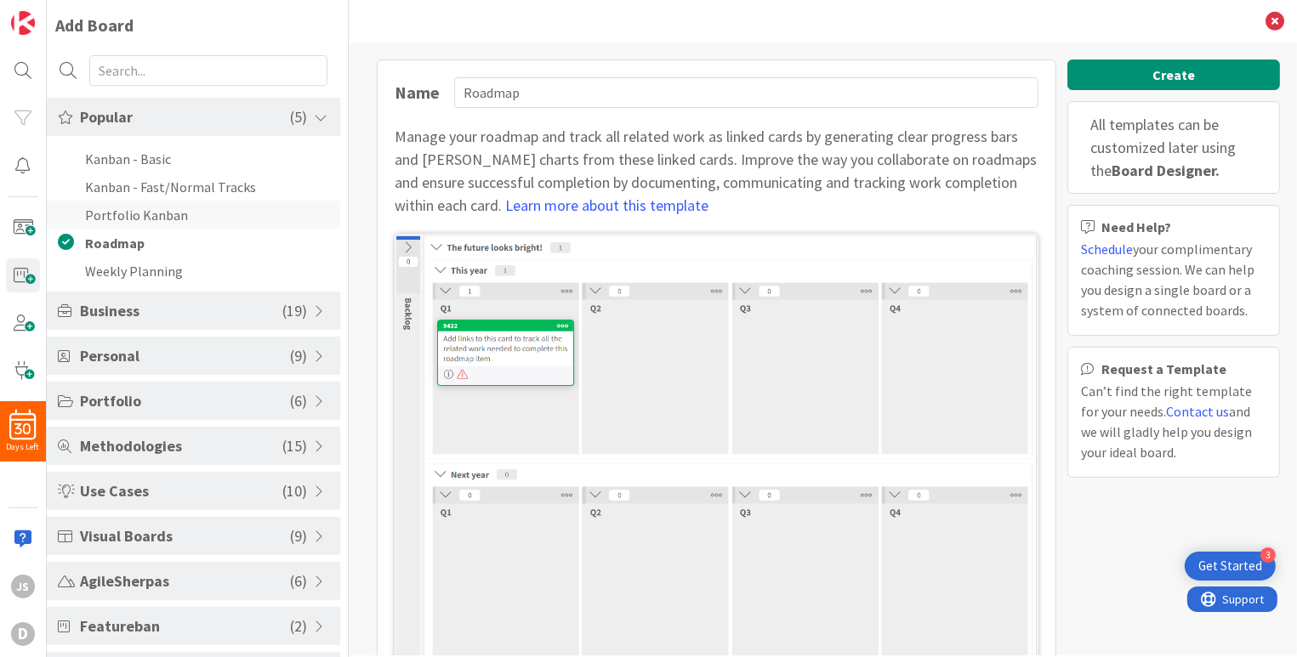
click at [103, 219] on li "Portfolio Kanban" at bounding box center [193, 215] width 293 height 28
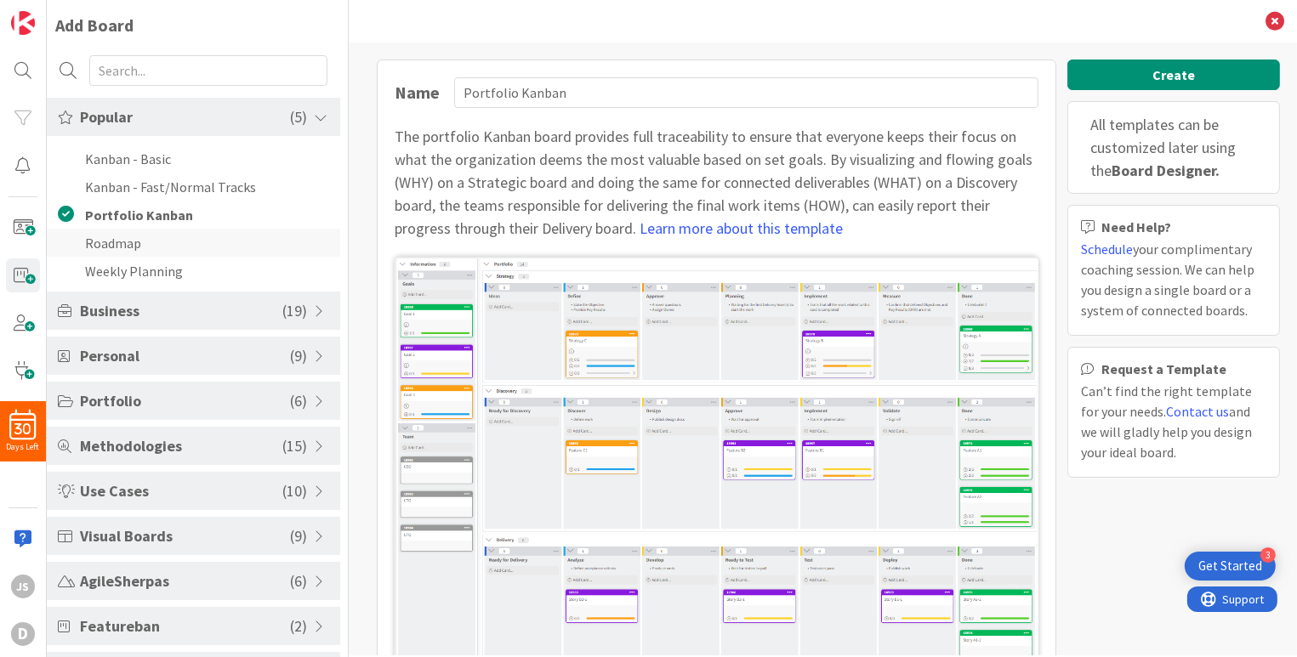
click at [111, 240] on li "Roadmap" at bounding box center [193, 243] width 293 height 28
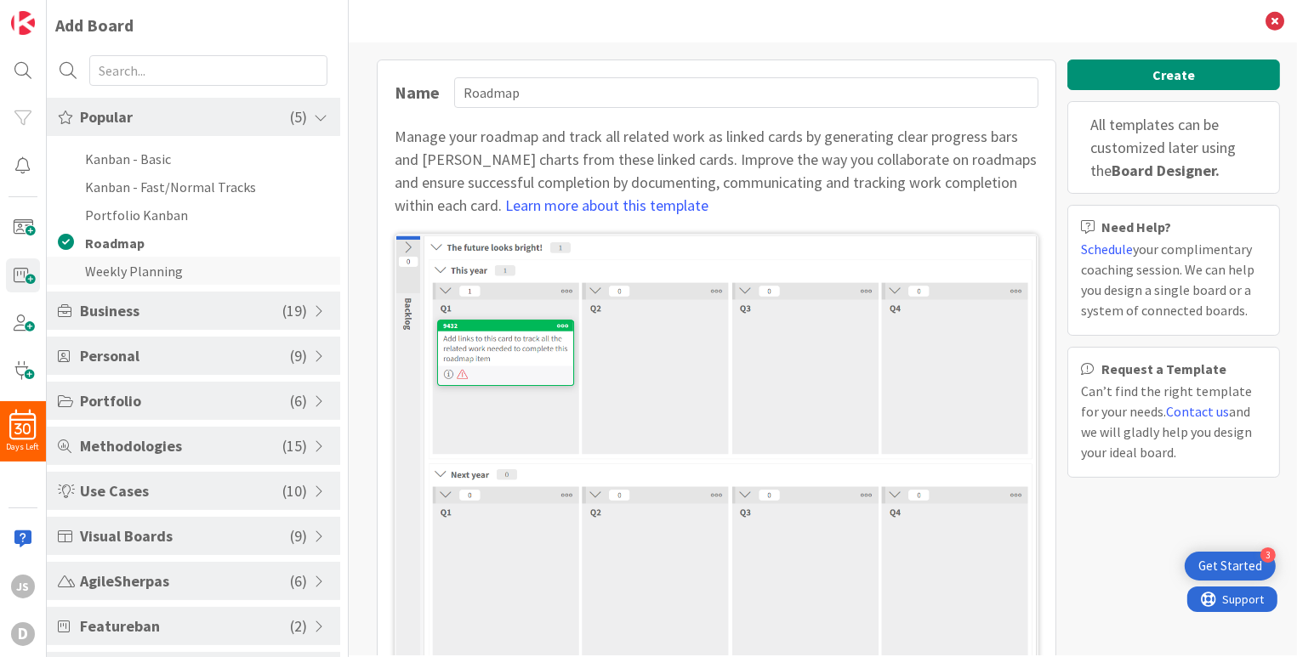
click at [103, 273] on li "Weekly Planning" at bounding box center [193, 271] width 293 height 28
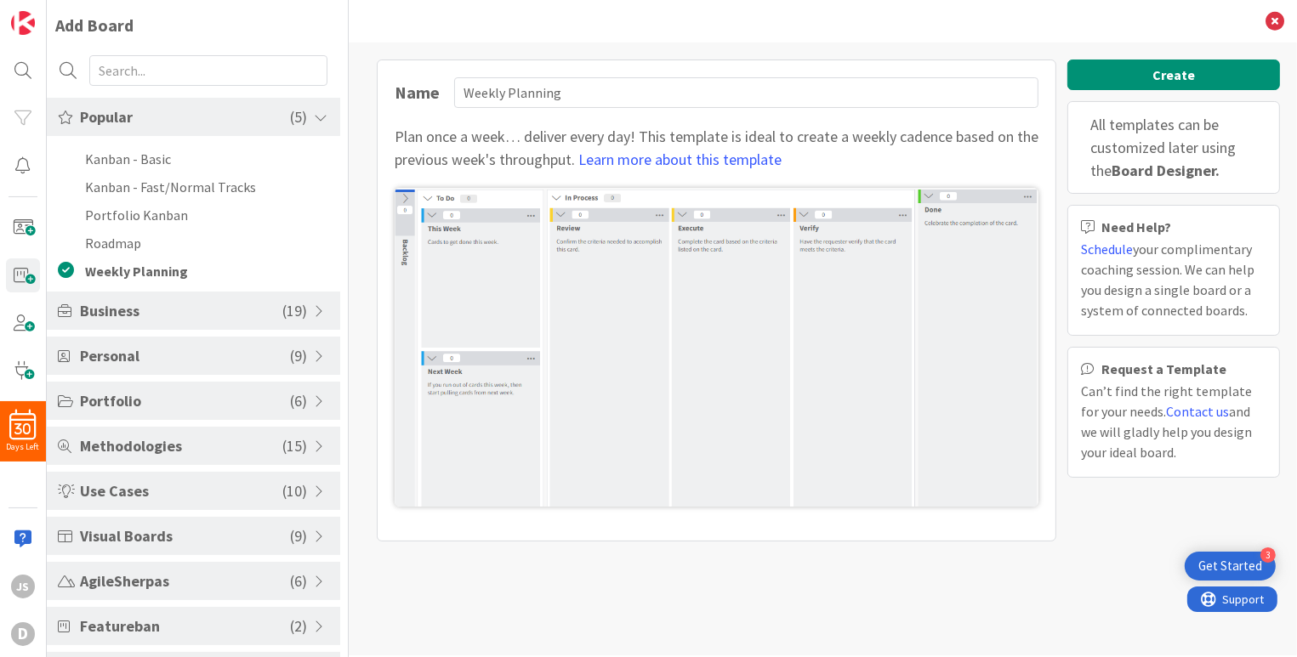
click at [95, 305] on span "Business" at bounding box center [181, 310] width 202 height 23
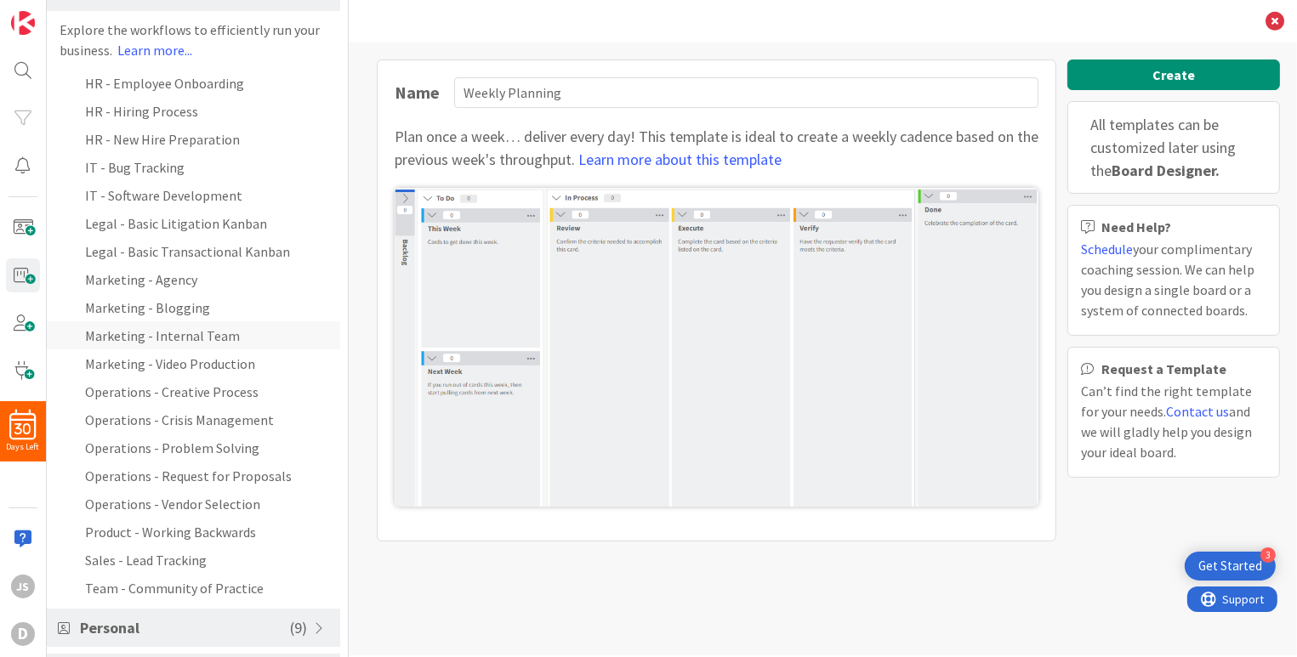
scroll to position [255, 0]
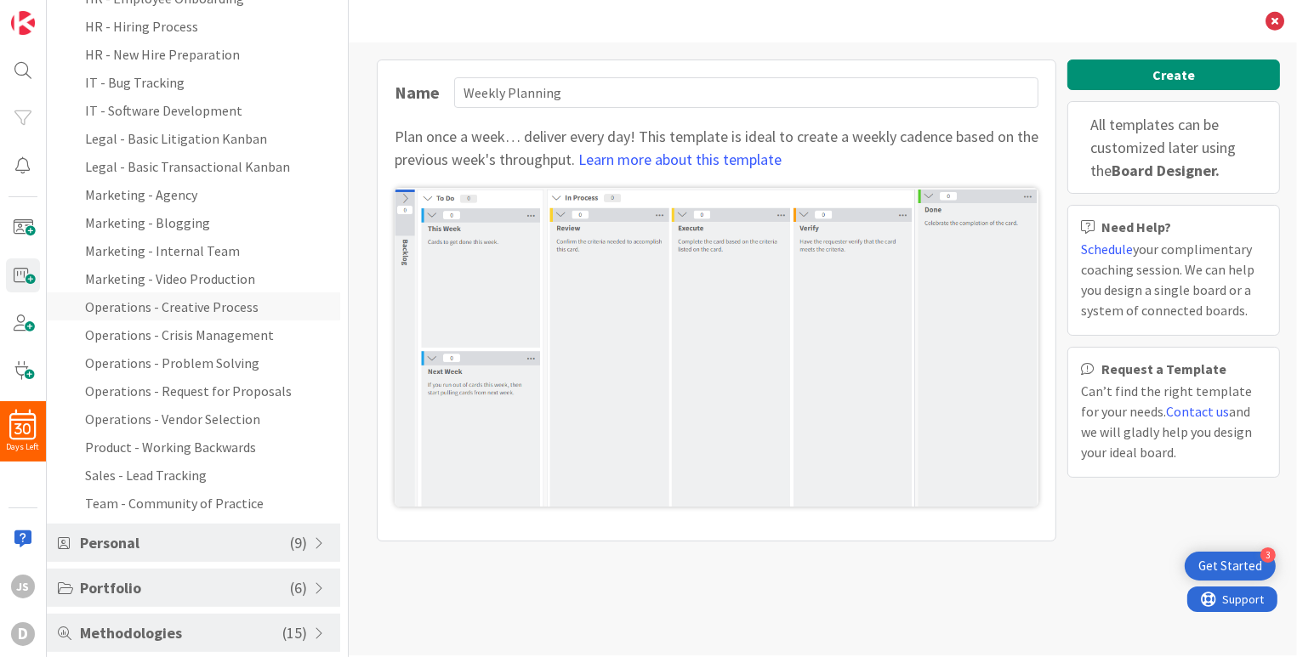
click at [169, 297] on li "Operations - Creative Process" at bounding box center [193, 307] width 293 height 28
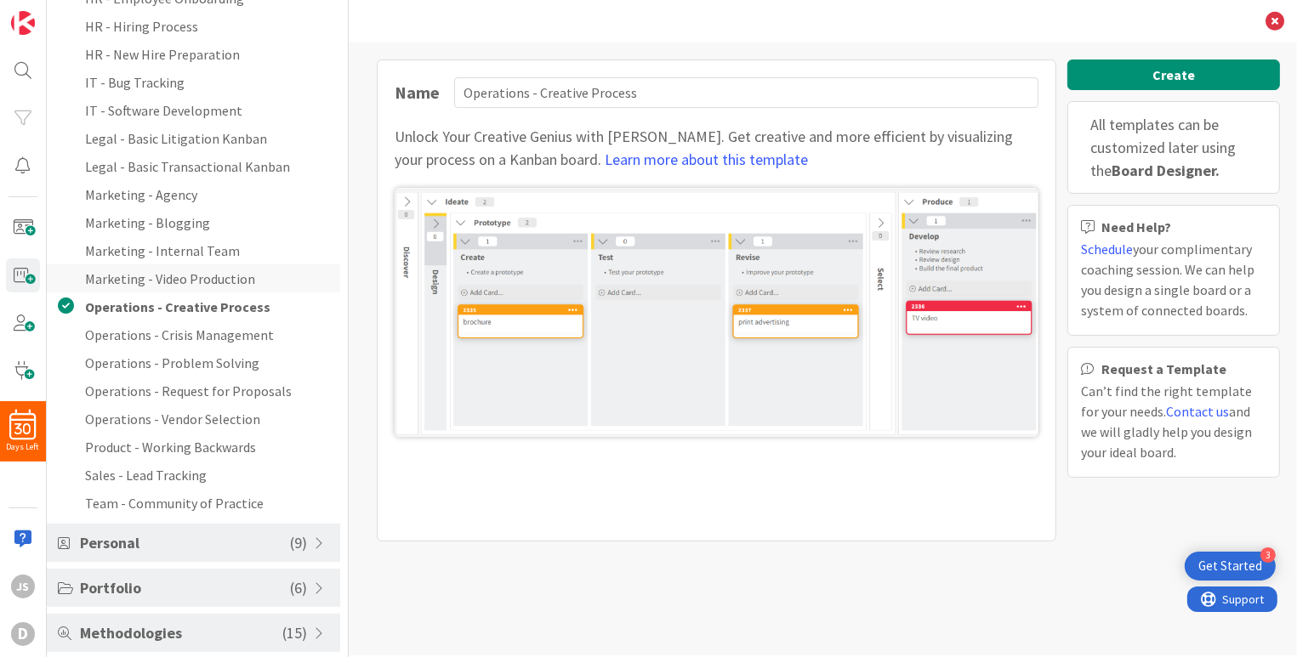
click at [168, 282] on li "Marketing - Video Production" at bounding box center [193, 279] width 293 height 28
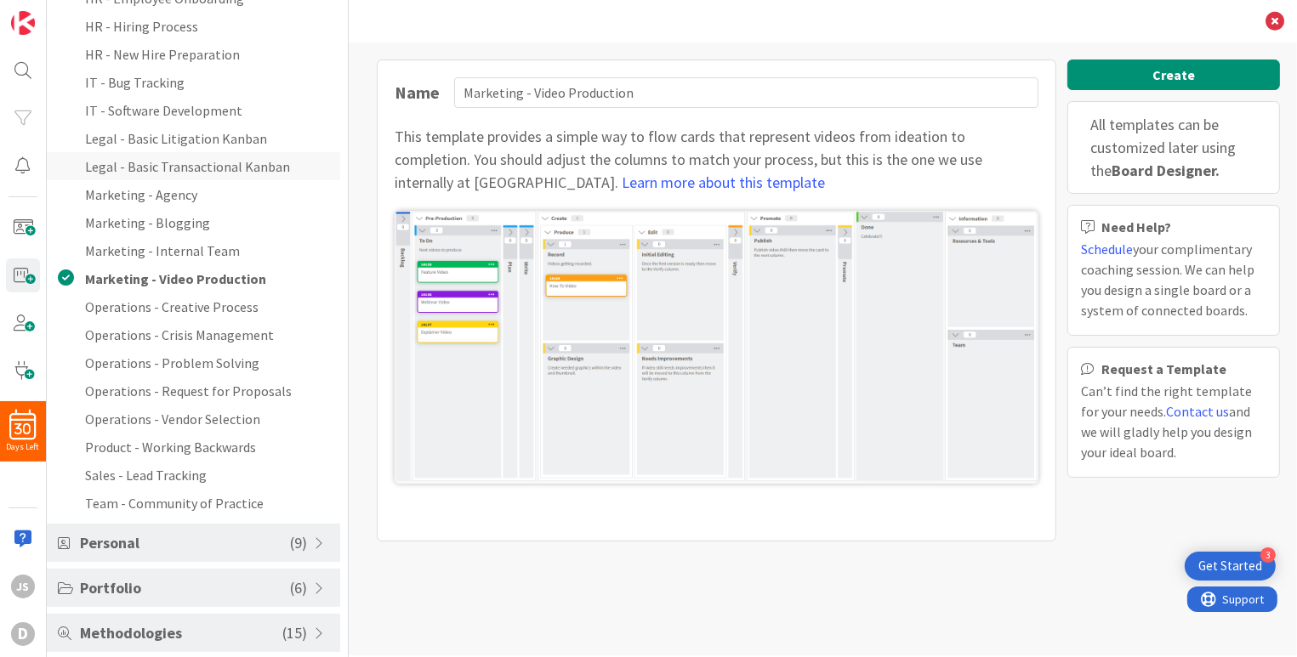
click at [175, 167] on li "Legal - Basic Transactional Kanban" at bounding box center [193, 166] width 293 height 28
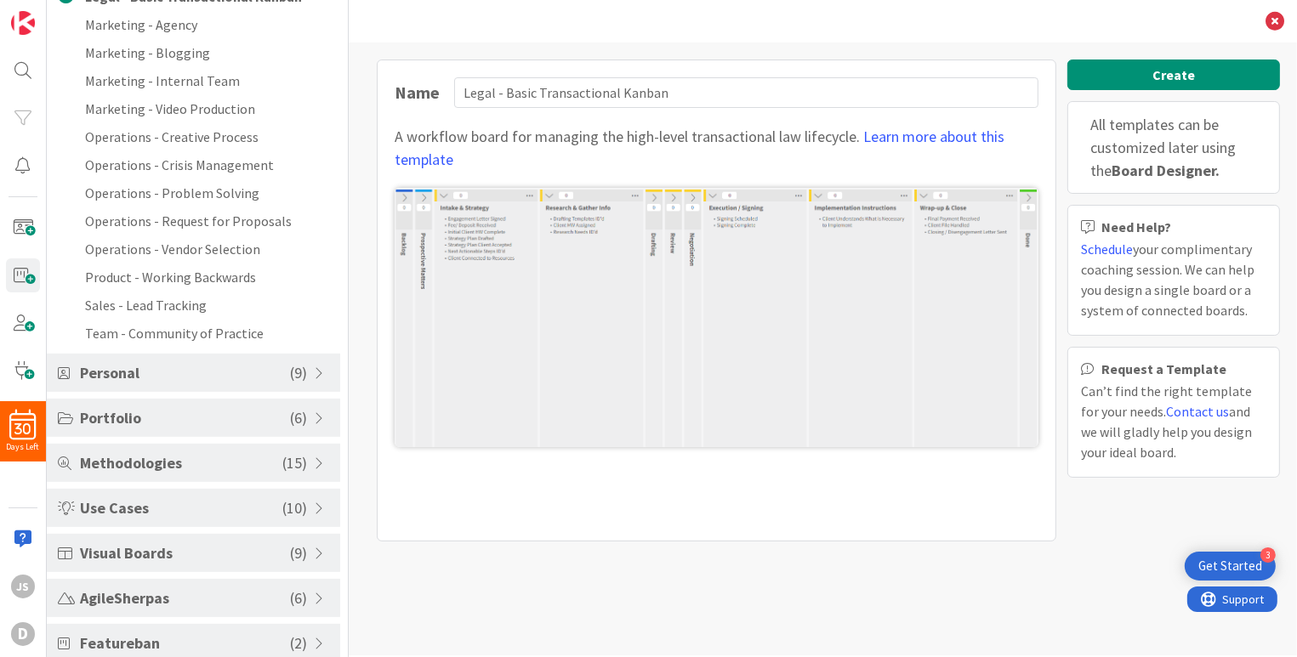
click at [167, 369] on span "Personal" at bounding box center [185, 372] width 210 height 23
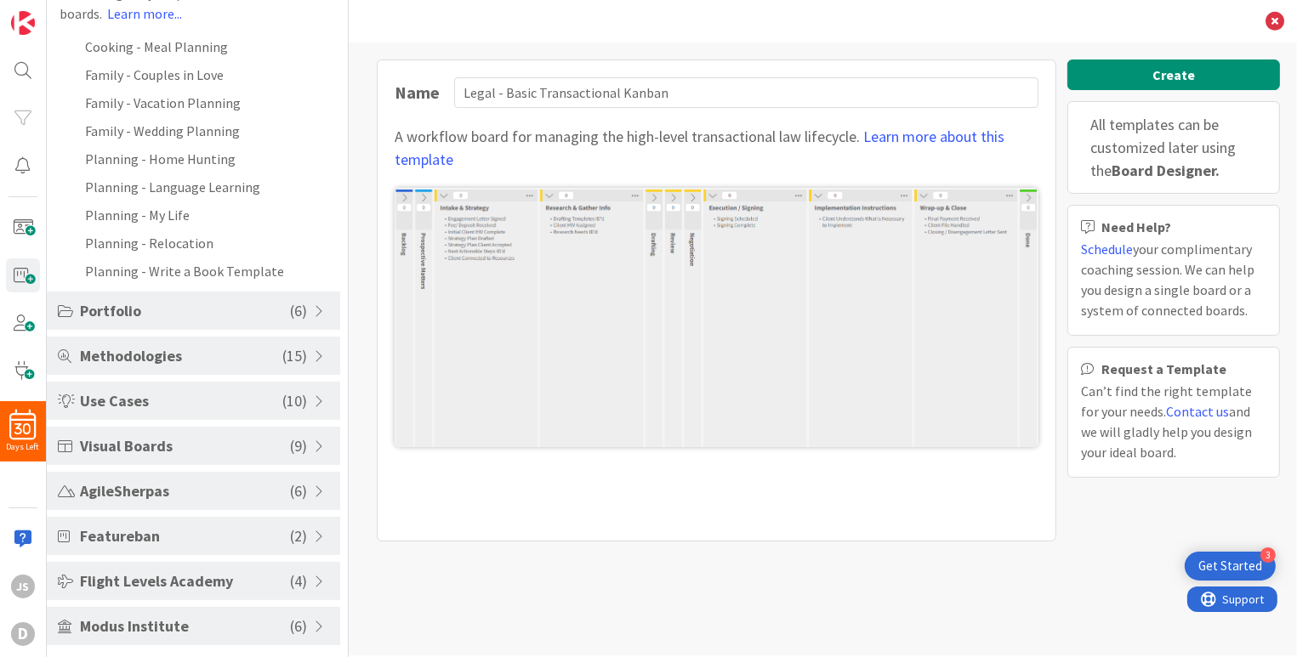
scroll to position [167, 0]
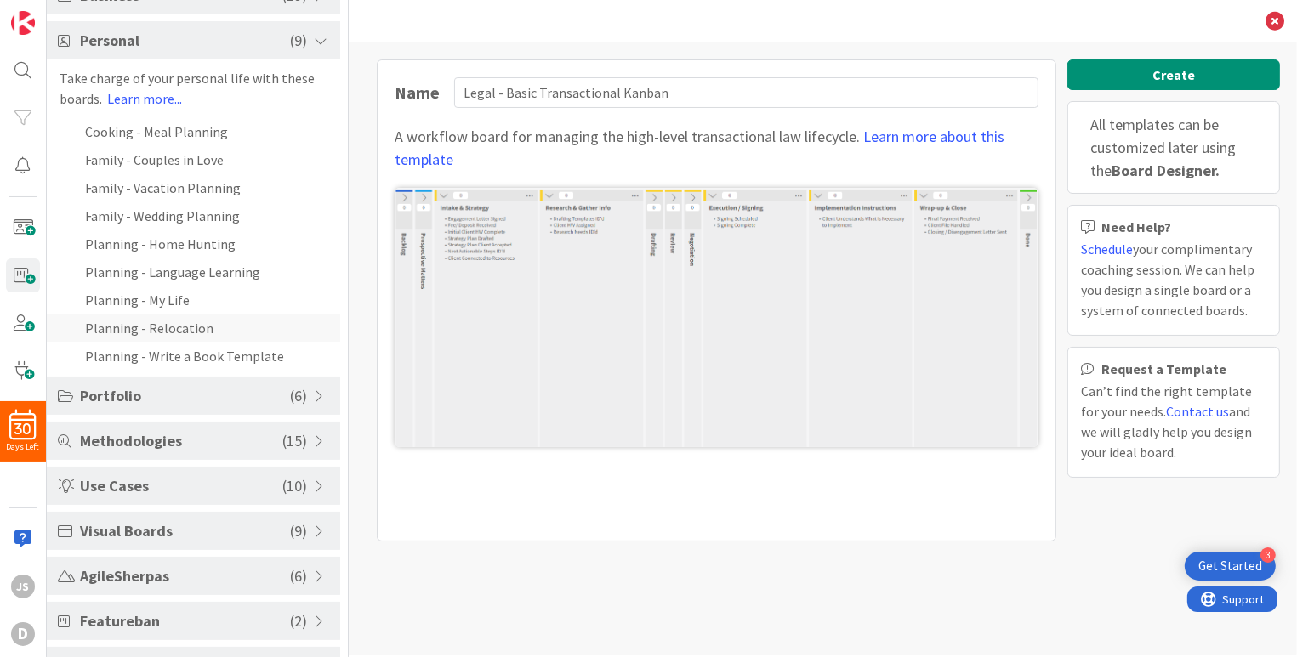
click at [158, 322] on li "Planning - Relocation" at bounding box center [193, 328] width 293 height 28
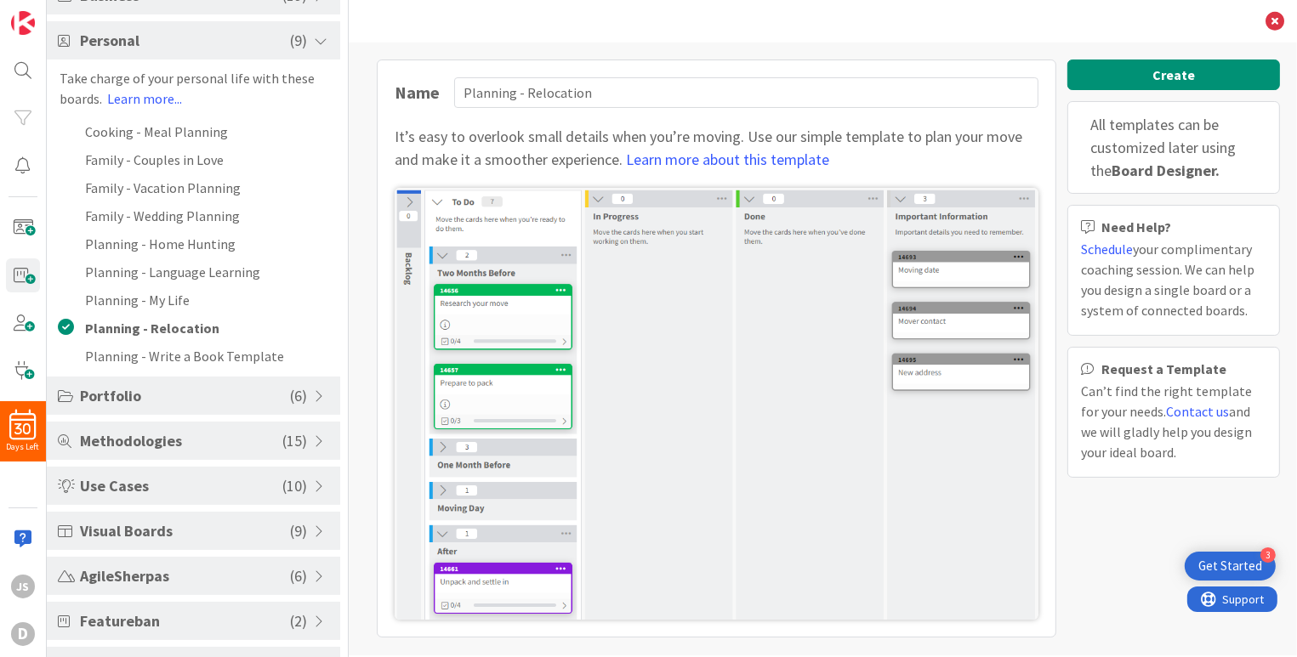
click at [117, 400] on span "Portfolio" at bounding box center [185, 395] width 210 height 23
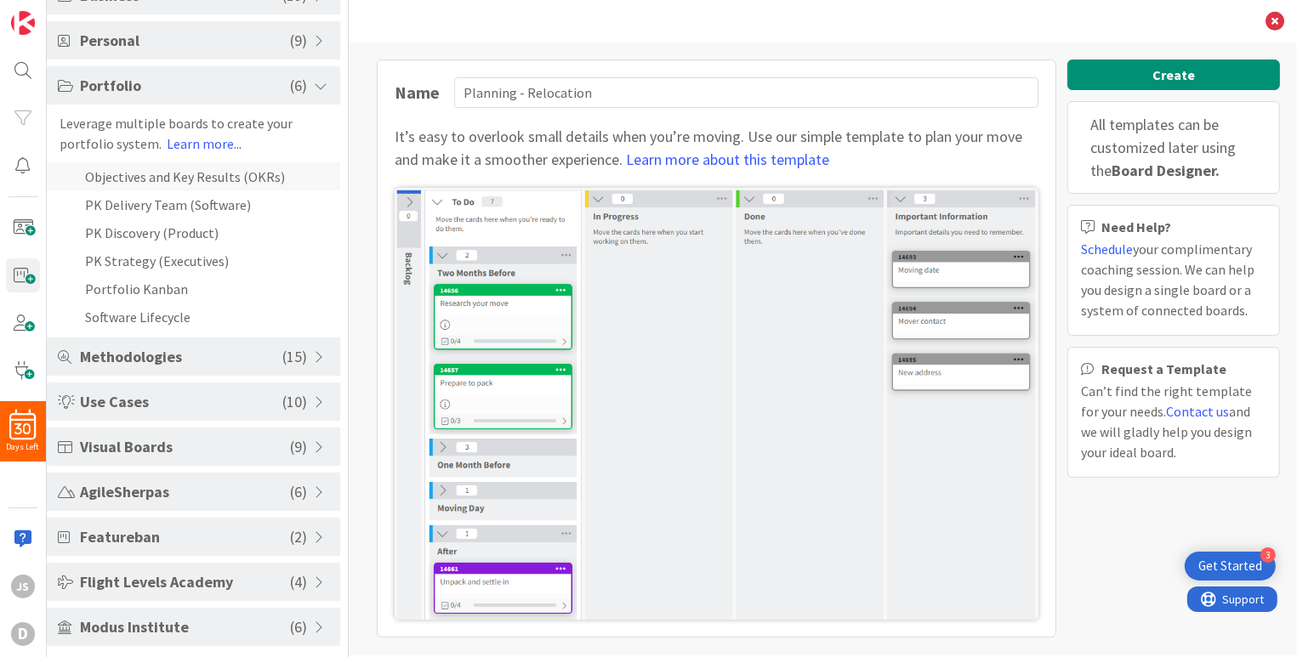
click at [134, 179] on li "Objectives and Key Results (OKRs)" at bounding box center [193, 176] width 293 height 28
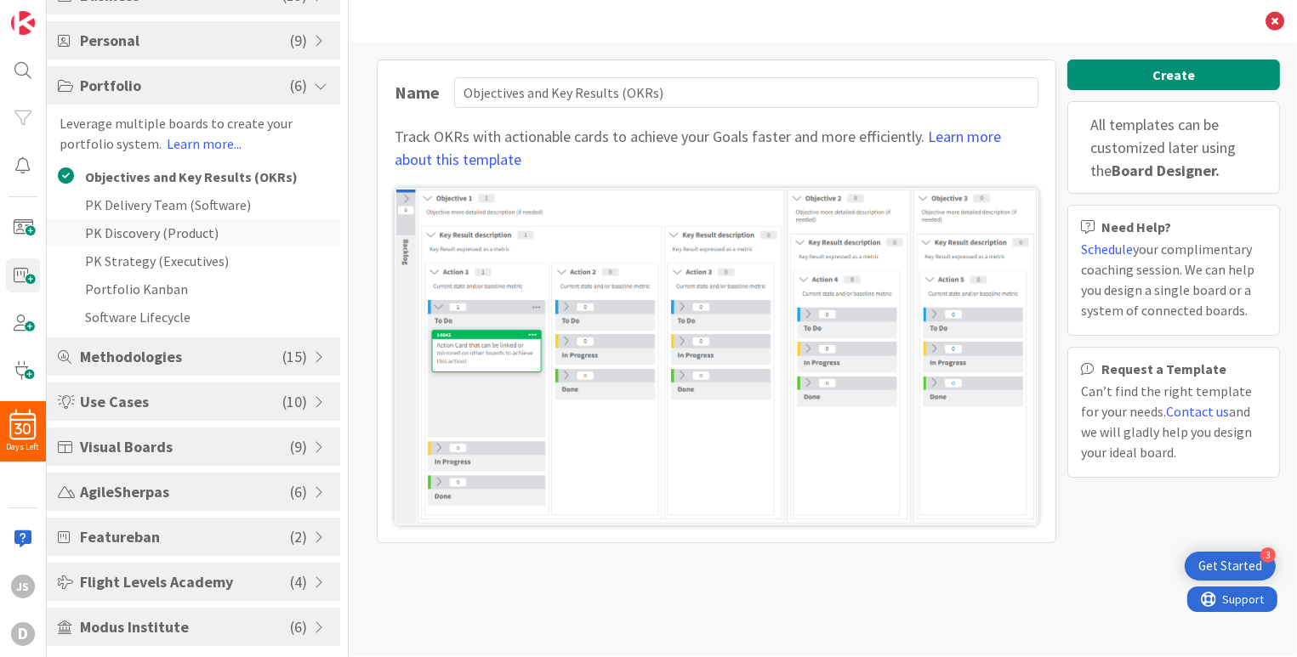
click at [105, 236] on li "PK Discovery (Product)" at bounding box center [193, 233] width 293 height 28
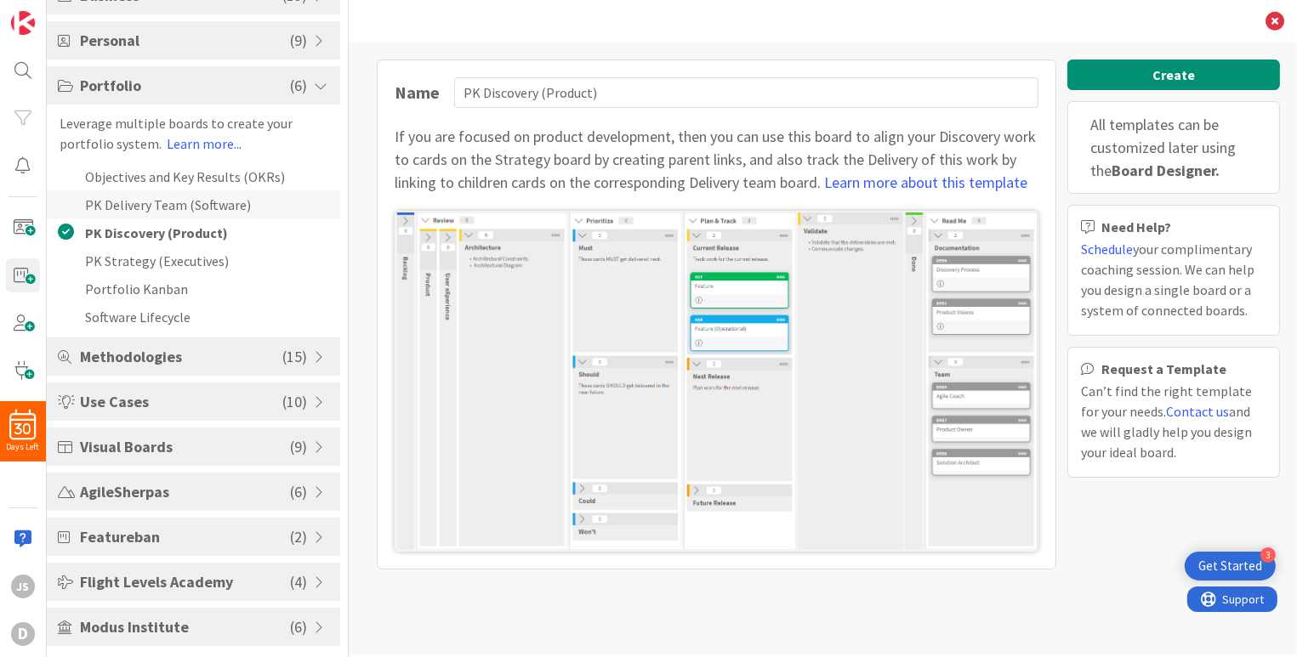
click at [110, 204] on li "PK Delivery Team (Software)" at bounding box center [193, 205] width 293 height 28
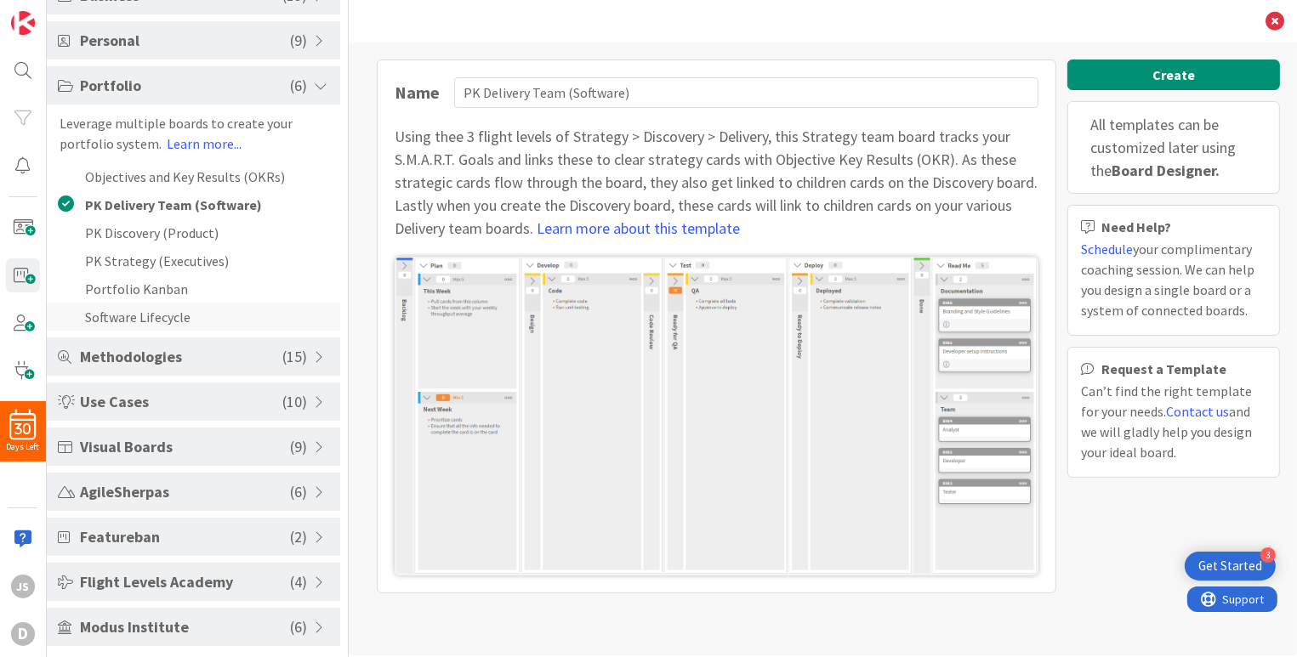
click at [113, 321] on li "Software Lifecycle" at bounding box center [193, 317] width 293 height 28
type input "Software Lifecycle"
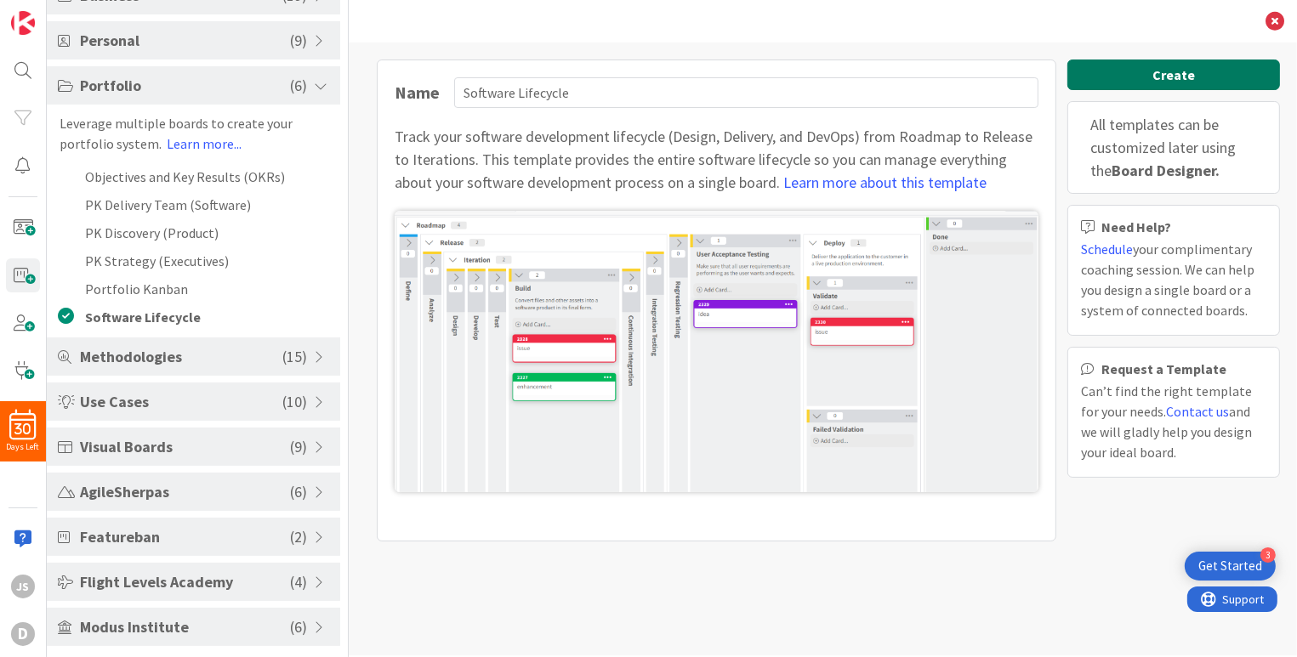
click at [1152, 77] on button "Create" at bounding box center [1173, 75] width 213 height 31
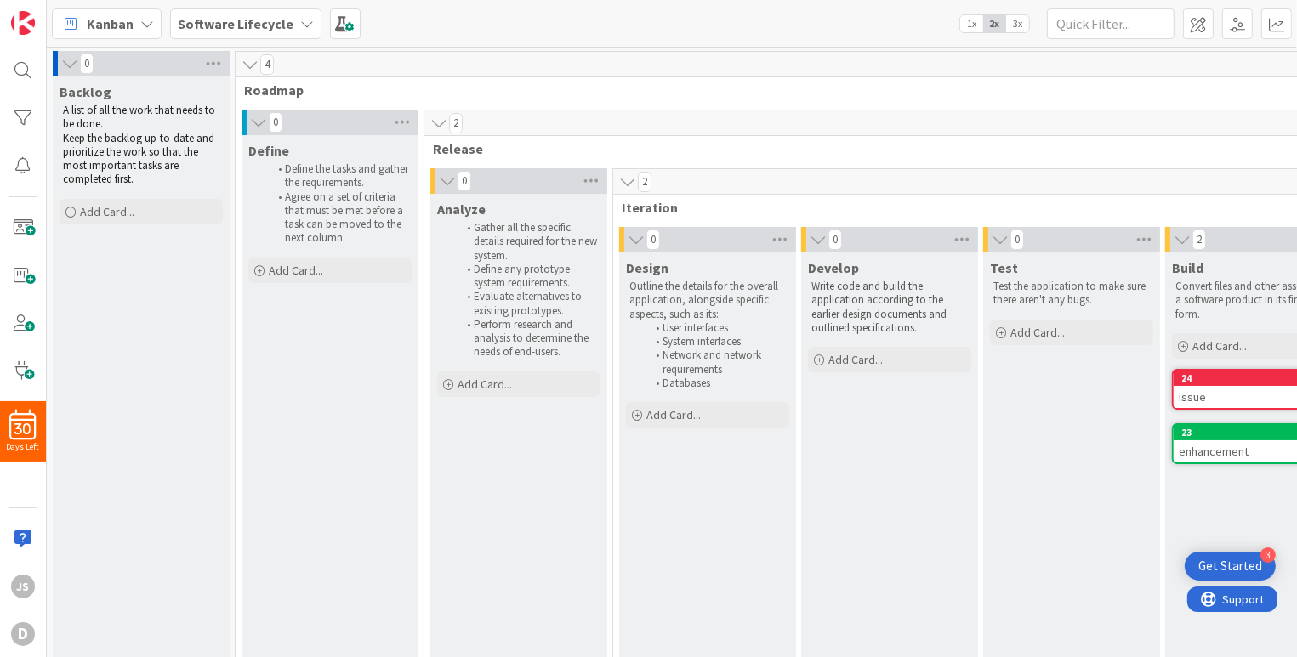
click at [252, 121] on icon at bounding box center [258, 122] width 19 height 17
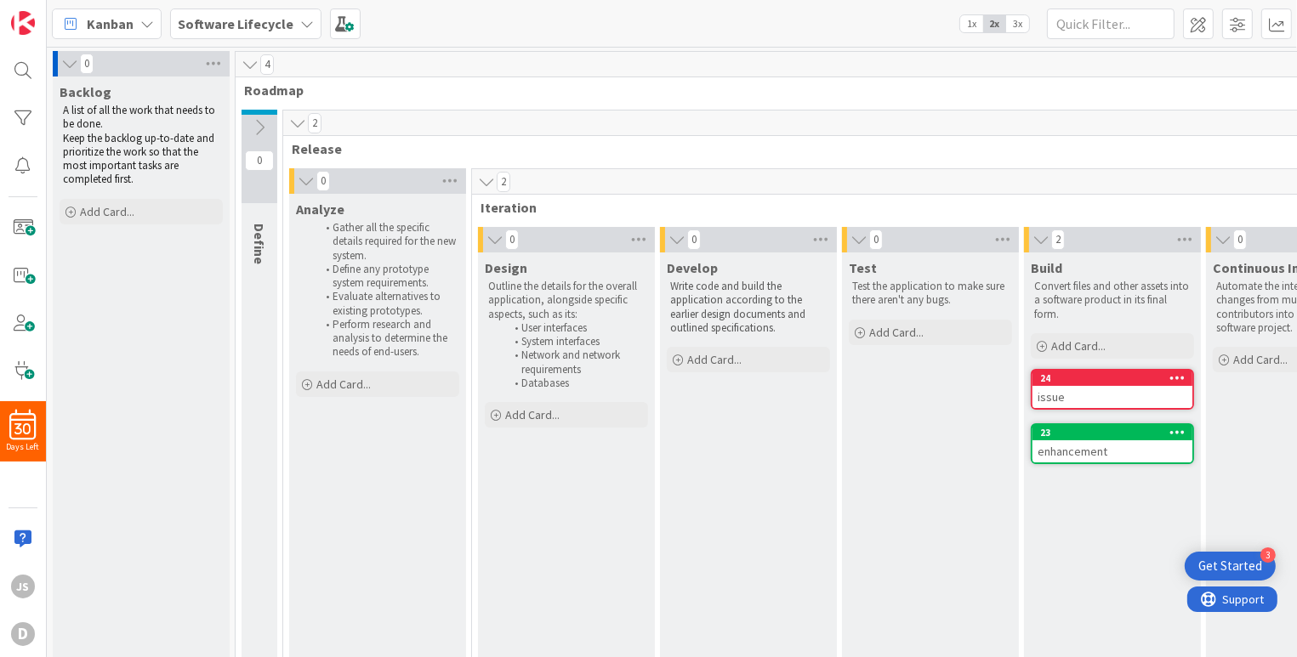
click at [304, 182] on icon at bounding box center [306, 181] width 19 height 17
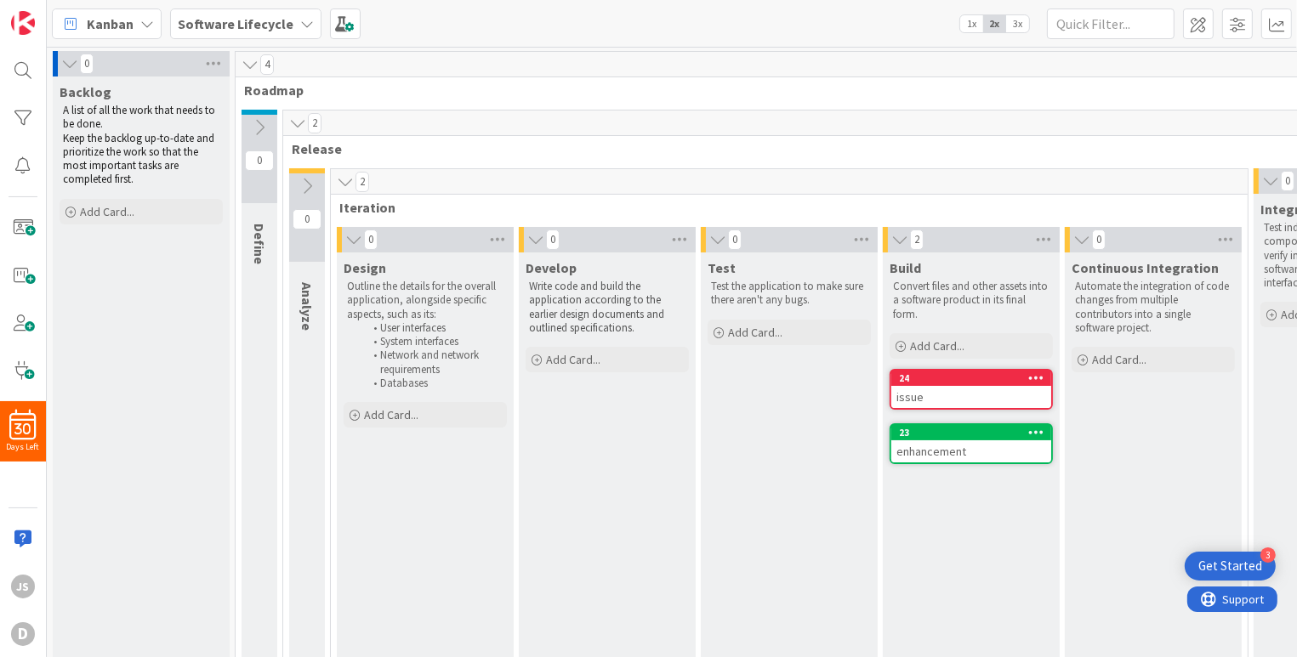
click at [343, 182] on icon at bounding box center [345, 182] width 19 height 17
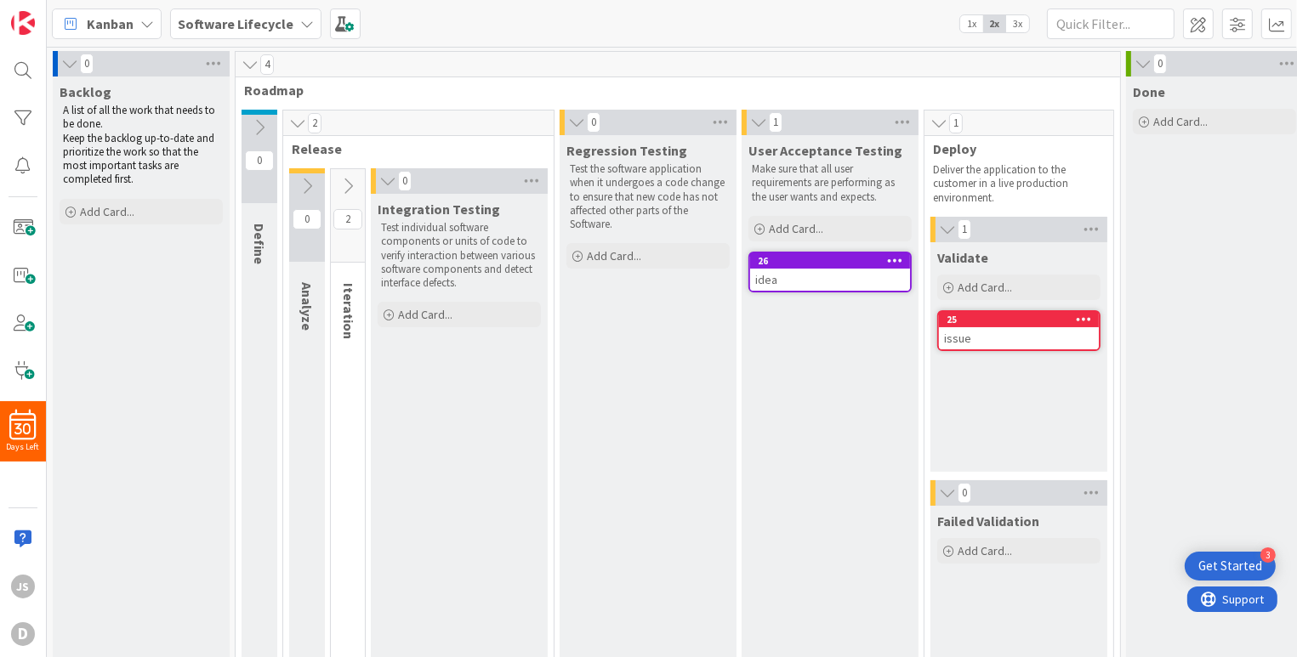
click at [383, 182] on icon at bounding box center [387, 181] width 19 height 17
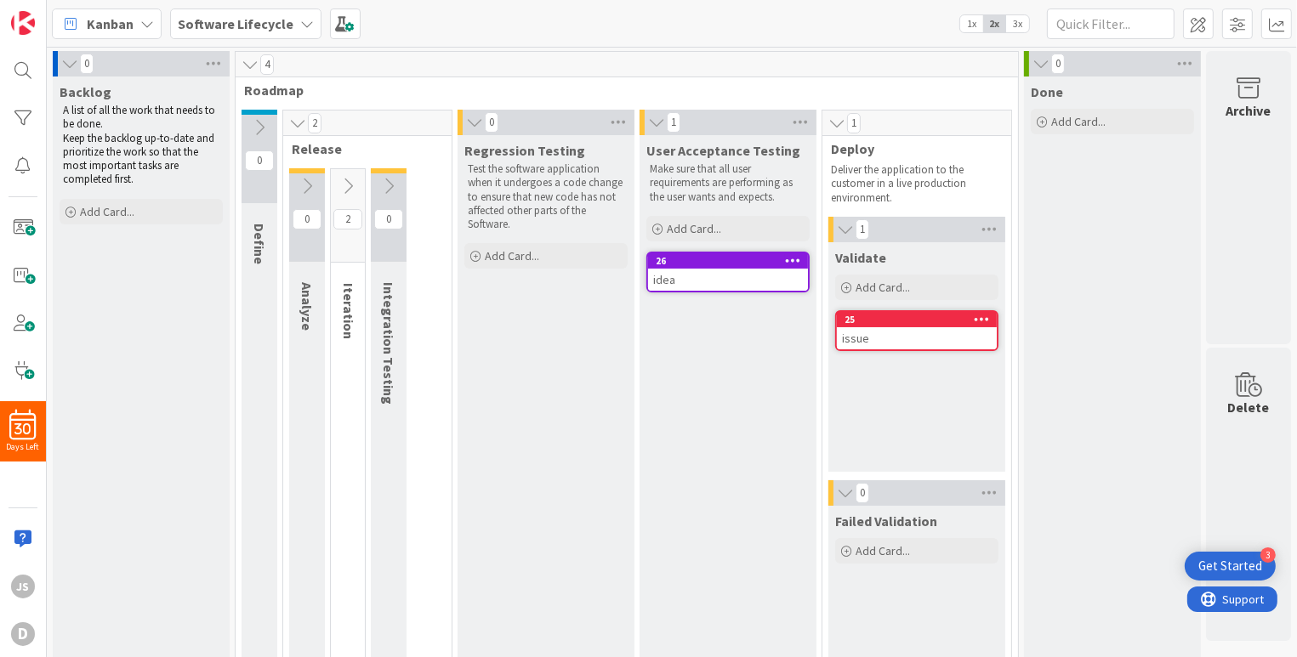
click at [479, 118] on icon at bounding box center [474, 122] width 19 height 17
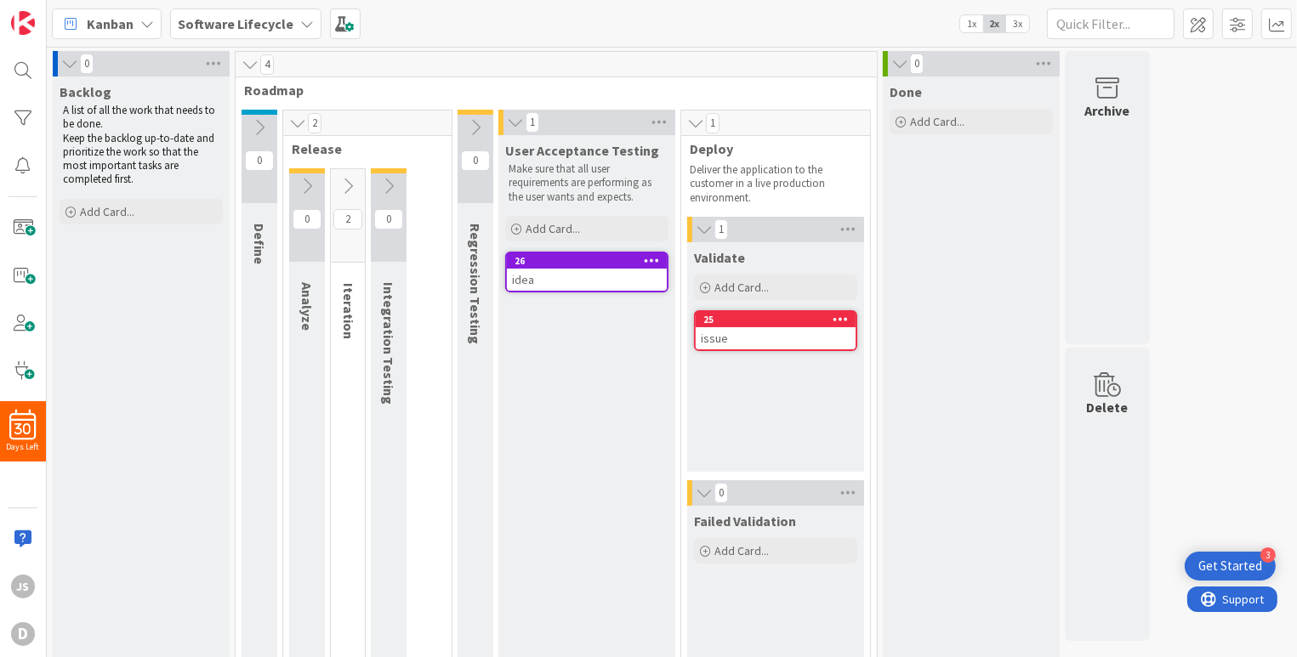
click at [511, 122] on icon at bounding box center [515, 122] width 19 height 17
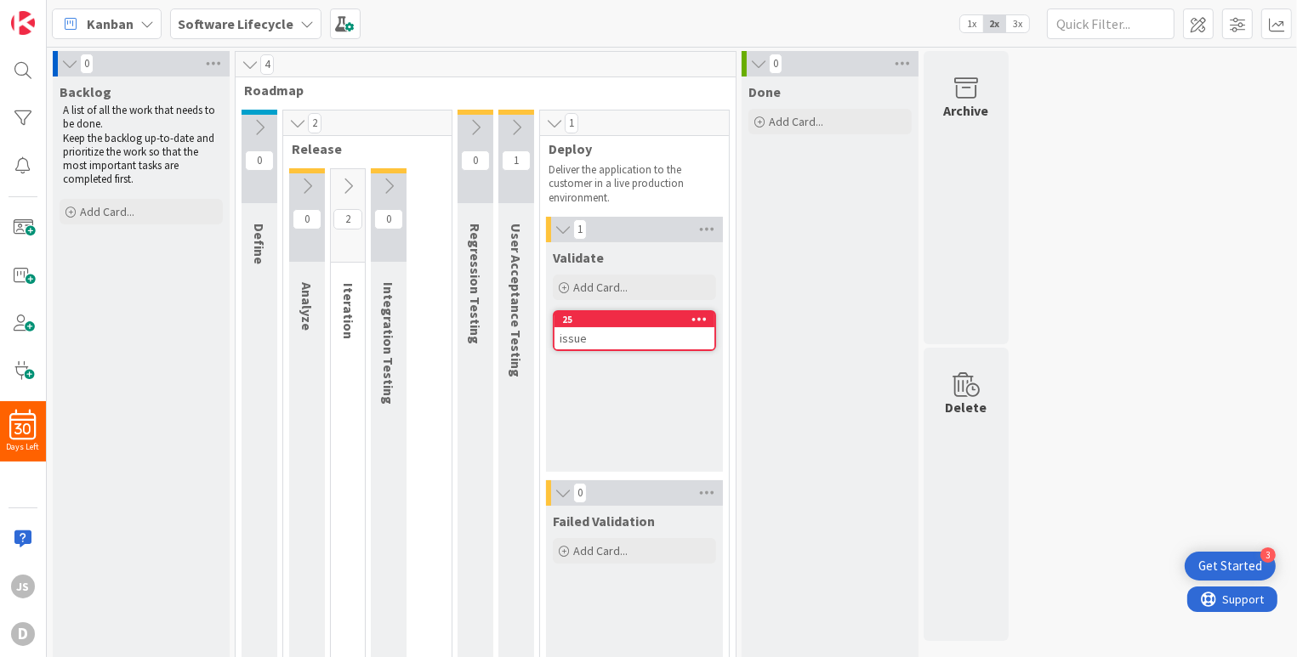
click at [551, 122] on icon at bounding box center [554, 123] width 19 height 17
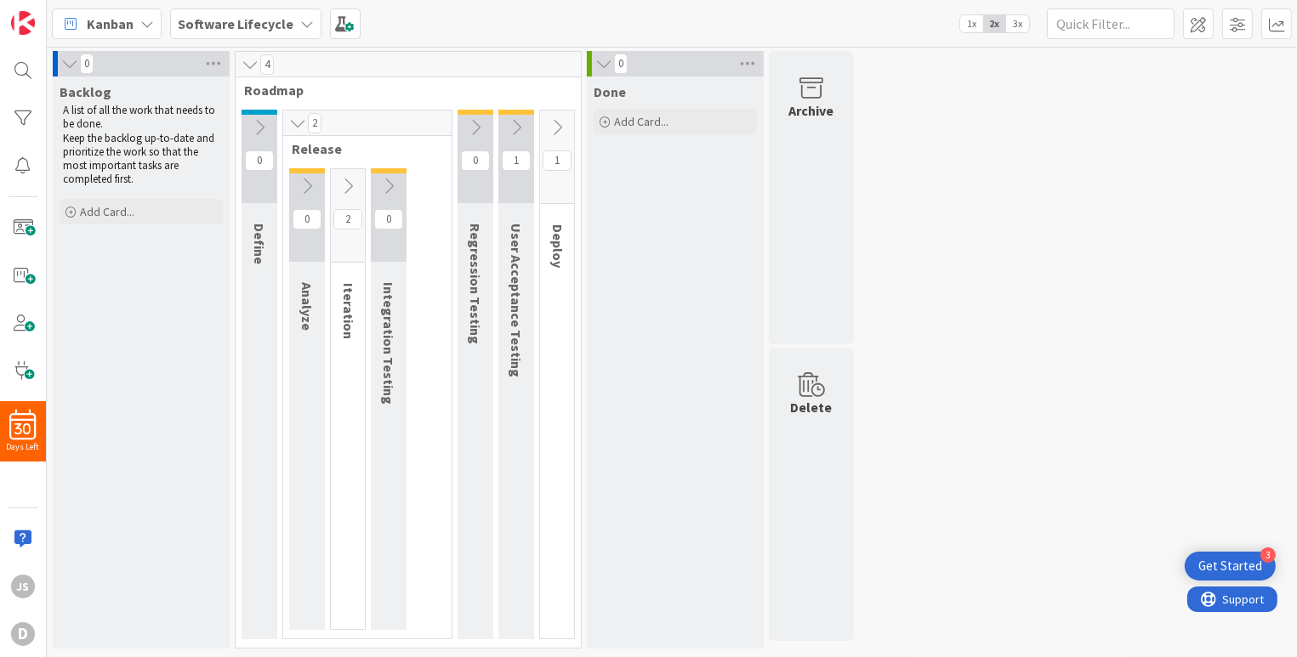
click at [601, 65] on icon at bounding box center [604, 63] width 19 height 17
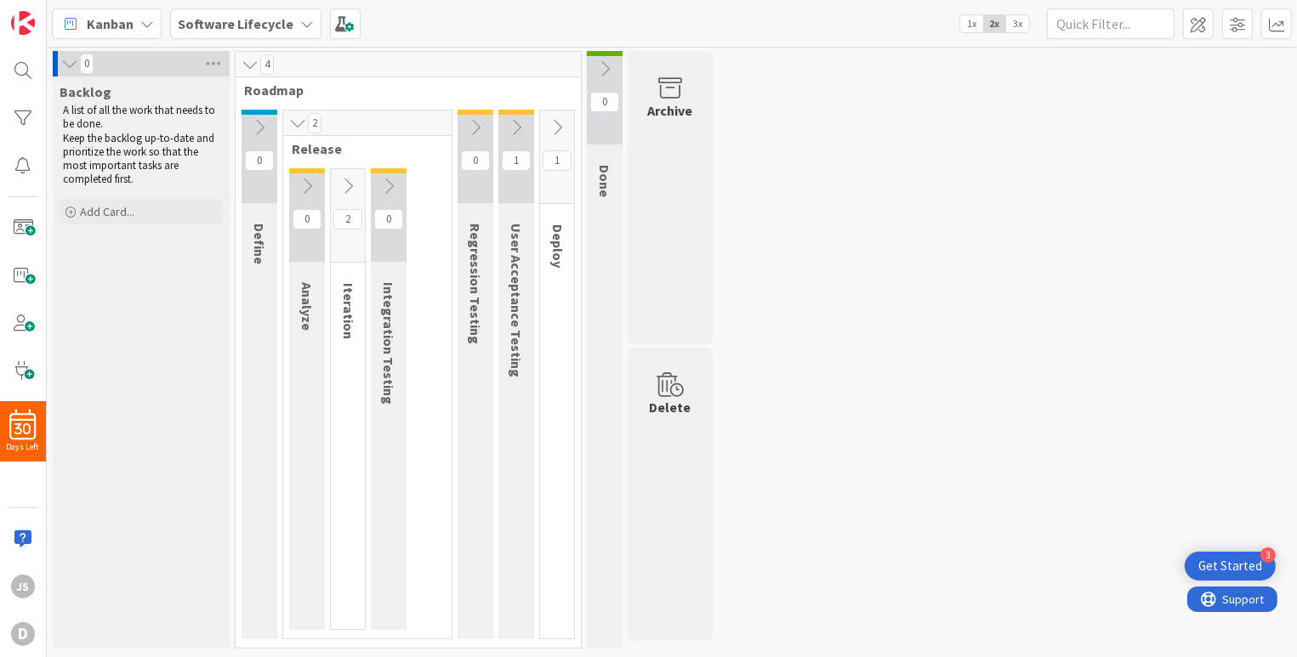
click at [296, 123] on icon at bounding box center [297, 123] width 19 height 17
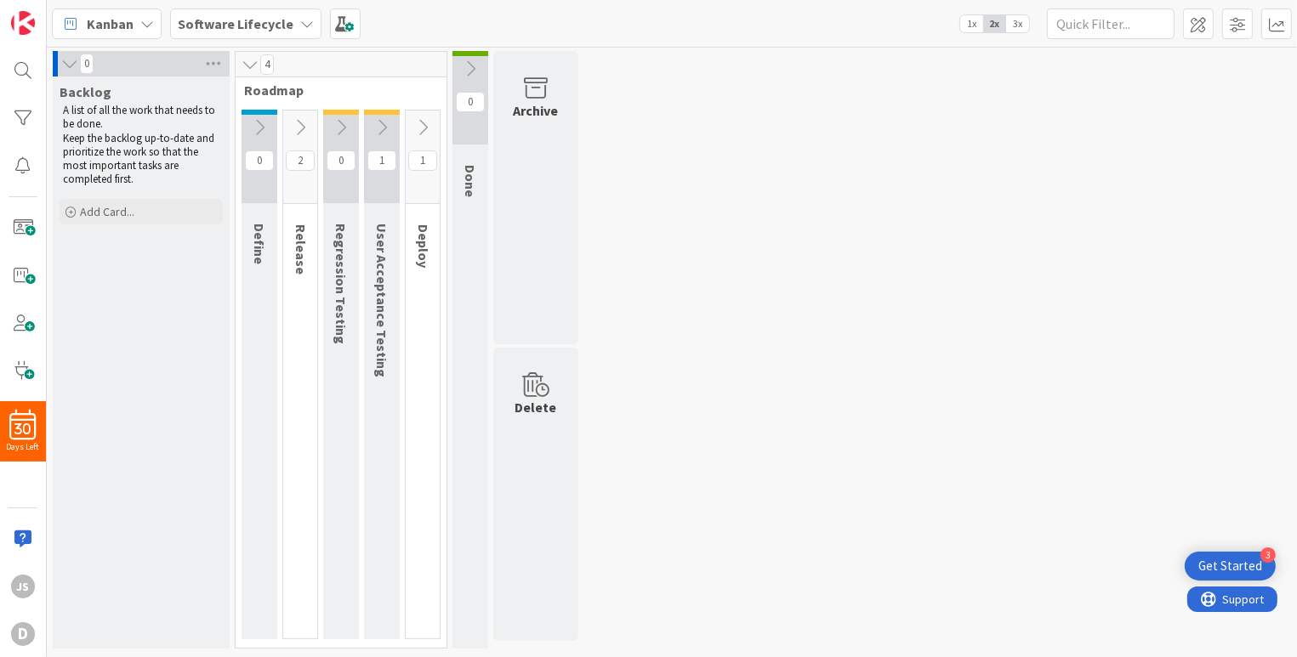
click at [296, 123] on icon at bounding box center [300, 127] width 19 height 19
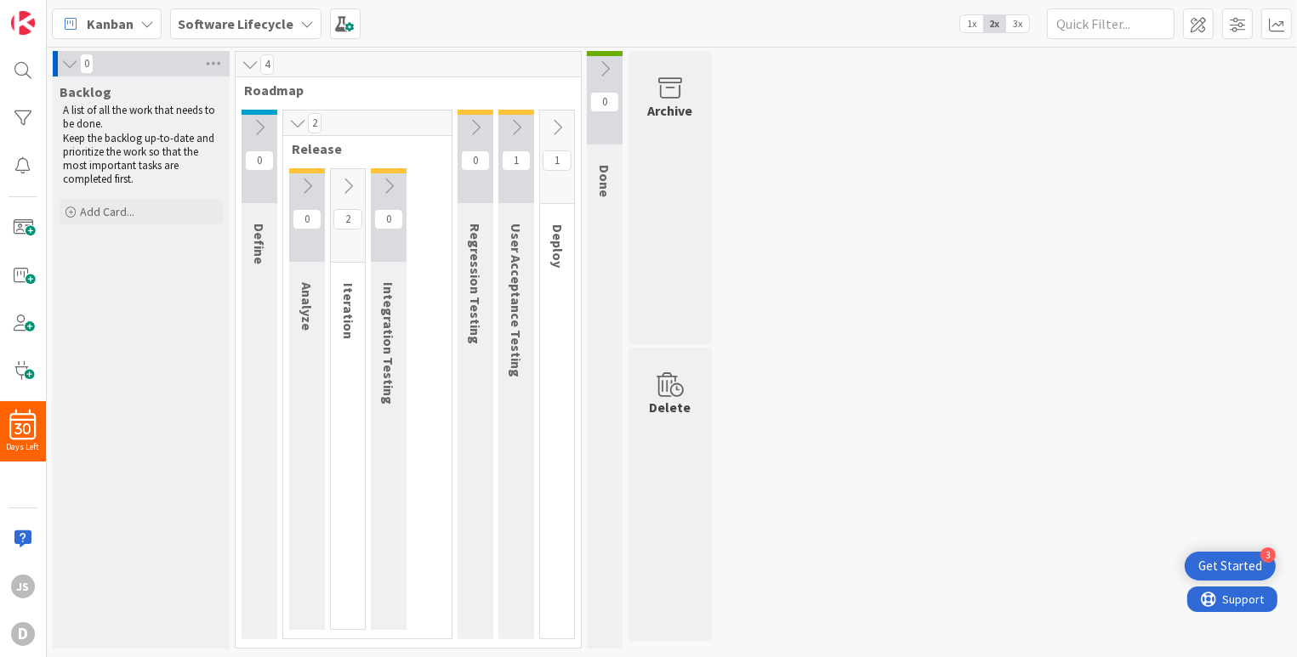
click at [474, 130] on icon at bounding box center [475, 127] width 19 height 19
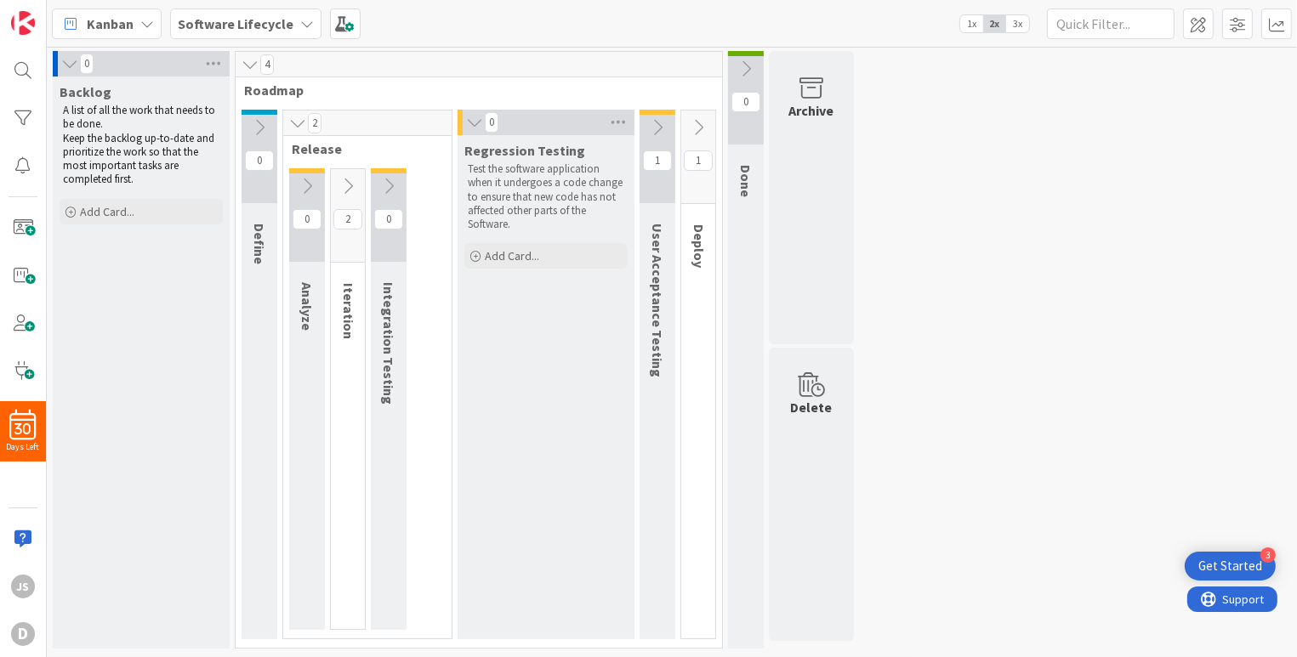
click at [658, 129] on icon at bounding box center [657, 127] width 19 height 19
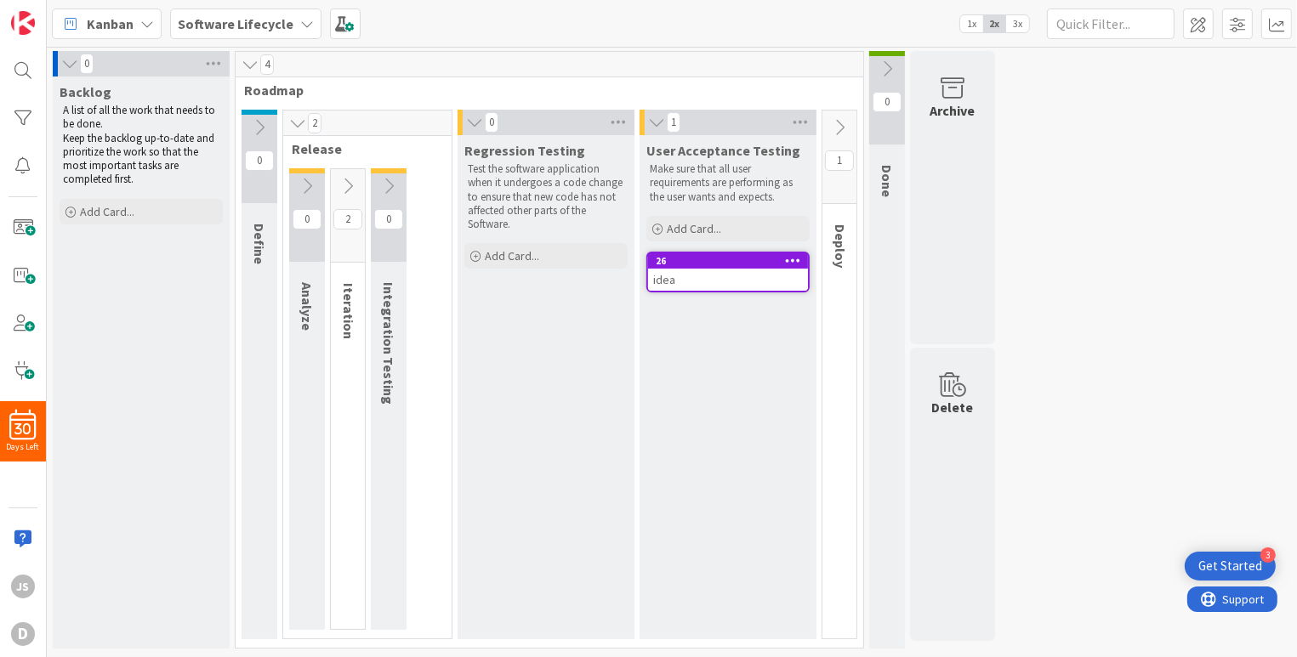
click at [840, 124] on icon at bounding box center [839, 127] width 19 height 19
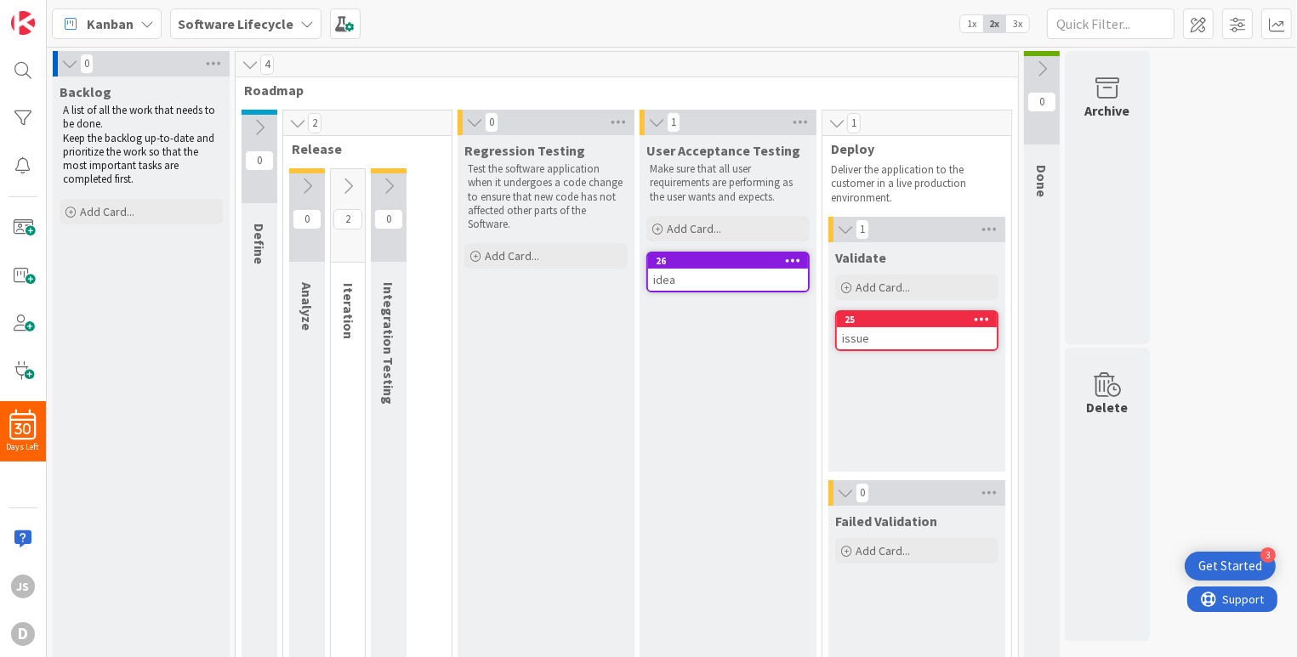
click at [392, 185] on icon at bounding box center [388, 186] width 19 height 19
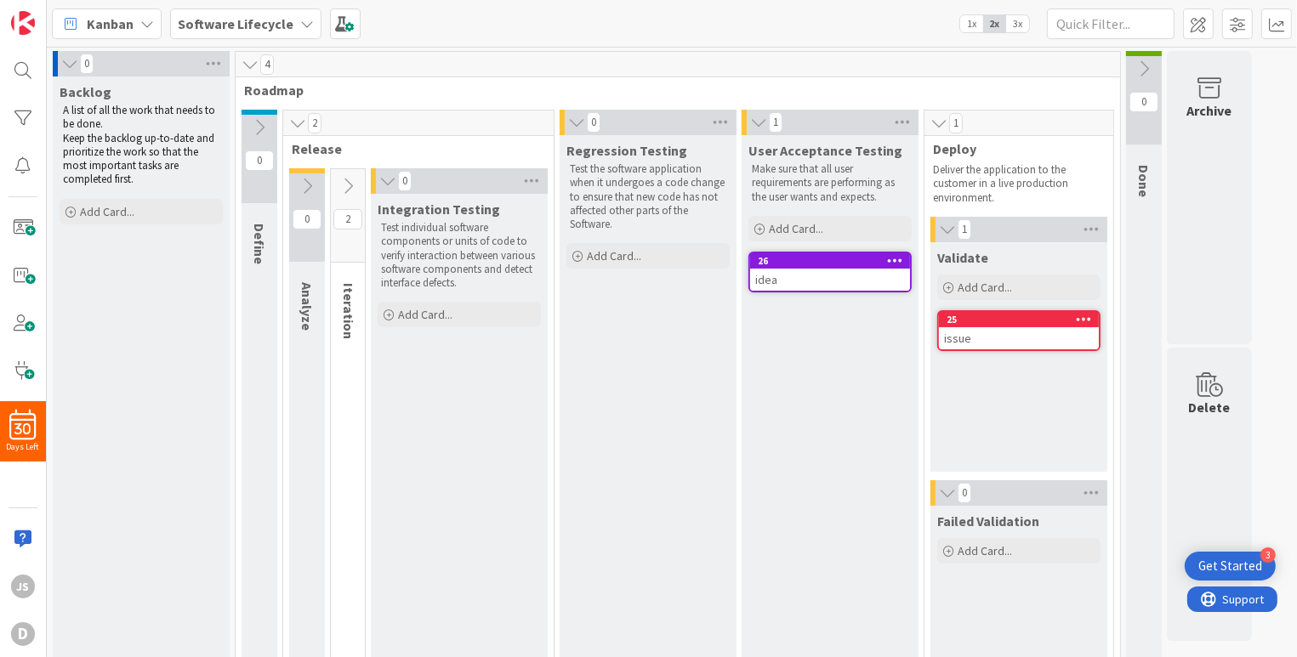
click at [352, 181] on icon at bounding box center [348, 186] width 19 height 19
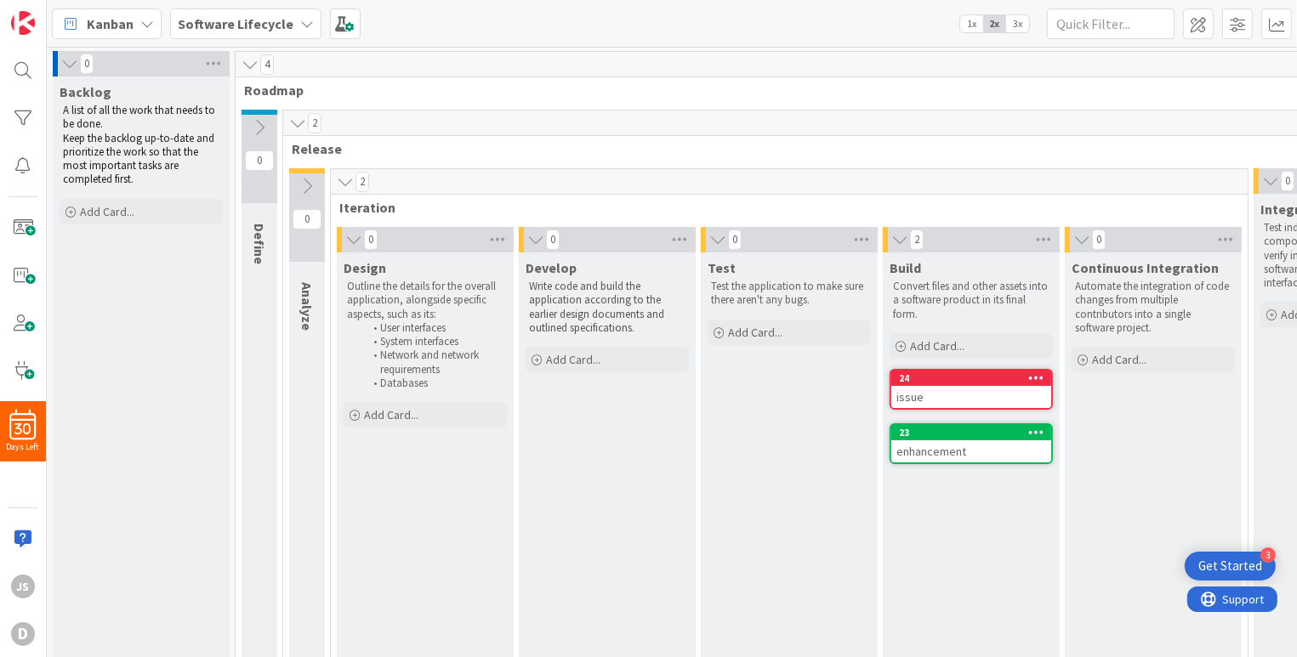
click at [352, 182] on icon at bounding box center [345, 182] width 19 height 17
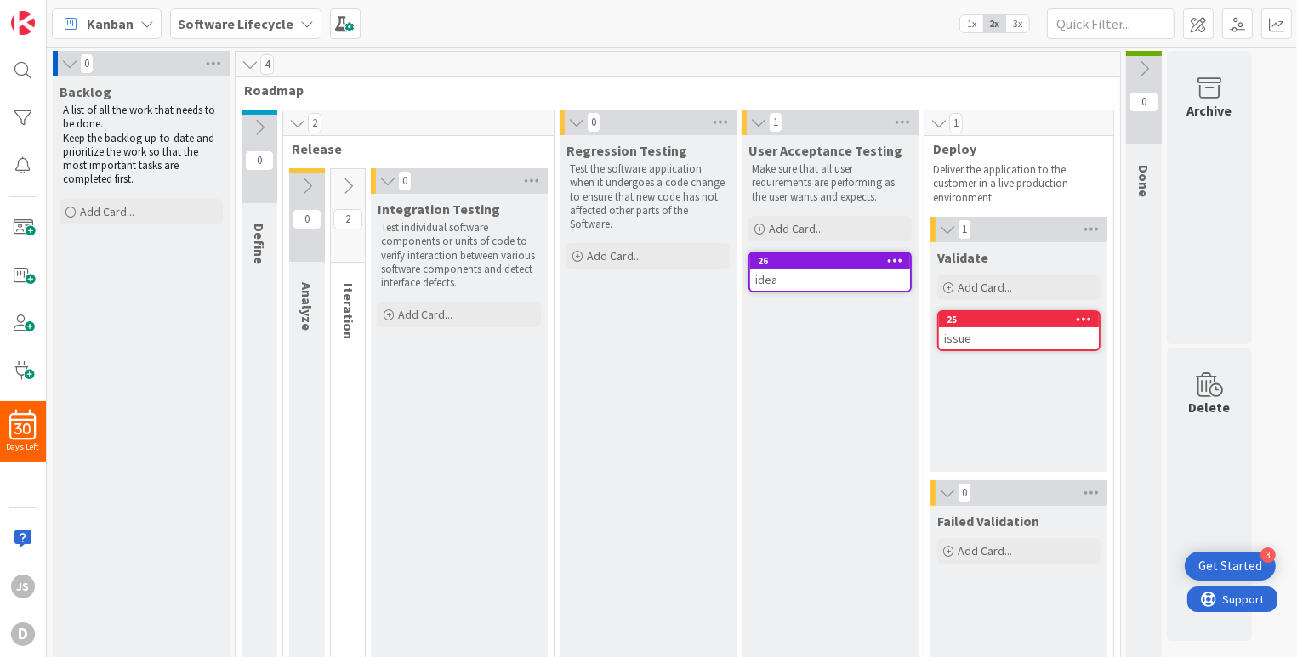
click at [350, 182] on icon at bounding box center [348, 186] width 19 height 19
click at [350, 183] on icon at bounding box center [348, 186] width 19 height 19
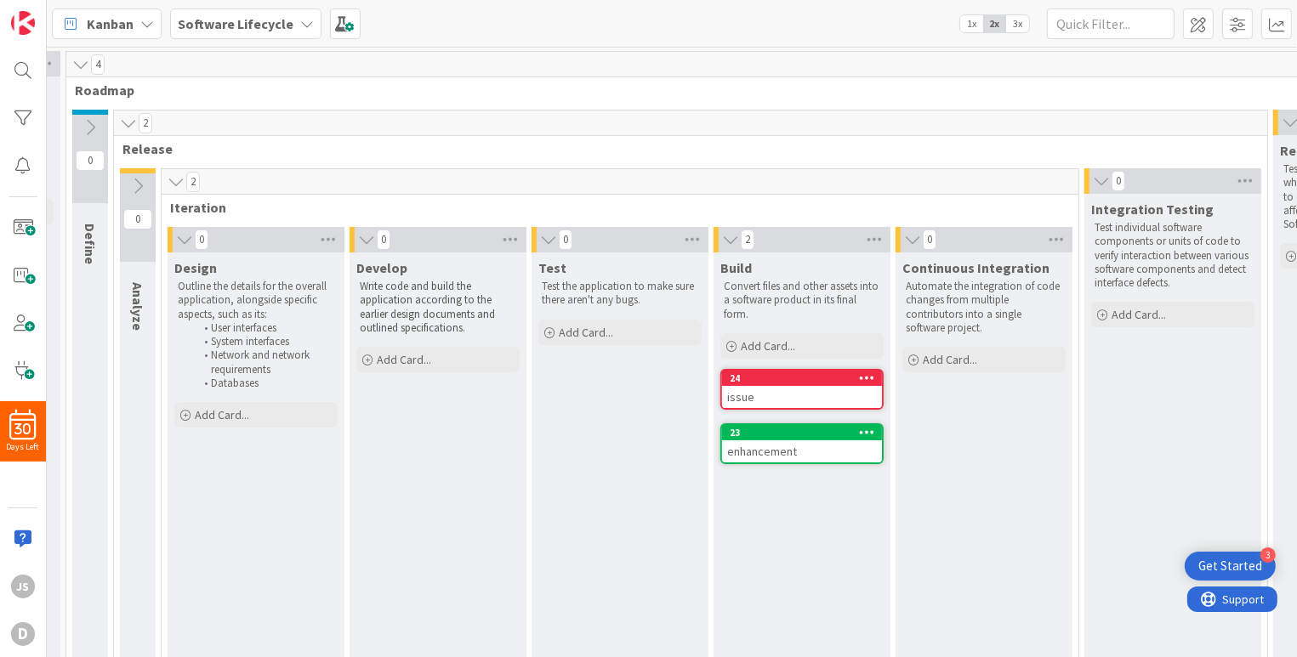
scroll to position [0, 162]
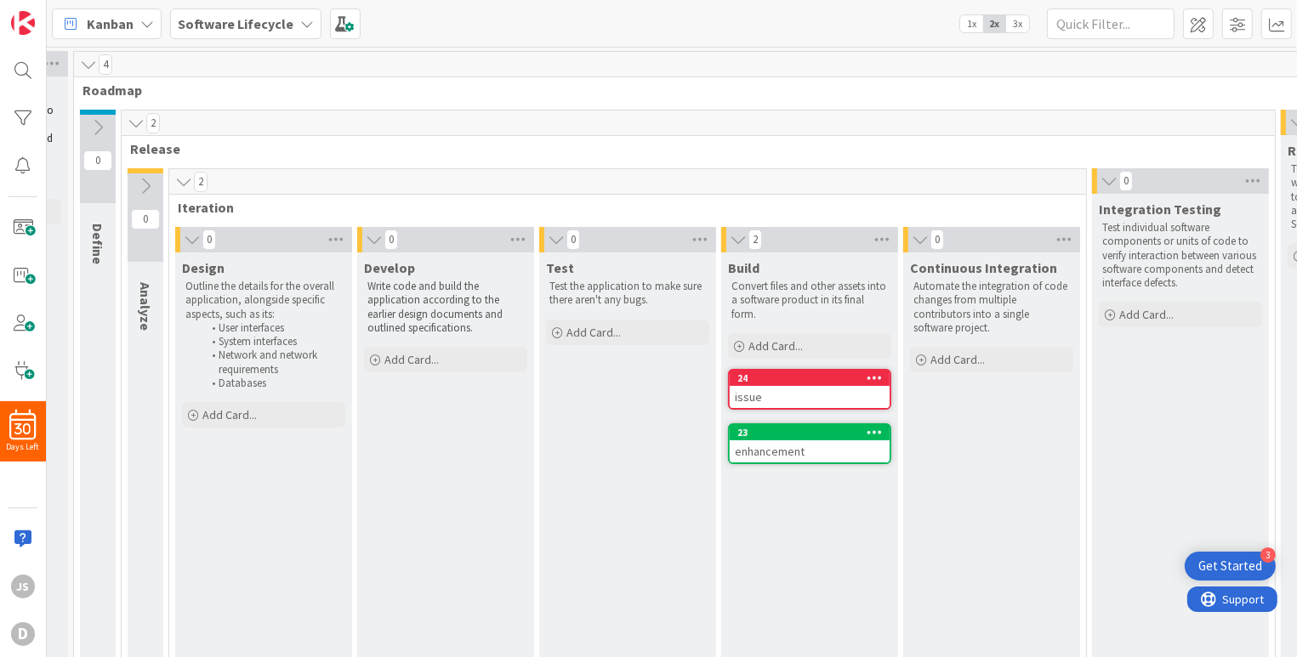
click at [1101, 179] on icon at bounding box center [1109, 181] width 19 height 17
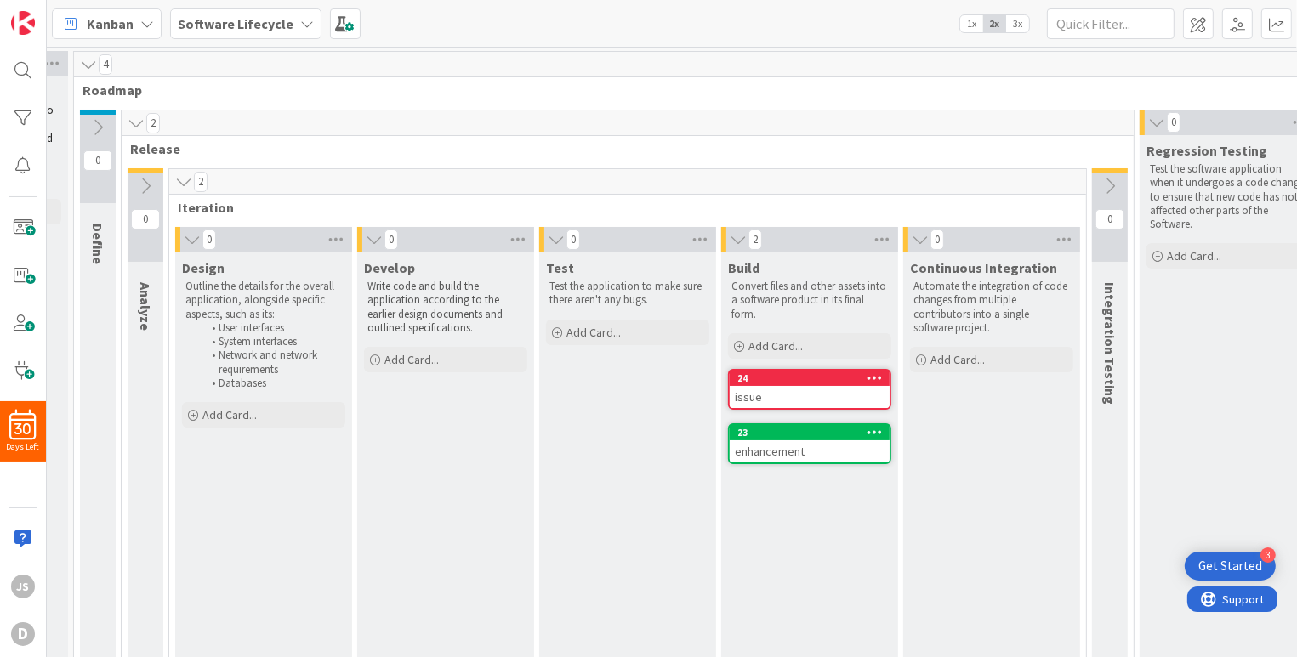
click at [1151, 121] on icon at bounding box center [1156, 122] width 19 height 17
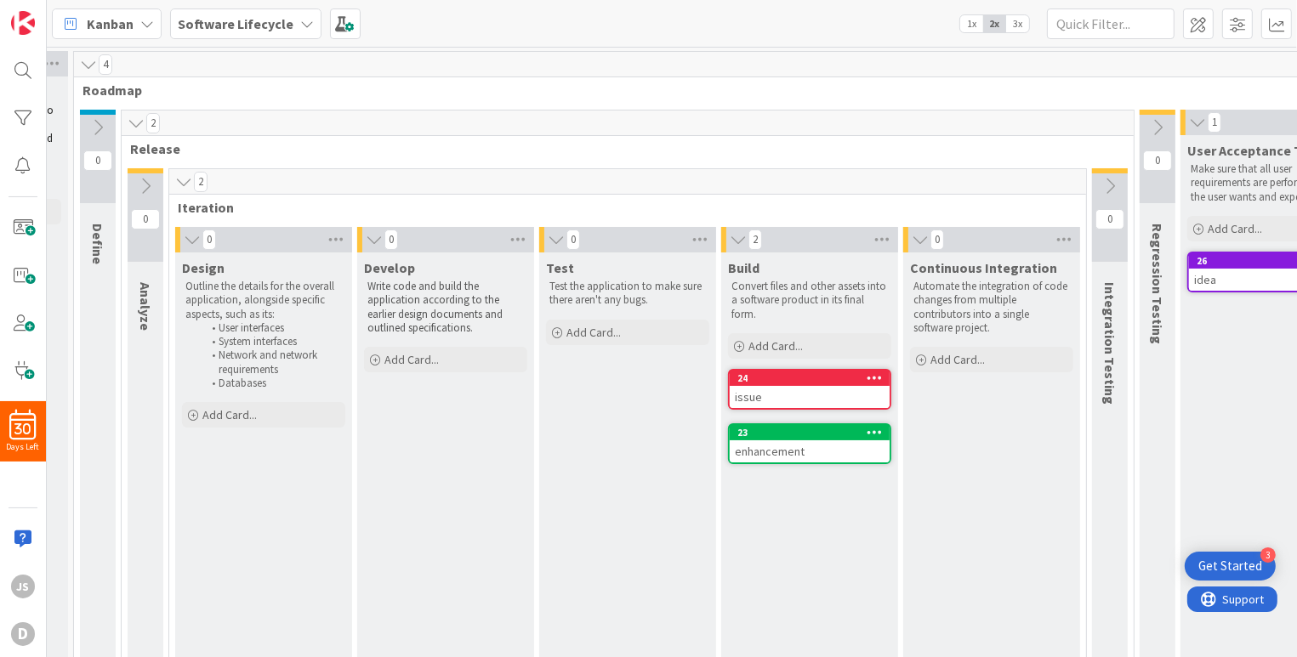
click at [1196, 118] on icon at bounding box center [1197, 122] width 19 height 17
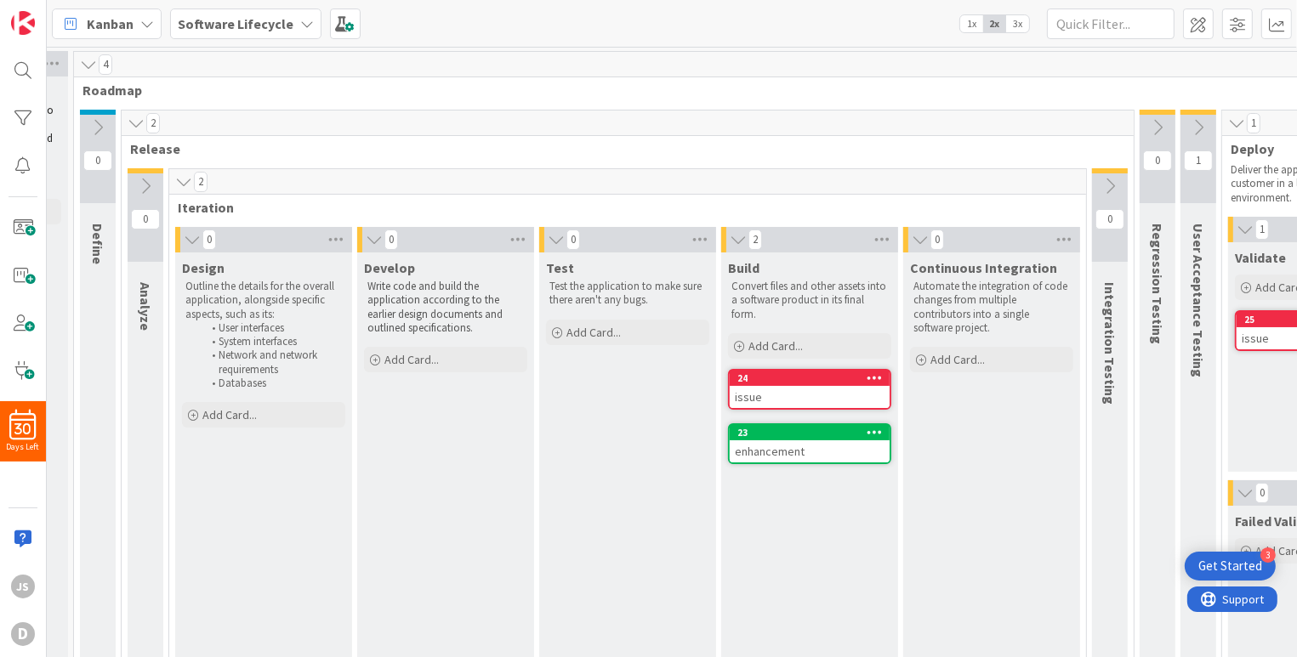
click at [1235, 122] on icon at bounding box center [1236, 123] width 19 height 17
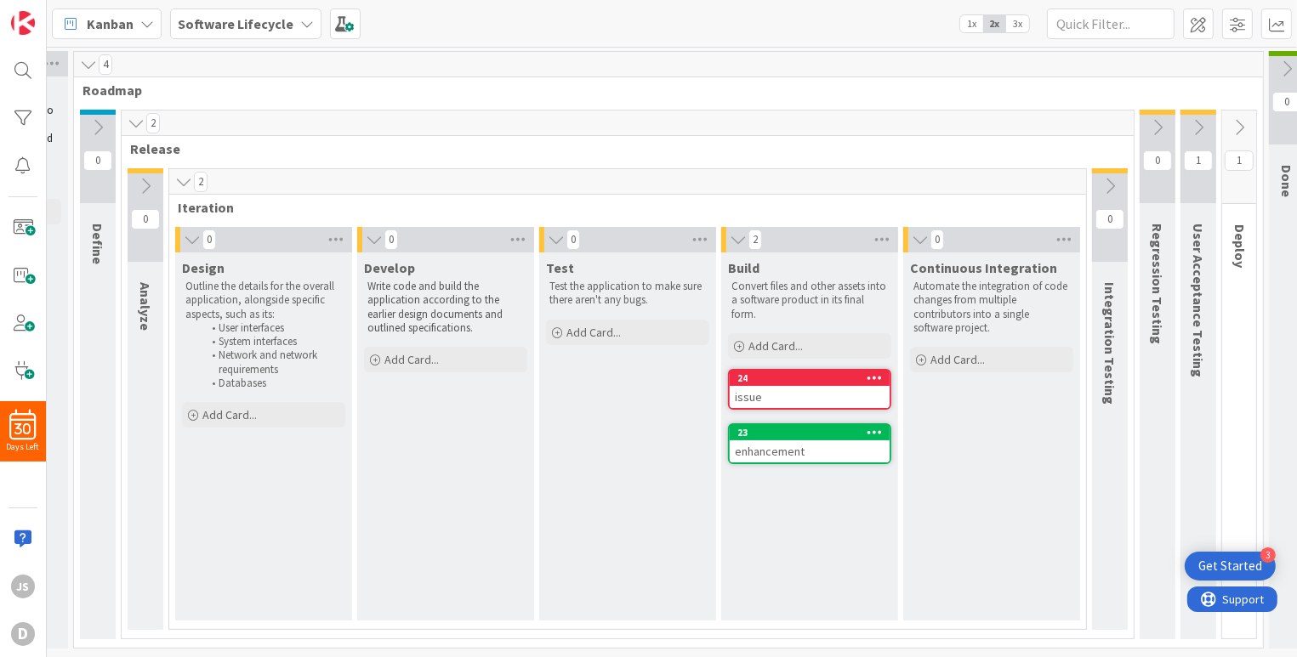
click at [143, 187] on icon at bounding box center [145, 186] width 19 height 19
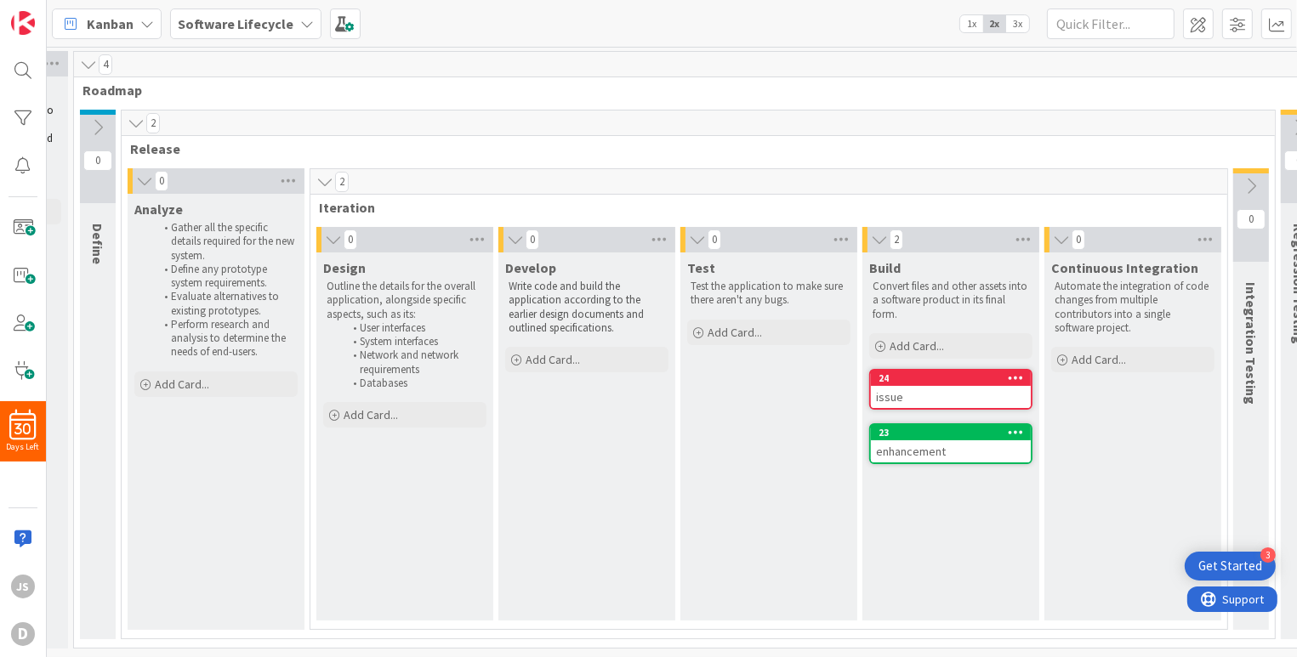
click at [489, 105] on div "4 Roadmap 0 Define Define the tasks and gather the requirements. Agree on a set…" at bounding box center [739, 350] width 1332 height 598
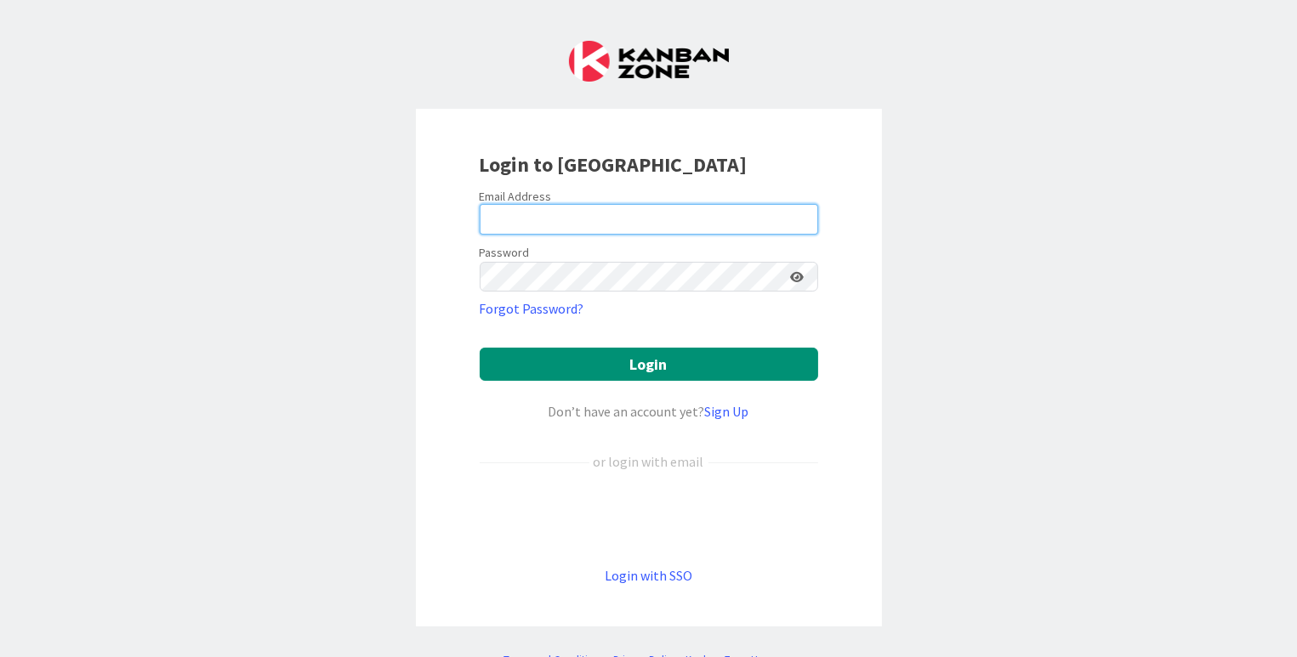
click at [498, 221] on input "email" at bounding box center [649, 219] width 339 height 31
click at [566, 223] on input "email" at bounding box center [649, 219] width 339 height 31
paste input "[EMAIL_ADDRESS][DOMAIN_NAME]"
type input "[EMAIL_ADDRESS][DOMAIN_NAME]"
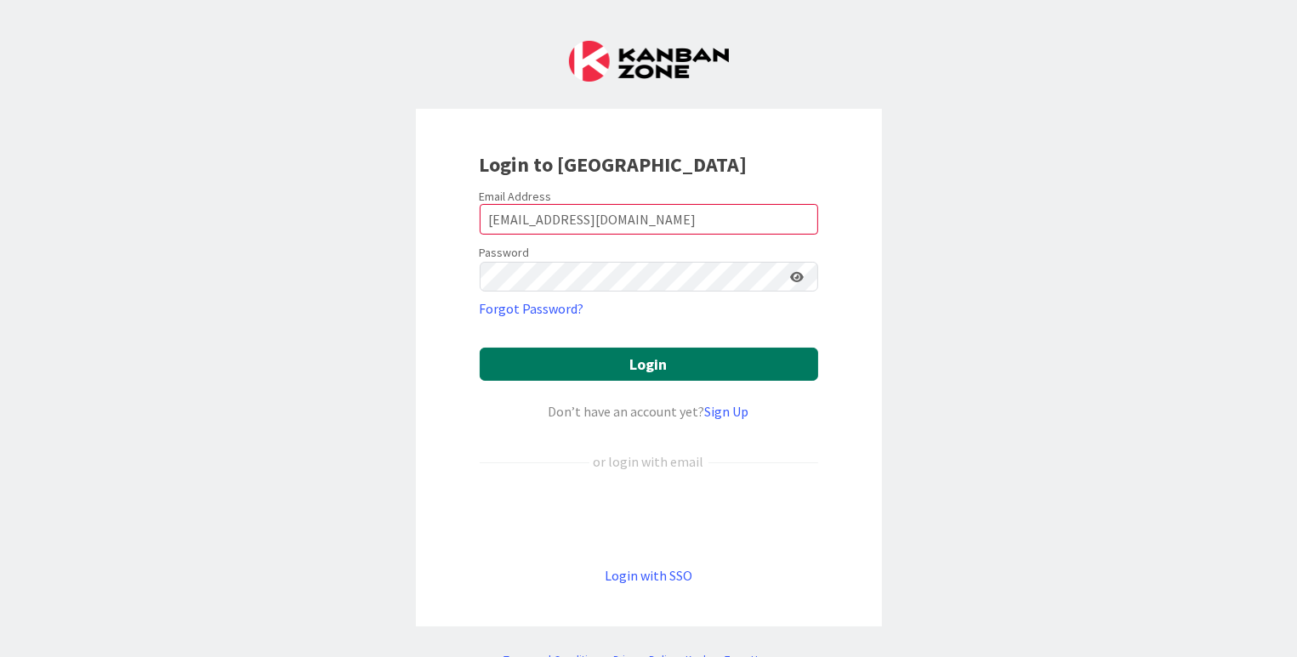
click at [619, 362] on button "Login" at bounding box center [649, 364] width 339 height 33
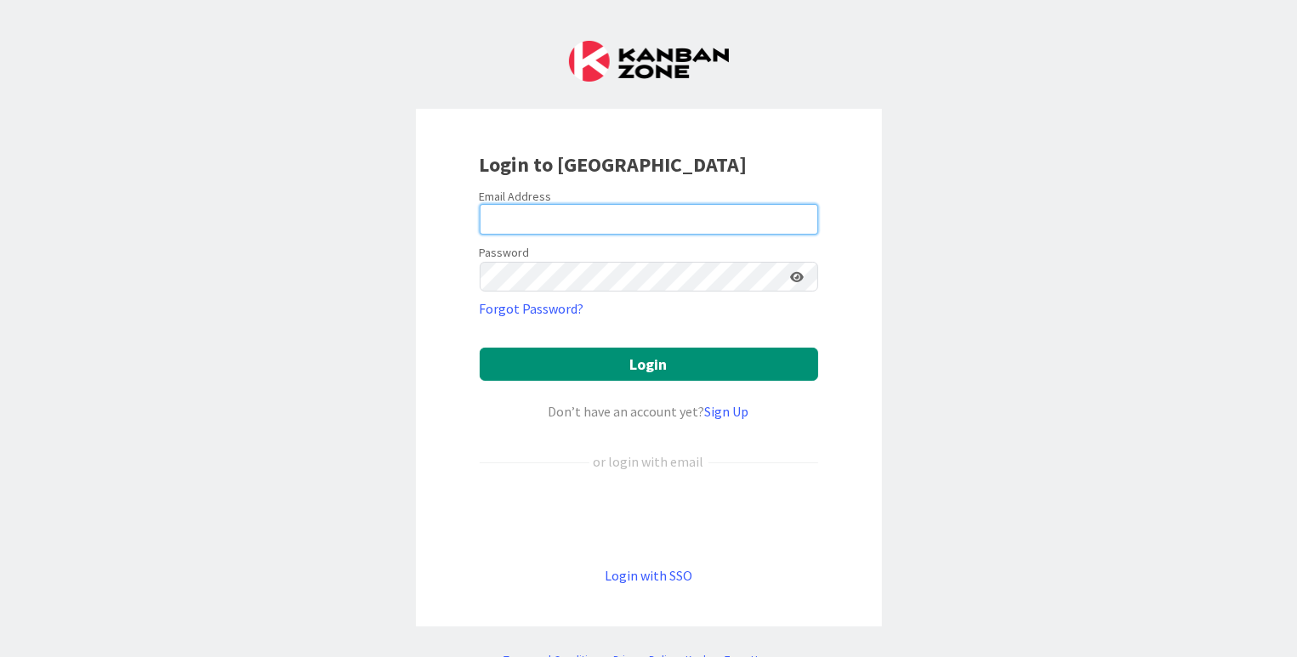
click at [541, 213] on input "email" at bounding box center [649, 219] width 339 height 31
type input "Jocko21@gmail.com"
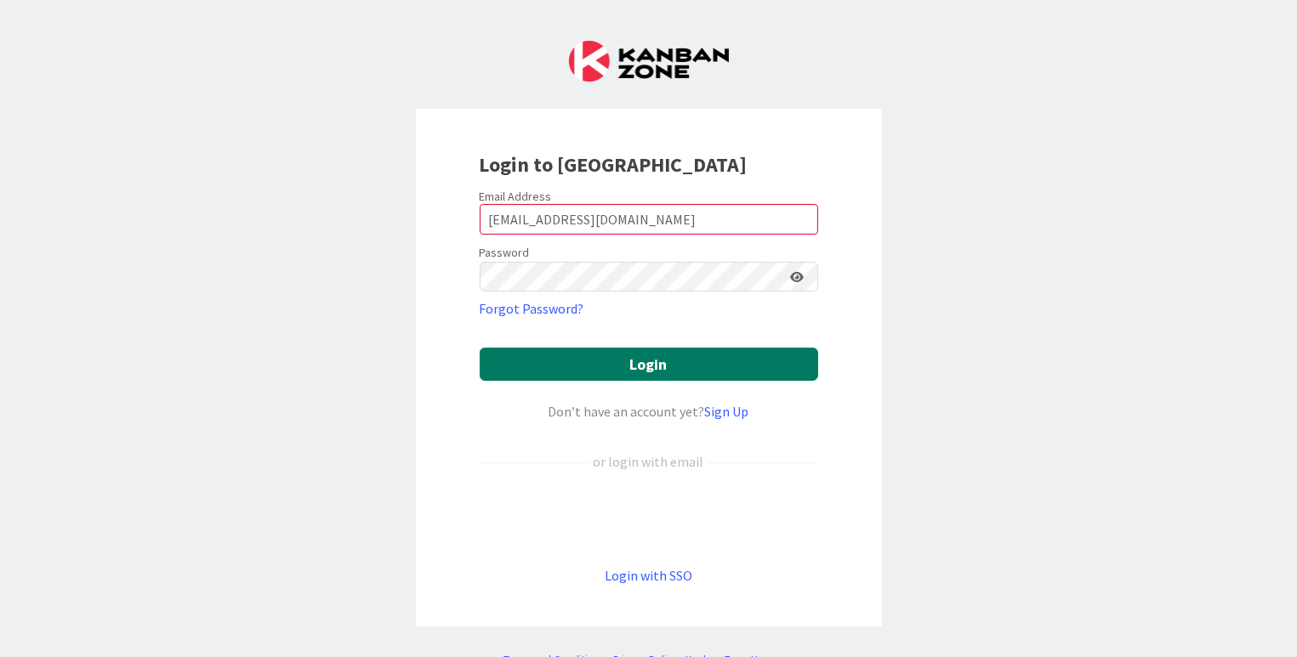
click at [629, 367] on button "Login" at bounding box center [649, 364] width 339 height 33
